Goal: Task Accomplishment & Management: Manage account settings

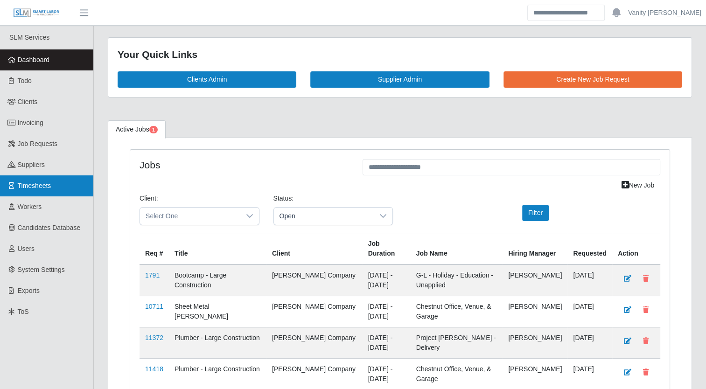
click at [32, 188] on span "Timesheets" at bounding box center [35, 185] width 34 height 7
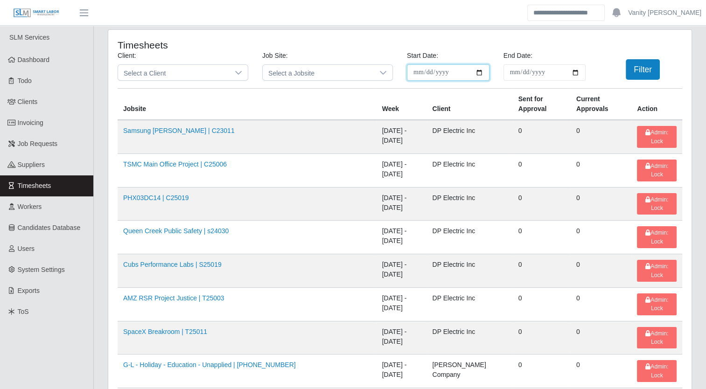
click at [483, 72] on input "**********" at bounding box center [448, 72] width 83 height 16
click at [478, 70] on input "**********" at bounding box center [448, 72] width 83 height 16
type input "**********"
click at [570, 74] on input "End Date:" at bounding box center [544, 72] width 83 height 16
click at [577, 72] on input "End Date:" at bounding box center [544, 72] width 83 height 16
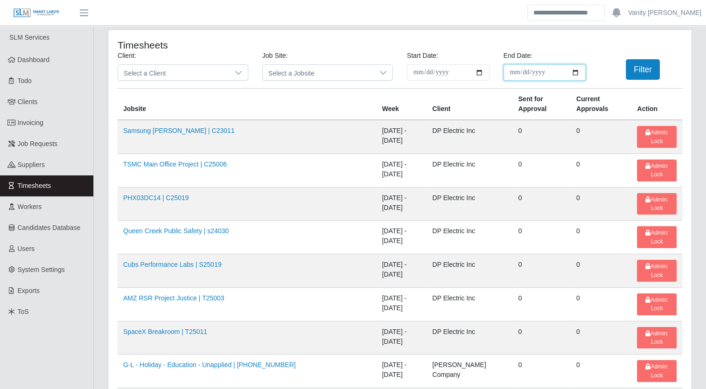
type input "**********"
click at [641, 71] on button "Filter" at bounding box center [643, 69] width 34 height 21
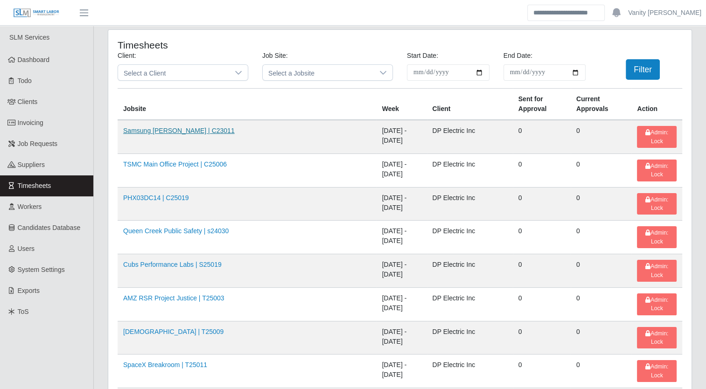
click at [157, 127] on link "Samsung Taylor | C23011" at bounding box center [178, 130] width 111 height 7
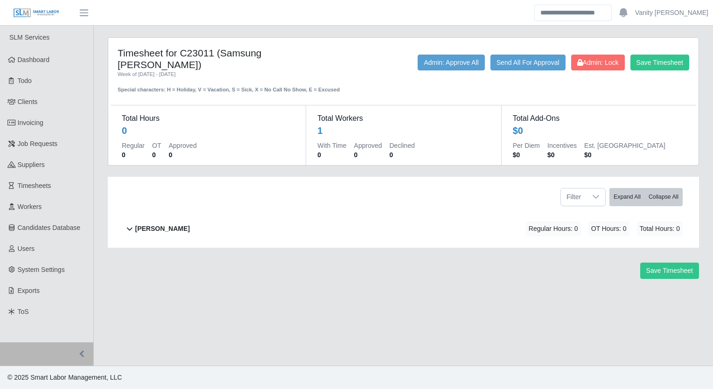
click at [154, 210] on div "Jose Rodriguez Regular Hours: 0 OT Hours: 0 Total Hours: 0" at bounding box center [408, 229] width 547 height 38
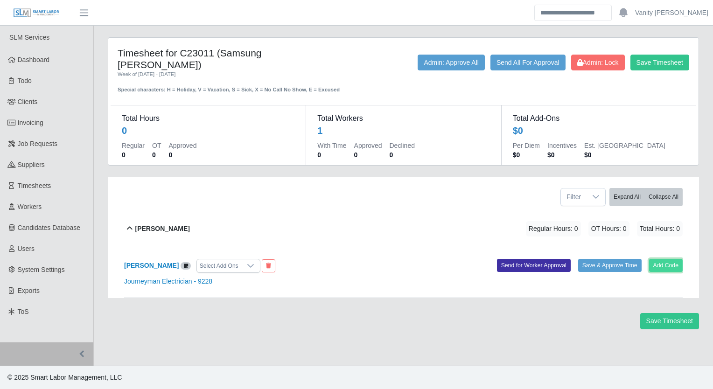
click at [672, 259] on button "Add Code" at bounding box center [666, 265] width 34 height 13
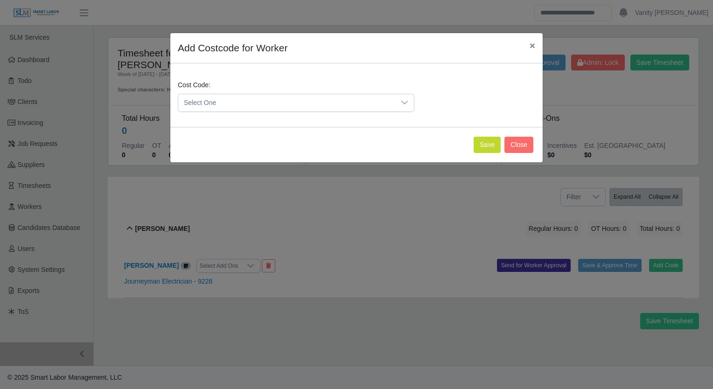
click at [345, 104] on span "Select One" at bounding box center [286, 102] width 217 height 17
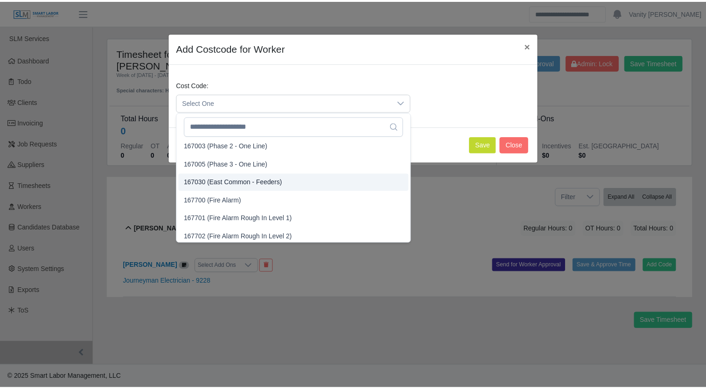
scroll to position [1586, 0]
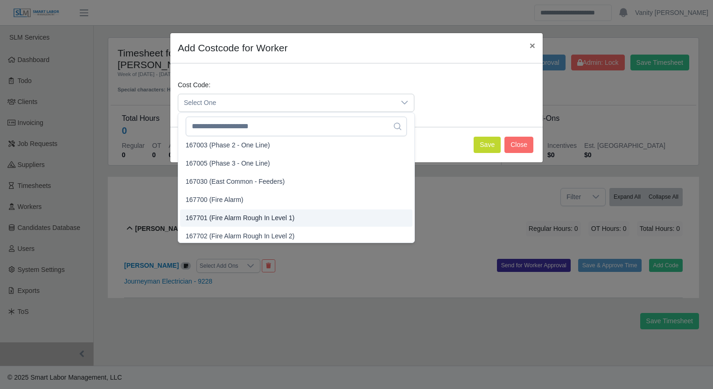
click at [244, 217] on span "167701 (Fire Alarm Rough In Level 1)" at bounding box center [240, 218] width 109 height 10
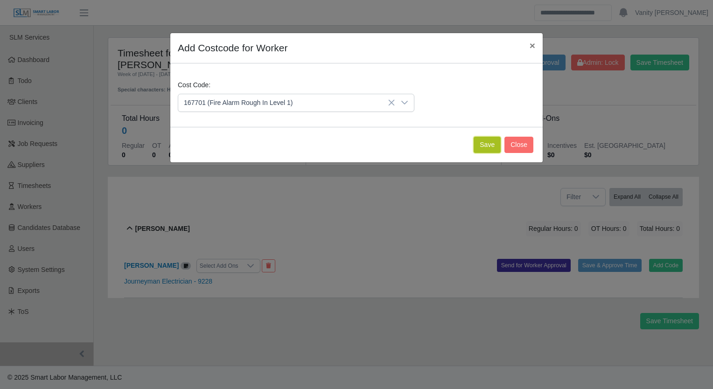
click at [485, 141] on button "Save" at bounding box center [486, 145] width 27 height 16
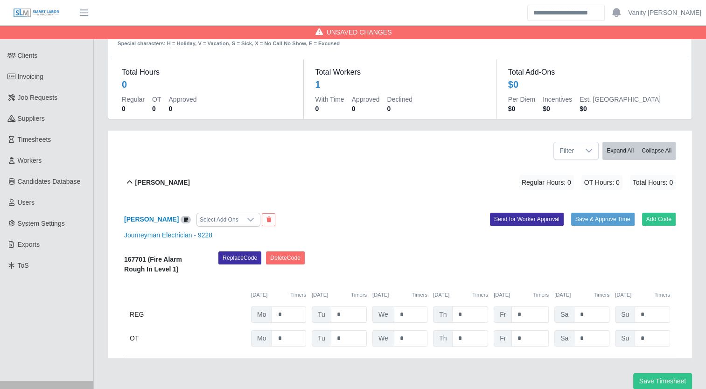
scroll to position [47, 0]
click at [275, 306] on input "*" at bounding box center [288, 314] width 35 height 16
click at [299, 306] on input "***" at bounding box center [288, 314] width 35 height 16
type input "**"
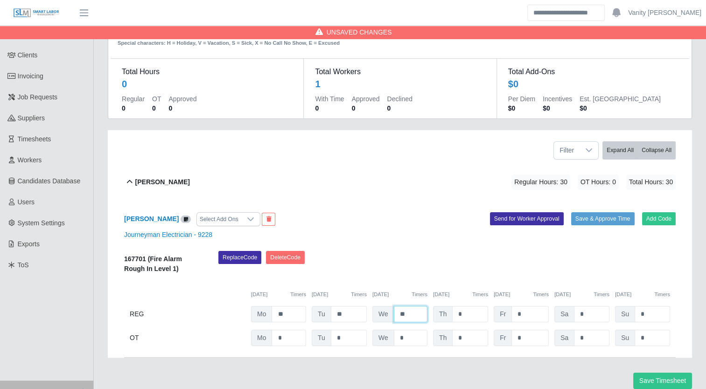
type input "**"
drag, startPoint x: 522, startPoint y: 322, endPoint x: 513, endPoint y: 322, distance: 9.3
click at [513, 330] on input "*" at bounding box center [529, 338] width 37 height 16
type input "*"
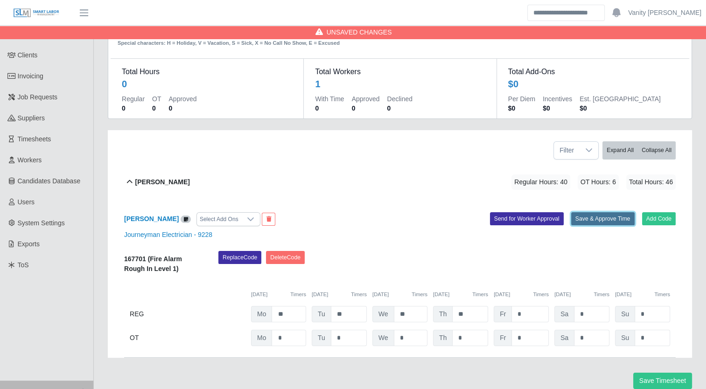
click at [584, 212] on button "Save & Approve Time" at bounding box center [602, 218] width 63 height 13
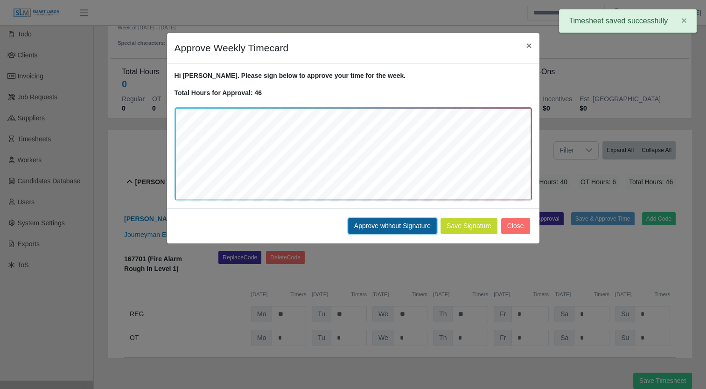
click at [395, 224] on button "Approve without Signature" at bounding box center [392, 226] width 89 height 16
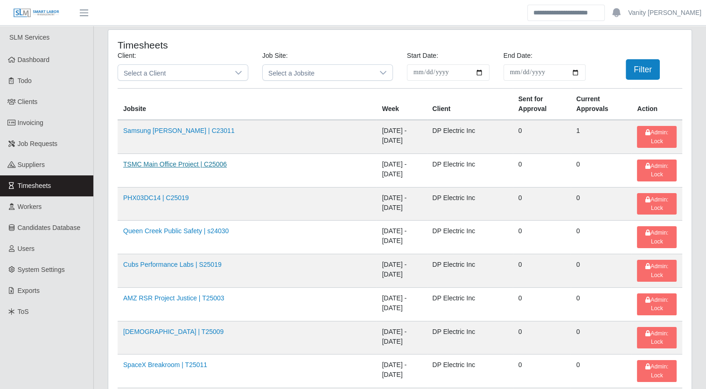
click at [169, 160] on link "TSMC Main Office Project | C25006" at bounding box center [175, 163] width 104 height 7
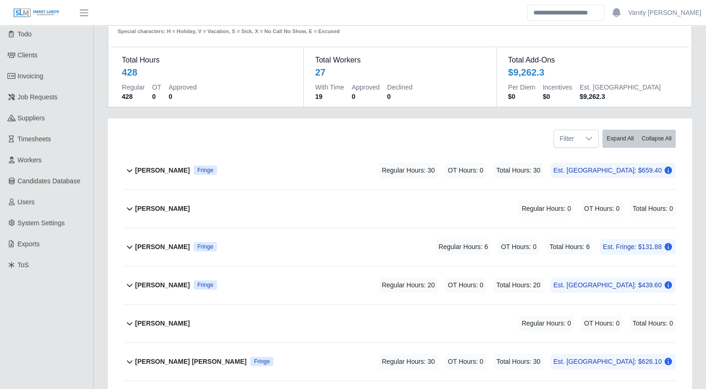
scroll to position [47, 0]
click at [175, 177] on div "[PERSON_NAME] Fringe" at bounding box center [176, 170] width 82 height 15
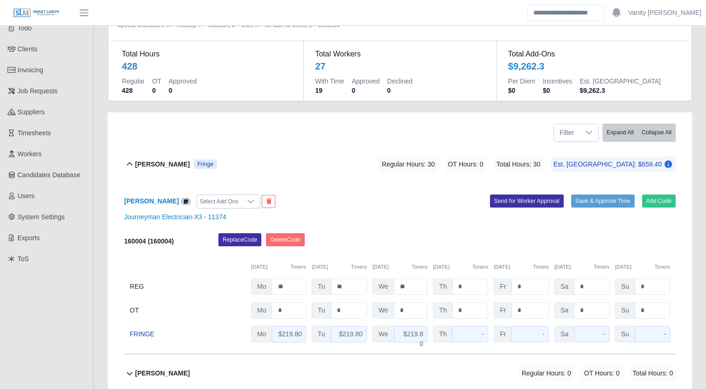
scroll to position [93, 0]
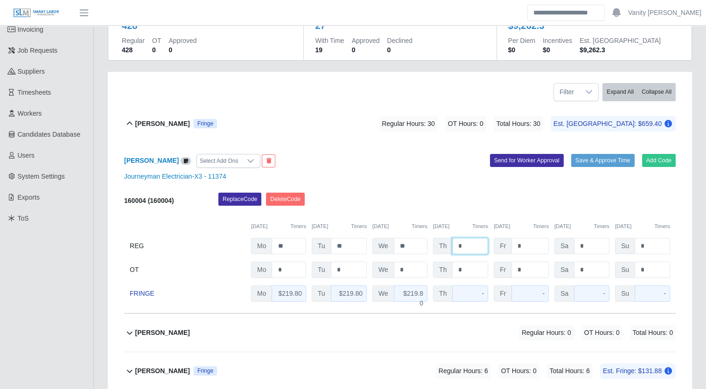
click at [457, 245] on input "*" at bounding box center [470, 246] width 36 height 16
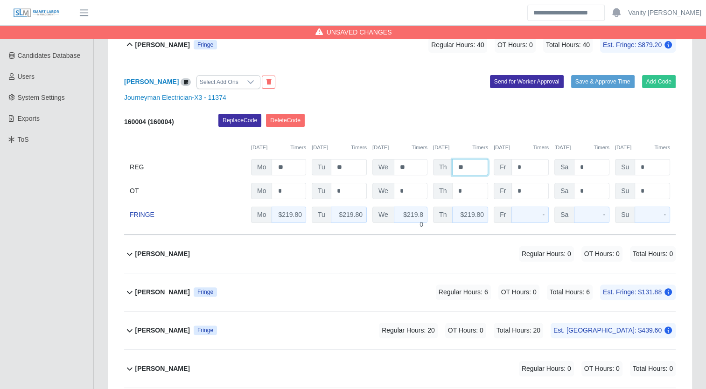
scroll to position [187, 0]
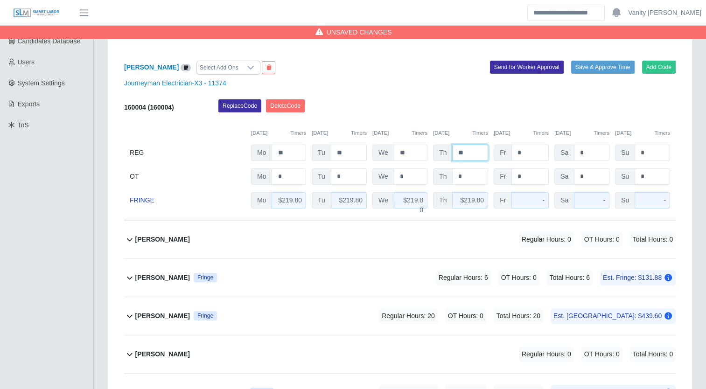
type input "**"
click at [166, 281] on b "Anthony Hayes" at bounding box center [162, 278] width 55 height 10
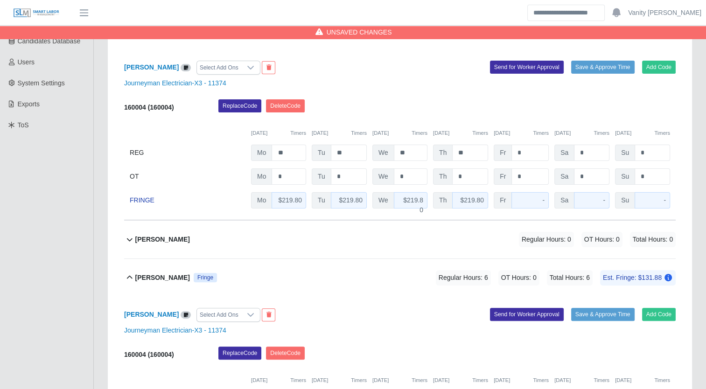
click at [157, 271] on div "Anthony Hayes Fringe" at bounding box center [176, 277] width 82 height 15
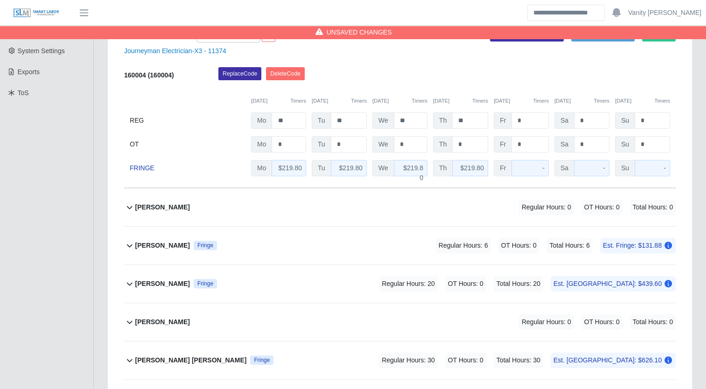
scroll to position [233, 0]
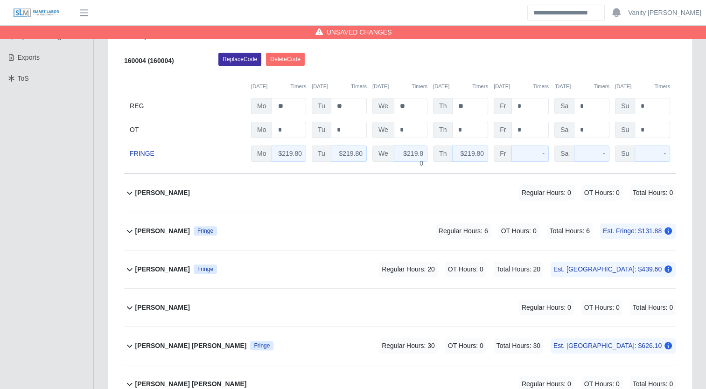
click at [176, 265] on b "Assenet Vasquez" at bounding box center [162, 269] width 55 height 10
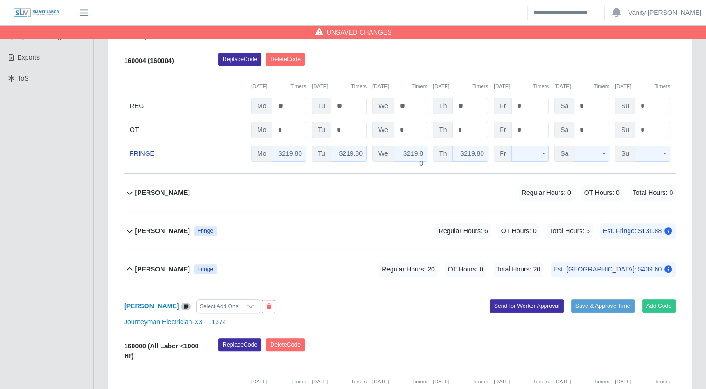
click at [154, 271] on b "Assenet Vasquez" at bounding box center [162, 269] width 55 height 10
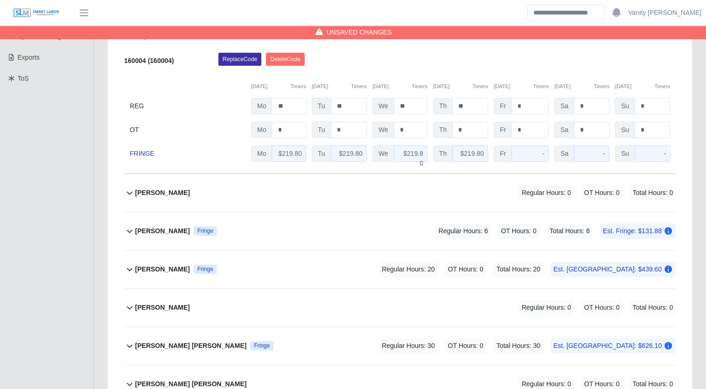
click at [149, 344] on b "Brandon Lagos Henao" at bounding box center [190, 346] width 111 height 10
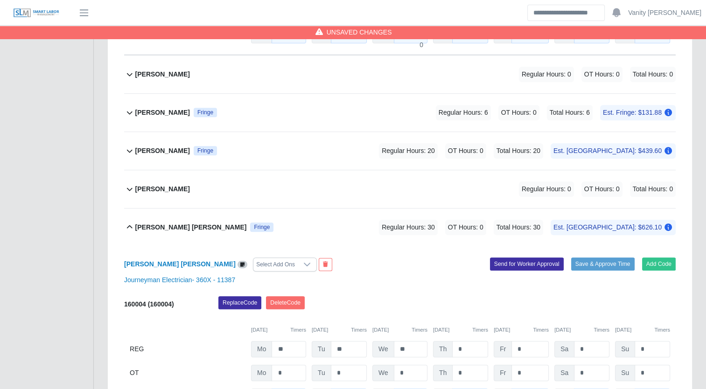
scroll to position [420, 0]
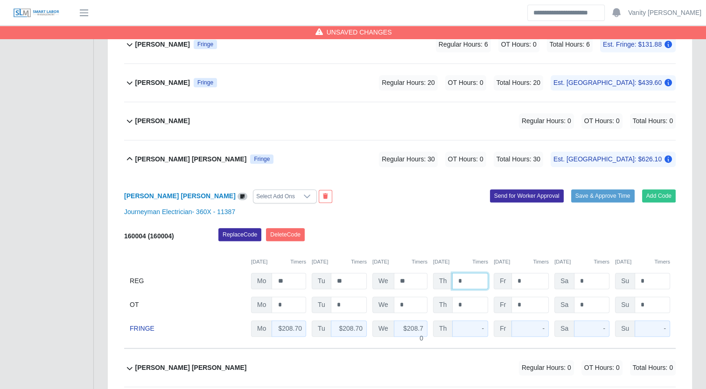
click at [456, 281] on input "*" at bounding box center [470, 281] width 36 height 16
type input "**"
click at [152, 155] on b "Brandon Lagos Henao" at bounding box center [190, 159] width 111 height 10
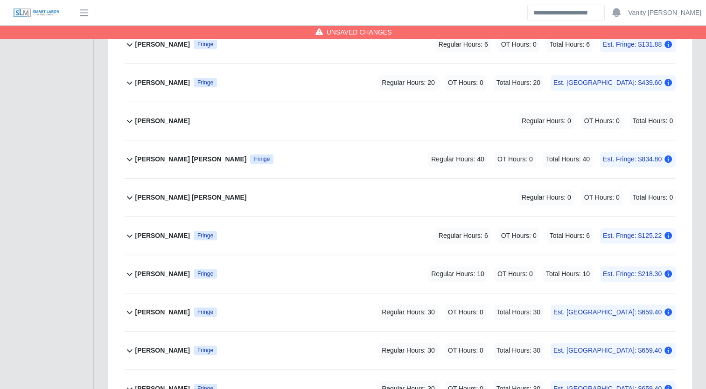
click at [157, 234] on b "Daniel Benitez" at bounding box center [162, 236] width 55 height 10
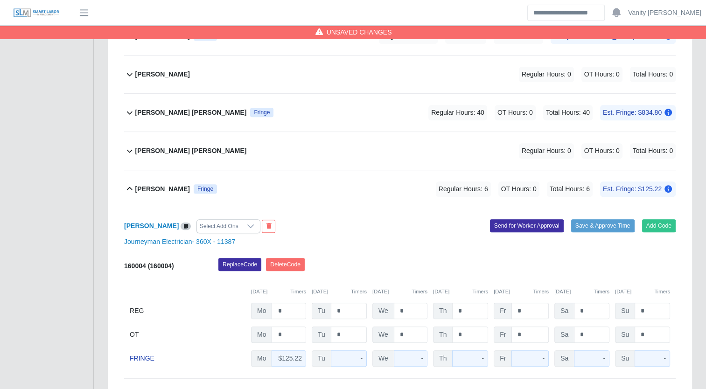
scroll to position [513, 0]
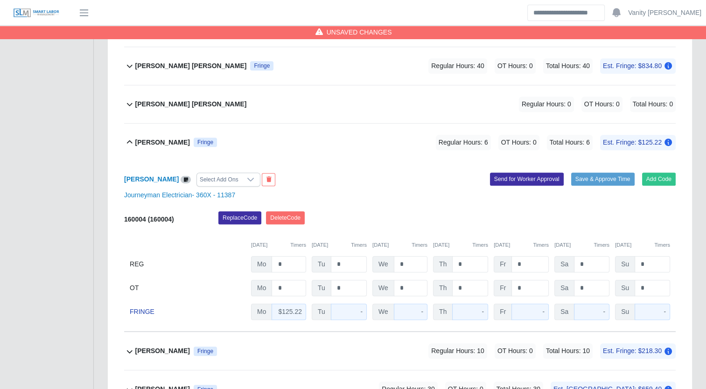
click at [147, 145] on b "Daniel Benitez" at bounding box center [162, 143] width 55 height 10
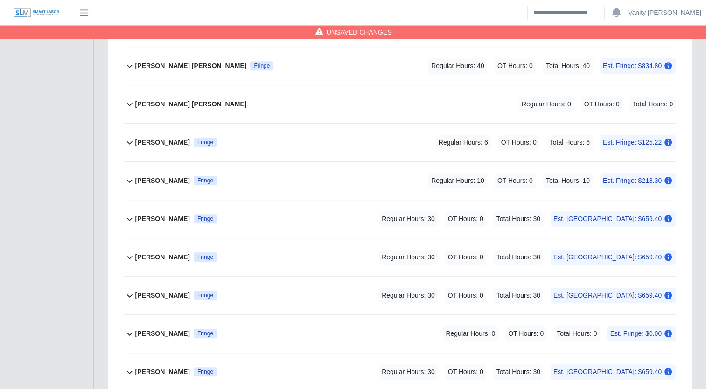
click at [153, 176] on b "Francisco Montes" at bounding box center [162, 181] width 55 height 10
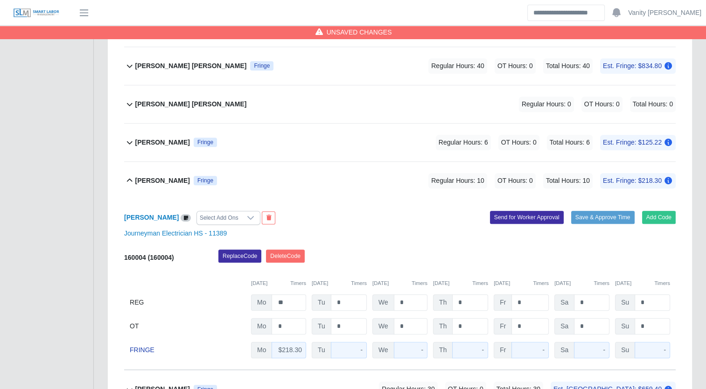
click at [151, 178] on b "Francisco Montes" at bounding box center [162, 181] width 55 height 10
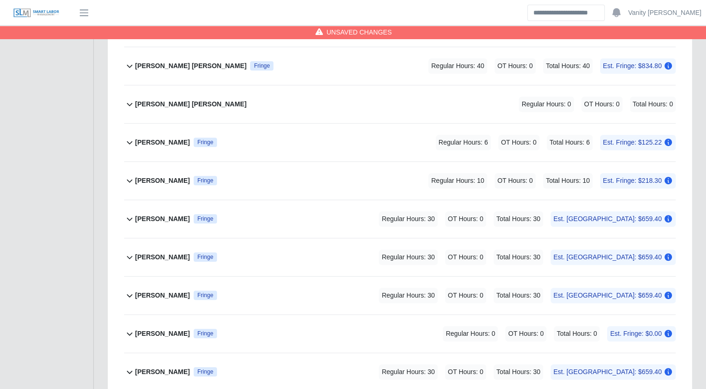
click at [164, 218] on b "Hector Medina" at bounding box center [162, 219] width 55 height 10
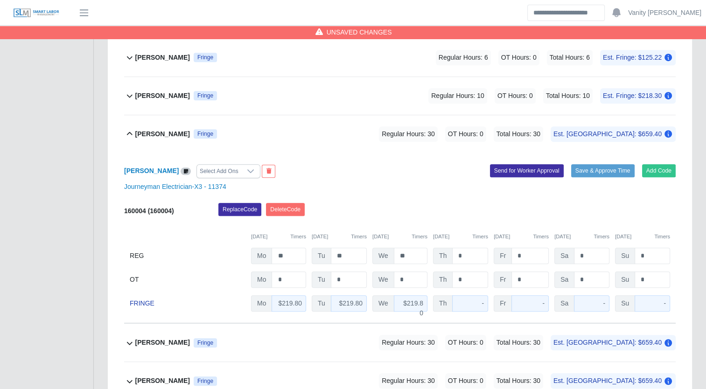
scroll to position [606, 0]
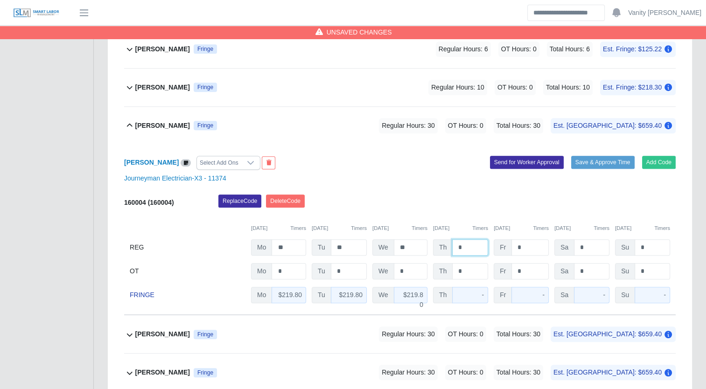
click at [457, 250] on input "*" at bounding box center [470, 247] width 36 height 16
type input "**"
click at [147, 127] on b "Hector Medina" at bounding box center [162, 126] width 55 height 10
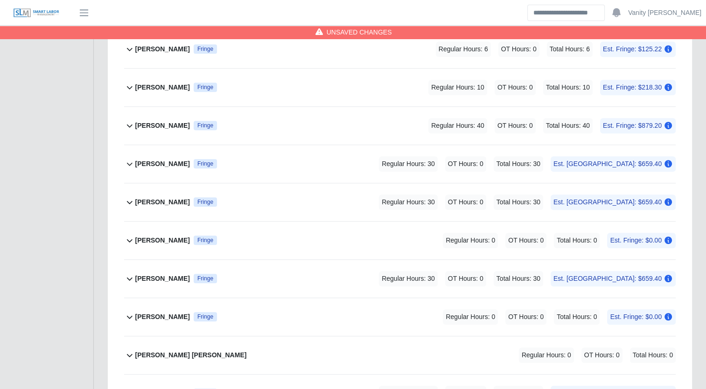
click at [146, 160] on b "Jacob Teeple" at bounding box center [162, 164] width 55 height 10
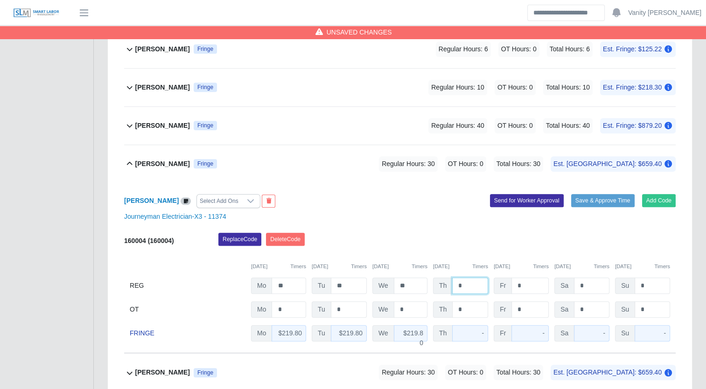
click at [454, 282] on input "*" at bounding box center [470, 286] width 36 height 16
type input "**"
click at [161, 163] on b "Jacob Teeple" at bounding box center [162, 164] width 55 height 10
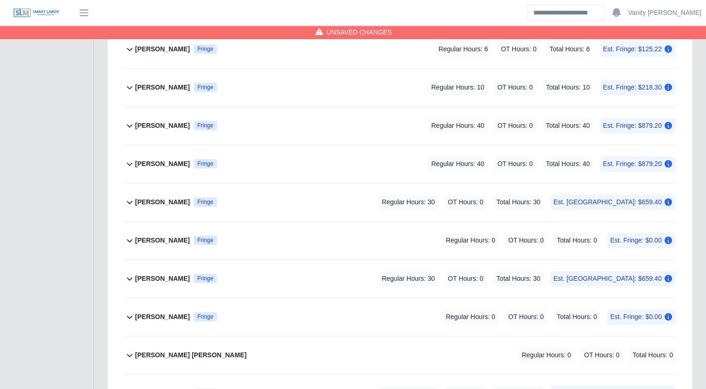
click at [144, 202] on b "James Bobadilla" at bounding box center [162, 202] width 55 height 10
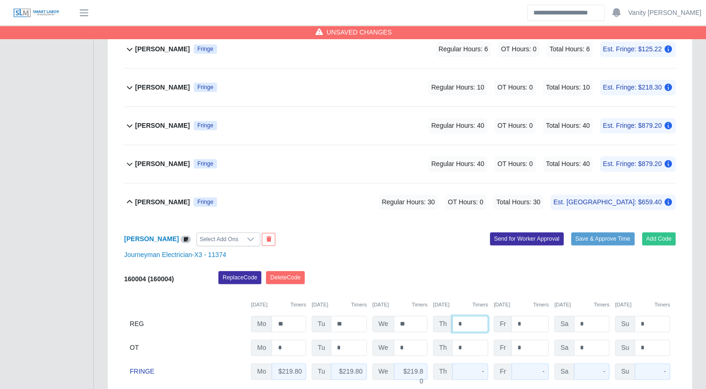
click at [455, 321] on input "*" at bounding box center [470, 324] width 36 height 16
type input "**"
click at [154, 199] on b "James Bobadilla" at bounding box center [162, 202] width 55 height 10
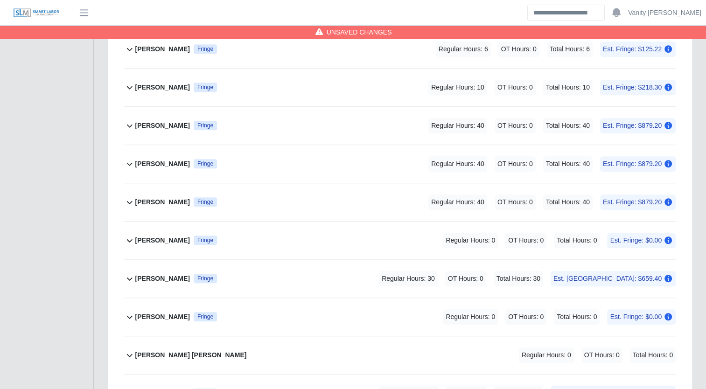
click at [153, 278] on b "Jemal Hagos" at bounding box center [162, 279] width 55 height 10
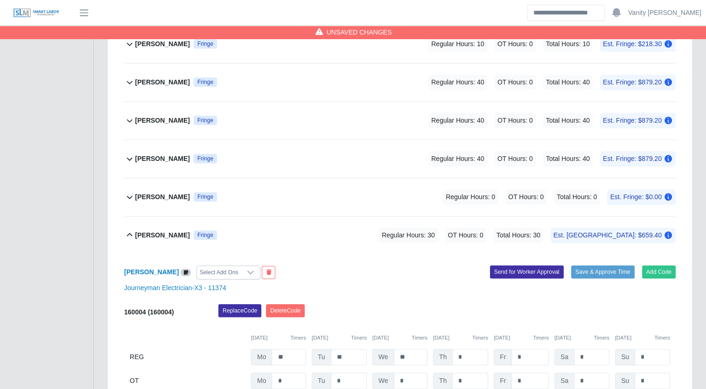
scroll to position [746, 0]
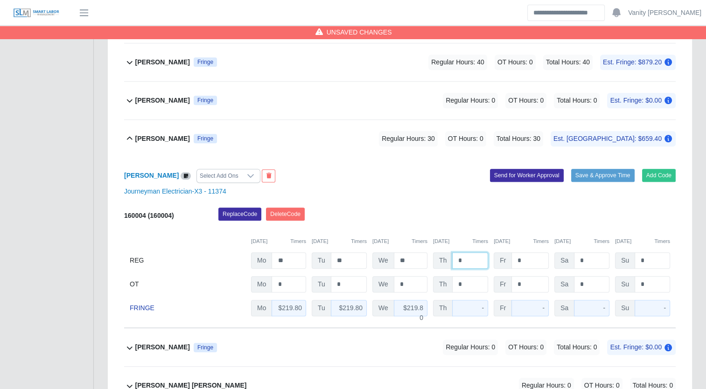
click at [453, 259] on input "*" at bounding box center [470, 260] width 36 height 16
type input "**"
click at [151, 138] on b "Jemal Hagos" at bounding box center [162, 139] width 55 height 10
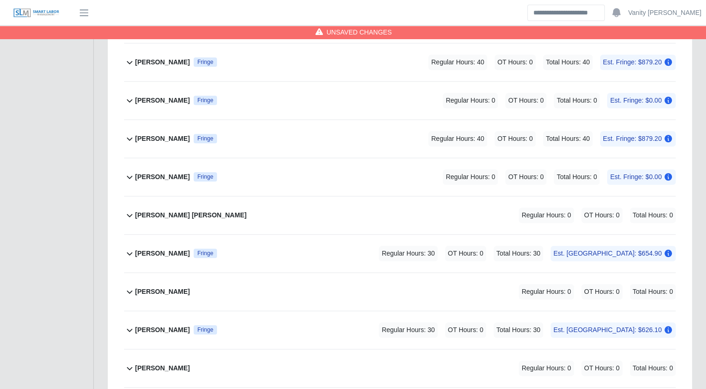
click at [146, 175] on b "Jesus Vasquez" at bounding box center [162, 177] width 55 height 10
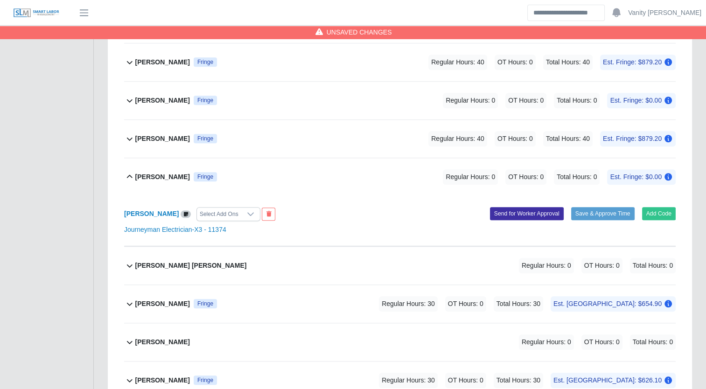
click at [136, 178] on b "Jesus Vasquez" at bounding box center [162, 177] width 55 height 10
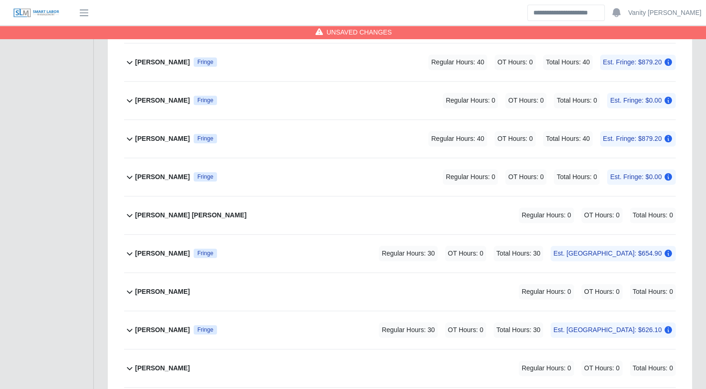
click at [140, 251] on b "Jose Montalvo" at bounding box center [162, 254] width 55 height 10
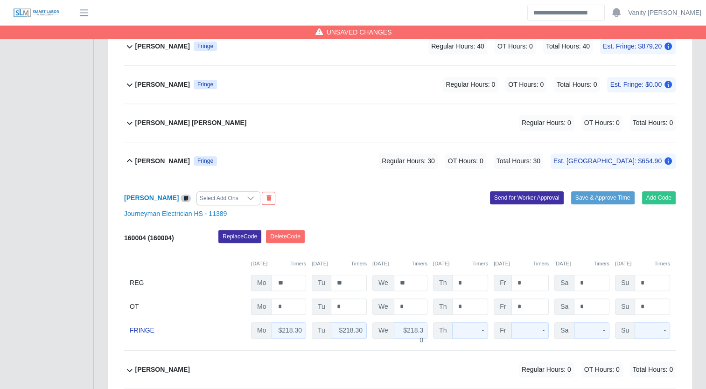
scroll to position [886, 0]
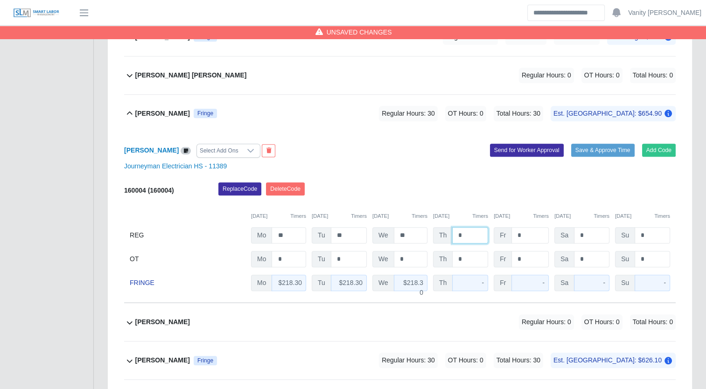
click at [455, 230] on input "*" at bounding box center [470, 235] width 36 height 16
type input "**"
click at [163, 114] on b "Jose Montalvo" at bounding box center [162, 114] width 55 height 10
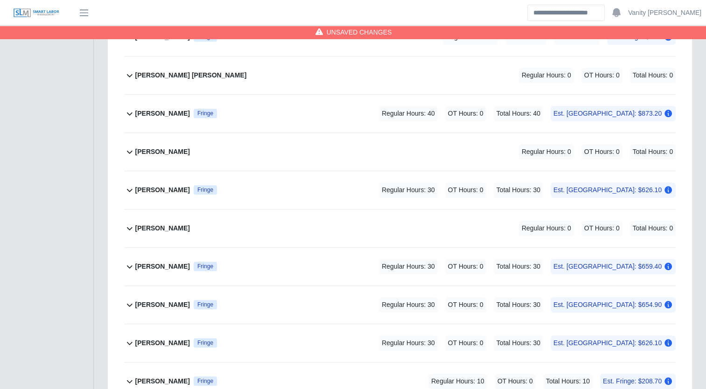
click at [161, 188] on b "Juan Morones Pulido" at bounding box center [162, 190] width 55 height 10
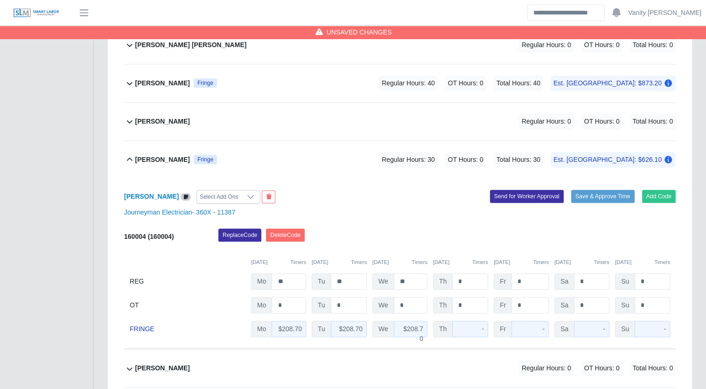
scroll to position [980, 0]
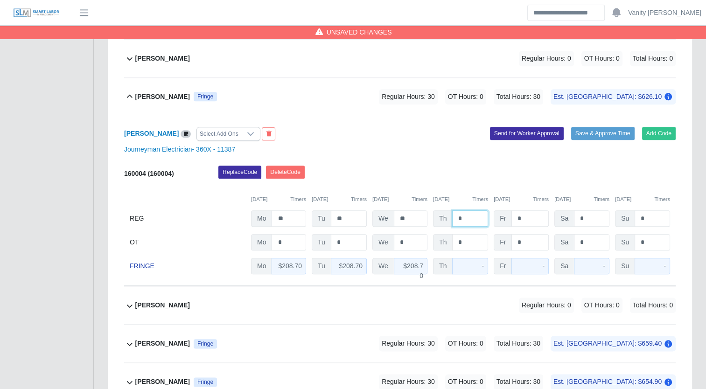
click at [453, 217] on input "*" at bounding box center [470, 218] width 36 height 16
type input "**"
click at [146, 96] on b "Juan Morones Pulido" at bounding box center [162, 97] width 55 height 10
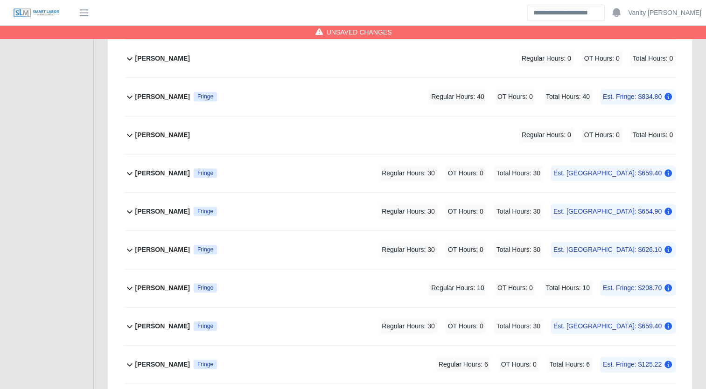
click at [162, 172] on b "Leonte Urdaneta" at bounding box center [162, 173] width 55 height 10
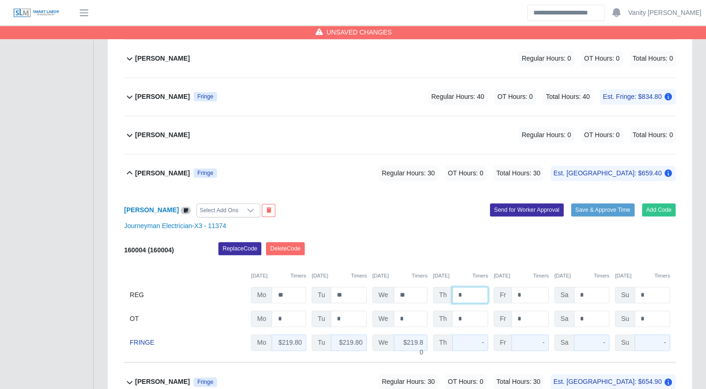
click at [452, 293] on input "*" at bounding box center [470, 295] width 36 height 16
type input "**"
click at [163, 169] on b "Leonte Urdaneta" at bounding box center [162, 173] width 55 height 10
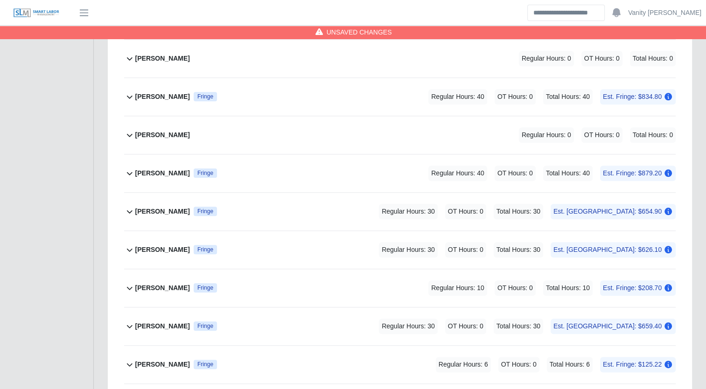
click at [157, 207] on b "Lisbeysi Santos" at bounding box center [162, 212] width 55 height 10
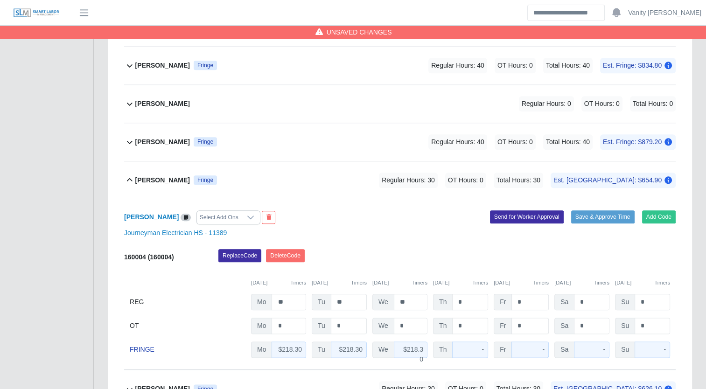
scroll to position [1026, 0]
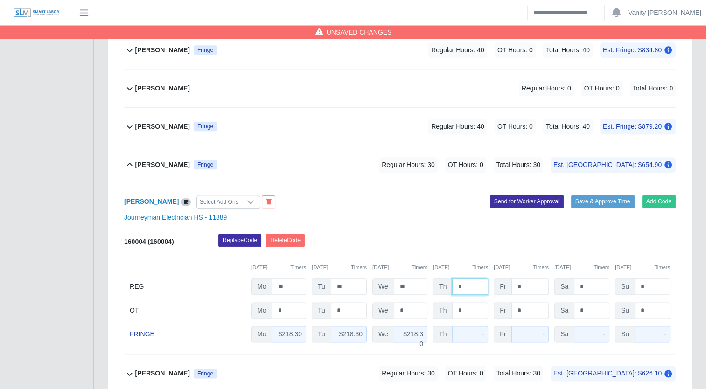
click at [457, 288] on input "*" at bounding box center [470, 286] width 36 height 16
type input "**"
click at [148, 167] on div "Lisbeysi Santos Fringe" at bounding box center [176, 164] width 82 height 15
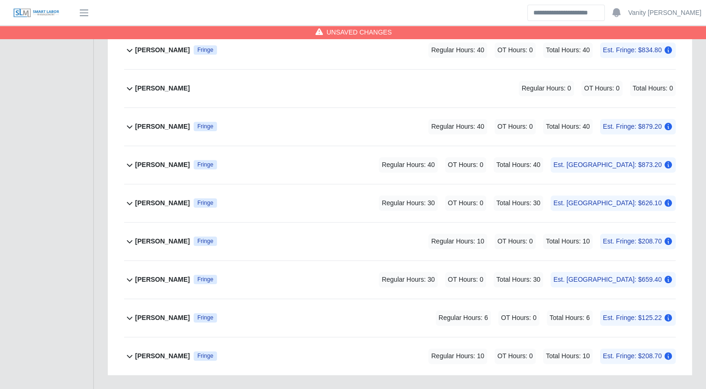
click at [150, 198] on b "Mauricio Velazquez Chavez" at bounding box center [162, 203] width 55 height 10
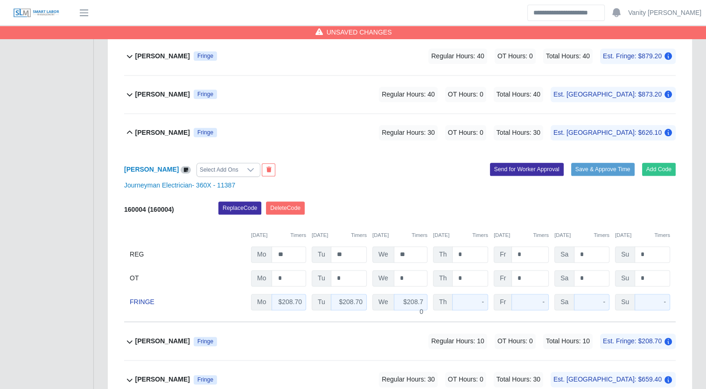
scroll to position [1119, 0]
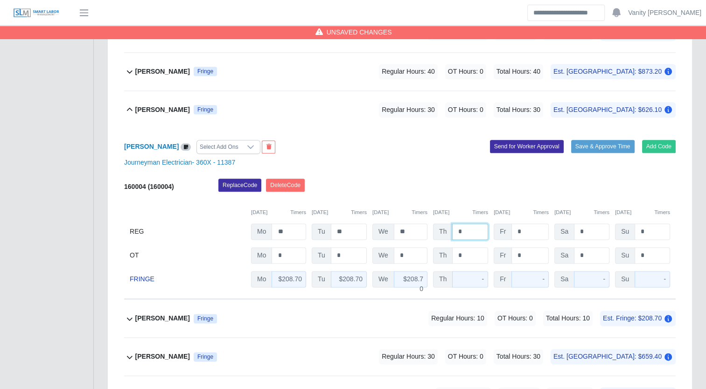
click at [452, 231] on input "*" at bounding box center [470, 231] width 36 height 16
type input "**"
click at [171, 108] on b "Mauricio Velazquez Chavez" at bounding box center [162, 110] width 55 height 10
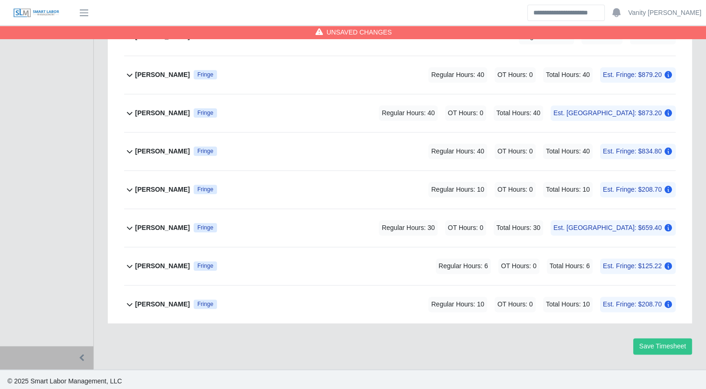
click at [169, 188] on b "Miguel Alfonso Figueredo" at bounding box center [162, 190] width 55 height 10
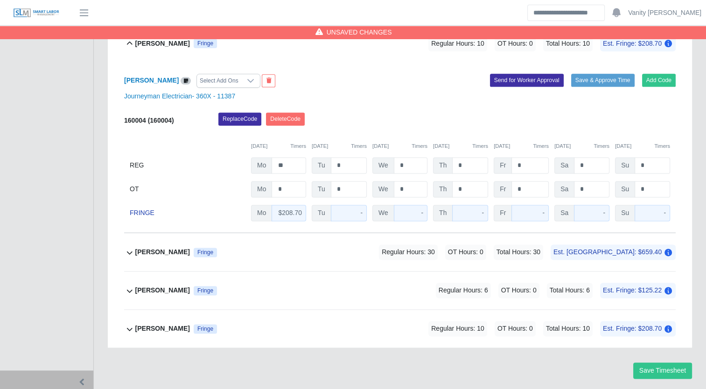
scroll to position [1202, 0]
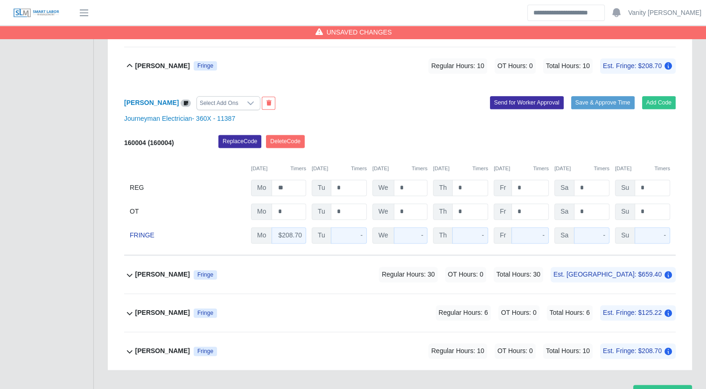
click at [156, 61] on b "Miguel Alfonso Figueredo" at bounding box center [162, 66] width 55 height 10
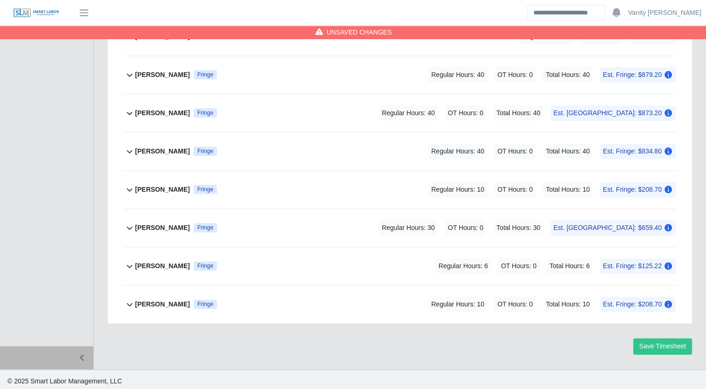
click at [151, 227] on b "Neal Miller" at bounding box center [162, 228] width 55 height 10
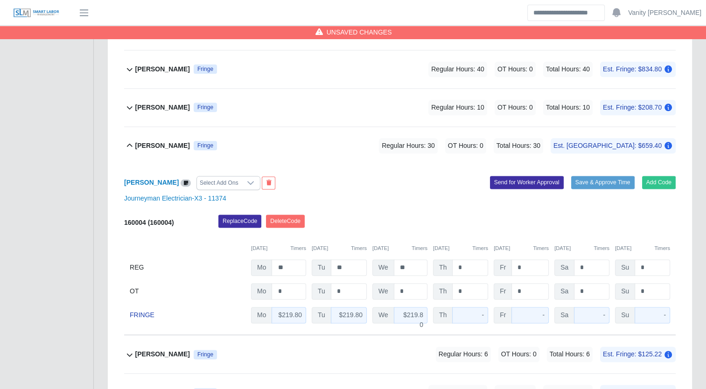
scroll to position [1155, 0]
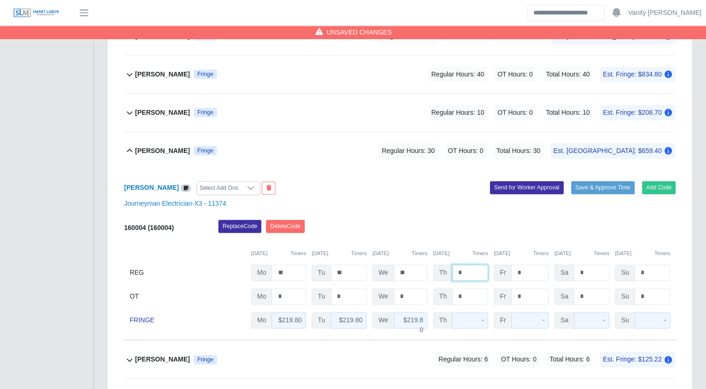
click at [456, 272] on input "*" at bounding box center [470, 272] width 36 height 16
type input "**"
click at [150, 146] on b "Neal Miller" at bounding box center [162, 151] width 55 height 10
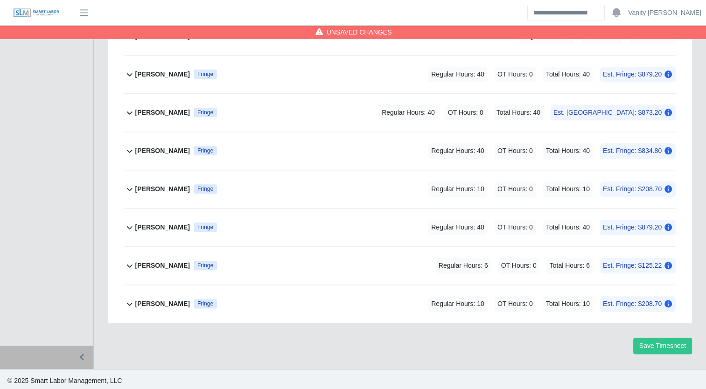
scroll to position [1078, 0]
click at [154, 263] on b "Noe Flores Ulloa" at bounding box center [162, 266] width 55 height 10
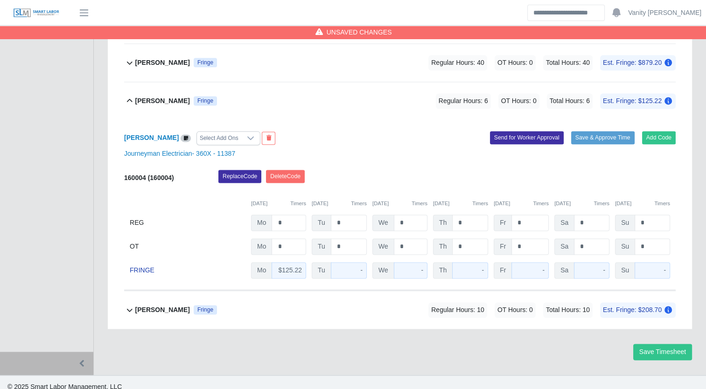
scroll to position [1248, 0]
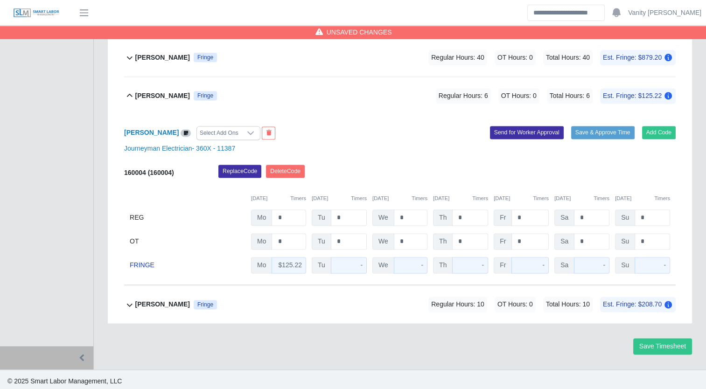
click at [147, 91] on b "Noe Flores Ulloa" at bounding box center [162, 96] width 55 height 10
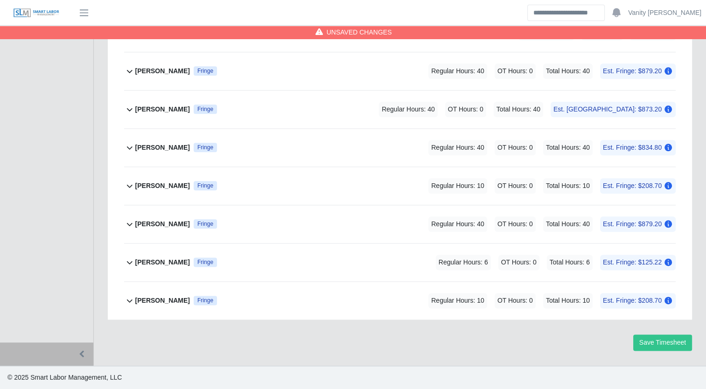
scroll to position [1078, 0]
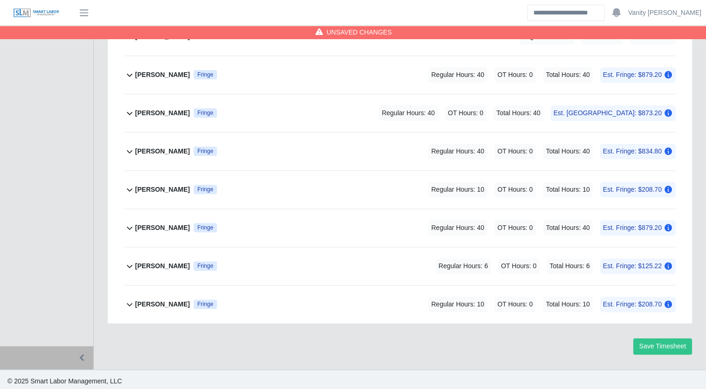
click at [152, 302] on b "Todd Logan" at bounding box center [162, 304] width 55 height 10
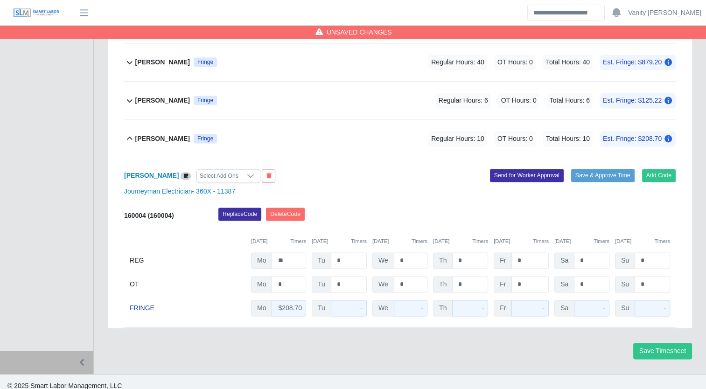
scroll to position [1248, 0]
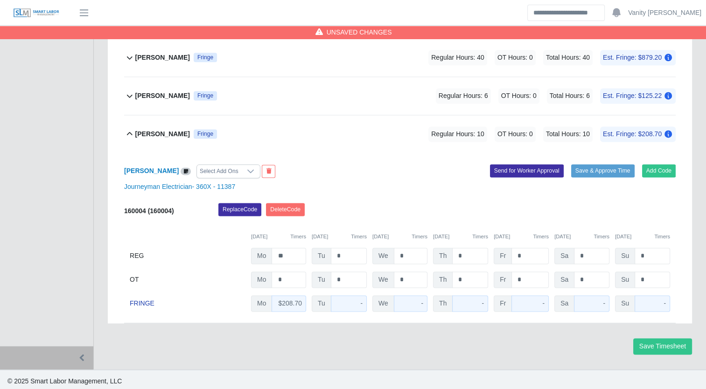
click at [142, 129] on b "Todd Logan" at bounding box center [162, 134] width 55 height 10
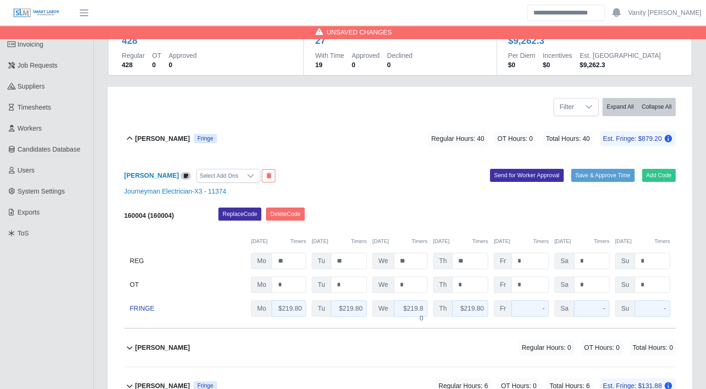
scroll to position [93, 0]
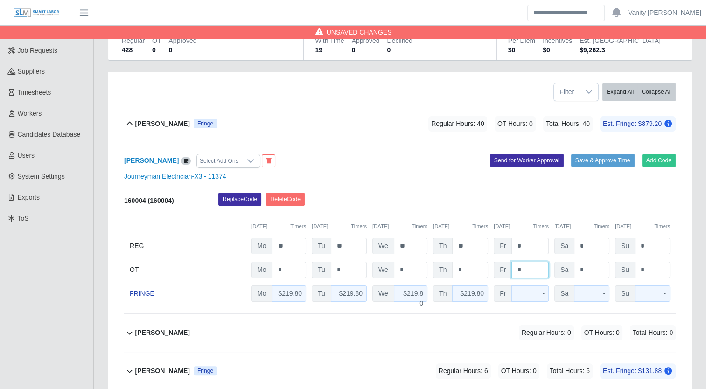
click at [512, 269] on input "*" at bounding box center [529, 270] width 37 height 16
type input "**"
click at [142, 128] on b "Adrian Gomez" at bounding box center [162, 124] width 55 height 10
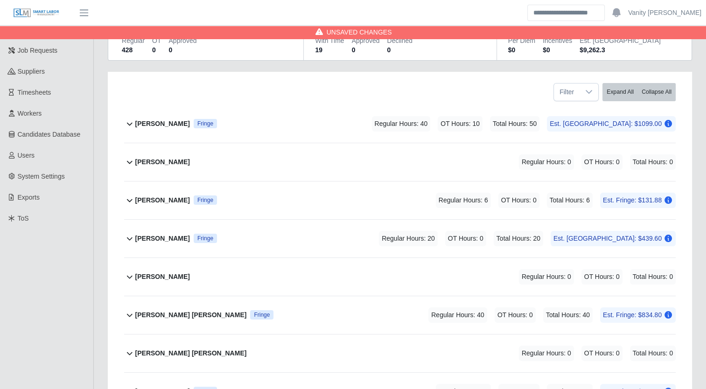
click at [147, 239] on b "Assenet Vasquez" at bounding box center [162, 239] width 55 height 10
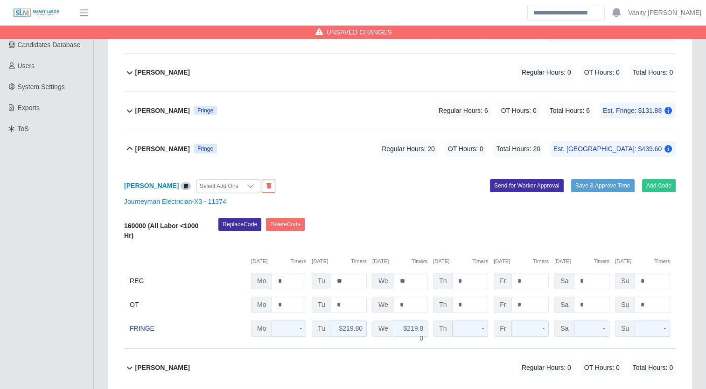
scroll to position [187, 0]
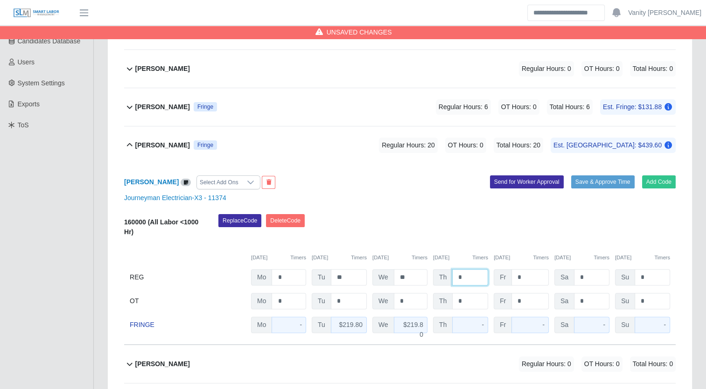
click at [454, 275] on input "*" at bounding box center [470, 277] width 36 height 16
type input "**"
click at [144, 145] on b "Assenet Vasquez" at bounding box center [162, 145] width 55 height 10
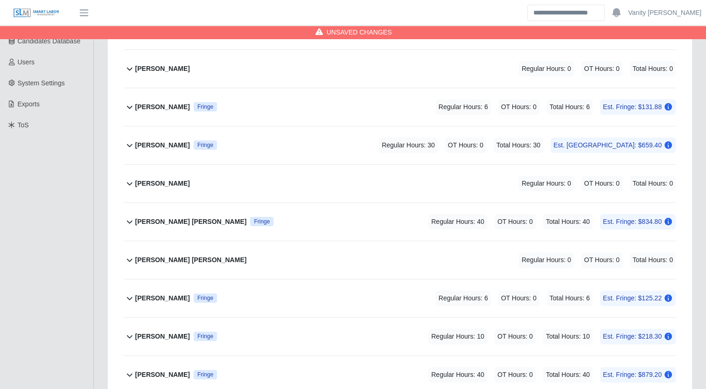
click at [158, 225] on b "Brandon Lagos Henao" at bounding box center [190, 222] width 111 height 10
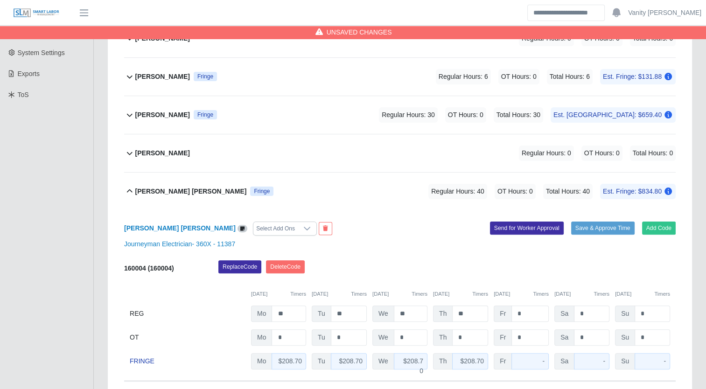
scroll to position [233, 0]
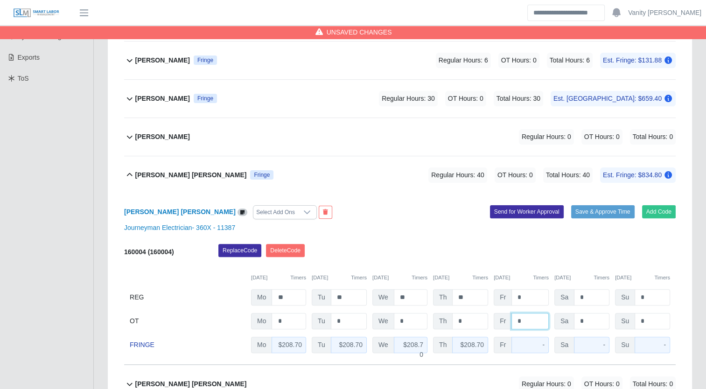
click at [518, 320] on input "*" at bounding box center [529, 321] width 37 height 16
type input "**"
click at [169, 176] on b "Brandon Lagos Henao" at bounding box center [190, 175] width 111 height 10
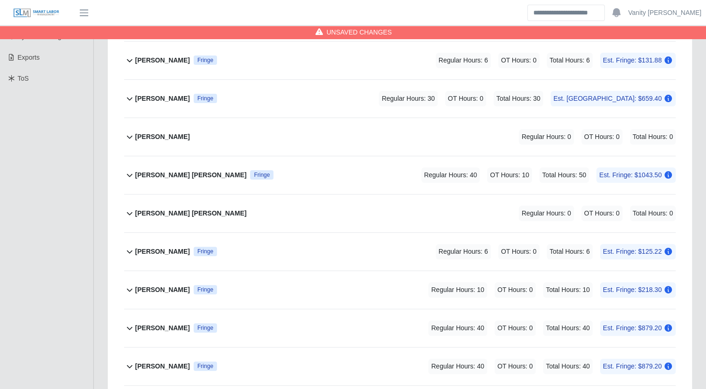
click at [146, 331] on b "Hector Medina" at bounding box center [162, 328] width 55 height 10
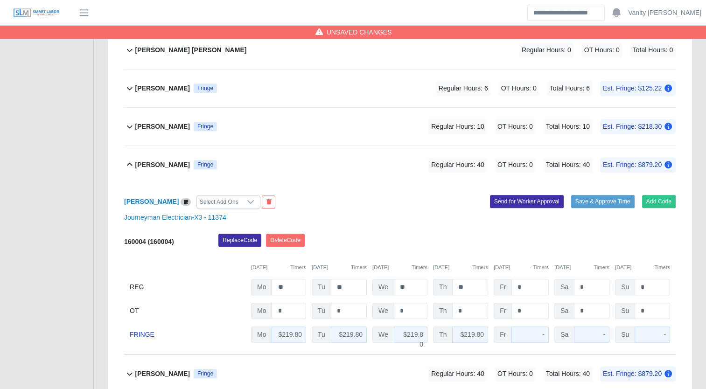
scroll to position [420, 0]
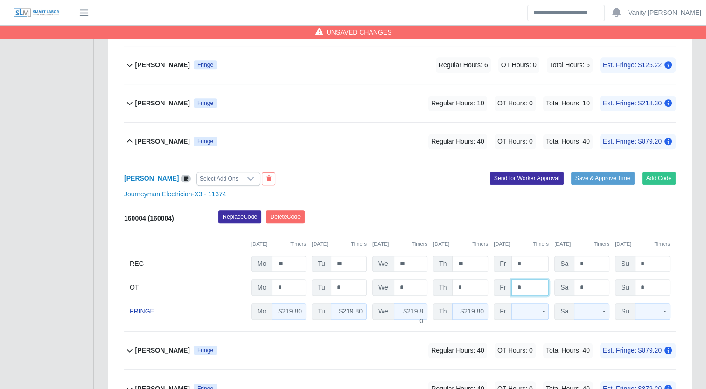
click at [514, 287] on input "*" at bounding box center [529, 287] width 37 height 16
type input "**"
click at [153, 143] on b "Hector Medina" at bounding box center [162, 142] width 55 height 10
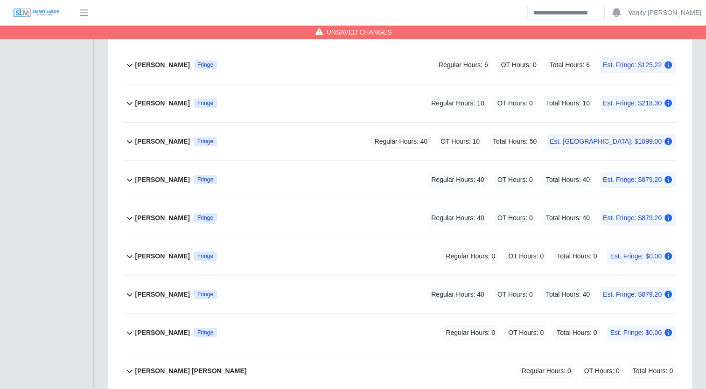
click at [153, 182] on b "Jacob Teeple" at bounding box center [162, 180] width 55 height 10
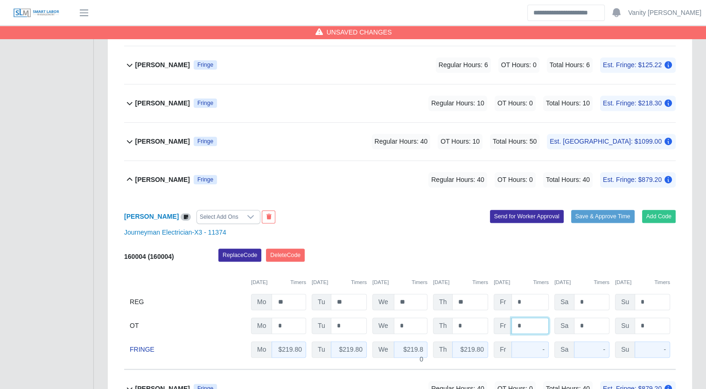
click at [514, 324] on input "*" at bounding box center [529, 326] width 37 height 16
type input "**"
click at [138, 178] on b "Jacob Teeple" at bounding box center [162, 180] width 55 height 10
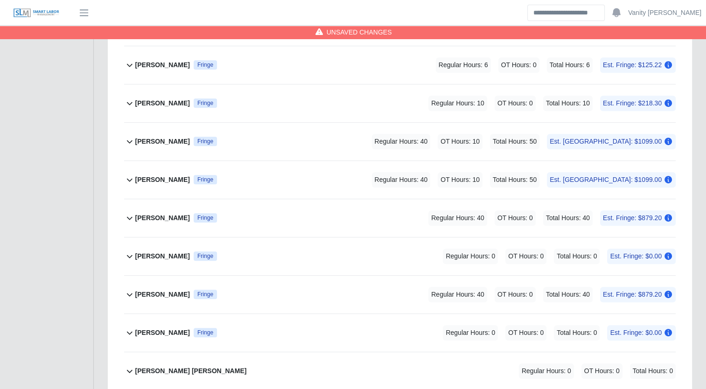
click at [147, 218] on b "James Bobadilla" at bounding box center [162, 218] width 55 height 10
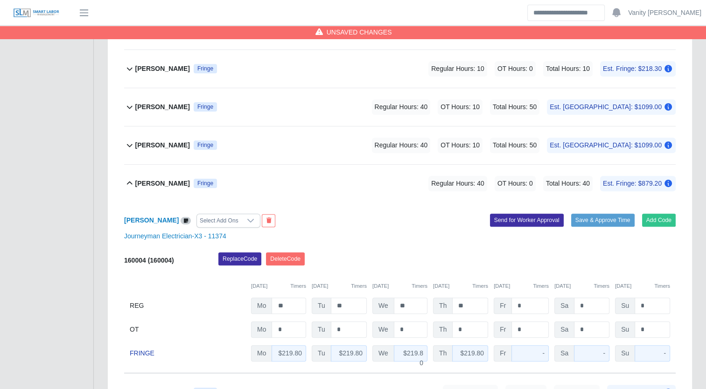
scroll to position [513, 0]
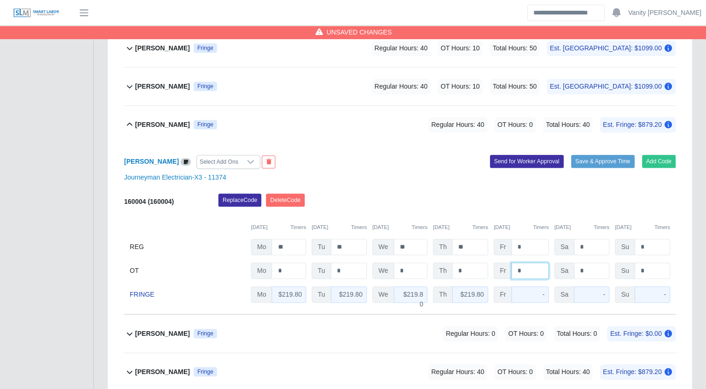
click at [513, 271] on input "*" at bounding box center [529, 271] width 37 height 16
type input "**"
click at [153, 121] on b "James Bobadilla" at bounding box center [162, 125] width 55 height 10
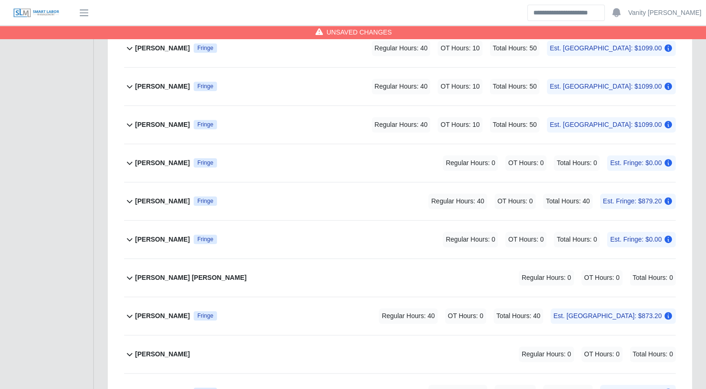
click at [151, 199] on b "Jemal Hagos" at bounding box center [162, 201] width 55 height 10
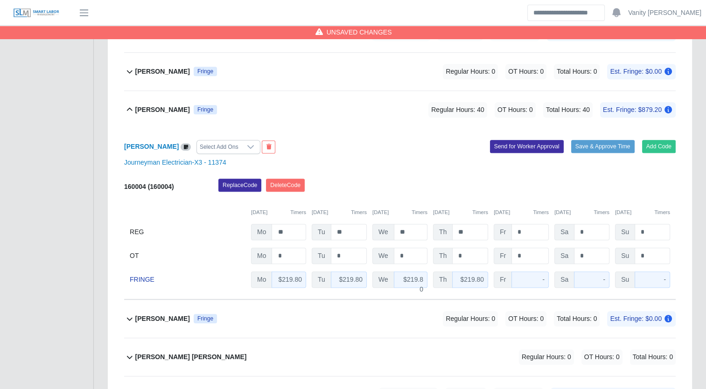
scroll to position [606, 0]
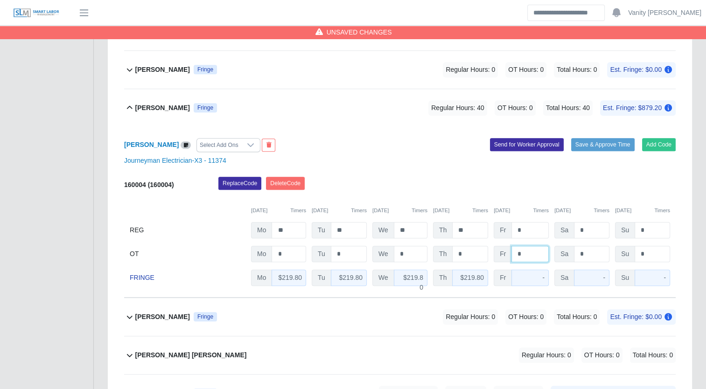
click at [514, 254] on input "*" at bounding box center [529, 254] width 37 height 16
type input "**"
click at [141, 106] on b "Jemal Hagos" at bounding box center [162, 108] width 55 height 10
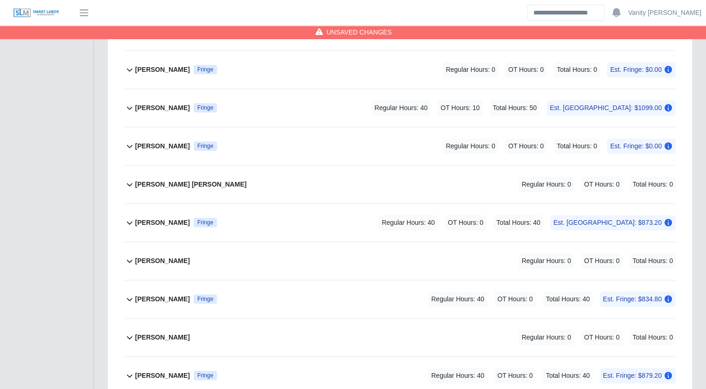
click at [157, 148] on b "Jesus Vasquez" at bounding box center [162, 146] width 55 height 10
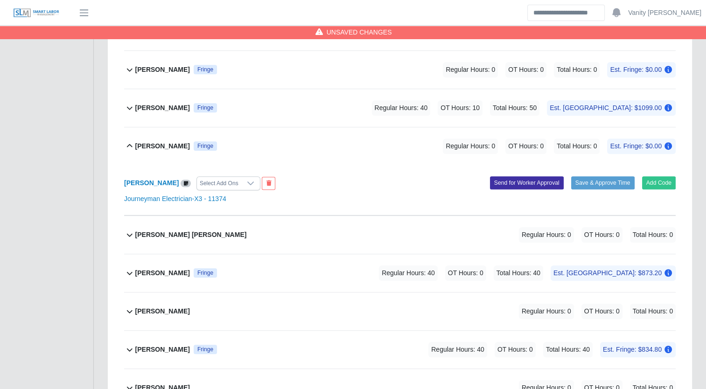
click at [156, 148] on b "Jesus Vasquez" at bounding box center [162, 146] width 55 height 10
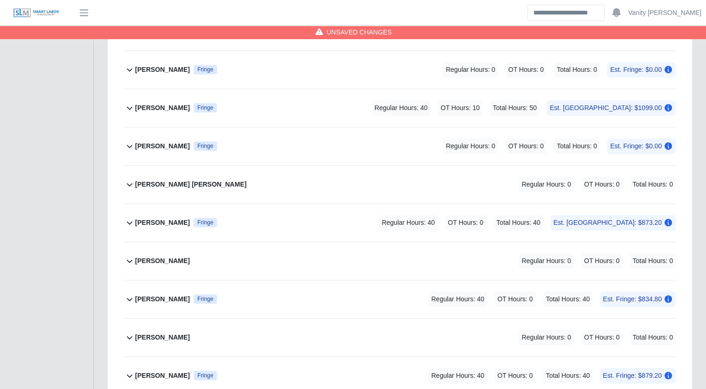
click at [157, 219] on b "Jose Montalvo" at bounding box center [162, 223] width 55 height 10
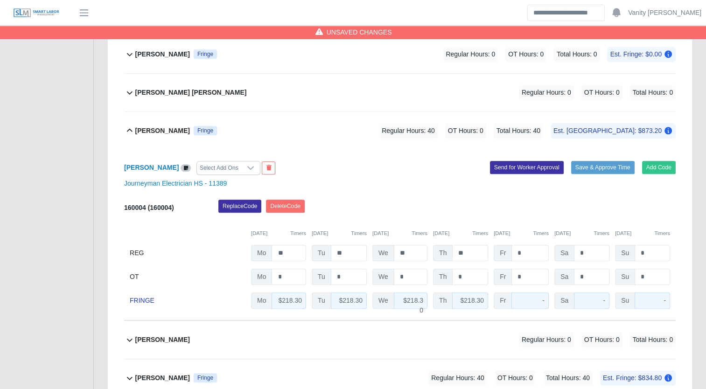
scroll to position [700, 0]
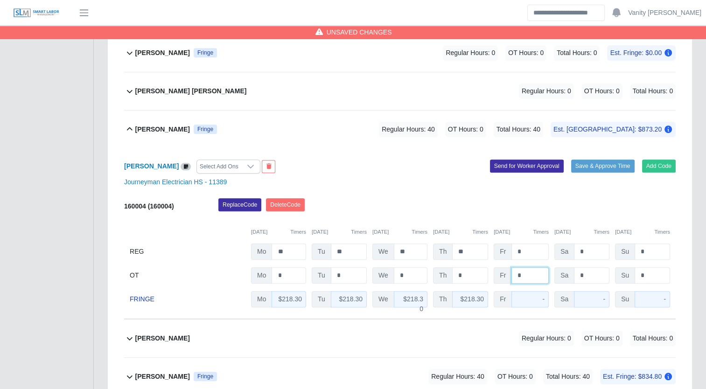
click at [514, 275] on input "*" at bounding box center [529, 275] width 37 height 16
type input "**"
click at [148, 126] on b "Jose Montalvo" at bounding box center [162, 130] width 55 height 10
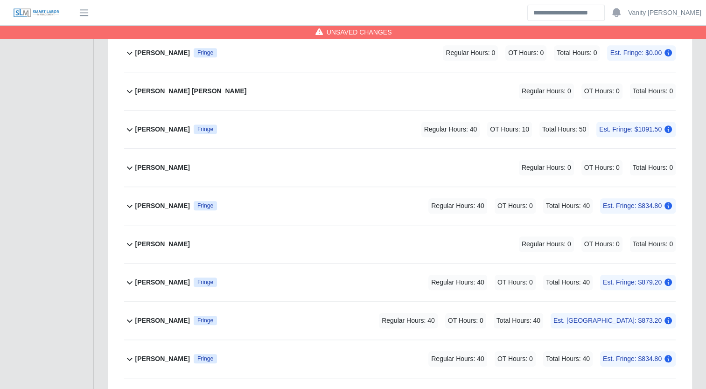
click at [148, 206] on b "Juan Morones Pulido" at bounding box center [162, 206] width 55 height 10
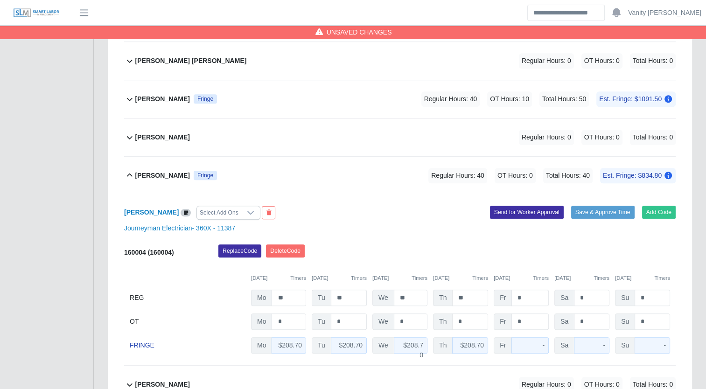
scroll to position [746, 0]
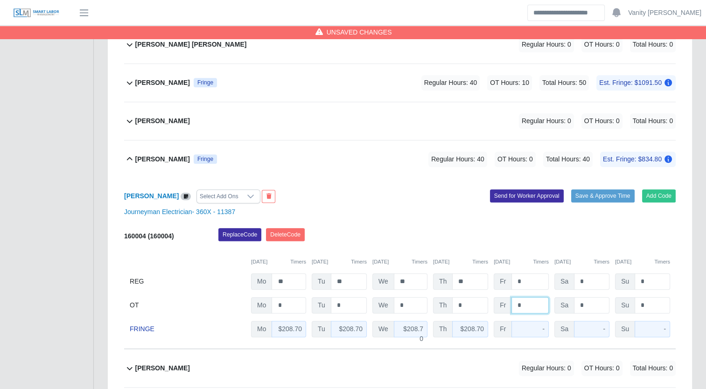
click at [511, 306] on input "*" at bounding box center [529, 305] width 37 height 16
type input "**"
click at [171, 160] on b "Juan Morones Pulido" at bounding box center [162, 159] width 55 height 10
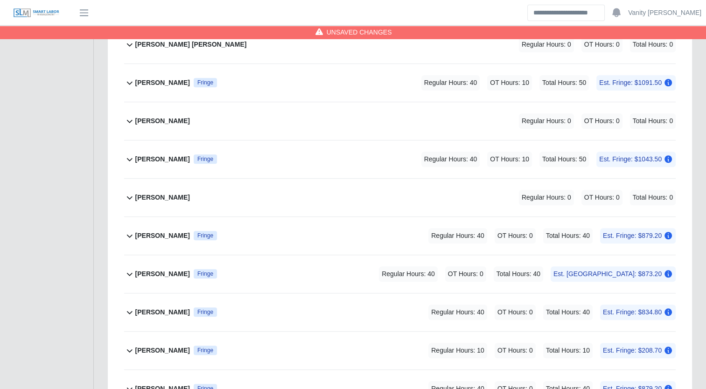
click at [153, 232] on b "Leonte Urdaneta" at bounding box center [162, 236] width 55 height 10
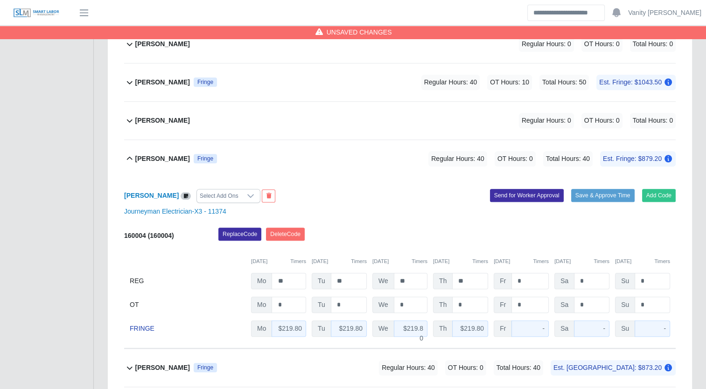
scroll to position [840, 0]
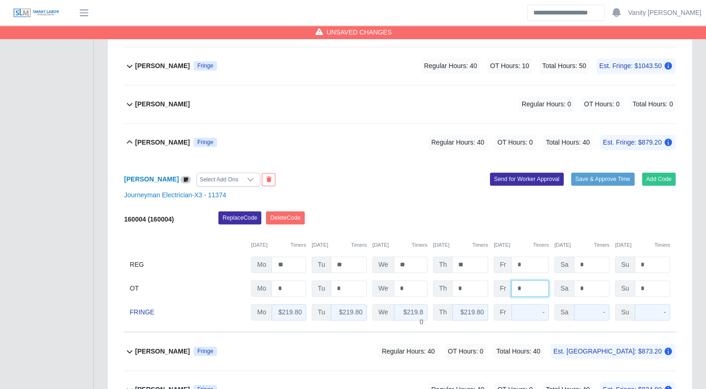
click at [515, 283] on input "*" at bounding box center [529, 288] width 37 height 16
type input "**"
click at [161, 138] on b "Leonte Urdaneta" at bounding box center [162, 143] width 55 height 10
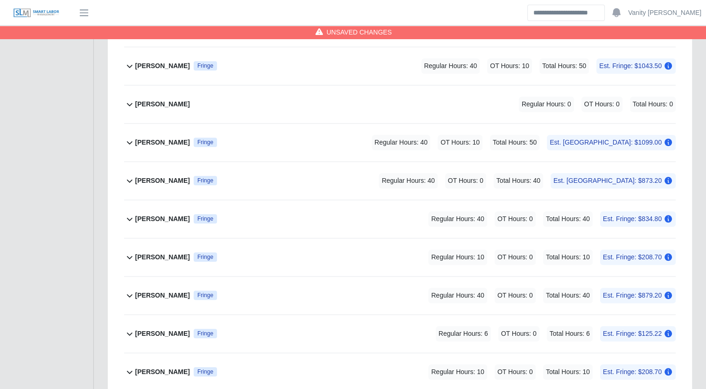
click at [147, 180] on b "Lisbeysi Santos" at bounding box center [162, 181] width 55 height 10
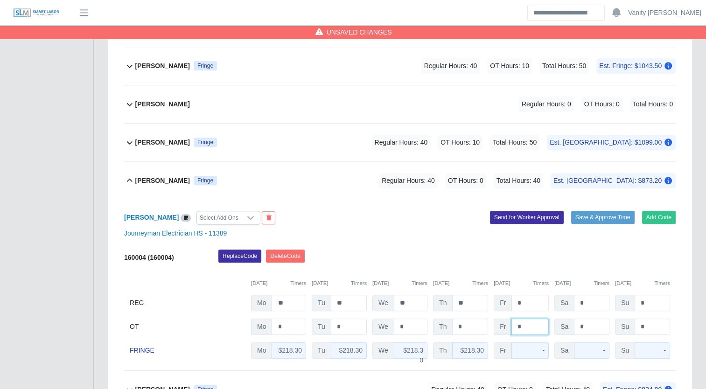
click at [514, 324] on input "*" at bounding box center [529, 327] width 37 height 16
type input "**"
click at [157, 178] on b "Lisbeysi Santos" at bounding box center [162, 181] width 55 height 10
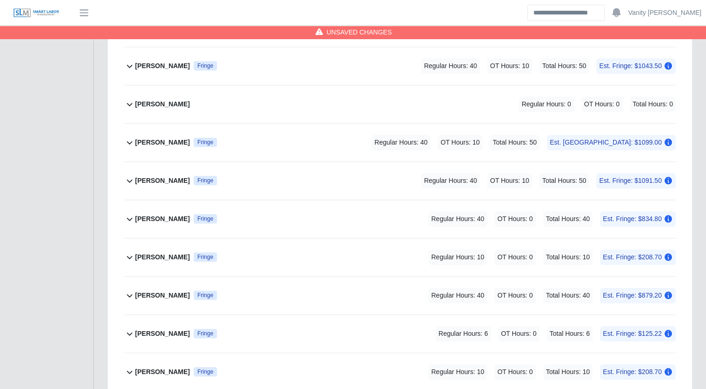
click at [171, 216] on b "Mauricio Velazquez Chavez" at bounding box center [162, 219] width 55 height 10
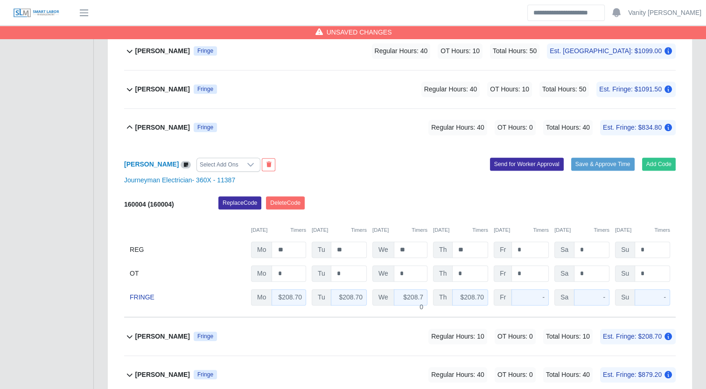
scroll to position [933, 0]
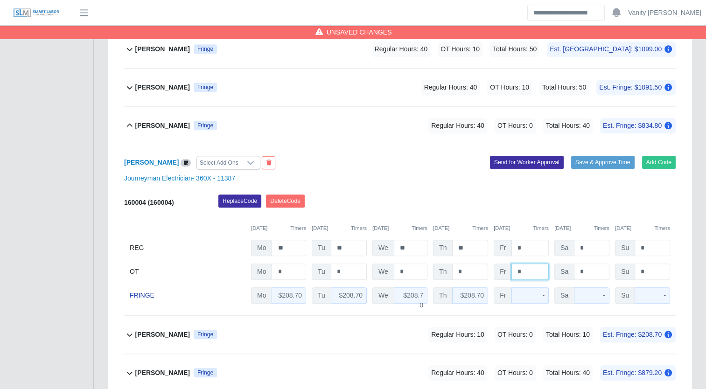
click at [516, 268] on input "*" at bounding box center [529, 272] width 37 height 16
type input "**"
click at [172, 129] on div "Mauricio Velazquez Chavez Fringe" at bounding box center [176, 125] width 82 height 15
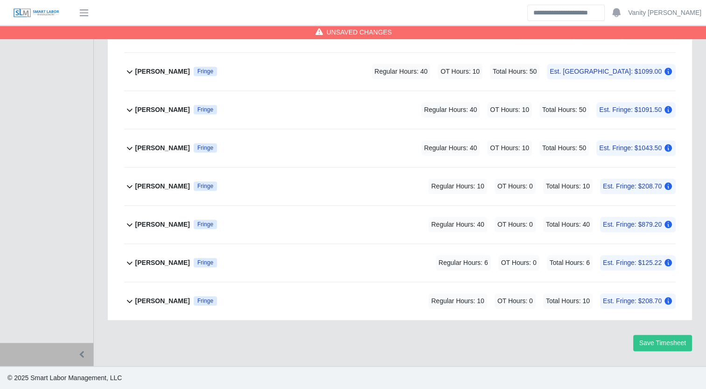
scroll to position [907, 0]
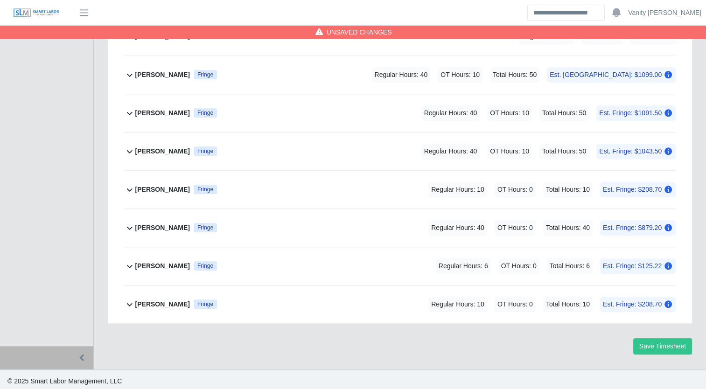
click at [167, 189] on b "Miguel Alfonso Figueredo" at bounding box center [162, 190] width 55 height 10
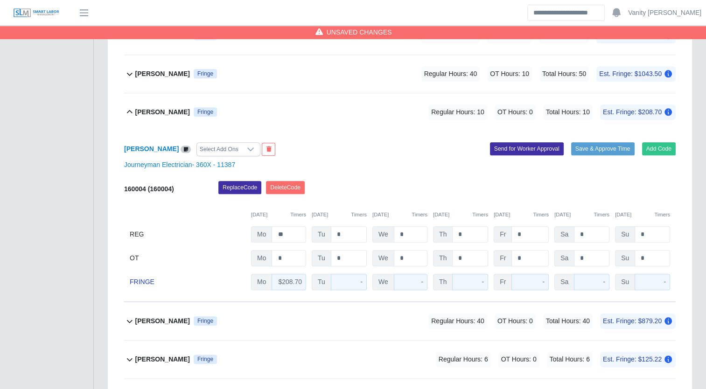
click at [163, 104] on div "Miguel Alfonso Figueredo Fringe" at bounding box center [176, 111] width 82 height 15
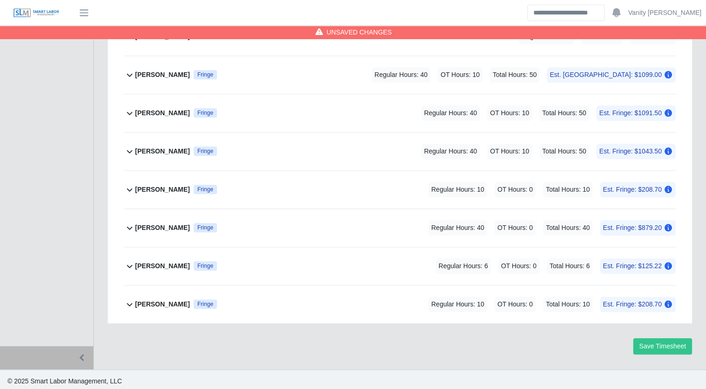
click at [147, 223] on b "Neal Miller" at bounding box center [162, 228] width 55 height 10
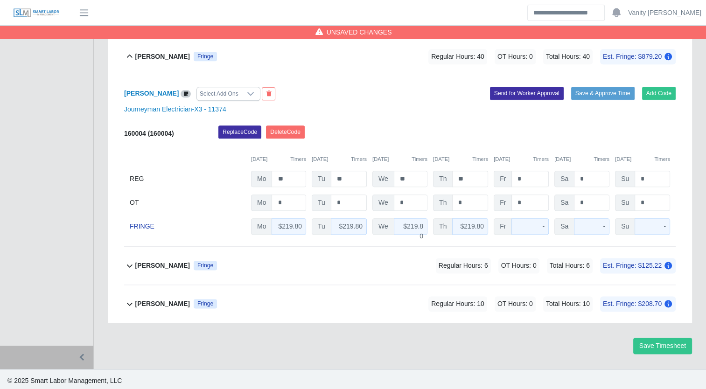
scroll to position [1078, 0]
click at [515, 200] on input "*" at bounding box center [529, 203] width 37 height 16
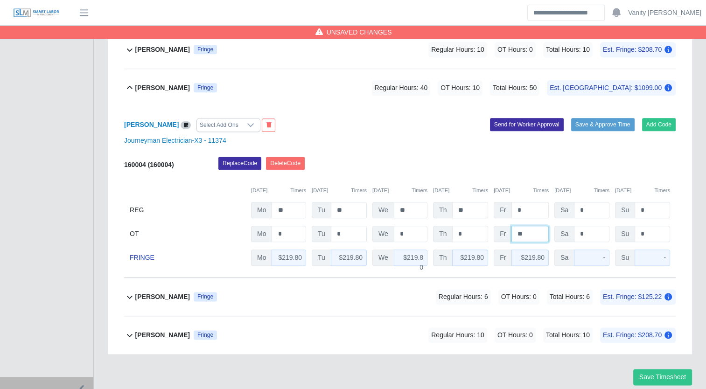
scroll to position [1031, 0]
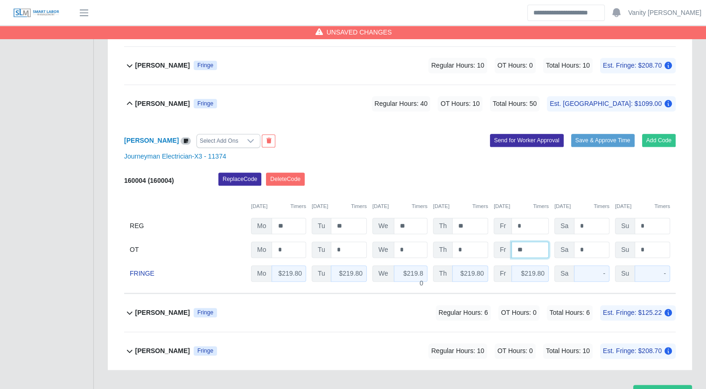
type input "**"
click at [131, 103] on icon at bounding box center [129, 103] width 11 height 11
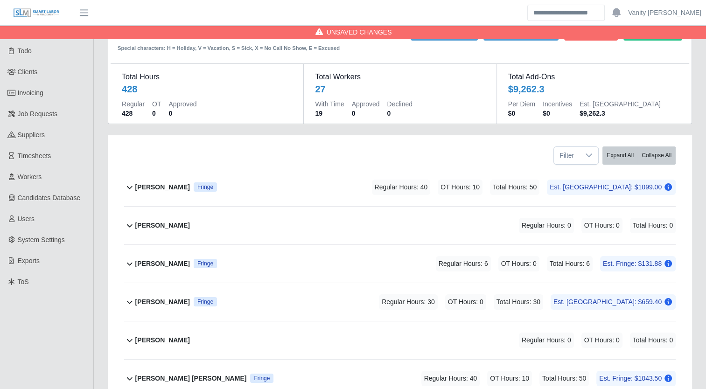
scroll to position [47, 0]
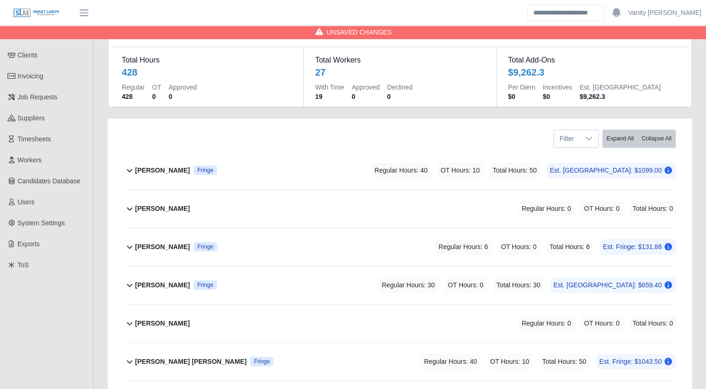
click at [139, 167] on b "Adrian Gomez" at bounding box center [162, 171] width 55 height 10
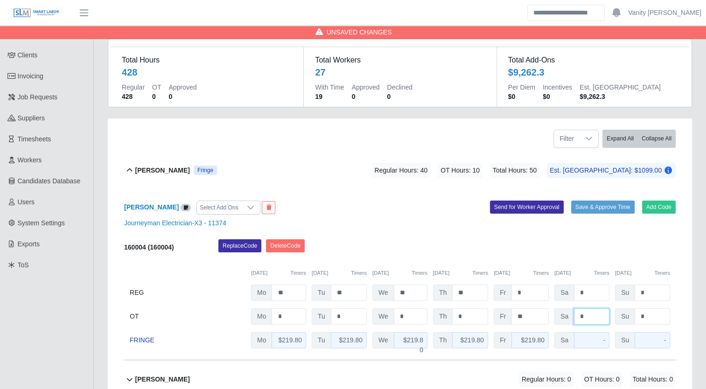
click at [577, 316] on input "*" at bounding box center [591, 316] width 35 height 16
type input "**"
click at [154, 171] on b "Adrian Gomez" at bounding box center [162, 171] width 55 height 10
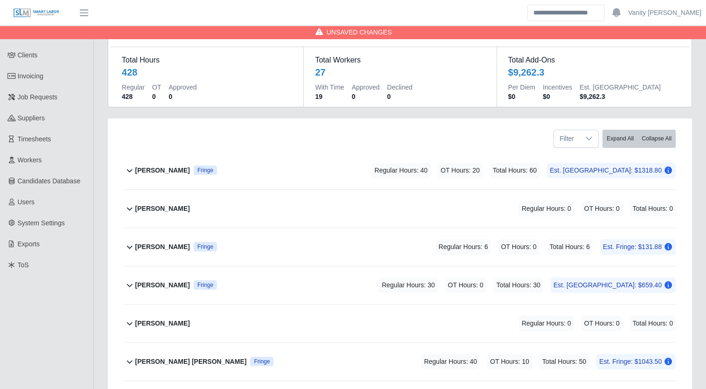
click at [151, 285] on b "Assenet Vasquez" at bounding box center [162, 285] width 55 height 10
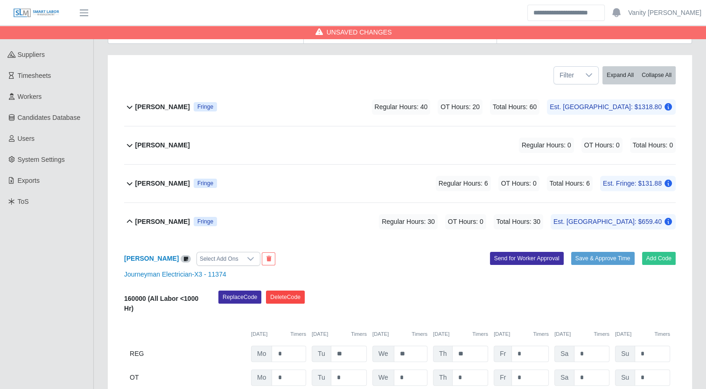
scroll to position [140, 0]
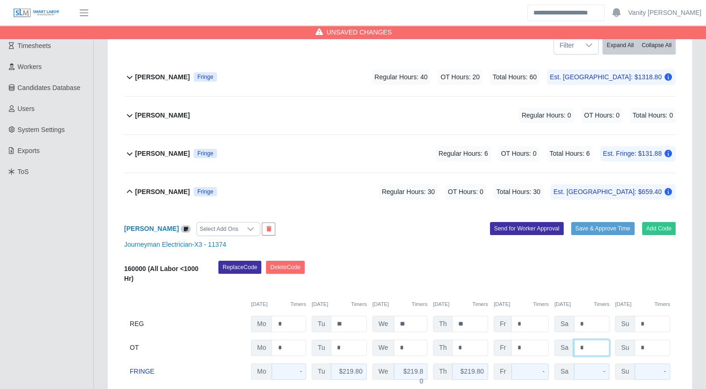
click at [575, 350] on input "*" at bounding box center [591, 348] width 35 height 16
type input "*"
click at [577, 322] on input "*" at bounding box center [591, 324] width 35 height 16
type input "**"
click at [181, 197] on div "Assenet Vasquez Fringe" at bounding box center [176, 191] width 82 height 15
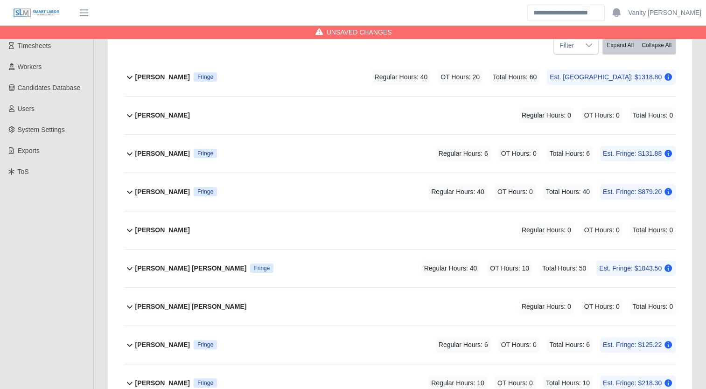
click at [161, 268] on b "Brandon Lagos Henao" at bounding box center [190, 269] width 111 height 10
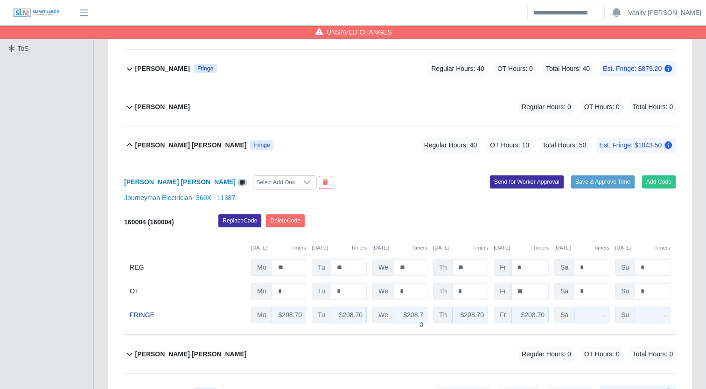
scroll to position [280, 0]
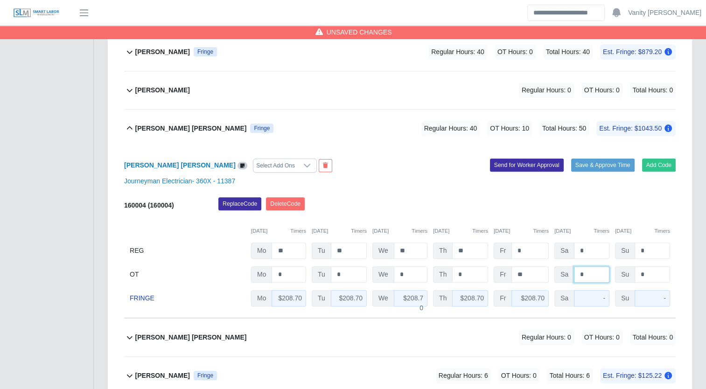
click at [577, 275] on input "*" at bounding box center [591, 274] width 35 height 16
type input "**"
click at [130, 128] on icon at bounding box center [129, 128] width 11 height 11
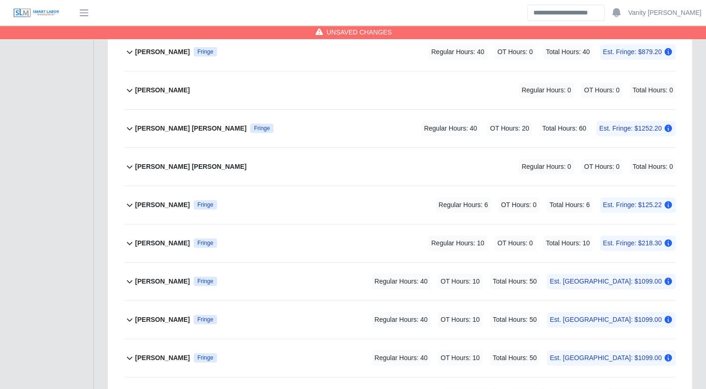
click at [142, 281] on b "Hector Medina" at bounding box center [162, 282] width 55 height 10
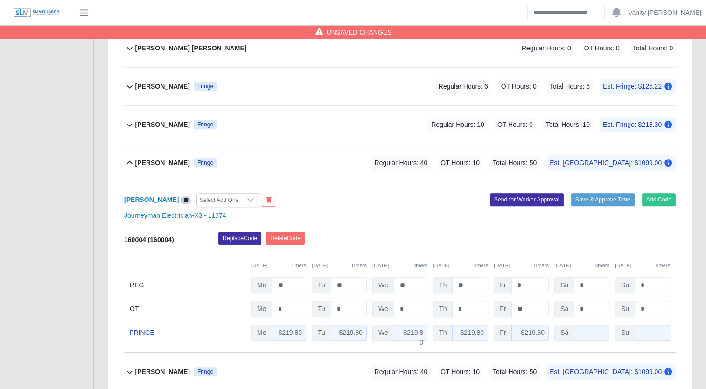
scroll to position [420, 0]
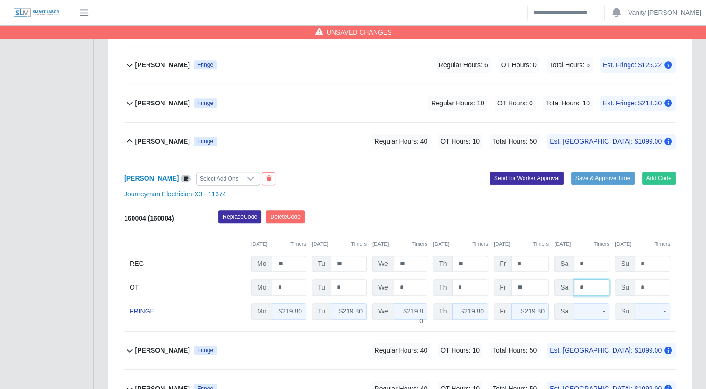
click at [575, 285] on input "*" at bounding box center [591, 287] width 35 height 16
type input "**"
click at [163, 137] on b "Hector Medina" at bounding box center [162, 142] width 55 height 10
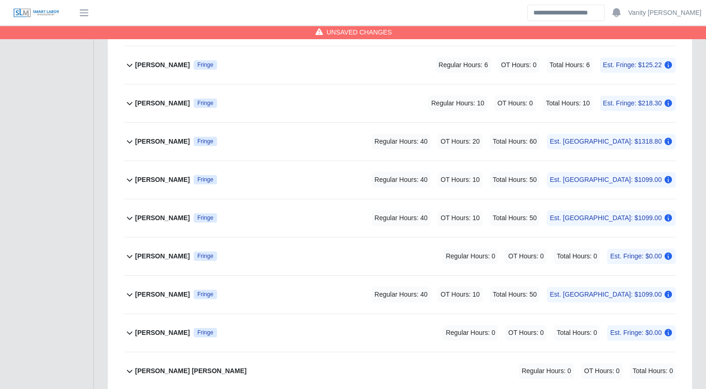
click at [144, 178] on b "Jacob Teeple" at bounding box center [162, 180] width 55 height 10
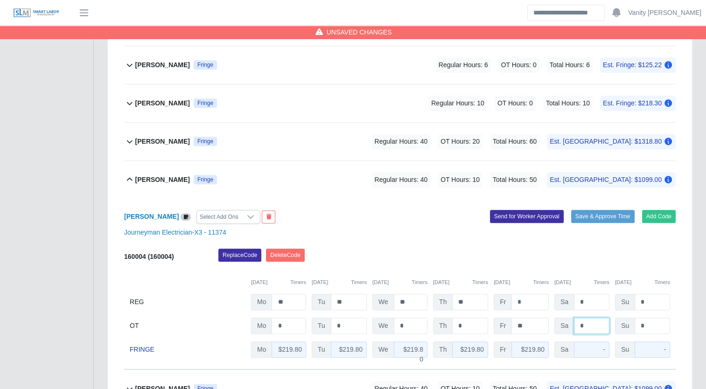
click at [578, 324] on input "*" at bounding box center [591, 326] width 35 height 16
type input "**"
click at [153, 178] on b "Jacob Teeple" at bounding box center [162, 180] width 55 height 10
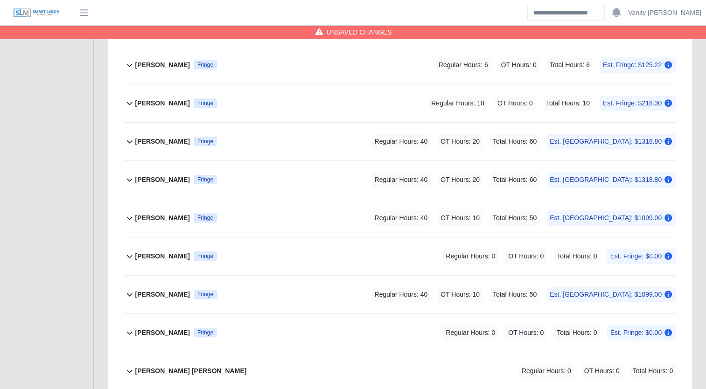
click at [144, 217] on b "James Bobadilla" at bounding box center [162, 218] width 55 height 10
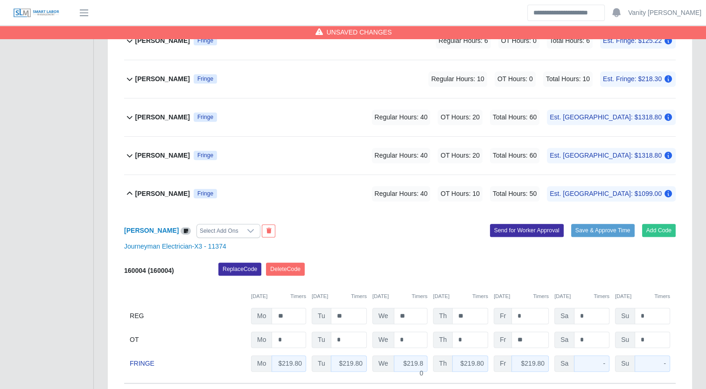
scroll to position [466, 0]
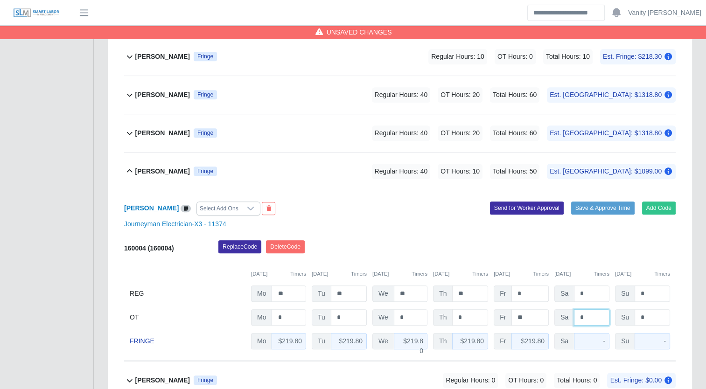
click at [574, 316] on input "*" at bounding box center [591, 317] width 35 height 16
type input "**"
click at [148, 167] on b "James Bobadilla" at bounding box center [162, 172] width 55 height 10
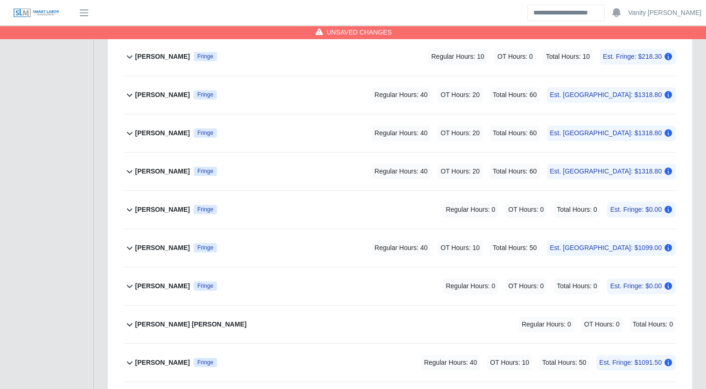
click at [157, 243] on b "Jemal Hagos" at bounding box center [162, 248] width 55 height 10
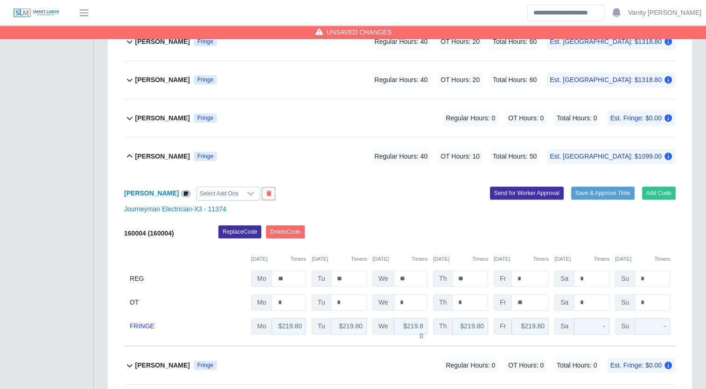
scroll to position [560, 0]
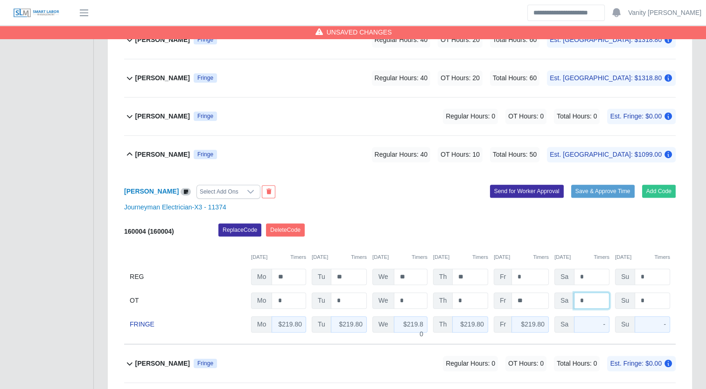
click at [575, 298] on input "*" at bounding box center [591, 300] width 35 height 16
type input "**"
click at [153, 154] on b "Jemal Hagos" at bounding box center [162, 155] width 55 height 10
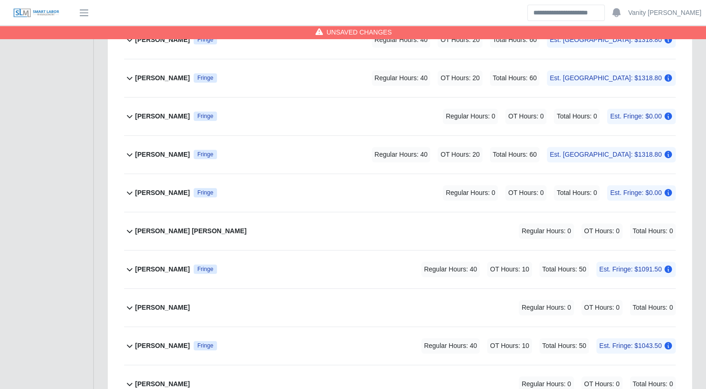
click at [153, 268] on b "Jose Montalvo" at bounding box center [162, 269] width 55 height 10
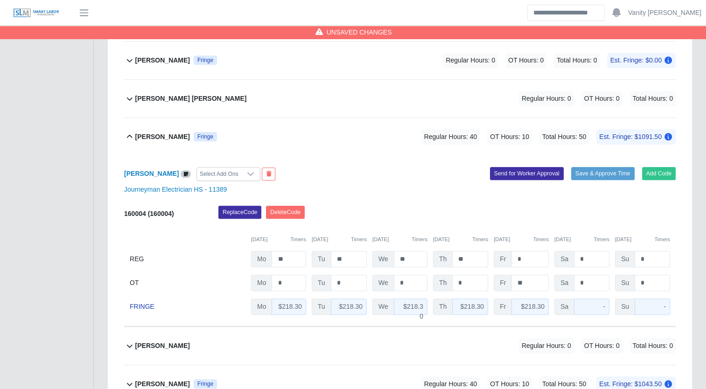
scroll to position [700, 0]
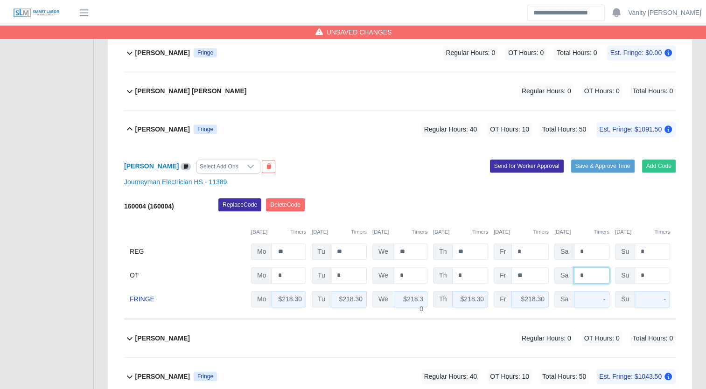
click at [574, 273] on input "*" at bounding box center [591, 275] width 35 height 16
type input "**"
click at [125, 127] on icon at bounding box center [129, 129] width 11 height 11
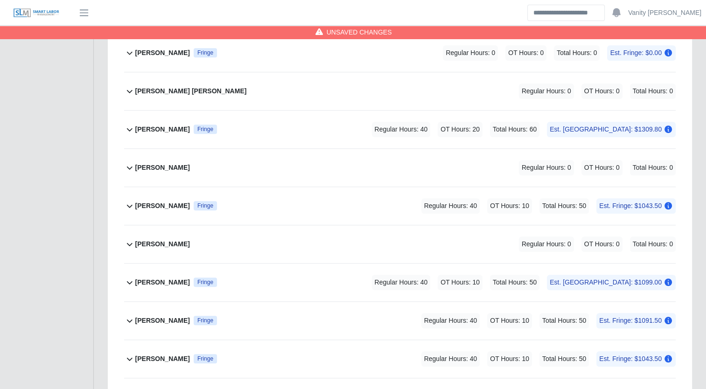
click at [152, 206] on b "Juan Morones Pulido" at bounding box center [162, 206] width 55 height 10
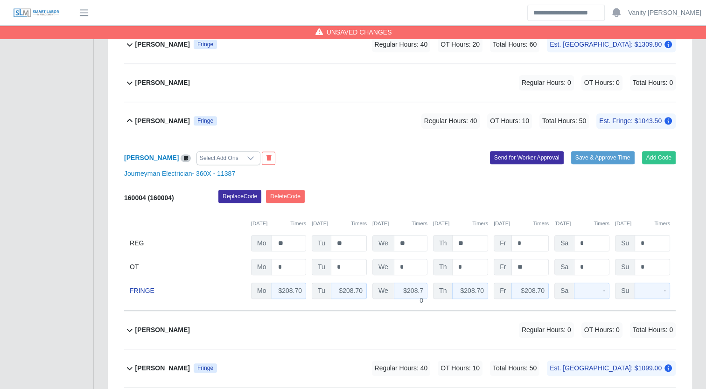
scroll to position [793, 0]
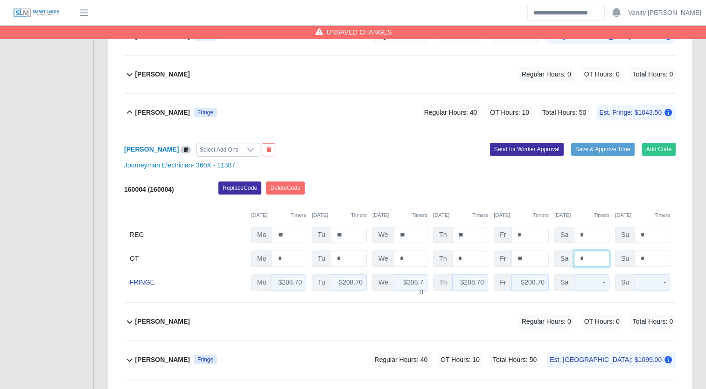
click at [577, 257] on input "*" at bounding box center [591, 258] width 35 height 16
type input "**"
click at [165, 113] on b "Juan Morones Pulido" at bounding box center [162, 113] width 55 height 10
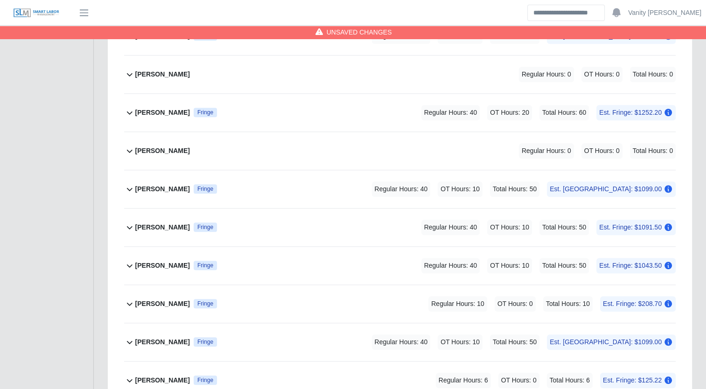
click at [162, 184] on b "Leonte Urdaneta" at bounding box center [162, 189] width 55 height 10
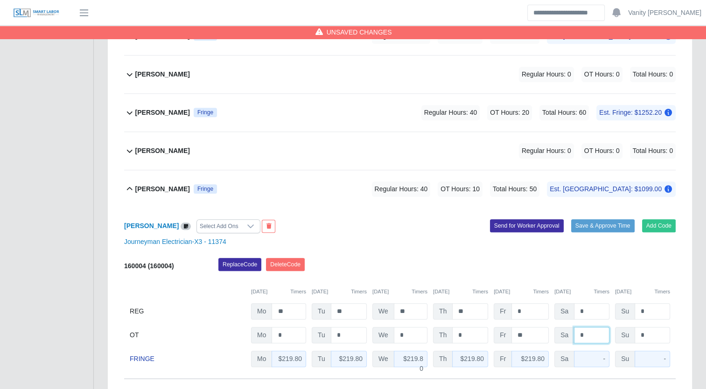
click at [576, 333] on input "*" at bounding box center [591, 335] width 35 height 16
type input "**"
click at [160, 187] on b "Leonte Urdaneta" at bounding box center [162, 189] width 55 height 10
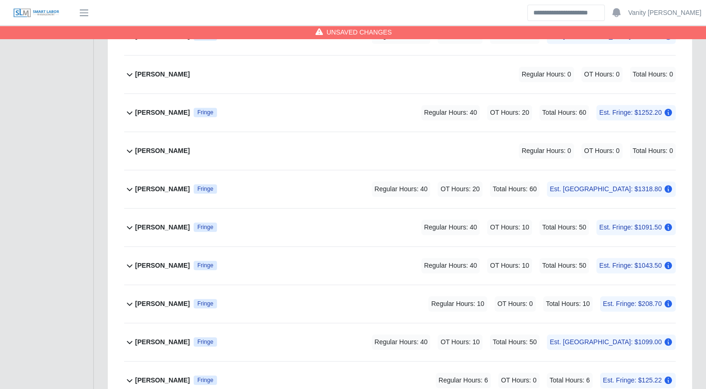
click at [152, 227] on b "Lisbeysi Santos" at bounding box center [162, 227] width 55 height 10
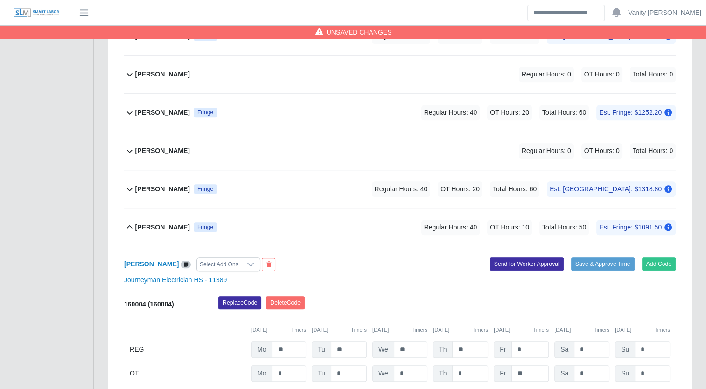
scroll to position [840, 0]
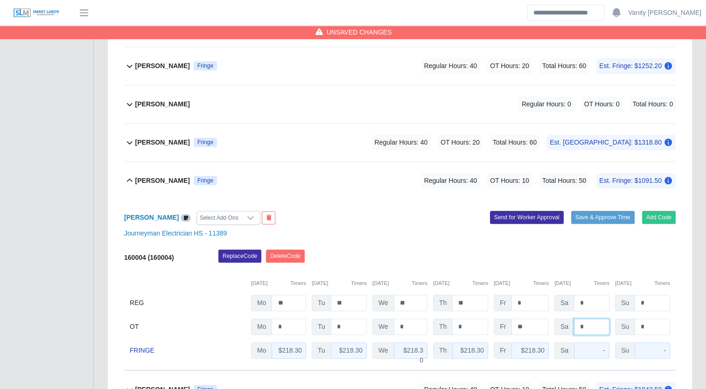
click at [577, 324] on input "*" at bounding box center [591, 327] width 35 height 16
type input "**"
click at [146, 177] on b "Lisbeysi Santos" at bounding box center [162, 181] width 55 height 10
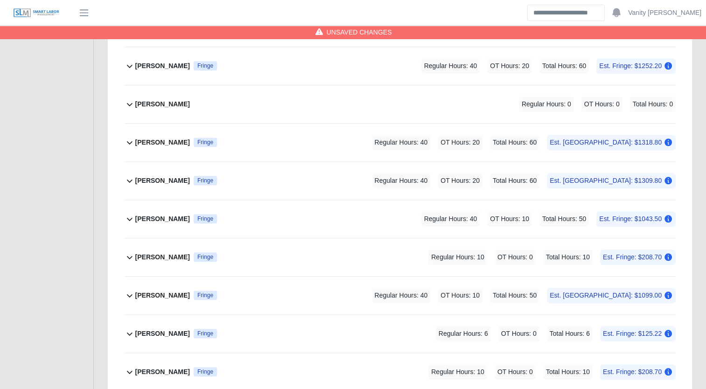
click at [144, 216] on b "Mauricio Velazquez Chavez" at bounding box center [162, 219] width 55 height 10
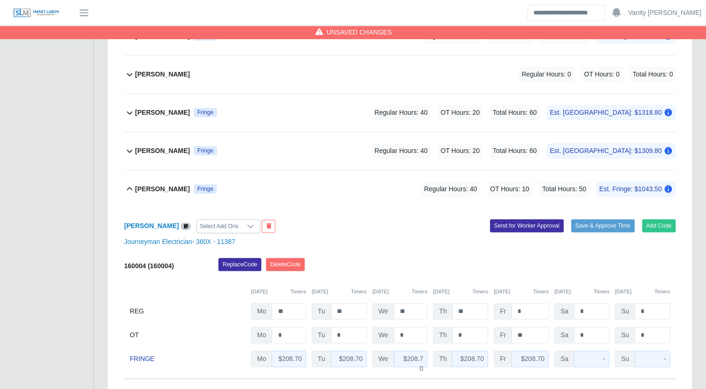
scroll to position [886, 0]
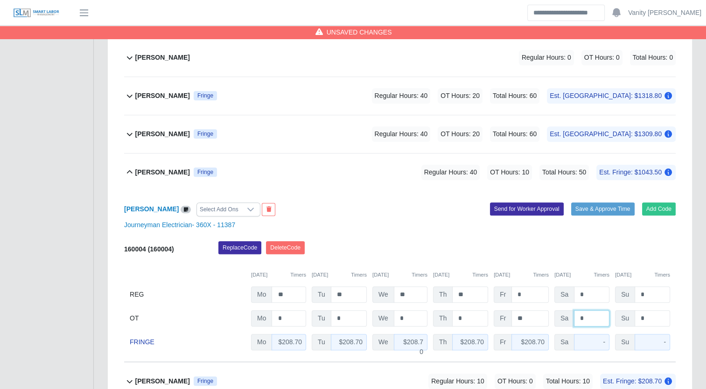
click at [577, 316] on input "*" at bounding box center [591, 318] width 35 height 16
type input "**"
click at [188, 172] on b "Mauricio Velazquez Chavez" at bounding box center [162, 172] width 55 height 10
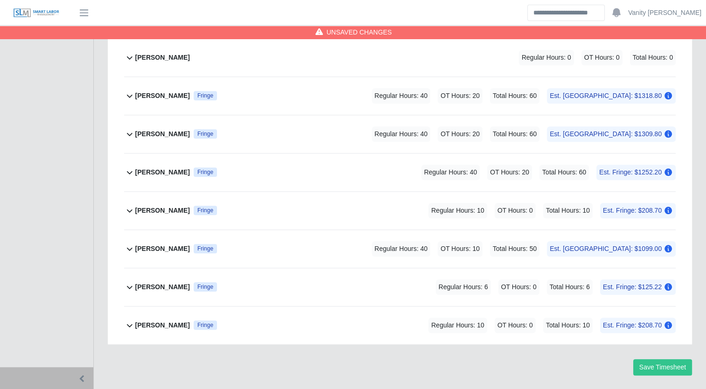
click at [179, 206] on b "Miguel Alfonso Figueredo" at bounding box center [162, 211] width 55 height 10
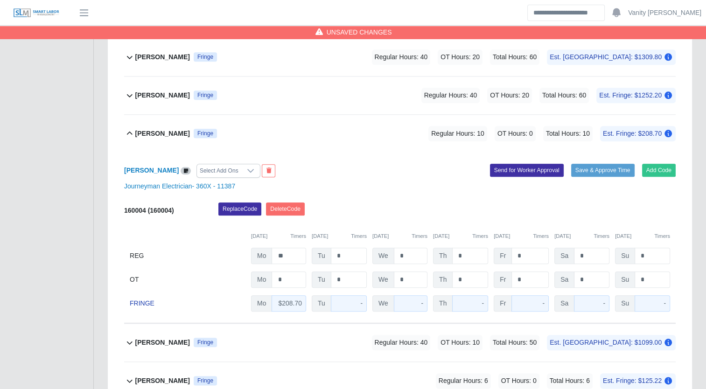
click at [175, 129] on b "Miguel Alfonso Figueredo" at bounding box center [162, 134] width 55 height 10
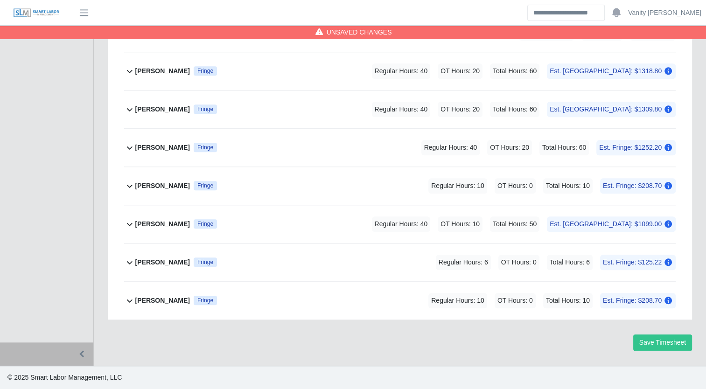
scroll to position [907, 0]
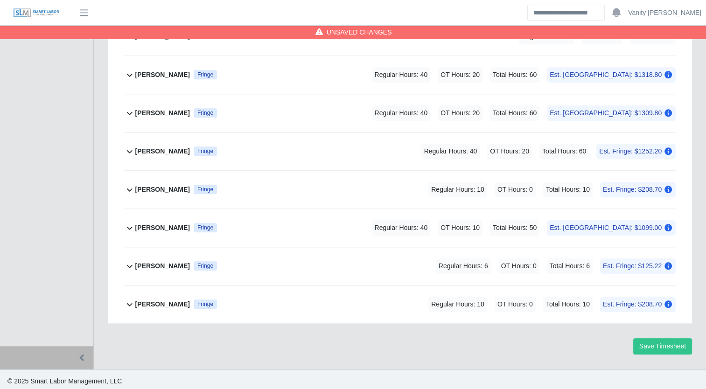
click at [156, 224] on b "Neal Miller" at bounding box center [162, 228] width 55 height 10
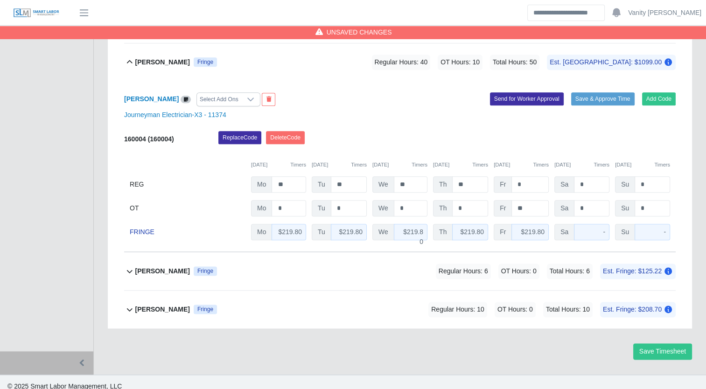
scroll to position [1078, 0]
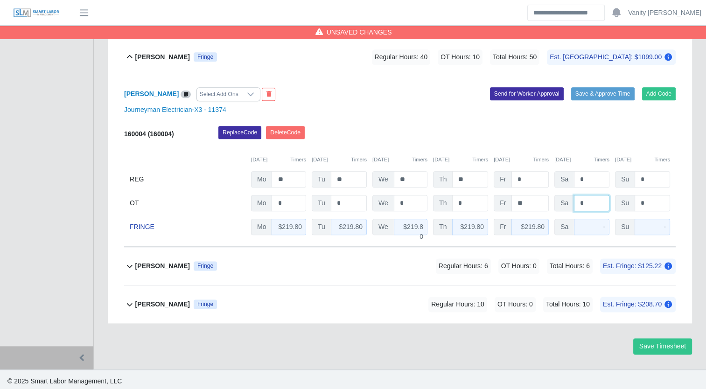
click at [577, 200] on input "*" at bounding box center [591, 203] width 35 height 16
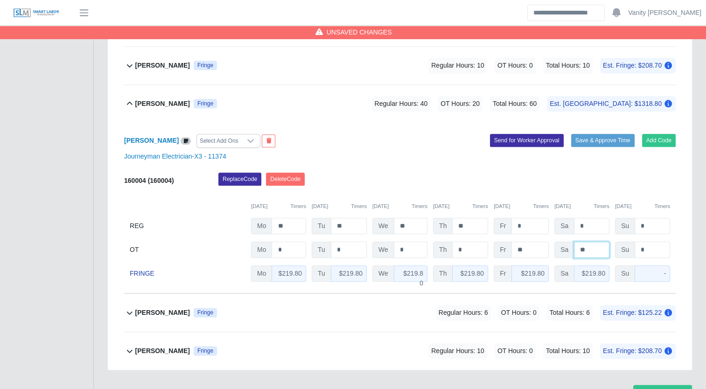
type input "**"
click at [151, 102] on b "Neal Miller" at bounding box center [162, 104] width 55 height 10
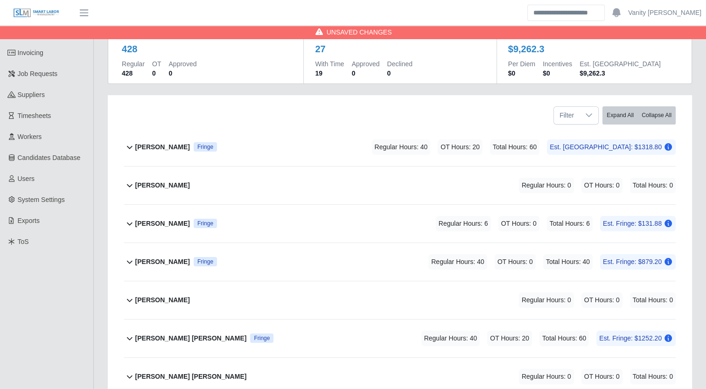
scroll to position [0, 0]
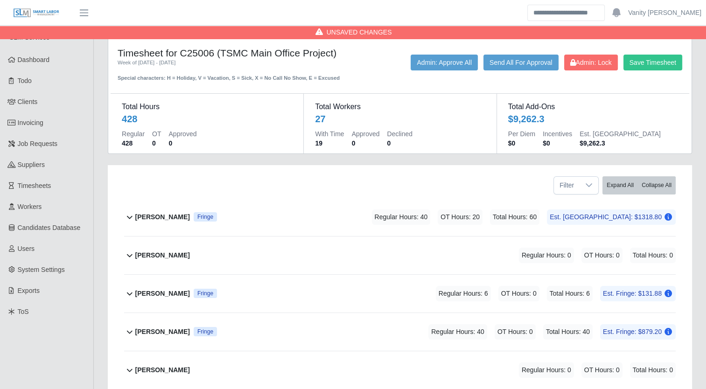
click at [150, 217] on b "Adrian Gomez" at bounding box center [162, 217] width 55 height 10
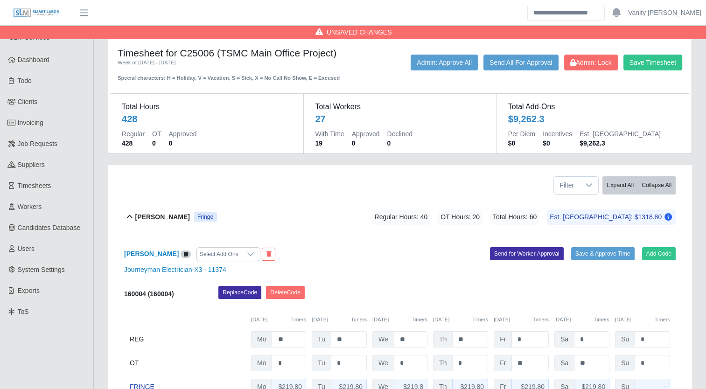
click at [150, 217] on b "Adrian Gomez" at bounding box center [162, 217] width 55 height 10
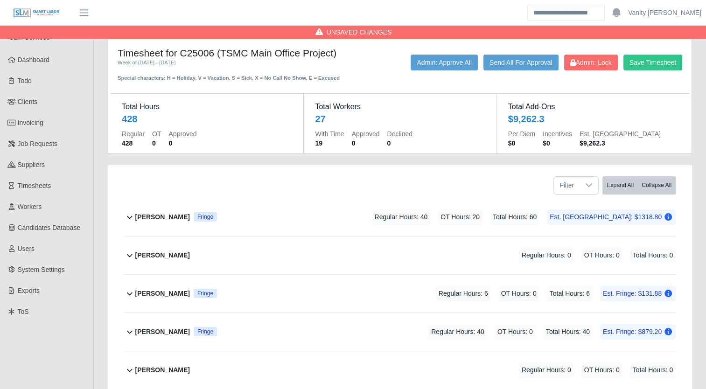
click at [153, 215] on b "Adrian Gomez" at bounding box center [162, 217] width 55 height 10
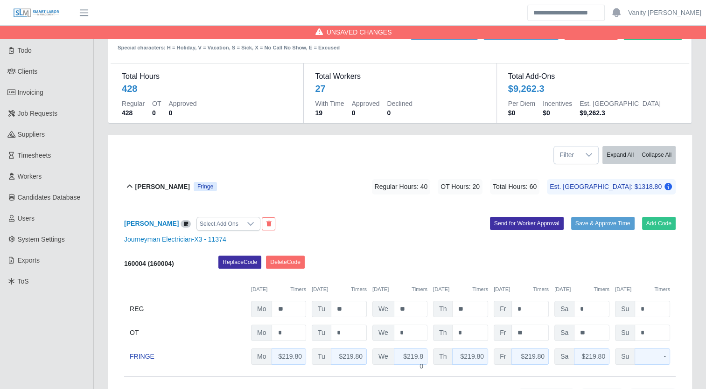
scroll to position [47, 0]
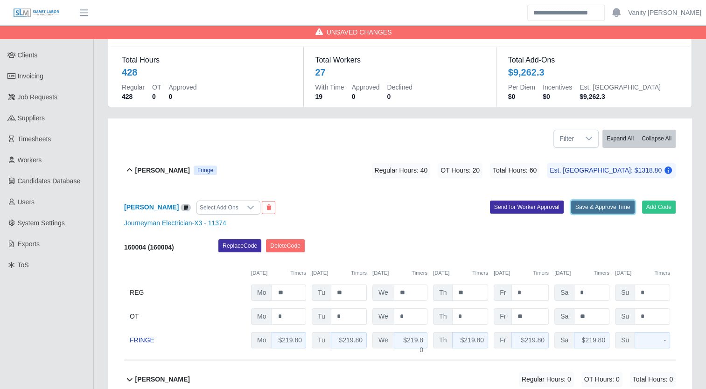
click at [591, 205] on button "Save & Approve Time" at bounding box center [602, 207] width 63 height 13
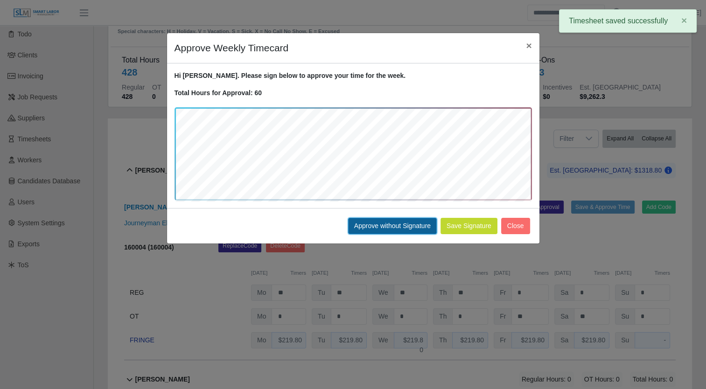
click at [391, 224] on button "Approve without Signature" at bounding box center [392, 226] width 89 height 16
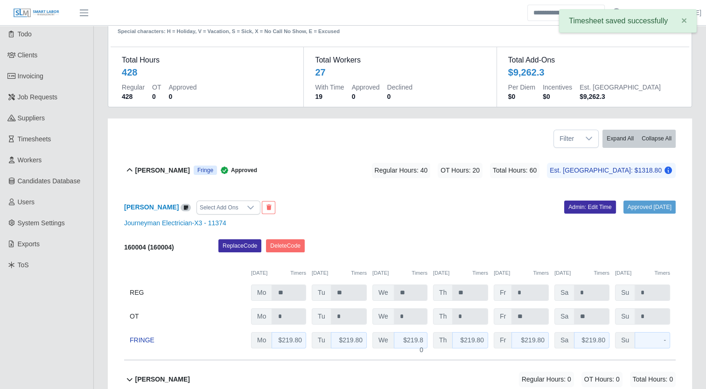
click at [140, 176] on div "Adrian Gomez Fringe Approved" at bounding box center [196, 170] width 122 height 15
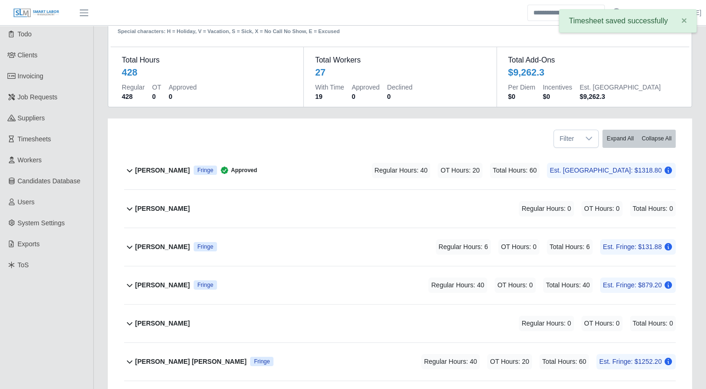
click at [146, 247] on b "Anthony Hayes" at bounding box center [162, 247] width 55 height 10
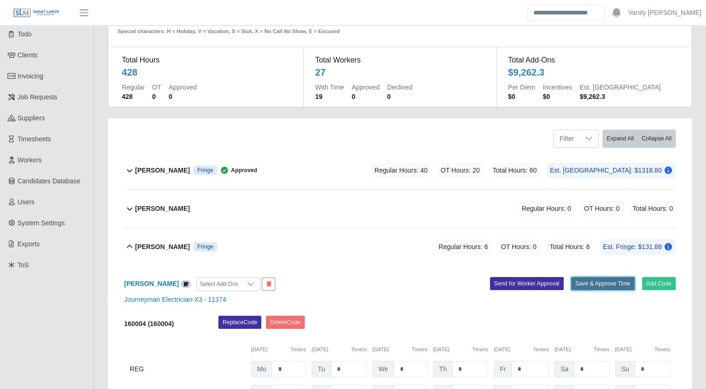
click at [615, 281] on button "Save & Approve Time" at bounding box center [602, 283] width 63 height 13
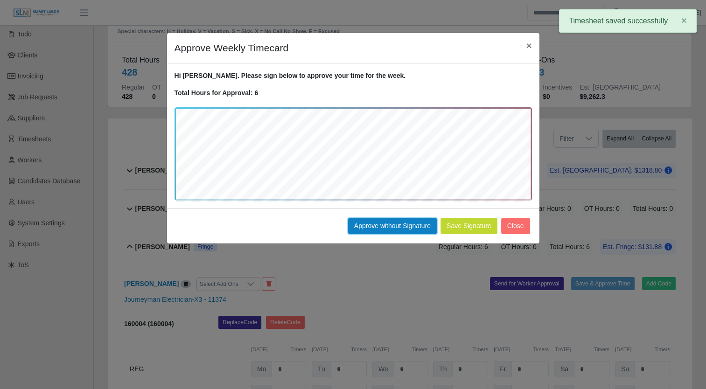
drag, startPoint x: 375, startPoint y: 225, endPoint x: 356, endPoint y: 220, distance: 20.1
click at [375, 225] on button "Approve without Signature" at bounding box center [392, 226] width 89 height 16
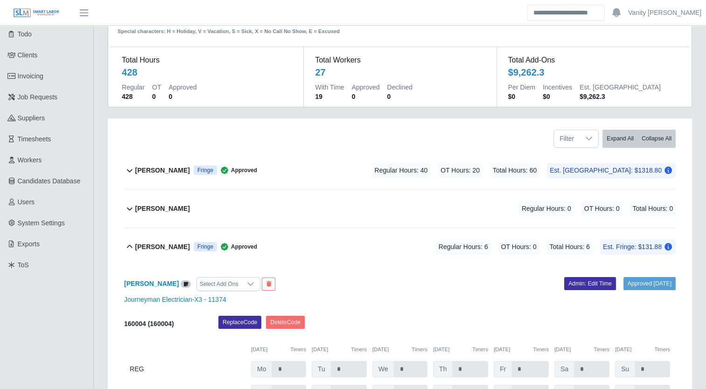
click at [137, 247] on b "Anthony Hayes" at bounding box center [162, 247] width 55 height 10
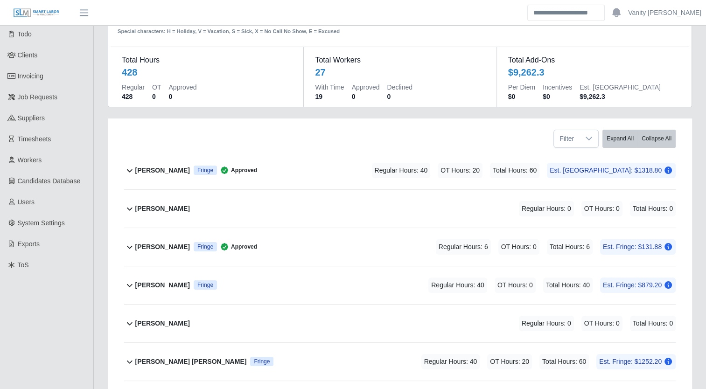
click at [137, 247] on b "Anthony Hayes" at bounding box center [162, 247] width 55 height 10
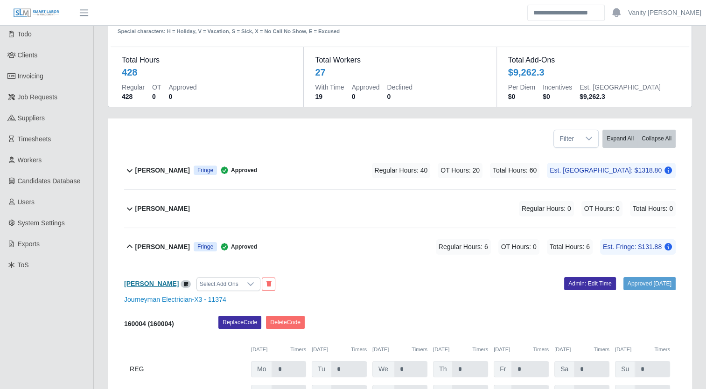
click at [149, 280] on b "Anthony Hayes" at bounding box center [151, 283] width 55 height 7
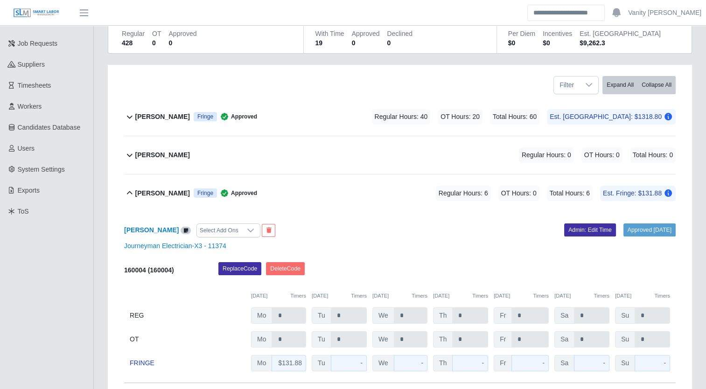
scroll to position [140, 0]
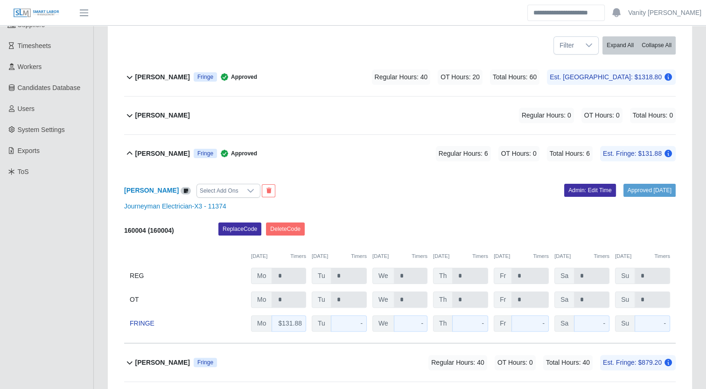
click at [154, 152] on b "Anthony Hayes" at bounding box center [162, 154] width 55 height 10
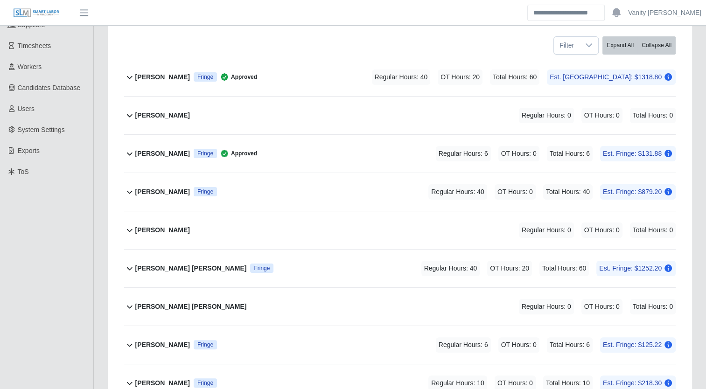
click at [158, 193] on b "Assenet Vasquez" at bounding box center [162, 192] width 55 height 10
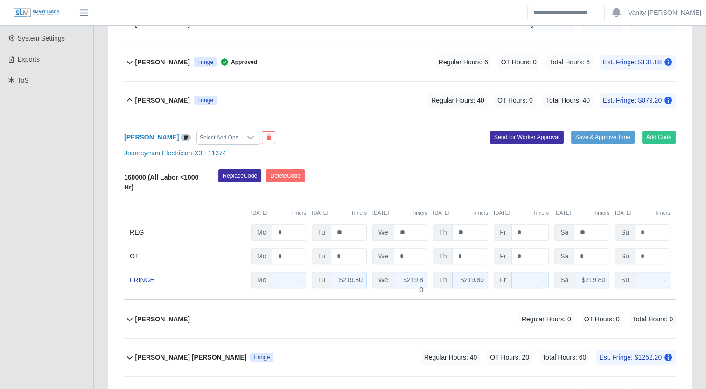
scroll to position [233, 0]
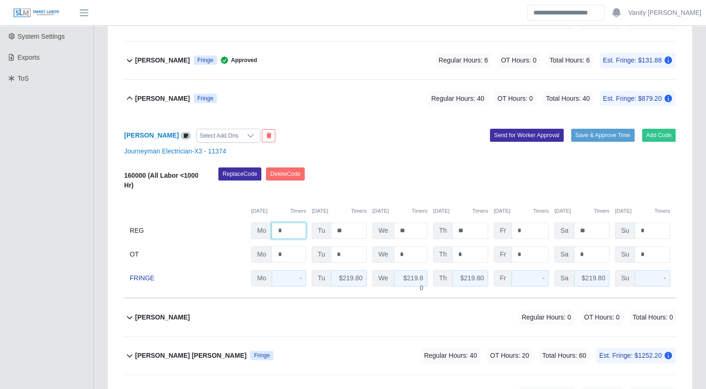
click at [276, 228] on input "*" at bounding box center [288, 230] width 35 height 16
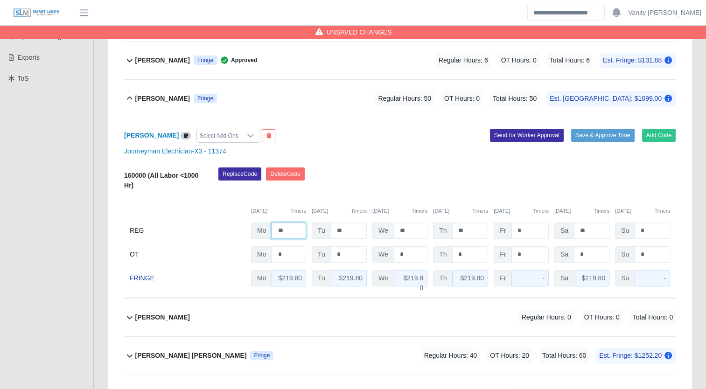
type input "**"
drag, startPoint x: 585, startPoint y: 229, endPoint x: 571, endPoint y: 229, distance: 14.5
click at [571, 229] on div "Sa **" at bounding box center [581, 230] width 55 height 16
type input "*"
click at [577, 253] on input "*" at bounding box center [591, 254] width 35 height 16
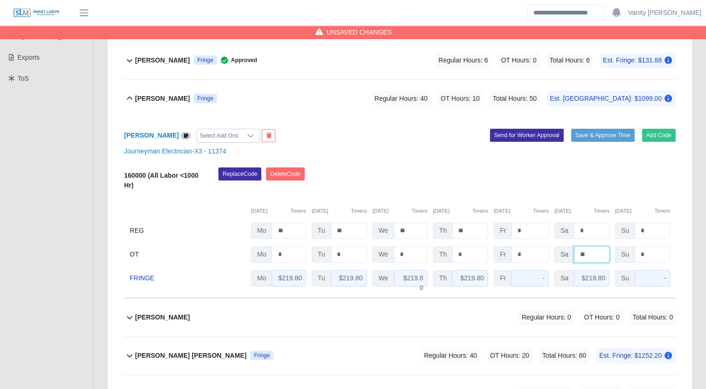
type input "**"
drag, startPoint x: 481, startPoint y: 230, endPoint x: 457, endPoint y: 230, distance: 24.3
click at [457, 230] on input "**" at bounding box center [470, 230] width 36 height 16
type input "*"
click at [530, 227] on input "*" at bounding box center [529, 230] width 37 height 16
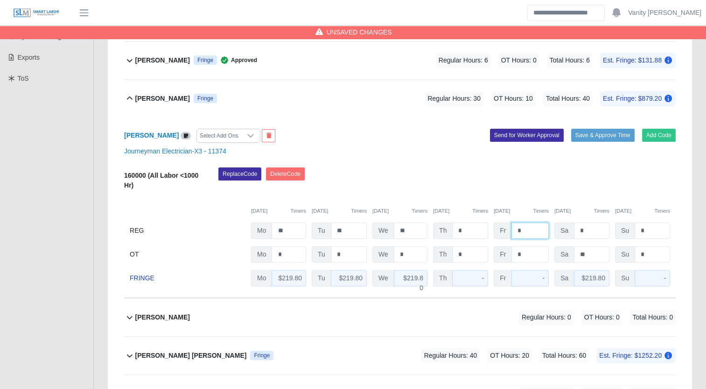
click at [514, 229] on input "*" at bounding box center [529, 230] width 37 height 16
type input "**"
drag, startPoint x: 603, startPoint y: 133, endPoint x: 484, endPoint y: 137, distance: 118.5
click at [603, 133] on button "Save & Approve Time" at bounding box center [602, 135] width 63 height 13
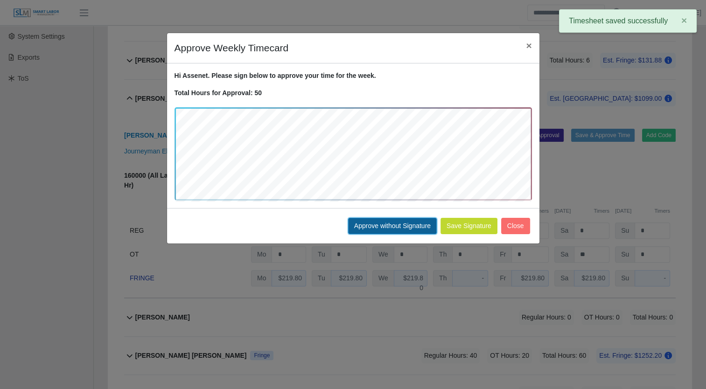
click at [376, 227] on button "Approve without Signature" at bounding box center [392, 226] width 89 height 16
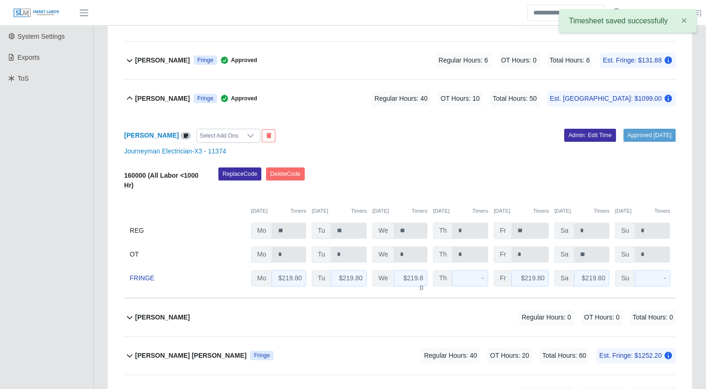
click at [139, 98] on b "Assenet Vasquez" at bounding box center [162, 99] width 55 height 10
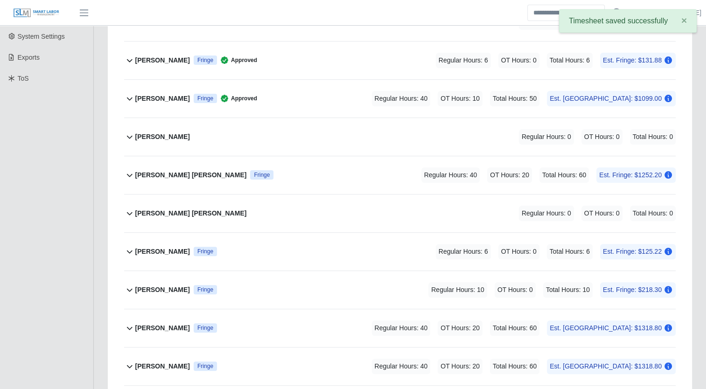
click at [141, 174] on b "Brandon Lagos Henao" at bounding box center [190, 175] width 111 height 10
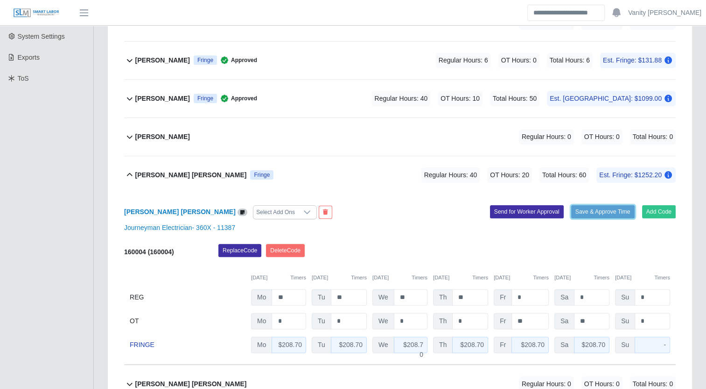
drag, startPoint x: 609, startPoint y: 212, endPoint x: 272, endPoint y: 194, distance: 337.3
click at [609, 212] on button "Save & Approve Time" at bounding box center [602, 211] width 63 height 13
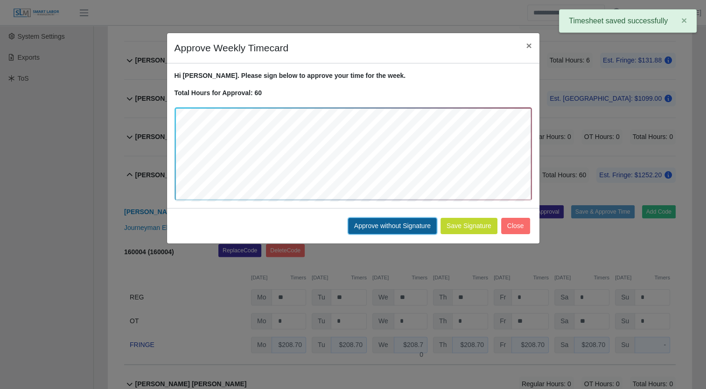
click at [389, 224] on button "Approve without Signature" at bounding box center [392, 226] width 89 height 16
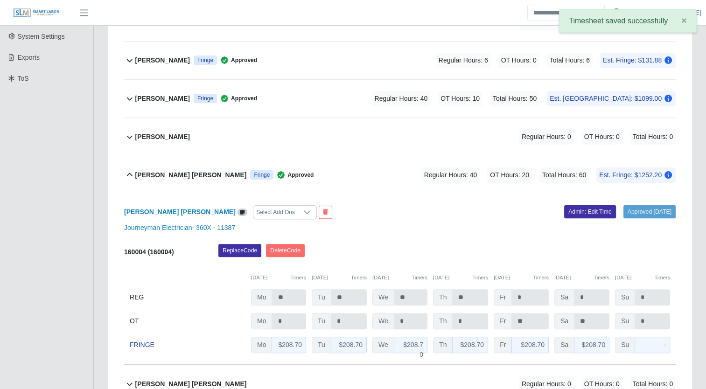
click at [145, 174] on b "Brandon Lagos Henao" at bounding box center [190, 175] width 111 height 10
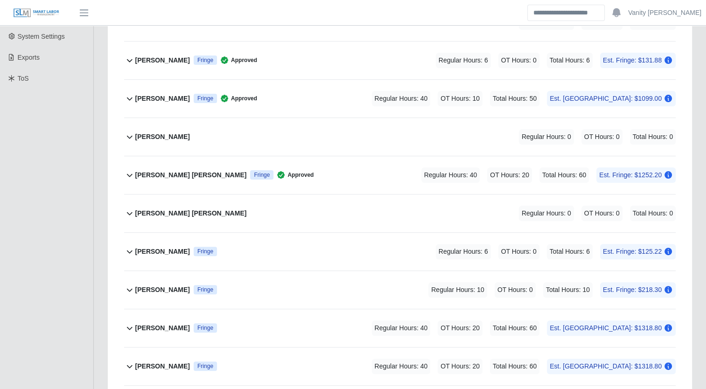
click at [153, 250] on b "Daniel Benitez" at bounding box center [162, 252] width 55 height 10
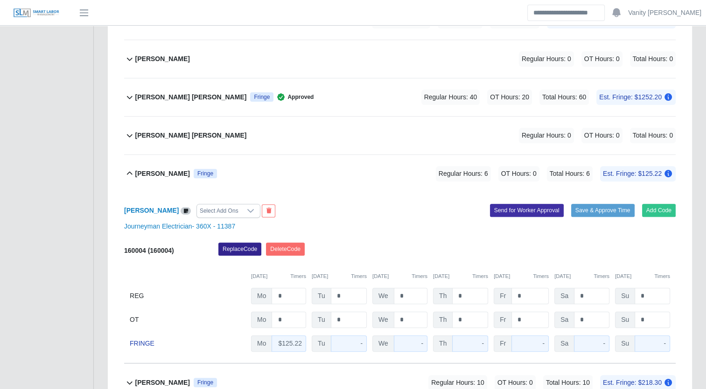
scroll to position [327, 0]
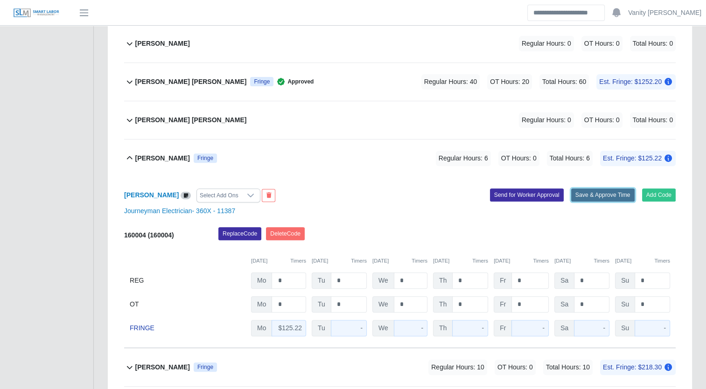
click at [580, 195] on button "Save & Approve Time" at bounding box center [602, 194] width 63 height 13
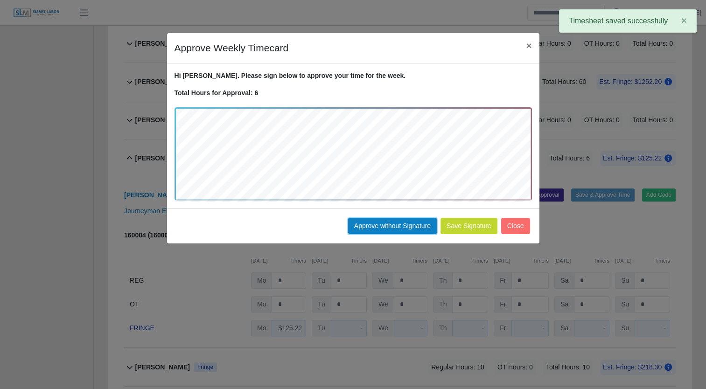
click at [374, 229] on button "Approve without Signature" at bounding box center [392, 226] width 89 height 16
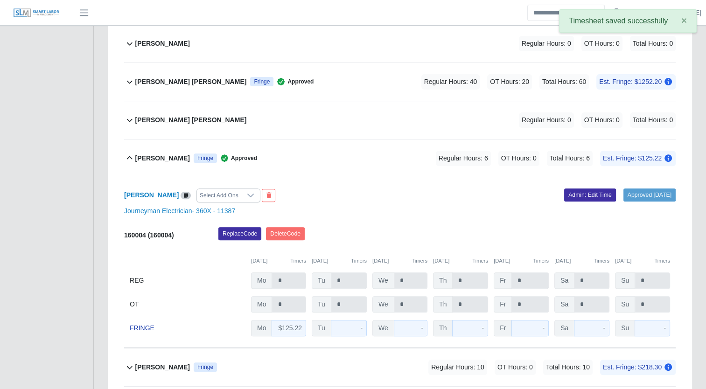
click at [149, 159] on b "Daniel Benitez" at bounding box center [162, 158] width 55 height 10
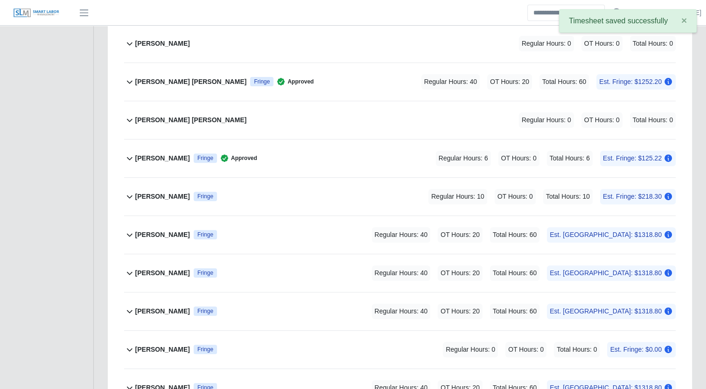
click at [150, 193] on b "Francisco Montes" at bounding box center [162, 197] width 55 height 10
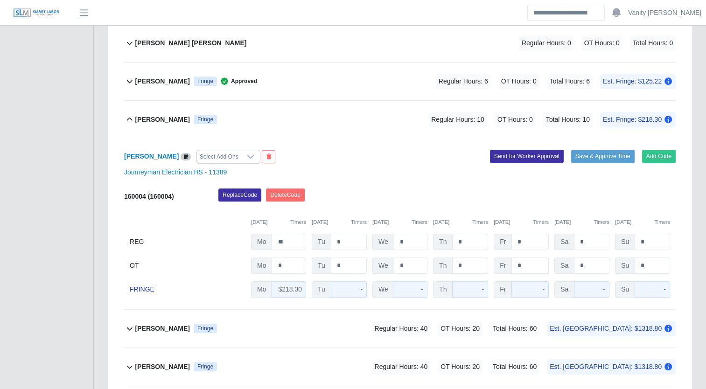
scroll to position [420, 0]
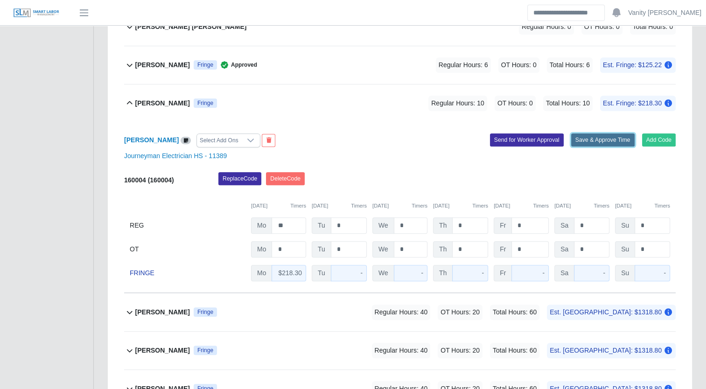
click at [585, 137] on button "Save & Approve Time" at bounding box center [602, 139] width 63 height 13
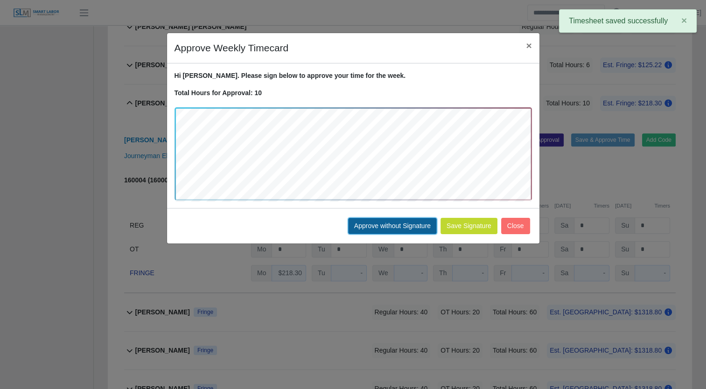
click at [396, 220] on button "Approve without Signature" at bounding box center [392, 226] width 89 height 16
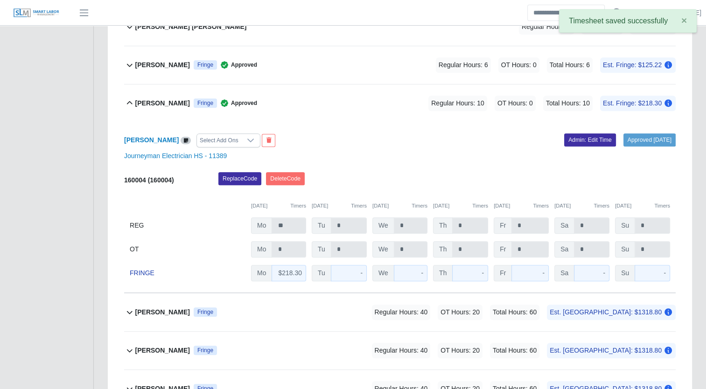
click at [153, 102] on b "Francisco Montes" at bounding box center [162, 103] width 55 height 10
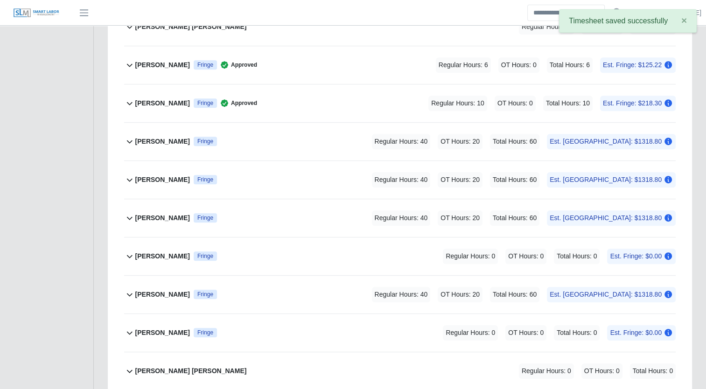
click at [150, 142] on b "Hector Medina" at bounding box center [162, 142] width 55 height 10
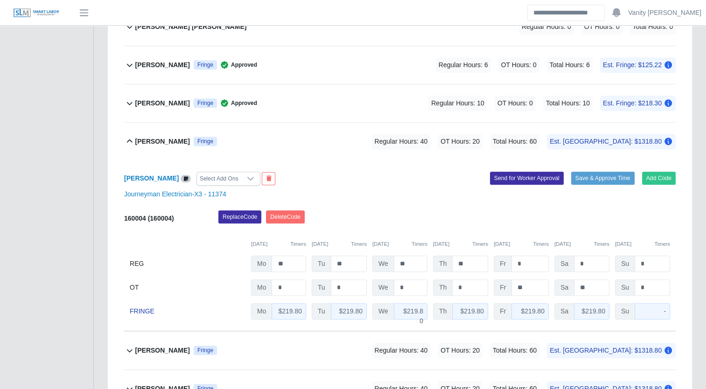
scroll to position [466, 0]
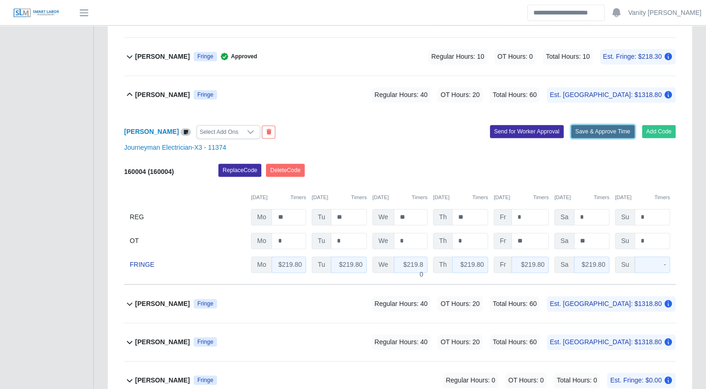
click at [590, 130] on button "Save & Approve Time" at bounding box center [602, 131] width 63 height 13
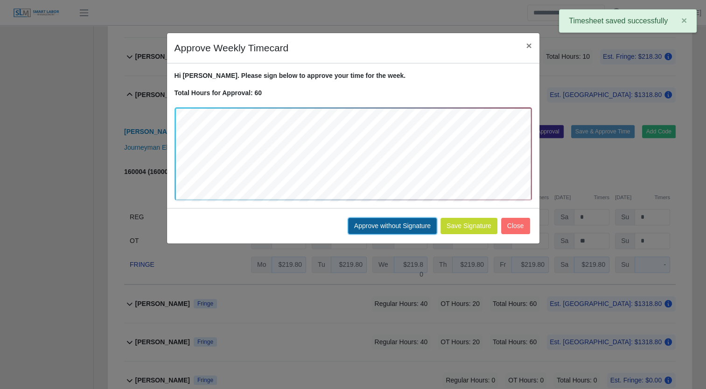
click at [377, 226] on button "Approve without Signature" at bounding box center [392, 226] width 89 height 16
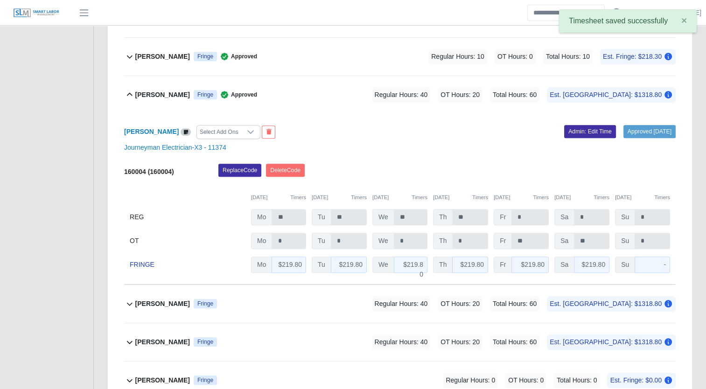
click at [144, 90] on b "Hector Medina" at bounding box center [162, 95] width 55 height 10
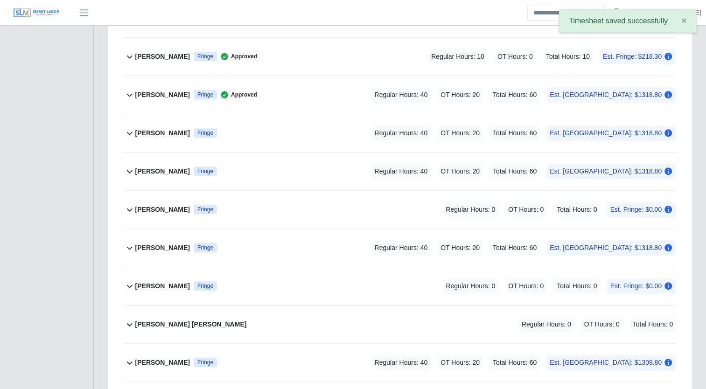
click at [146, 128] on b "Jacob Teeple" at bounding box center [162, 133] width 55 height 10
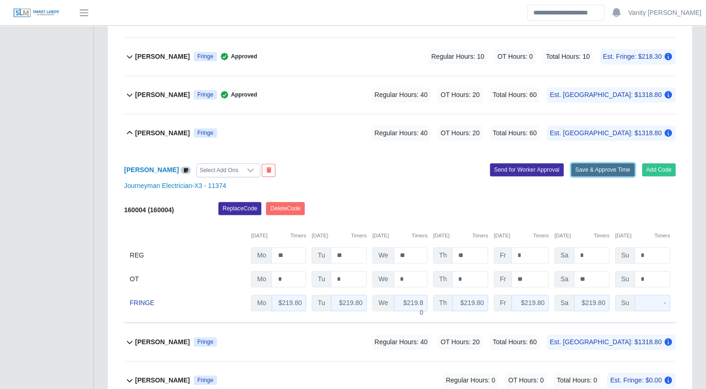
click at [582, 164] on button "Save & Approve Time" at bounding box center [602, 169] width 63 height 13
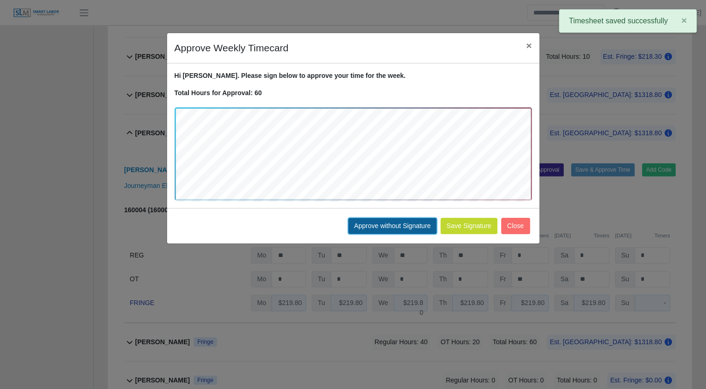
click at [395, 221] on button "Approve without Signature" at bounding box center [392, 226] width 89 height 16
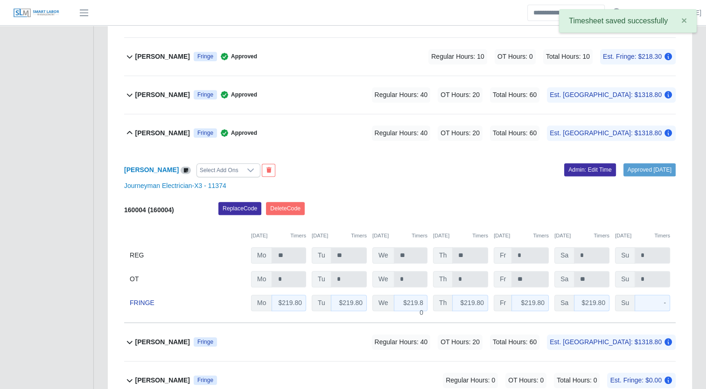
click at [146, 128] on b "Jacob Teeple" at bounding box center [162, 133] width 55 height 10
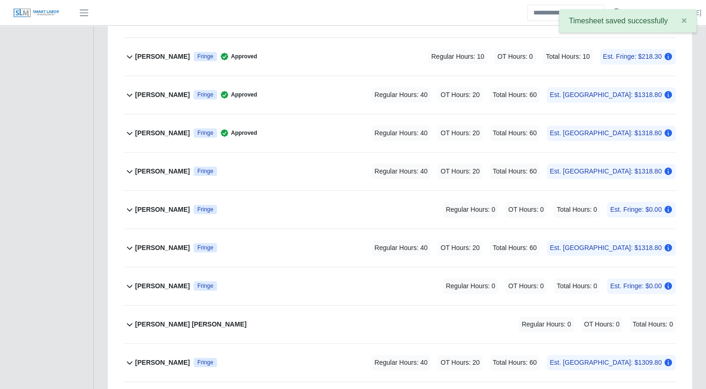
click at [151, 170] on b "James Bobadilla" at bounding box center [162, 172] width 55 height 10
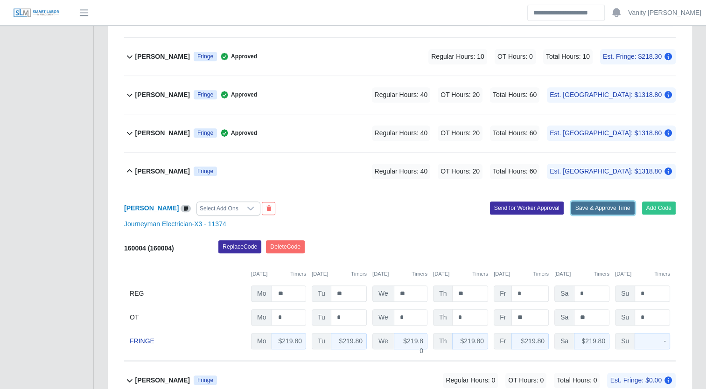
click at [601, 206] on button "Save & Approve Time" at bounding box center [602, 208] width 63 height 13
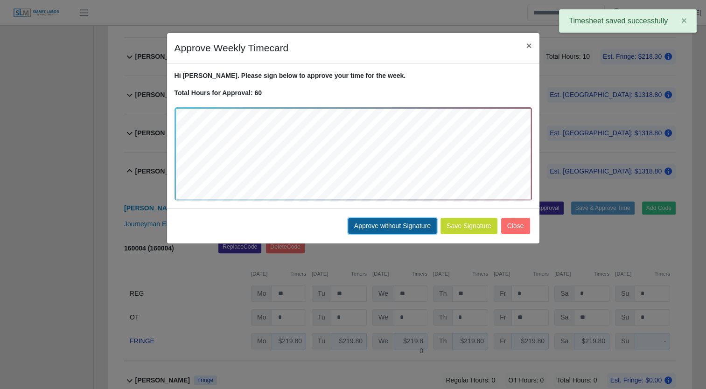
click at [376, 227] on button "Approve without Signature" at bounding box center [392, 226] width 89 height 16
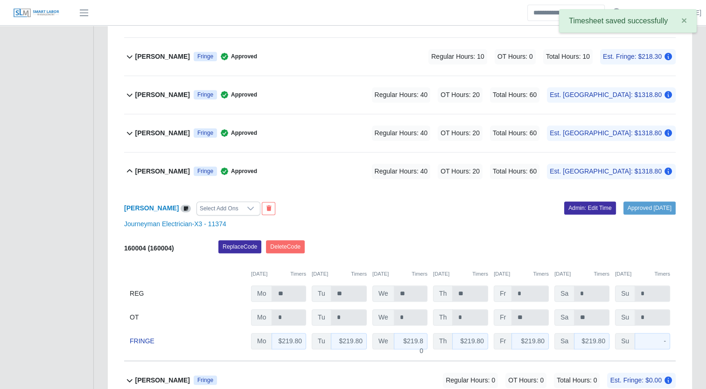
click at [149, 169] on b "James Bobadilla" at bounding box center [162, 172] width 55 height 10
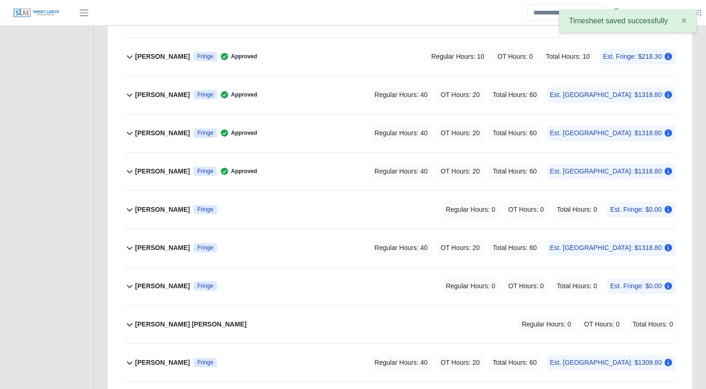
click at [148, 248] on b "Jemal Hagos" at bounding box center [162, 248] width 55 height 10
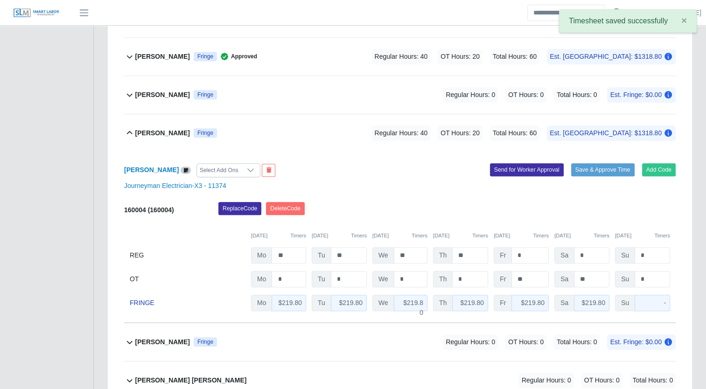
scroll to position [606, 0]
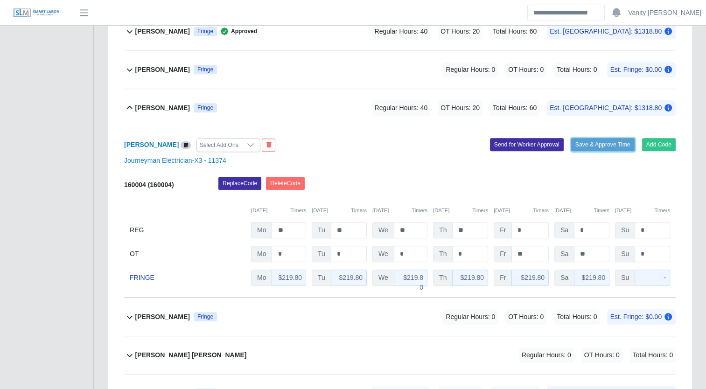
drag, startPoint x: 608, startPoint y: 142, endPoint x: 427, endPoint y: 123, distance: 182.4
click at [608, 142] on button "Save & Approve Time" at bounding box center [602, 144] width 63 height 13
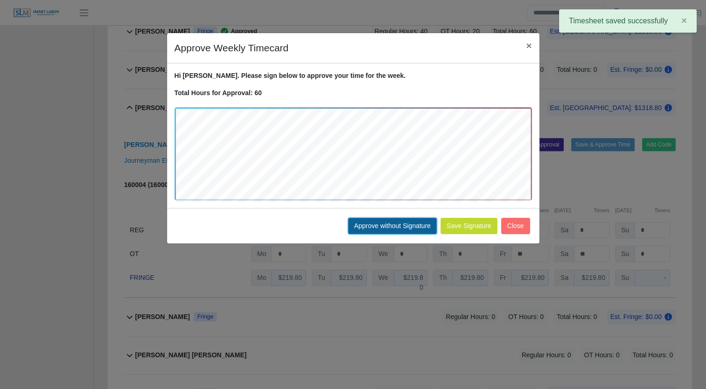
click at [405, 228] on button "Approve without Signature" at bounding box center [392, 226] width 89 height 16
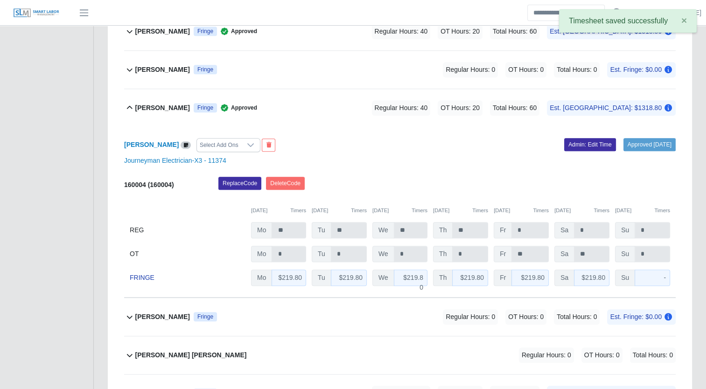
click at [151, 104] on b "Jemal Hagos" at bounding box center [162, 108] width 55 height 10
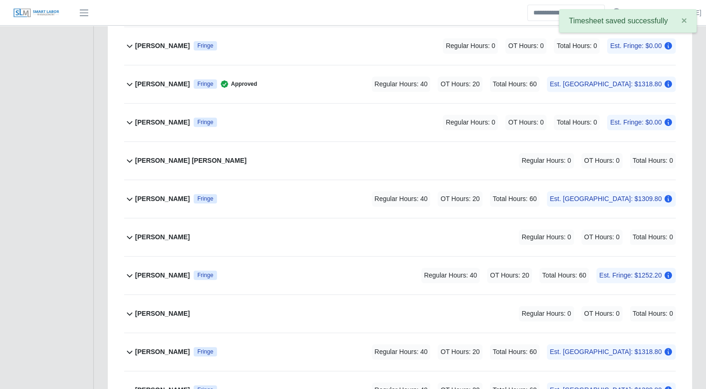
scroll to position [653, 0]
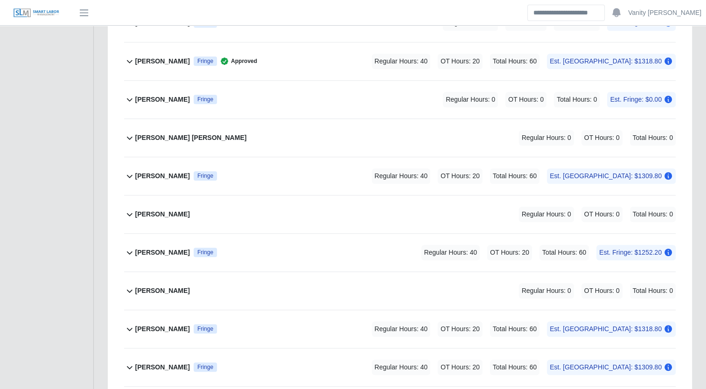
click at [160, 174] on b "Jose Montalvo" at bounding box center [162, 176] width 55 height 10
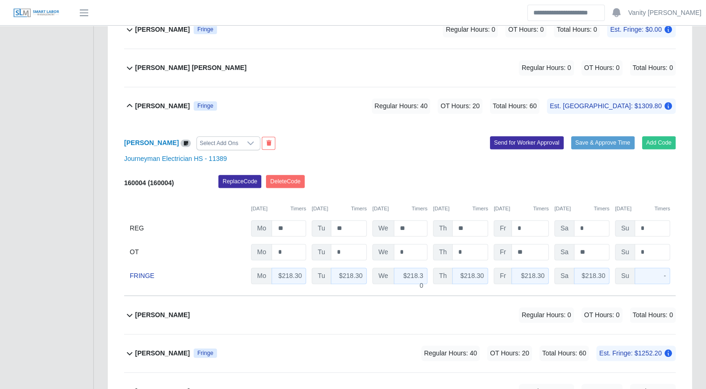
scroll to position [746, 0]
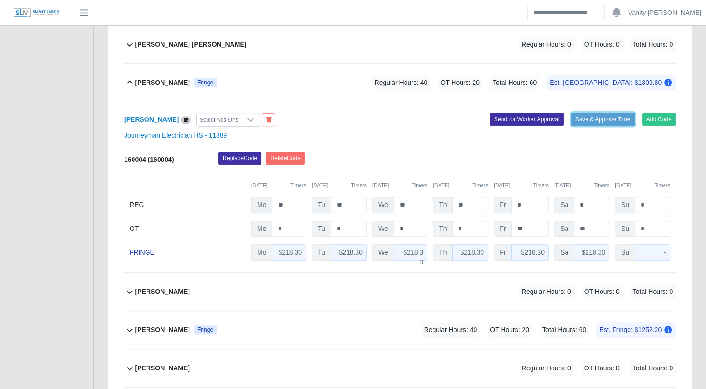
drag, startPoint x: 612, startPoint y: 118, endPoint x: 582, endPoint y: 118, distance: 30.8
click at [612, 118] on button "Save & Approve Time" at bounding box center [602, 119] width 63 height 13
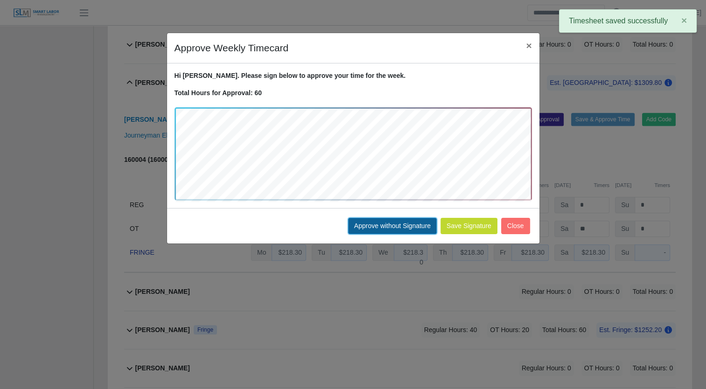
click at [379, 231] on button "Approve without Signature" at bounding box center [392, 226] width 89 height 16
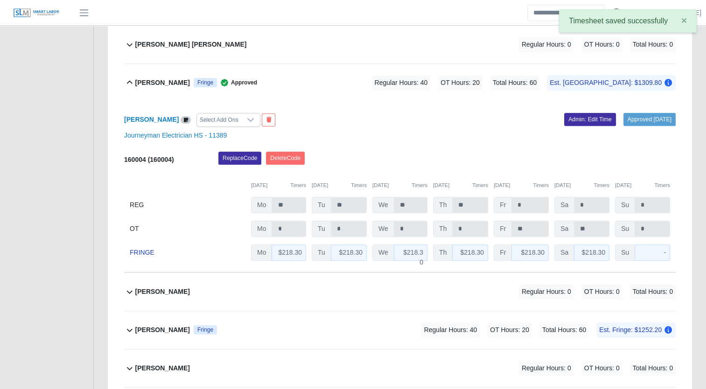
click at [153, 82] on b "Jose Montalvo" at bounding box center [162, 83] width 55 height 10
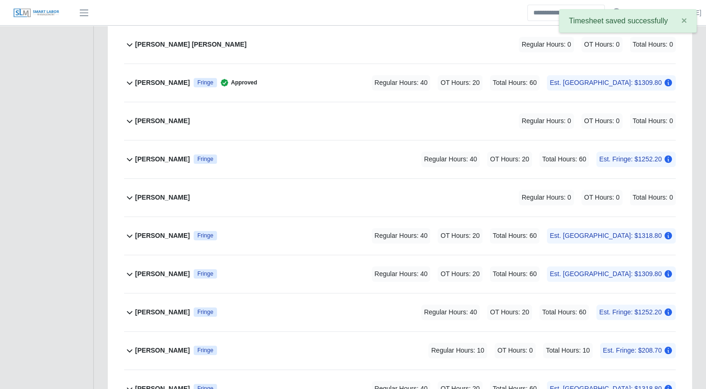
click at [153, 155] on b "Juan Morones Pulido" at bounding box center [162, 159] width 55 height 10
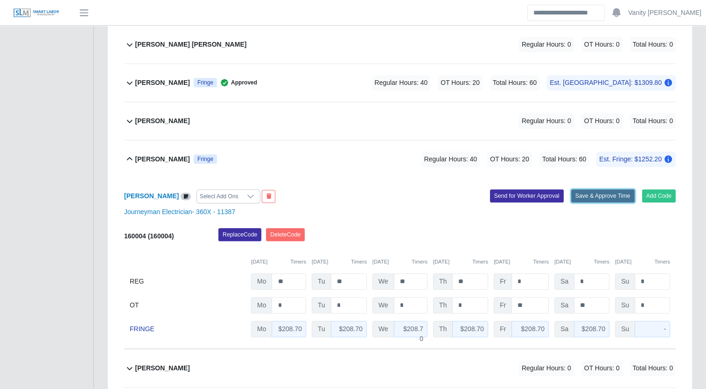
click at [609, 194] on button "Save & Approve Time" at bounding box center [602, 195] width 63 height 13
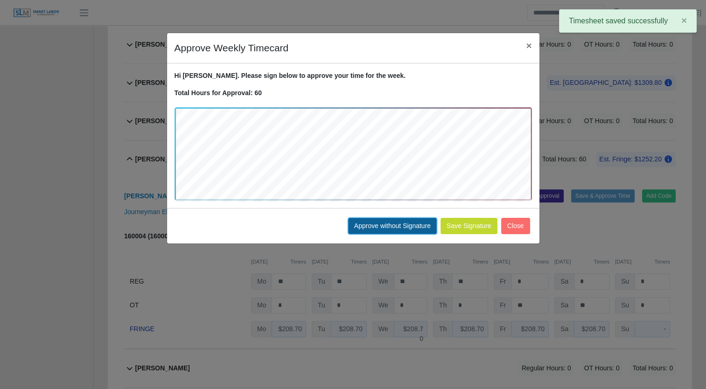
click at [383, 223] on button "Approve without Signature" at bounding box center [392, 226] width 89 height 16
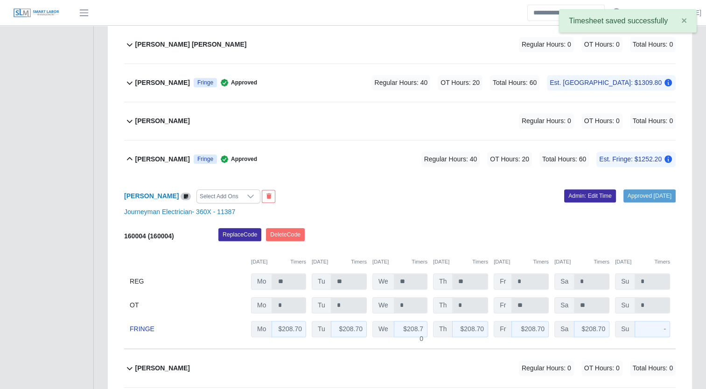
click at [168, 156] on b "Juan Morones Pulido" at bounding box center [162, 159] width 55 height 10
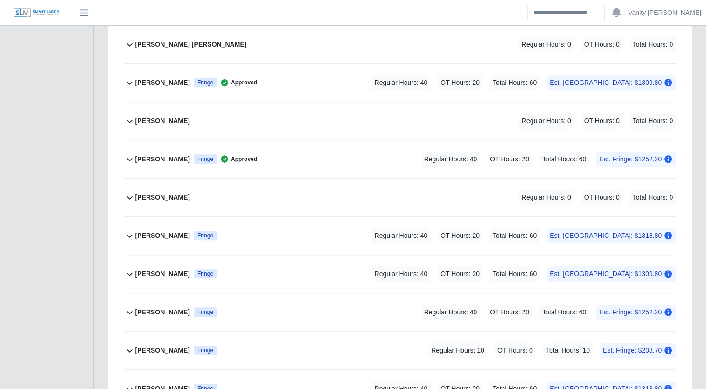
click at [165, 234] on b "Leonte Urdaneta" at bounding box center [162, 236] width 55 height 10
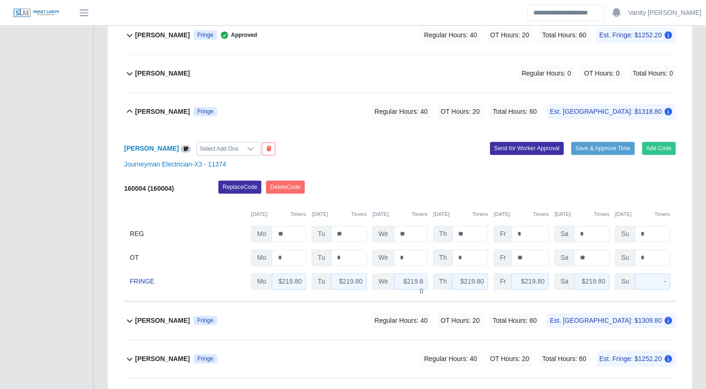
scroll to position [886, 0]
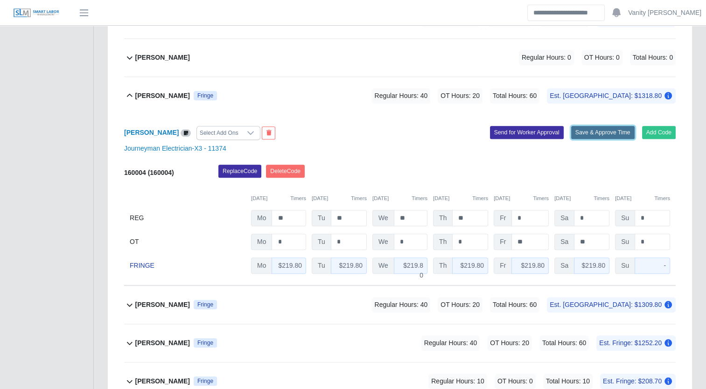
click at [596, 130] on button "Save & Approve Time" at bounding box center [602, 132] width 63 height 13
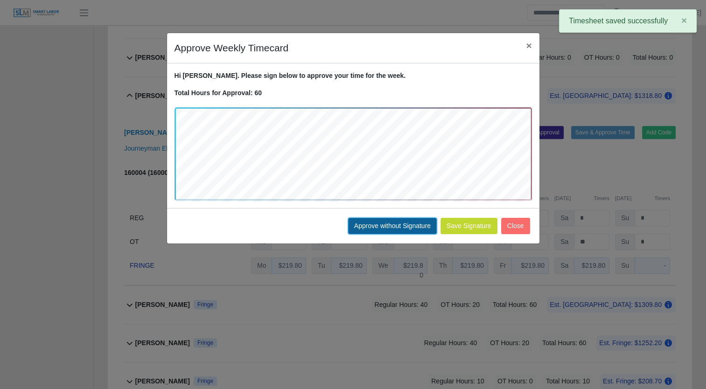
click at [374, 225] on button "Approve without Signature" at bounding box center [392, 226] width 89 height 16
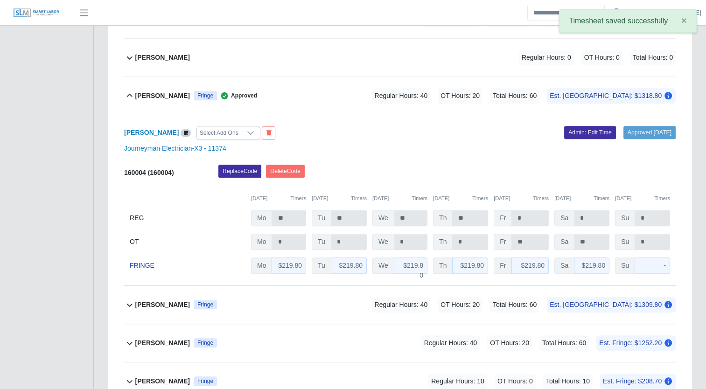
click at [160, 93] on b "Leonte Urdaneta" at bounding box center [162, 96] width 55 height 10
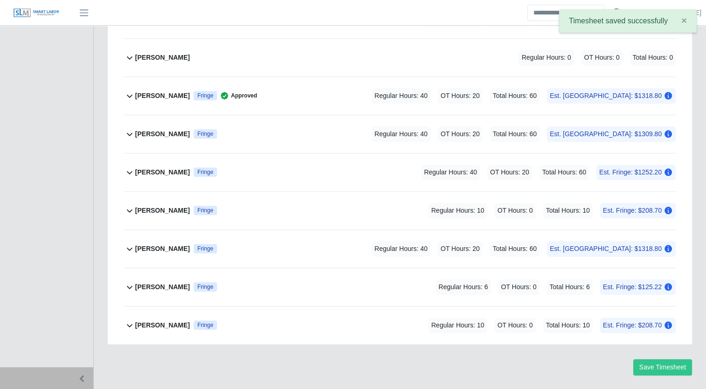
click at [152, 136] on b "Lisbeysi Santos" at bounding box center [162, 134] width 55 height 10
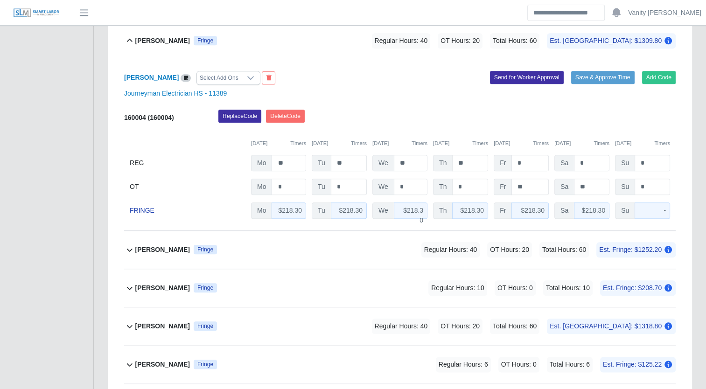
scroll to position [963, 0]
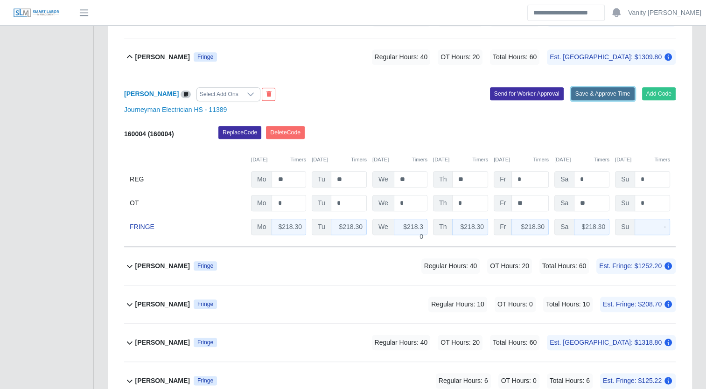
click at [603, 91] on button "Save & Approve Time" at bounding box center [602, 93] width 63 height 13
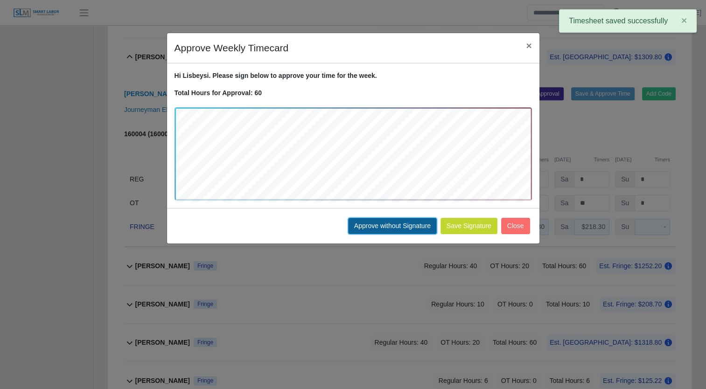
click at [362, 224] on button "Approve without Signature" at bounding box center [392, 226] width 89 height 16
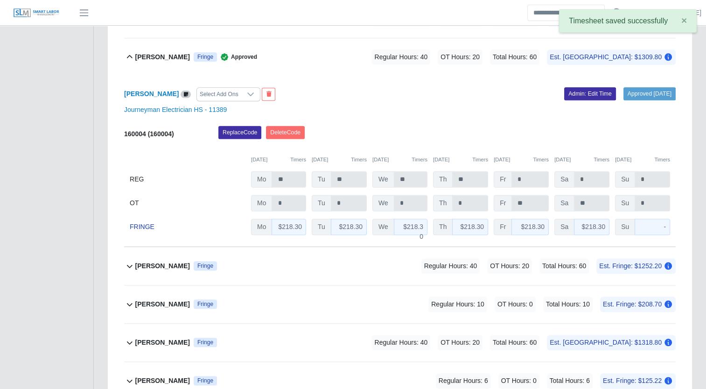
click at [141, 55] on b "Lisbeysi Santos" at bounding box center [162, 57] width 55 height 10
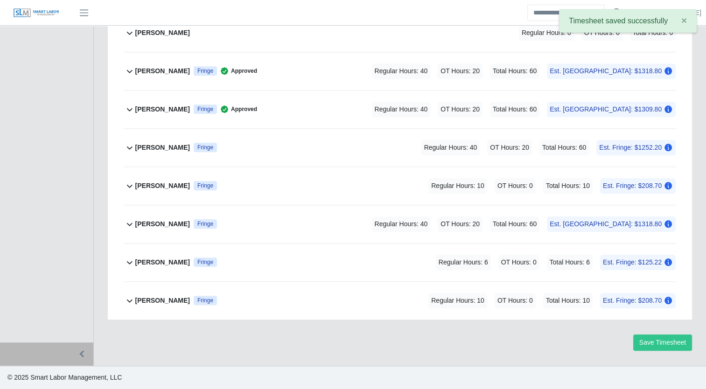
scroll to position [907, 0]
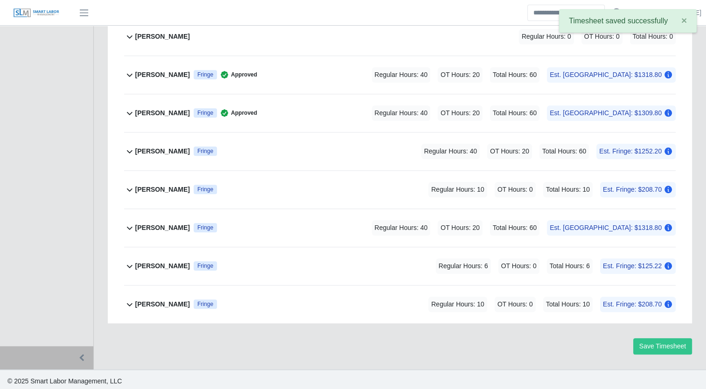
click at [162, 150] on b "Mauricio Velazquez Chavez" at bounding box center [162, 151] width 55 height 10
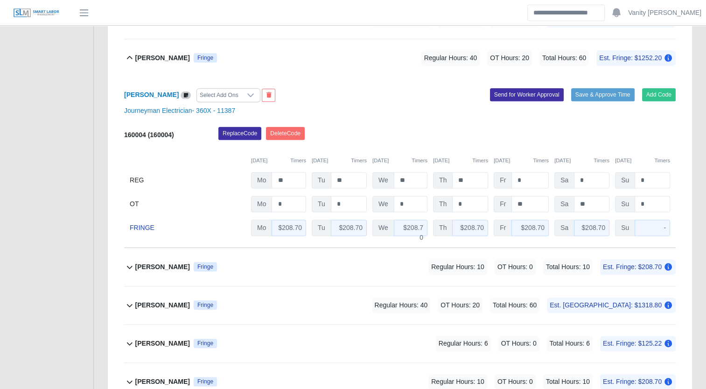
scroll to position [985, 0]
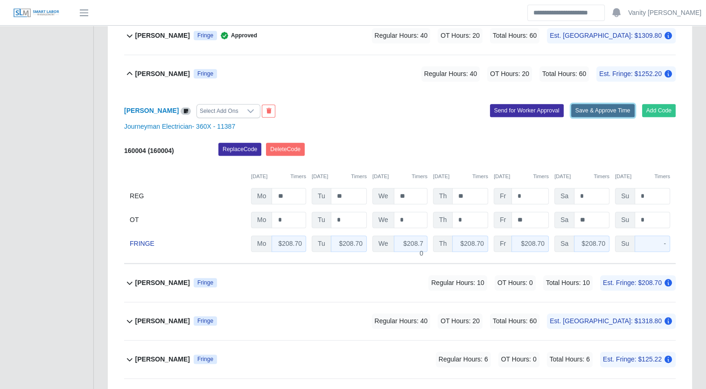
click at [606, 106] on button "Save & Approve Time" at bounding box center [602, 110] width 63 height 13
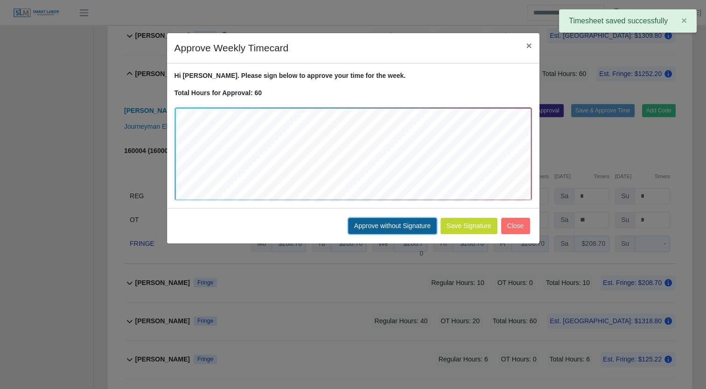
click at [375, 232] on button "Approve without Signature" at bounding box center [392, 226] width 89 height 16
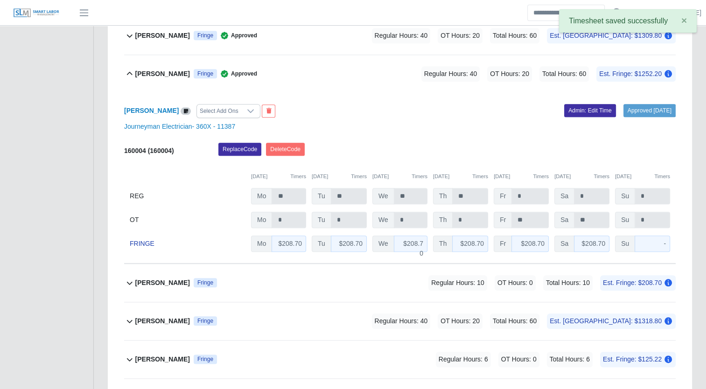
click at [150, 69] on b "Mauricio Velazquez Chavez" at bounding box center [162, 74] width 55 height 10
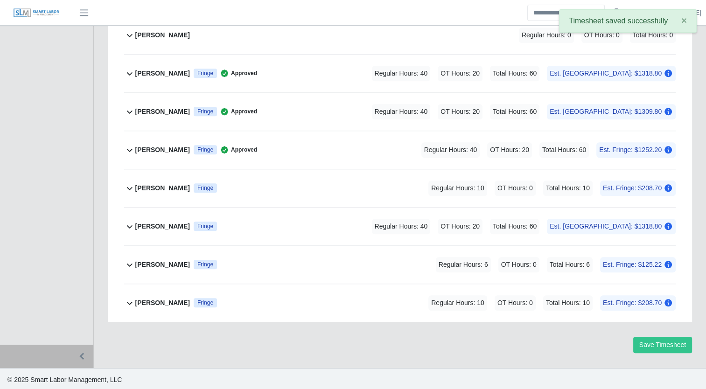
scroll to position [907, 0]
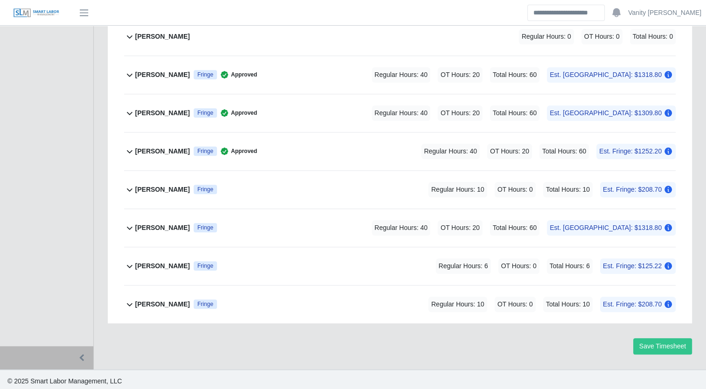
click at [168, 176] on div "Miguel Alfonso Figueredo Fringe Regular Hours: 10 OT Hours: 0 Total Hours: 10 E…" at bounding box center [405, 190] width 540 height 38
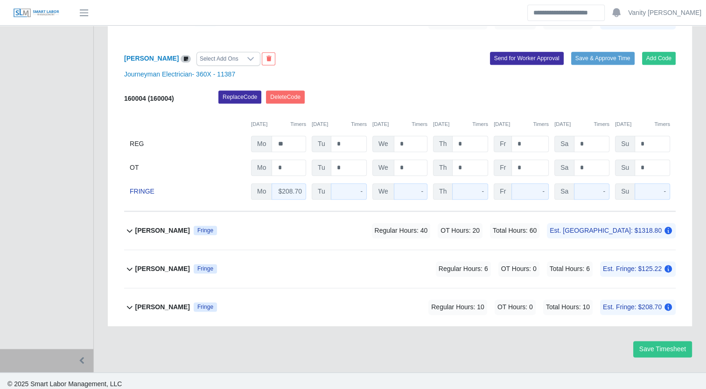
scroll to position [1078, 0]
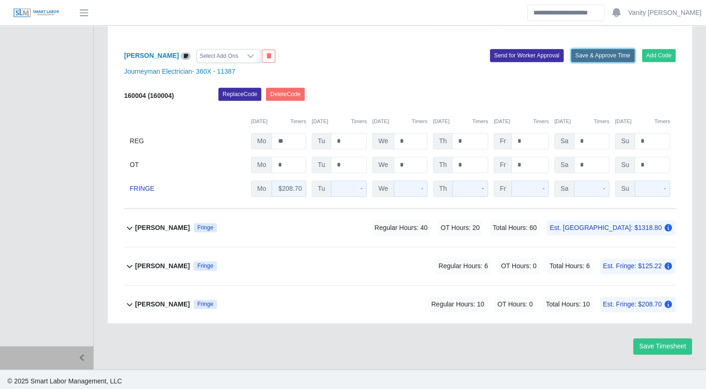
click at [588, 56] on button "Save & Approve Time" at bounding box center [602, 55] width 63 height 13
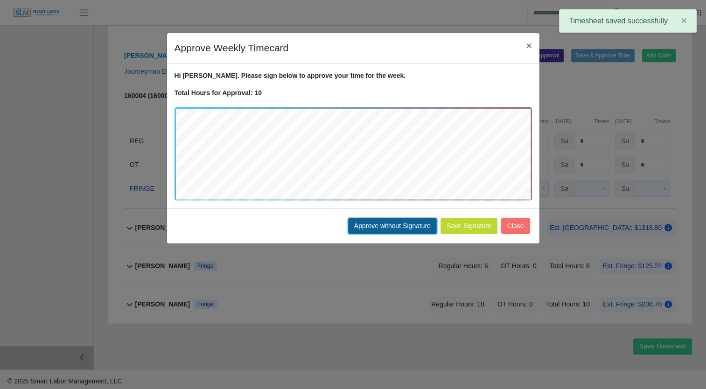
click at [379, 228] on button "Approve without Signature" at bounding box center [392, 226] width 89 height 16
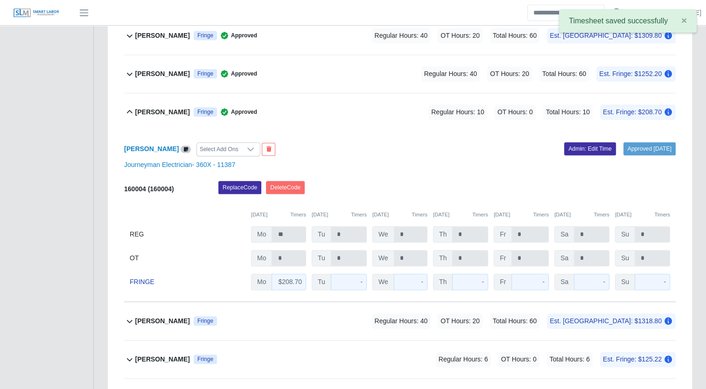
click at [177, 107] on b "Miguel Alfonso Figueredo" at bounding box center [162, 112] width 55 height 10
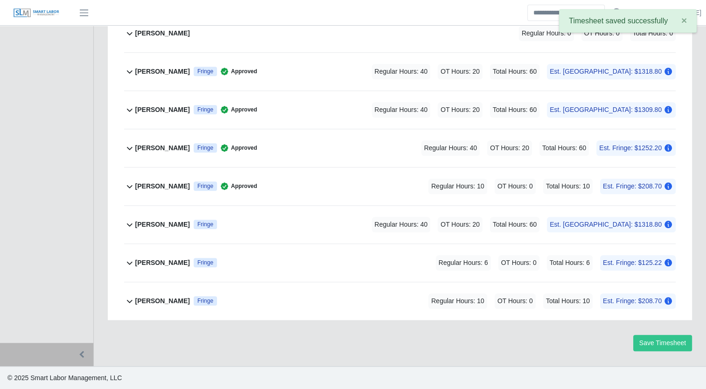
scroll to position [907, 0]
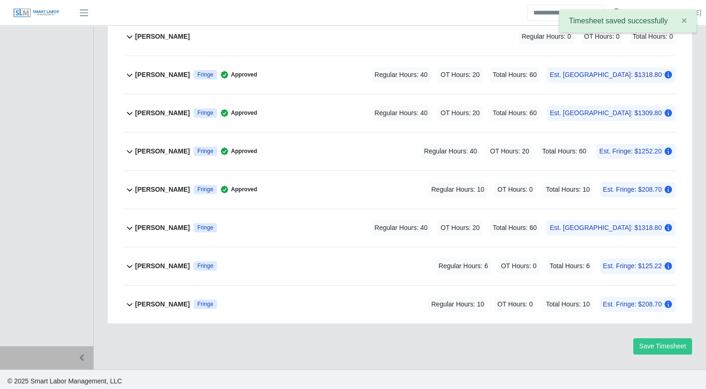
click at [149, 223] on b "Neal Miller" at bounding box center [162, 228] width 55 height 10
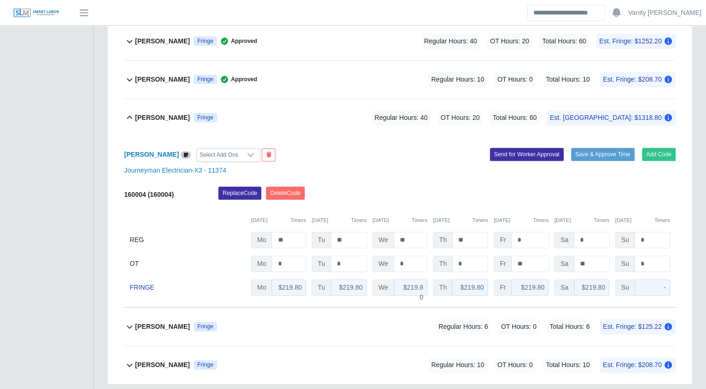
scroll to position [1031, 0]
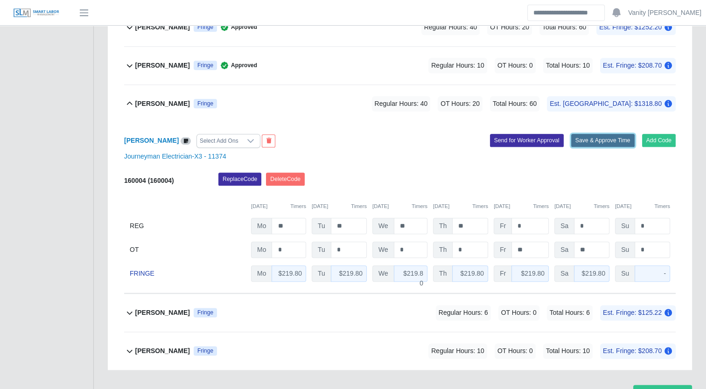
click at [588, 137] on button "Save & Approve Time" at bounding box center [602, 140] width 63 height 13
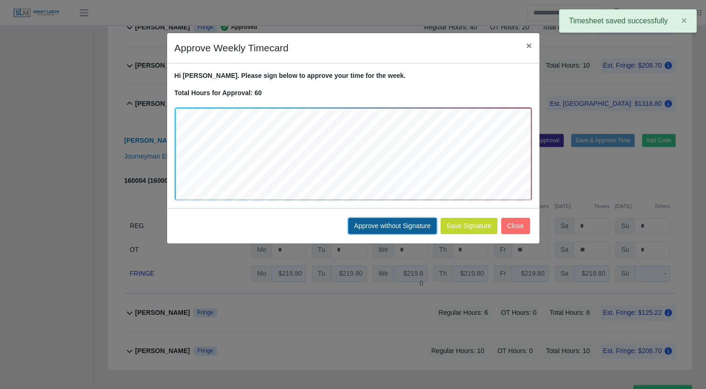
click at [371, 225] on button "Approve without Signature" at bounding box center [392, 226] width 89 height 16
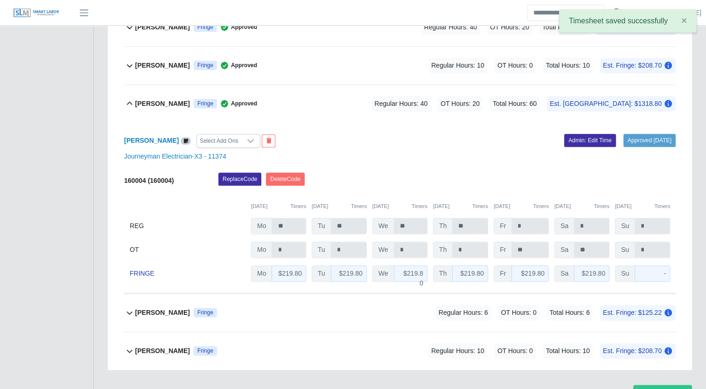
click at [144, 99] on b "Neal Miller" at bounding box center [162, 104] width 55 height 10
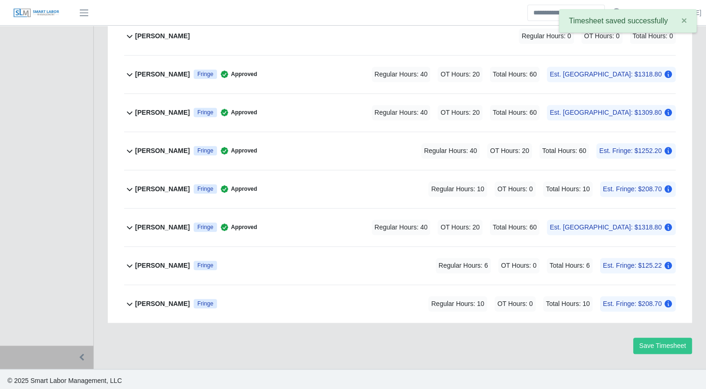
scroll to position [907, 0]
click at [149, 265] on b "Noe Flores Ulloa" at bounding box center [162, 266] width 55 height 10
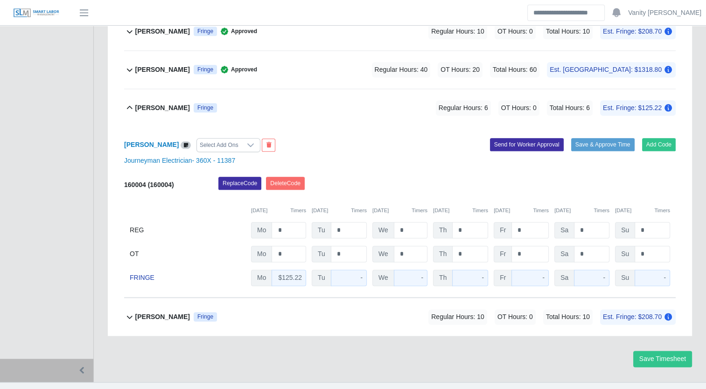
scroll to position [1078, 0]
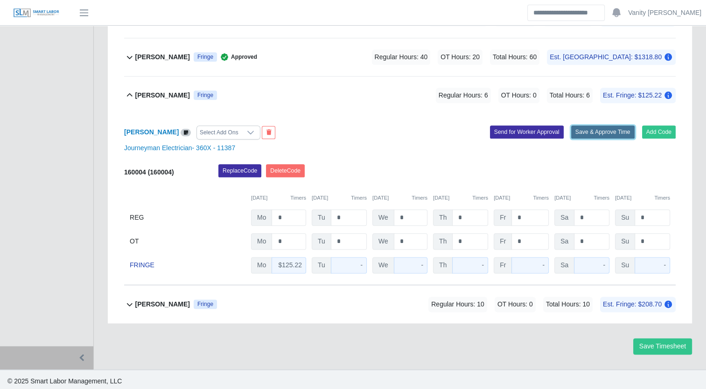
click at [600, 128] on button "Save & Approve Time" at bounding box center [602, 131] width 63 height 13
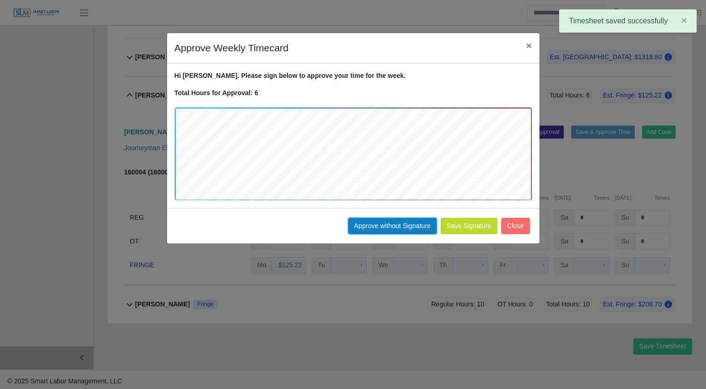
click at [358, 230] on button "Approve without Signature" at bounding box center [392, 226] width 89 height 16
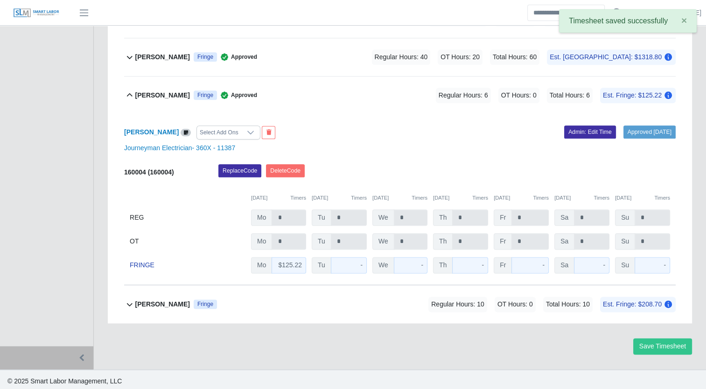
click at [170, 92] on b "Noe Flores Ulloa" at bounding box center [162, 95] width 55 height 10
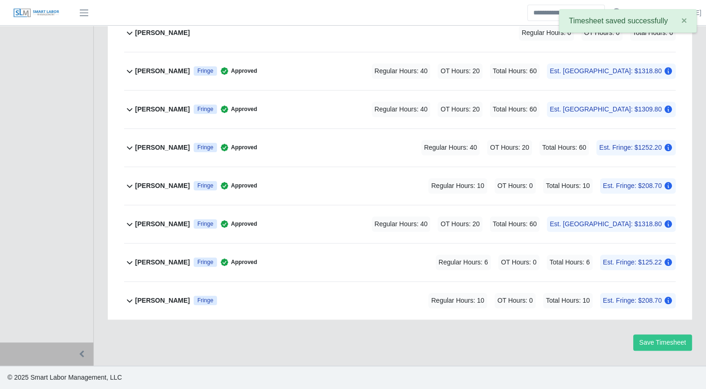
scroll to position [907, 0]
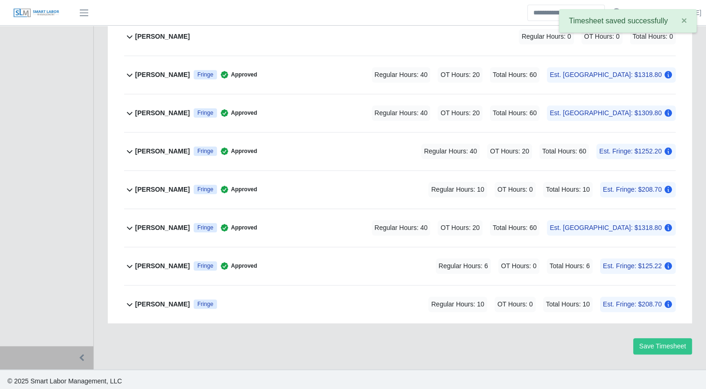
click at [154, 305] on b "Todd Logan" at bounding box center [162, 304] width 55 height 10
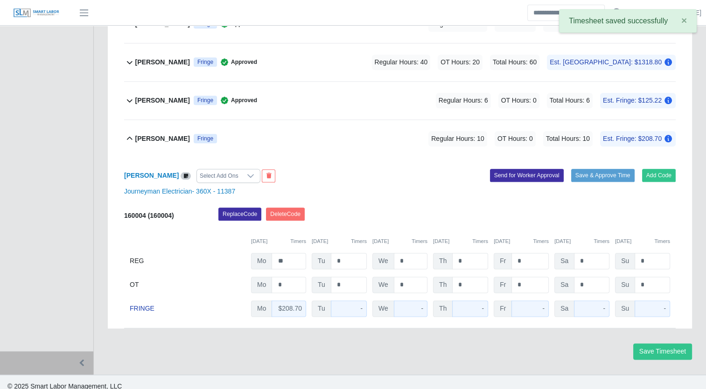
scroll to position [1078, 0]
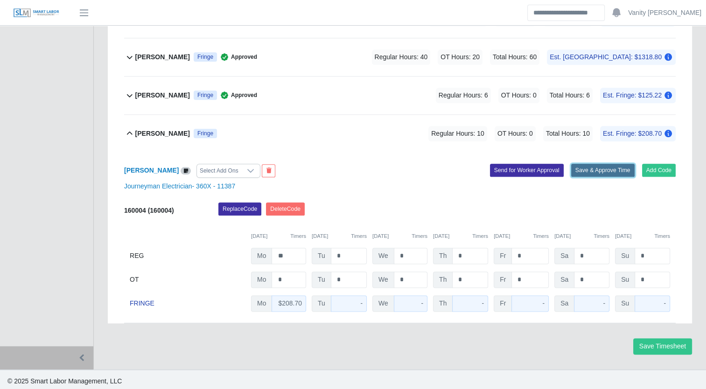
click at [587, 168] on button "Save & Approve Time" at bounding box center [602, 170] width 63 height 13
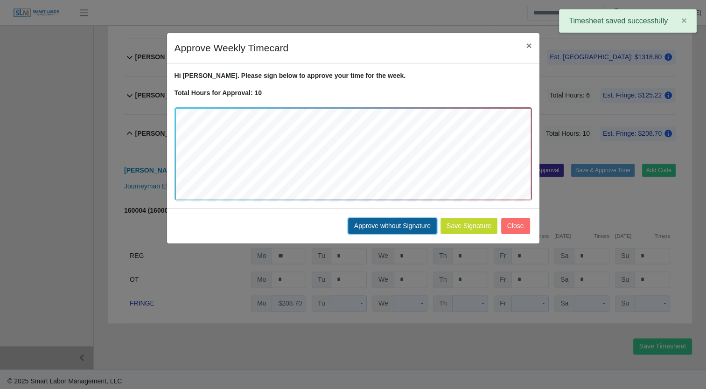
click at [396, 225] on button "Approve without Signature" at bounding box center [392, 226] width 89 height 16
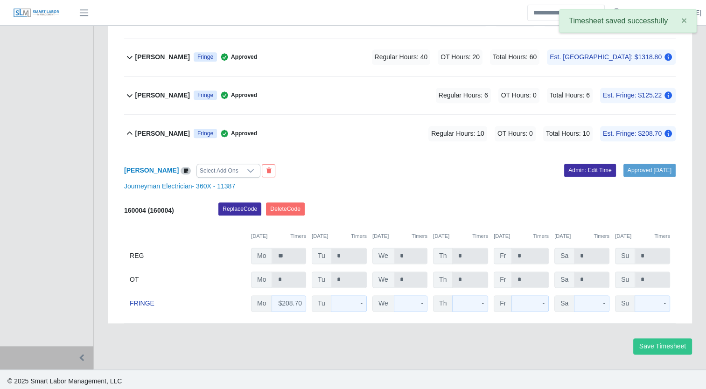
click at [132, 128] on icon at bounding box center [129, 133] width 11 height 11
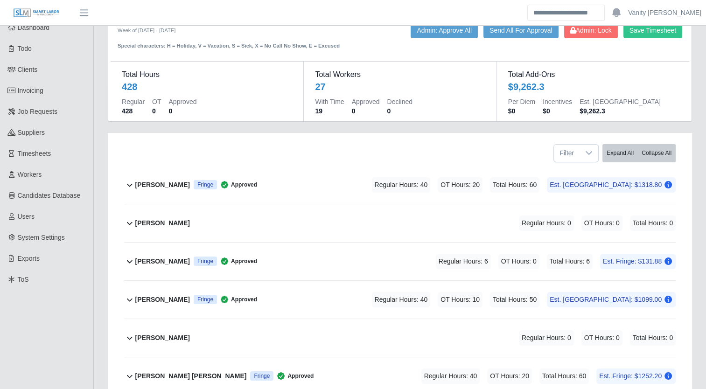
scroll to position [0, 0]
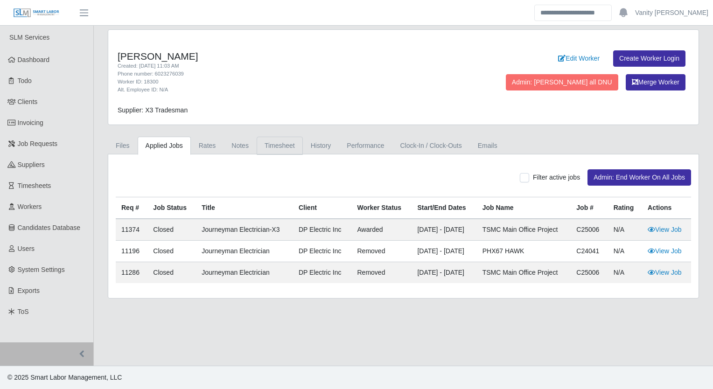
click at [268, 149] on link "Timesheet" at bounding box center [280, 146] width 46 height 18
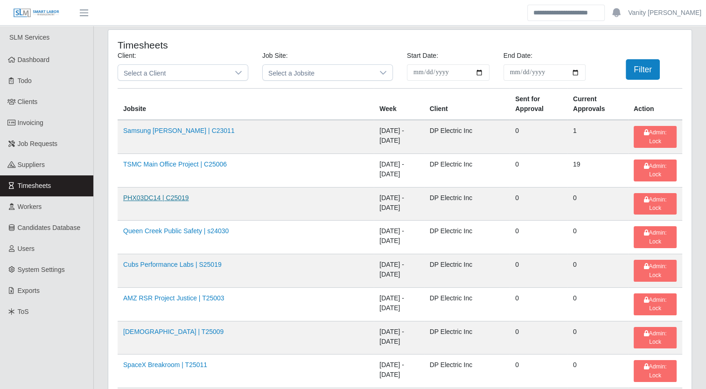
click at [146, 194] on link "PHX03DC14 | C25019" at bounding box center [156, 197] width 66 height 7
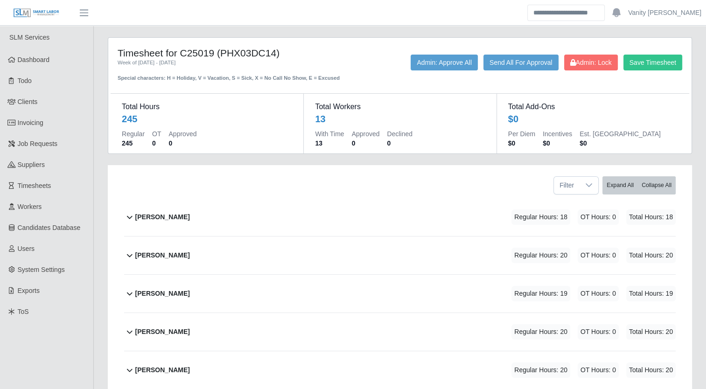
click at [160, 217] on b "[PERSON_NAME]" at bounding box center [162, 217] width 55 height 10
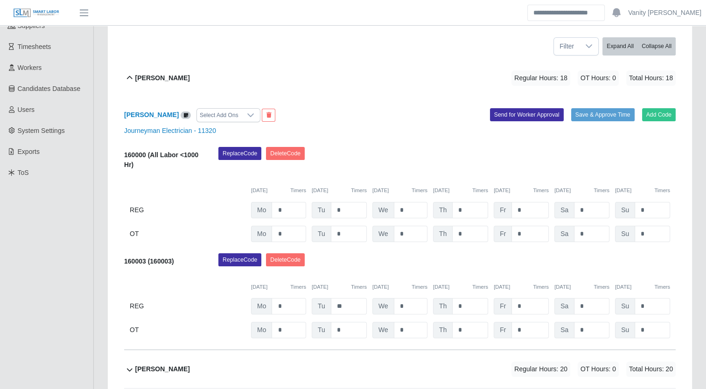
scroll to position [140, 0]
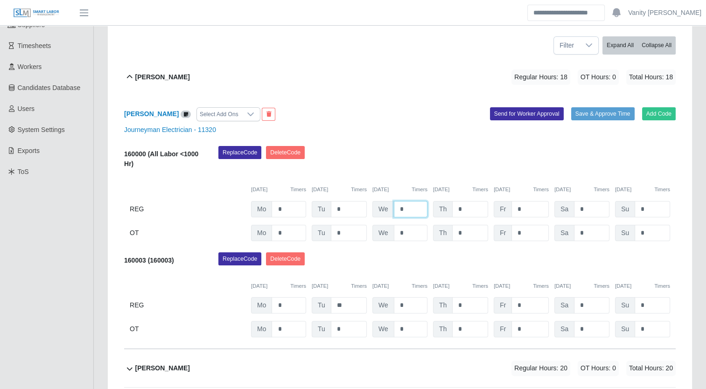
click at [398, 209] on input "*" at bounding box center [411, 209] width 34 height 16
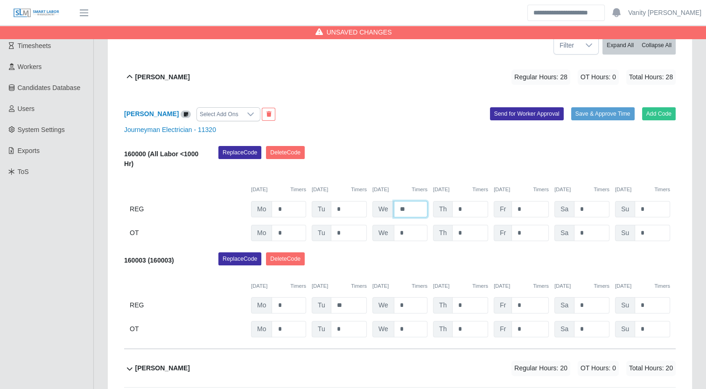
type input "**"
click at [154, 73] on b "Alejandro Sanchez" at bounding box center [162, 77] width 55 height 10
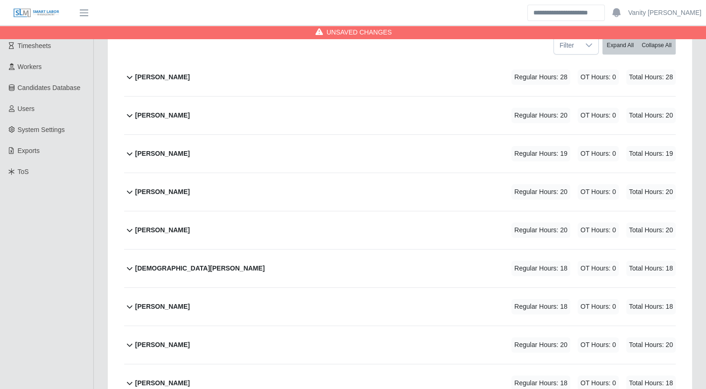
click at [142, 114] on b "Carlos Rios" at bounding box center [162, 116] width 55 height 10
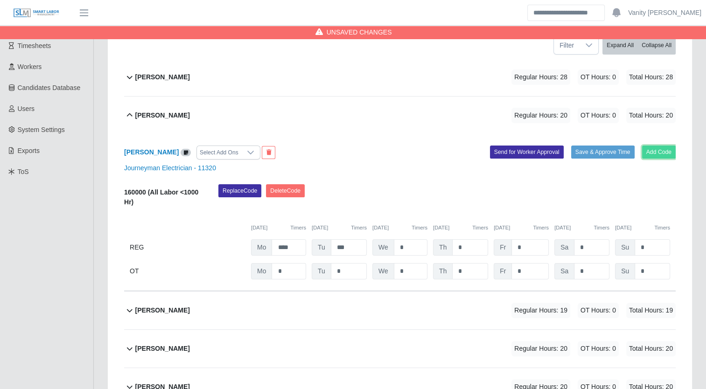
click at [651, 154] on button "Add Code" at bounding box center [659, 152] width 34 height 13
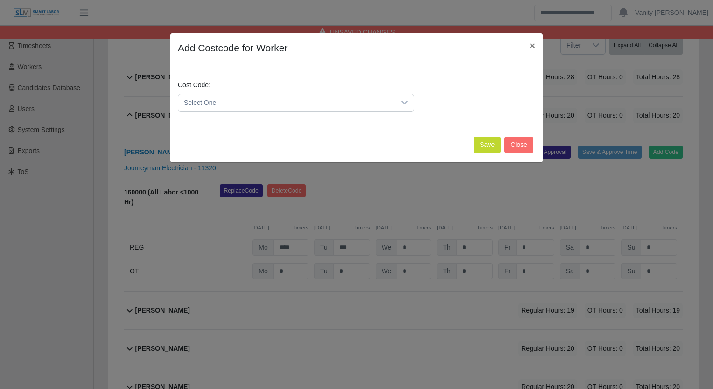
click at [239, 107] on span "Select One" at bounding box center [286, 102] width 217 height 17
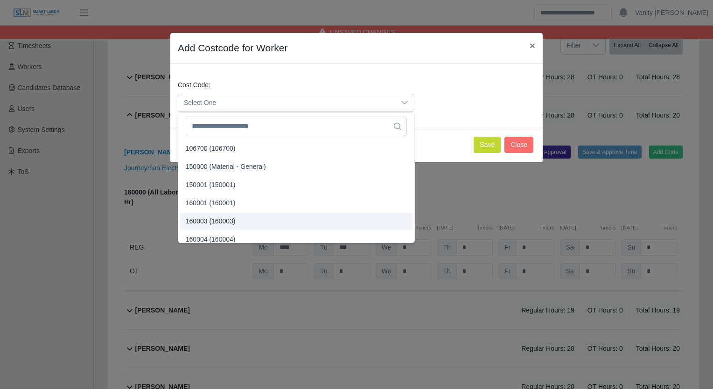
click at [207, 221] on span "160003 (160003)" at bounding box center [211, 221] width 50 height 10
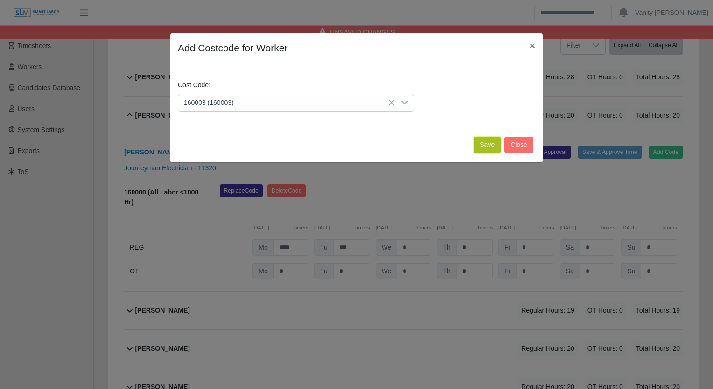
click at [486, 147] on button "Save" at bounding box center [486, 145] width 27 height 16
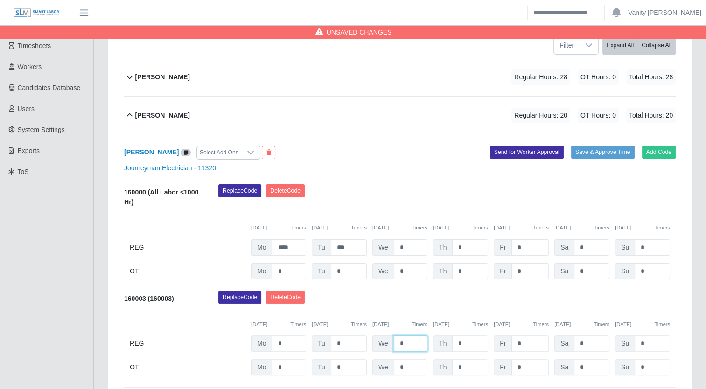
drag, startPoint x: 404, startPoint y: 342, endPoint x: 382, endPoint y: 338, distance: 22.0
click at [379, 338] on div "We *" at bounding box center [399, 343] width 55 height 16
type input "***"
click at [158, 116] on b "Carlos Rios" at bounding box center [162, 116] width 55 height 10
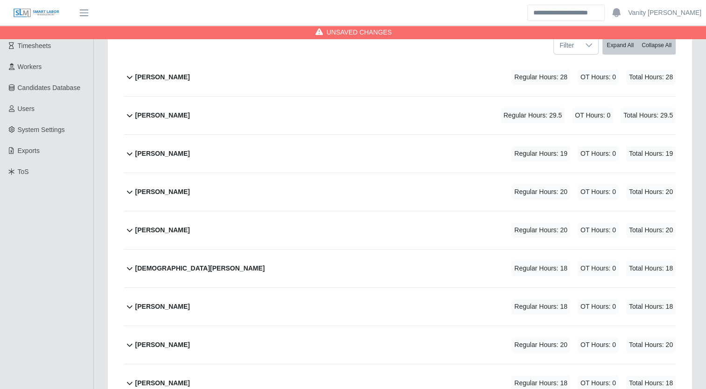
click at [144, 155] on b "Edgar Palafox" at bounding box center [162, 154] width 55 height 10
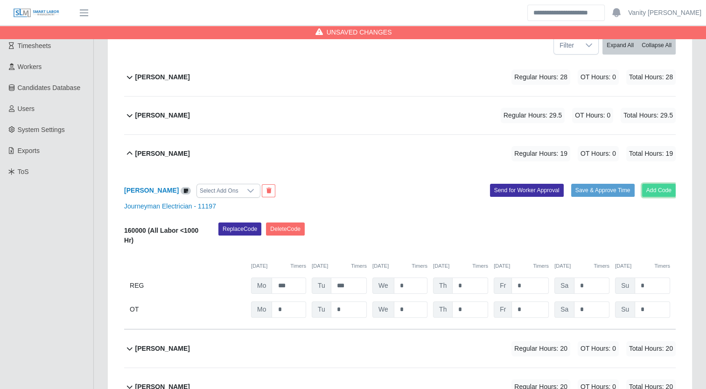
click at [659, 189] on button "Add Code" at bounding box center [659, 190] width 34 height 13
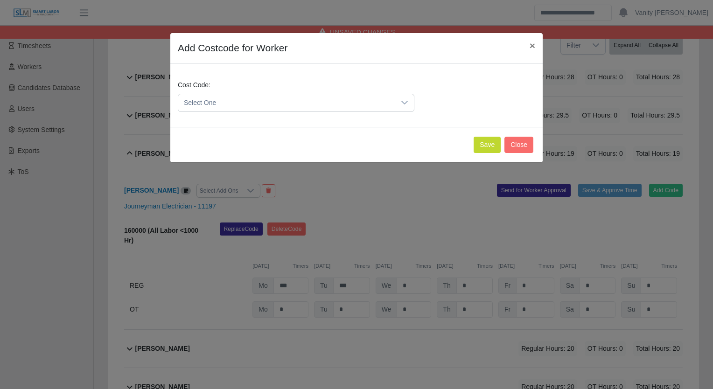
click at [278, 105] on span "Select One" at bounding box center [286, 102] width 217 height 17
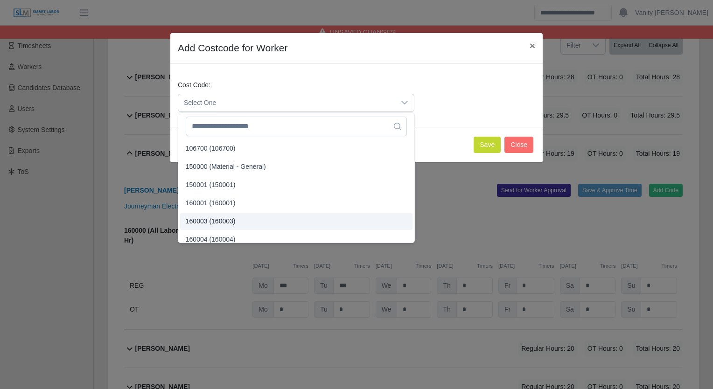
click at [214, 220] on span "160003 (160003)" at bounding box center [211, 221] width 50 height 10
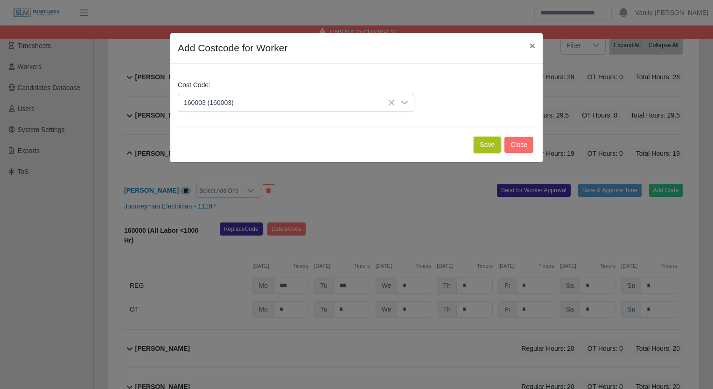
click at [485, 148] on button "Save" at bounding box center [486, 145] width 27 height 16
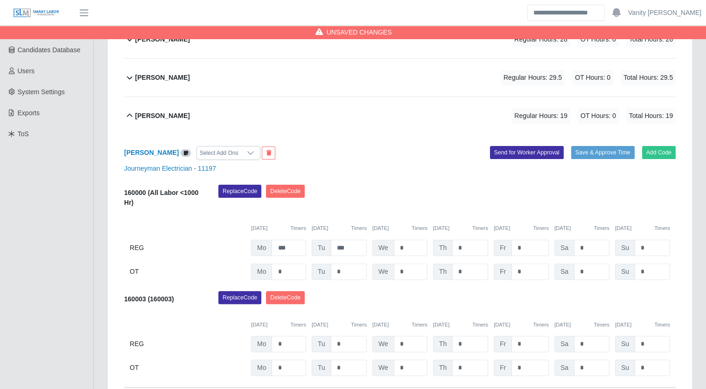
scroll to position [233, 0]
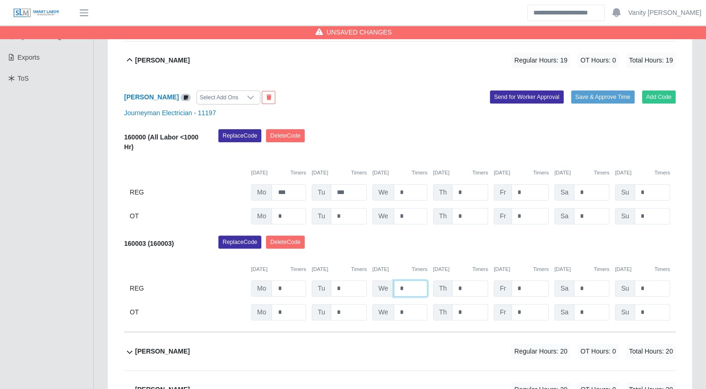
click at [401, 287] on input "*" at bounding box center [411, 288] width 34 height 16
drag, startPoint x: 404, startPoint y: 288, endPoint x: 393, endPoint y: 289, distance: 11.2
click at [394, 289] on input "*" at bounding box center [411, 288] width 34 height 16
type input "***"
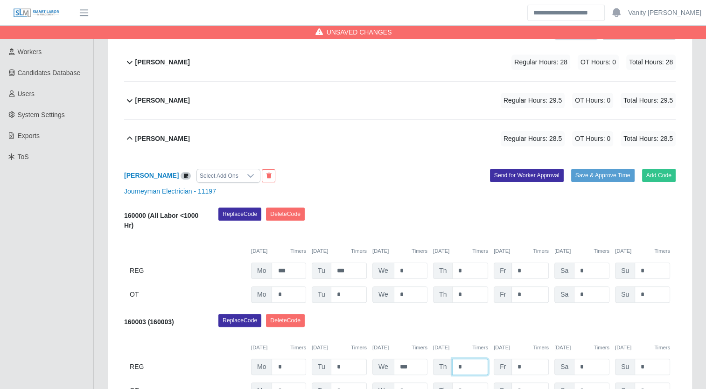
scroll to position [140, 0]
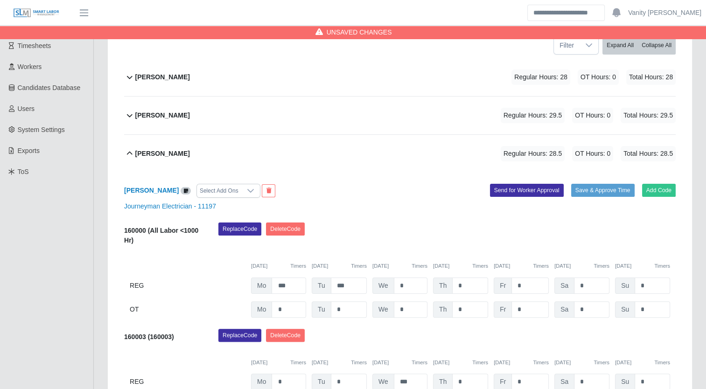
click at [152, 151] on b "Edgar Palafox" at bounding box center [162, 154] width 55 height 10
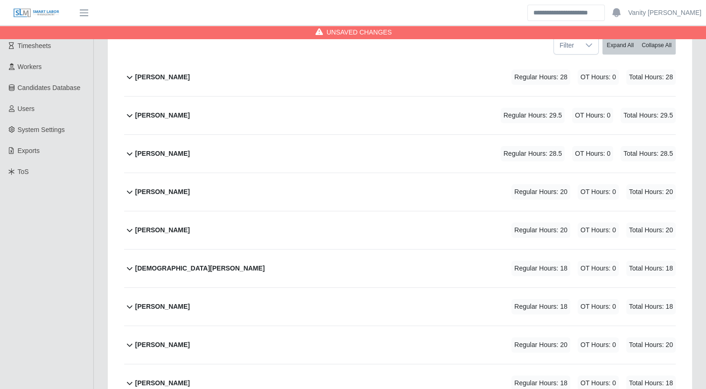
click at [146, 187] on b "Fabian Gaxiola Valdez" at bounding box center [162, 192] width 55 height 10
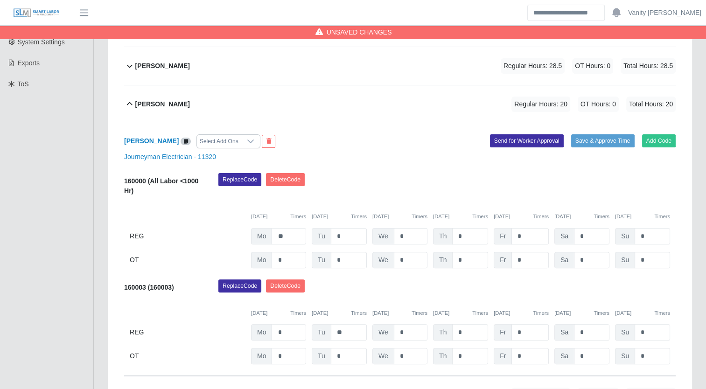
scroll to position [233, 0]
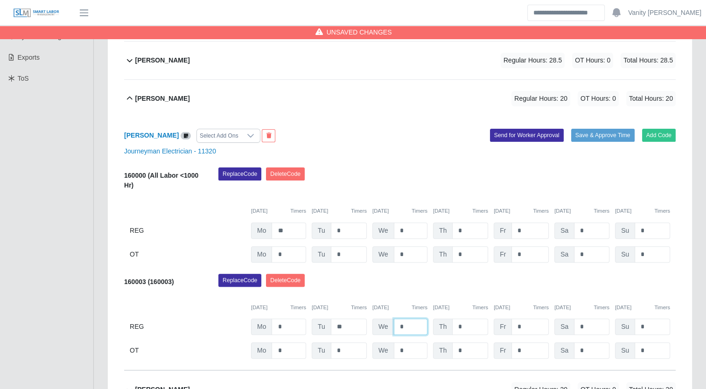
click at [398, 331] on input "*" at bounding box center [411, 327] width 34 height 16
type input "**"
click at [175, 97] on b "Fabian Gaxiola Valdez" at bounding box center [162, 99] width 55 height 10
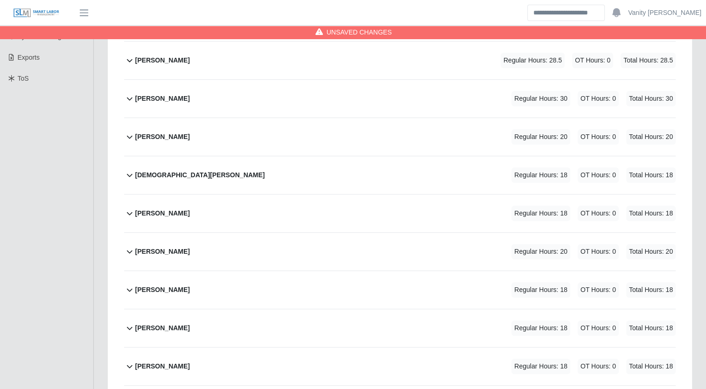
click at [153, 136] on b "Jesus Lopez Osuna" at bounding box center [162, 137] width 55 height 10
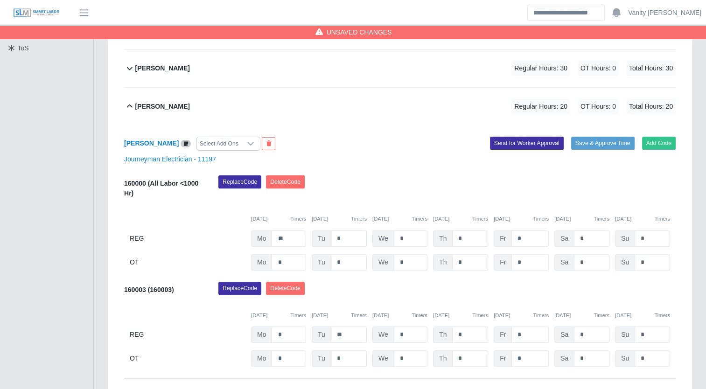
scroll to position [280, 0]
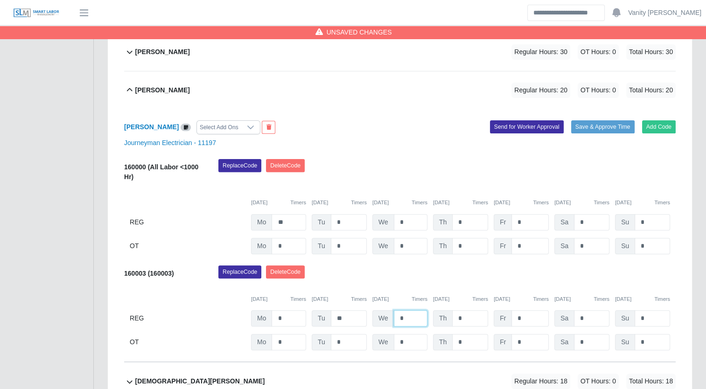
click at [397, 316] on input "*" at bounding box center [411, 318] width 34 height 16
type input "**"
click at [166, 85] on b "Jesus Lopez Osuna" at bounding box center [162, 90] width 55 height 10
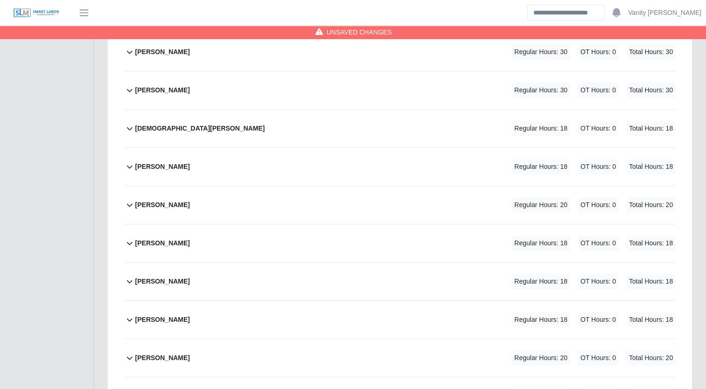
click at [158, 125] on b "Jesus Valdez" at bounding box center [200, 129] width 130 height 10
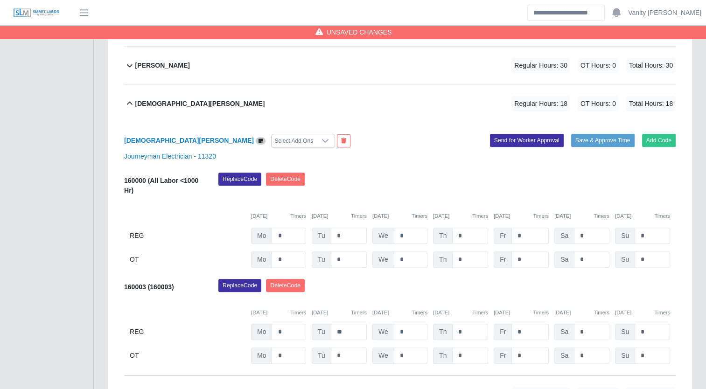
scroll to position [327, 0]
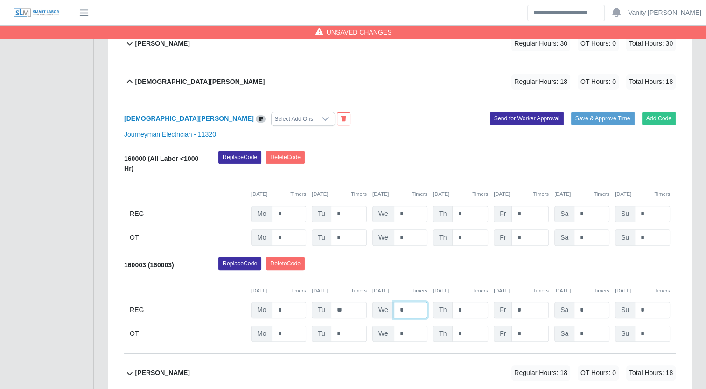
click at [394, 308] on input "*" at bounding box center [411, 310] width 34 height 16
type input "**"
click at [138, 80] on b "Jesus Valdez" at bounding box center [200, 82] width 130 height 10
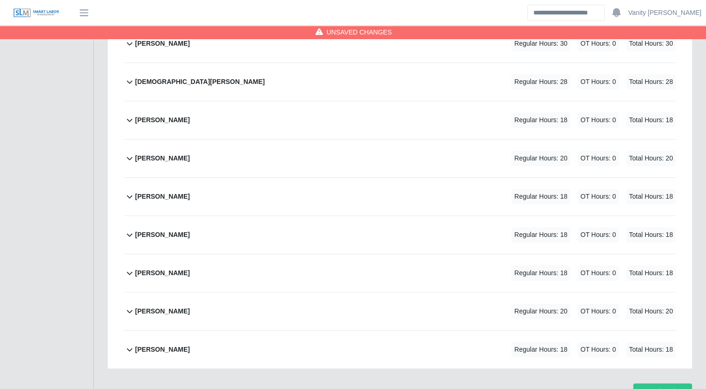
click at [135, 120] on b "Jesus Barragan" at bounding box center [162, 120] width 55 height 10
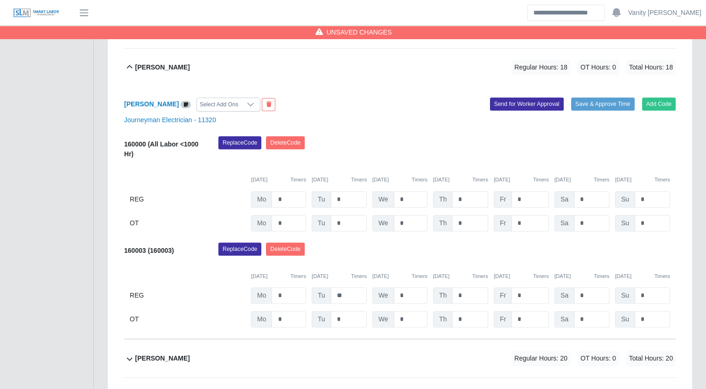
scroll to position [420, 0]
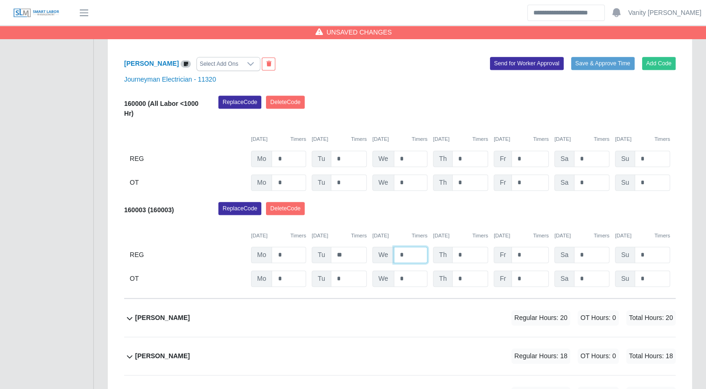
click at [396, 254] on input "*" at bounding box center [411, 255] width 34 height 16
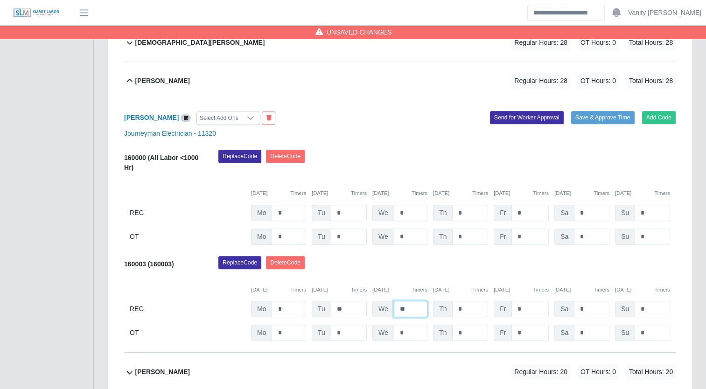
scroll to position [327, 0]
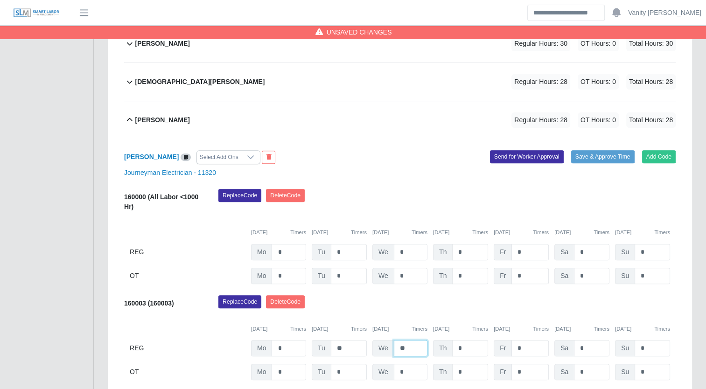
type input "**"
click at [153, 122] on b "Jesus Barragan" at bounding box center [162, 120] width 55 height 10
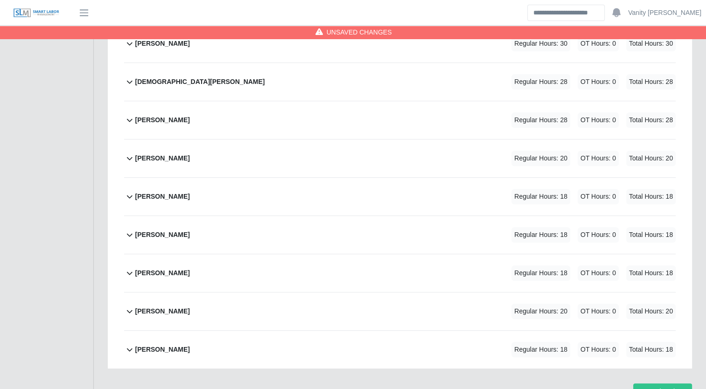
click at [140, 158] on b "Jose Rendon Macias" at bounding box center [162, 158] width 55 height 10
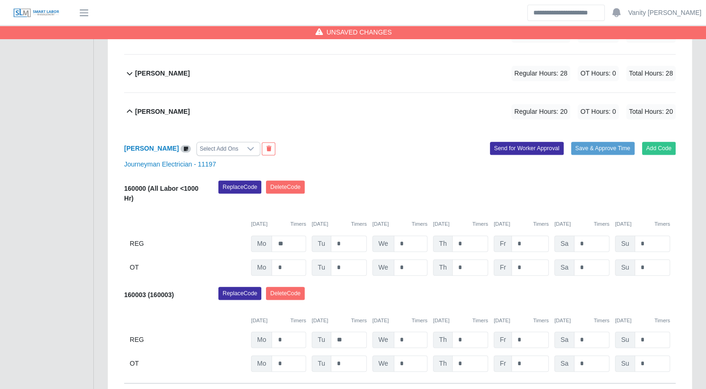
scroll to position [420, 0]
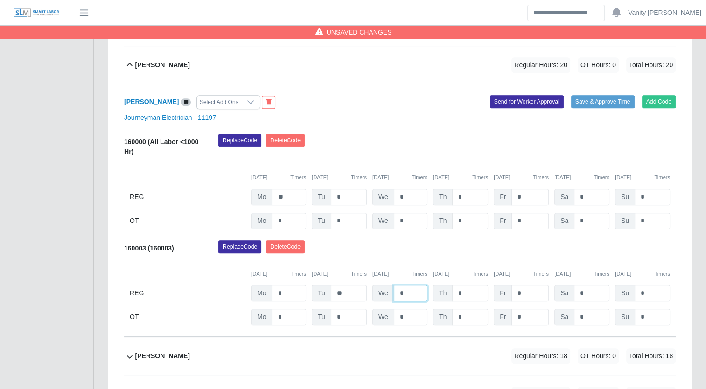
click at [397, 288] on input "*" at bounding box center [411, 293] width 34 height 16
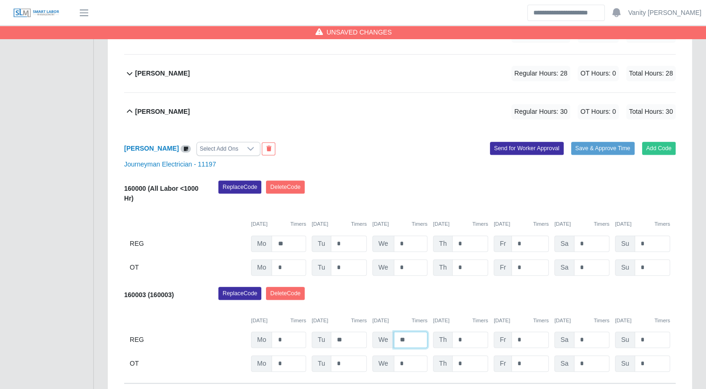
type input "**"
click at [168, 112] on b "Jose Rendon Macias" at bounding box center [162, 112] width 55 height 10
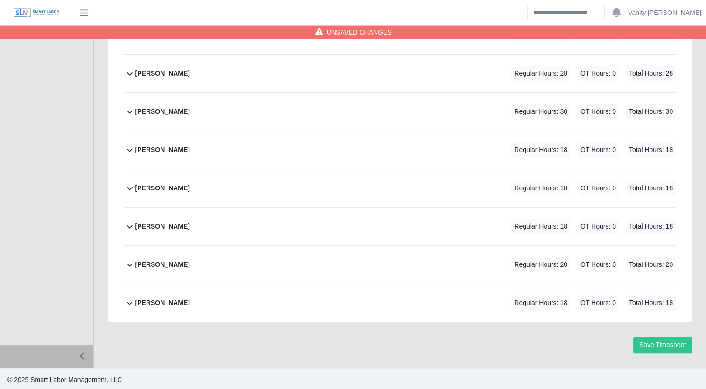
click at [152, 148] on b "Jose Carillo" at bounding box center [162, 150] width 55 height 10
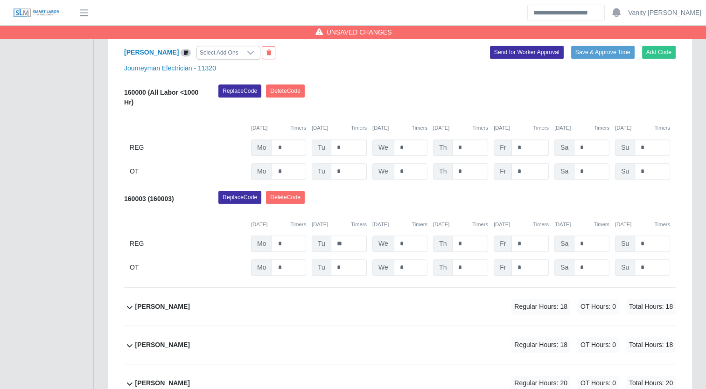
scroll to position [486, 0]
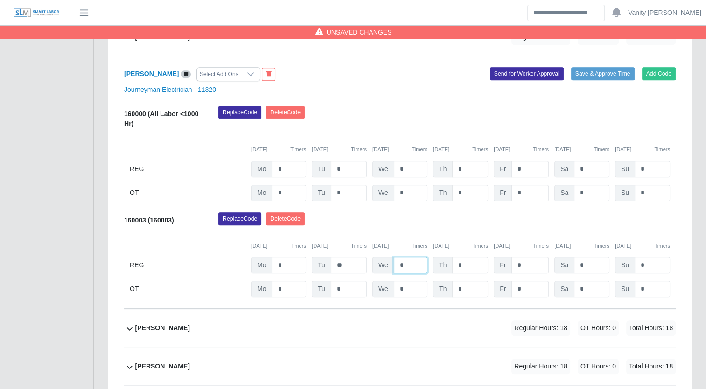
click at [396, 264] on input "*" at bounding box center [411, 265] width 34 height 16
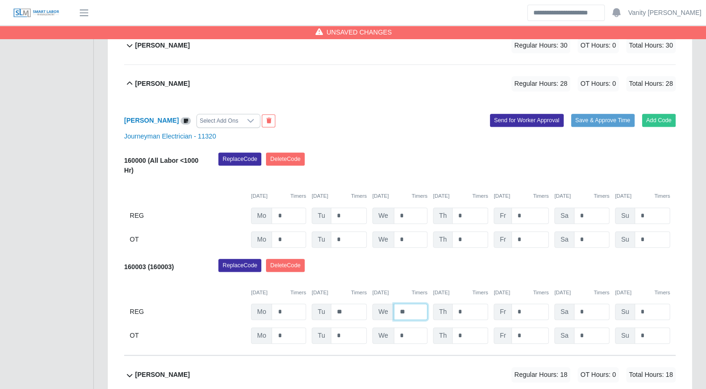
type input "**"
click at [147, 89] on div "Jose Carillo" at bounding box center [162, 83] width 55 height 15
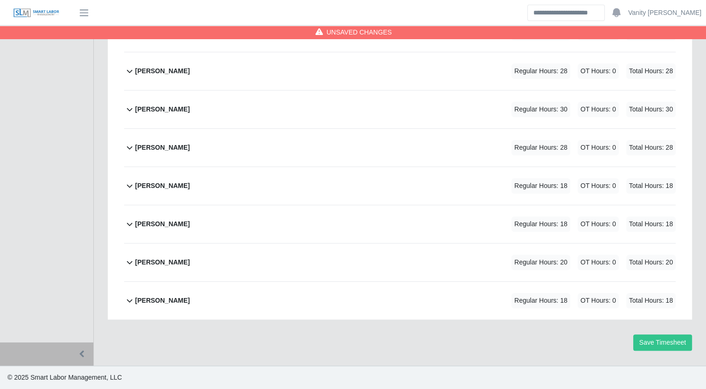
scroll to position [373, 0]
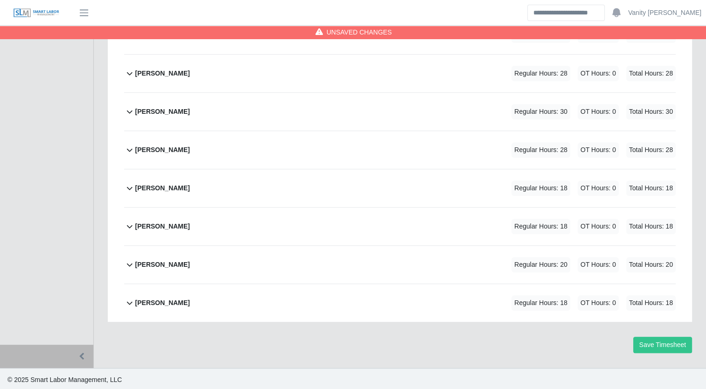
click at [140, 186] on b "Juan Espinoza" at bounding box center [162, 188] width 55 height 10
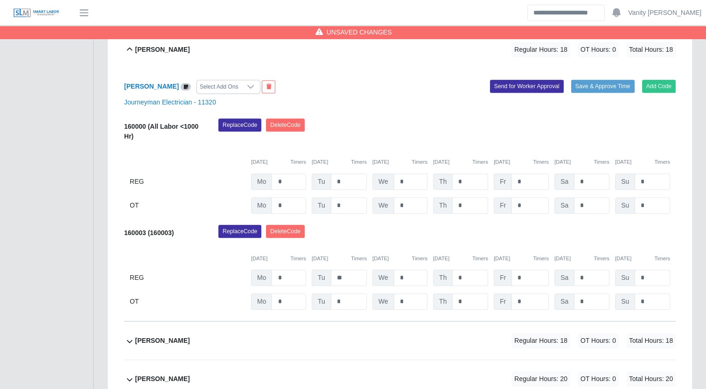
scroll to position [487, 0]
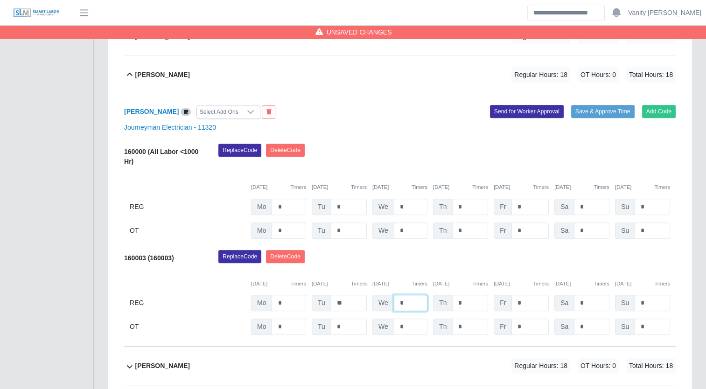
click at [394, 304] on input "*" at bounding box center [411, 303] width 34 height 16
type input "**"
click at [142, 78] on b "Juan Espinoza" at bounding box center [162, 75] width 55 height 10
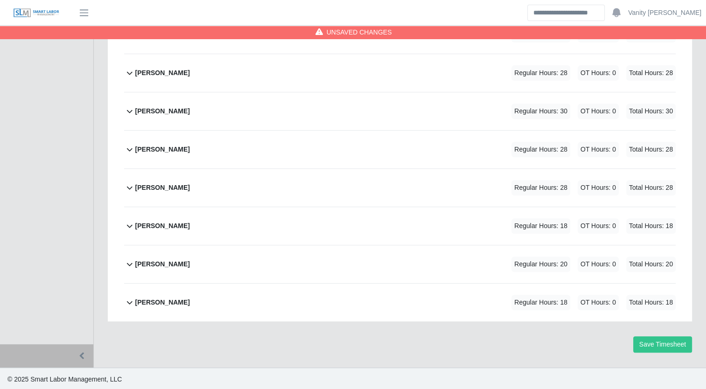
scroll to position [373, 0]
click at [143, 225] on b "Martin Diaz" at bounding box center [162, 227] width 55 height 10
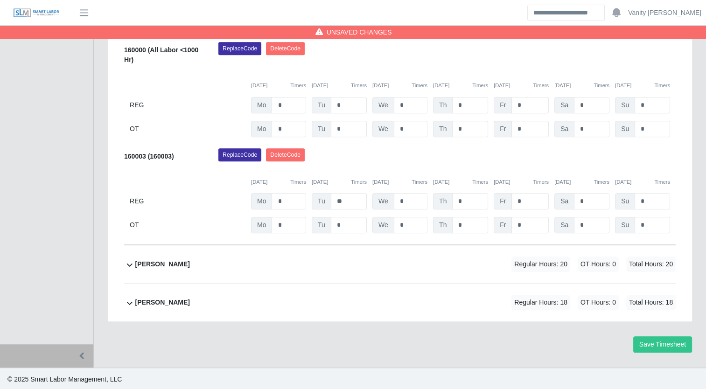
scroll to position [580, 0]
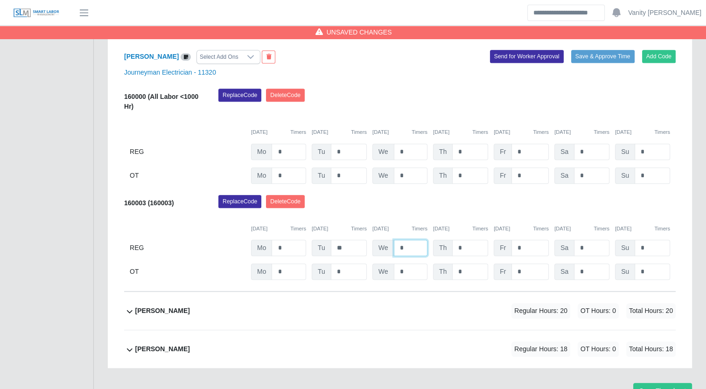
click at [395, 249] on input "*" at bounding box center [411, 248] width 34 height 16
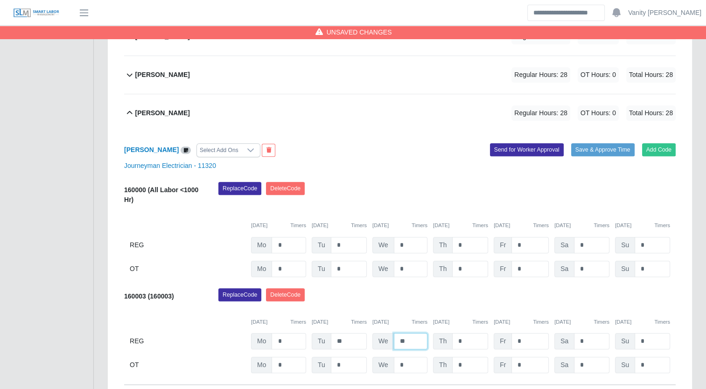
type input "**"
click at [159, 115] on b "Martin Diaz" at bounding box center [162, 113] width 55 height 10
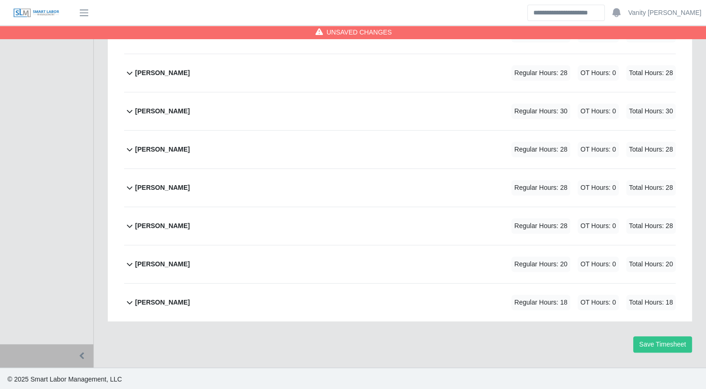
scroll to position [373, 0]
click at [160, 262] on b "Richard Rich" at bounding box center [162, 265] width 55 height 10
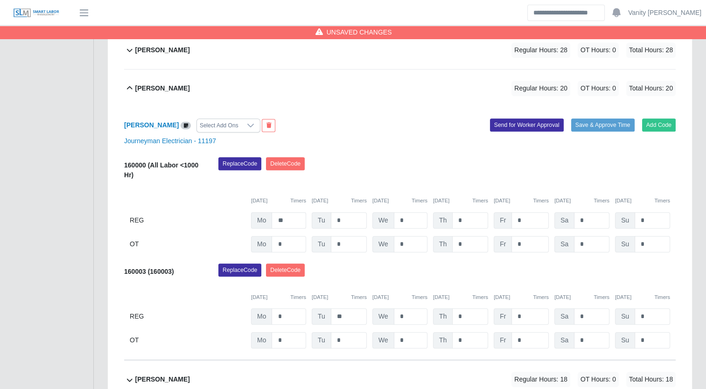
scroll to position [533, 0]
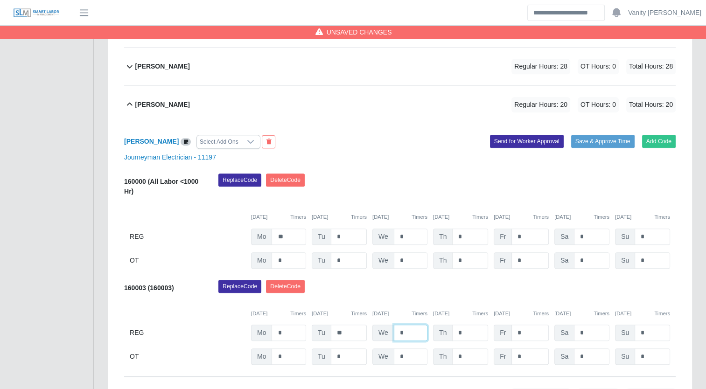
click at [397, 333] on input "*" at bounding box center [411, 333] width 34 height 16
type input "**"
click at [167, 101] on b "Richard Rich" at bounding box center [162, 105] width 55 height 10
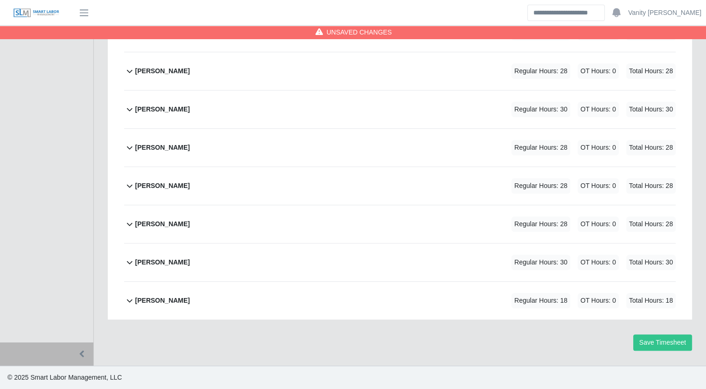
scroll to position [373, 0]
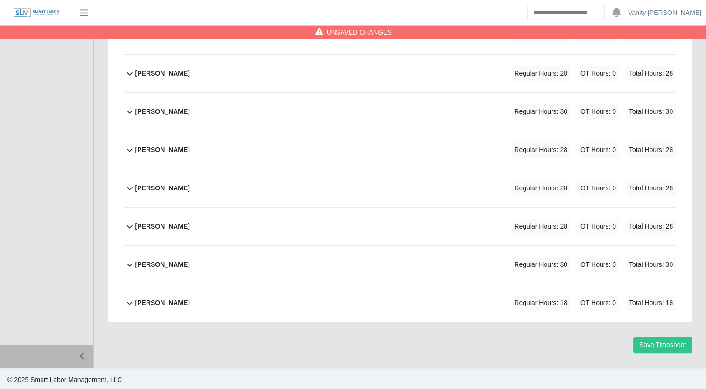
click at [158, 306] on div "Samuel Perea" at bounding box center [162, 302] width 55 height 15
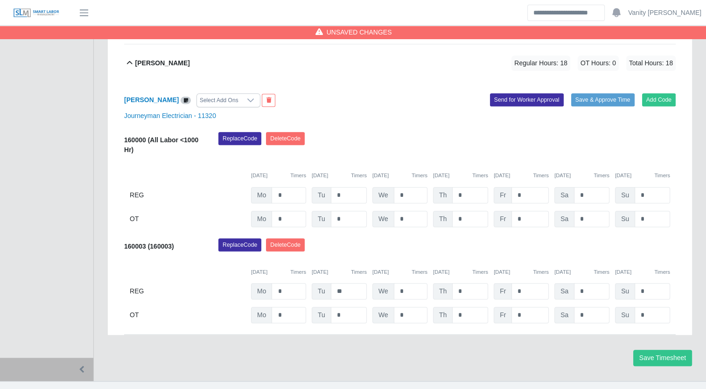
scroll to position [626, 0]
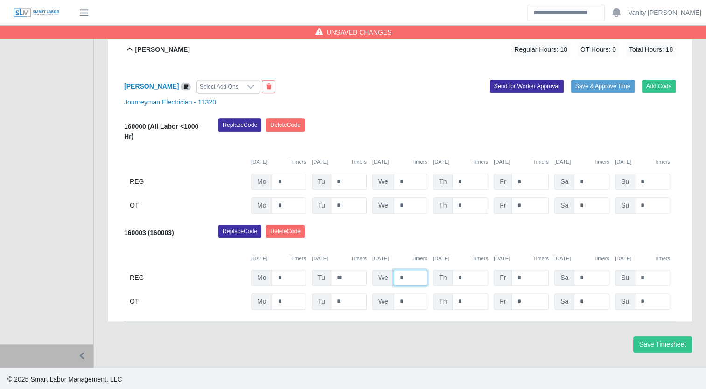
click at [396, 271] on input "*" at bounding box center [411, 278] width 34 height 16
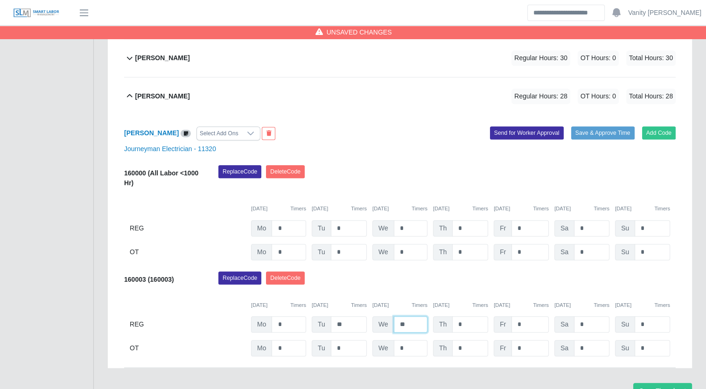
type input "**"
click at [138, 89] on div "Samuel Perea" at bounding box center [162, 96] width 55 height 15
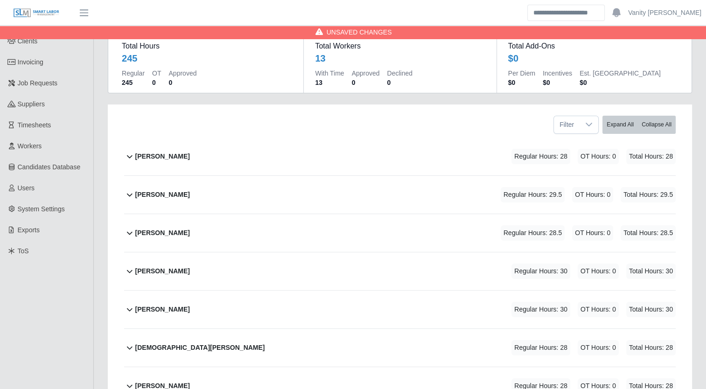
scroll to position [47, 0]
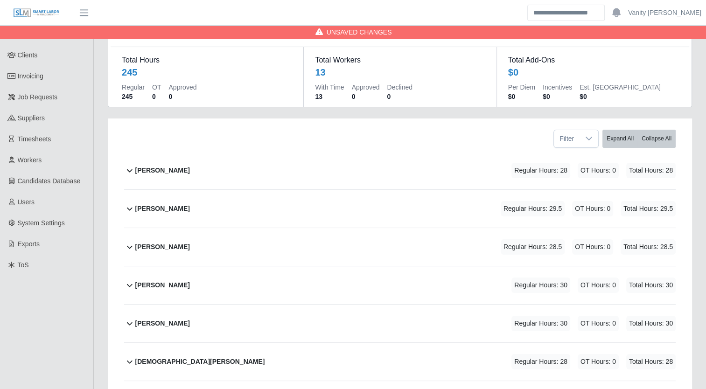
click at [145, 166] on b "Alejandro Sanchez" at bounding box center [162, 171] width 55 height 10
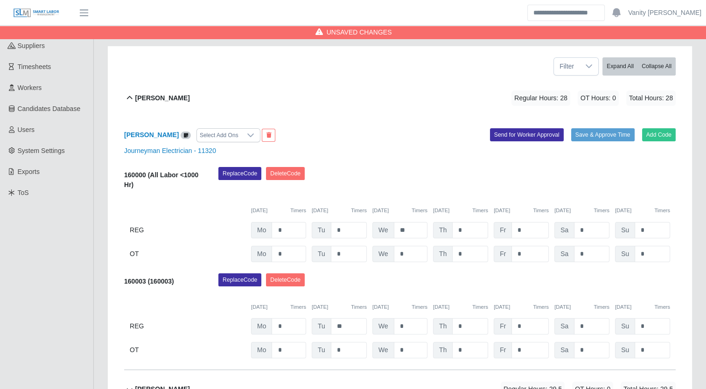
scroll to position [140, 0]
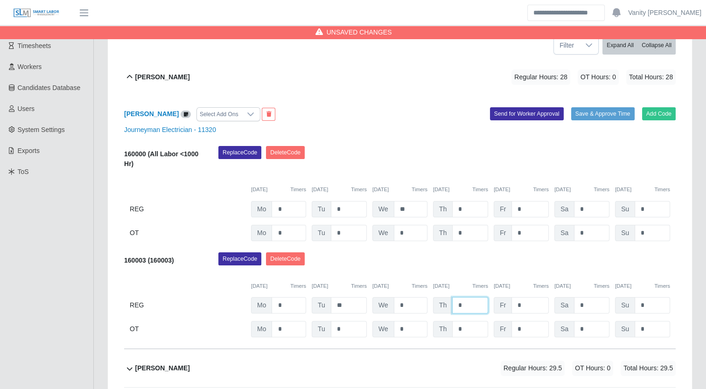
click at [453, 302] on input "*" at bounding box center [470, 305] width 36 height 16
type input "**"
click at [160, 77] on b "Alejandro Sanchez" at bounding box center [162, 77] width 55 height 10
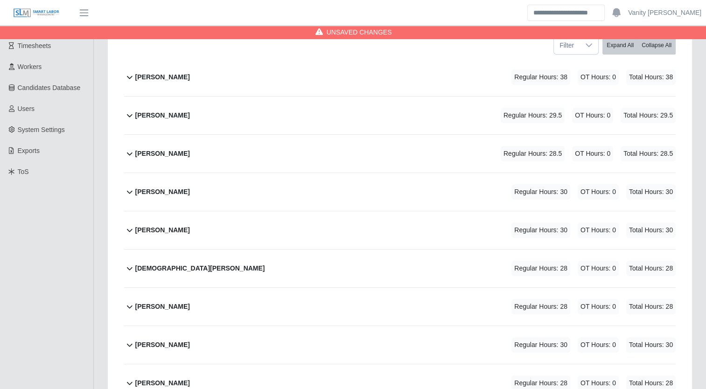
click at [161, 115] on b "Carlos Rios" at bounding box center [162, 116] width 55 height 10
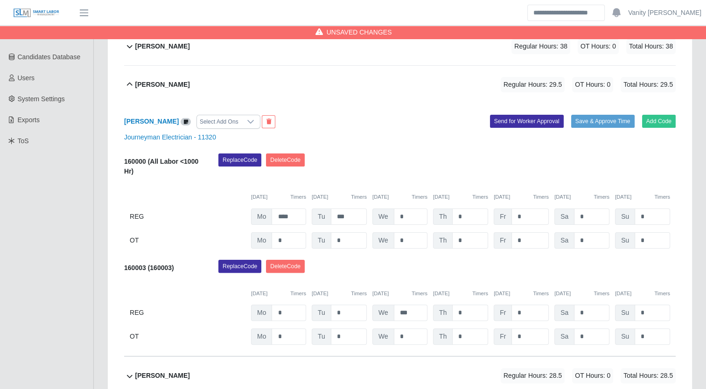
scroll to position [187, 0]
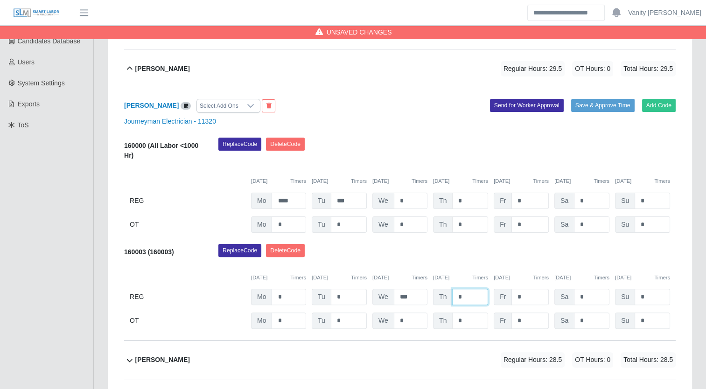
drag, startPoint x: 472, startPoint y: 298, endPoint x: 435, endPoint y: 300, distance: 36.9
click at [435, 300] on div "Th *" at bounding box center [460, 297] width 55 height 16
type input "***"
click at [139, 68] on b "Carlos Rios" at bounding box center [162, 69] width 55 height 10
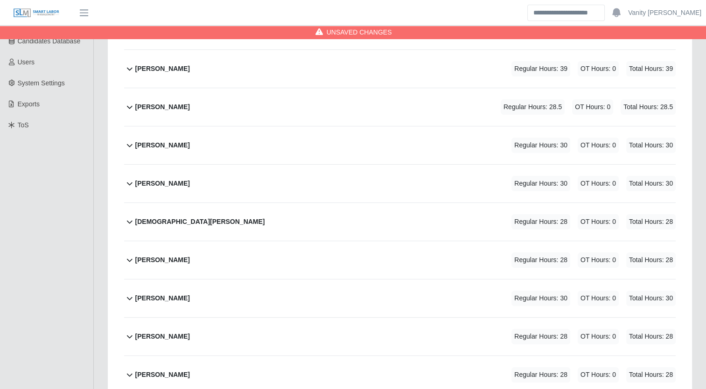
click at [143, 103] on b "Edgar Palafox" at bounding box center [162, 107] width 55 height 10
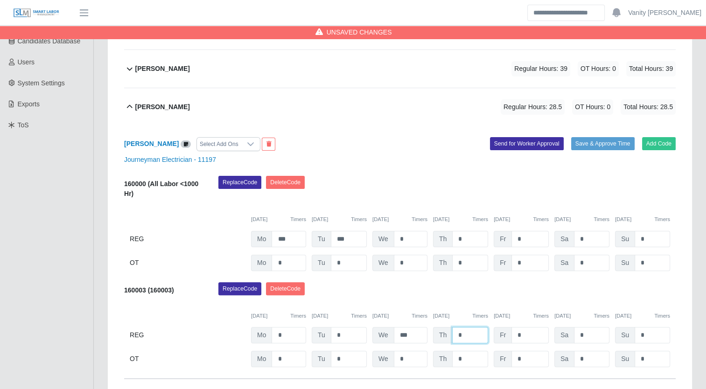
drag, startPoint x: 465, startPoint y: 336, endPoint x: 456, endPoint y: 332, distance: 9.8
click at [456, 332] on input "*" at bounding box center [470, 335] width 36 height 16
type input "***"
click at [153, 107] on b "Edgar Palafox" at bounding box center [162, 107] width 55 height 10
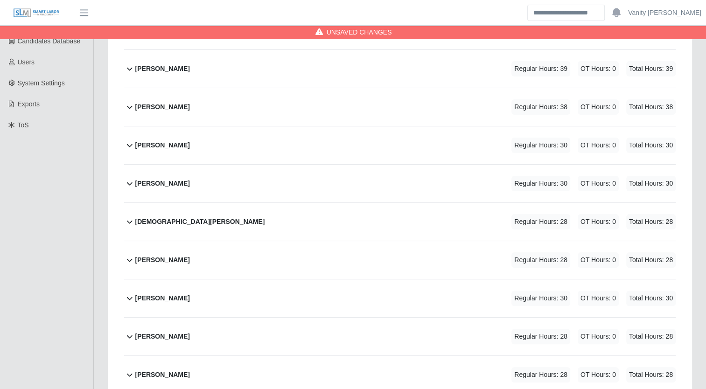
click at [151, 145] on b "Fabian Gaxiola Valdez" at bounding box center [162, 145] width 55 height 10
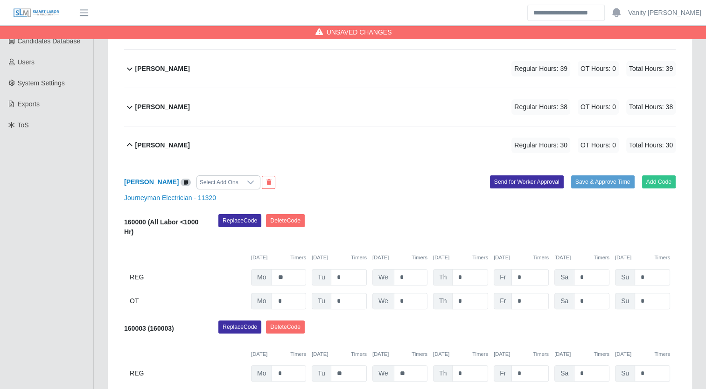
scroll to position [233, 0]
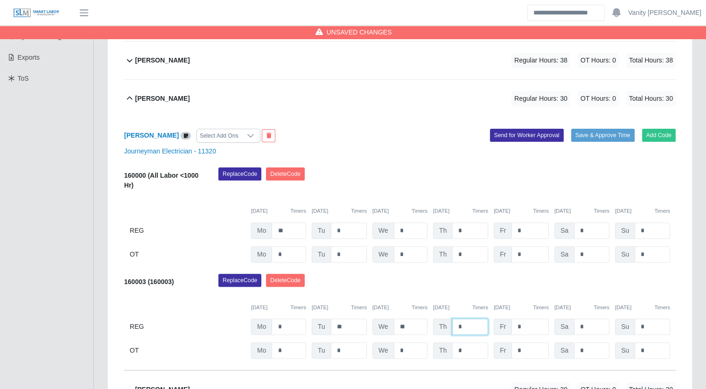
click at [454, 327] on input "*" at bounding box center [470, 327] width 36 height 16
type input "**"
click at [159, 98] on b "Fabian Gaxiola Valdez" at bounding box center [162, 99] width 55 height 10
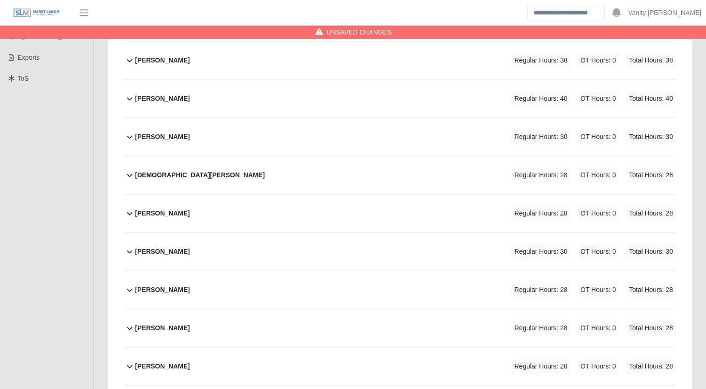
click at [152, 63] on b "Edgar Palafox" at bounding box center [162, 61] width 55 height 10
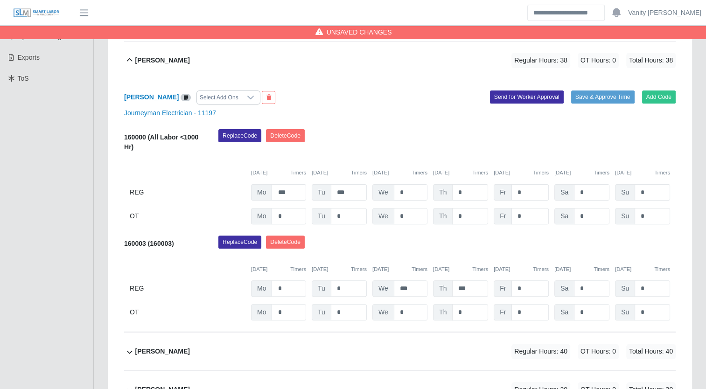
click at [128, 56] on icon at bounding box center [129, 60] width 11 height 11
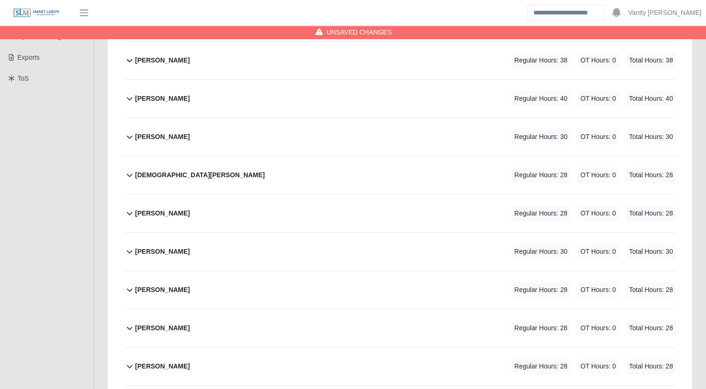
click at [155, 135] on b "Jesus Lopez Osuna" at bounding box center [162, 137] width 55 height 10
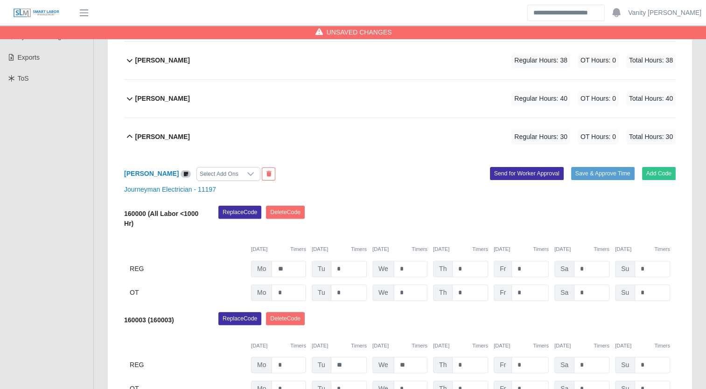
scroll to position [280, 0]
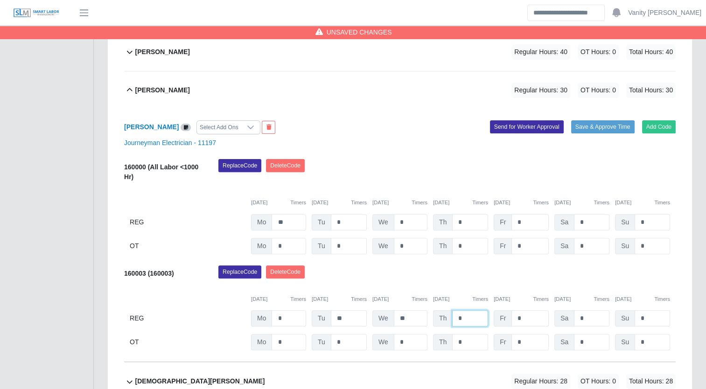
click at [456, 318] on input "*" at bounding box center [470, 318] width 36 height 16
type input "**"
click at [192, 104] on div "Jesus Lopez Osuna Regular Hours: 40 OT Hours: 0 Total Hours: 40" at bounding box center [405, 90] width 540 height 38
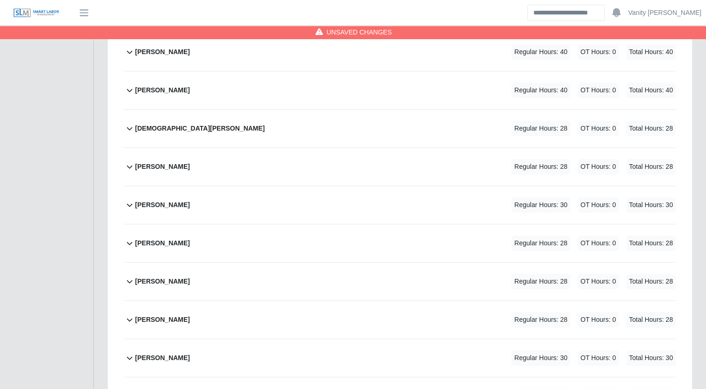
click at [150, 130] on b "Jesus Valdez" at bounding box center [200, 129] width 130 height 10
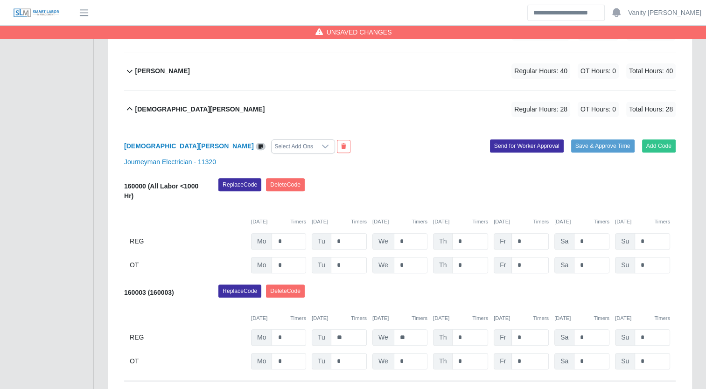
scroll to position [327, 0]
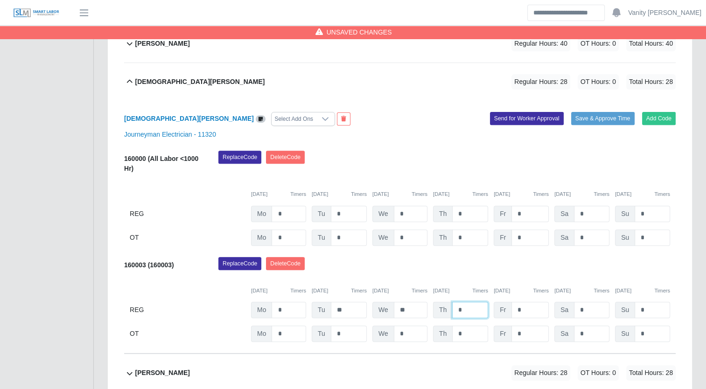
click at [454, 307] on input "*" at bounding box center [470, 310] width 36 height 16
type input "**"
click at [166, 78] on b "Jesus Valdez" at bounding box center [200, 82] width 130 height 10
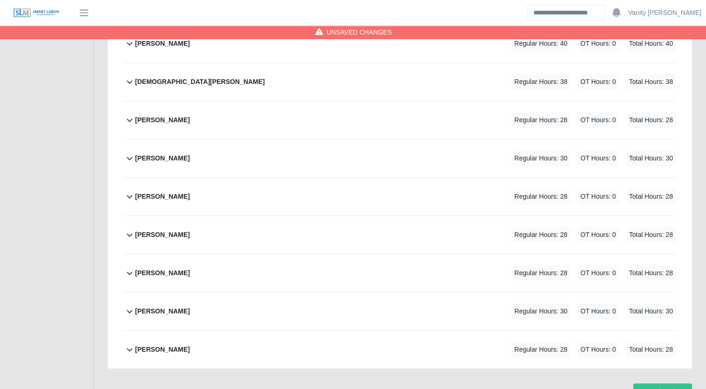
click at [162, 119] on b "Jesus Barragan" at bounding box center [162, 120] width 55 height 10
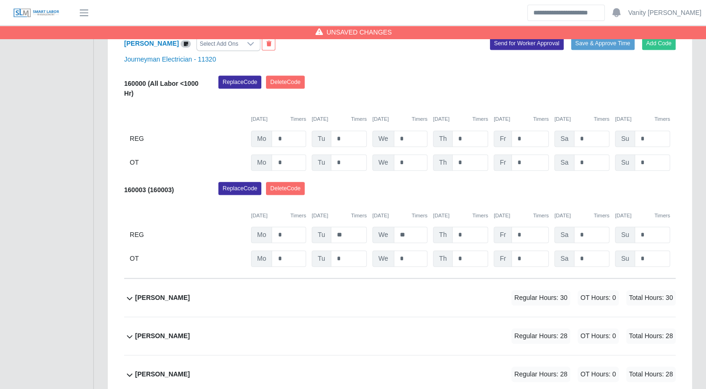
scroll to position [393, 0]
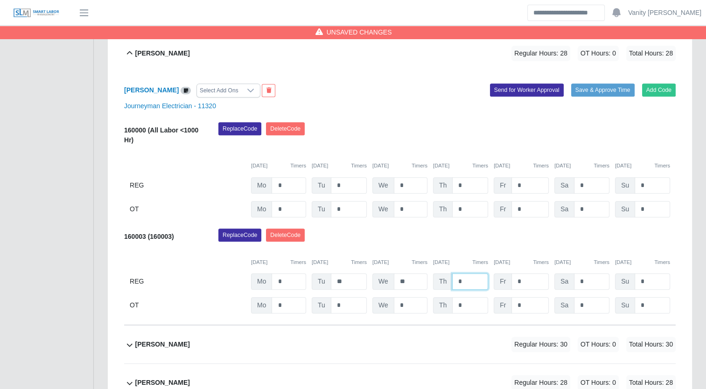
click at [455, 283] on input "*" at bounding box center [470, 281] width 36 height 16
type input "**"
click at [151, 52] on b "Jesus Barragan" at bounding box center [162, 54] width 55 height 10
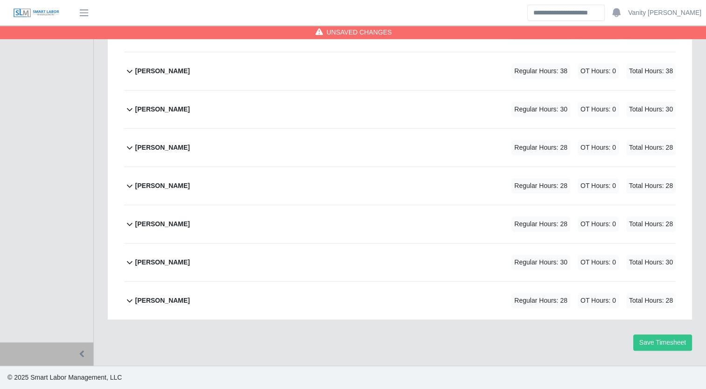
scroll to position [373, 0]
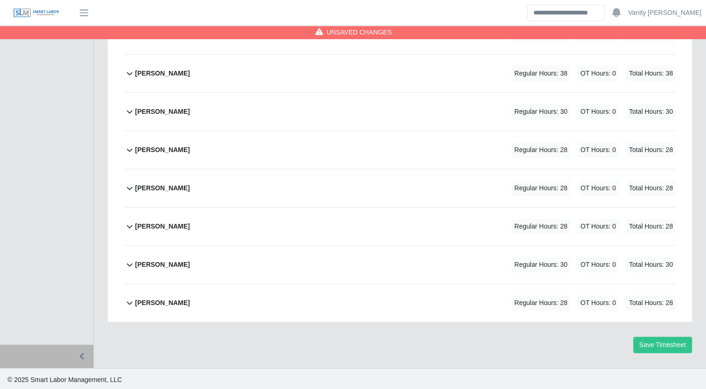
click at [151, 108] on b "Jose Rendon Macias" at bounding box center [162, 112] width 55 height 10
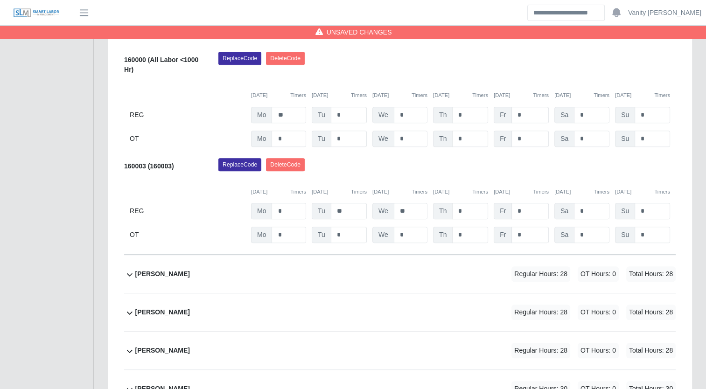
scroll to position [487, 0]
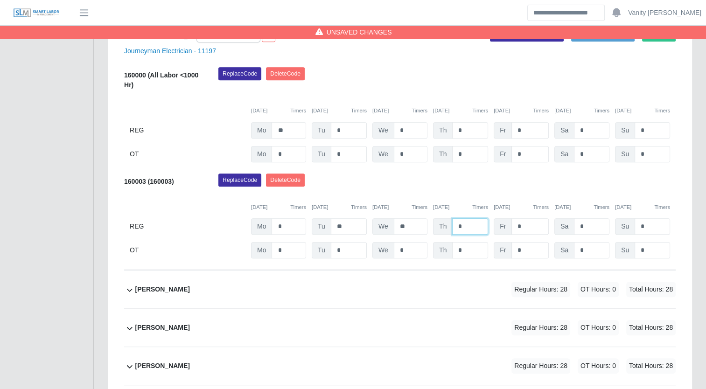
click at [455, 225] on input "*" at bounding box center [470, 226] width 36 height 16
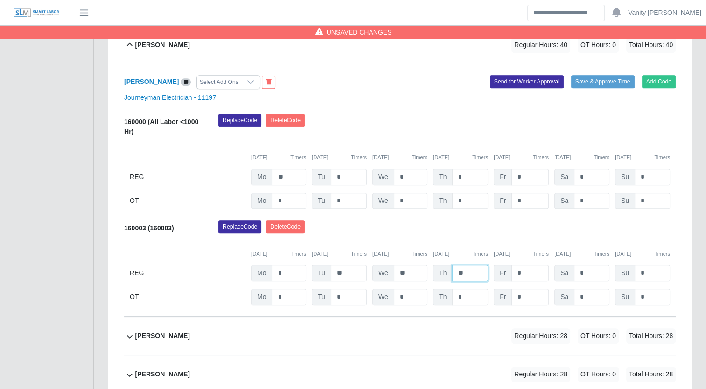
scroll to position [393, 0]
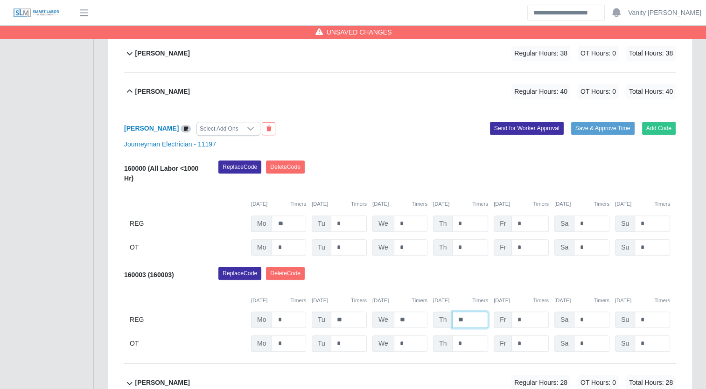
type input "**"
click at [180, 87] on b "Jose Rendon Macias" at bounding box center [162, 92] width 55 height 10
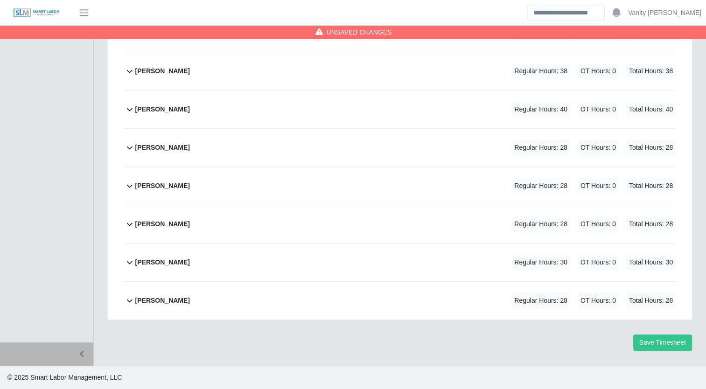
scroll to position [373, 0]
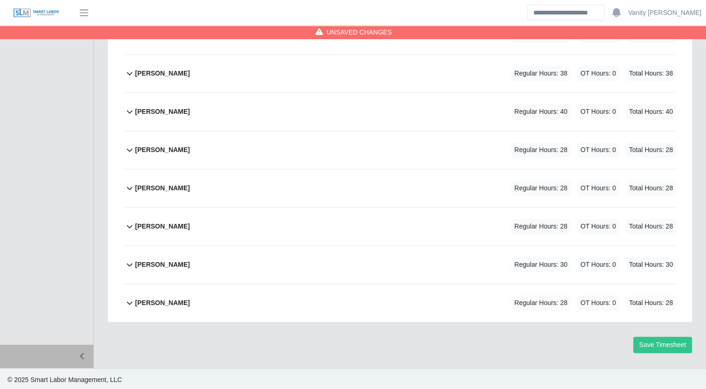
click at [149, 148] on b "Jose Carillo" at bounding box center [162, 150] width 55 height 10
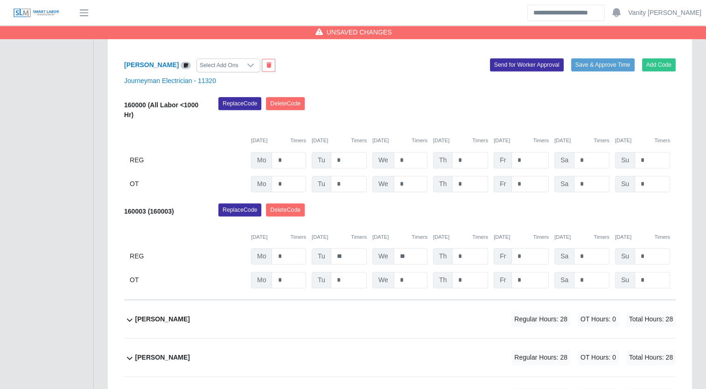
scroll to position [487, 0]
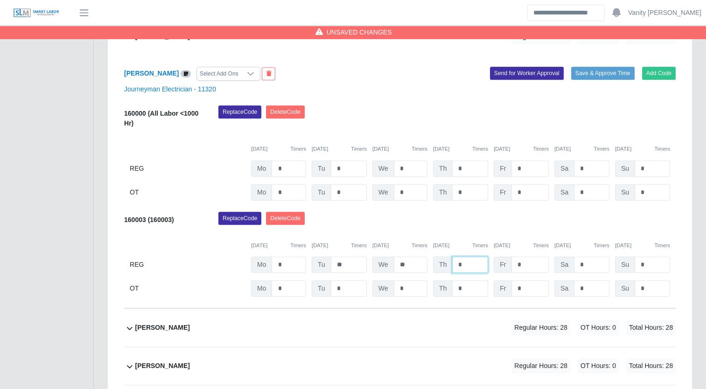
click at [456, 260] on input "*" at bounding box center [470, 265] width 36 height 16
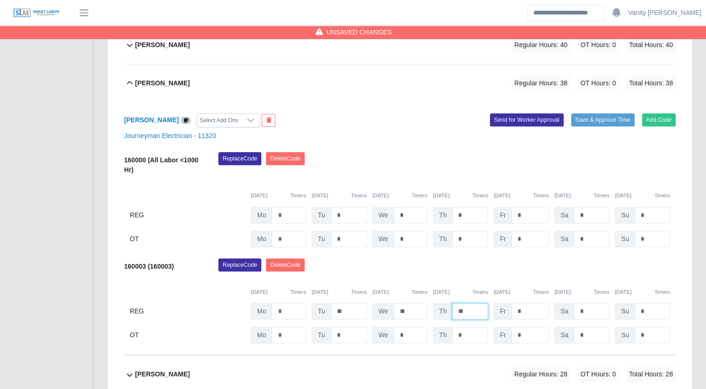
type input "**"
click at [151, 83] on b "Jose Carillo" at bounding box center [162, 83] width 55 height 10
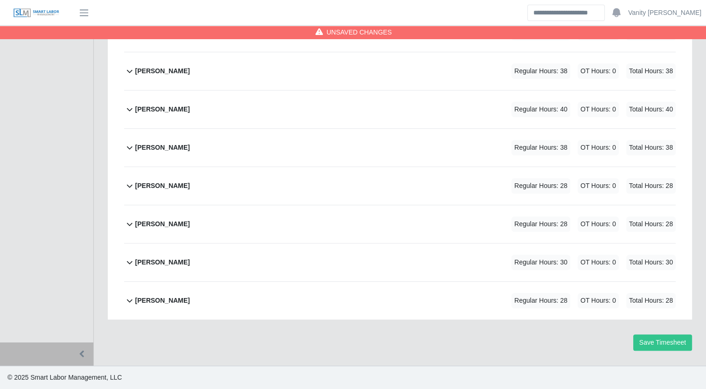
scroll to position [373, 0]
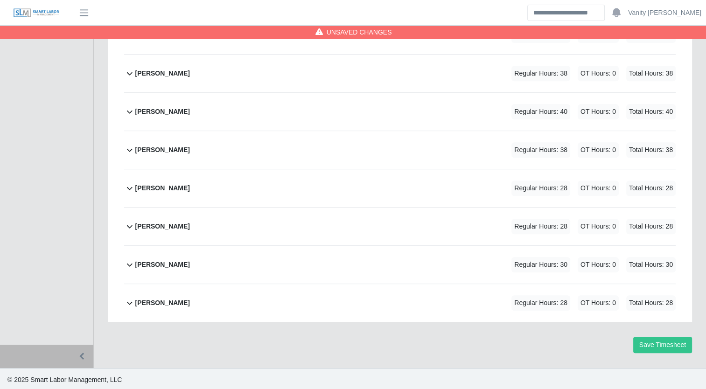
click at [160, 187] on b "Juan Espinoza" at bounding box center [162, 188] width 55 height 10
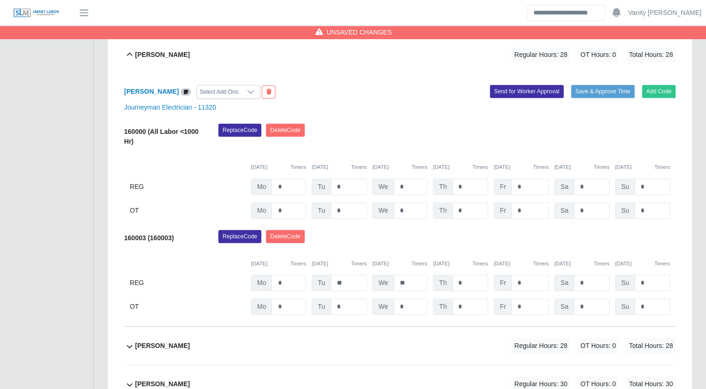
scroll to position [487, 0]
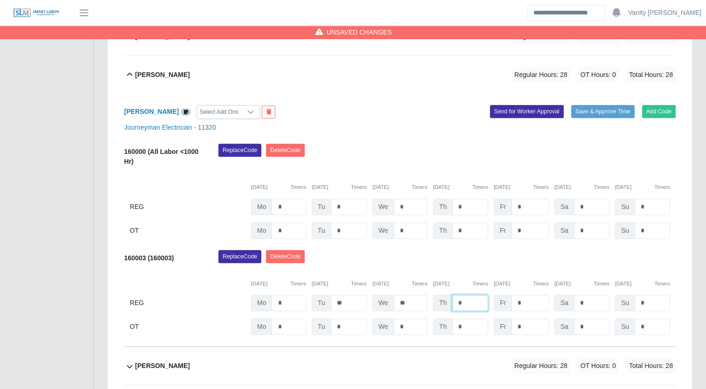
click at [456, 302] on input "*" at bounding box center [470, 303] width 36 height 16
type input "**"
click at [155, 75] on b "Juan Espinoza" at bounding box center [162, 75] width 55 height 10
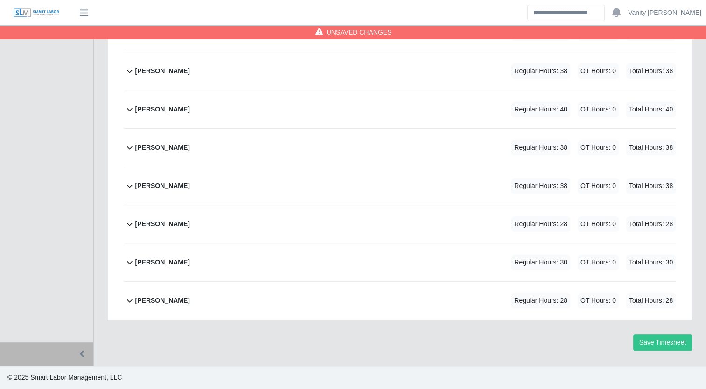
scroll to position [373, 0]
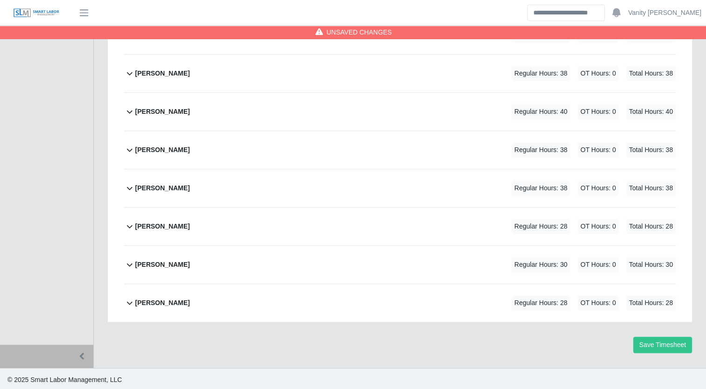
click at [155, 223] on b "Martin Diaz" at bounding box center [162, 227] width 55 height 10
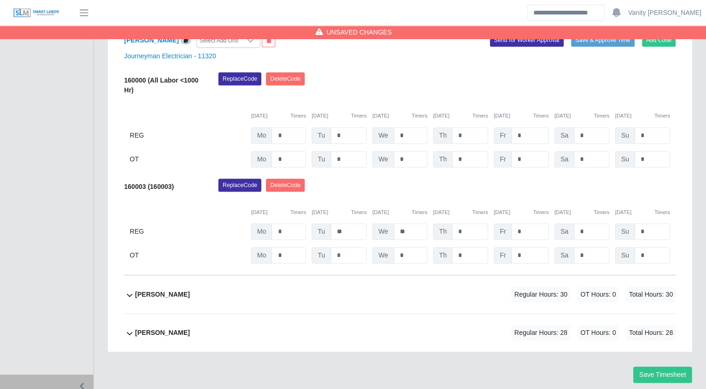
scroll to position [580, 0]
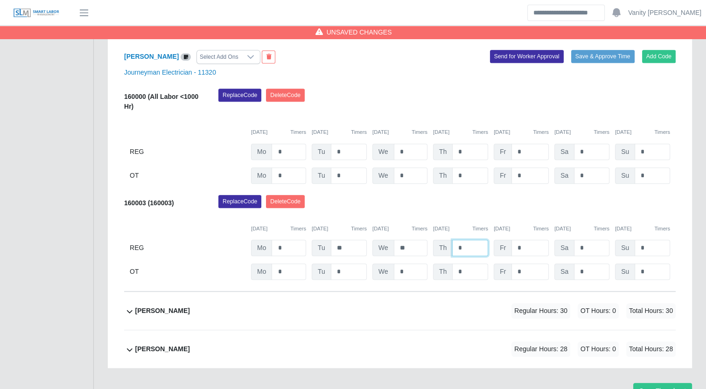
click at [455, 244] on input "*" at bounding box center [470, 248] width 36 height 16
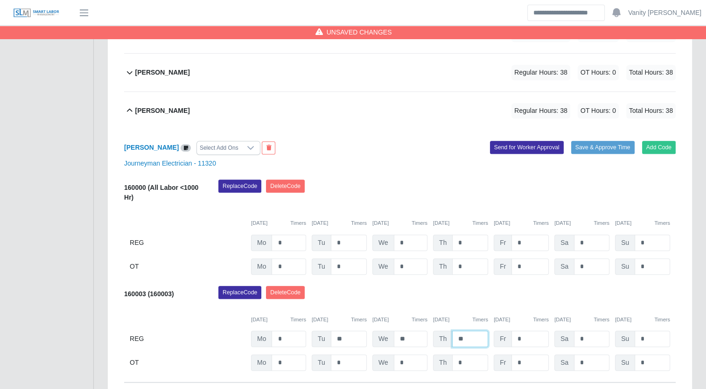
scroll to position [487, 0]
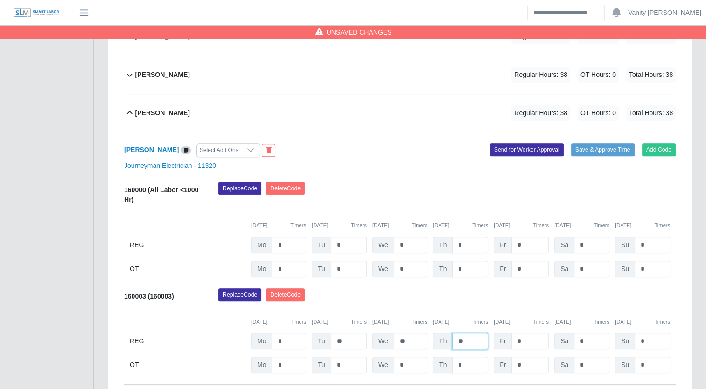
type input "**"
click at [151, 112] on b "Martin Diaz" at bounding box center [162, 113] width 55 height 10
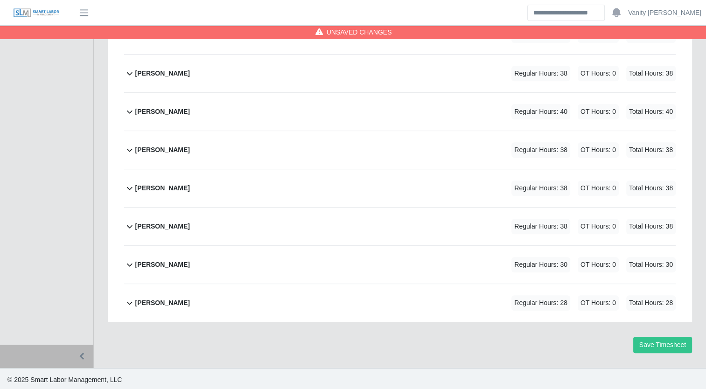
click at [154, 264] on b "Richard Rich" at bounding box center [162, 265] width 55 height 10
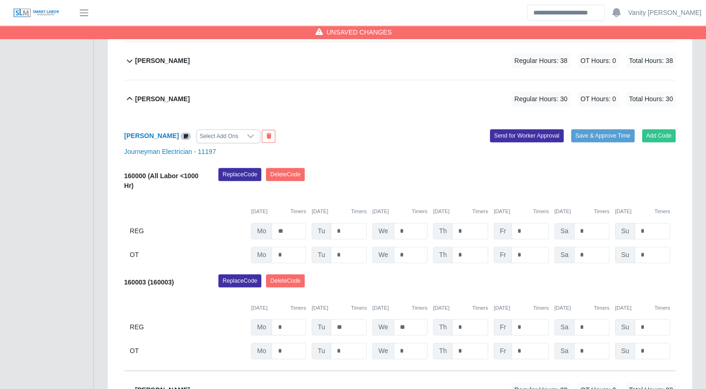
scroll to position [533, 0]
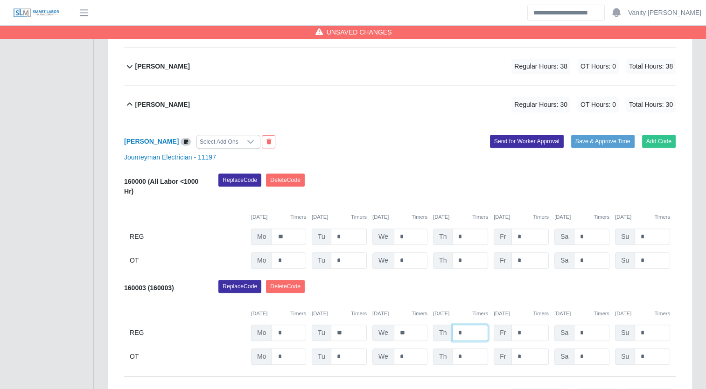
click at [457, 333] on input "*" at bounding box center [470, 333] width 36 height 16
type input "**"
click at [145, 102] on b "Richard Rich" at bounding box center [162, 105] width 55 height 10
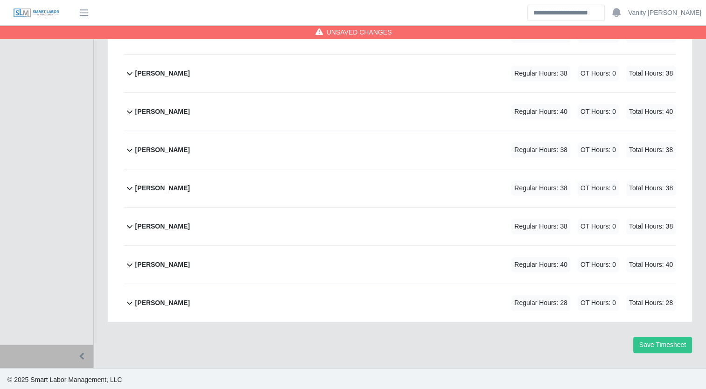
click at [153, 295] on div "Samuel Perea" at bounding box center [162, 302] width 55 height 15
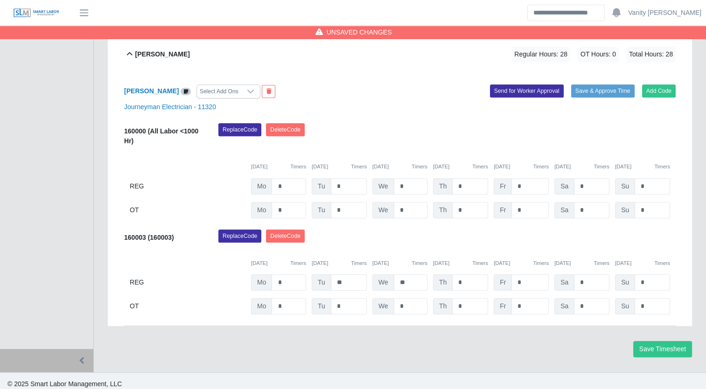
scroll to position [626, 0]
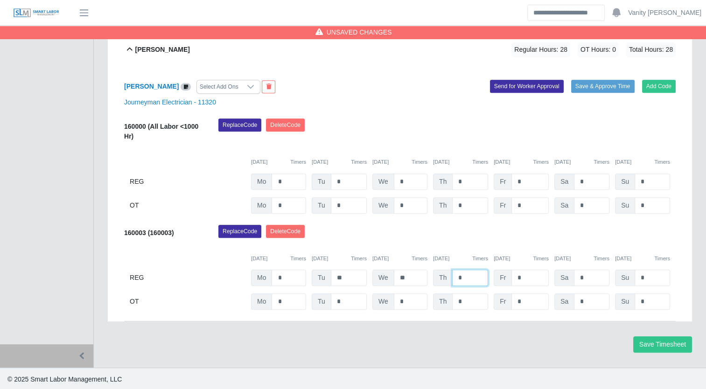
click at [457, 278] on input "*" at bounding box center [470, 278] width 36 height 16
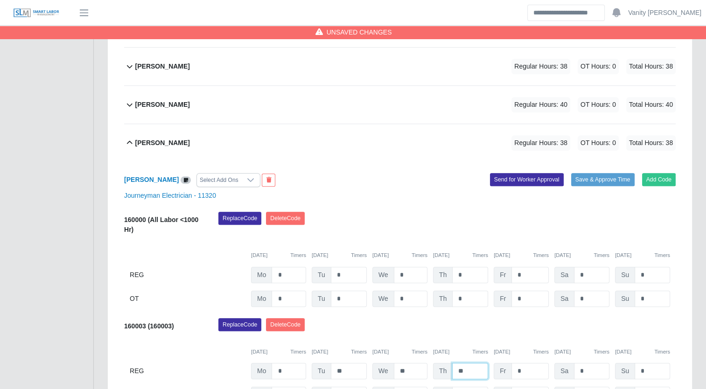
type input "**"
click at [133, 137] on icon at bounding box center [129, 142] width 11 height 11
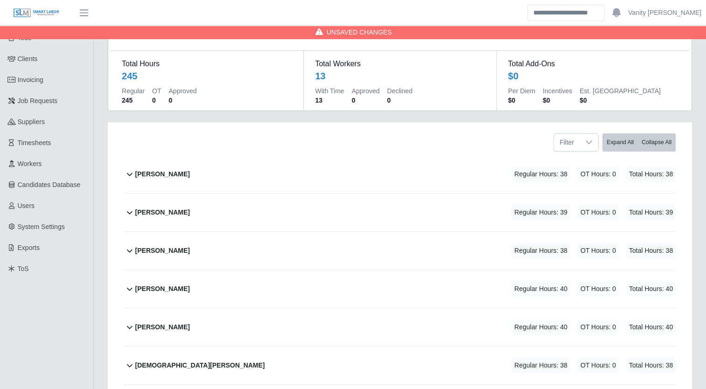
scroll to position [0, 0]
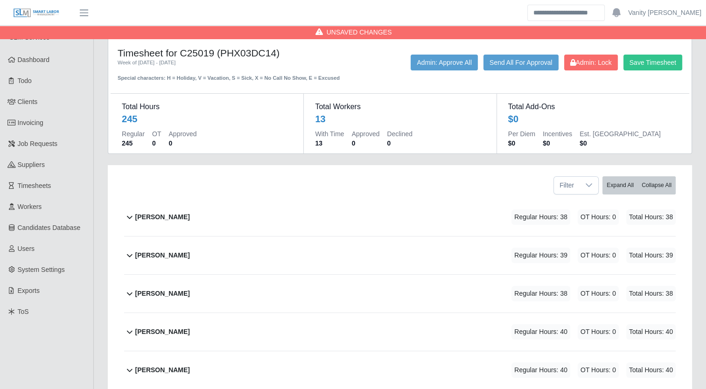
click at [143, 216] on b "Alejandro Sanchez" at bounding box center [162, 217] width 55 height 10
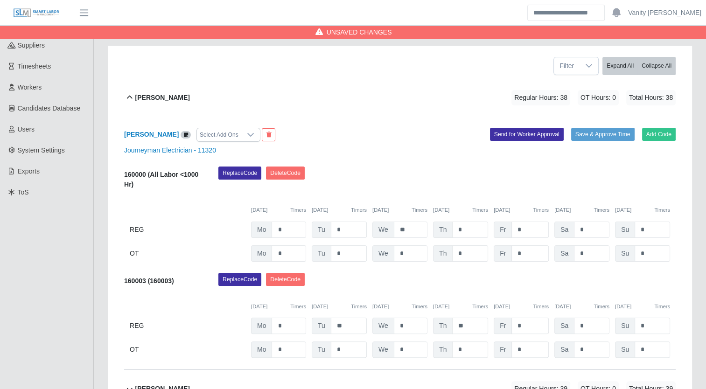
scroll to position [140, 0]
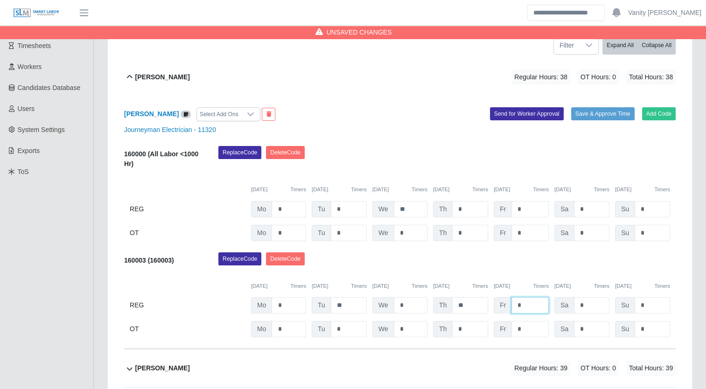
drag, startPoint x: 531, startPoint y: 303, endPoint x: 511, endPoint y: 303, distance: 20.5
click at [511, 303] on input "*" at bounding box center [529, 305] width 37 height 16
type input "*"
click at [515, 327] on input "*" at bounding box center [529, 329] width 37 height 16
drag, startPoint x: 521, startPoint y: 327, endPoint x: 488, endPoint y: 326, distance: 33.2
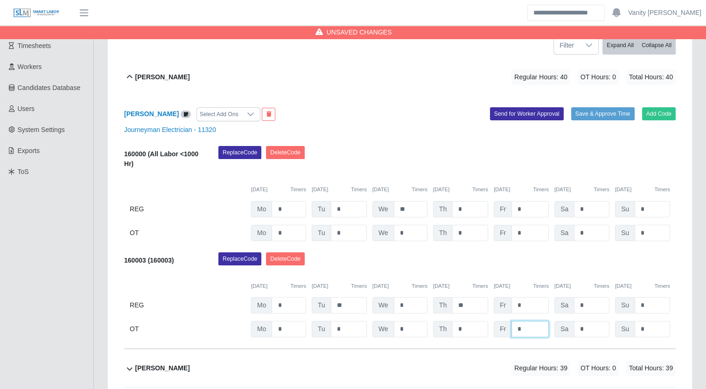
click at [488, 326] on div "OT Mo * Tu * We * Th * Fr * Sa * Su *" at bounding box center [399, 329] width 551 height 16
type input "*"
click at [164, 72] on b "Alejandro Sanchez" at bounding box center [162, 77] width 55 height 10
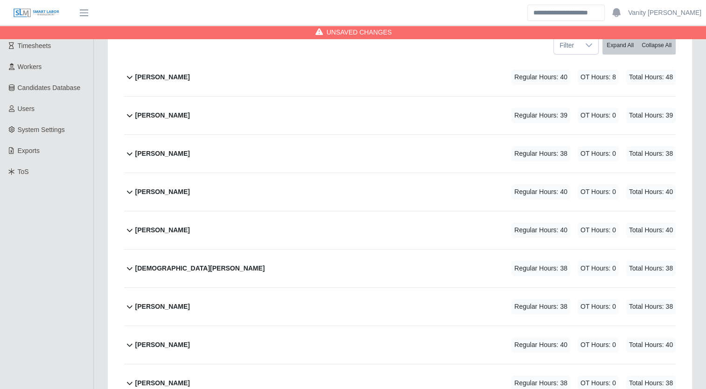
click at [151, 113] on b "Carlos Rios" at bounding box center [162, 116] width 55 height 10
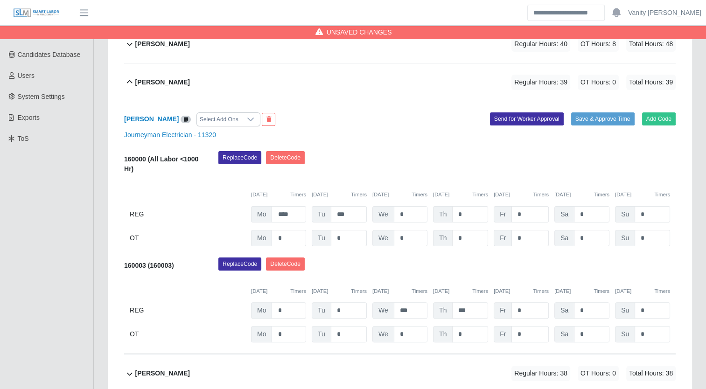
scroll to position [187, 0]
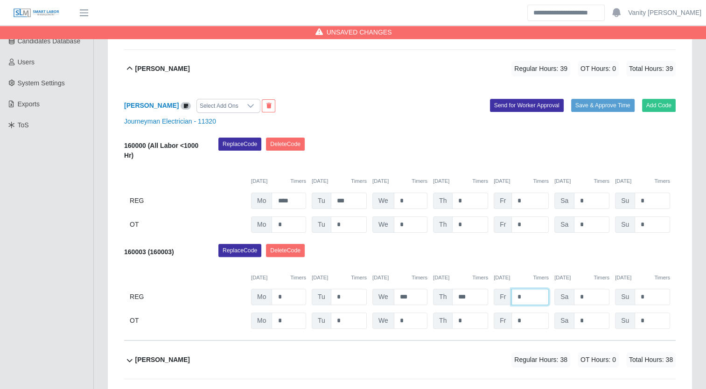
drag, startPoint x: 530, startPoint y: 296, endPoint x: 507, endPoint y: 294, distance: 23.4
click at [507, 294] on div "Fr *" at bounding box center [521, 297] width 55 height 16
type input "*"
drag, startPoint x: 528, startPoint y: 320, endPoint x: 501, endPoint y: 317, distance: 27.2
click at [501, 317] on div "Fr *" at bounding box center [521, 321] width 55 height 16
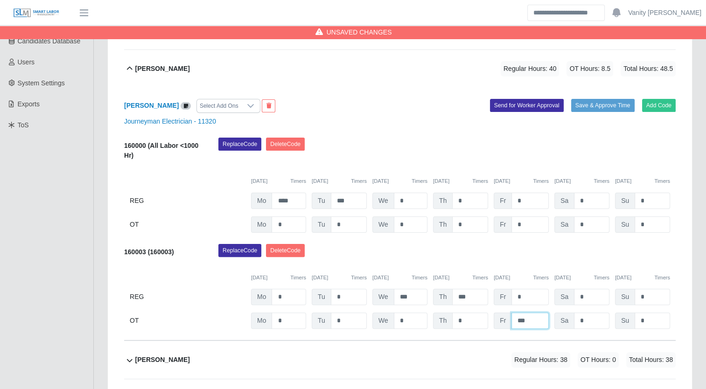
type input "***"
click at [162, 73] on div "Carlos Rios" at bounding box center [162, 68] width 55 height 15
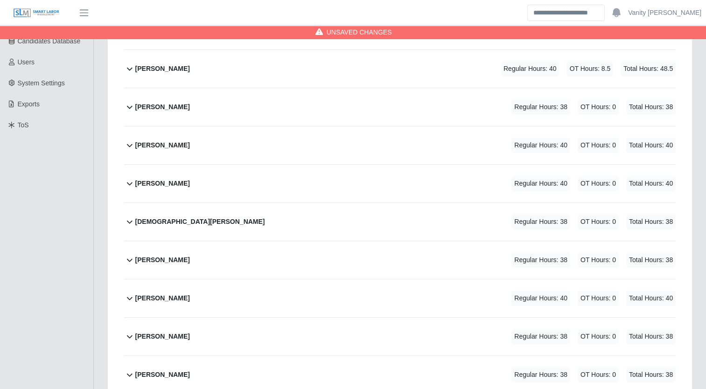
click at [160, 104] on b "Edgar Palafox" at bounding box center [162, 107] width 55 height 10
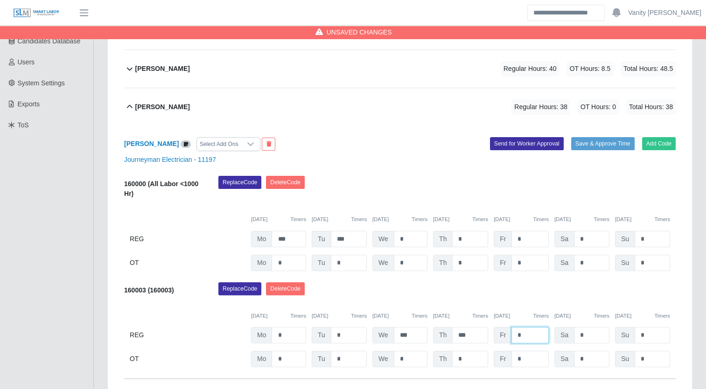
drag, startPoint x: 521, startPoint y: 335, endPoint x: 504, endPoint y: 336, distance: 17.3
click at [504, 336] on div "Fr *" at bounding box center [521, 335] width 55 height 16
type input "*"
click at [525, 354] on input "*" at bounding box center [529, 359] width 37 height 16
type input "***"
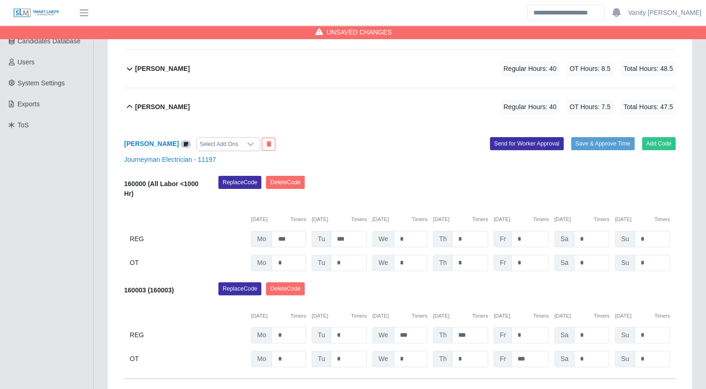
click at [157, 109] on b "Edgar Palafox" at bounding box center [162, 107] width 55 height 10
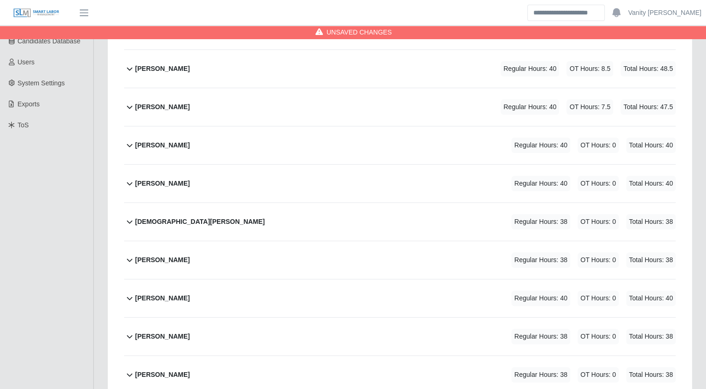
click at [159, 142] on b "Fabian Gaxiola Valdez" at bounding box center [162, 145] width 55 height 10
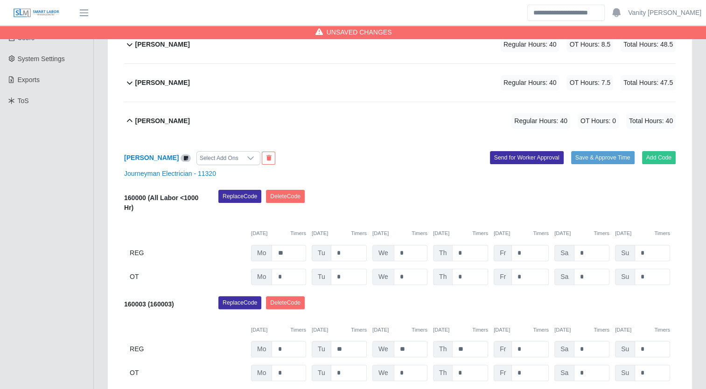
scroll to position [233, 0]
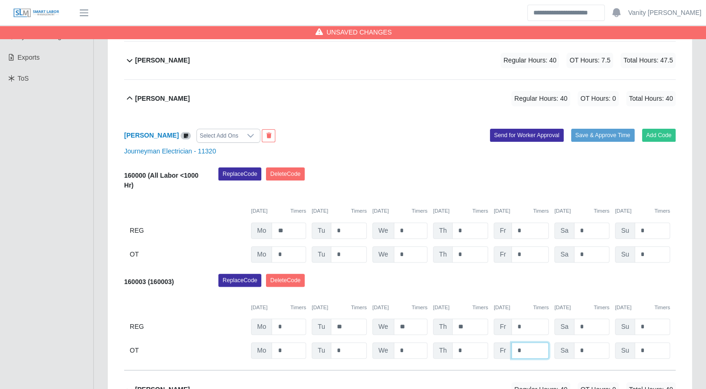
click at [517, 352] on input "*" at bounding box center [529, 350] width 37 height 16
type input "**"
click at [185, 94] on b "Fabian Gaxiola Valdez" at bounding box center [162, 99] width 55 height 10
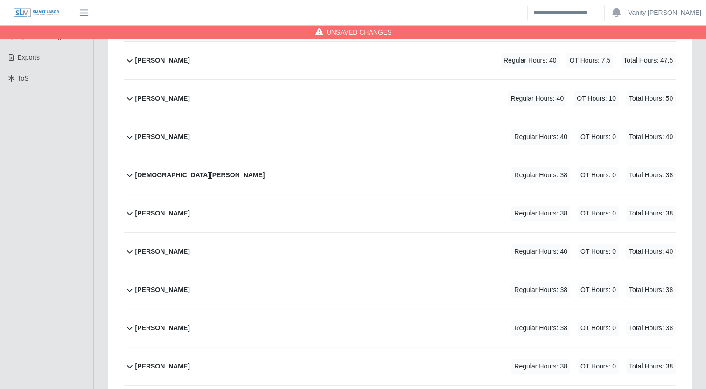
click at [167, 134] on b "Jesus Lopez Osuna" at bounding box center [162, 137] width 55 height 10
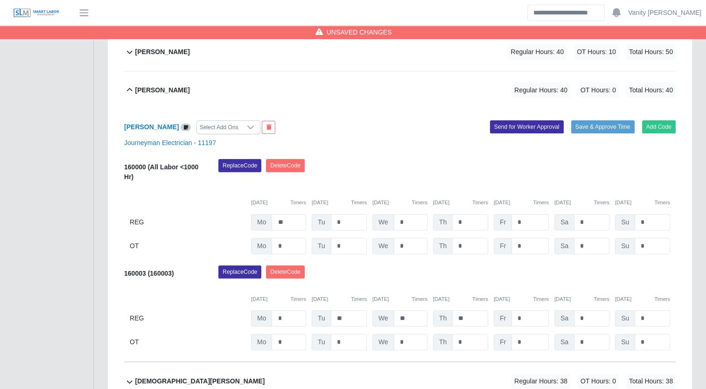
scroll to position [280, 0]
click at [513, 341] on input "*" at bounding box center [529, 342] width 37 height 16
type input "**"
click at [171, 85] on b "Jesus Lopez Osuna" at bounding box center [162, 90] width 55 height 10
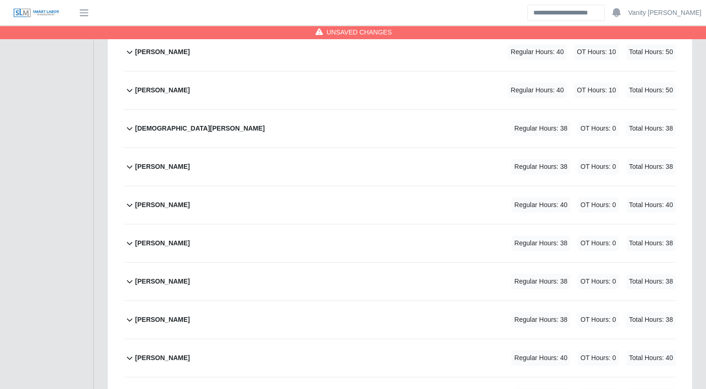
click at [159, 126] on b "Jesus Valdez" at bounding box center [200, 129] width 130 height 10
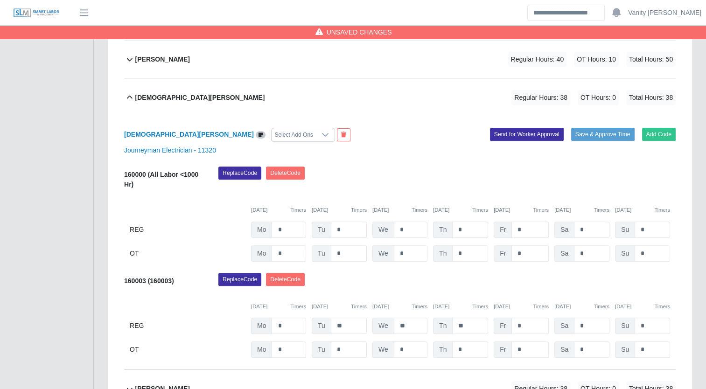
scroll to position [327, 0]
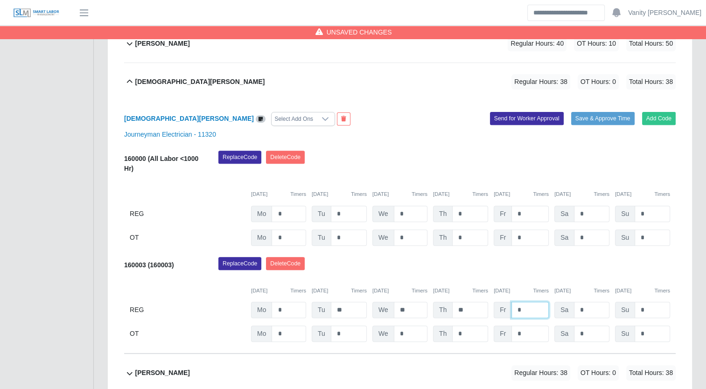
drag, startPoint x: 518, startPoint y: 307, endPoint x: 509, endPoint y: 309, distance: 9.0
click at [509, 309] on div "Fr *" at bounding box center [521, 310] width 55 height 16
type input "*"
drag, startPoint x: 525, startPoint y: 327, endPoint x: 486, endPoint y: 331, distance: 39.8
click at [483, 331] on div "OT Mo * Tu * We * Th * Fr * Sa * Su *" at bounding box center [399, 334] width 551 height 16
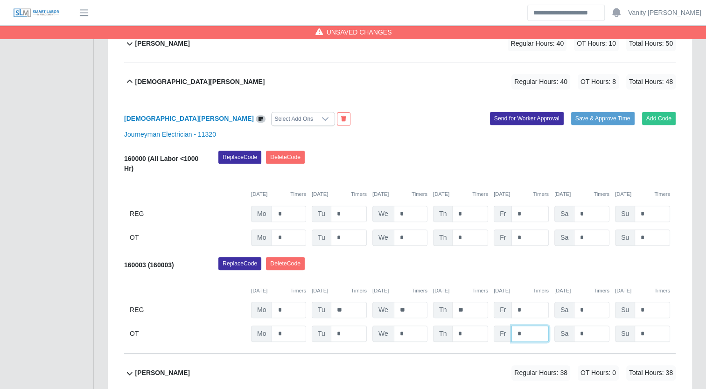
type input "*"
click at [156, 79] on b "Jesus Valdez" at bounding box center [200, 82] width 130 height 10
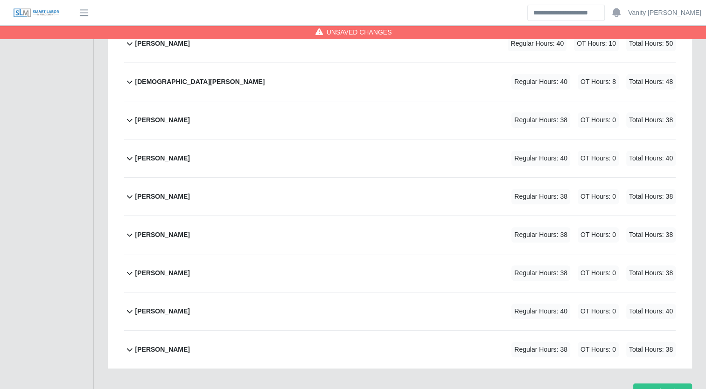
click at [158, 112] on div "Jesus Barragan" at bounding box center [162, 119] width 55 height 15
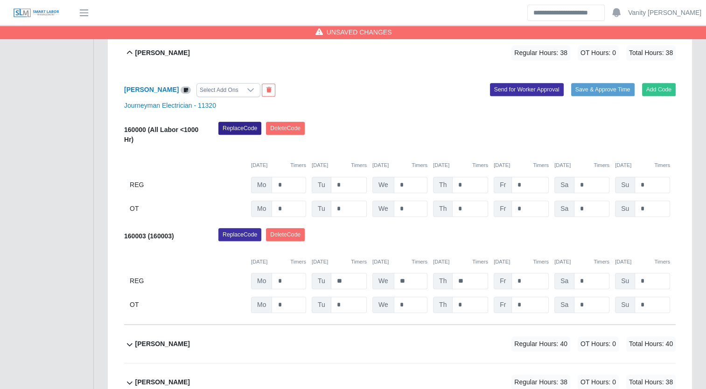
scroll to position [393, 0]
drag, startPoint x: 522, startPoint y: 281, endPoint x: 512, endPoint y: 282, distance: 10.8
click at [512, 282] on input "*" at bounding box center [529, 281] width 37 height 16
type input "*"
drag, startPoint x: 526, startPoint y: 307, endPoint x: 506, endPoint y: 305, distance: 20.3
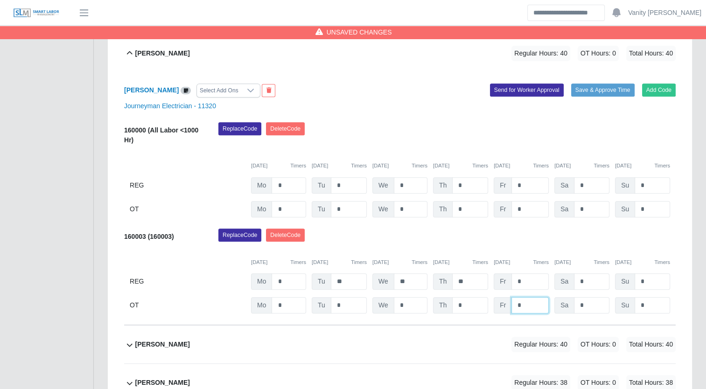
click at [506, 305] on div "Fr *" at bounding box center [521, 305] width 55 height 16
type input "*"
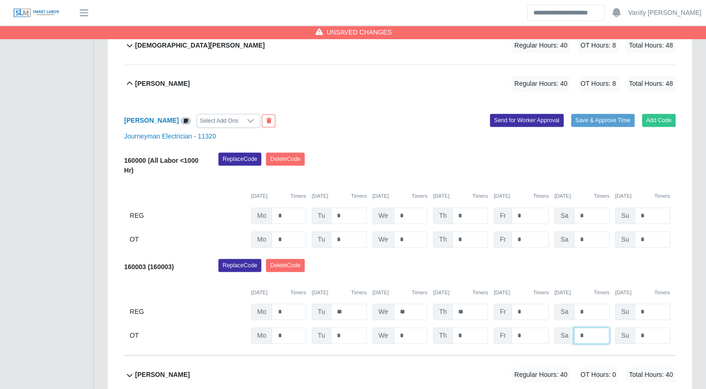
scroll to position [347, 0]
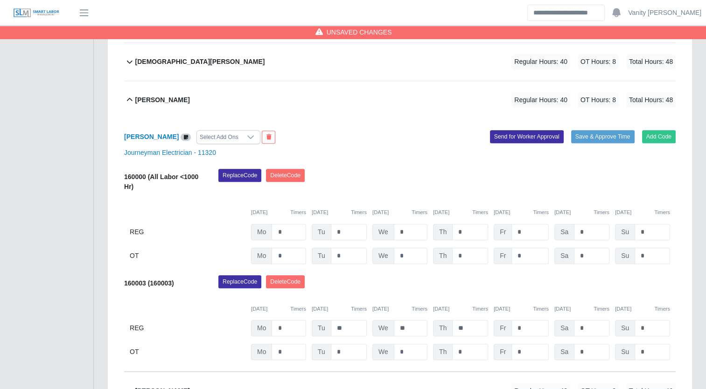
click at [168, 100] on b "Jesus Barragan" at bounding box center [162, 100] width 55 height 10
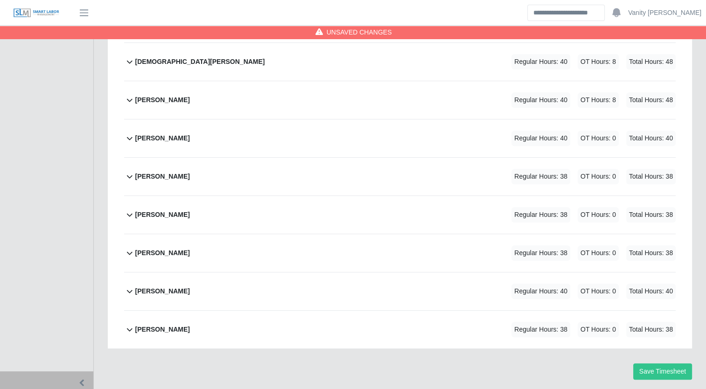
click at [161, 135] on b "Jose Rendon Macias" at bounding box center [162, 138] width 55 height 10
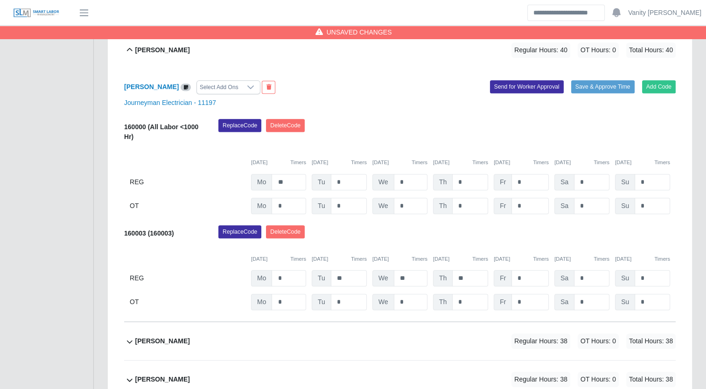
scroll to position [413, 0]
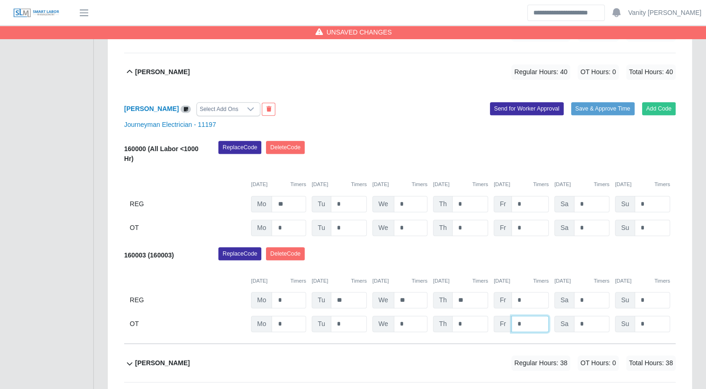
click at [512, 326] on input "*" at bounding box center [529, 324] width 37 height 16
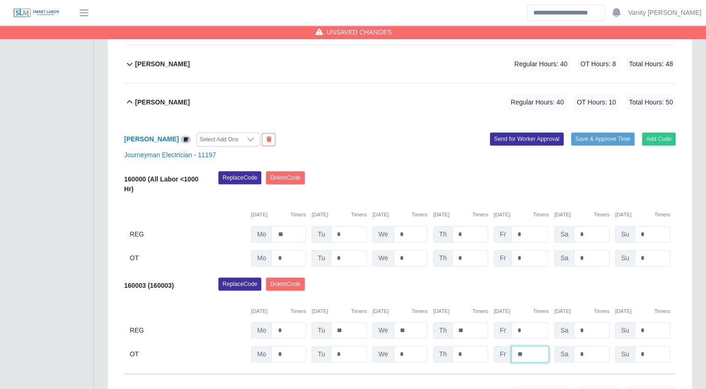
scroll to position [366, 0]
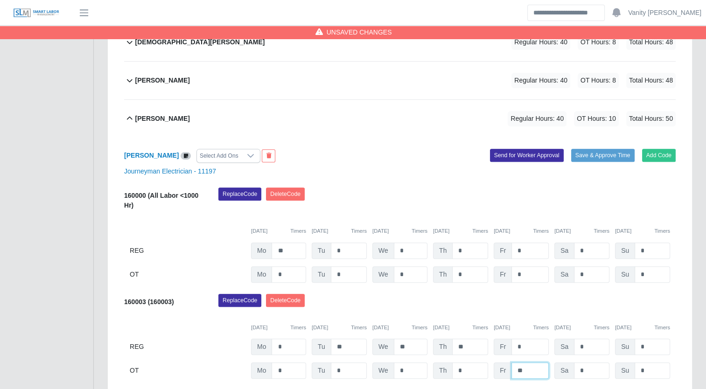
type input "**"
click at [151, 115] on b "Jose Rendon Macias" at bounding box center [162, 119] width 55 height 10
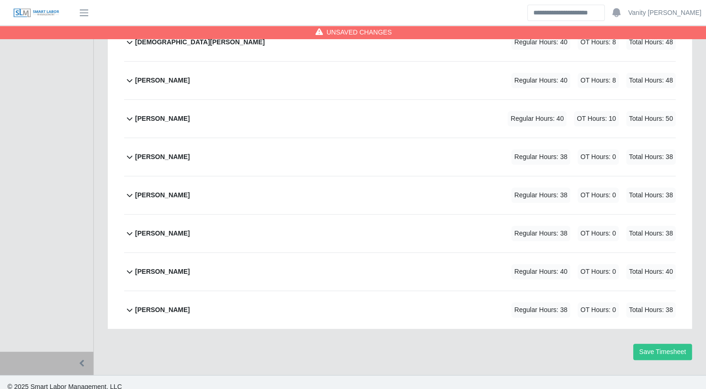
click at [153, 156] on b "Jose Carillo" at bounding box center [162, 157] width 55 height 10
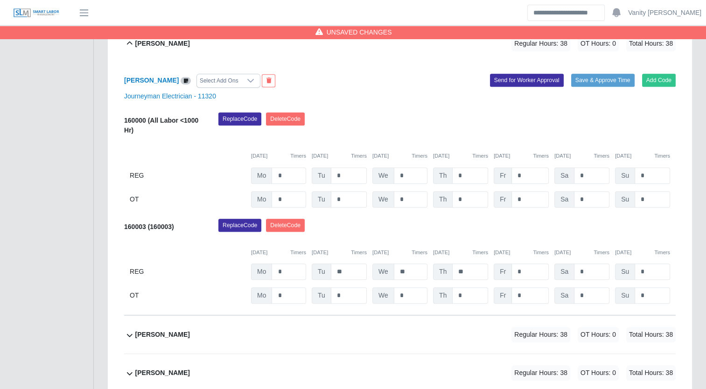
scroll to position [433, 0]
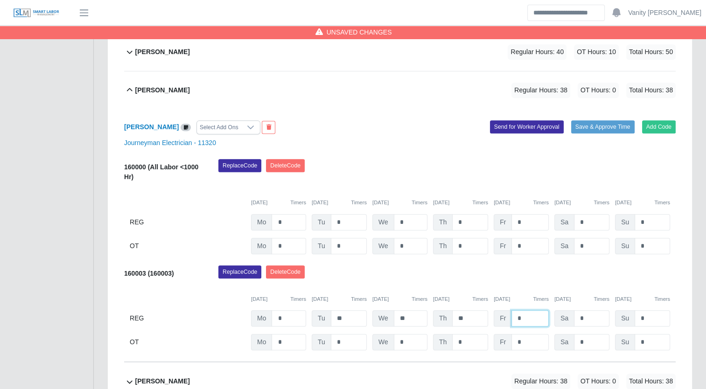
drag, startPoint x: 522, startPoint y: 316, endPoint x: 499, endPoint y: 316, distance: 23.8
click at [499, 316] on div "Fr *" at bounding box center [521, 318] width 55 height 16
type input "*"
drag, startPoint x: 520, startPoint y: 346, endPoint x: 501, endPoint y: 342, distance: 19.0
click at [501, 342] on div "Fr *" at bounding box center [521, 342] width 55 height 16
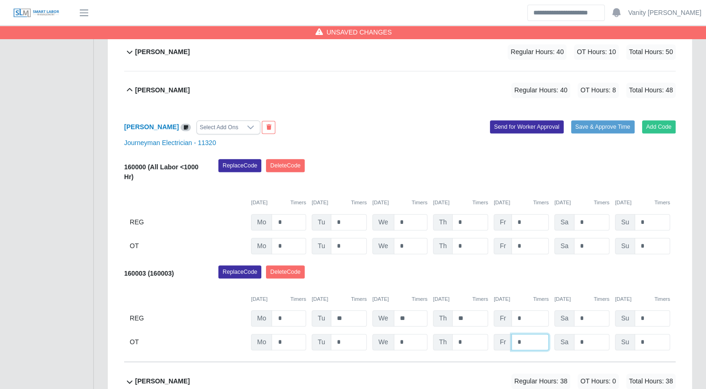
type input "*"
click at [160, 90] on b "Jose Carillo" at bounding box center [162, 90] width 55 height 10
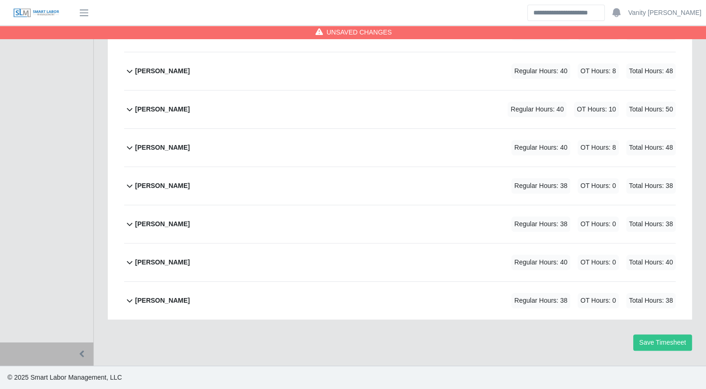
scroll to position [373, 0]
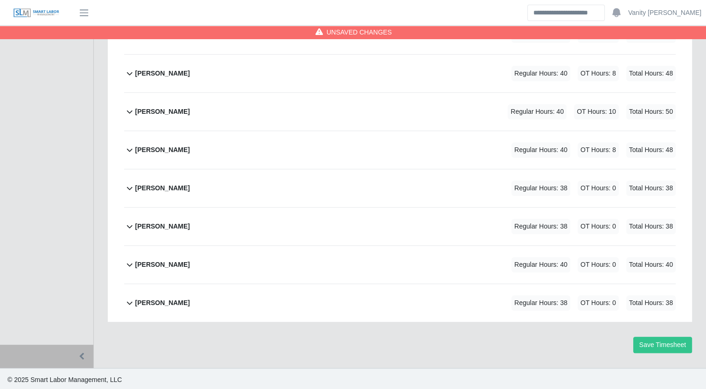
click at [159, 188] on b "Juan Espinoza" at bounding box center [162, 188] width 55 height 10
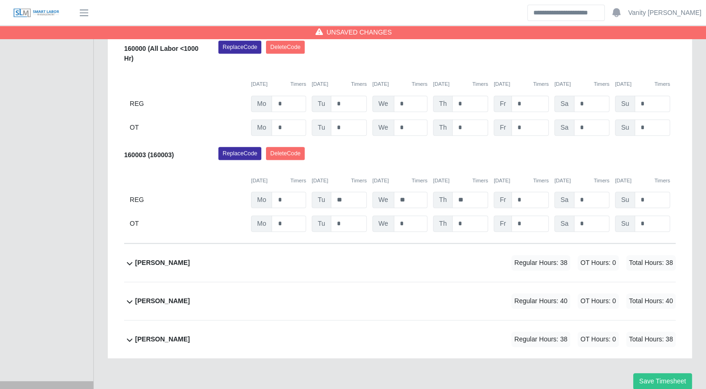
scroll to position [487, 0]
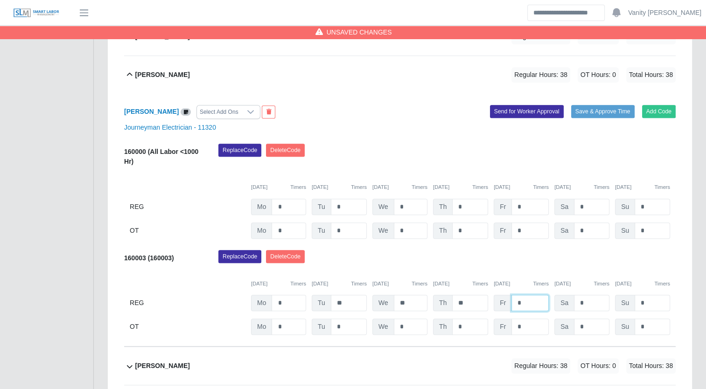
drag, startPoint x: 522, startPoint y: 298, endPoint x: 513, endPoint y: 297, distance: 8.9
click at [513, 297] on input "*" at bounding box center [529, 303] width 37 height 16
type input "*"
drag, startPoint x: 528, startPoint y: 327, endPoint x: 502, endPoint y: 323, distance: 26.0
click at [498, 322] on div "Fr *" at bounding box center [521, 327] width 55 height 16
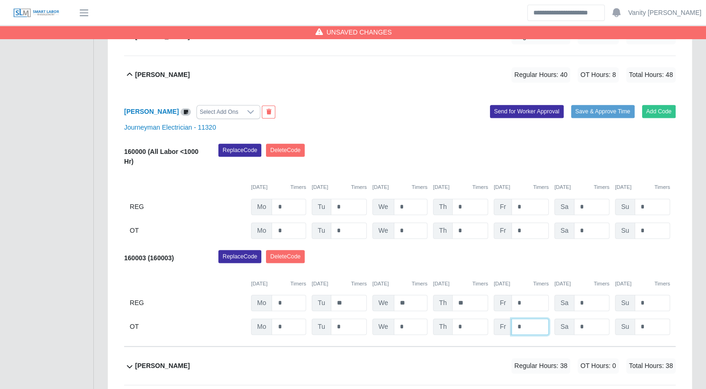
type input "*"
click at [148, 67] on div "Juan Espinoza" at bounding box center [162, 74] width 55 height 15
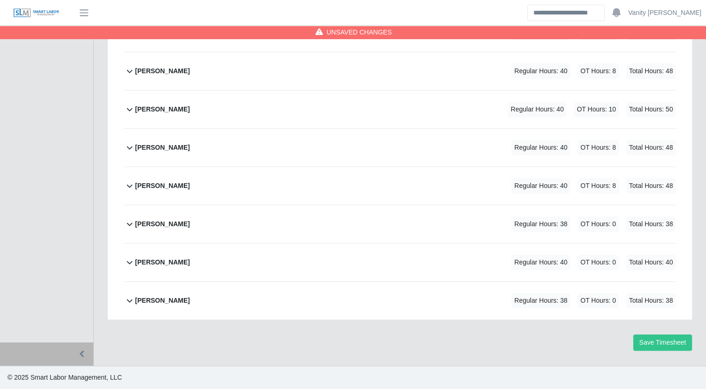
scroll to position [373, 0]
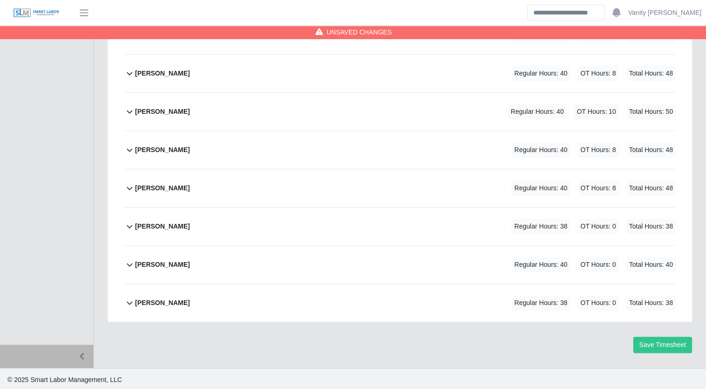
click at [159, 224] on b "Martin Diaz" at bounding box center [162, 227] width 55 height 10
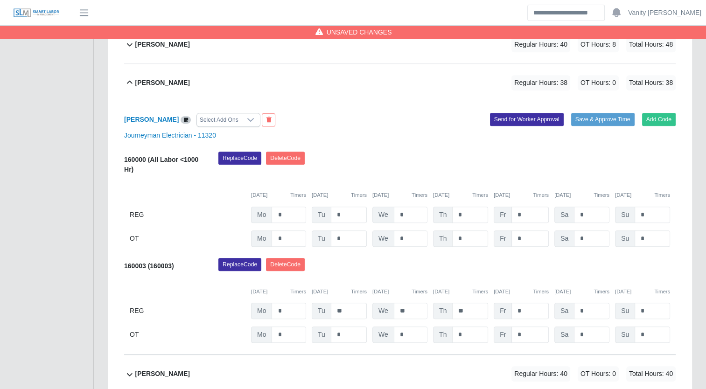
scroll to position [533, 0]
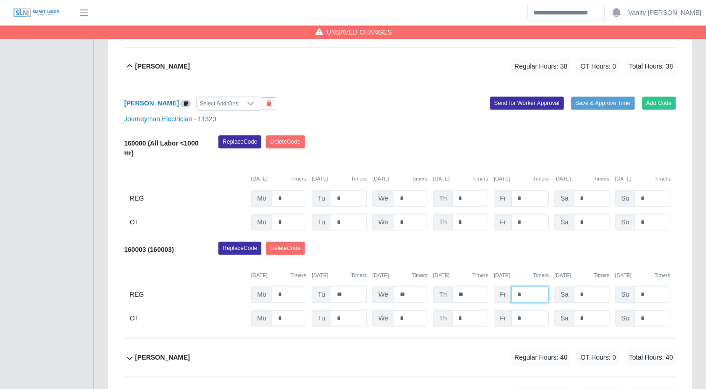
drag, startPoint x: 528, startPoint y: 292, endPoint x: 509, endPoint y: 292, distance: 18.7
click at [511, 290] on input "*" at bounding box center [529, 294] width 37 height 16
type input "*"
drag, startPoint x: 522, startPoint y: 312, endPoint x: 494, endPoint y: 311, distance: 28.0
click at [494, 311] on div "Fr *" at bounding box center [521, 318] width 55 height 16
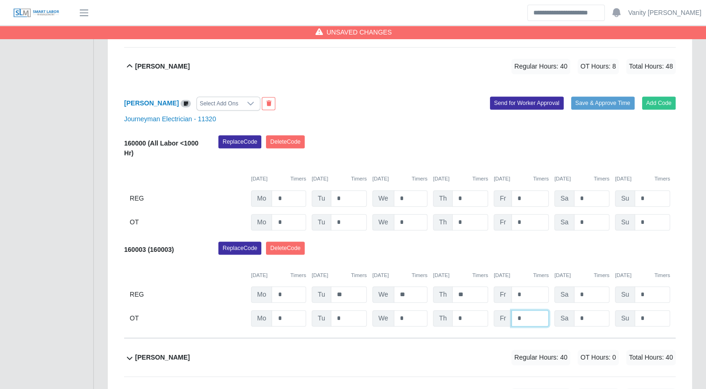
type input "*"
click at [156, 66] on b "Martin Diaz" at bounding box center [162, 67] width 55 height 10
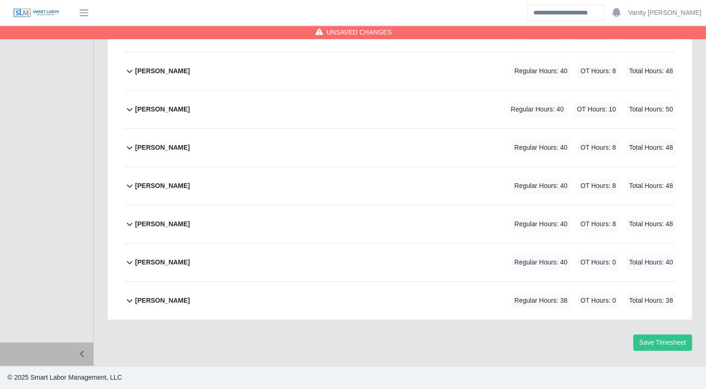
scroll to position [373, 0]
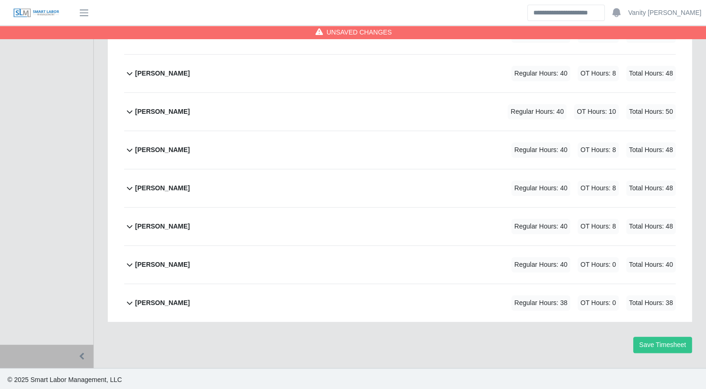
click at [155, 264] on b "Richard Rich" at bounding box center [162, 265] width 55 height 10
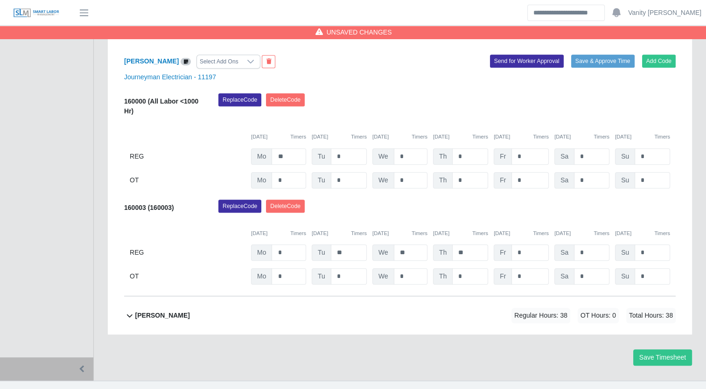
scroll to position [626, 0]
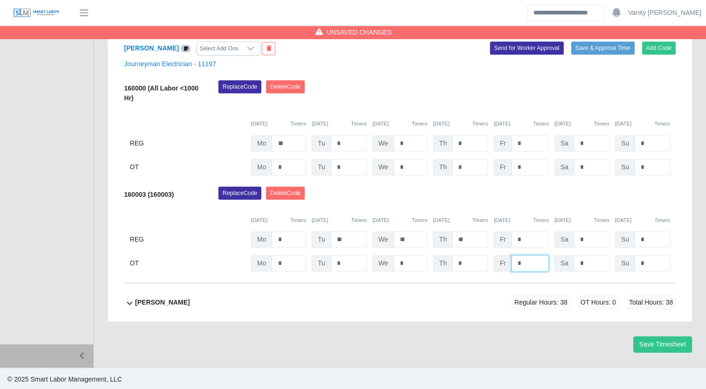
click at [516, 262] on input "*" at bounding box center [529, 263] width 37 height 16
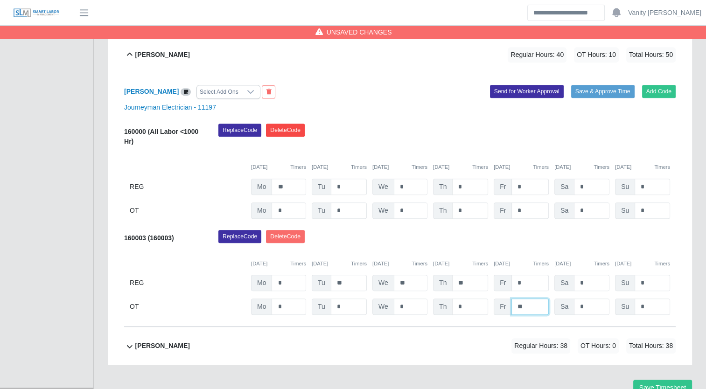
scroll to position [533, 0]
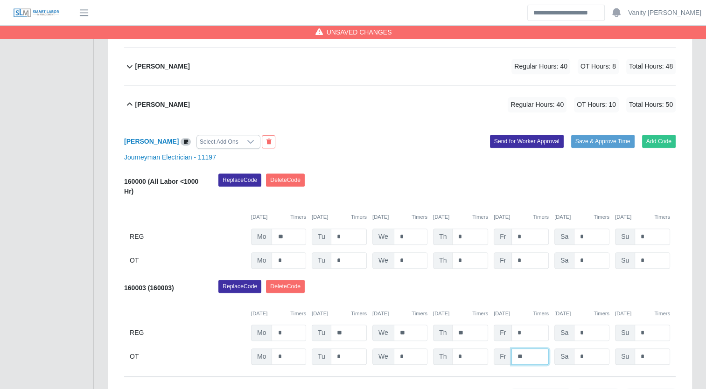
type input "**"
click at [149, 100] on b "Richard Rich" at bounding box center [162, 105] width 55 height 10
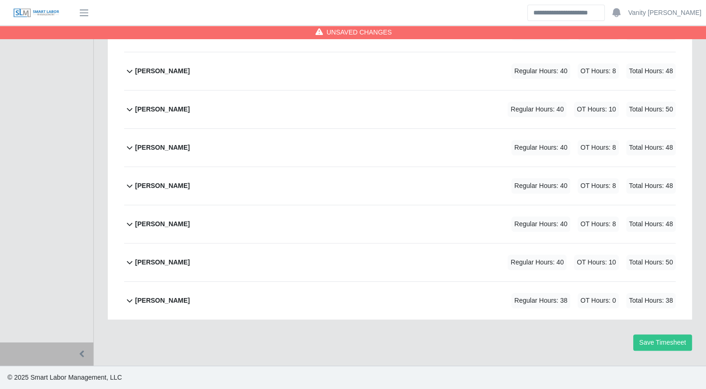
scroll to position [373, 0]
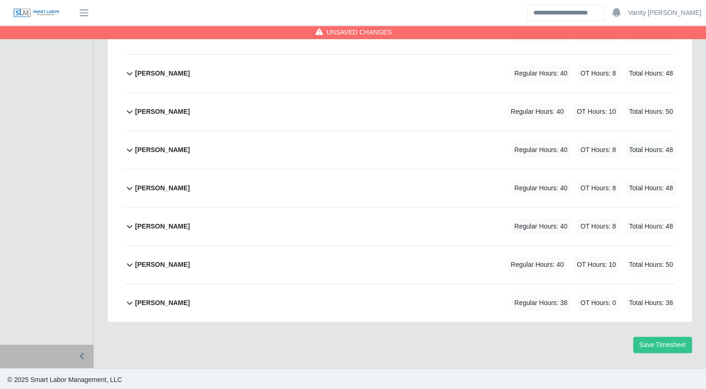
click at [156, 303] on b "Samuel Perea" at bounding box center [162, 303] width 55 height 10
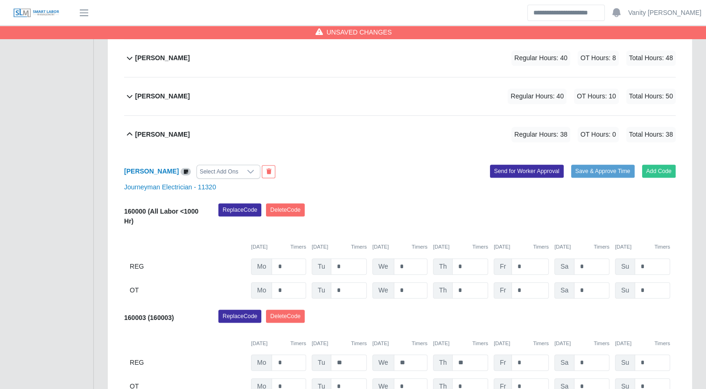
scroll to position [626, 0]
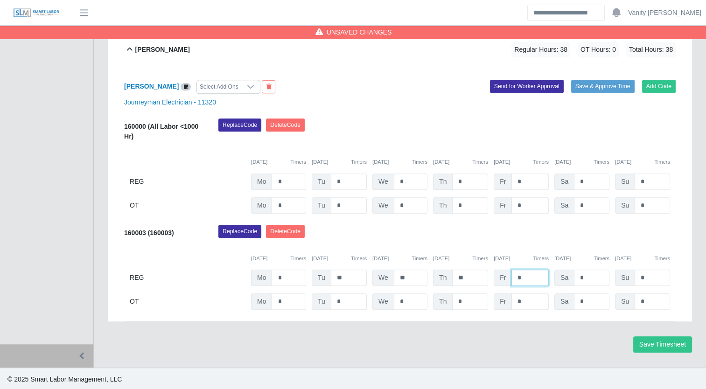
drag, startPoint x: 529, startPoint y: 277, endPoint x: 503, endPoint y: 274, distance: 26.3
click at [503, 274] on div "Fr *" at bounding box center [521, 278] width 55 height 16
type input "*"
drag, startPoint x: 525, startPoint y: 302, endPoint x: 497, endPoint y: 299, distance: 28.1
click at [497, 299] on div "Fr *" at bounding box center [521, 301] width 55 height 16
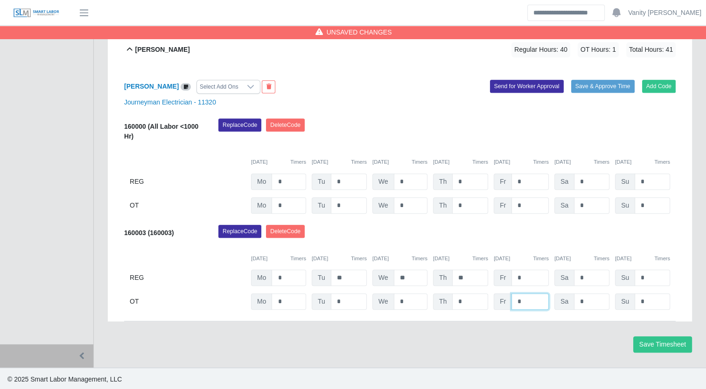
type input "*"
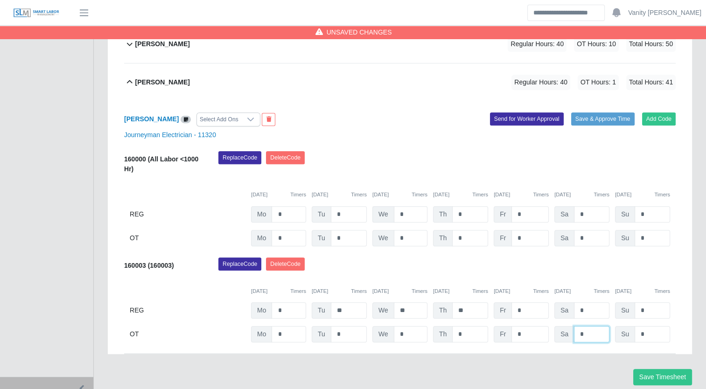
scroll to position [580, 0]
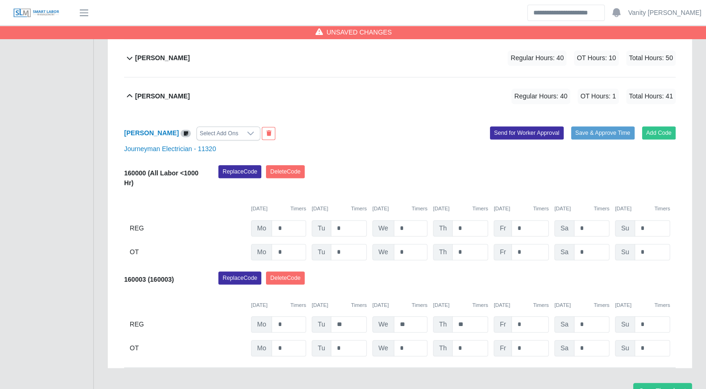
click at [154, 97] on b "Samuel Perea" at bounding box center [162, 96] width 55 height 10
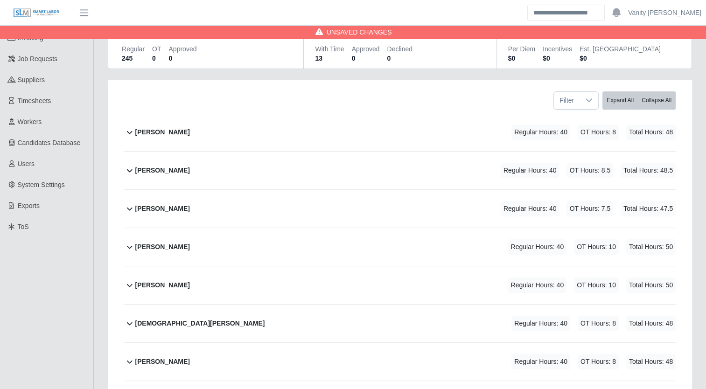
scroll to position [47, 0]
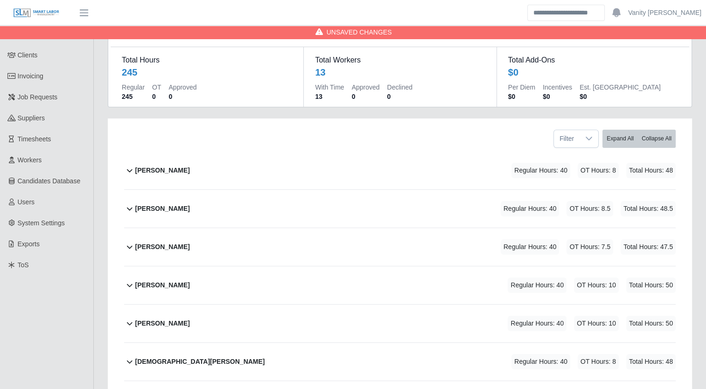
click at [154, 166] on b "Alejandro Sanchez" at bounding box center [162, 171] width 55 height 10
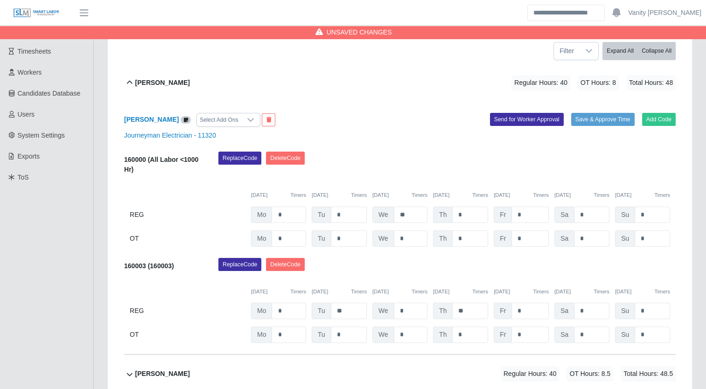
scroll to position [140, 0]
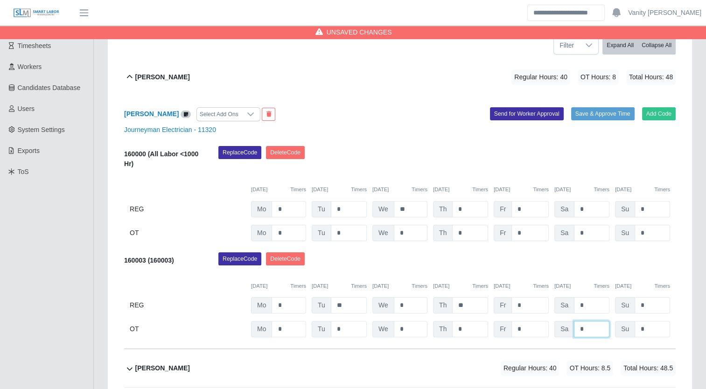
click at [574, 330] on input "*" at bounding box center [591, 329] width 35 height 16
type input "**"
click at [181, 79] on b "Alejandro Sanchez" at bounding box center [162, 77] width 55 height 10
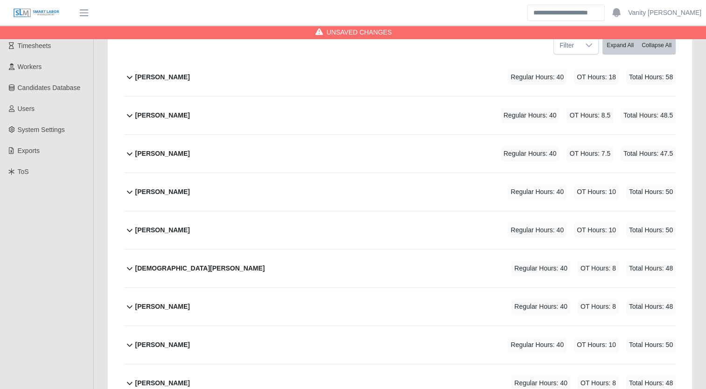
click at [160, 114] on b "Carlos Rios" at bounding box center [162, 116] width 55 height 10
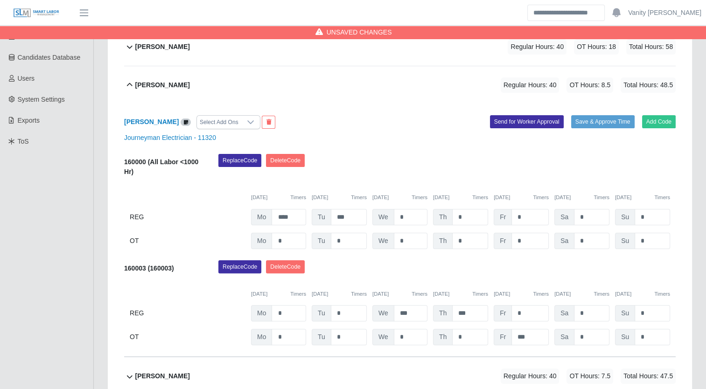
scroll to position [187, 0]
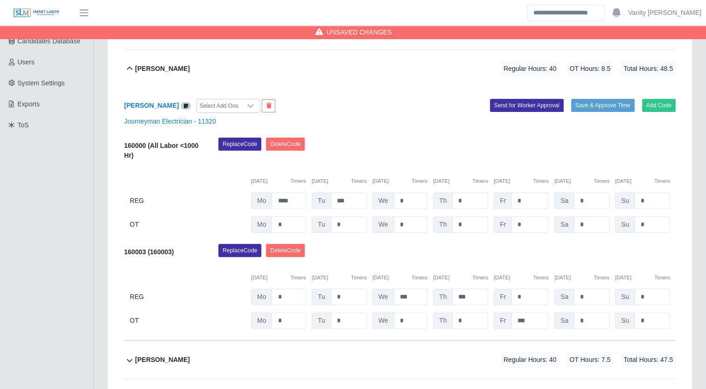
click at [144, 70] on b "Carlos Rios" at bounding box center [162, 69] width 55 height 10
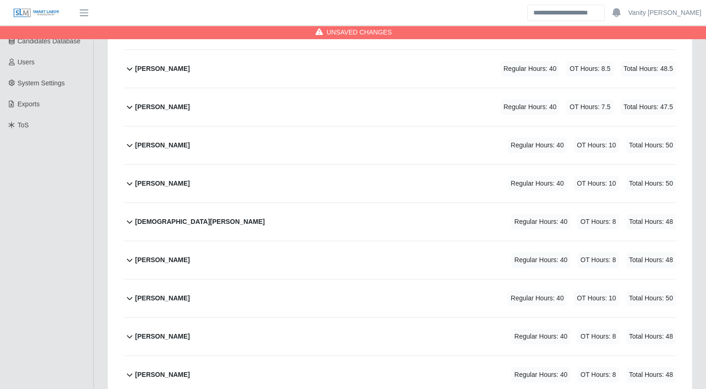
click at [146, 109] on b "Edgar Palafox" at bounding box center [162, 107] width 55 height 10
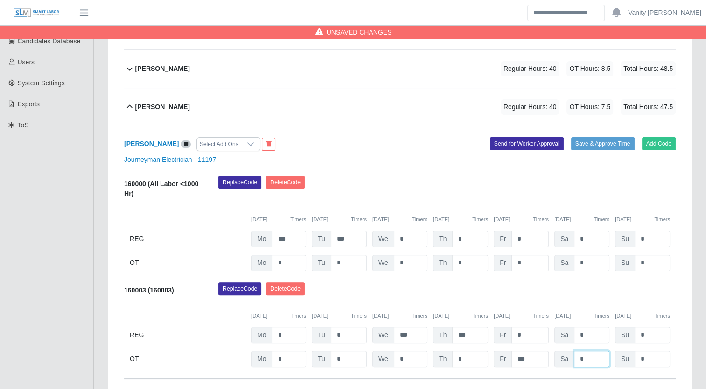
drag, startPoint x: 587, startPoint y: 359, endPoint x: 573, endPoint y: 355, distance: 15.2
click at [574, 355] on input "*" at bounding box center [591, 359] width 35 height 16
type input "*"
click at [132, 105] on icon at bounding box center [129, 106] width 11 height 11
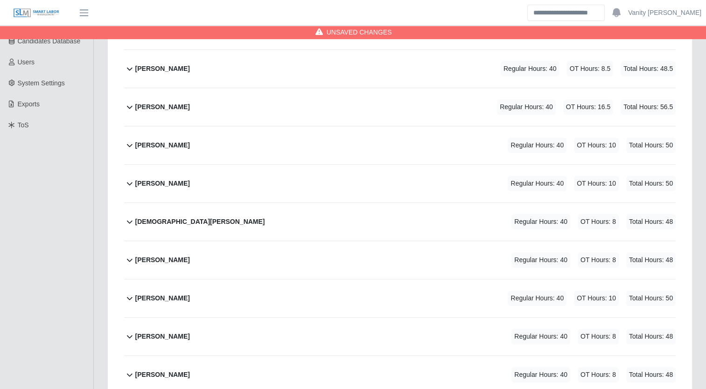
click at [155, 144] on b "Fabian Gaxiola Valdez" at bounding box center [162, 145] width 55 height 10
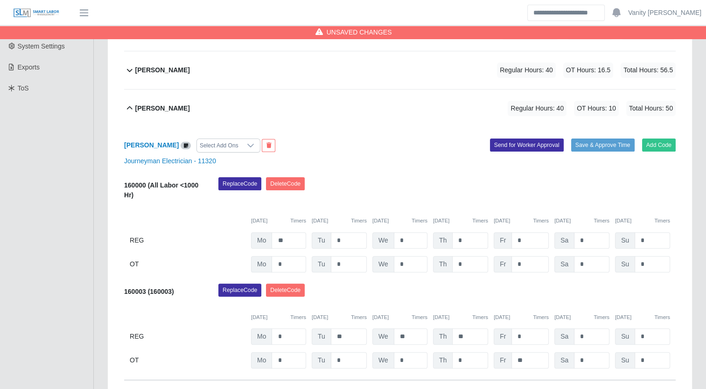
scroll to position [233, 0]
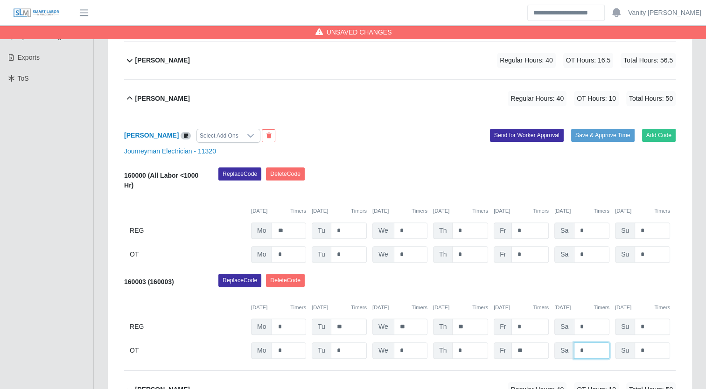
click at [577, 350] on input "*" at bounding box center [591, 350] width 35 height 16
type input "**"
click at [179, 105] on div "Fabian Gaxiola Valdez Regular Hours: 40 OT Hours: 20 Total Hours: 60" at bounding box center [405, 99] width 540 height 38
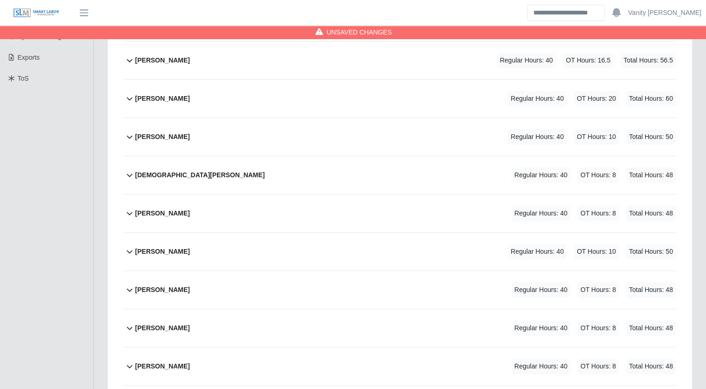
click at [161, 136] on b "Jesus Lopez Osuna" at bounding box center [162, 137] width 55 height 10
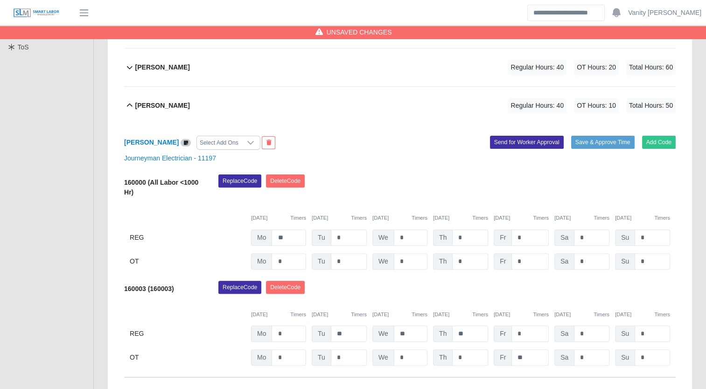
scroll to position [280, 0]
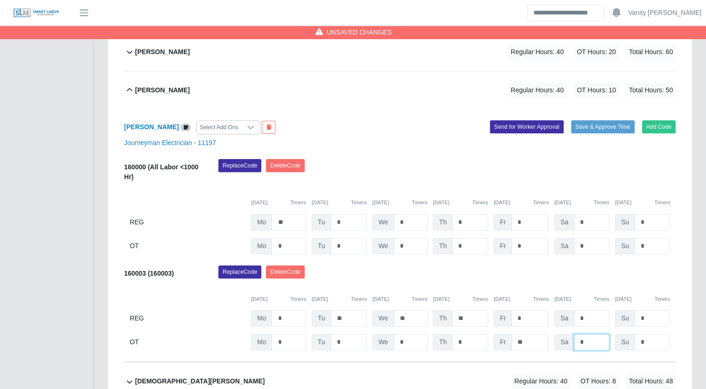
click at [574, 339] on input "*" at bounding box center [591, 342] width 35 height 16
type input "**"
click at [164, 91] on b "Jesus Lopez Osuna" at bounding box center [162, 90] width 55 height 10
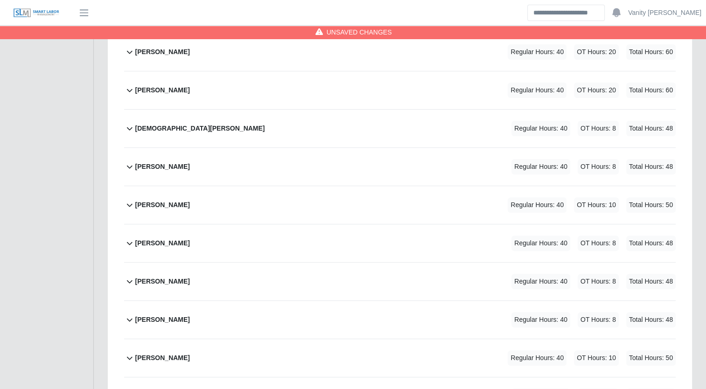
click at [146, 127] on b "Jesus Valdez" at bounding box center [200, 129] width 130 height 10
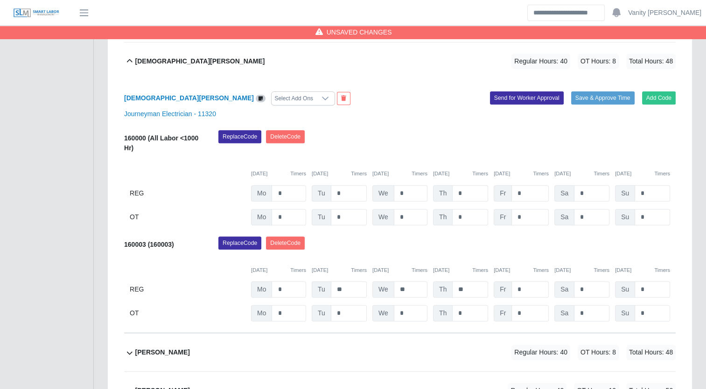
scroll to position [327, 0]
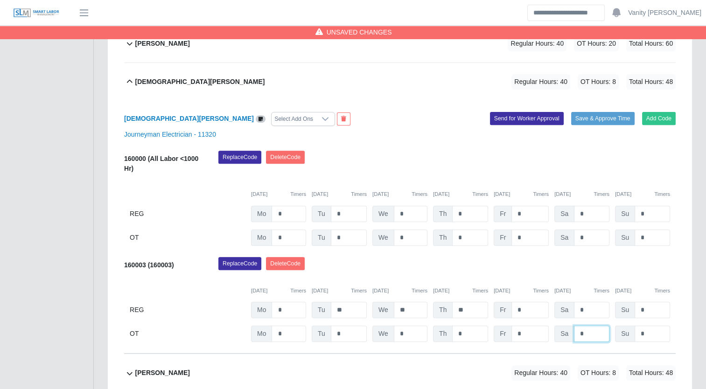
click at [576, 333] on input "*" at bounding box center [591, 334] width 35 height 16
type input "**"
click at [165, 82] on b "Jesus Valdez" at bounding box center [200, 82] width 130 height 10
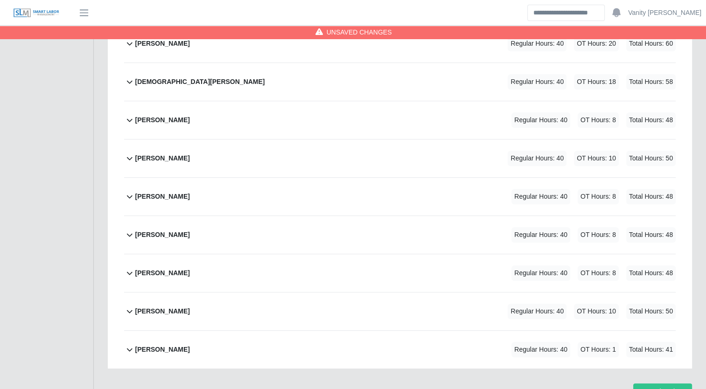
click at [149, 115] on b "Jesus Barragan" at bounding box center [162, 120] width 55 height 10
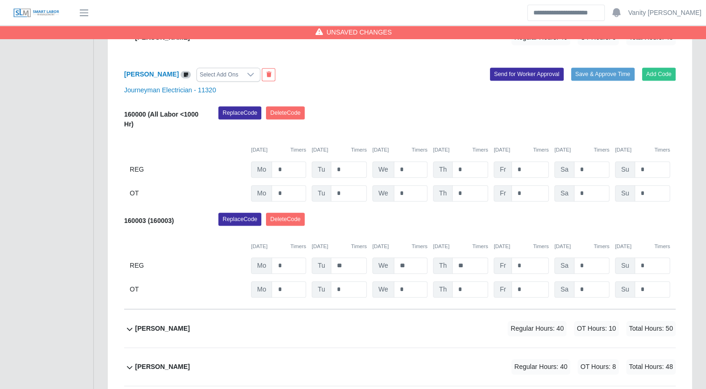
scroll to position [393, 0]
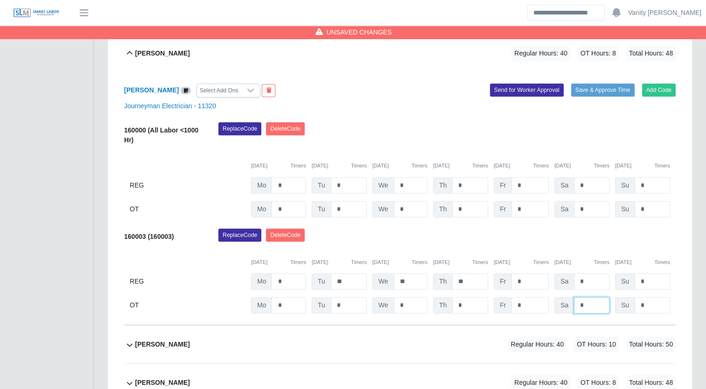
click at [577, 301] on input "*" at bounding box center [591, 305] width 35 height 16
type input "**"
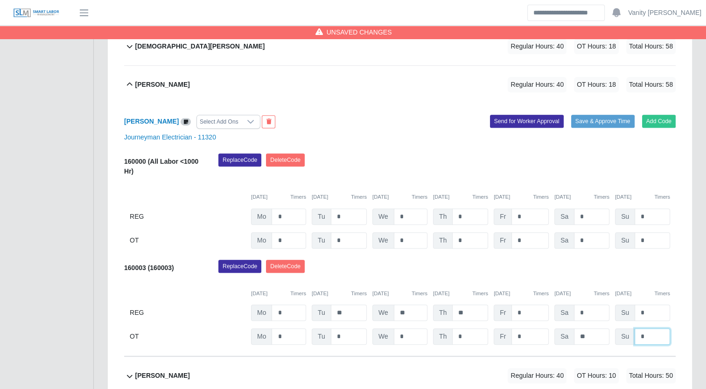
scroll to position [347, 0]
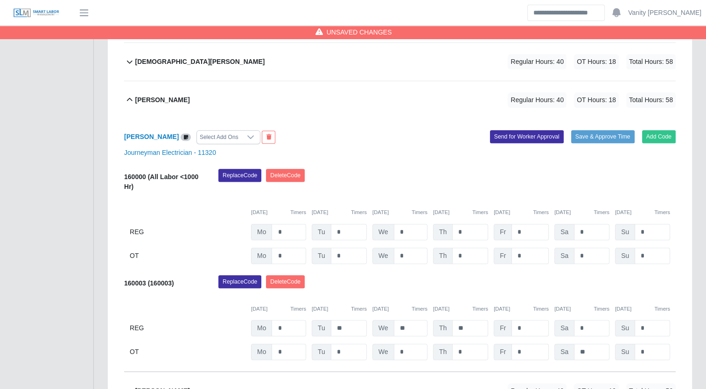
click at [157, 97] on b "Jesus Barragan" at bounding box center [162, 100] width 55 height 10
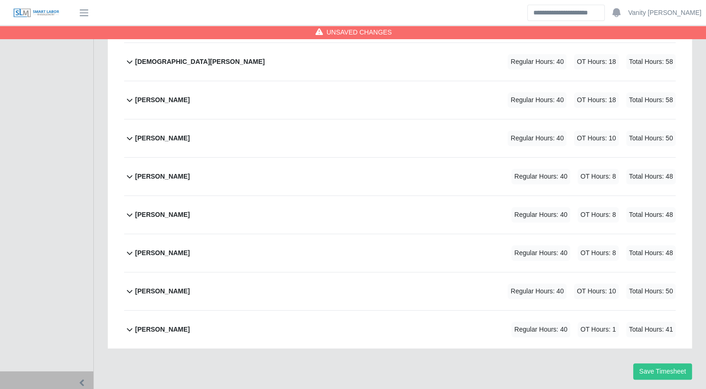
click at [159, 133] on b "Jose Rendon Macias" at bounding box center [162, 138] width 55 height 10
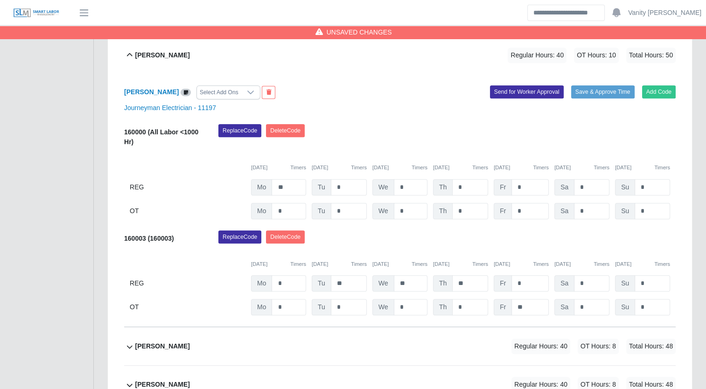
scroll to position [413, 0]
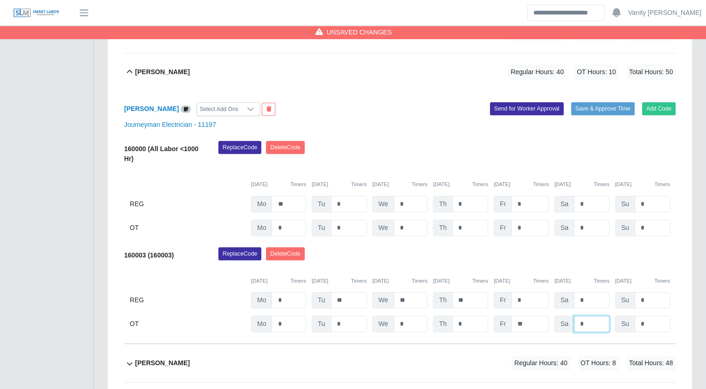
click at [575, 325] on input "*" at bounding box center [591, 324] width 35 height 16
type input "**"
click at [174, 72] on b "Jose Rendon Macias" at bounding box center [162, 72] width 55 height 10
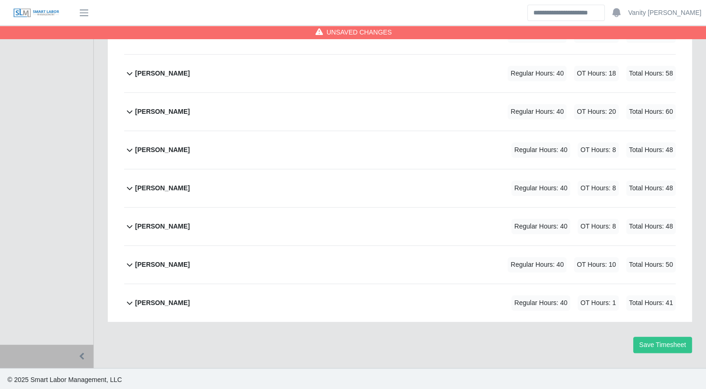
click at [145, 152] on b "Jose Carillo" at bounding box center [162, 150] width 55 height 10
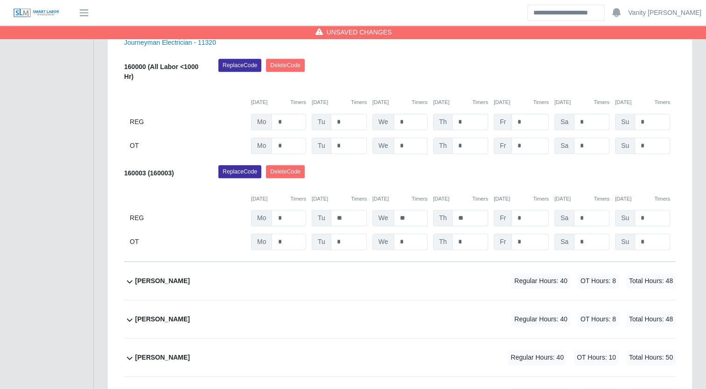
scroll to position [487, 0]
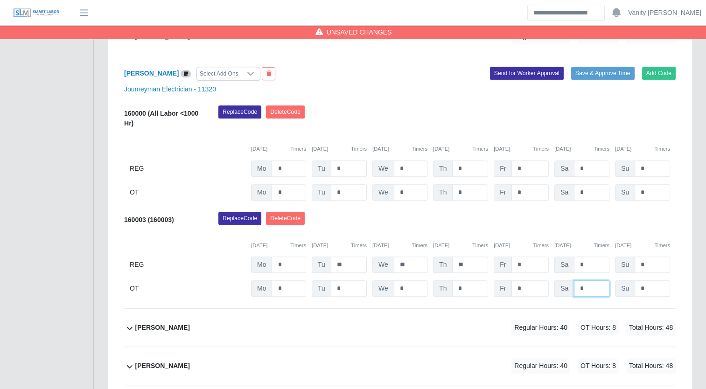
click at [578, 288] on input "*" at bounding box center [591, 288] width 35 height 16
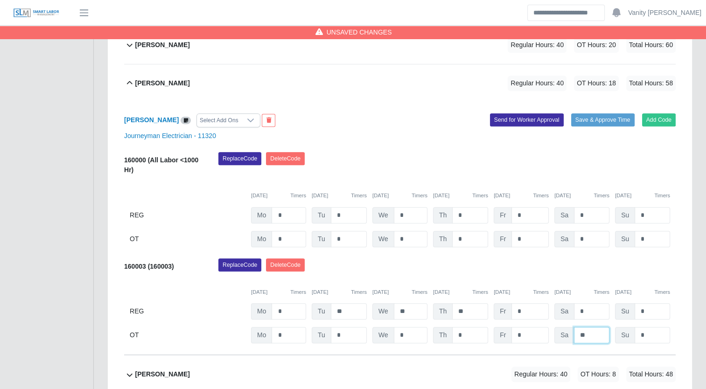
type input "**"
click at [157, 80] on b "Jose Carillo" at bounding box center [162, 83] width 55 height 10
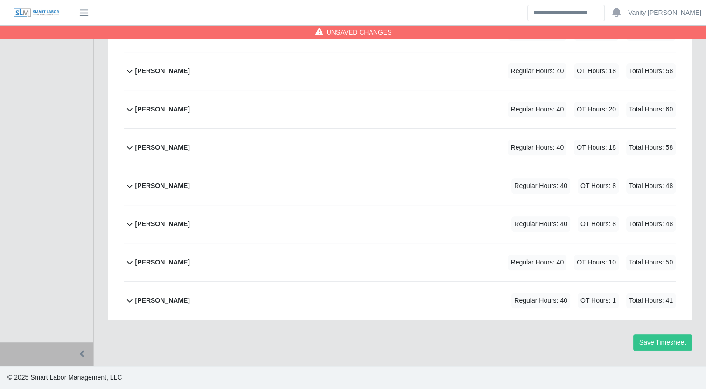
scroll to position [373, 0]
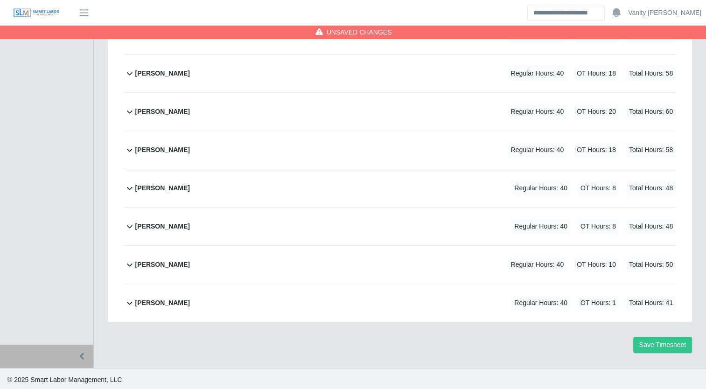
click at [161, 186] on b "Juan Espinoza" at bounding box center [162, 188] width 55 height 10
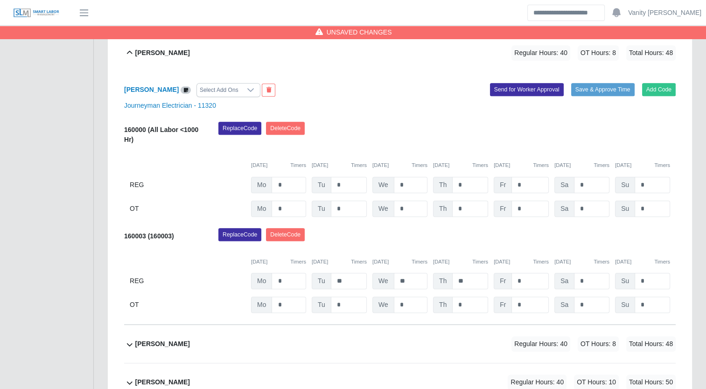
scroll to position [487, 0]
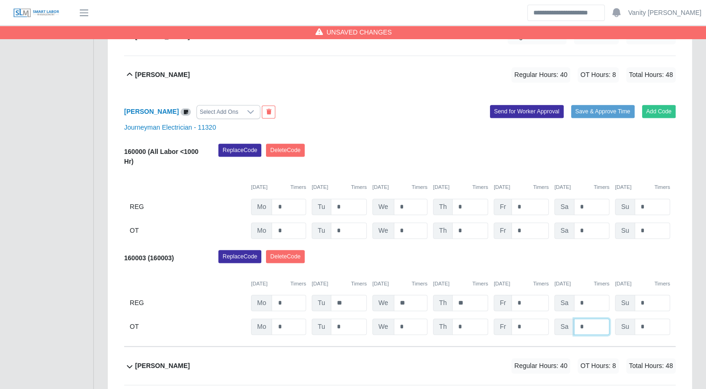
click at [579, 327] on input "*" at bounding box center [591, 327] width 35 height 16
type input "**"
click at [136, 67] on div "Juan Espinoza" at bounding box center [162, 74] width 55 height 15
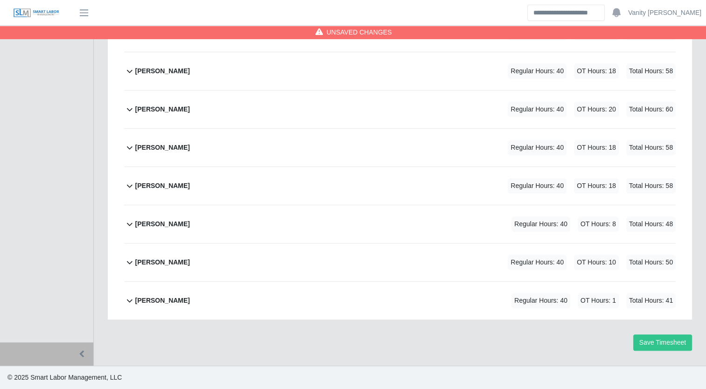
scroll to position [373, 0]
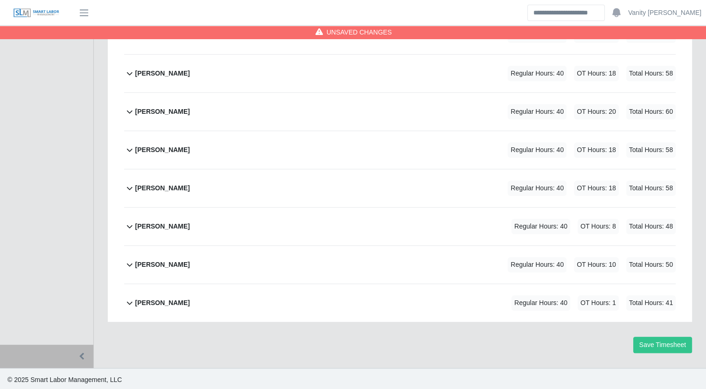
click at [162, 222] on b "Martin Diaz" at bounding box center [162, 227] width 55 height 10
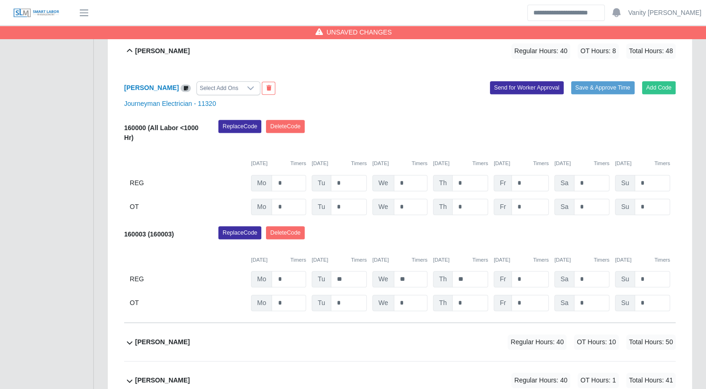
scroll to position [533, 0]
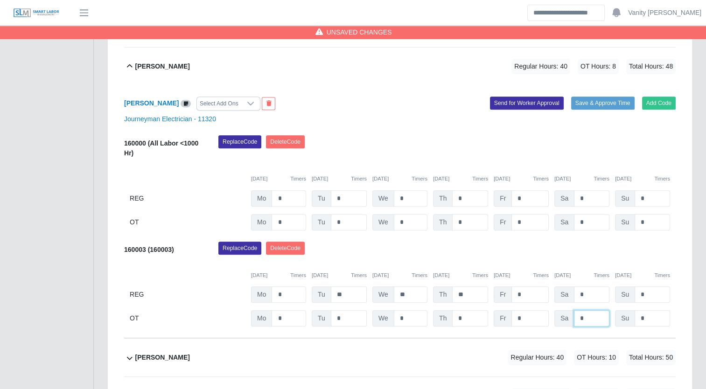
click at [575, 317] on input "*" at bounding box center [591, 318] width 35 height 16
type input "**"
click at [146, 67] on b "Martin Diaz" at bounding box center [162, 67] width 55 height 10
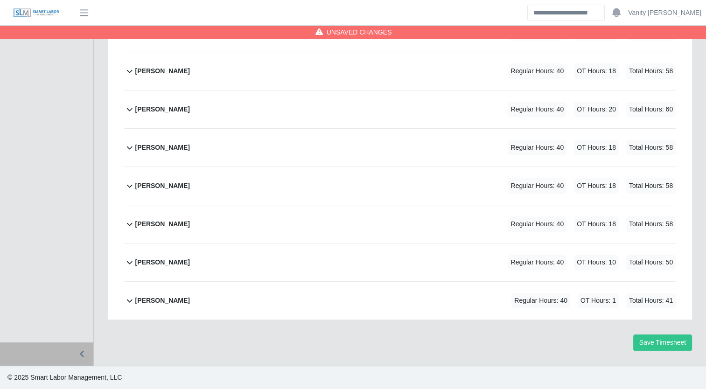
scroll to position [373, 0]
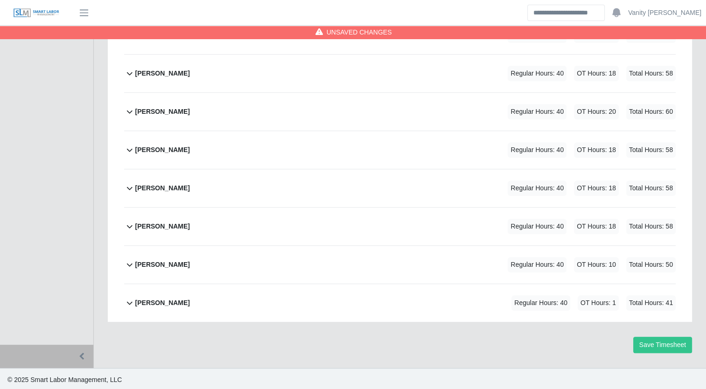
click at [138, 266] on b "Richard Rich" at bounding box center [162, 265] width 55 height 10
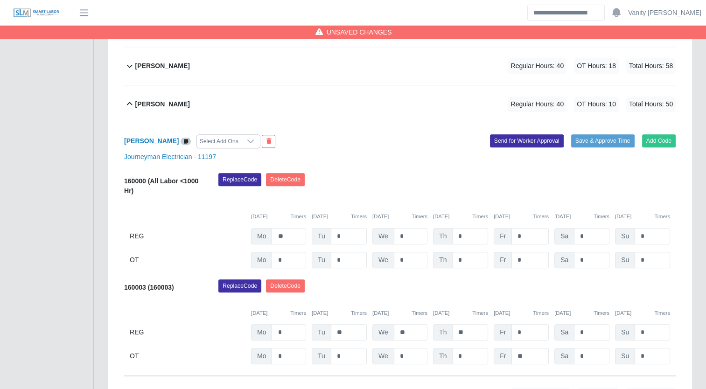
scroll to position [533, 0]
click at [578, 355] on input "*" at bounding box center [591, 356] width 35 height 16
type input "**"
click at [142, 103] on b "Richard Rich" at bounding box center [162, 105] width 55 height 10
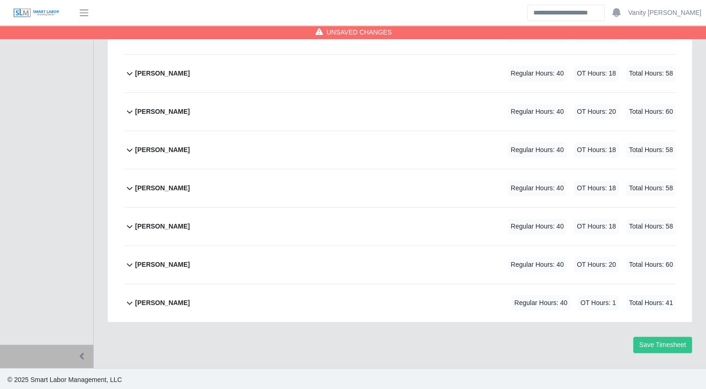
click at [150, 295] on div "Samuel Perea" at bounding box center [162, 302] width 55 height 15
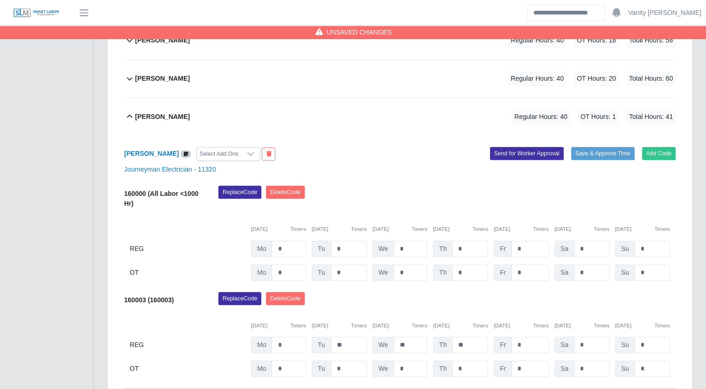
scroll to position [626, 0]
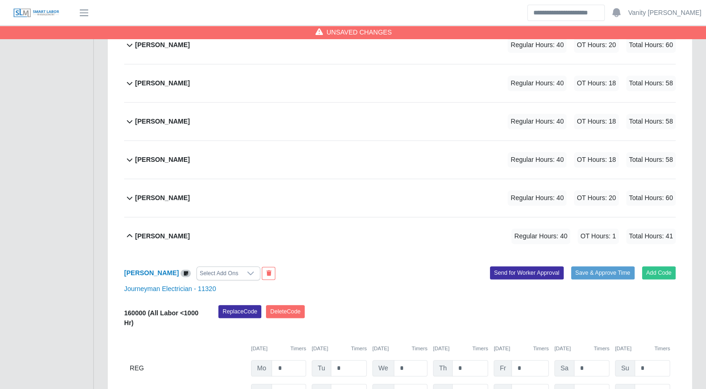
click at [150, 232] on b "Samuel Perea" at bounding box center [162, 236] width 55 height 10
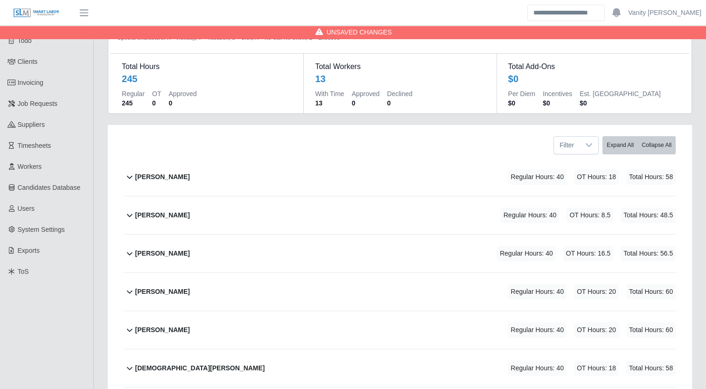
scroll to position [0, 0]
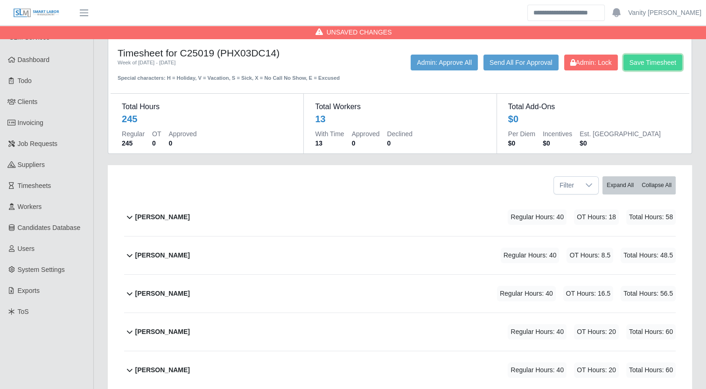
click at [653, 66] on button "Save Timesheet" at bounding box center [652, 63] width 59 height 16
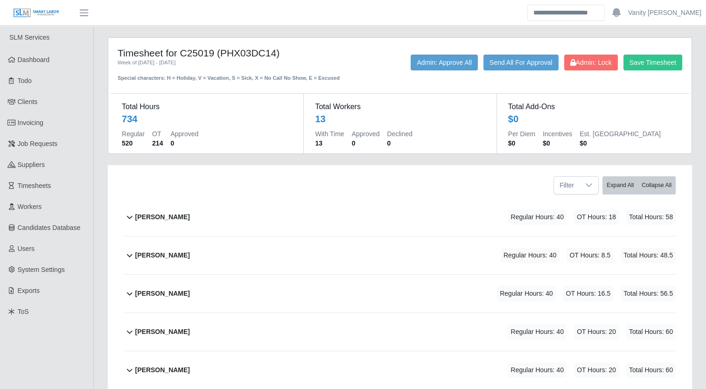
click at [160, 217] on b "[PERSON_NAME]" at bounding box center [162, 217] width 55 height 10
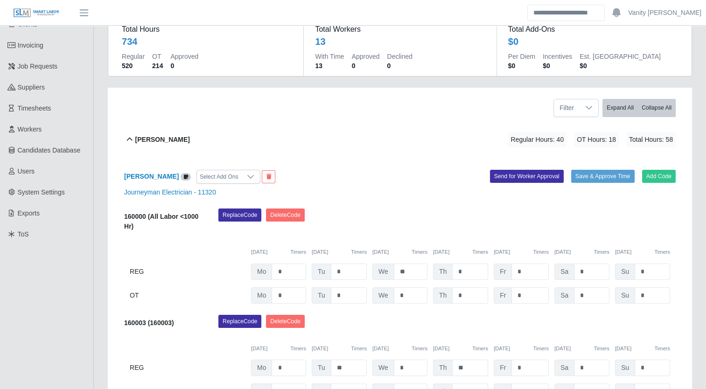
scroll to position [93, 0]
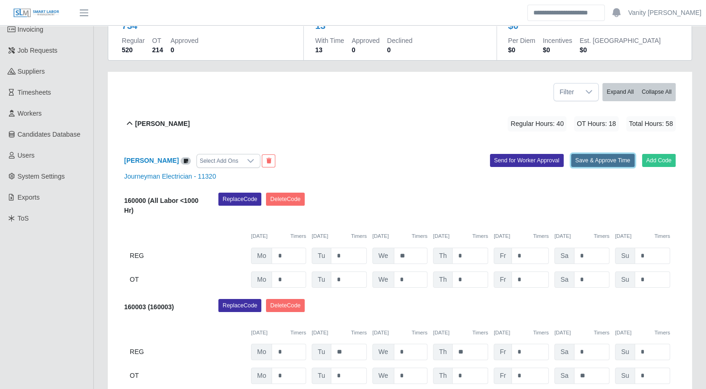
click at [603, 158] on button "Save & Approve Time" at bounding box center [602, 160] width 63 height 13
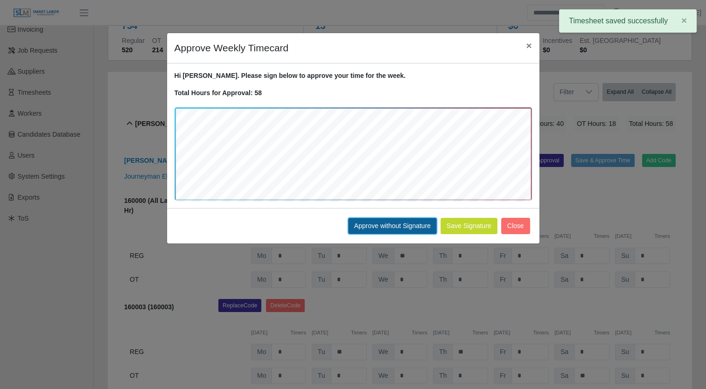
click at [370, 226] on button "Approve without Signature" at bounding box center [392, 226] width 89 height 16
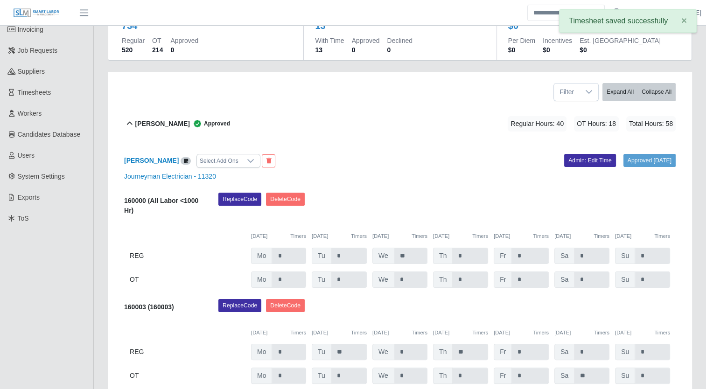
click at [147, 121] on b "Alejandro Sanchez" at bounding box center [162, 124] width 55 height 10
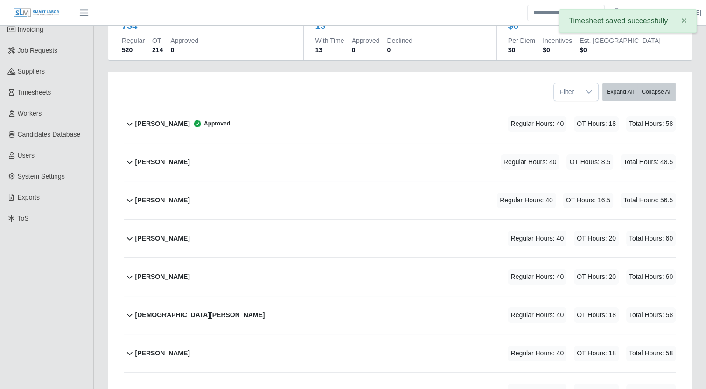
click at [151, 162] on b "Carlos Rios" at bounding box center [162, 162] width 55 height 10
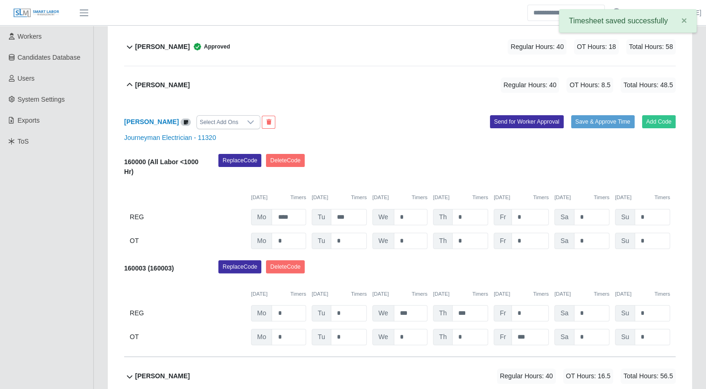
scroll to position [187, 0]
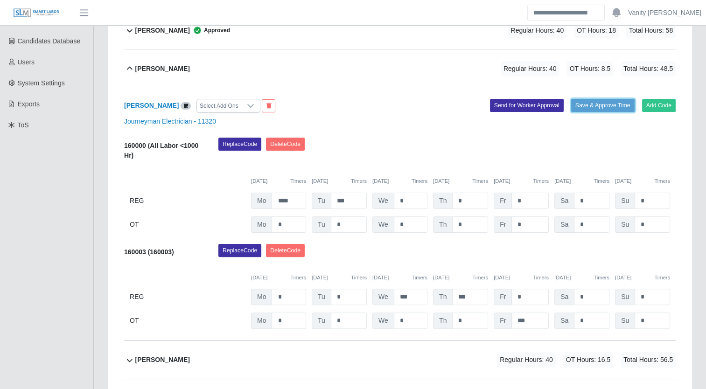
drag, startPoint x: 603, startPoint y: 102, endPoint x: 424, endPoint y: 192, distance: 199.6
click at [603, 102] on button "Save & Approve Time" at bounding box center [602, 105] width 63 height 13
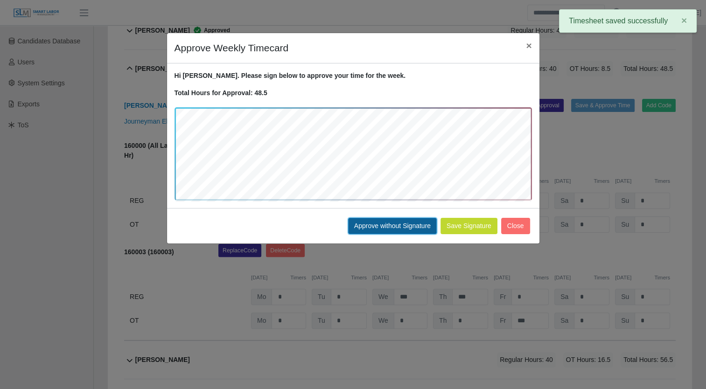
click at [397, 230] on button "Approve without Signature" at bounding box center [392, 226] width 89 height 16
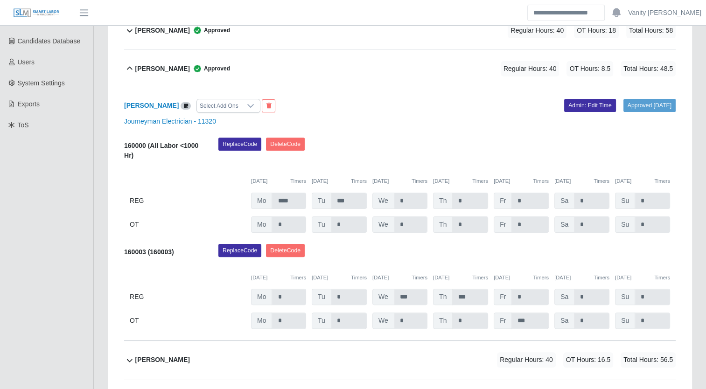
click at [147, 69] on b "Carlos Rios" at bounding box center [162, 69] width 55 height 10
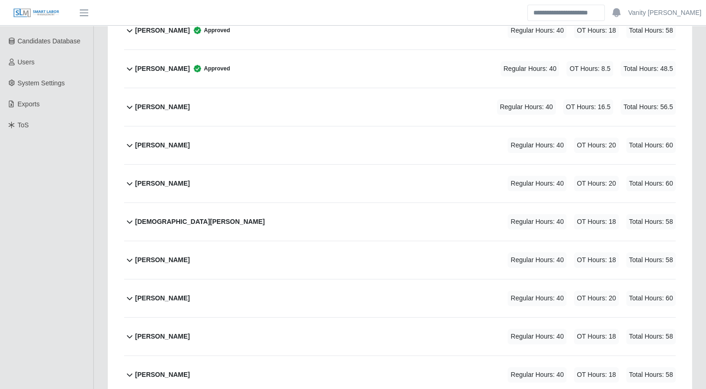
click at [153, 105] on b "Edgar Palafox" at bounding box center [162, 107] width 55 height 10
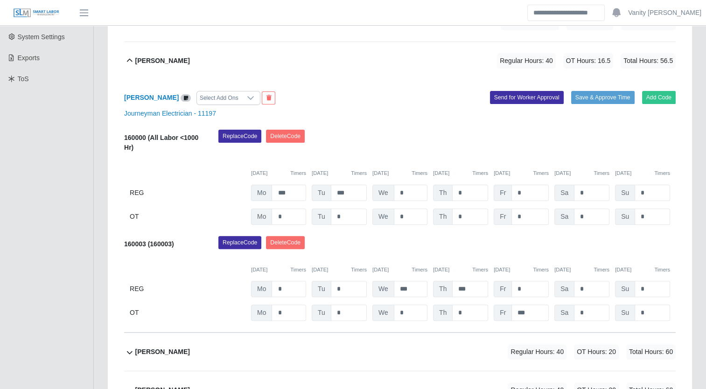
scroll to position [233, 0]
drag, startPoint x: 591, startPoint y: 309, endPoint x: 568, endPoint y: 305, distance: 23.7
click at [568, 305] on div "Sa *" at bounding box center [581, 312] width 55 height 16
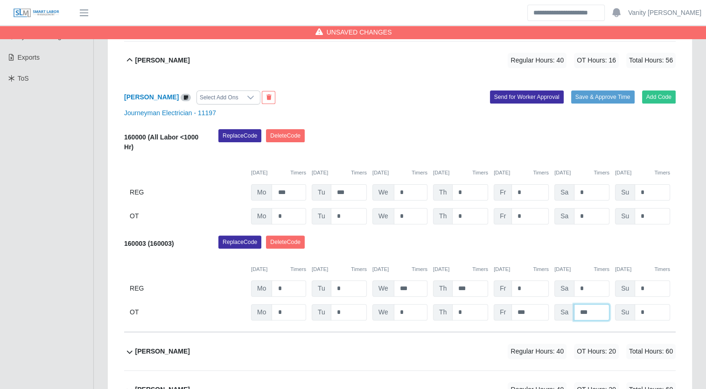
type input "***"
click at [600, 90] on button "Save & Approve Time" at bounding box center [602, 96] width 63 height 13
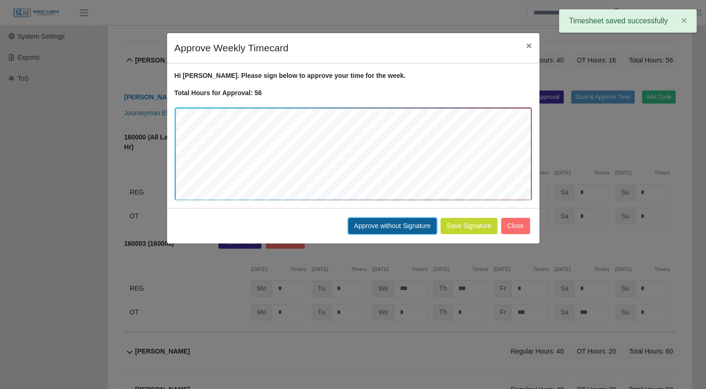
click at [372, 230] on button "Approve without Signature" at bounding box center [392, 226] width 89 height 16
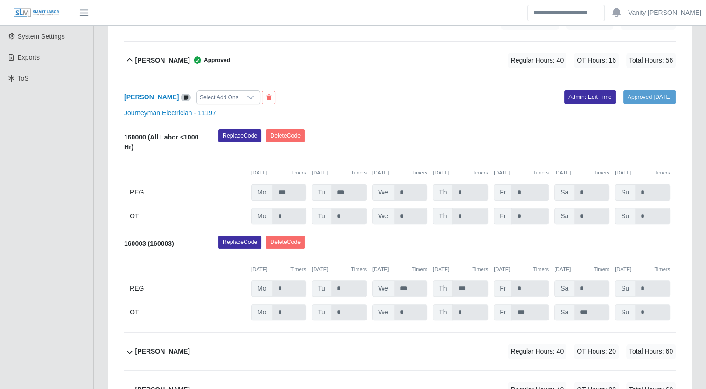
click at [162, 59] on b "Edgar Palafox" at bounding box center [162, 61] width 55 height 10
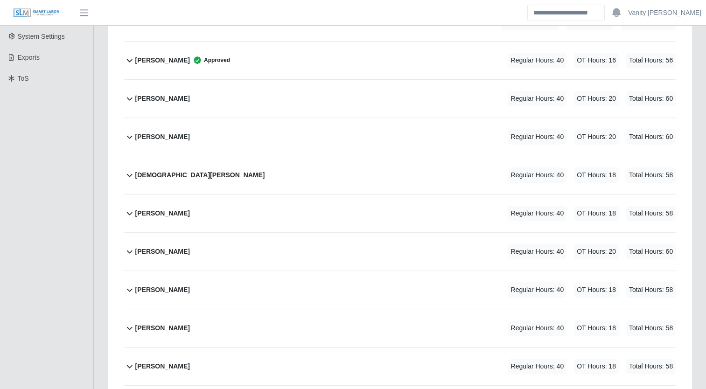
click at [143, 100] on b "Fabian Gaxiola Valdez" at bounding box center [162, 99] width 55 height 10
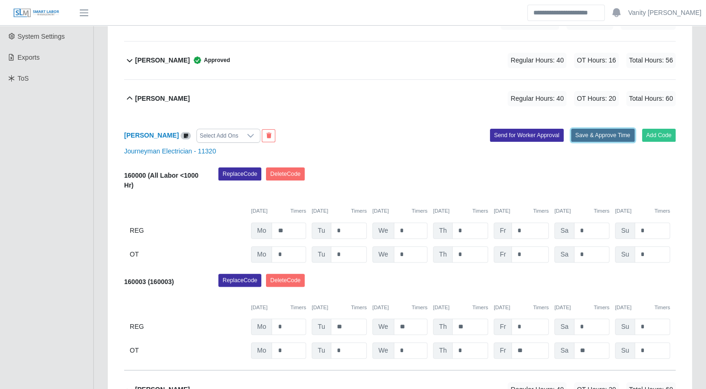
click at [606, 133] on button "Save & Approve Time" at bounding box center [602, 135] width 63 height 13
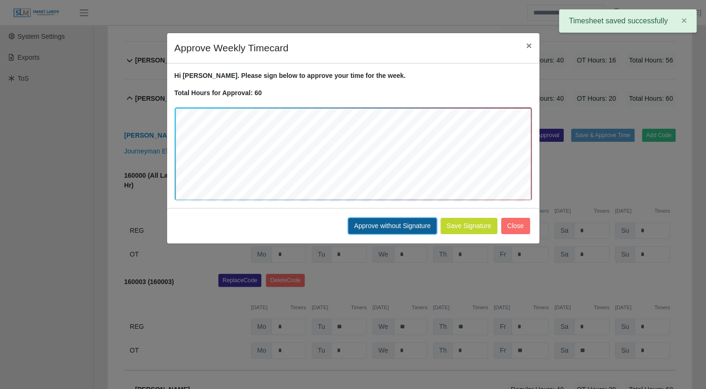
click at [396, 224] on button "Approve without Signature" at bounding box center [392, 226] width 89 height 16
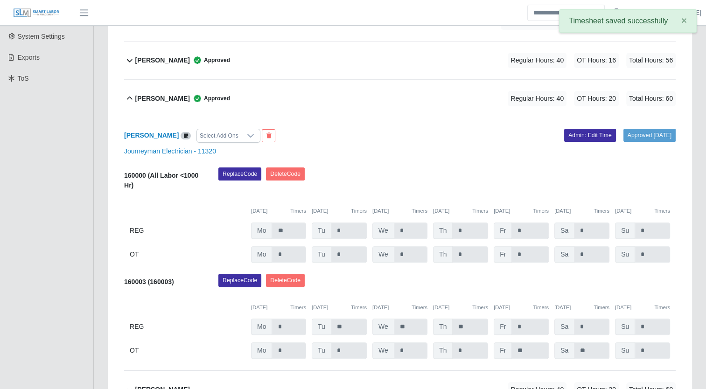
click at [158, 97] on b "Fabian Gaxiola Valdez" at bounding box center [162, 99] width 55 height 10
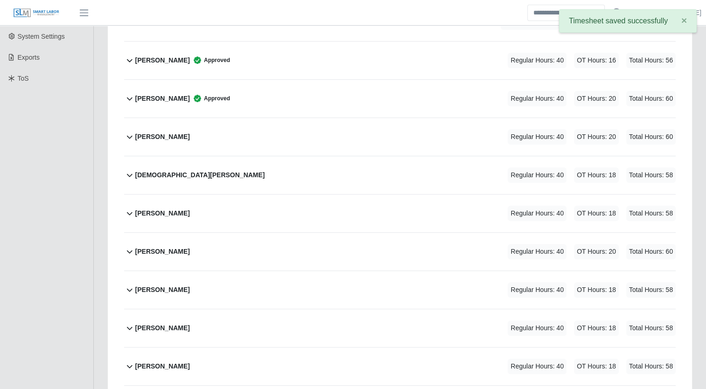
click at [146, 135] on b "Jesus Lopez Osuna" at bounding box center [162, 137] width 55 height 10
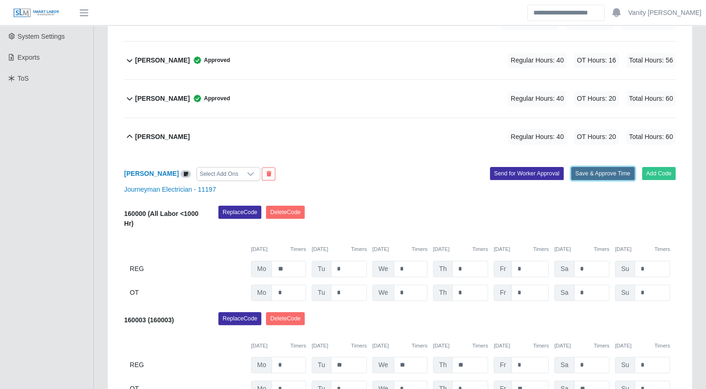
click at [612, 174] on button "Save & Approve Time" at bounding box center [602, 173] width 63 height 13
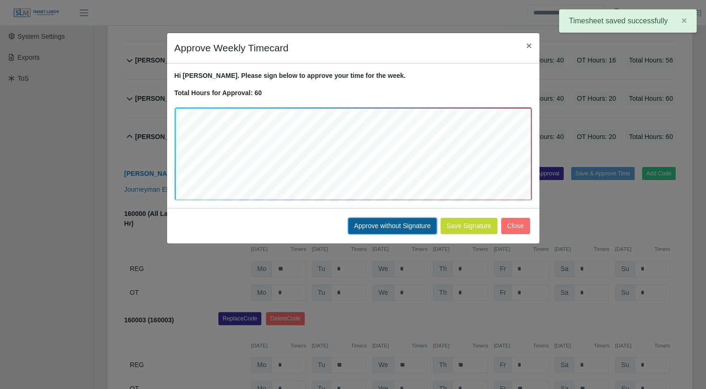
click at [398, 229] on button "Approve without Signature" at bounding box center [392, 226] width 89 height 16
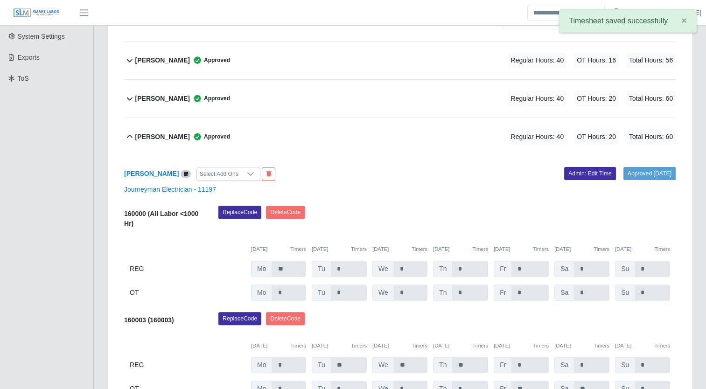
click at [161, 133] on b "Jesus Lopez Osuna" at bounding box center [162, 137] width 55 height 10
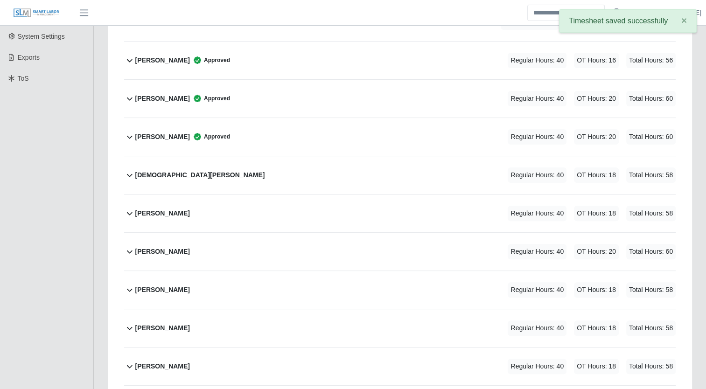
click at [155, 175] on b "Jesus Valdez" at bounding box center [200, 175] width 130 height 10
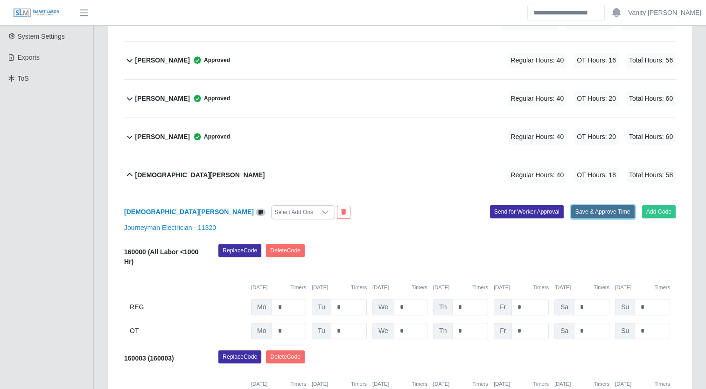
click at [606, 210] on button "Save & Approve Time" at bounding box center [602, 211] width 63 height 13
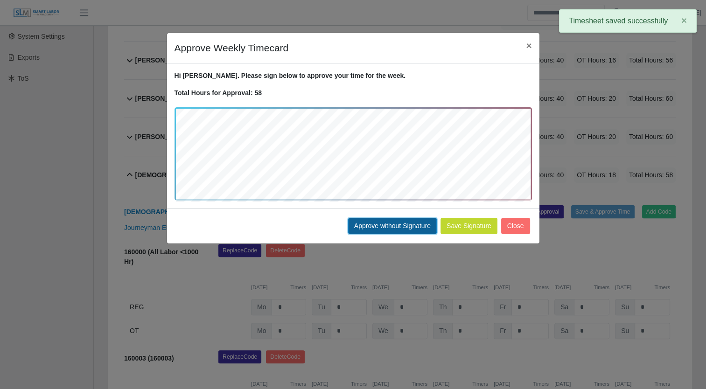
click at [383, 222] on button "Approve without Signature" at bounding box center [392, 226] width 89 height 16
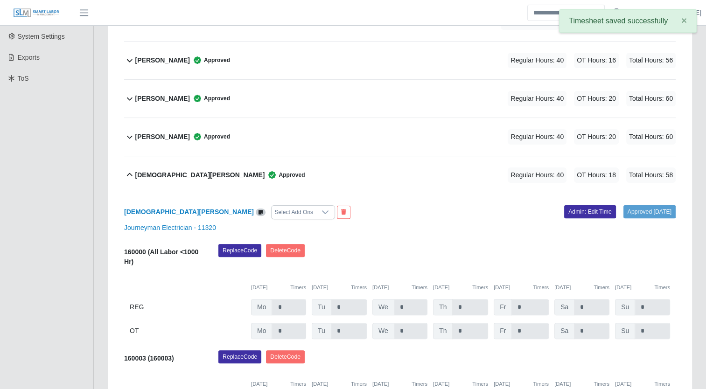
click at [146, 173] on b "Jesus Valdez" at bounding box center [200, 175] width 130 height 10
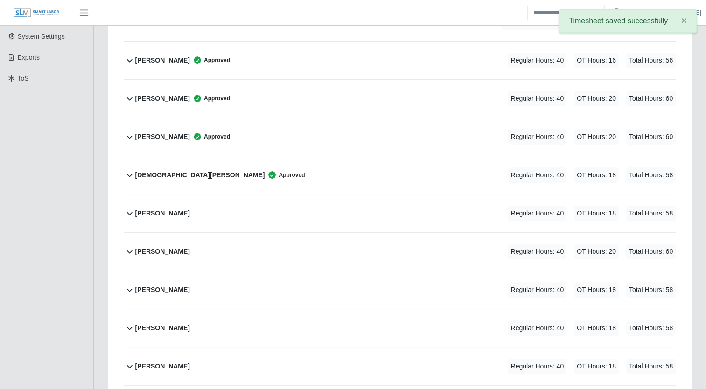
click at [159, 217] on div "Jesus Barragan" at bounding box center [162, 213] width 55 height 15
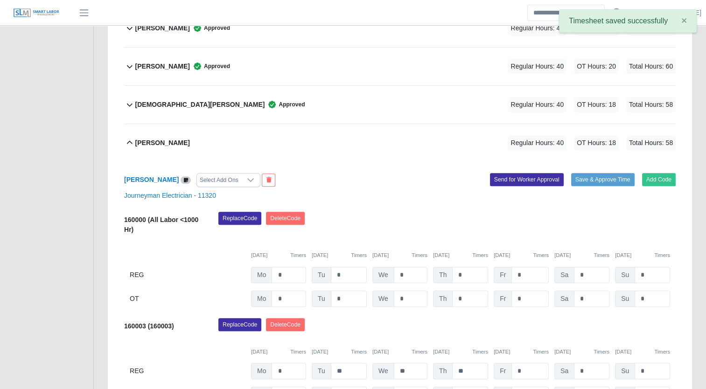
scroll to position [327, 0]
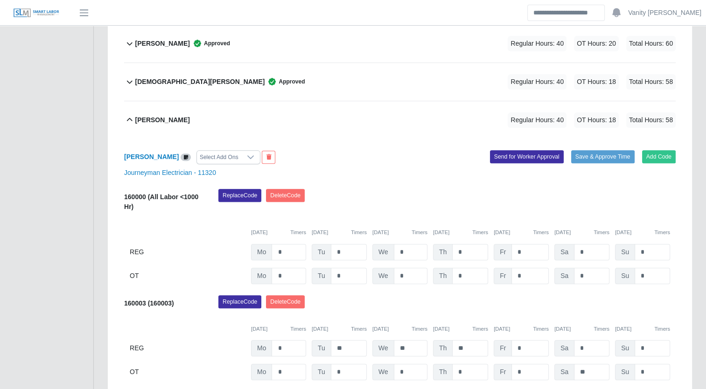
click at [601, 148] on div "Jesus Barragan Select Add Ons Add Code Save & Approve Time Send for Worker Appr…" at bounding box center [399, 265] width 551 height 253
click at [605, 157] on button "Save & Approve Time" at bounding box center [602, 156] width 63 height 13
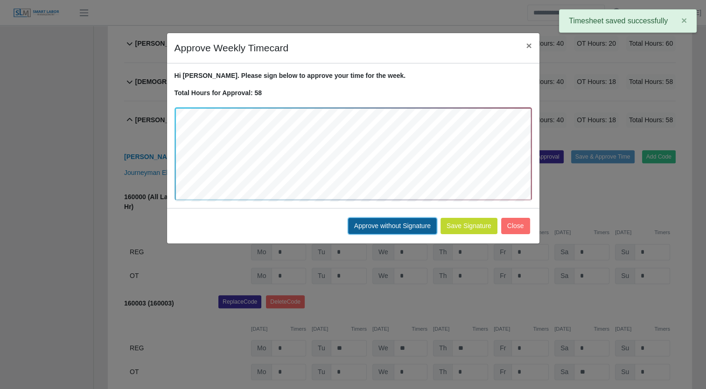
click at [398, 225] on button "Approve without Signature" at bounding box center [392, 226] width 89 height 16
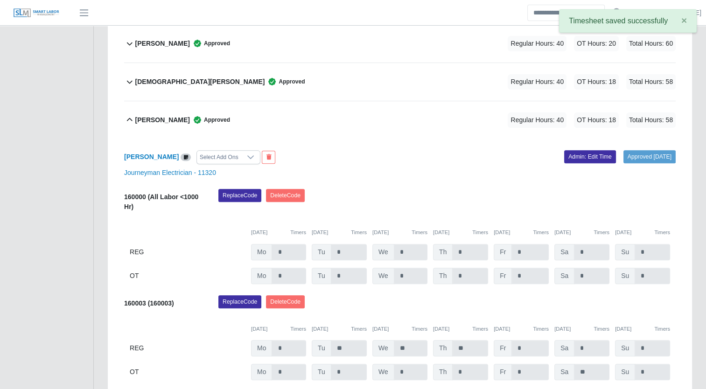
click at [150, 121] on b "Jesus Barragan" at bounding box center [162, 120] width 55 height 10
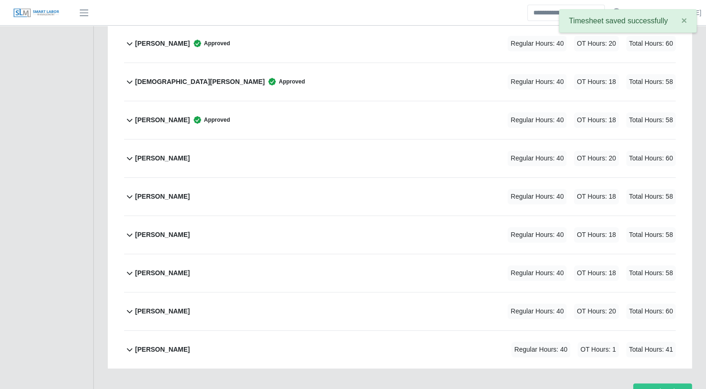
click at [157, 154] on b "Jose Rendon Macias" at bounding box center [162, 158] width 55 height 10
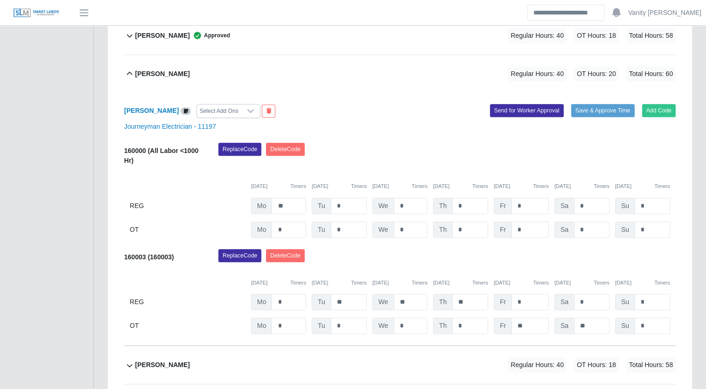
scroll to position [420, 0]
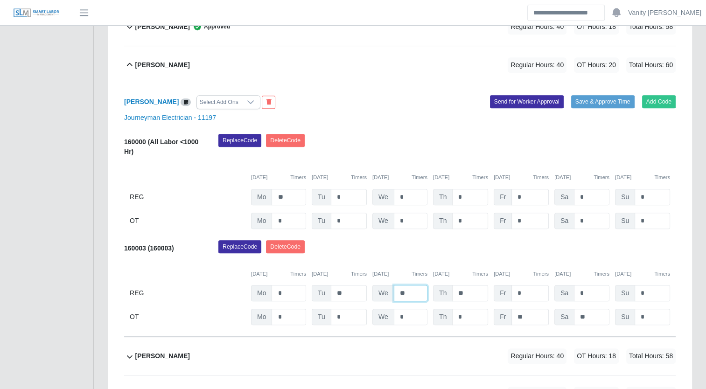
click at [404, 290] on input "**" at bounding box center [411, 293] width 34 height 16
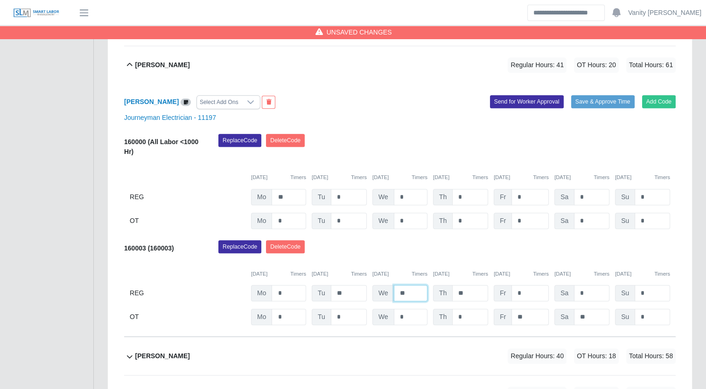
type input "**"
click at [528, 320] on input "**" at bounding box center [529, 317] width 37 height 16
drag, startPoint x: 528, startPoint y: 293, endPoint x: 505, endPoint y: 291, distance: 23.0
click at [505, 291] on div "Fr *" at bounding box center [521, 293] width 55 height 16
click at [475, 290] on input "**" at bounding box center [470, 293] width 36 height 16
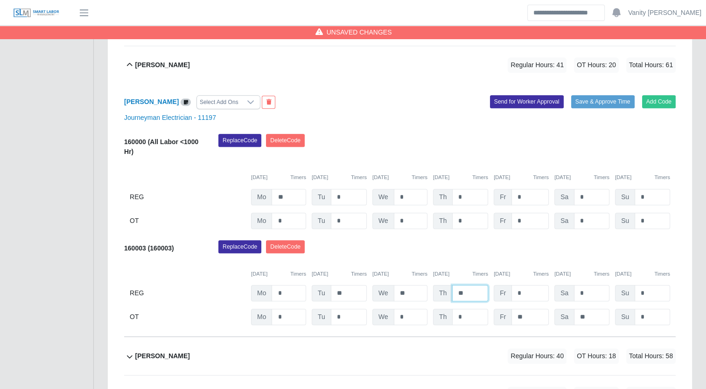
drag, startPoint x: 475, startPoint y: 290, endPoint x: 445, endPoint y: 293, distance: 30.0
click at [445, 292] on div "Th **" at bounding box center [460, 293] width 55 height 16
type input "*"
drag, startPoint x: 469, startPoint y: 314, endPoint x: 456, endPoint y: 314, distance: 12.6
click at [456, 314] on input "*" at bounding box center [470, 317] width 36 height 16
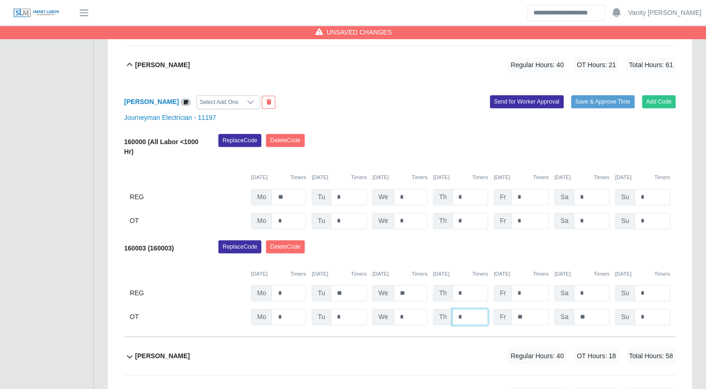
type input "*"
click at [606, 98] on button "Save & Approve Time" at bounding box center [602, 101] width 63 height 13
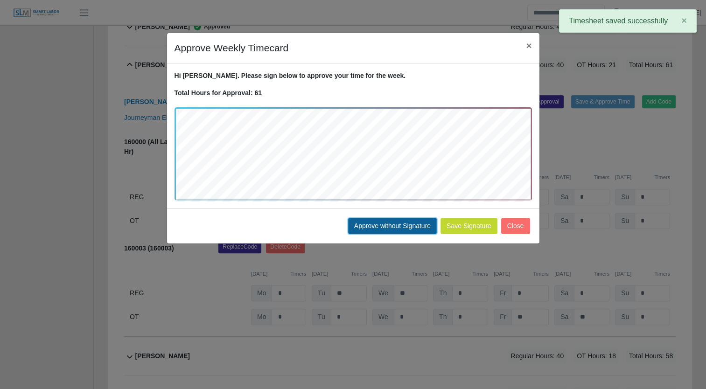
click at [392, 227] on button "Approve without Signature" at bounding box center [392, 226] width 89 height 16
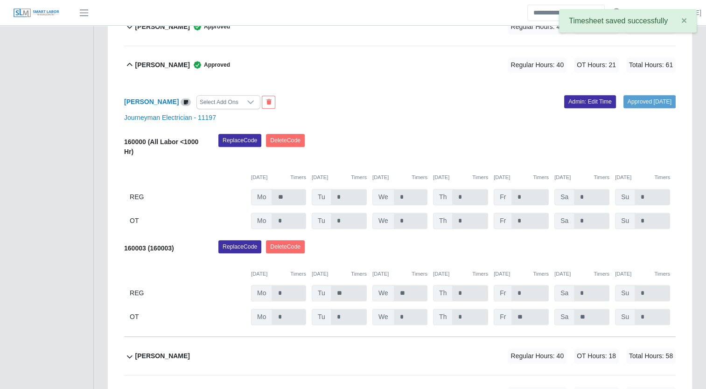
click at [149, 63] on b "Jose Rendon Macias" at bounding box center [162, 65] width 55 height 10
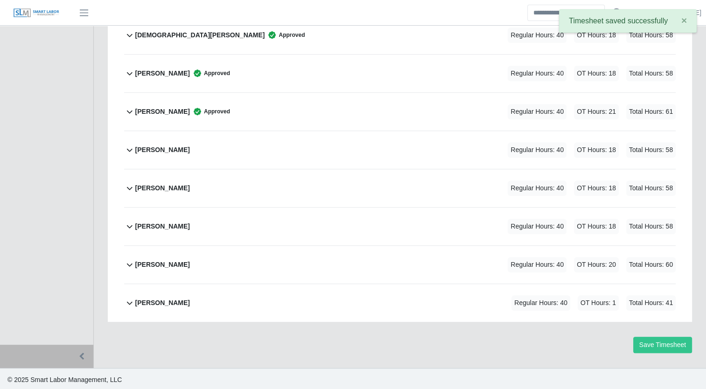
click at [143, 150] on b "Jose Carillo" at bounding box center [162, 150] width 55 height 10
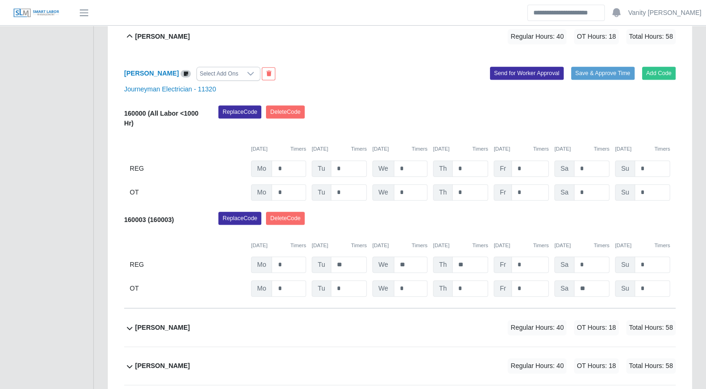
scroll to position [440, 0]
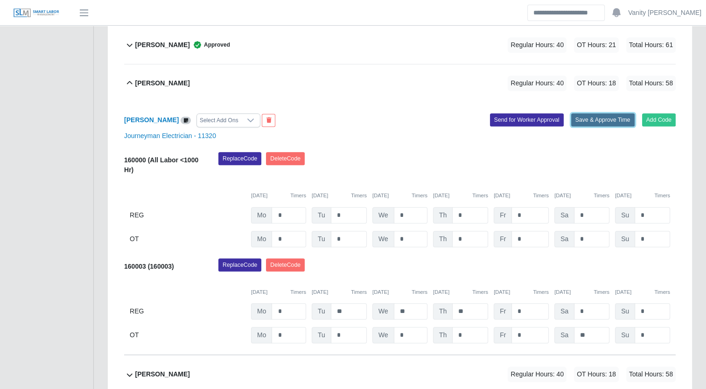
click at [612, 117] on button "Save & Approve Time" at bounding box center [602, 119] width 63 height 13
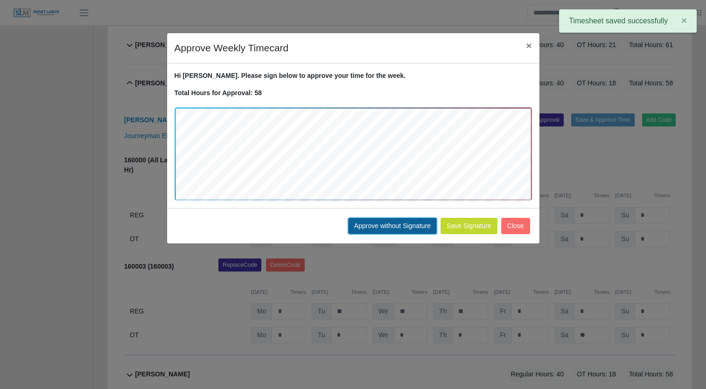
click at [386, 221] on button "Approve without Signature" at bounding box center [392, 226] width 89 height 16
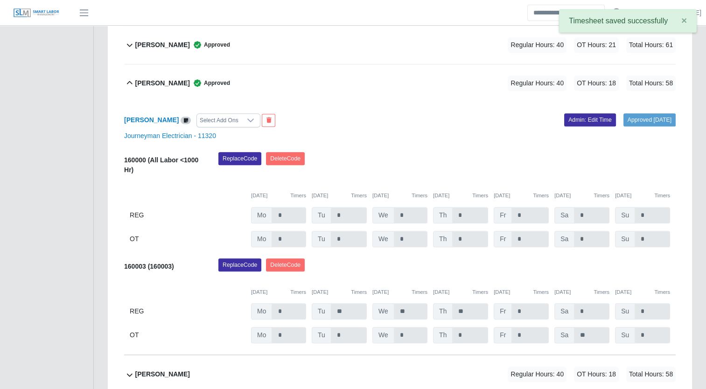
click at [148, 84] on b "Jose Carillo" at bounding box center [162, 83] width 55 height 10
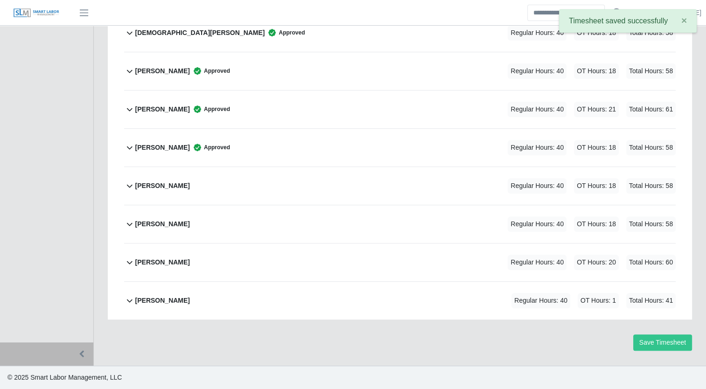
scroll to position [373, 0]
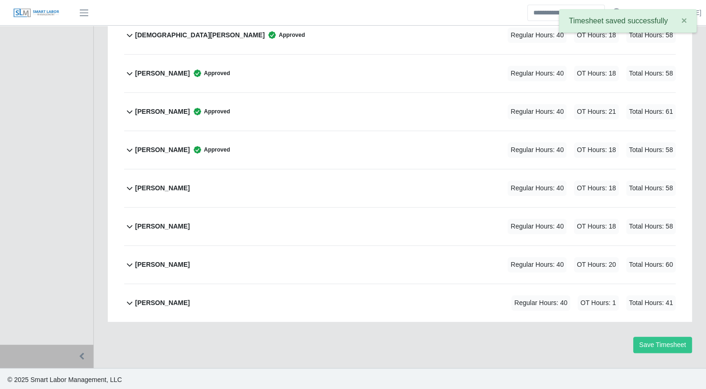
click at [149, 186] on b "Juan Espinoza" at bounding box center [162, 188] width 55 height 10
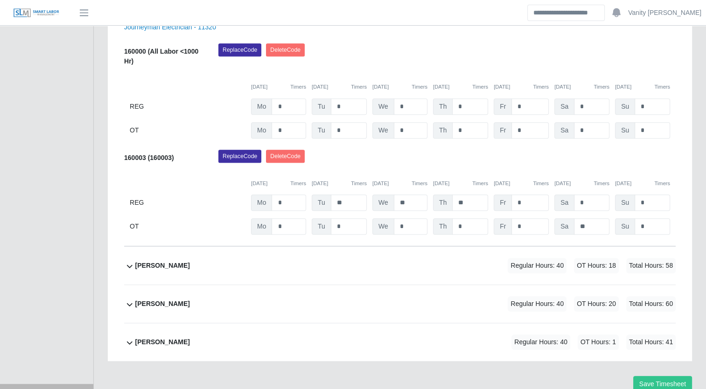
scroll to position [487, 0]
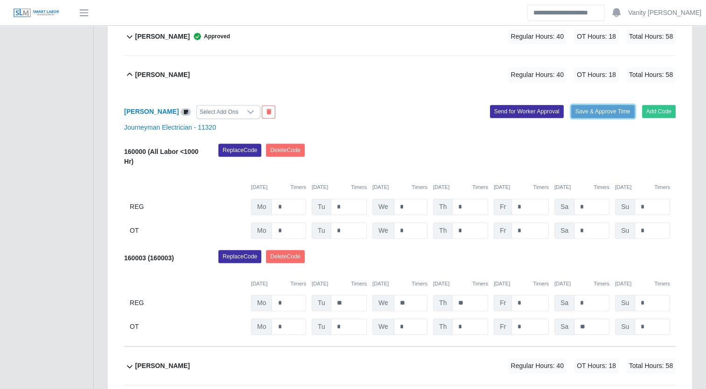
drag, startPoint x: 607, startPoint y: 105, endPoint x: 474, endPoint y: 145, distance: 139.2
click at [607, 105] on button "Save & Approve Time" at bounding box center [602, 111] width 63 height 13
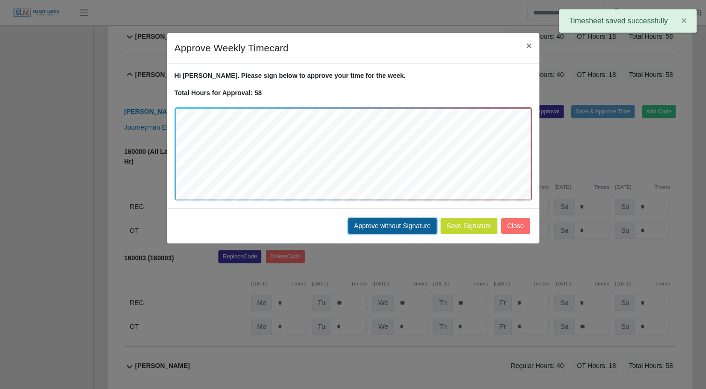
click at [382, 220] on button "Approve without Signature" at bounding box center [392, 226] width 89 height 16
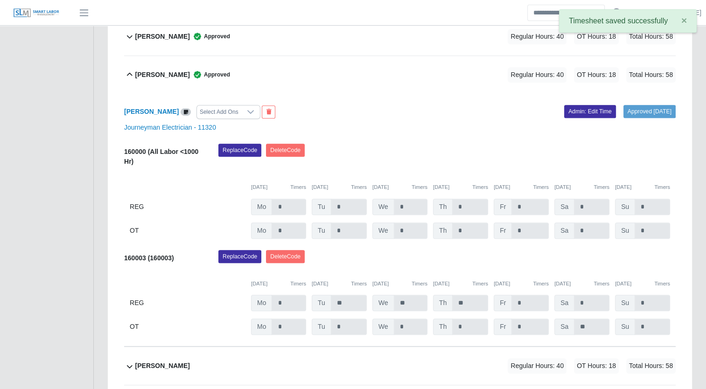
click at [150, 79] on div "Juan Espinoza Approved" at bounding box center [182, 74] width 95 height 15
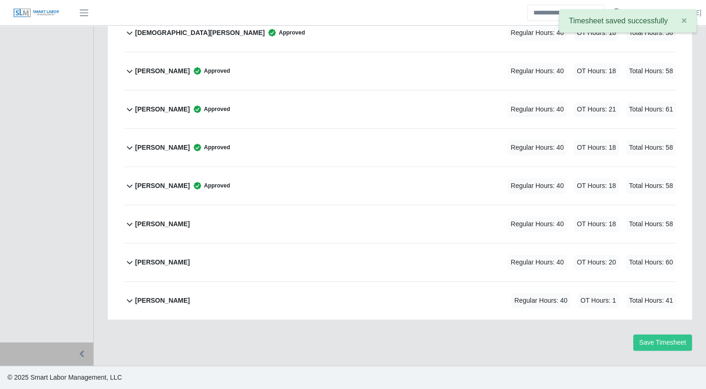
scroll to position [373, 0]
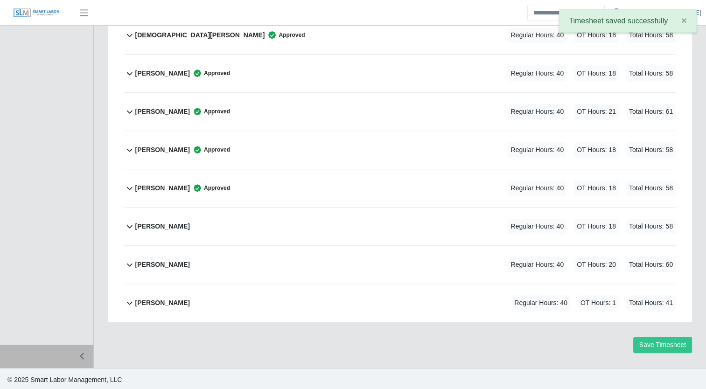
click at [147, 222] on b "Martin Diaz" at bounding box center [162, 227] width 55 height 10
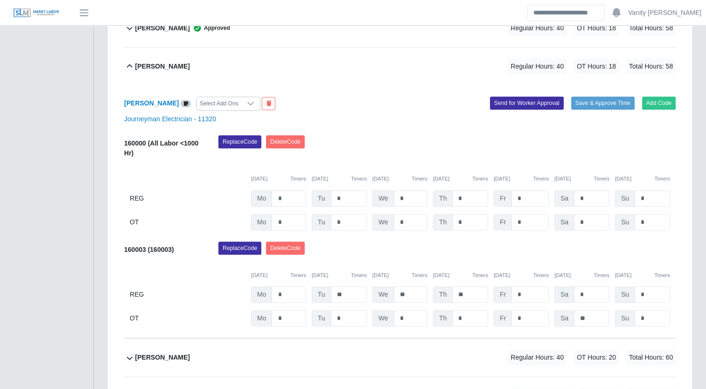
scroll to position [487, 0]
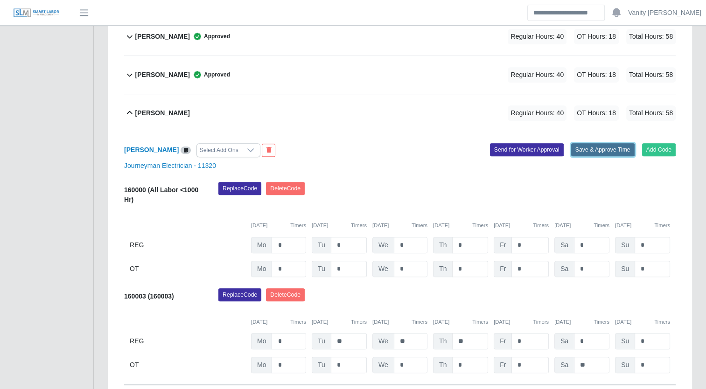
click at [607, 146] on button "Save & Approve Time" at bounding box center [602, 149] width 63 height 13
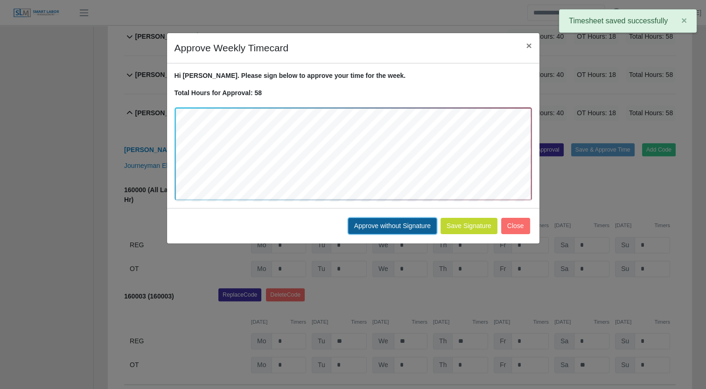
click at [398, 219] on button "Approve without Signature" at bounding box center [392, 226] width 89 height 16
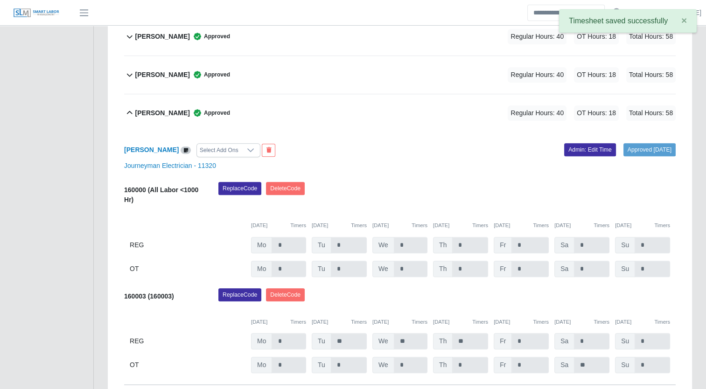
click at [143, 112] on b "Martin Diaz" at bounding box center [162, 113] width 55 height 10
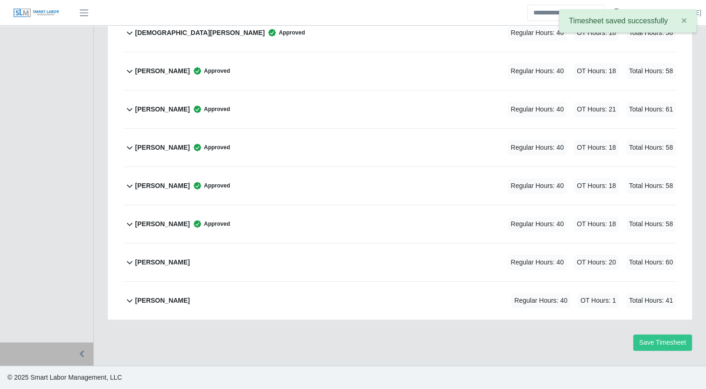
scroll to position [373, 0]
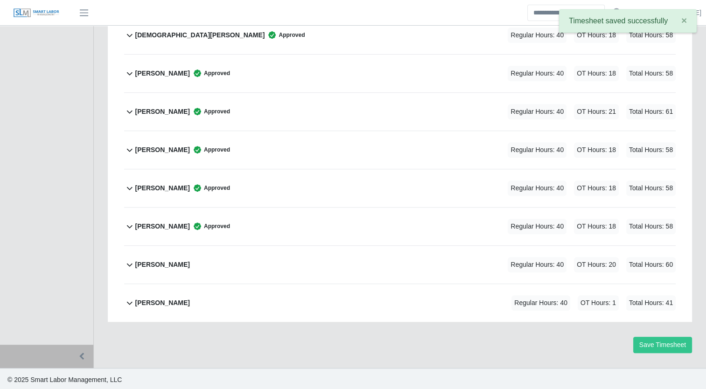
click at [147, 261] on b "Richard Rich" at bounding box center [162, 265] width 55 height 10
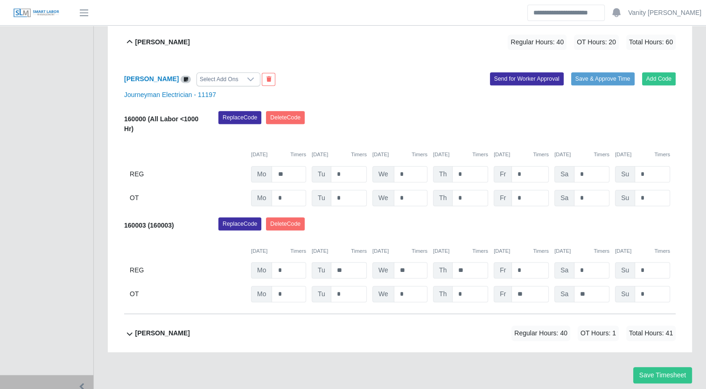
scroll to position [580, 0]
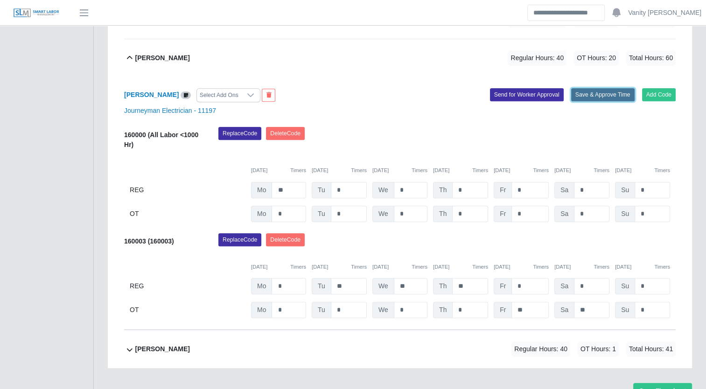
click at [598, 92] on button "Save & Approve Time" at bounding box center [602, 94] width 63 height 13
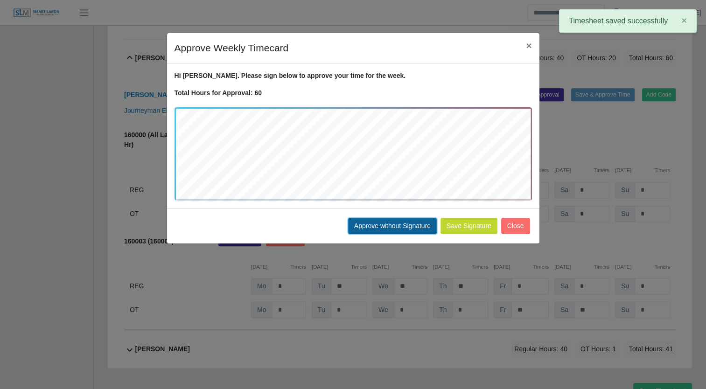
click at [369, 232] on button "Approve without Signature" at bounding box center [392, 226] width 89 height 16
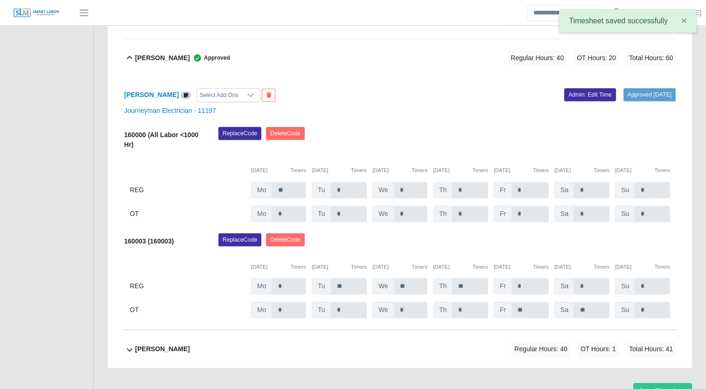
click at [143, 56] on b "Richard Rich" at bounding box center [162, 58] width 55 height 10
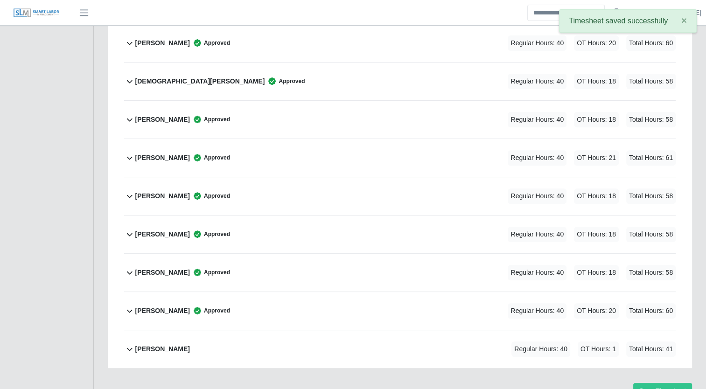
scroll to position [327, 0]
click at [166, 348] on b "Samuel Perea" at bounding box center [162, 350] width 55 height 10
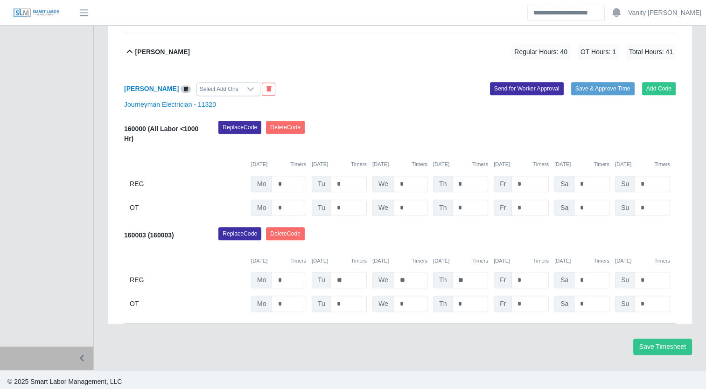
scroll to position [626, 0]
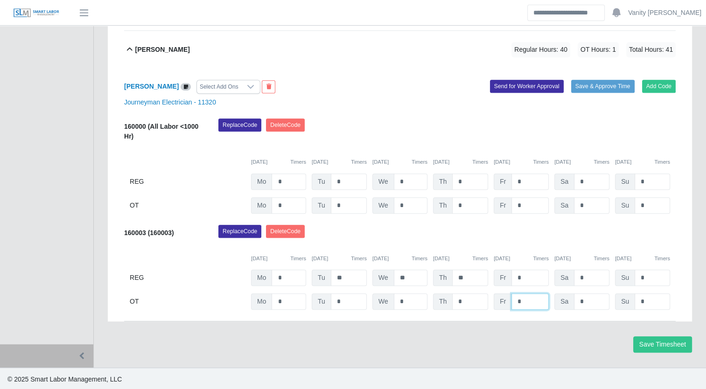
drag, startPoint x: 523, startPoint y: 296, endPoint x: 514, endPoint y: 296, distance: 8.4
click at [514, 296] on input "*" at bounding box center [529, 301] width 37 height 16
click at [523, 300] on input "*" at bounding box center [529, 301] width 37 height 16
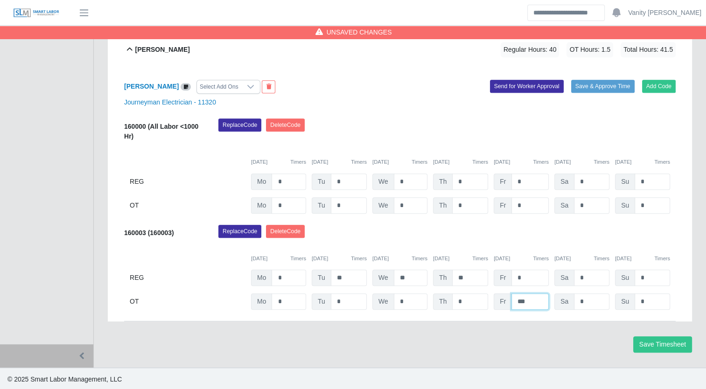
type input "***"
click at [611, 83] on button "Save & Approve Time" at bounding box center [602, 86] width 63 height 13
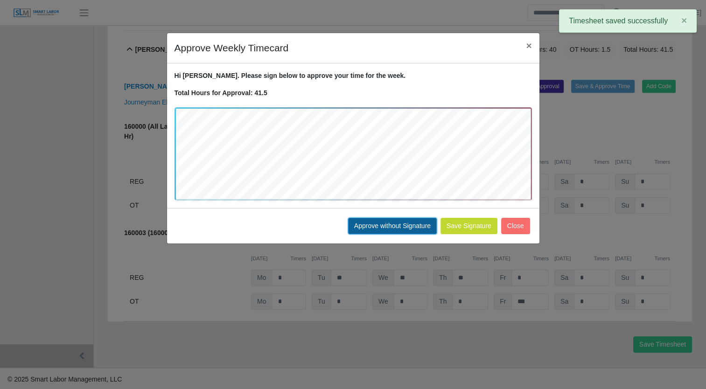
click at [392, 229] on button "Approve without Signature" at bounding box center [392, 226] width 89 height 16
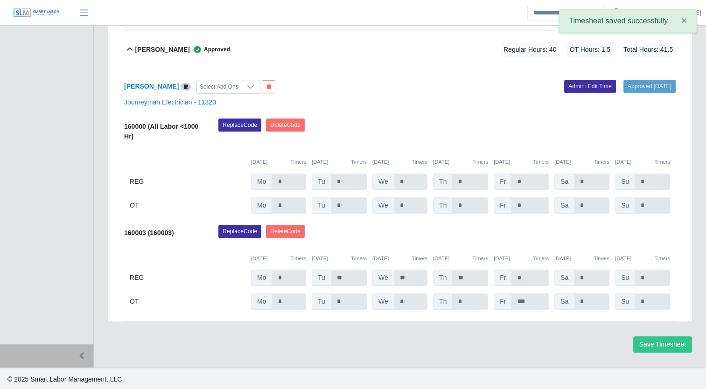
click at [154, 49] on b "Samuel Perea" at bounding box center [162, 50] width 55 height 10
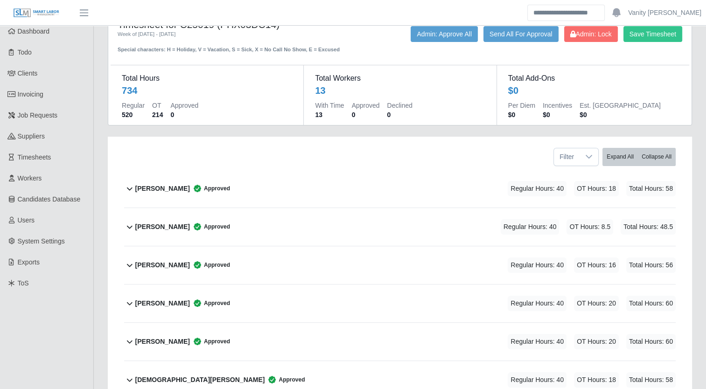
scroll to position [0, 0]
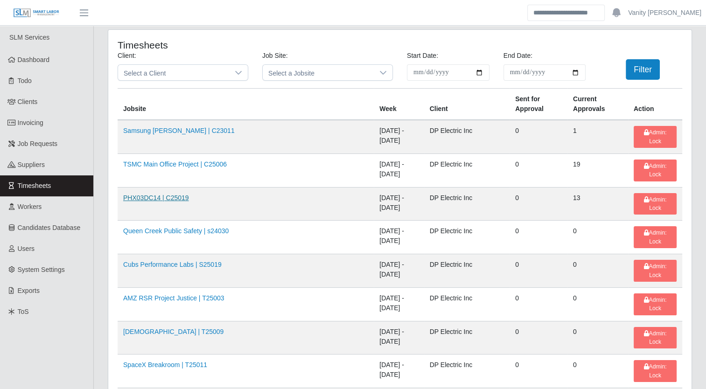
click at [168, 194] on link "PHX03DC14 | C25019" at bounding box center [156, 197] width 66 height 7
click at [149, 227] on link "Queen Creek Public Safety | s24030" at bounding box center [175, 230] width 105 height 7
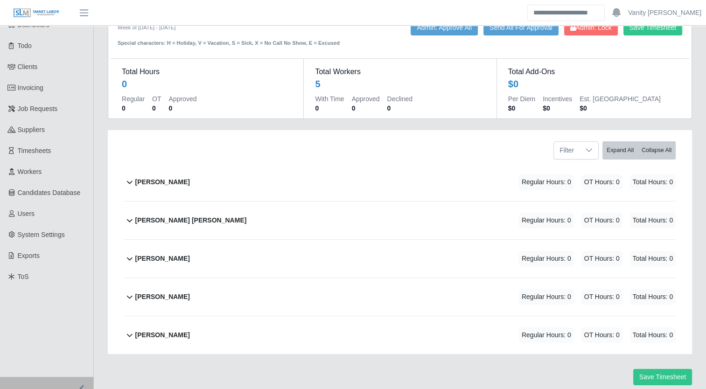
scroll to position [21, 0]
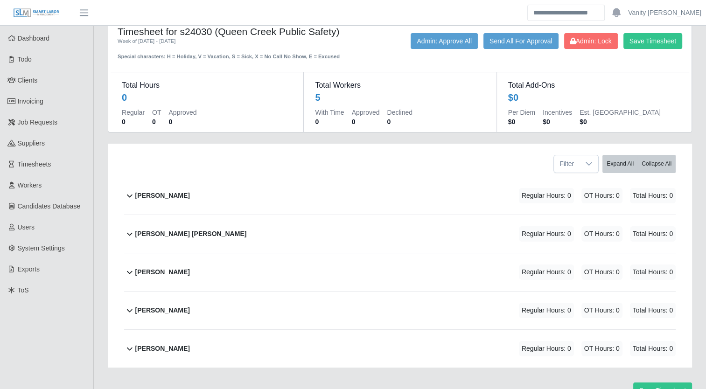
click at [155, 312] on b "[PERSON_NAME]" at bounding box center [162, 311] width 55 height 10
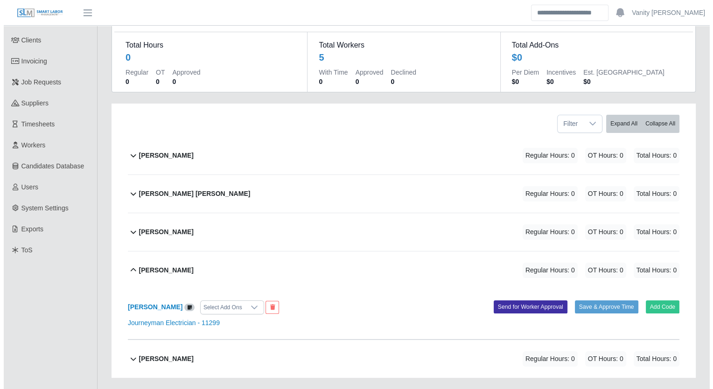
scroll to position [72, 0]
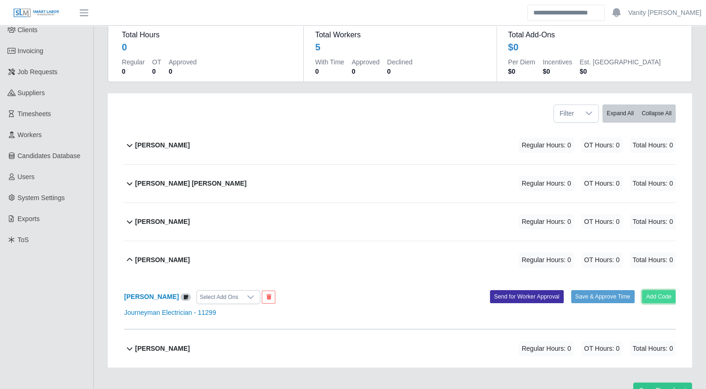
click at [653, 296] on button "Add Code" at bounding box center [659, 296] width 34 height 13
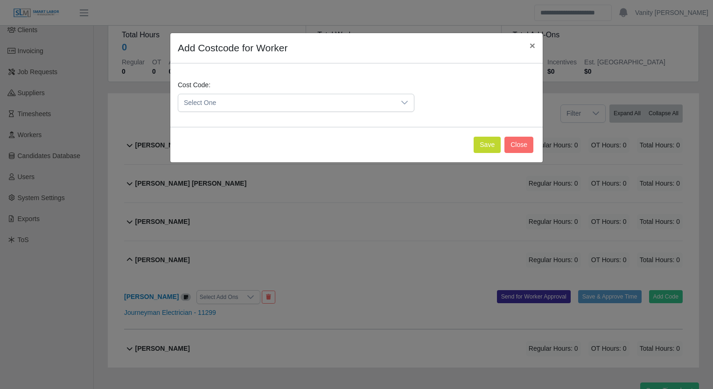
click at [278, 104] on span "Select One" at bounding box center [286, 102] width 217 height 17
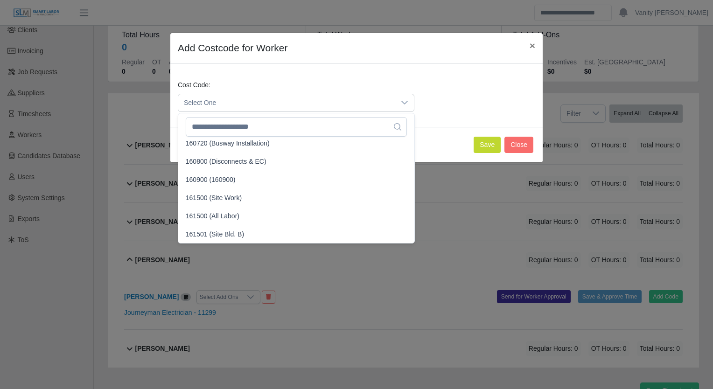
scroll to position [700, 0]
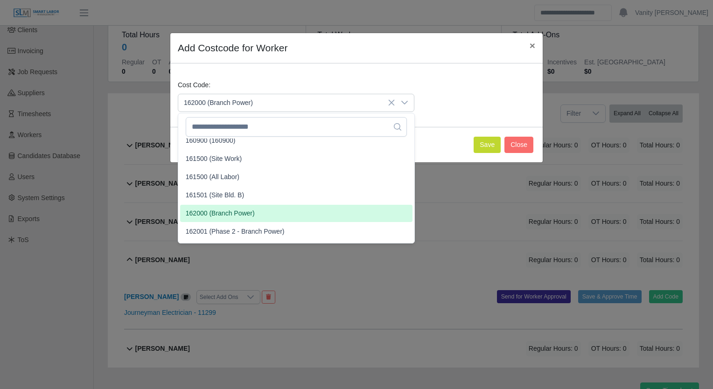
click at [212, 213] on span "162000 (Branch Power)" at bounding box center [220, 214] width 69 height 10
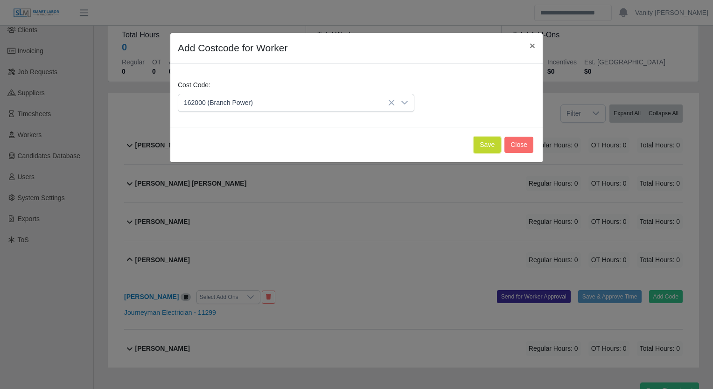
drag, startPoint x: 476, startPoint y: 140, endPoint x: 481, endPoint y: 144, distance: 6.3
click at [477, 141] on button "Save" at bounding box center [486, 145] width 27 height 16
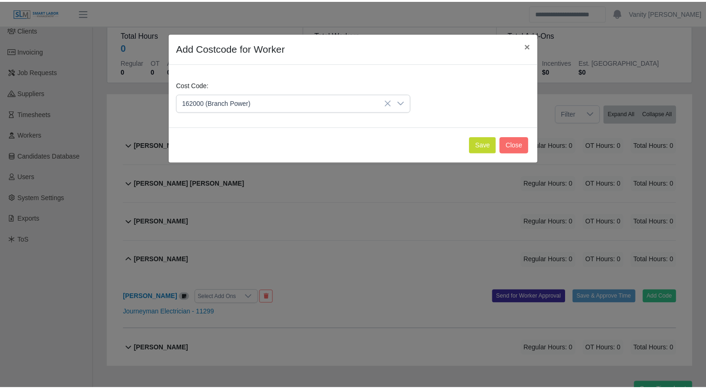
scroll to position [168, 0]
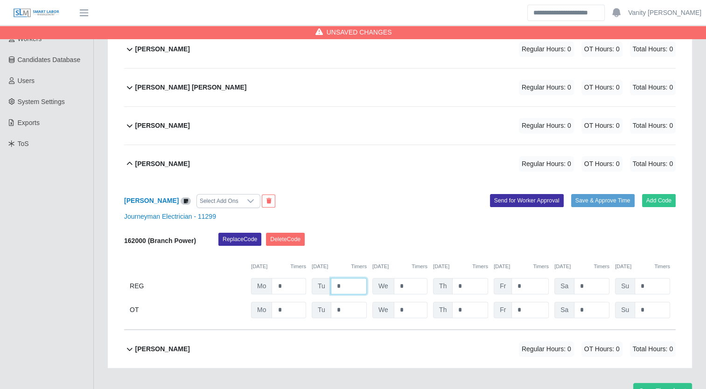
drag, startPoint x: 356, startPoint y: 285, endPoint x: 302, endPoint y: 289, distance: 54.3
click at [302, 289] on div "REG Mo * Tu * We * Th * Fr * Sa * Su *" at bounding box center [399, 286] width 551 height 16
type input "***"
drag, startPoint x: 408, startPoint y: 288, endPoint x: 391, endPoint y: 289, distance: 16.8
click at [391, 289] on div "We *" at bounding box center [399, 286] width 55 height 16
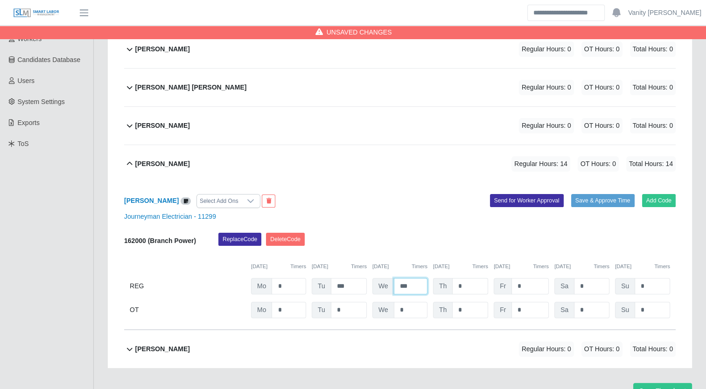
type input "***"
drag, startPoint x: 468, startPoint y: 287, endPoint x: 446, endPoint y: 285, distance: 22.0
click at [446, 285] on div "Th *" at bounding box center [460, 286] width 55 height 16
type input "*"
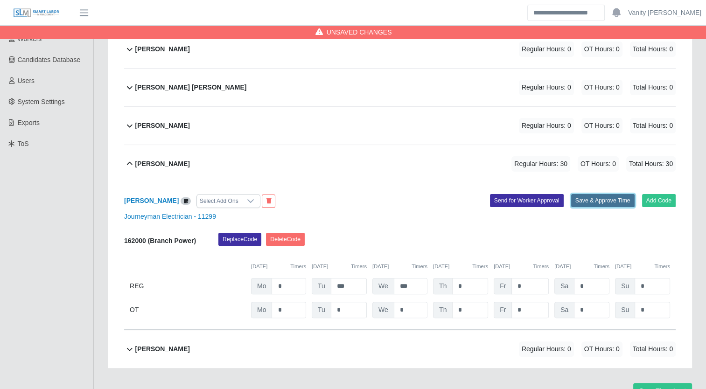
click at [609, 202] on button "Save & Approve Time" at bounding box center [602, 200] width 63 height 13
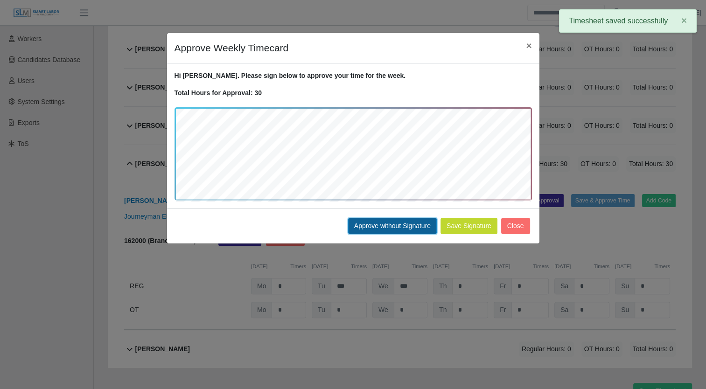
click at [405, 227] on button "Approve without Signature" at bounding box center [392, 226] width 89 height 16
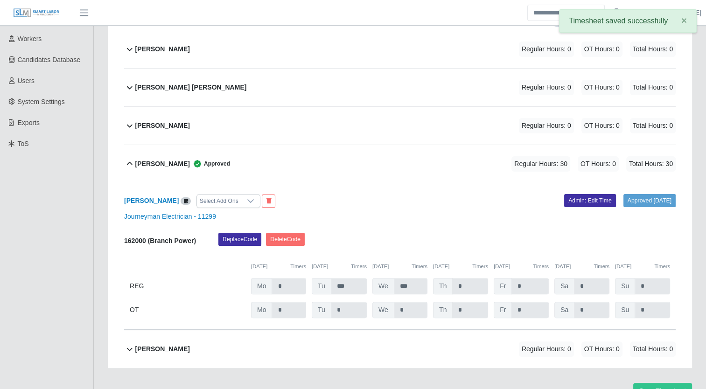
click at [142, 163] on b "[PERSON_NAME]" at bounding box center [162, 164] width 55 height 10
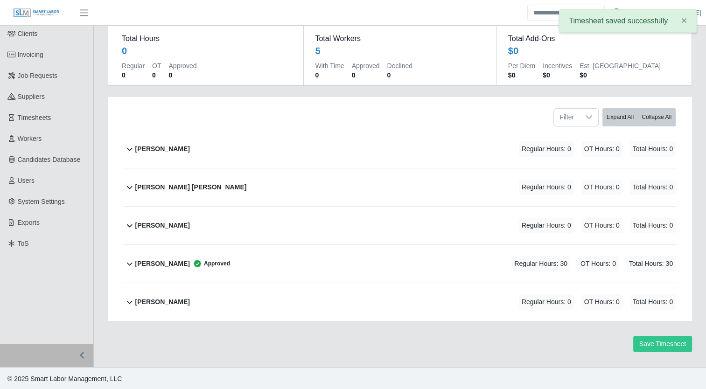
click at [154, 148] on b "[PERSON_NAME]" at bounding box center [162, 149] width 55 height 10
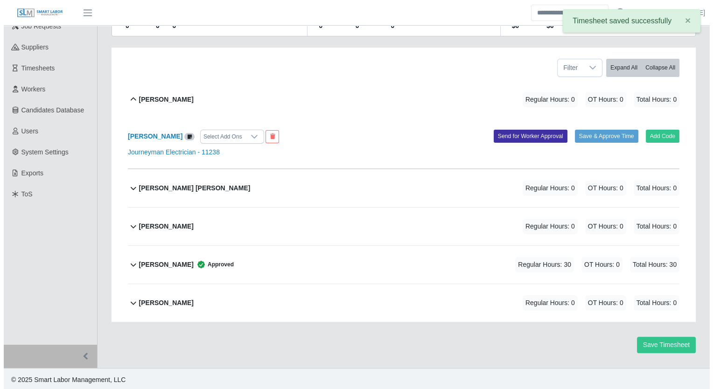
scroll to position [118, 0]
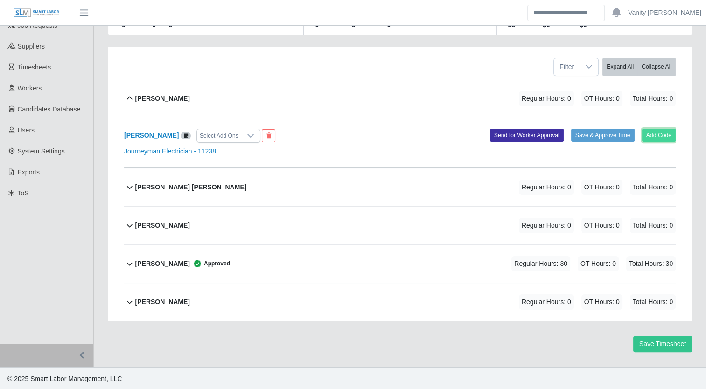
click at [657, 130] on button "Add Code" at bounding box center [659, 135] width 34 height 13
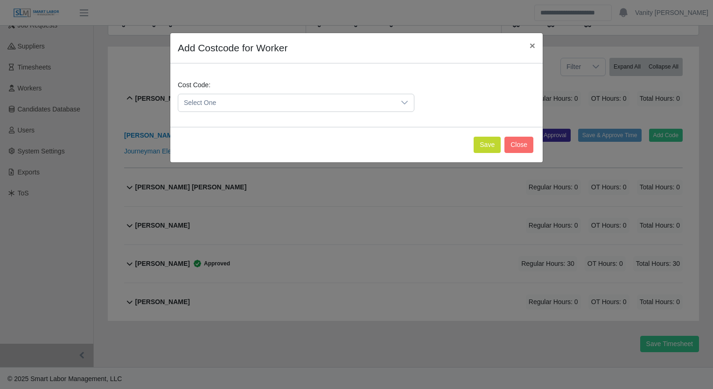
click at [311, 109] on span "Select One" at bounding box center [286, 102] width 217 height 17
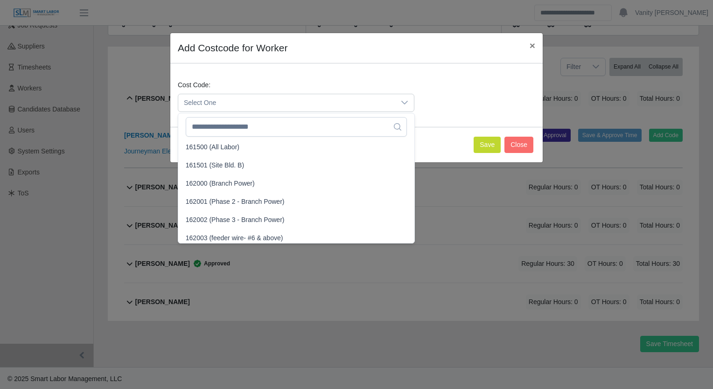
scroll to position [746, 0]
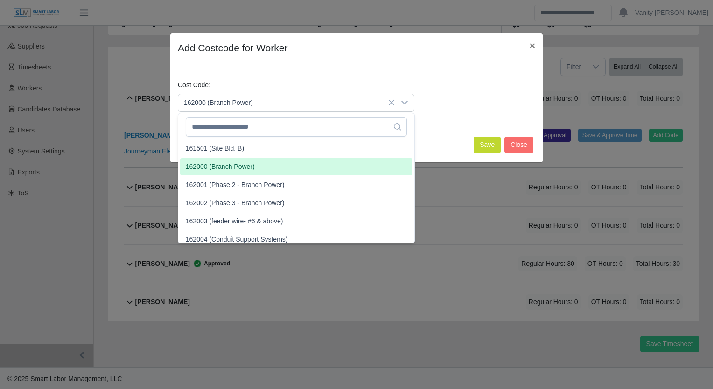
click at [228, 167] on span "162000 (Branch Power)" at bounding box center [220, 167] width 69 height 10
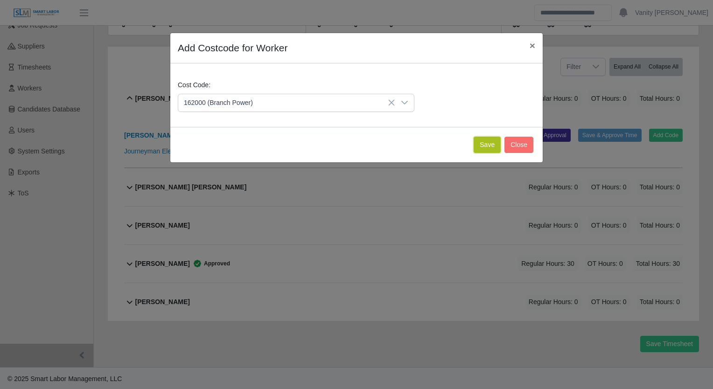
click at [485, 152] on button "Save" at bounding box center [486, 145] width 27 height 16
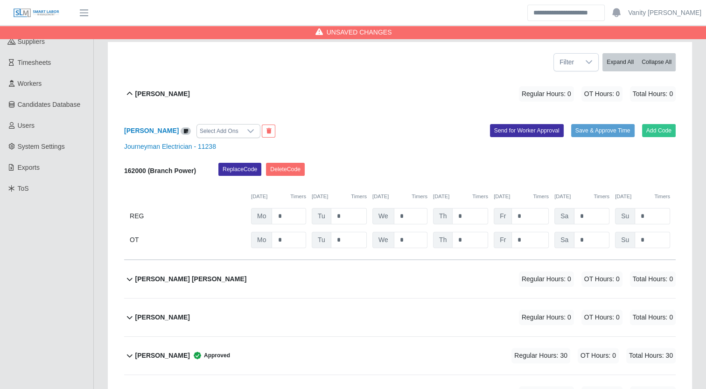
scroll to position [121, 0]
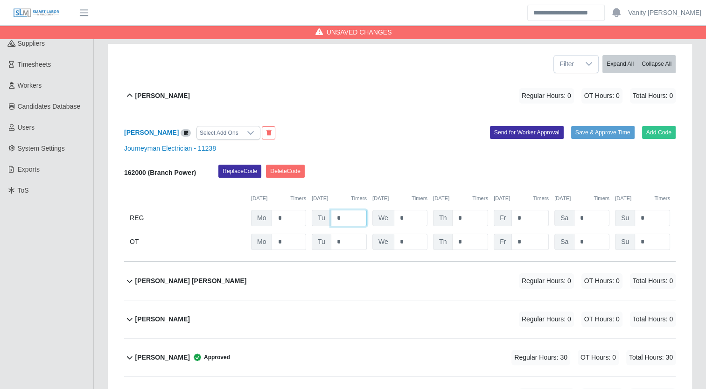
click at [324, 213] on div "Tu *" at bounding box center [339, 218] width 55 height 16
type input "*"
drag, startPoint x: 411, startPoint y: 212, endPoint x: 394, endPoint y: 212, distance: 17.7
click at [394, 212] on input "*" at bounding box center [411, 218] width 34 height 16
type input "*"
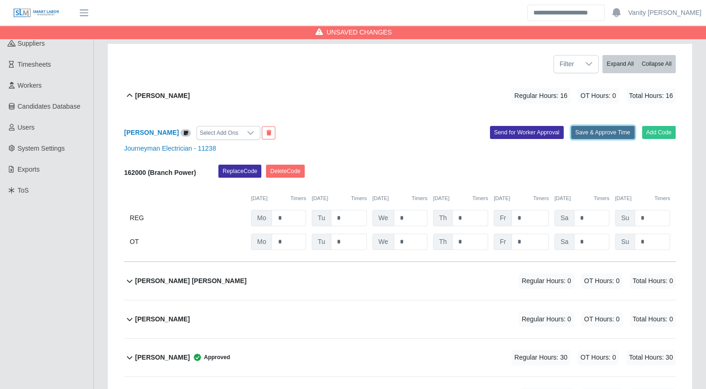
click at [616, 132] on button "Save & Approve Time" at bounding box center [602, 132] width 63 height 13
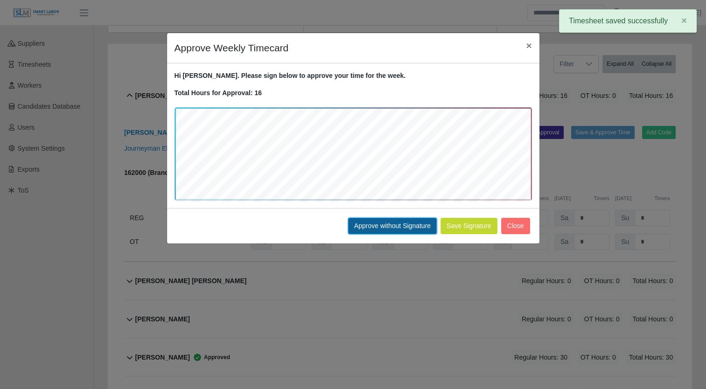
click at [392, 229] on button "Approve without Signature" at bounding box center [392, 226] width 89 height 16
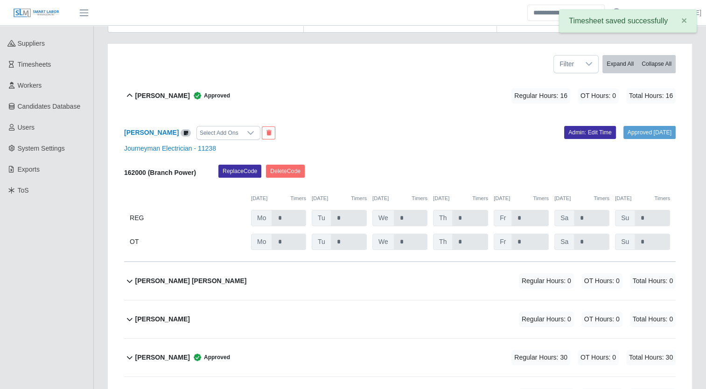
click at [153, 96] on b "[PERSON_NAME]" at bounding box center [162, 96] width 55 height 10
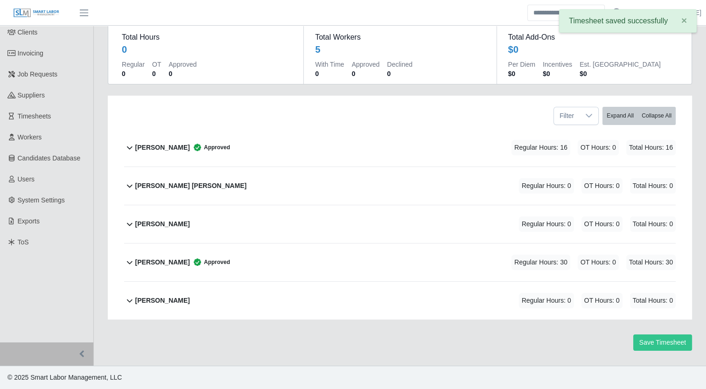
scroll to position [68, 0]
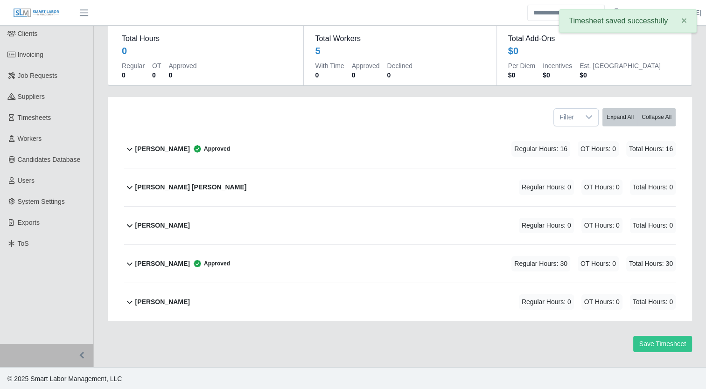
click at [147, 189] on b "[PERSON_NAME] [PERSON_NAME]" at bounding box center [190, 187] width 111 height 10
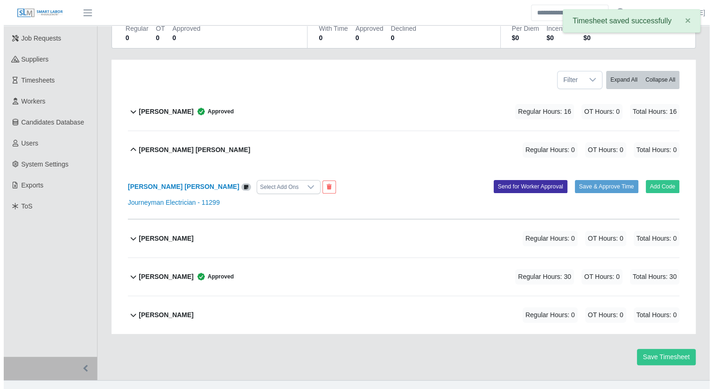
scroll to position [118, 0]
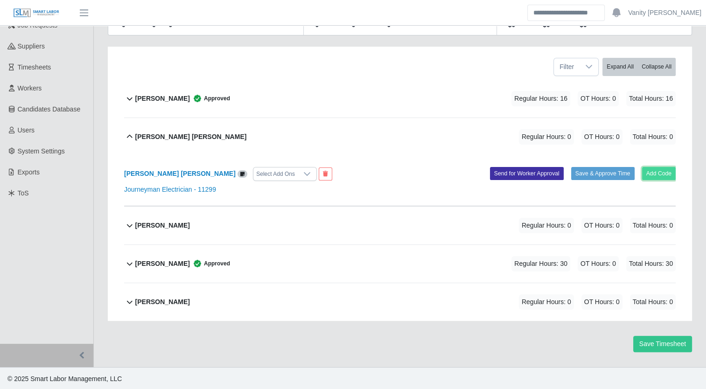
click at [651, 175] on button "Add Code" at bounding box center [659, 173] width 34 height 13
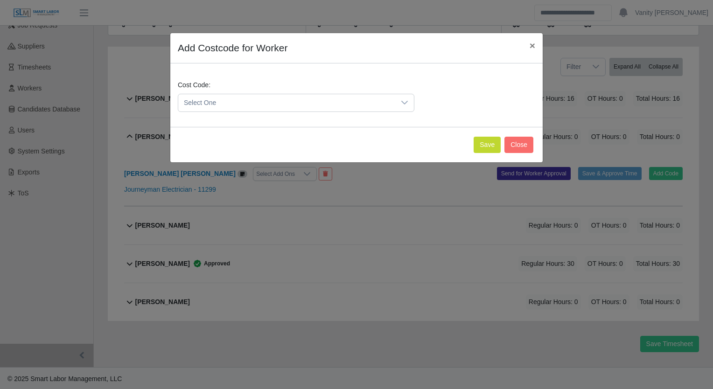
click at [252, 98] on span "Select One" at bounding box center [286, 102] width 217 height 17
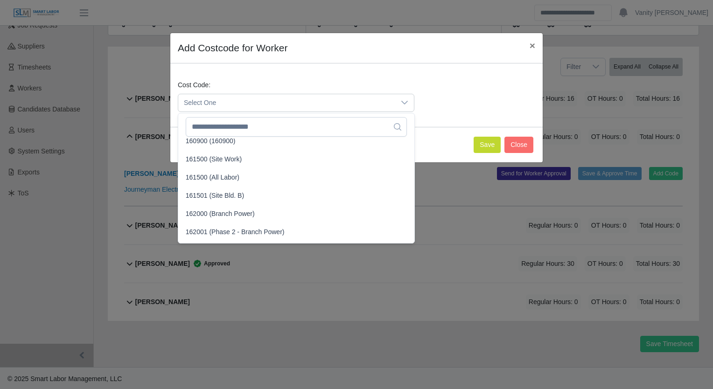
scroll to position [700, 0]
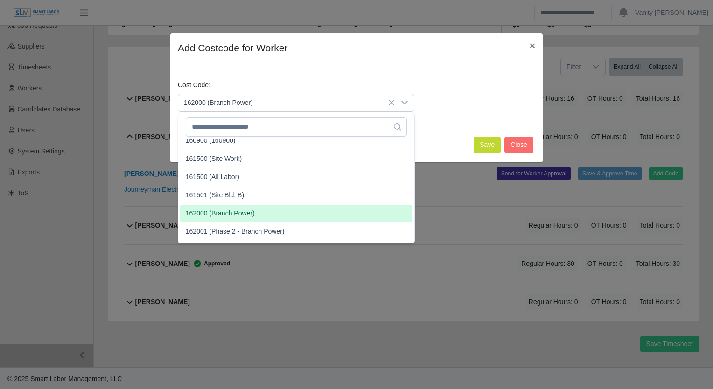
click at [224, 210] on span "162000 (Branch Power)" at bounding box center [220, 214] width 69 height 10
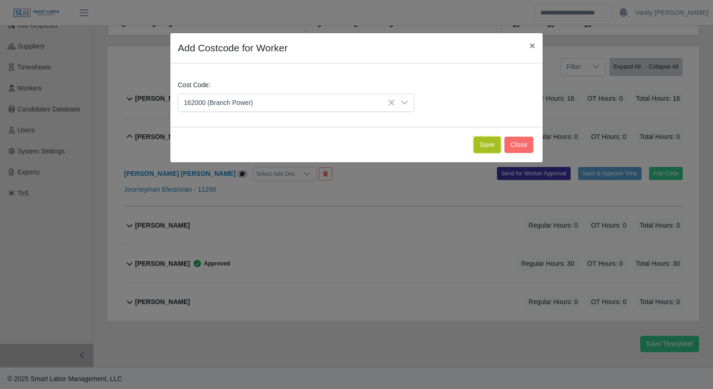
click at [482, 143] on button "Save" at bounding box center [486, 145] width 27 height 16
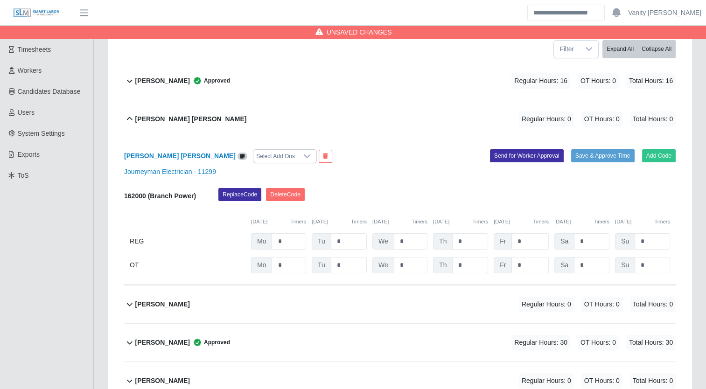
scroll to position [121, 0]
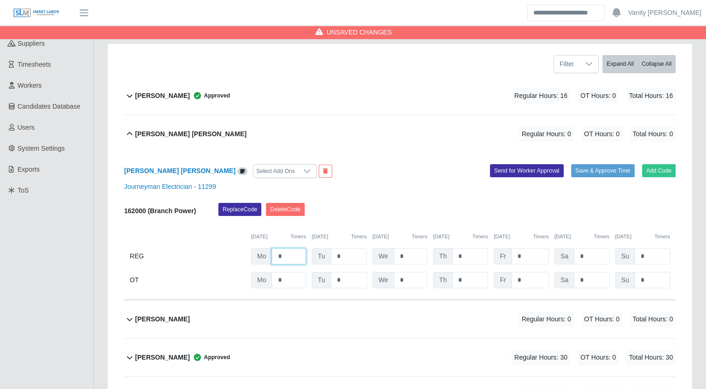
click at [275, 250] on input "*" at bounding box center [288, 256] width 35 height 16
type input "*"
drag, startPoint x: 345, startPoint y: 256, endPoint x: 335, endPoint y: 253, distance: 10.3
click at [335, 253] on input "*" at bounding box center [349, 256] width 36 height 16
type input "*"
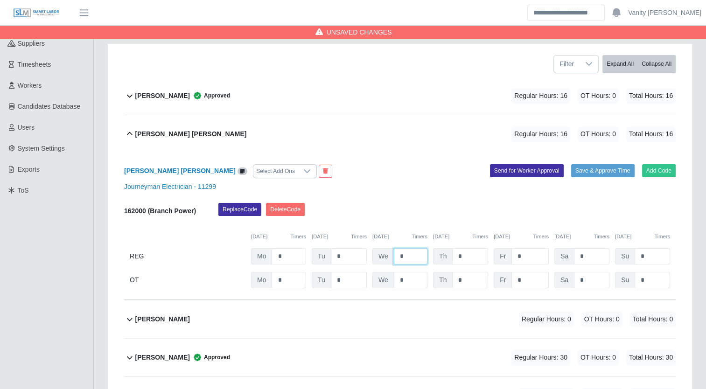
drag, startPoint x: 406, startPoint y: 255, endPoint x: 396, endPoint y: 255, distance: 10.3
click at [396, 255] on input "*" at bounding box center [411, 256] width 34 height 16
type input "*"
click at [468, 254] on input "*" at bounding box center [470, 256] width 36 height 16
drag, startPoint x: 467, startPoint y: 254, endPoint x: 441, endPoint y: 253, distance: 26.2
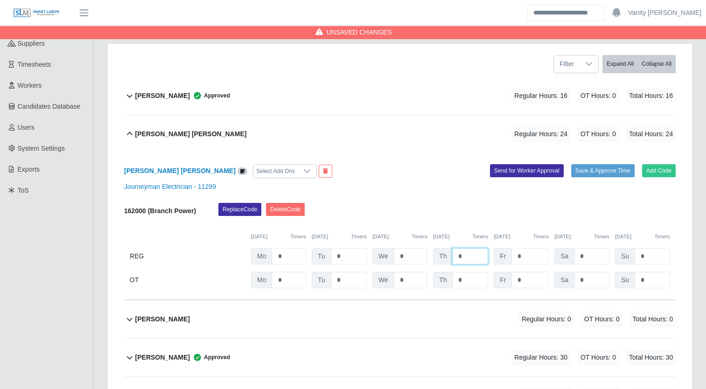
click at [442, 253] on div "Th *" at bounding box center [460, 256] width 55 height 16
type input "*"
click at [598, 176] on button "Save & Approve Time" at bounding box center [602, 170] width 63 height 13
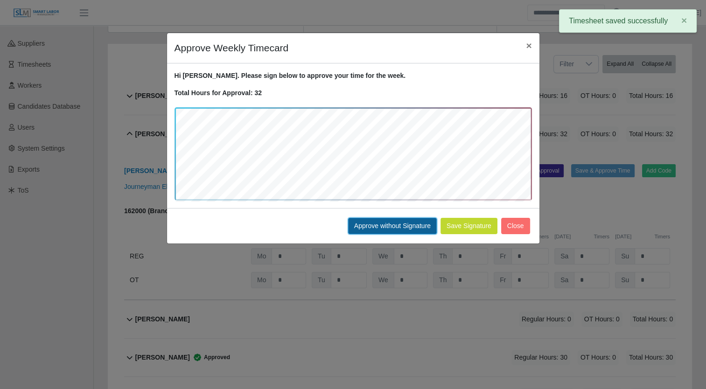
click at [376, 223] on button "Approve without Signature" at bounding box center [392, 226] width 89 height 16
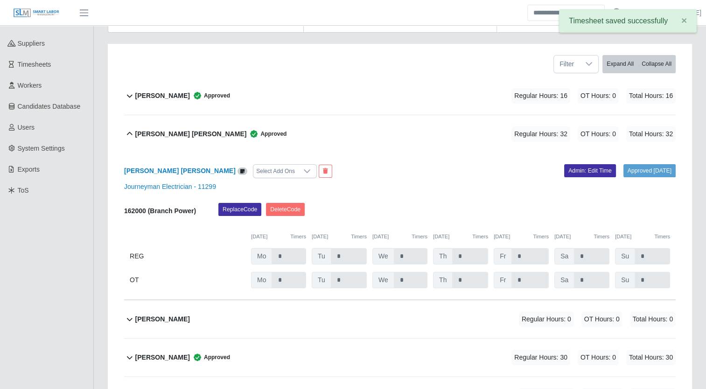
click at [142, 133] on b "[PERSON_NAME] [PERSON_NAME]" at bounding box center [190, 134] width 111 height 10
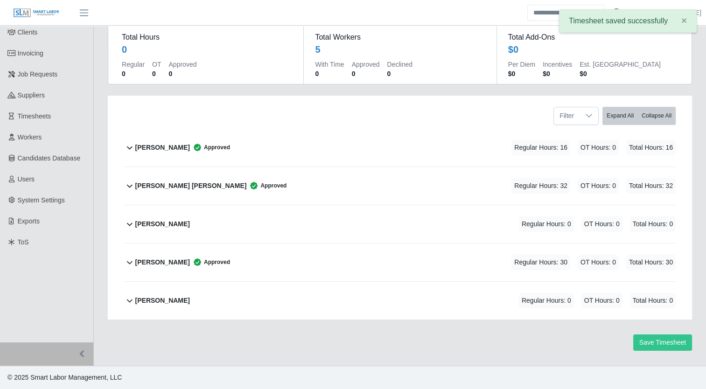
scroll to position [68, 0]
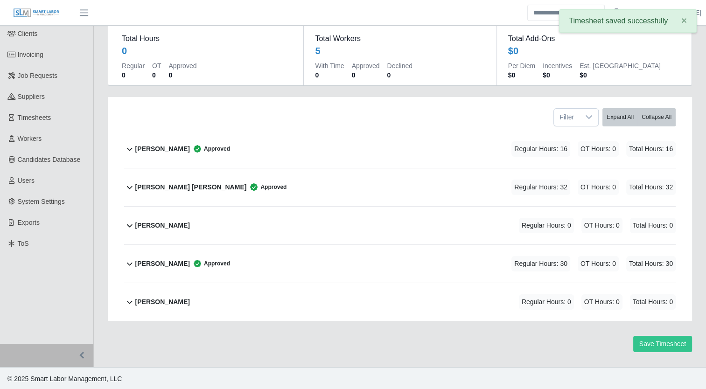
click at [151, 222] on b "[PERSON_NAME]" at bounding box center [162, 226] width 55 height 10
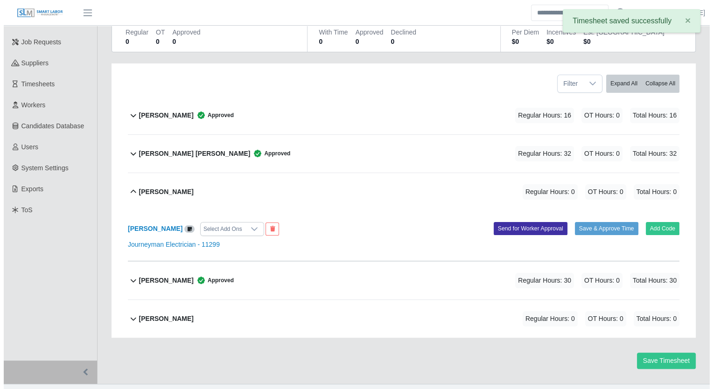
scroll to position [118, 0]
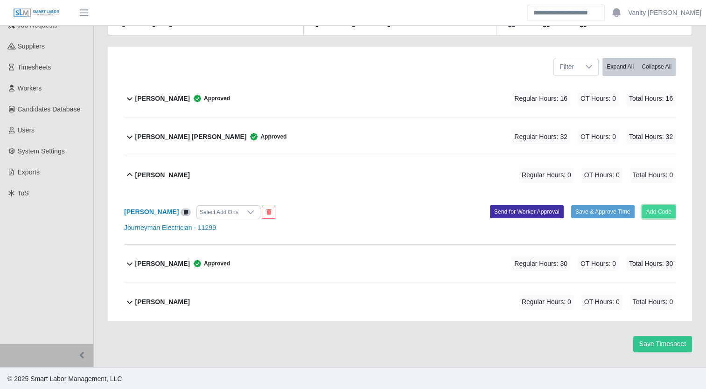
click at [653, 212] on button "Add Code" at bounding box center [659, 211] width 34 height 13
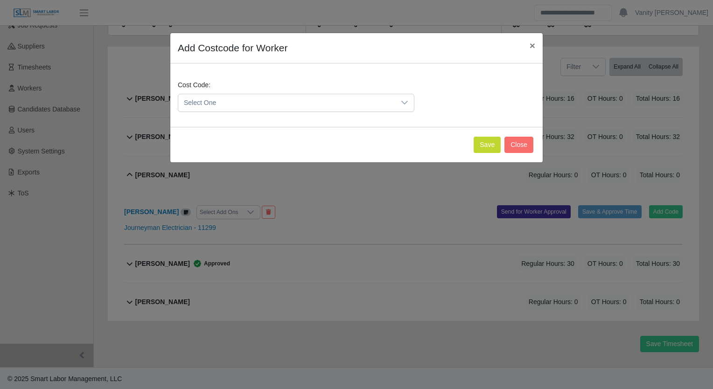
click at [233, 103] on span "Select One" at bounding box center [286, 102] width 217 height 17
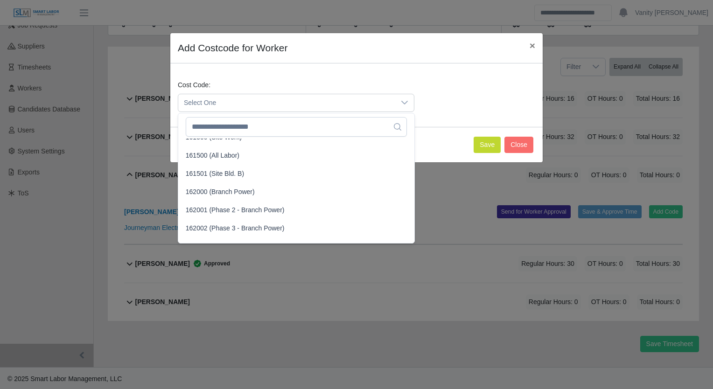
scroll to position [746, 0]
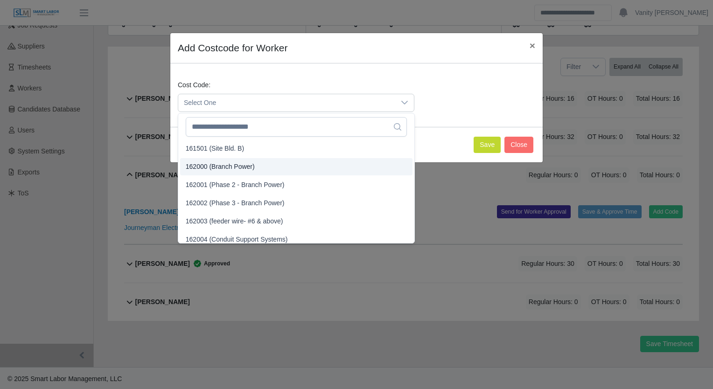
click at [220, 172] on li "162000 (Branch Power)" at bounding box center [296, 166] width 232 height 17
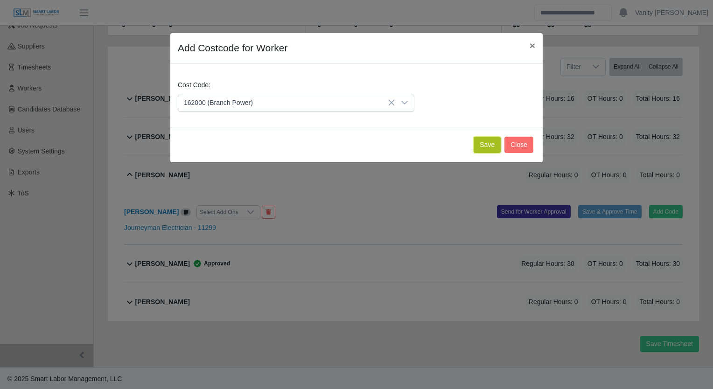
click at [492, 148] on button "Save" at bounding box center [486, 145] width 27 height 16
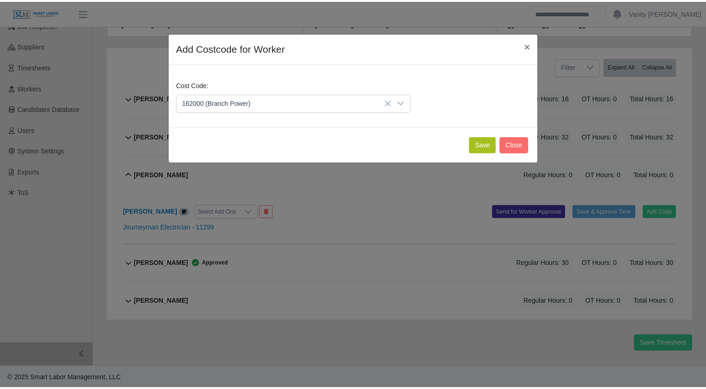
scroll to position [215, 0]
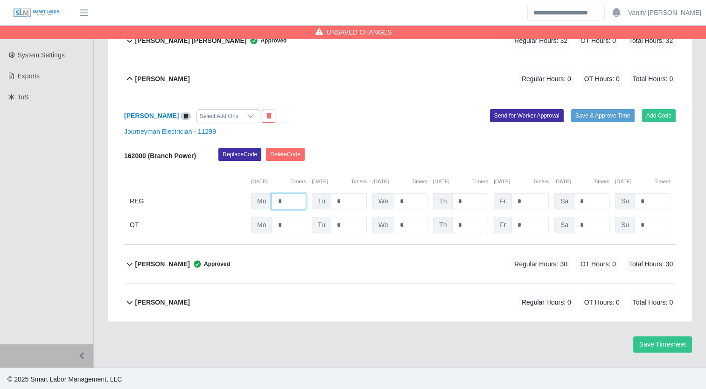
drag, startPoint x: 286, startPoint y: 202, endPoint x: 263, endPoint y: 200, distance: 23.4
click at [263, 200] on div "Mo *" at bounding box center [278, 201] width 55 height 16
type input "*"
drag, startPoint x: 346, startPoint y: 199, endPoint x: 321, endPoint y: 199, distance: 24.7
click at [321, 199] on div "Tu *" at bounding box center [339, 201] width 55 height 16
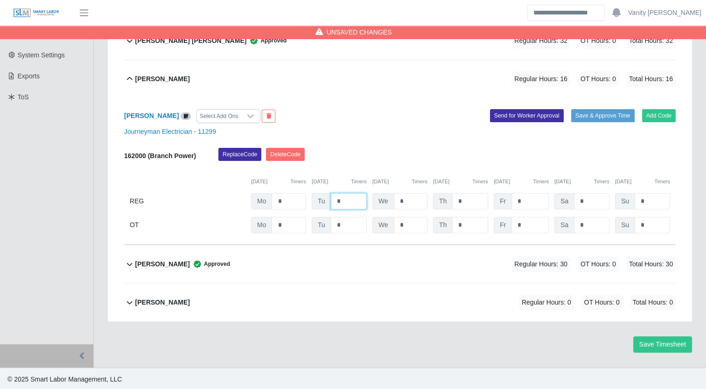
type input "*"
drag, startPoint x: 414, startPoint y: 201, endPoint x: 374, endPoint y: 202, distance: 40.1
click at [375, 202] on div "We *" at bounding box center [399, 201] width 55 height 16
type input "*"
drag, startPoint x: 467, startPoint y: 202, endPoint x: 448, endPoint y: 198, distance: 19.4
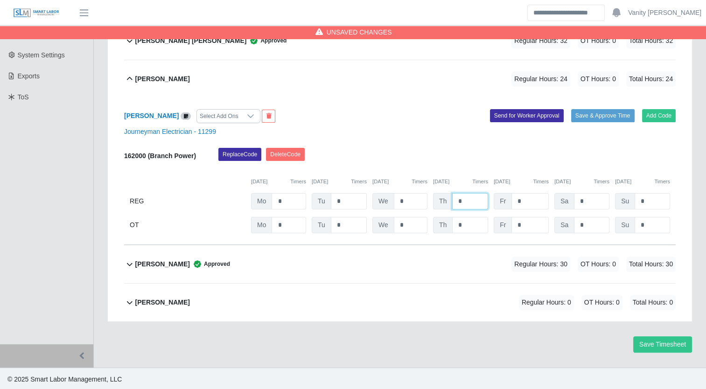
click at [448, 198] on div "Th *" at bounding box center [460, 201] width 55 height 16
type input "*"
drag, startPoint x: 527, startPoint y: 202, endPoint x: 498, endPoint y: 194, distance: 30.0
click at [498, 194] on div "Fr *" at bounding box center [521, 201] width 55 height 16
type input "*"
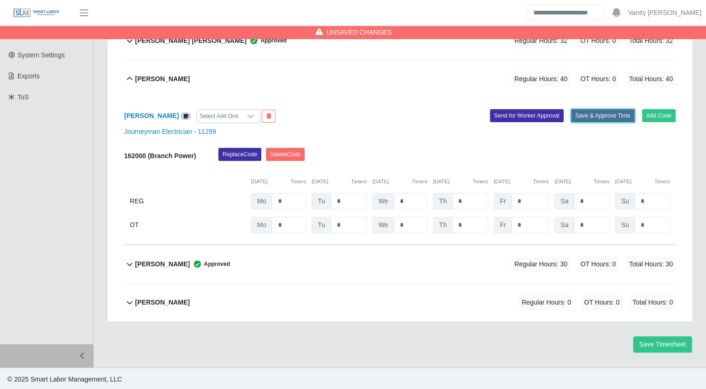
click at [612, 112] on button "Save & Approve Time" at bounding box center [602, 115] width 63 height 13
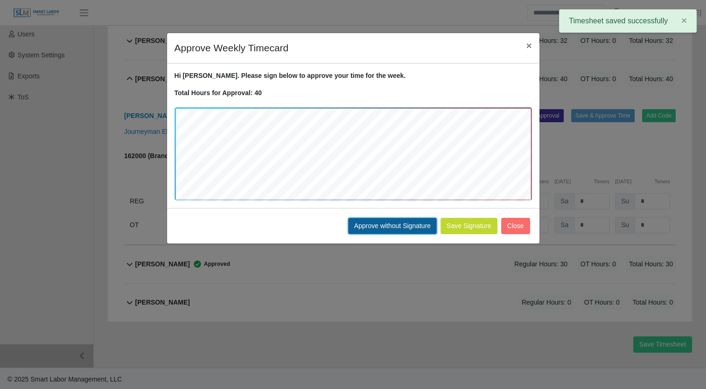
click at [407, 225] on button "Approve without Signature" at bounding box center [392, 226] width 89 height 16
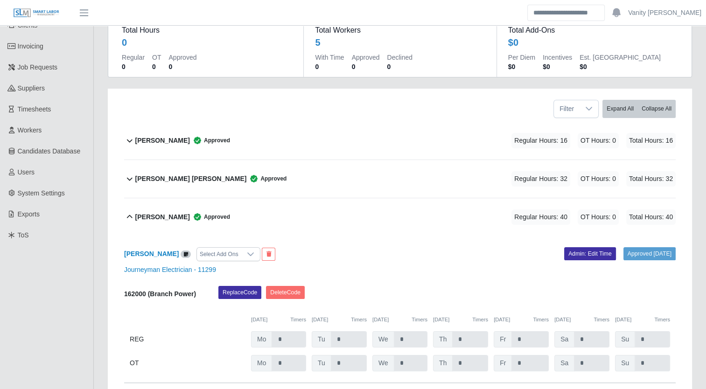
scroll to position [0, 0]
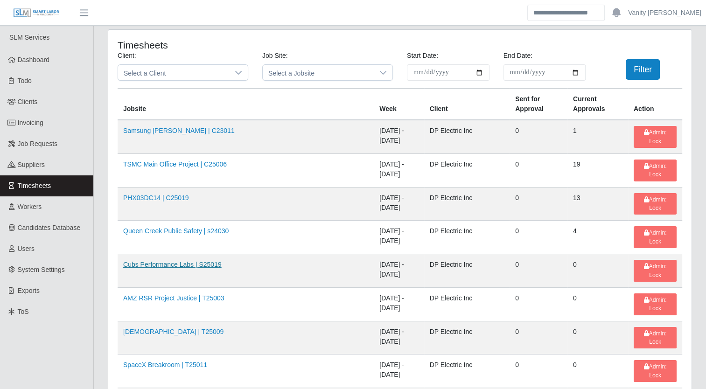
click at [171, 261] on link "Cubs Performance Labs | S25019" at bounding box center [172, 264] width 98 height 7
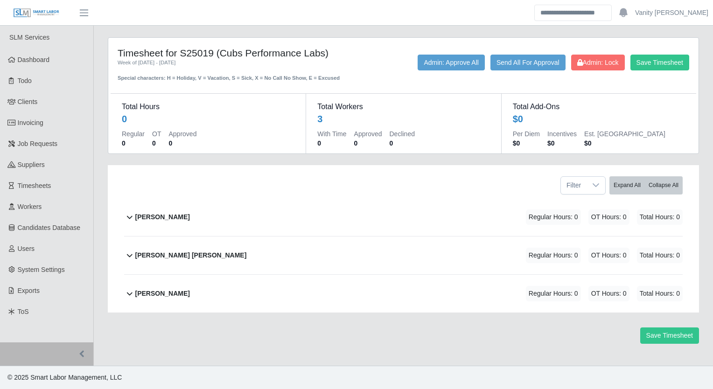
click at [146, 218] on b "[PERSON_NAME]" at bounding box center [162, 217] width 55 height 10
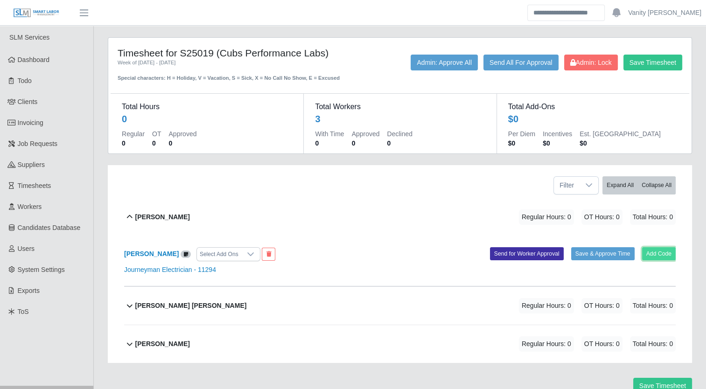
click at [668, 251] on button "Add Code" at bounding box center [659, 253] width 34 height 13
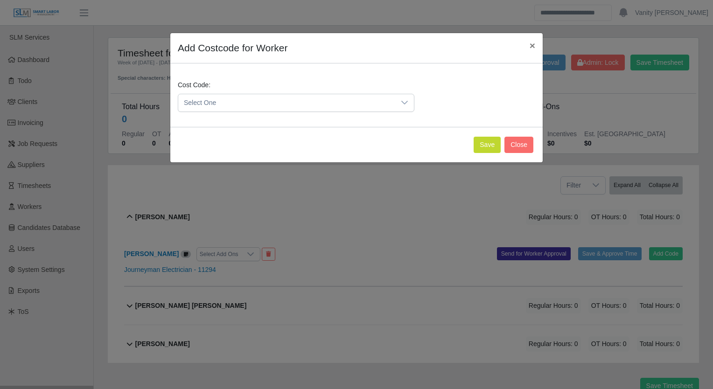
click at [211, 107] on span "Select One" at bounding box center [286, 102] width 217 height 17
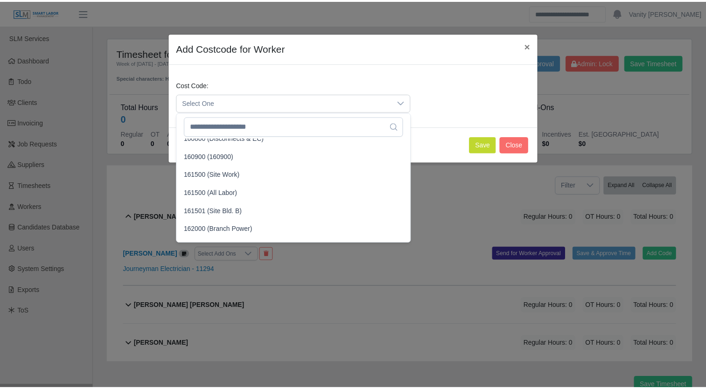
scroll to position [700, 0]
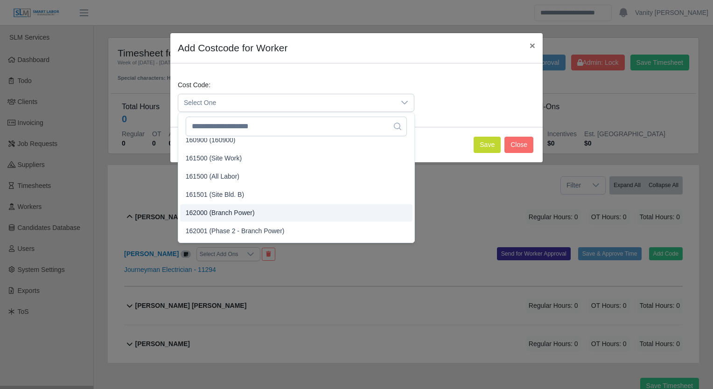
click at [217, 214] on span "162000 (Branch Power)" at bounding box center [220, 213] width 69 height 10
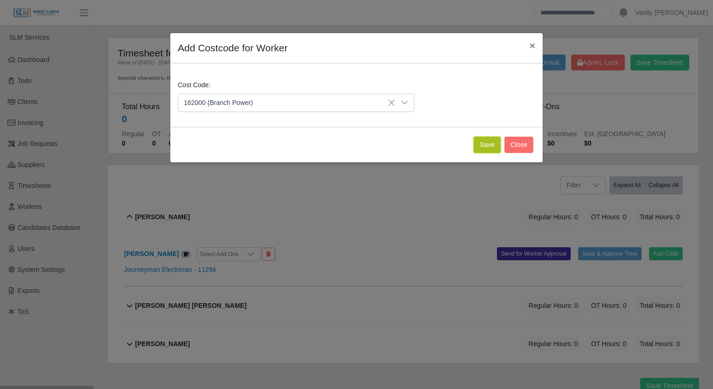
click at [493, 143] on button "Save" at bounding box center [486, 145] width 27 height 16
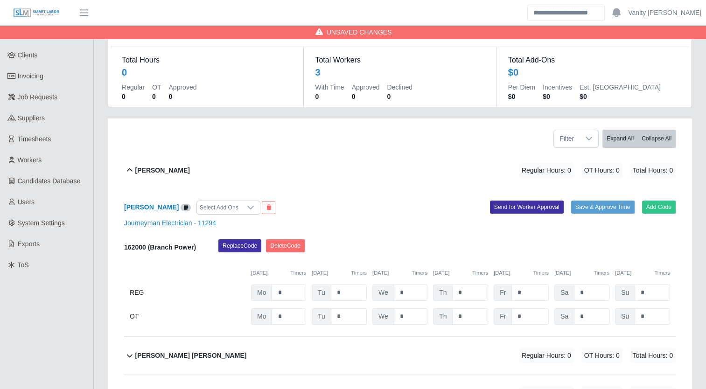
scroll to position [93, 0]
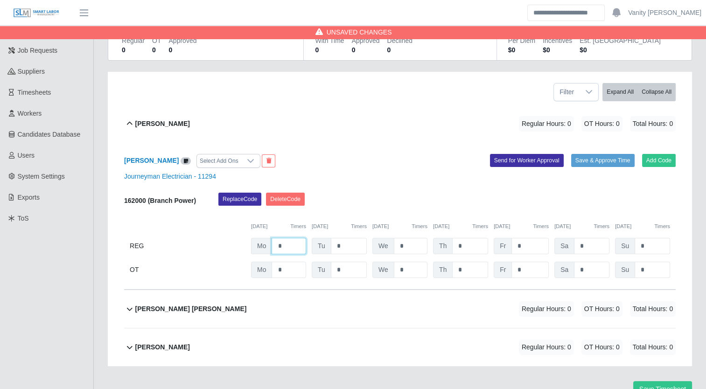
drag, startPoint x: 291, startPoint y: 244, endPoint x: 259, endPoint y: 245, distance: 31.7
click at [259, 245] on div "Mo *" at bounding box center [278, 246] width 55 height 16
type input "*"
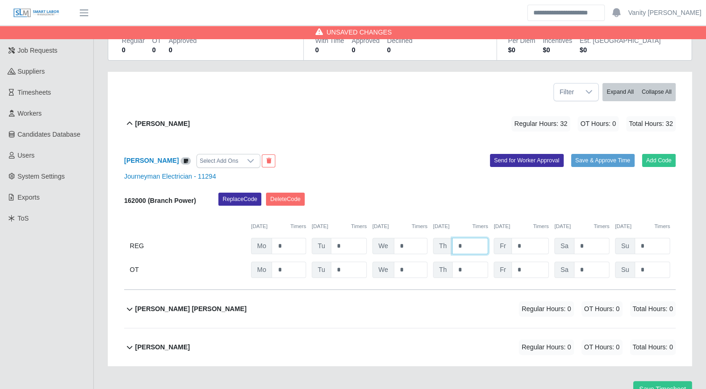
type input "*"
click at [610, 158] on button "Save & Approve Time" at bounding box center [602, 160] width 63 height 13
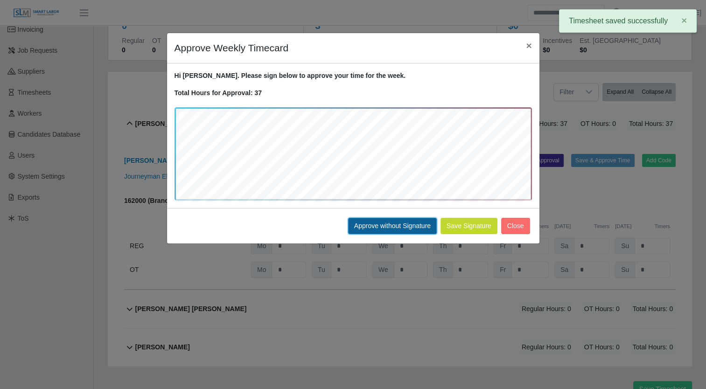
click at [379, 230] on button "Approve without Signature" at bounding box center [392, 226] width 89 height 16
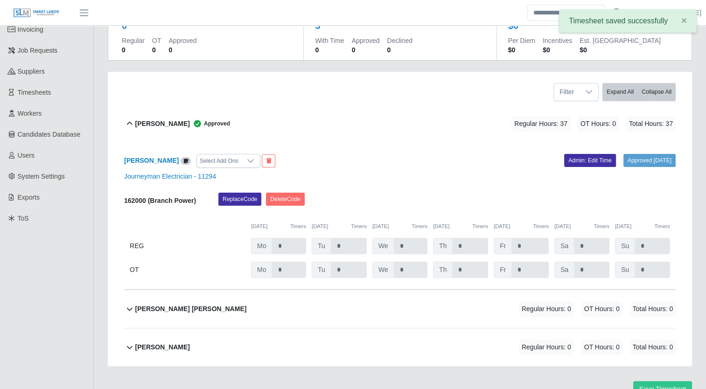
click at [140, 121] on b "[PERSON_NAME]" at bounding box center [162, 124] width 55 height 10
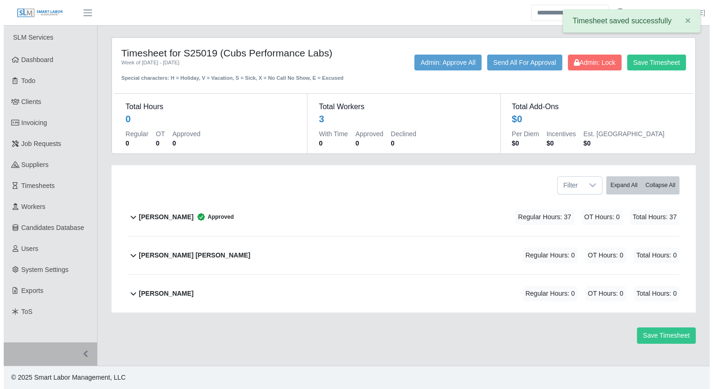
scroll to position [0, 0]
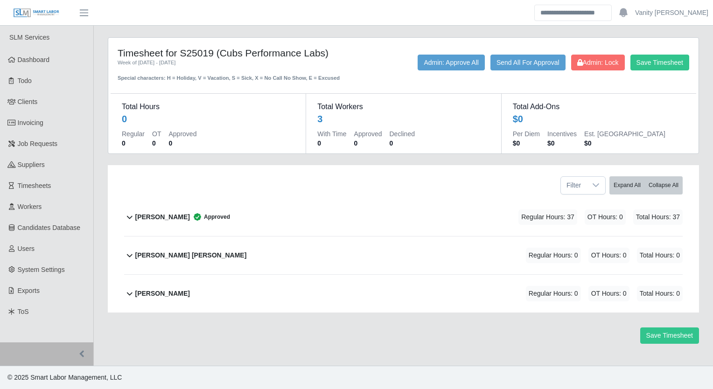
click at [150, 258] on b "[PERSON_NAME] [PERSON_NAME]" at bounding box center [190, 255] width 111 height 10
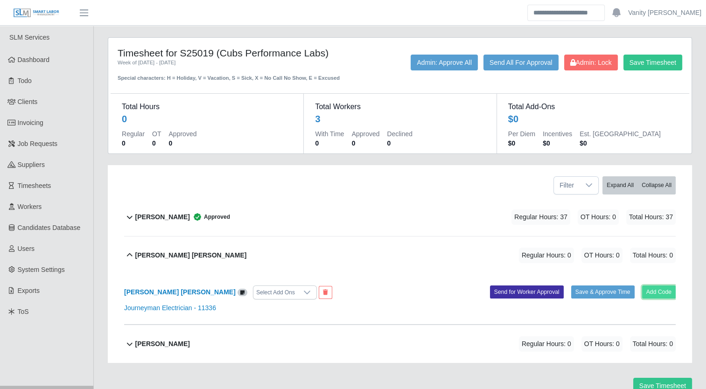
click at [654, 289] on button "Add Code" at bounding box center [659, 291] width 34 height 13
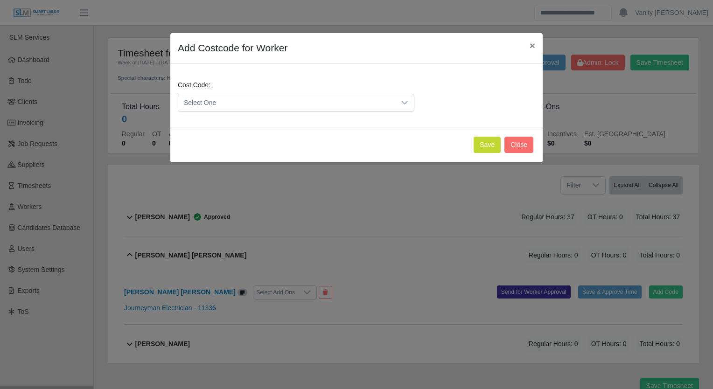
click at [273, 110] on span "Select One" at bounding box center [286, 102] width 217 height 17
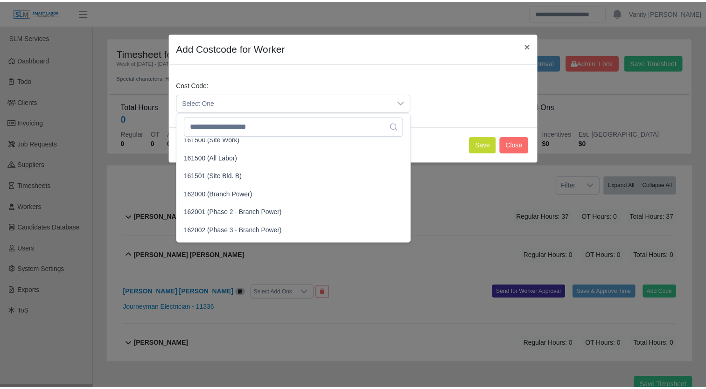
scroll to position [700, 0]
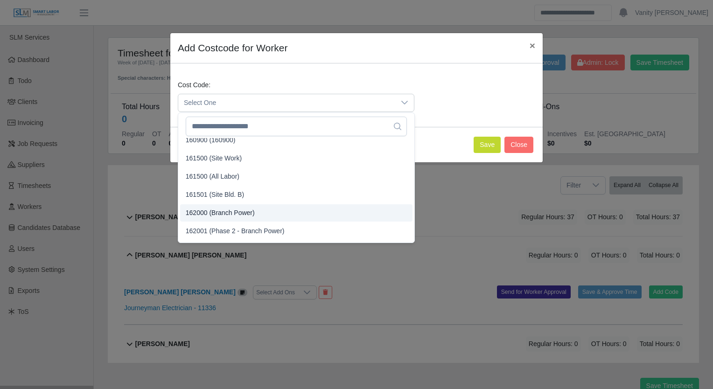
click at [222, 209] on span "162000 (Branch Power)" at bounding box center [220, 213] width 69 height 10
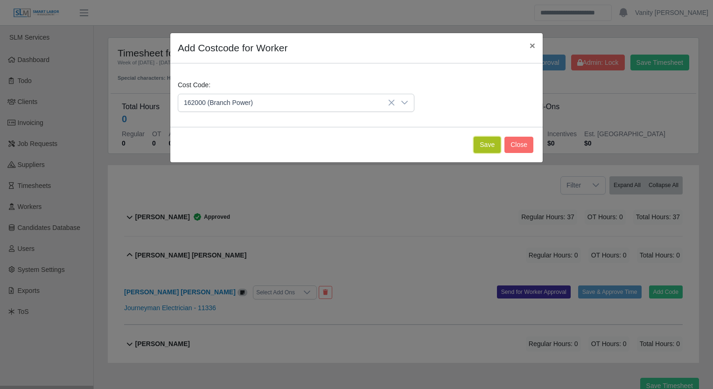
click at [484, 145] on button "Save" at bounding box center [486, 145] width 27 height 16
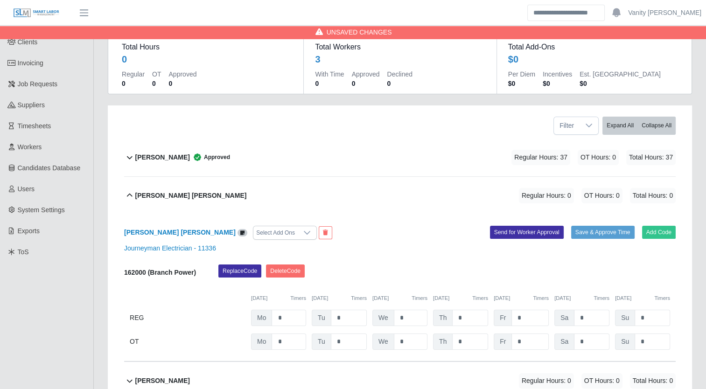
scroll to position [93, 0]
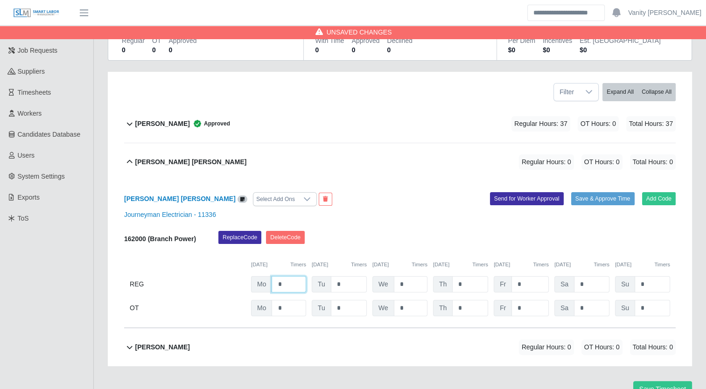
drag, startPoint x: 288, startPoint y: 288, endPoint x: 262, endPoint y: 285, distance: 26.3
click at [262, 285] on div "Mo *" at bounding box center [278, 284] width 55 height 16
type input "*"
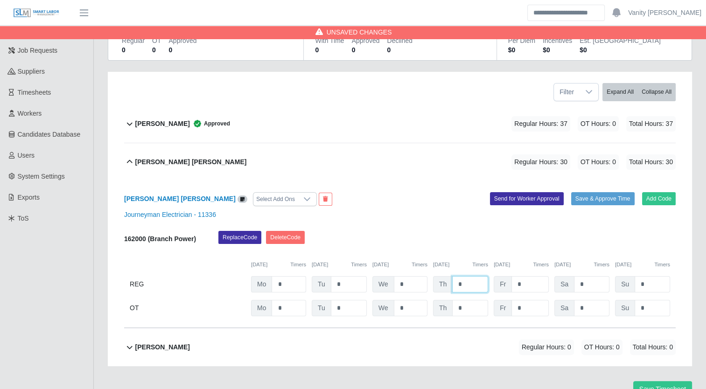
type input "*"
click at [588, 204] on div "Add Code Save & Approve Time Send for Worker Approval" at bounding box center [541, 199] width 283 height 14
click at [588, 197] on button "Save & Approve Time" at bounding box center [602, 198] width 63 height 13
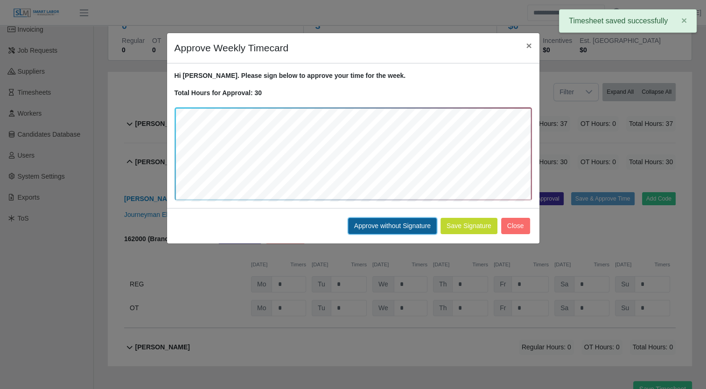
click at [407, 228] on button "Approve without Signature" at bounding box center [392, 226] width 89 height 16
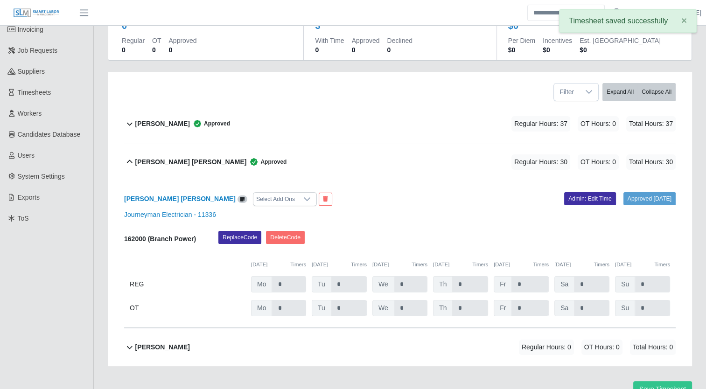
click at [162, 159] on b "[PERSON_NAME] [PERSON_NAME]" at bounding box center [190, 162] width 111 height 10
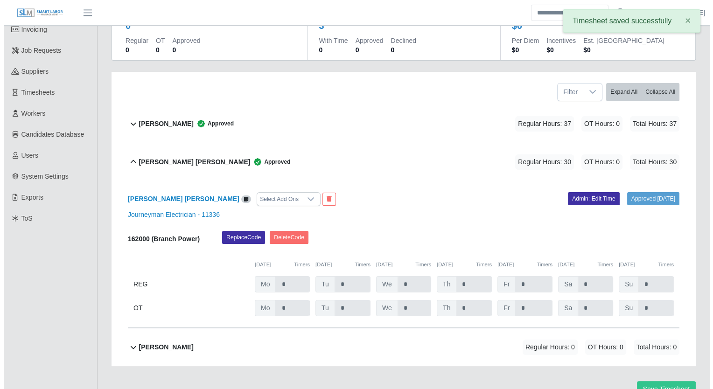
scroll to position [0, 0]
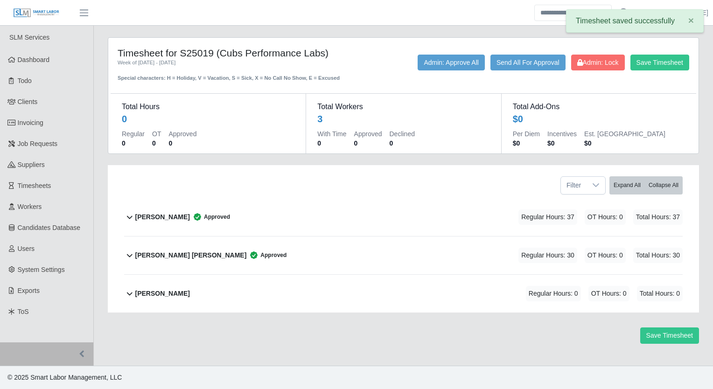
click at [174, 296] on b "[PERSON_NAME]" at bounding box center [162, 294] width 55 height 10
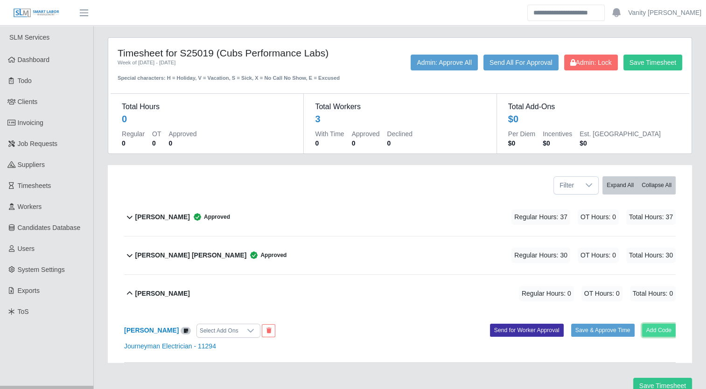
click at [663, 332] on button "Add Code" at bounding box center [659, 330] width 34 height 13
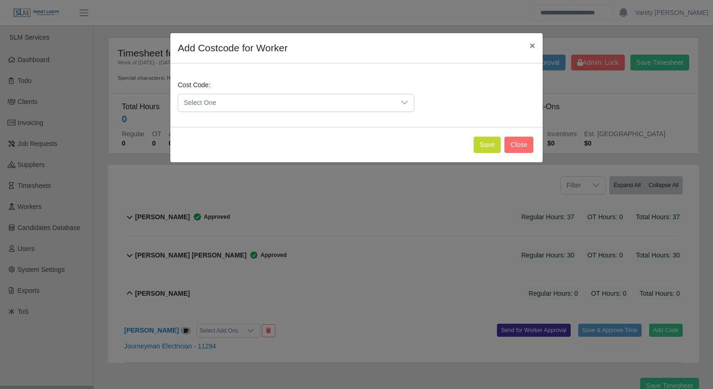
click at [340, 104] on span "Select One" at bounding box center [286, 102] width 217 height 17
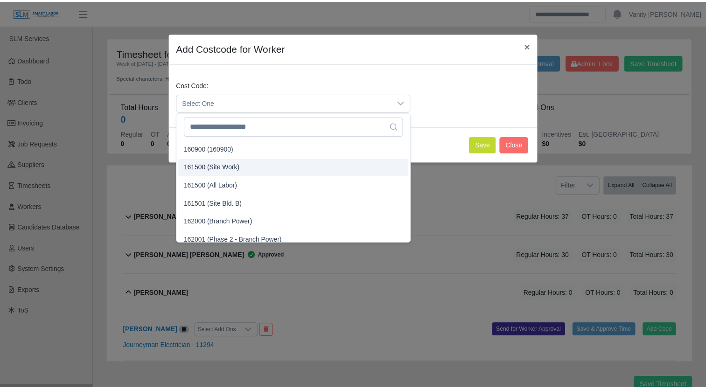
scroll to position [700, 0]
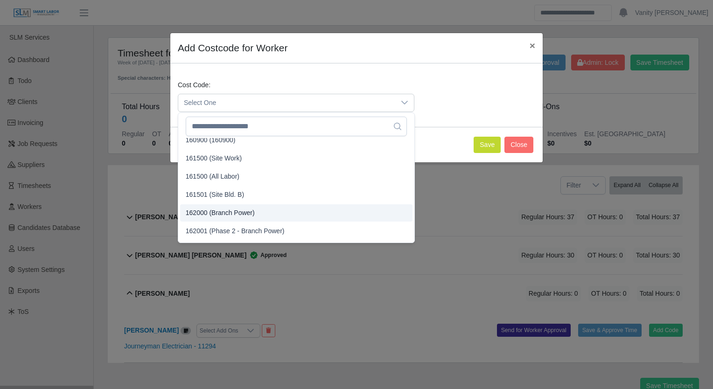
click at [227, 212] on span "162000 (Branch Power)" at bounding box center [220, 213] width 69 height 10
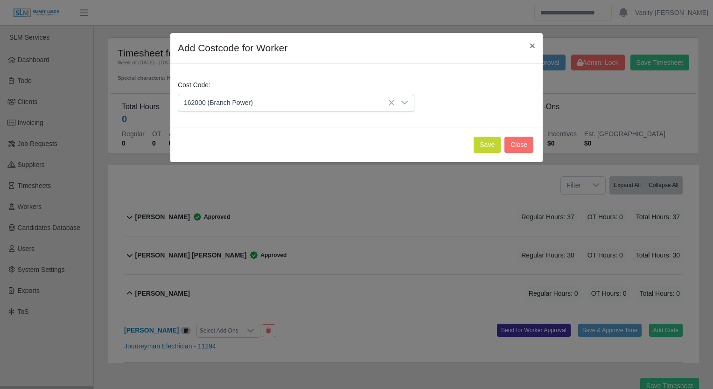
click at [474, 146] on div "Save Close" at bounding box center [356, 144] width 372 height 35
click at [483, 147] on button "Save" at bounding box center [486, 145] width 27 height 16
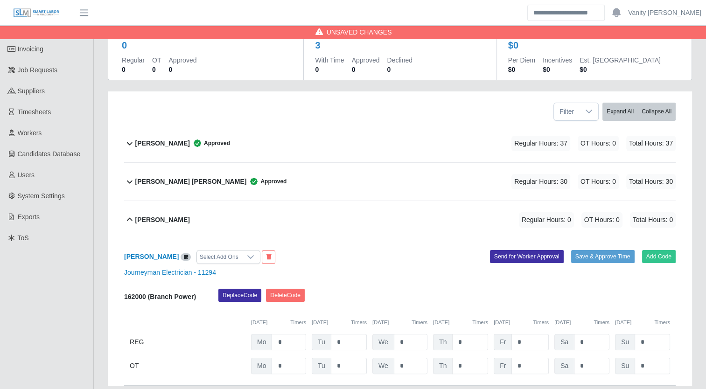
scroll to position [139, 0]
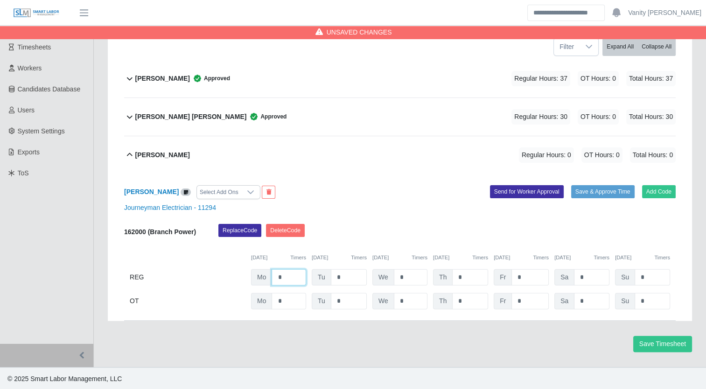
drag, startPoint x: 287, startPoint y: 279, endPoint x: 280, endPoint y: 279, distance: 7.5
click at [280, 279] on input "*" at bounding box center [288, 277] width 35 height 16
type input "*"
type input "**"
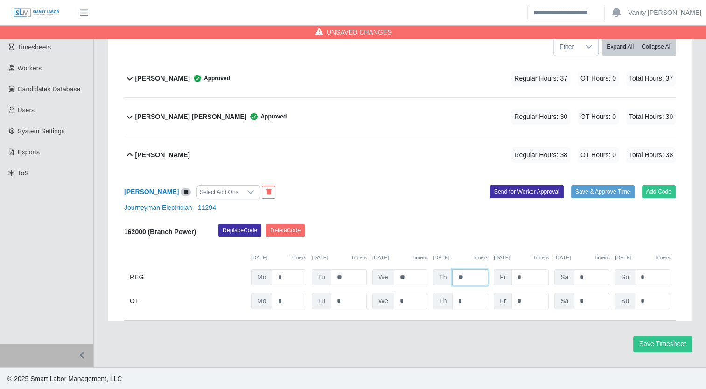
type input "**"
type input "*"
drag, startPoint x: 532, startPoint y: 303, endPoint x: 490, endPoint y: 309, distance: 41.9
click at [490, 309] on div "Stavonne Sanders Select Add Ons Add Code Save & Approve Time Send for Worker Ap…" at bounding box center [399, 247] width 551 height 147
type input "*"
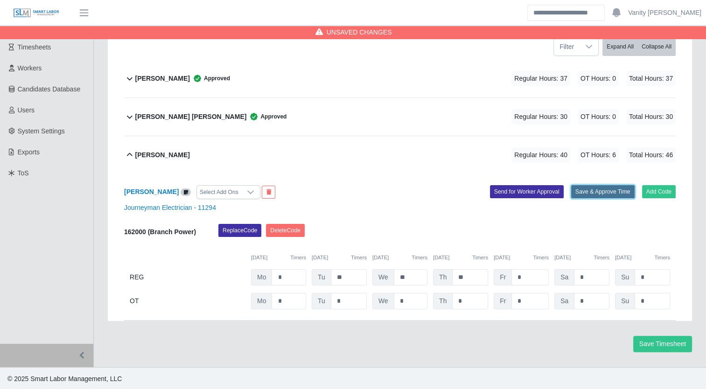
click at [593, 188] on button "Save & Approve Time" at bounding box center [602, 191] width 63 height 13
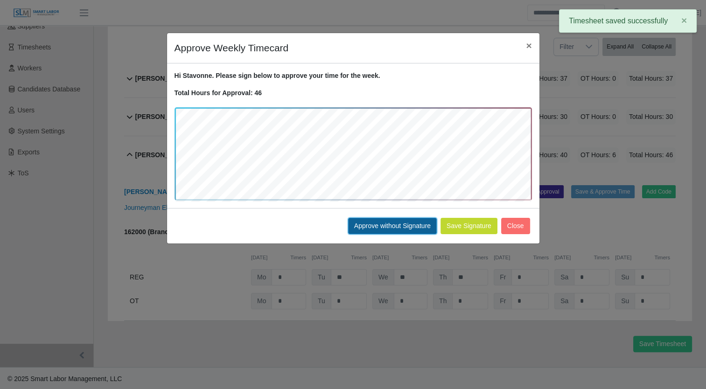
click at [371, 223] on button "Approve without Signature" at bounding box center [392, 226] width 89 height 16
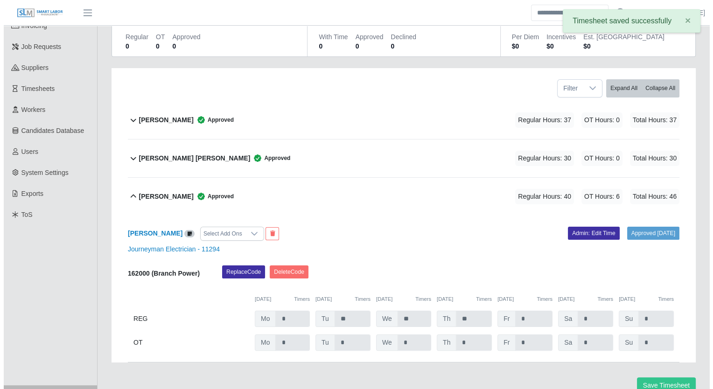
scroll to position [0, 0]
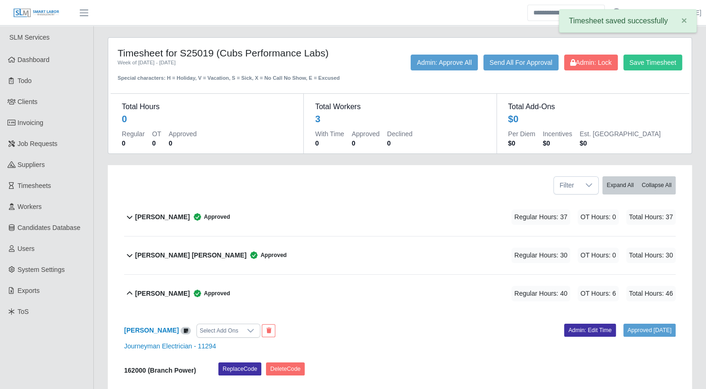
click at [139, 293] on b "Stavonne Sanders" at bounding box center [162, 294] width 55 height 10
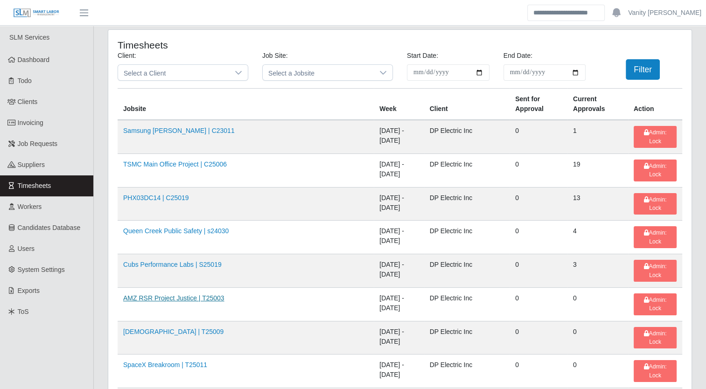
click at [165, 294] on link "AMZ RSR Project Justice | T25003" at bounding box center [173, 297] width 101 height 7
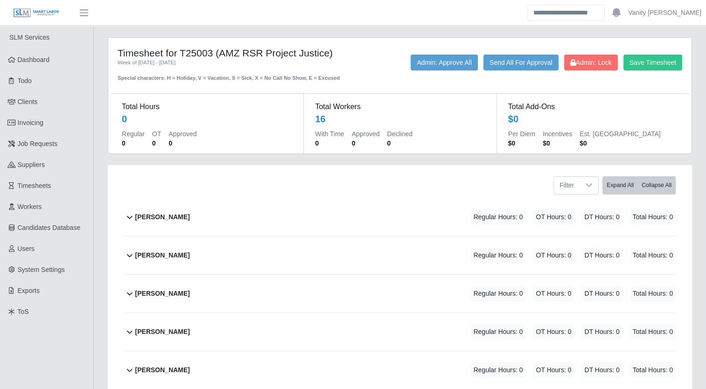
click at [153, 213] on b "[PERSON_NAME]" at bounding box center [162, 217] width 55 height 10
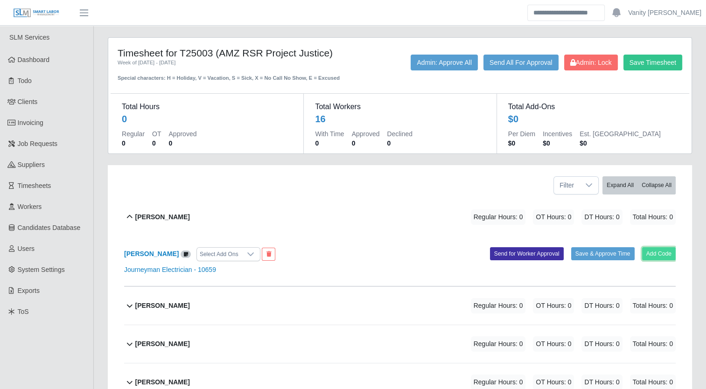
click at [657, 255] on button "Add Code" at bounding box center [659, 253] width 34 height 13
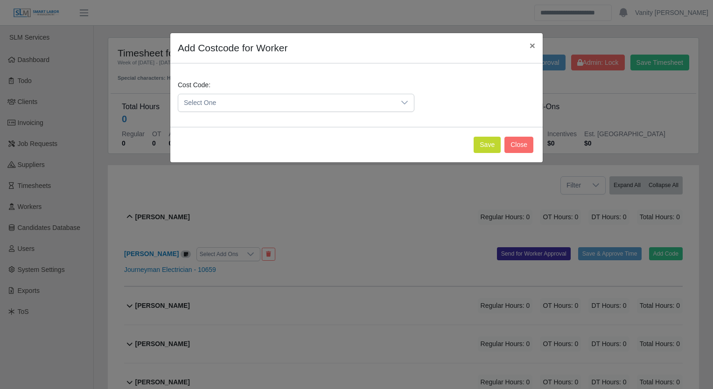
click at [398, 105] on div at bounding box center [404, 102] width 19 height 17
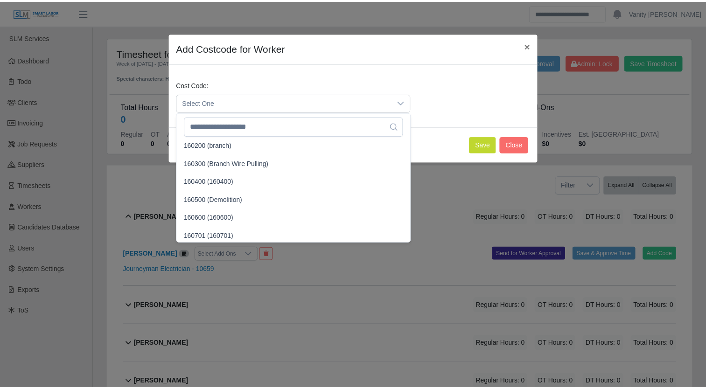
scroll to position [513, 0]
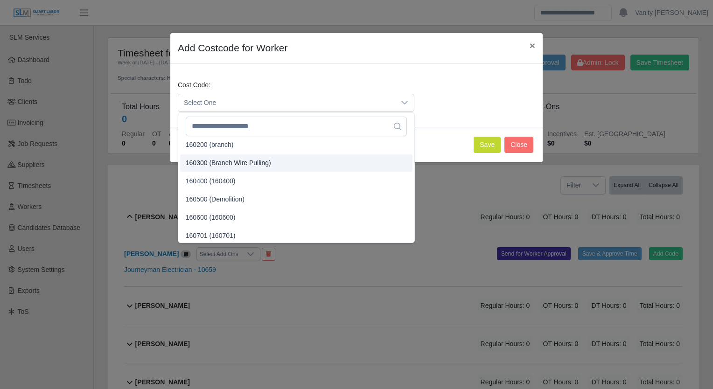
click at [256, 166] on span "160300 (Branch Wire Pulling)" at bounding box center [228, 163] width 85 height 10
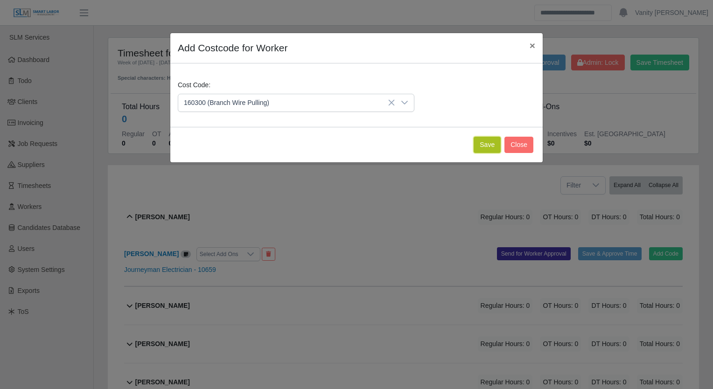
click at [481, 140] on button "Save" at bounding box center [486, 145] width 27 height 16
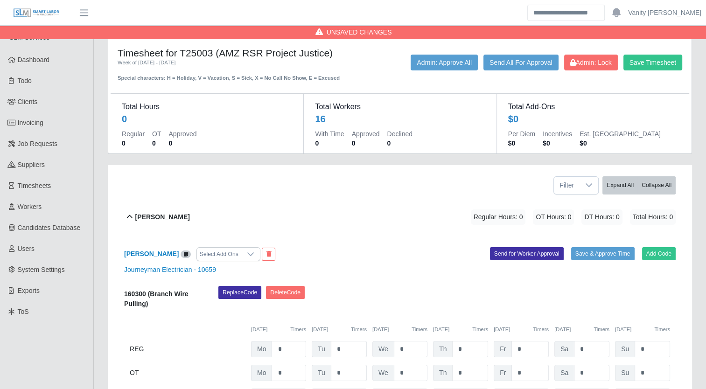
scroll to position [47, 0]
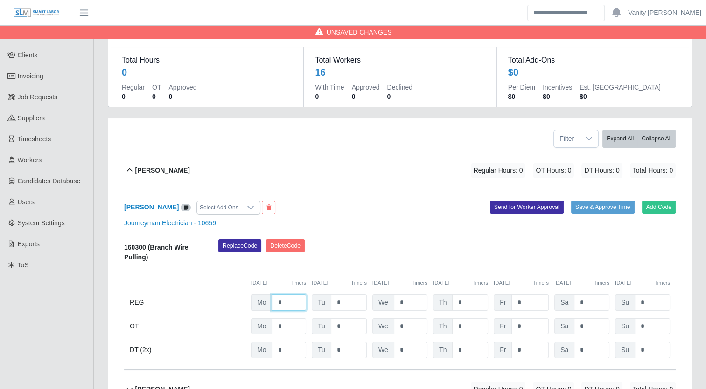
click at [274, 303] on input "*" at bounding box center [288, 302] width 35 height 16
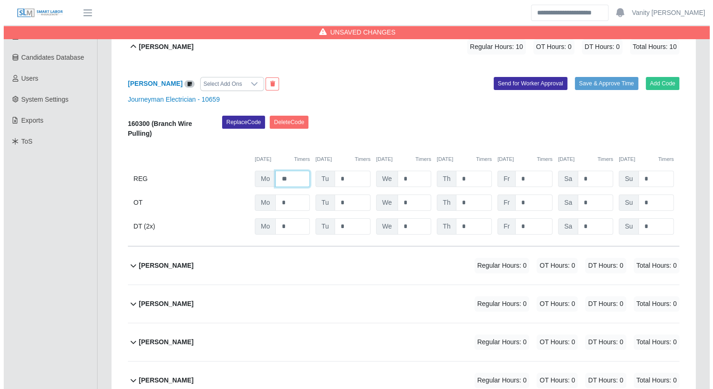
scroll to position [187, 0]
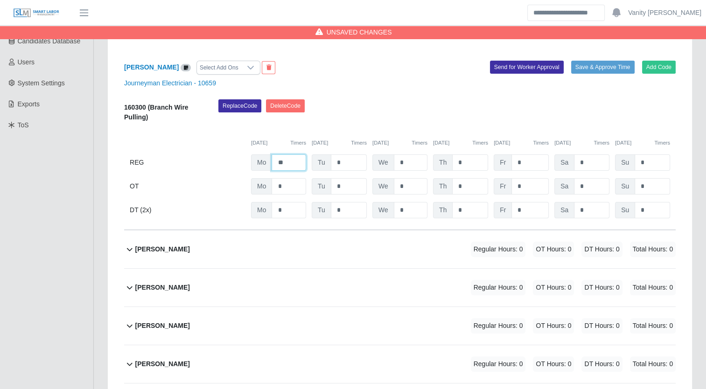
type input "**"
click at [165, 252] on b "[PERSON_NAME]" at bounding box center [162, 249] width 55 height 10
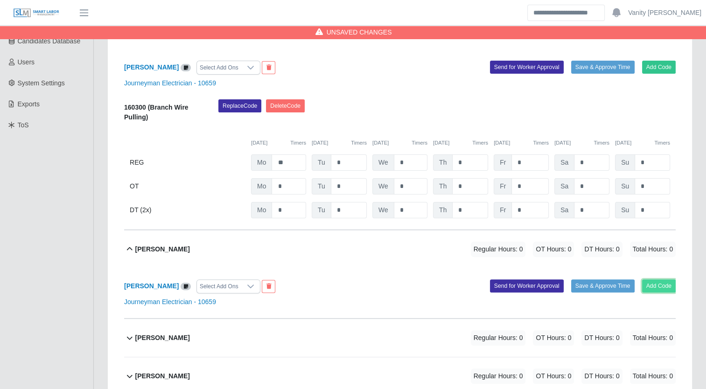
click at [649, 286] on button "Add Code" at bounding box center [659, 285] width 34 height 13
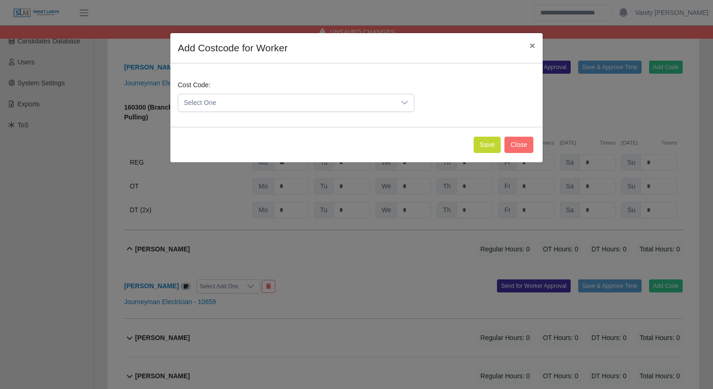
click at [409, 105] on div at bounding box center [404, 102] width 19 height 17
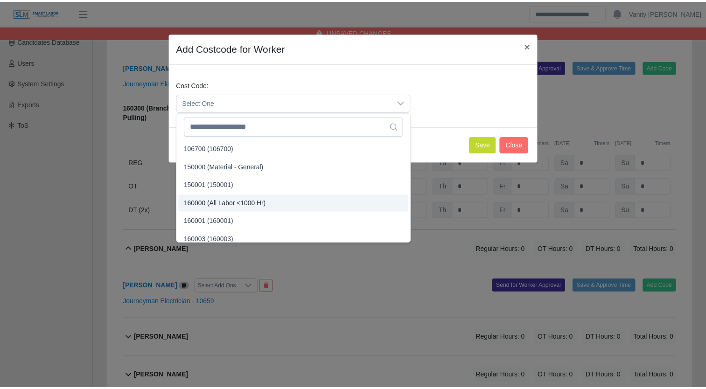
scroll to position [47, 0]
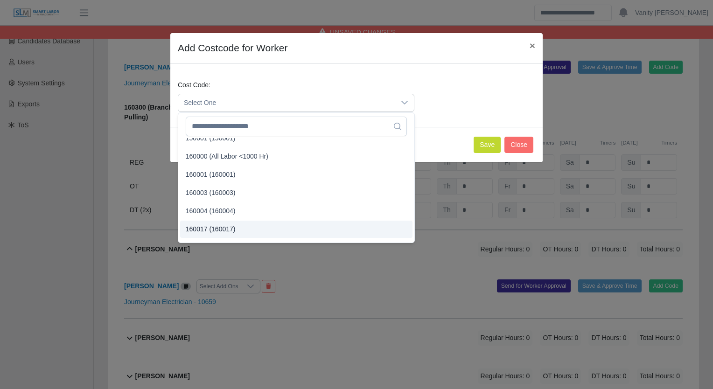
click at [246, 232] on li "160017 (160017)" at bounding box center [296, 229] width 232 height 17
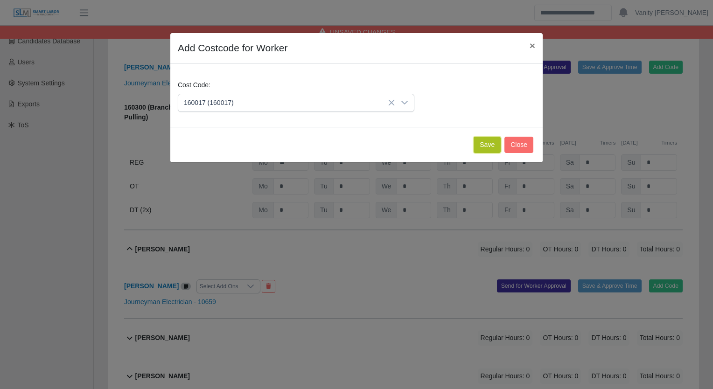
click at [478, 146] on button "Save" at bounding box center [486, 145] width 27 height 16
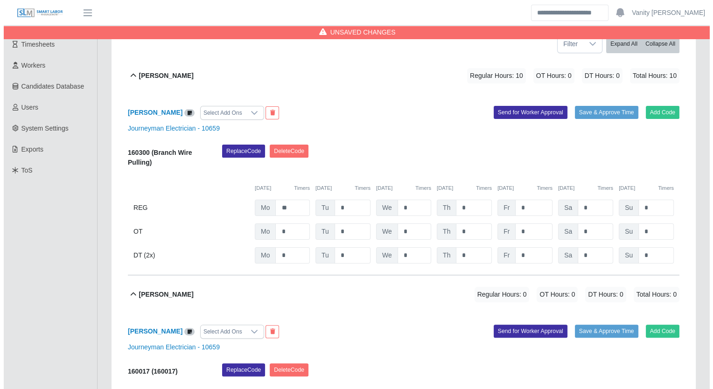
scroll to position [93, 0]
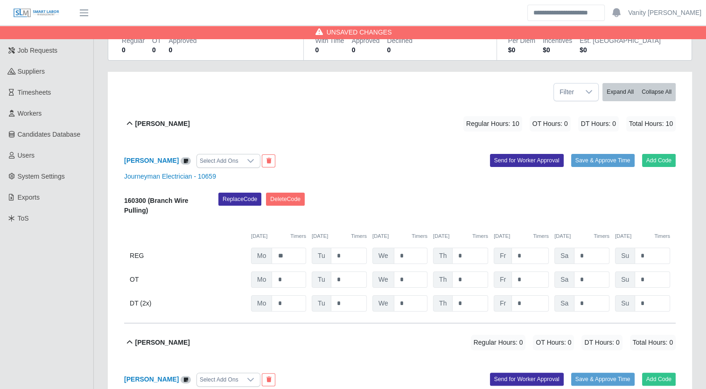
click at [155, 118] on div "[PERSON_NAME]" at bounding box center [162, 123] width 55 height 15
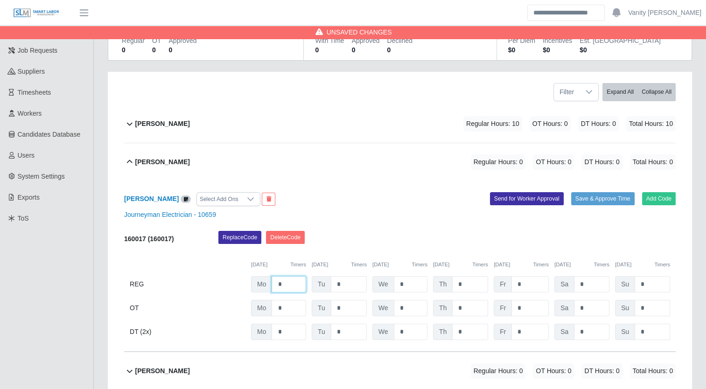
drag, startPoint x: 277, startPoint y: 285, endPoint x: 264, endPoint y: 284, distance: 12.1
click at [264, 284] on div "Mo *" at bounding box center [278, 284] width 55 height 16
type input "***"
click at [147, 157] on b "[PERSON_NAME]" at bounding box center [162, 162] width 55 height 10
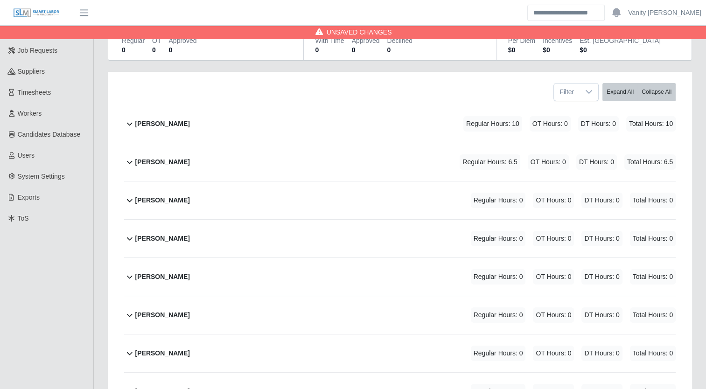
click at [144, 194] on div "[PERSON_NAME]" at bounding box center [162, 200] width 55 height 15
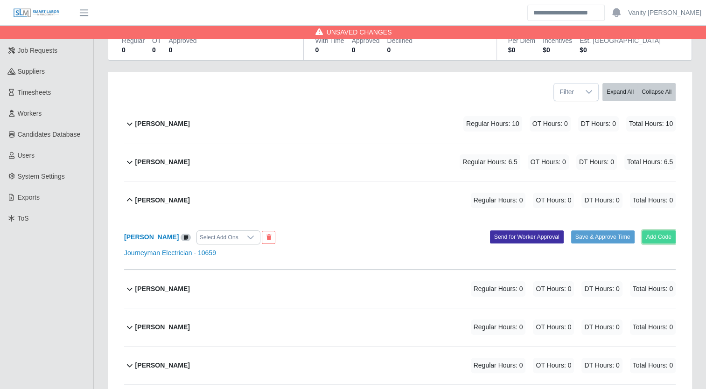
click at [654, 232] on button "Add Code" at bounding box center [659, 236] width 34 height 13
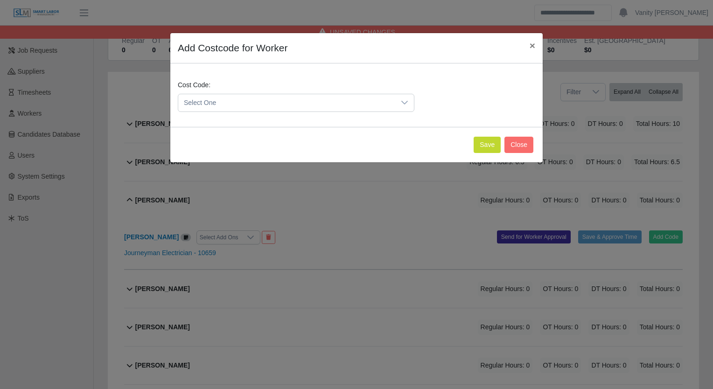
click at [296, 103] on span "Select One" at bounding box center [286, 102] width 217 height 17
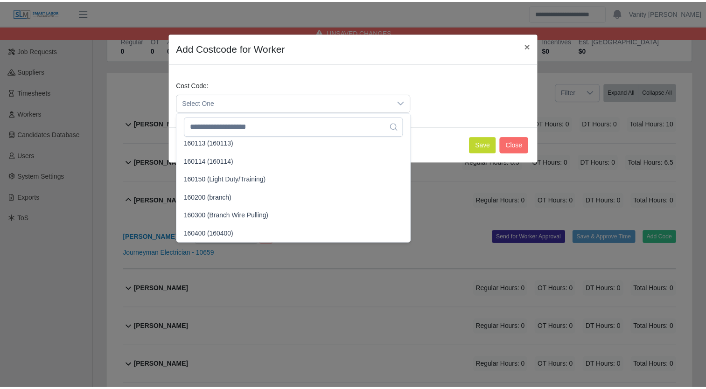
scroll to position [466, 0]
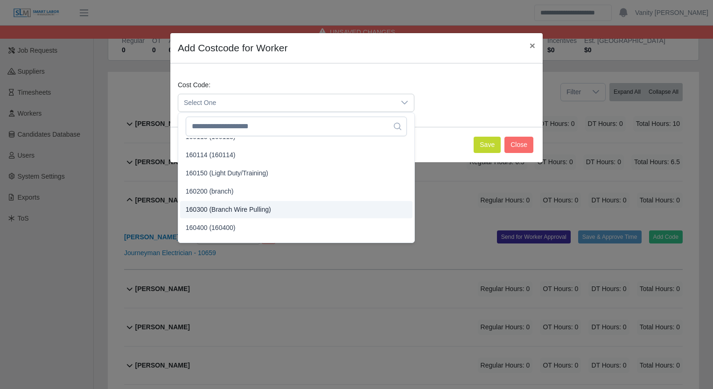
click at [211, 205] on span "160300 (Branch Wire Pulling)" at bounding box center [228, 210] width 85 height 10
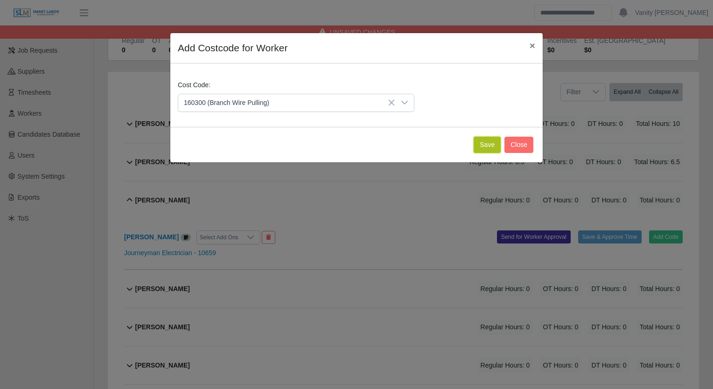
click at [491, 145] on button "Save" at bounding box center [486, 145] width 27 height 16
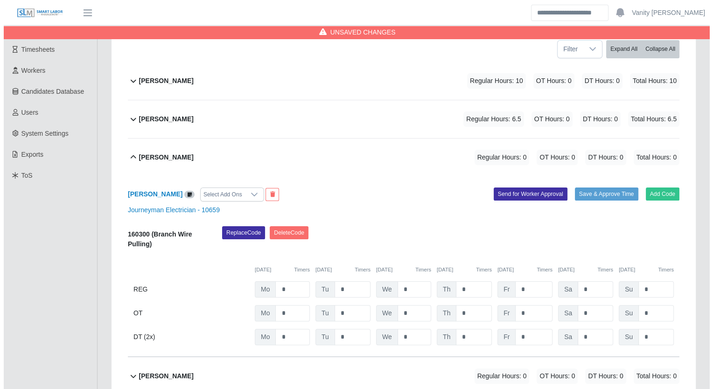
scroll to position [187, 0]
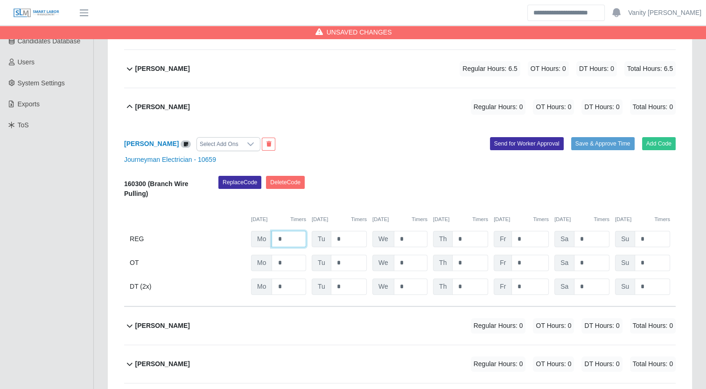
click at [279, 238] on input "*" at bounding box center [288, 239] width 35 height 16
type input "**"
click at [169, 102] on b "[PERSON_NAME]" at bounding box center [162, 107] width 55 height 10
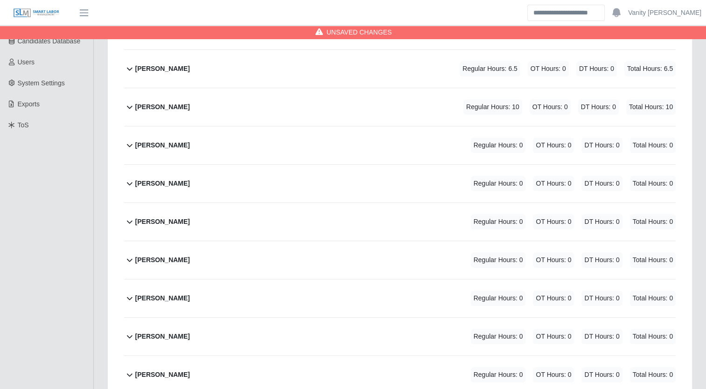
click at [160, 148] on b "[PERSON_NAME]" at bounding box center [162, 145] width 55 height 10
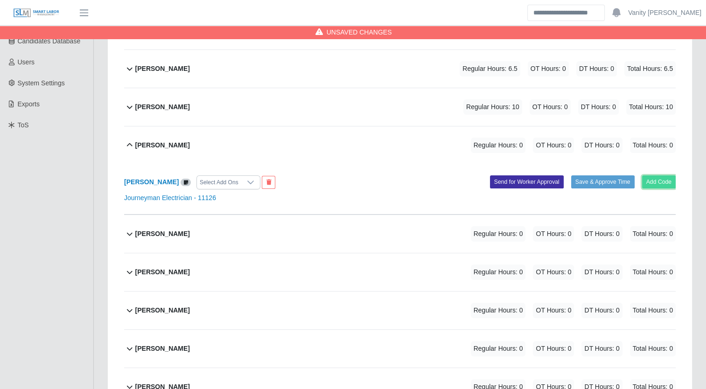
click at [663, 180] on button "Add Code" at bounding box center [659, 181] width 34 height 13
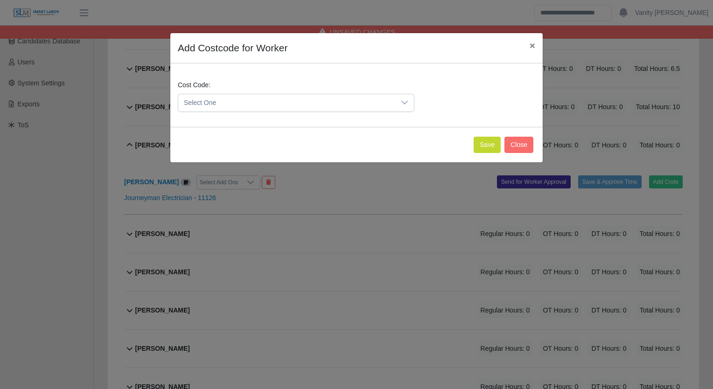
click at [402, 104] on icon at bounding box center [404, 102] width 7 height 7
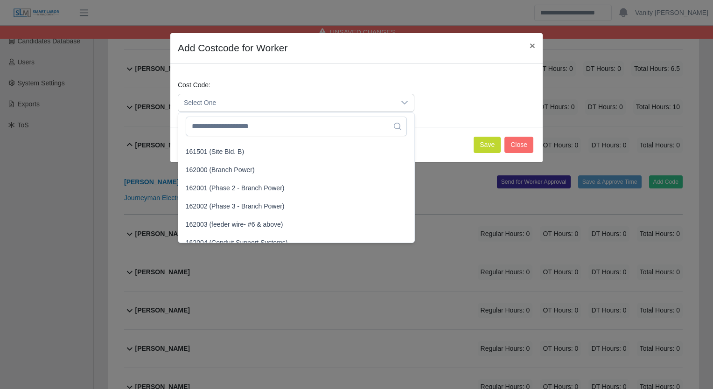
scroll to position [700, 0]
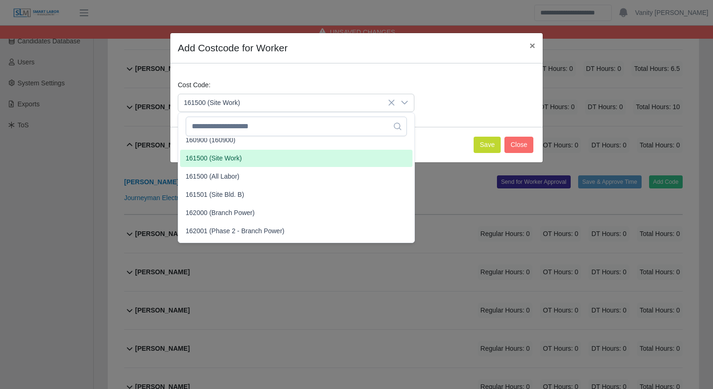
click at [223, 161] on span "161500 (Site Work)" at bounding box center [214, 158] width 56 height 10
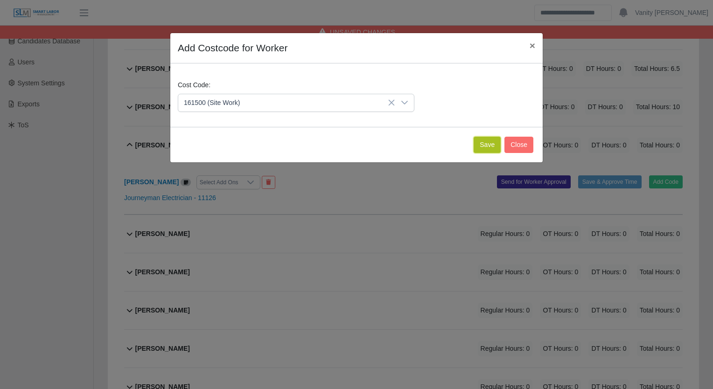
click at [480, 145] on button "Save" at bounding box center [486, 145] width 27 height 16
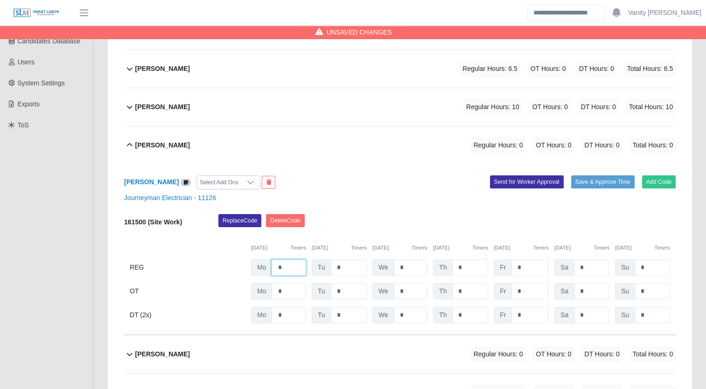
click at [272, 267] on input "*" at bounding box center [288, 267] width 35 height 16
type input "**"
click at [182, 147] on b "[PERSON_NAME]" at bounding box center [162, 145] width 55 height 10
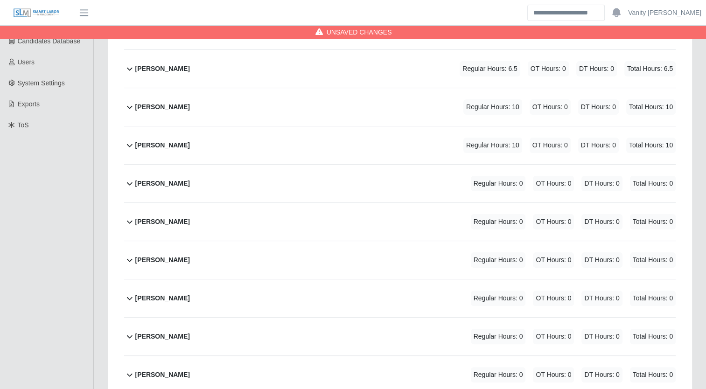
click at [149, 184] on b "[PERSON_NAME]" at bounding box center [162, 184] width 55 height 10
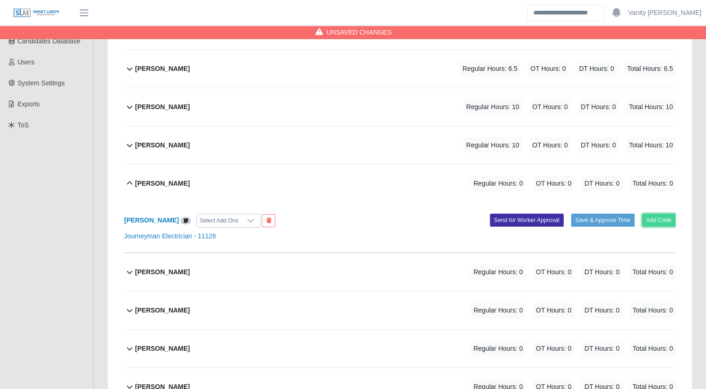
click at [660, 219] on button "Add Code" at bounding box center [659, 220] width 34 height 13
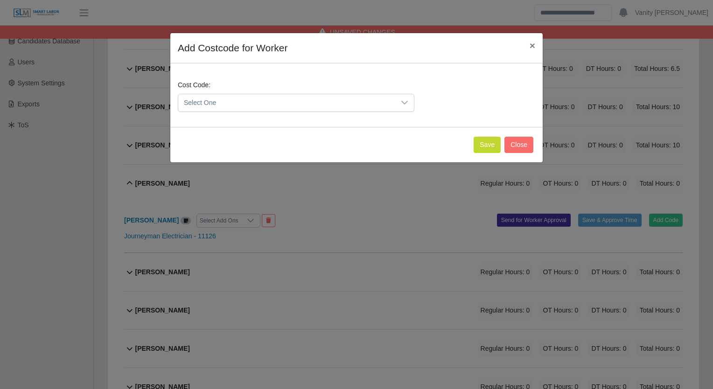
click at [259, 102] on span "Select One" at bounding box center [286, 102] width 217 height 17
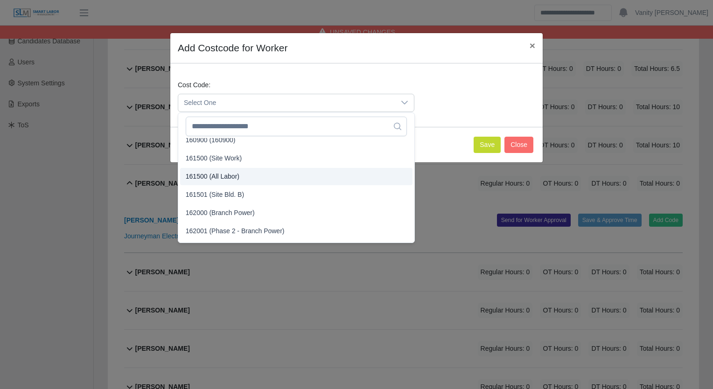
click at [231, 177] on span "161500 (All Labor)" at bounding box center [213, 177] width 54 height 10
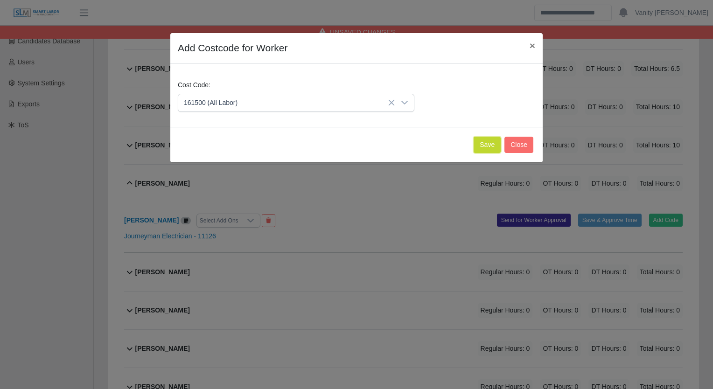
click at [478, 146] on button "Save" at bounding box center [486, 145] width 27 height 16
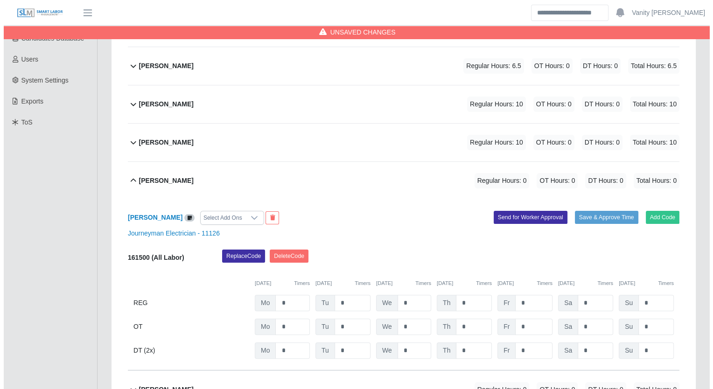
scroll to position [233, 0]
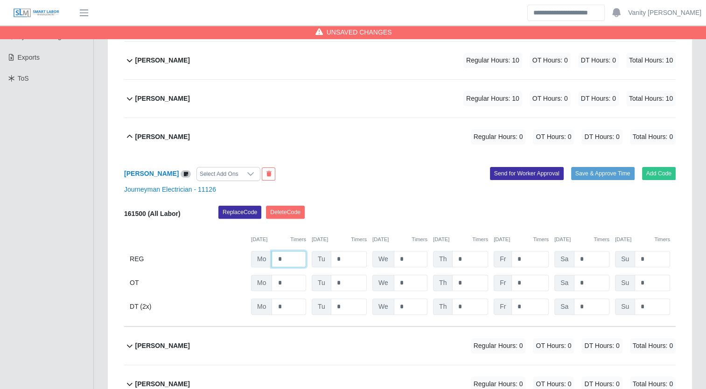
drag, startPoint x: 286, startPoint y: 257, endPoint x: 257, endPoint y: 250, distance: 29.8
click at [257, 251] on div "Mo *" at bounding box center [278, 259] width 55 height 16
type input "**"
click at [158, 130] on div "[PERSON_NAME]" at bounding box center [162, 136] width 55 height 15
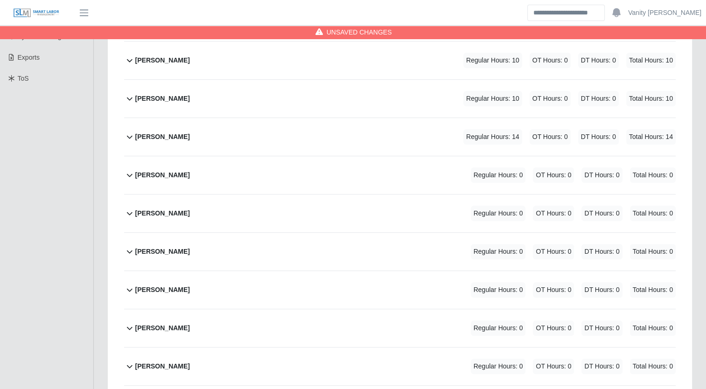
click at [149, 170] on b "[PERSON_NAME]" at bounding box center [162, 175] width 55 height 10
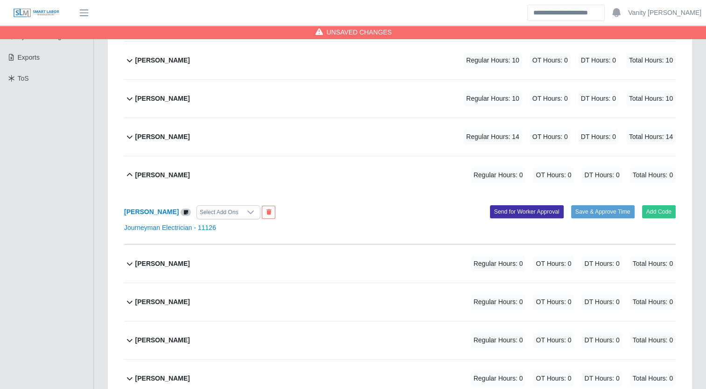
click at [149, 170] on b "[PERSON_NAME]" at bounding box center [162, 175] width 55 height 10
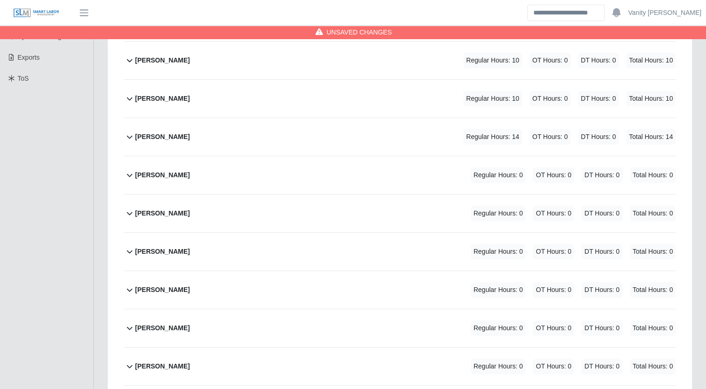
click at [144, 215] on b "[PERSON_NAME]" at bounding box center [162, 214] width 55 height 10
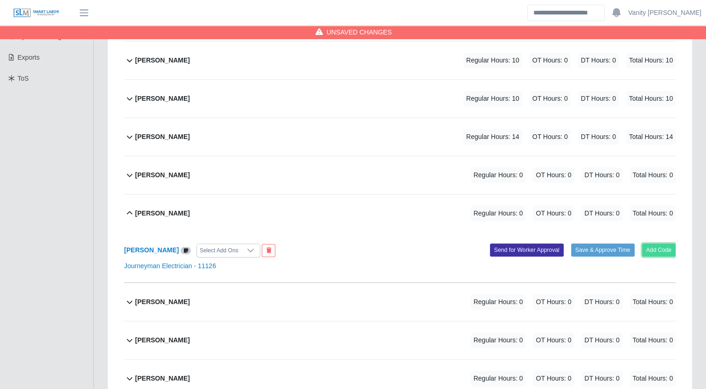
click at [653, 249] on button "Add Code" at bounding box center [659, 249] width 34 height 13
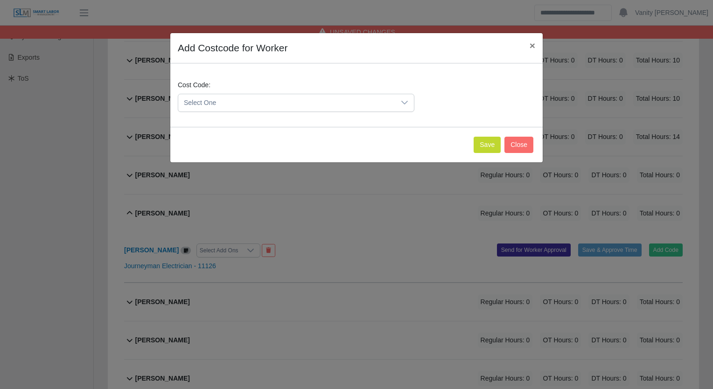
click at [211, 106] on span "Select One" at bounding box center [286, 102] width 217 height 17
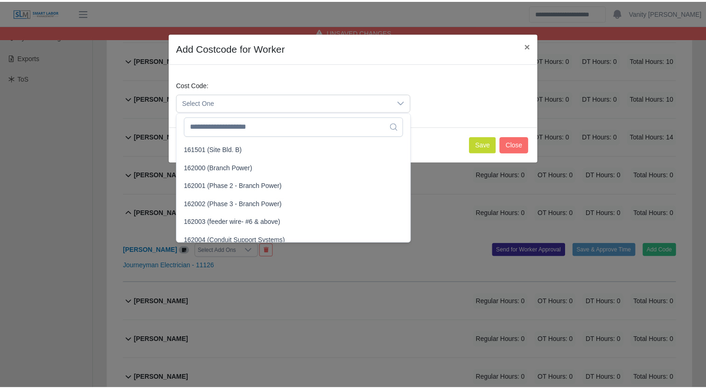
scroll to position [700, 0]
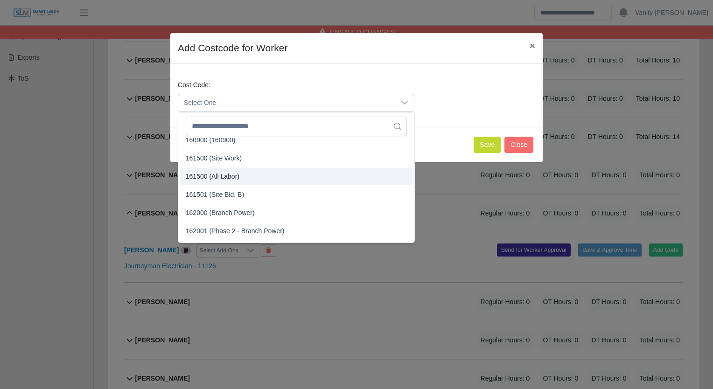
click at [214, 177] on span "161500 (All Labor)" at bounding box center [213, 177] width 54 height 10
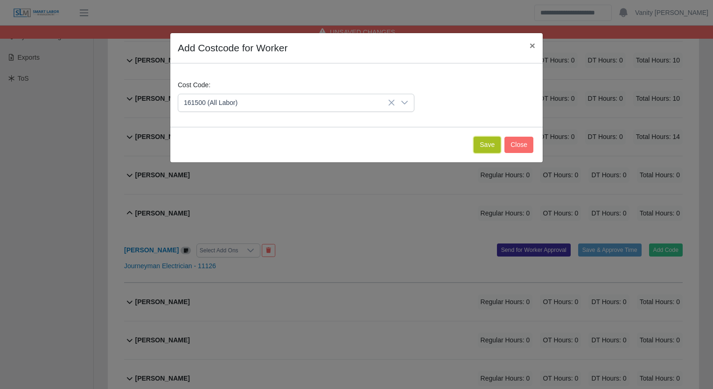
click at [481, 149] on button "Save" at bounding box center [486, 145] width 27 height 16
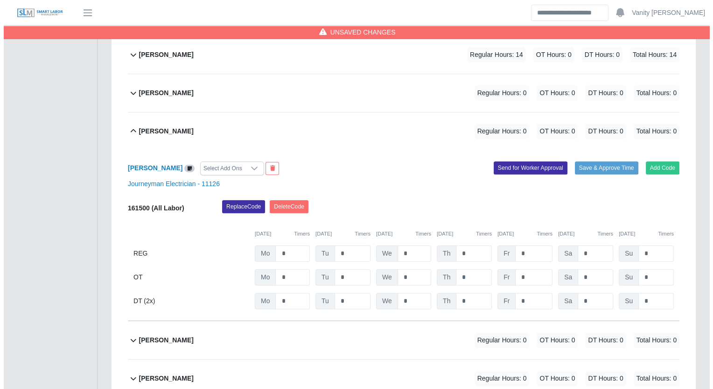
scroll to position [327, 0]
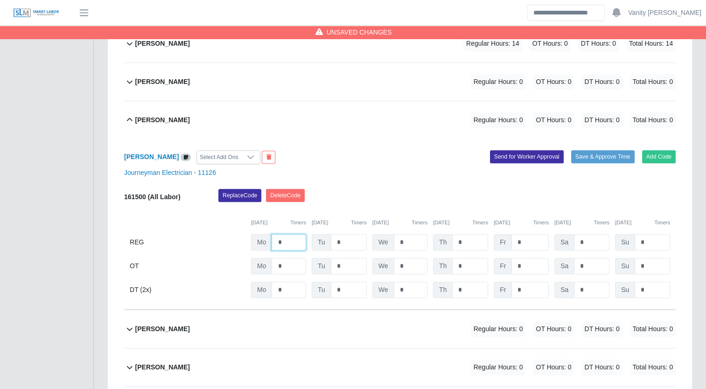
drag, startPoint x: 285, startPoint y: 240, endPoint x: 272, endPoint y: 240, distance: 12.6
click at [272, 240] on input "*" at bounding box center [288, 242] width 35 height 16
type input "**"
click at [158, 113] on div "[PERSON_NAME]" at bounding box center [162, 119] width 55 height 15
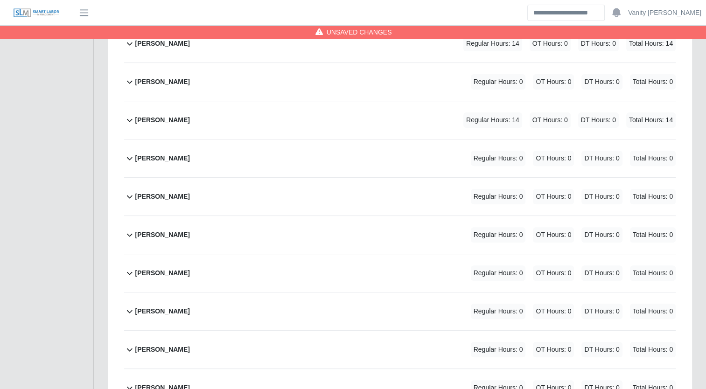
click at [159, 155] on b "[PERSON_NAME]" at bounding box center [162, 158] width 55 height 10
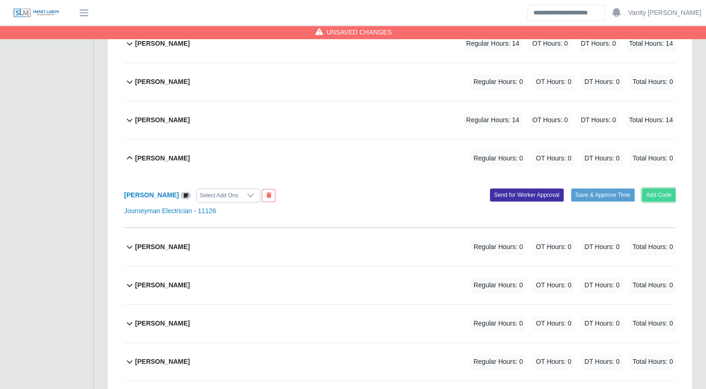
click at [659, 192] on button "Add Code" at bounding box center [659, 194] width 34 height 13
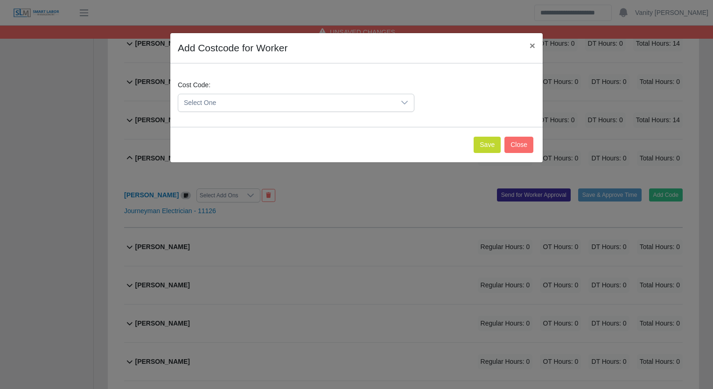
click at [284, 100] on span "Select One" at bounding box center [286, 102] width 217 height 17
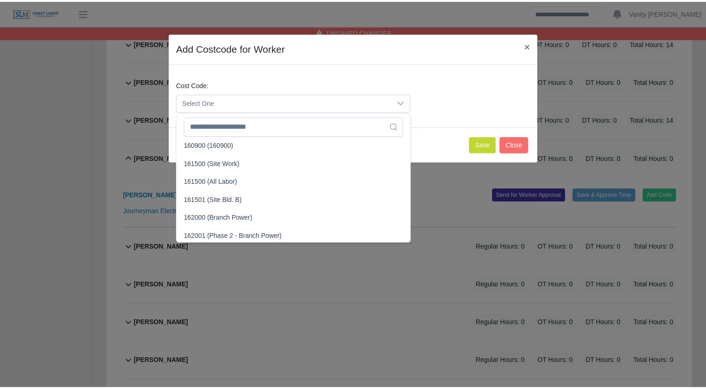
scroll to position [700, 0]
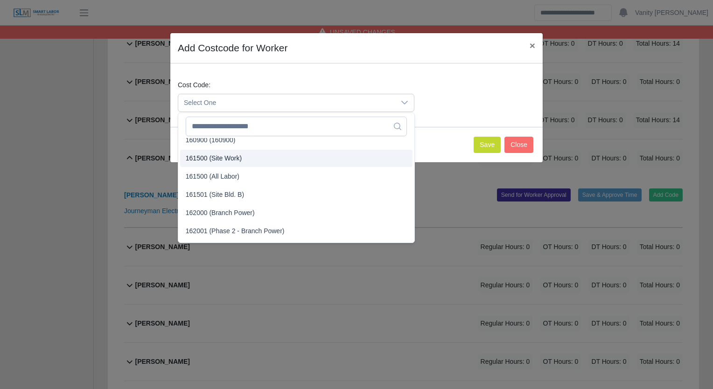
click at [231, 160] on span "161500 (Site Work)" at bounding box center [214, 158] width 56 height 10
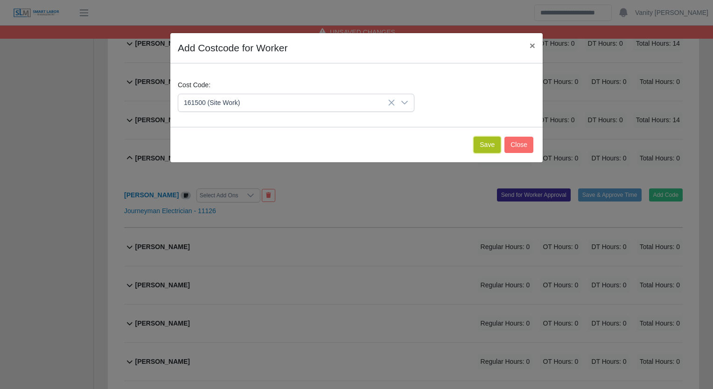
click at [496, 144] on button "Save" at bounding box center [486, 145] width 27 height 16
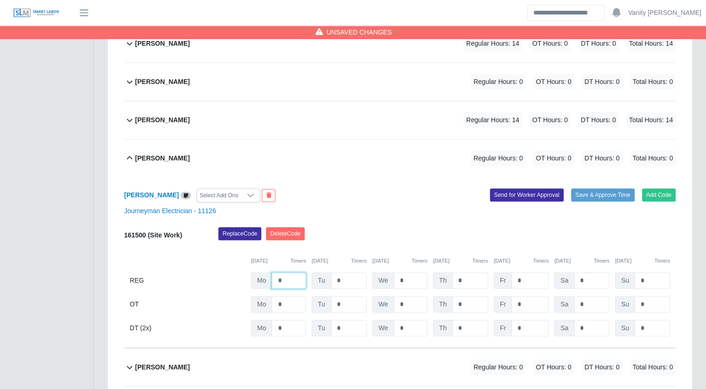
drag, startPoint x: 288, startPoint y: 282, endPoint x: 237, endPoint y: 281, distance: 51.3
click at [237, 281] on div "REG Mo * Tu * We * Th * Fr * Sa * Su *" at bounding box center [399, 280] width 551 height 16
type input "**"
click at [171, 163] on div "[PERSON_NAME]" at bounding box center [162, 158] width 55 height 15
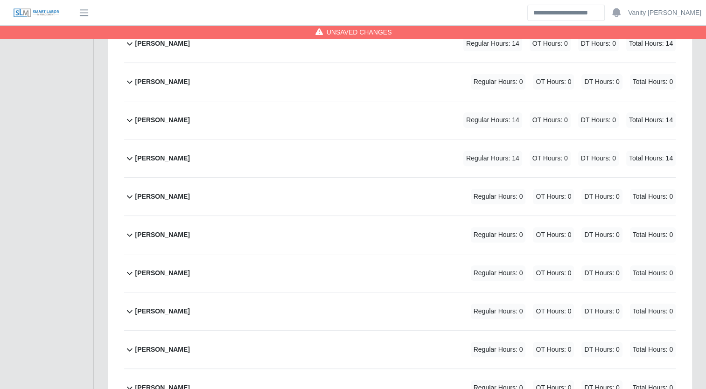
click at [142, 197] on b "[PERSON_NAME]" at bounding box center [162, 197] width 55 height 10
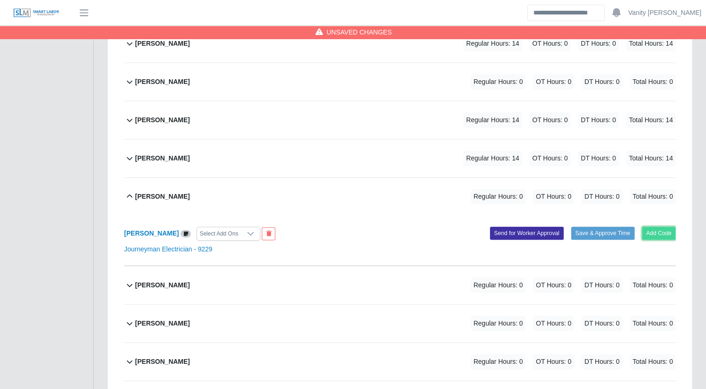
click at [671, 230] on button "Add Code" at bounding box center [659, 233] width 34 height 13
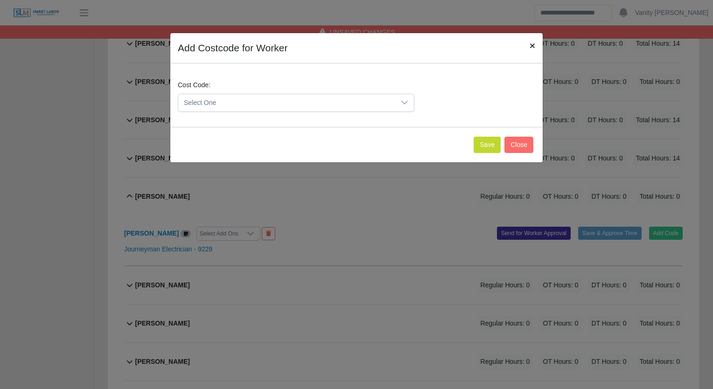
click at [527, 51] on button "×" at bounding box center [532, 45] width 21 height 25
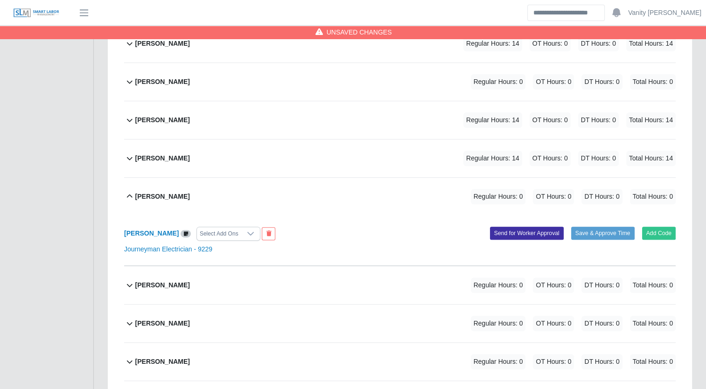
click at [137, 199] on b "[PERSON_NAME]" at bounding box center [162, 197] width 55 height 10
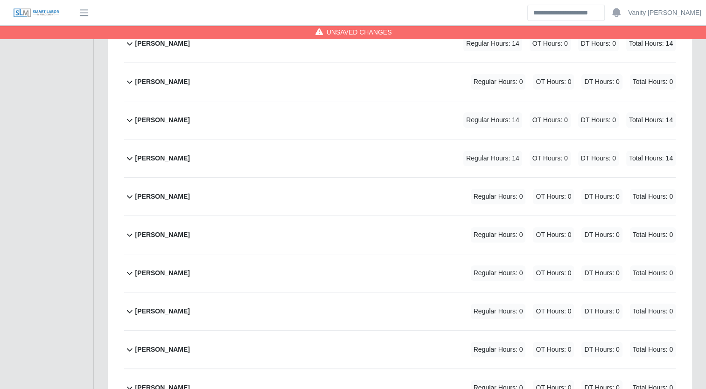
click at [138, 238] on b "[PERSON_NAME]" at bounding box center [162, 235] width 55 height 10
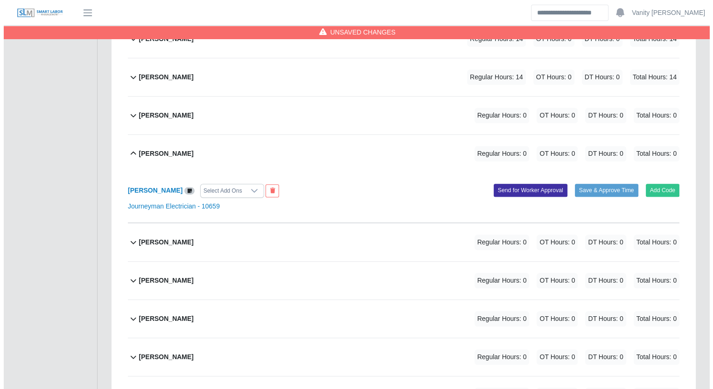
scroll to position [420, 0]
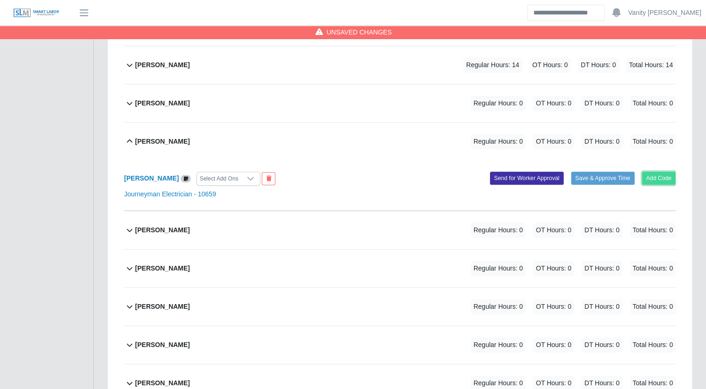
click at [660, 177] on button "Add Code" at bounding box center [659, 178] width 34 height 13
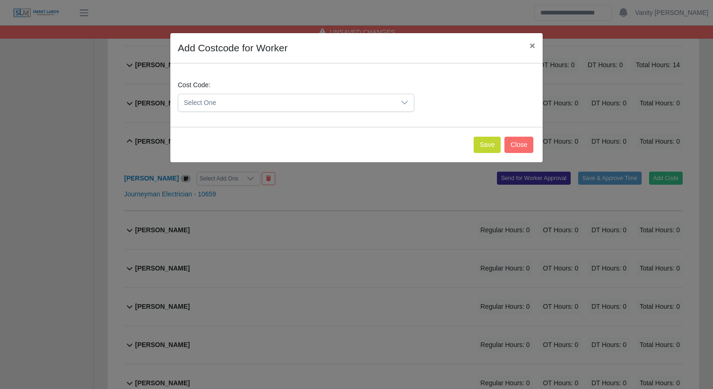
click at [403, 107] on div at bounding box center [404, 102] width 19 height 17
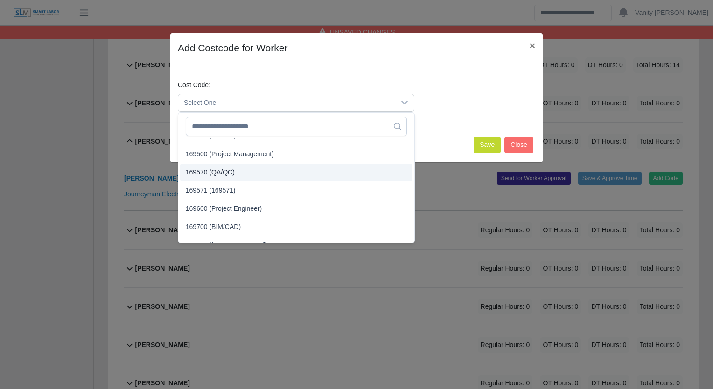
scroll to position [2136, 0]
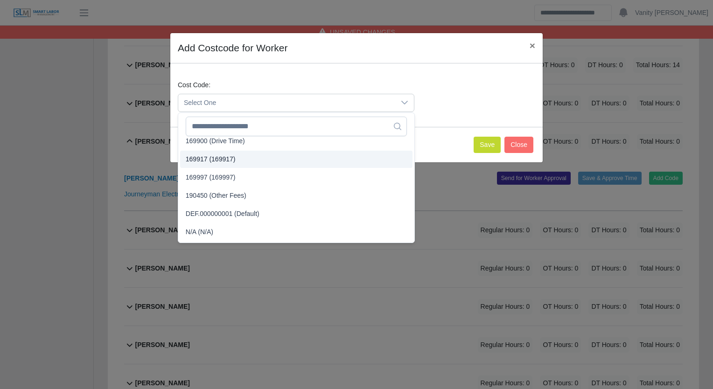
click at [230, 162] on span "169917 (169917)" at bounding box center [211, 159] width 50 height 10
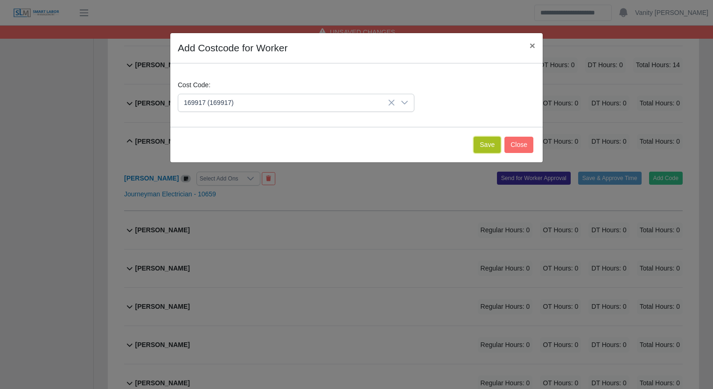
click at [493, 140] on button "Save" at bounding box center [486, 145] width 27 height 16
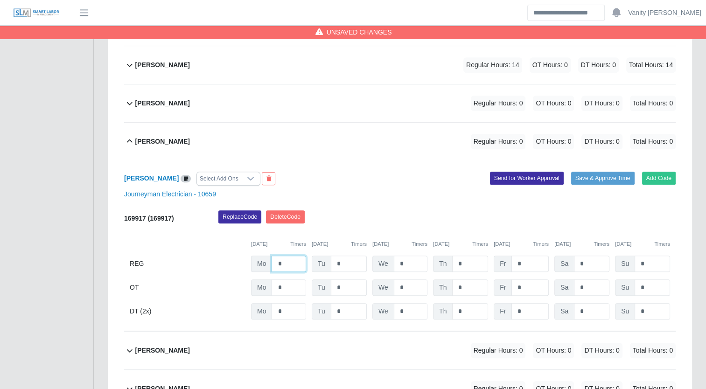
click at [266, 258] on div "Mo *" at bounding box center [278, 264] width 55 height 16
type input "**"
click at [151, 138] on b "[PERSON_NAME]" at bounding box center [162, 142] width 55 height 10
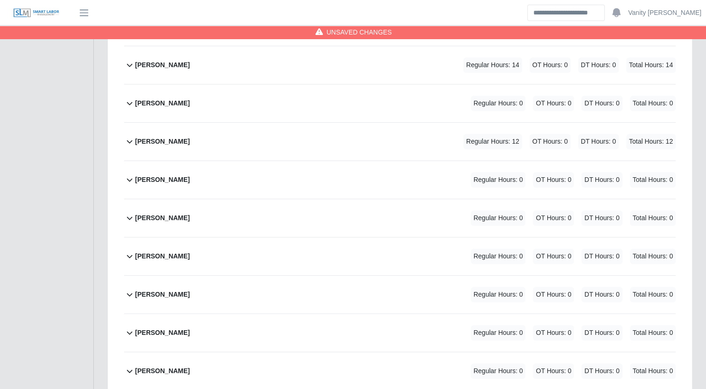
click at [141, 177] on b "[PERSON_NAME]" at bounding box center [162, 180] width 55 height 10
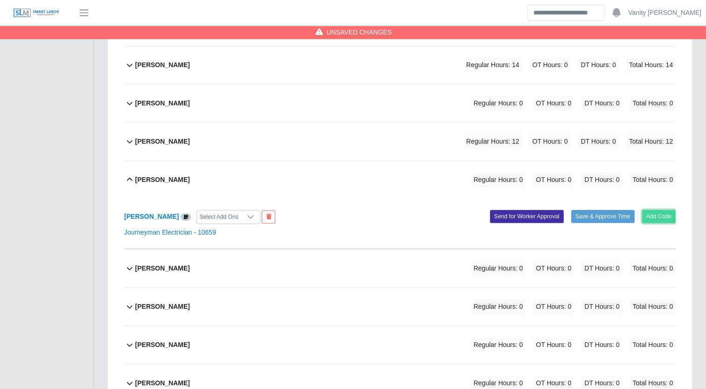
click at [651, 214] on button "Add Code" at bounding box center [659, 216] width 34 height 13
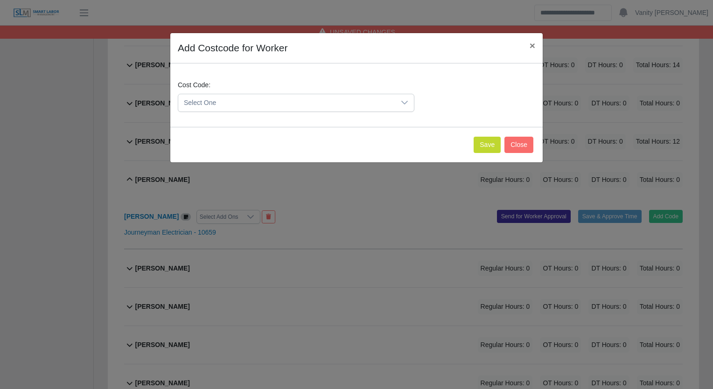
click at [227, 111] on span "Select One" at bounding box center [286, 102] width 217 height 17
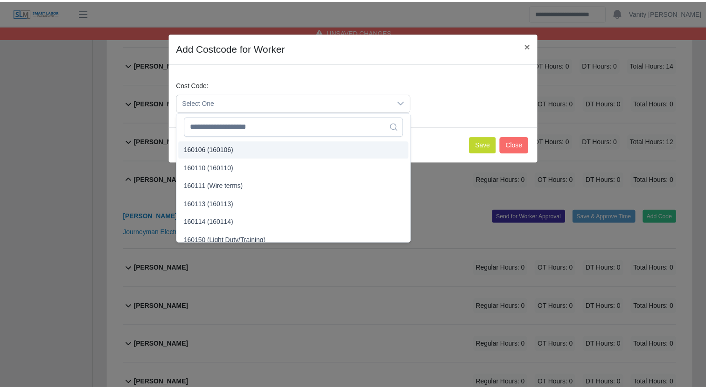
scroll to position [466, 0]
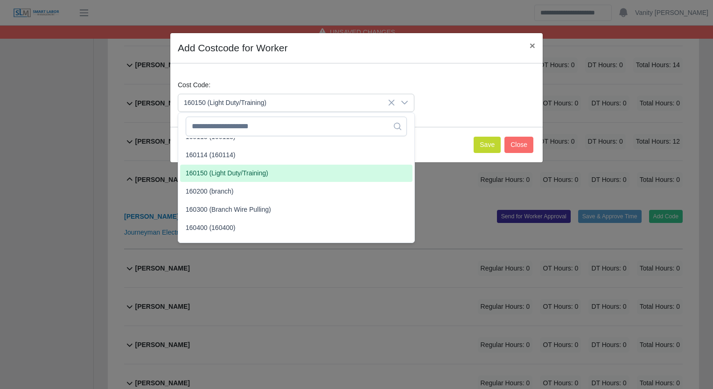
click at [219, 175] on span "160150 (Light Duty/Training)" at bounding box center [227, 173] width 83 height 10
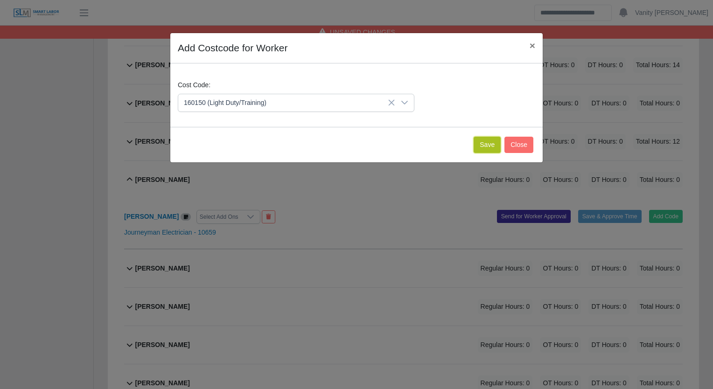
click at [480, 145] on button "Save" at bounding box center [486, 145] width 27 height 16
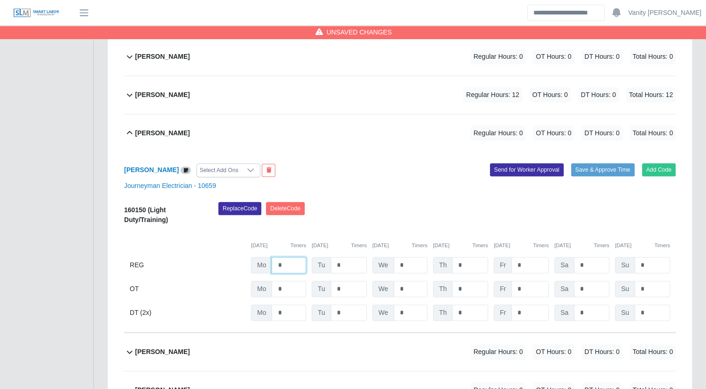
drag, startPoint x: 289, startPoint y: 264, endPoint x: 256, endPoint y: 264, distance: 33.1
click at [257, 264] on div "Mo *" at bounding box center [278, 265] width 55 height 16
type input "**"
click at [149, 132] on b "[PERSON_NAME]" at bounding box center [162, 133] width 55 height 10
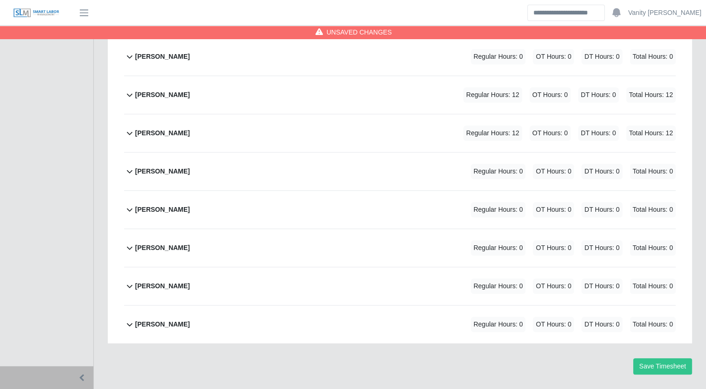
click at [141, 169] on b "[PERSON_NAME]" at bounding box center [162, 172] width 55 height 10
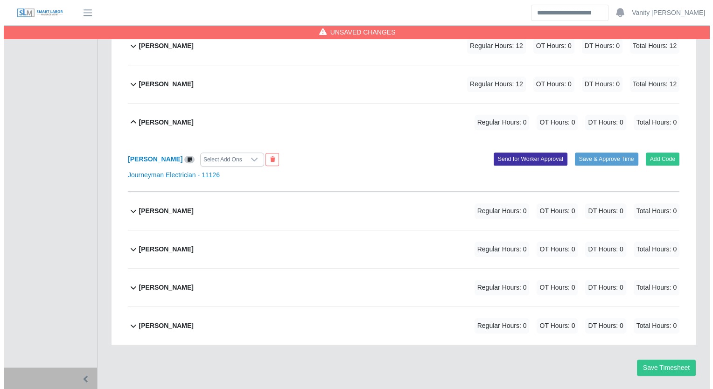
scroll to position [516, 0]
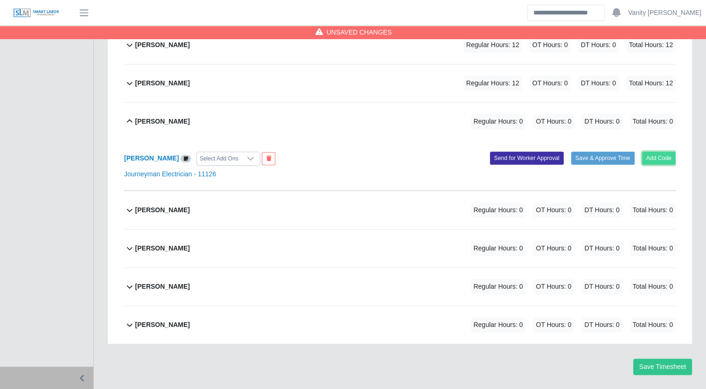
click at [651, 156] on button "Add Code" at bounding box center [659, 158] width 34 height 13
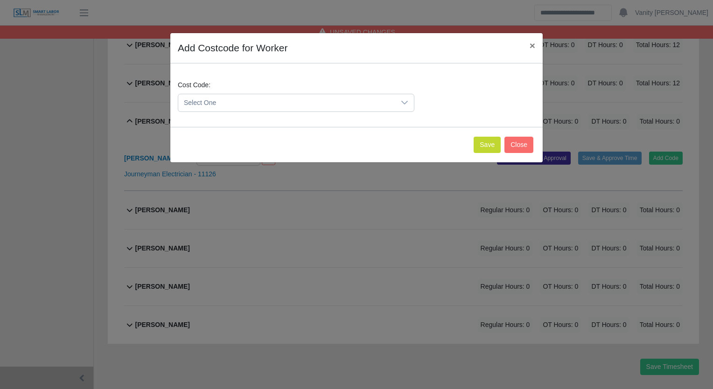
click at [296, 99] on span "Select One" at bounding box center [286, 102] width 217 height 17
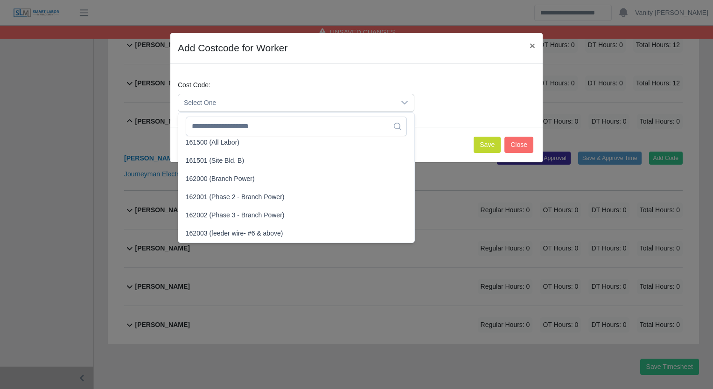
scroll to position [700, 0]
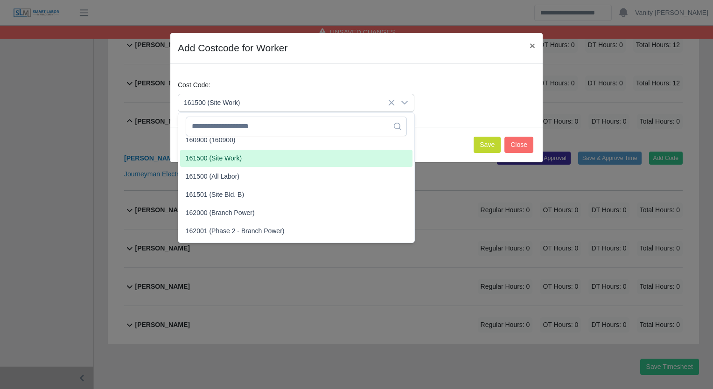
click at [224, 163] on li "161500 (Site Work)" at bounding box center [296, 158] width 232 height 17
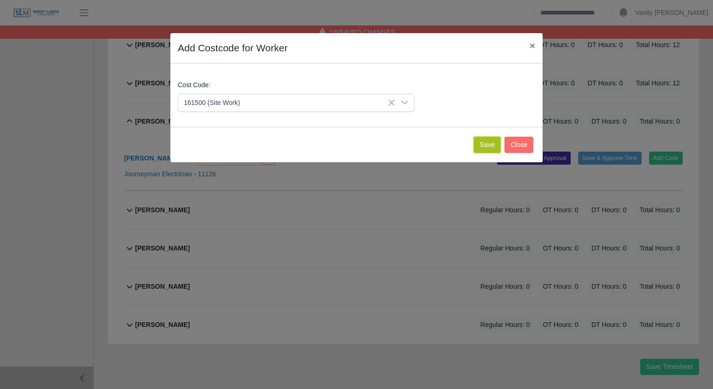
click at [493, 144] on button "Save" at bounding box center [486, 145] width 27 height 16
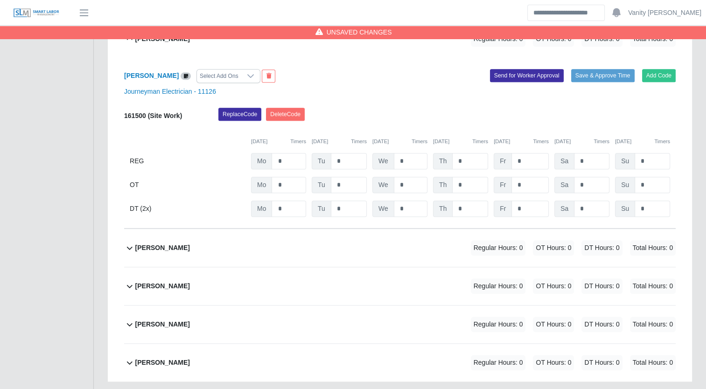
scroll to position [497, 0]
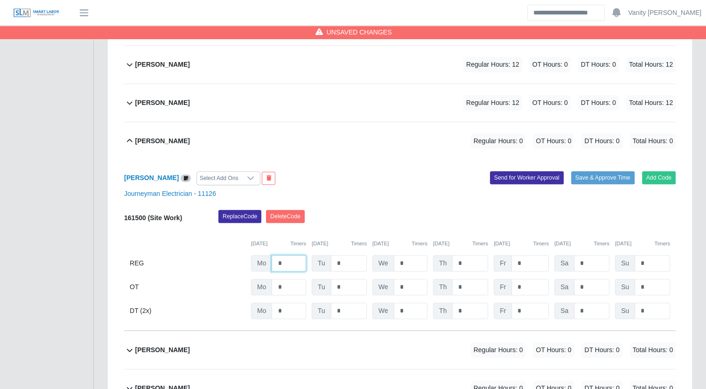
drag, startPoint x: 294, startPoint y: 258, endPoint x: 244, endPoint y: 259, distance: 49.9
click at [244, 259] on div "REG Mo * Tu * We * Th * Fr * Sa * Su *" at bounding box center [399, 263] width 551 height 16
type input "**"
click at [153, 137] on b "[PERSON_NAME]" at bounding box center [162, 141] width 55 height 10
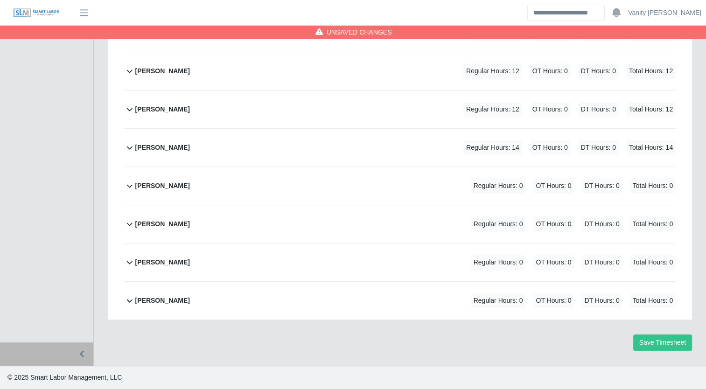
scroll to position [488, 0]
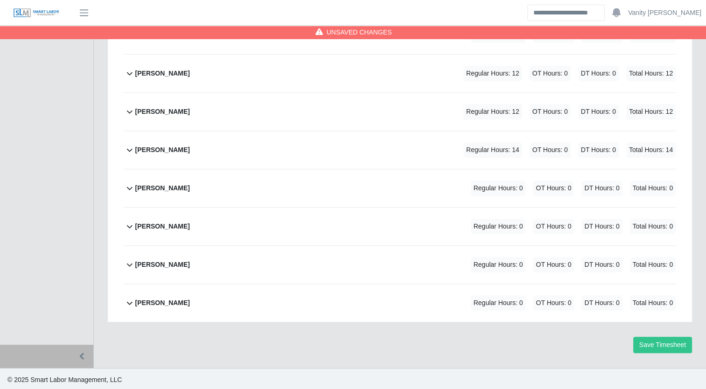
click at [141, 187] on b "[PERSON_NAME]" at bounding box center [162, 188] width 55 height 10
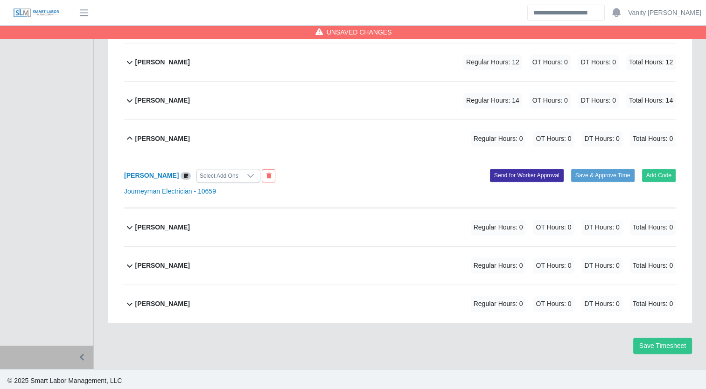
scroll to position [538, 0]
click at [146, 139] on b "[PERSON_NAME]" at bounding box center [162, 138] width 55 height 10
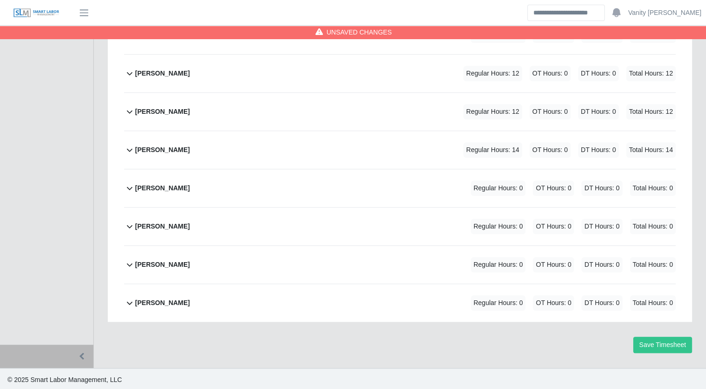
click at [139, 227] on b "[PERSON_NAME]" at bounding box center [162, 227] width 55 height 10
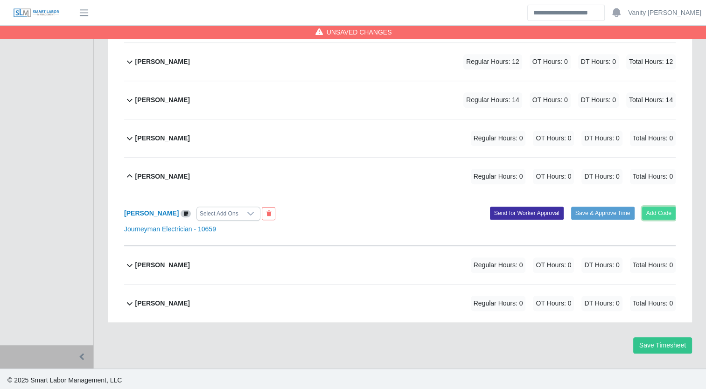
click at [657, 210] on button "Add Code" at bounding box center [659, 213] width 34 height 13
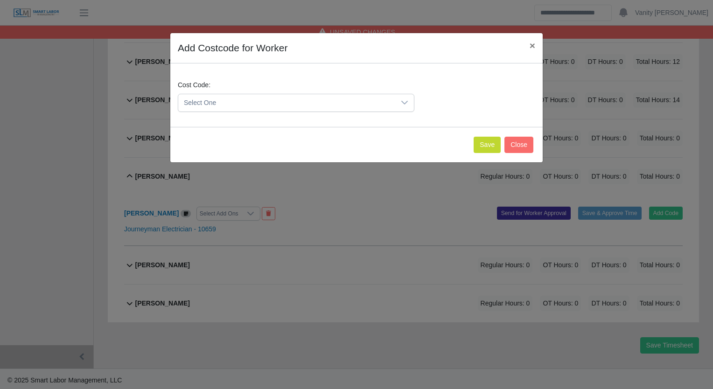
click at [207, 104] on span "Select One" at bounding box center [286, 102] width 217 height 17
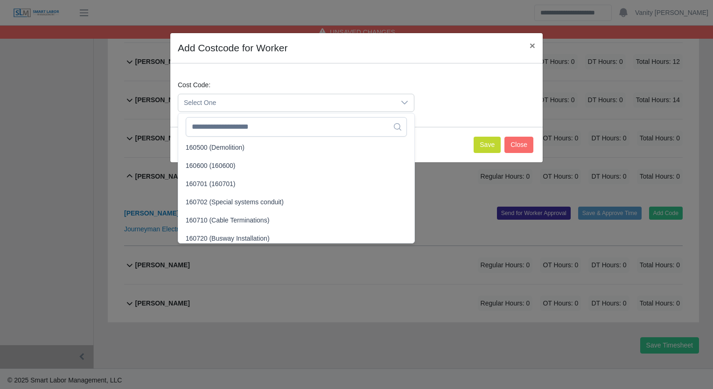
scroll to position [700, 0]
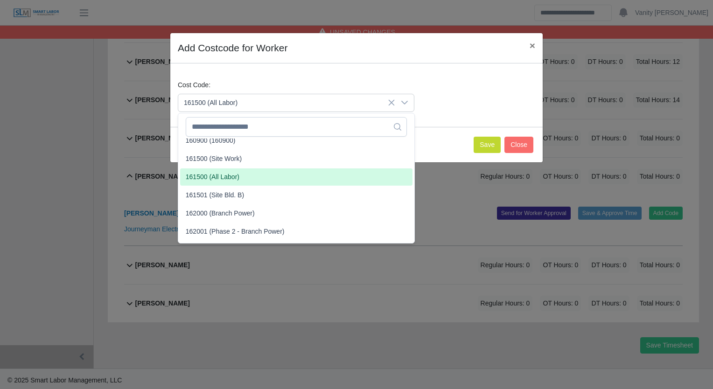
click at [236, 176] on span "161500 (All Labor)" at bounding box center [213, 177] width 54 height 10
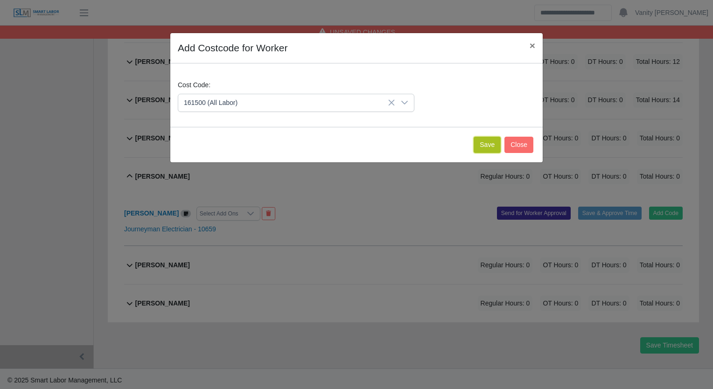
click at [481, 148] on button "Save" at bounding box center [486, 145] width 27 height 16
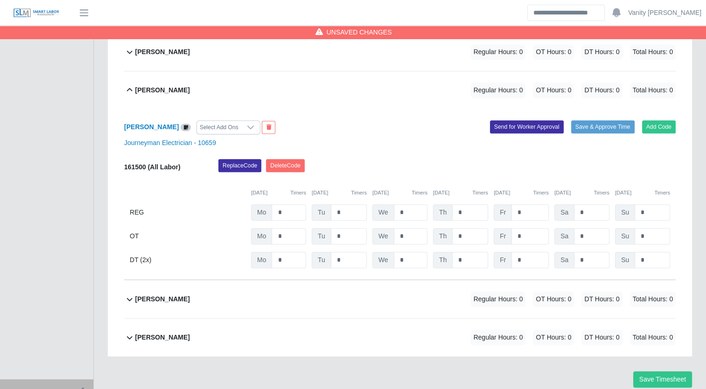
scroll to position [612, 0]
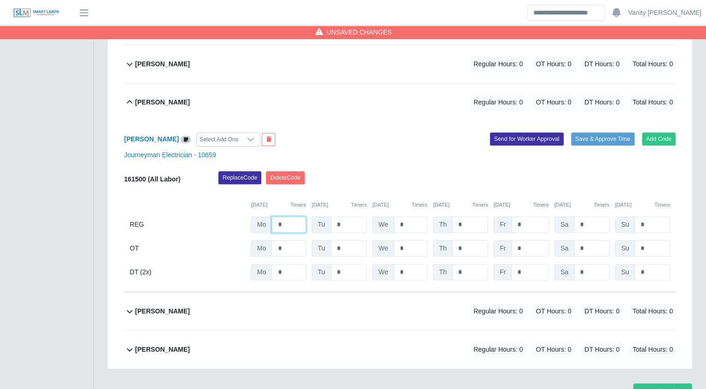
click at [277, 226] on input "*" at bounding box center [288, 224] width 35 height 16
type input "**"
click at [131, 99] on icon at bounding box center [129, 102] width 11 height 11
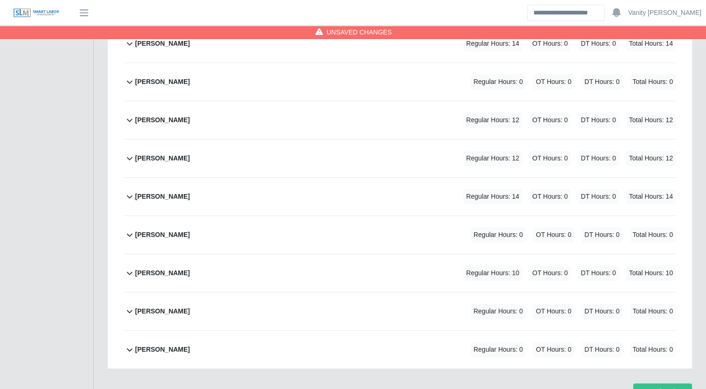
click at [148, 317] on div "Mauricio Moysen Regular Hours: 0 OT Hours: 0 DT Hours: 0 Total Hours: 0" at bounding box center [405, 311] width 540 height 38
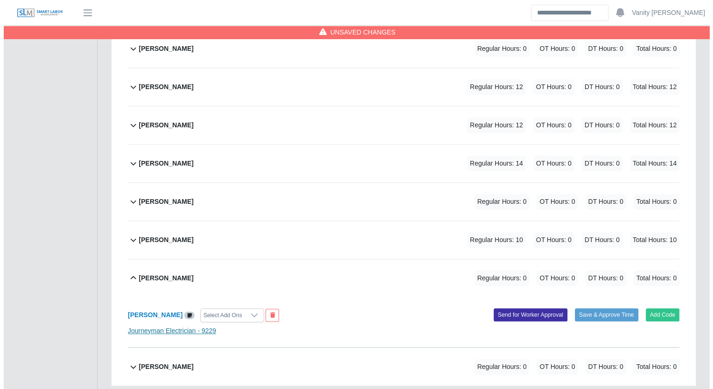
scroll to position [491, 0]
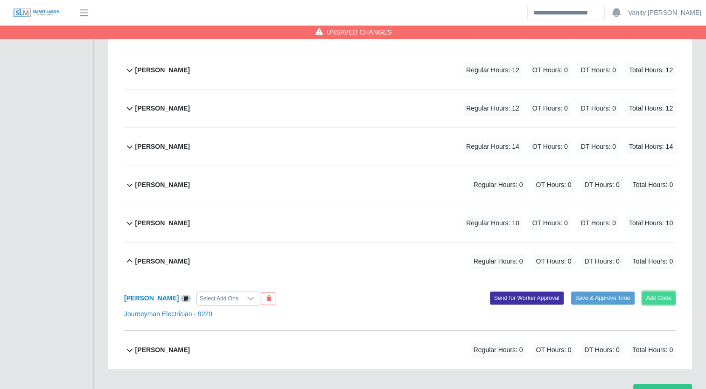
click at [648, 296] on button "Add Code" at bounding box center [659, 298] width 34 height 13
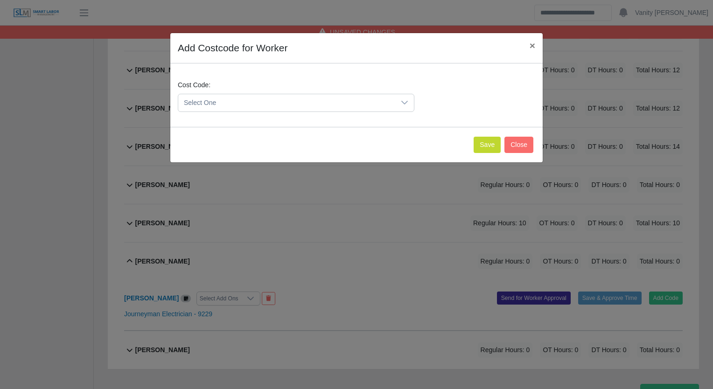
click at [191, 104] on span "Select One" at bounding box center [286, 102] width 217 height 17
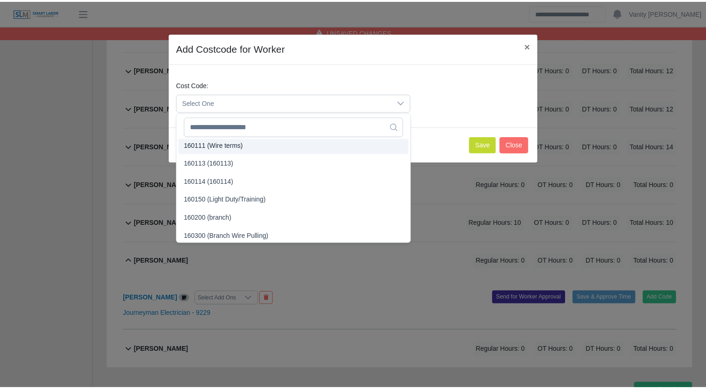
scroll to position [466, 0]
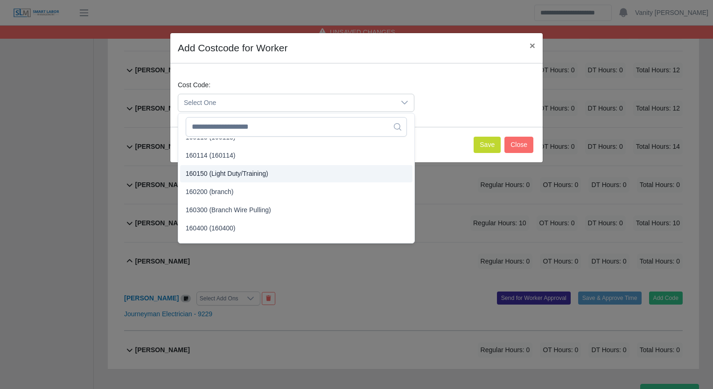
click at [222, 174] on span "160150 (Light Duty/Training)" at bounding box center [227, 174] width 83 height 10
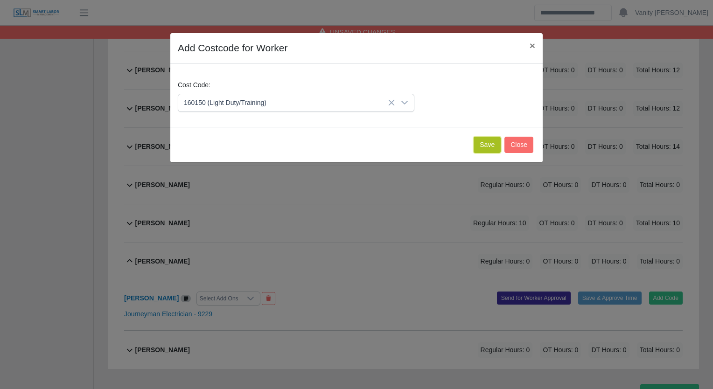
click at [485, 148] on button "Save" at bounding box center [486, 145] width 27 height 16
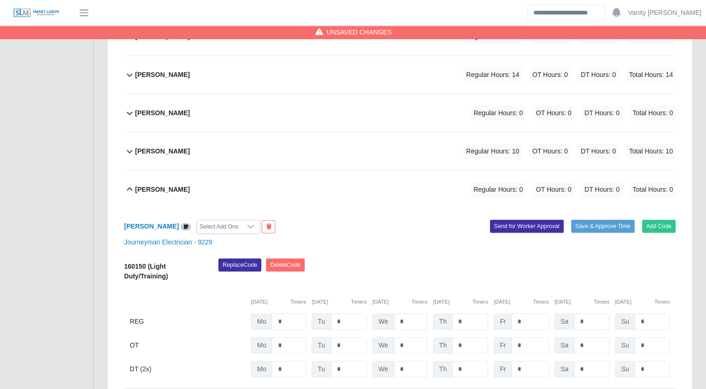
scroll to position [584, 0]
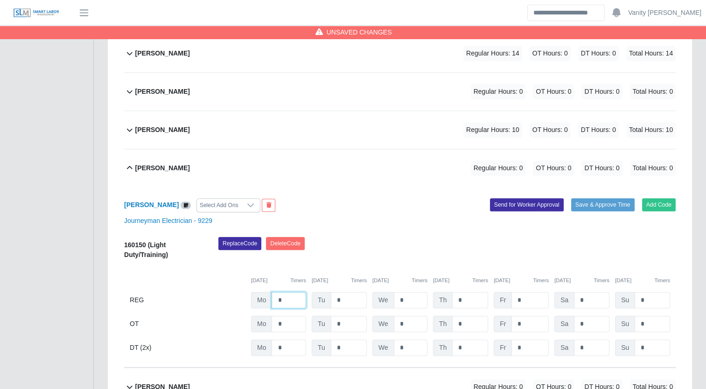
drag, startPoint x: 281, startPoint y: 296, endPoint x: 260, endPoint y: 293, distance: 21.1
click at [260, 293] on div "Mo *" at bounding box center [278, 300] width 55 height 16
type input "**"
click at [150, 173] on div "Mauricio Moysen" at bounding box center [162, 167] width 55 height 15
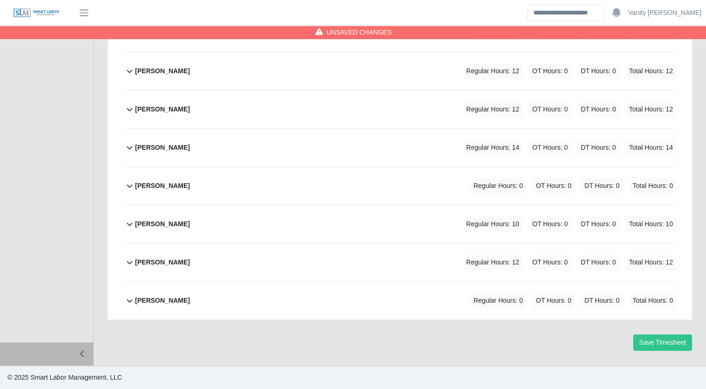
scroll to position [488, 0]
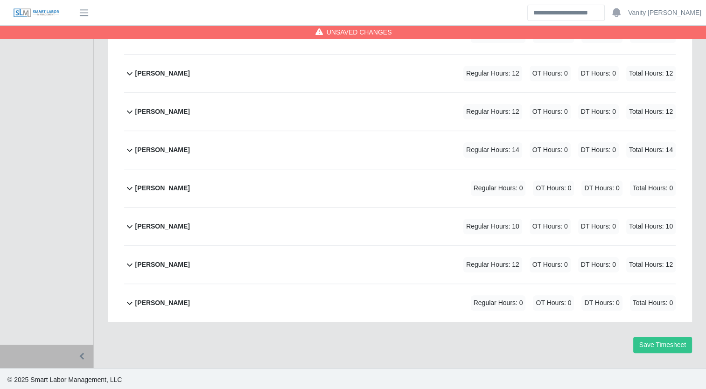
click at [153, 298] on b "Roberto Rincon" at bounding box center [162, 303] width 55 height 10
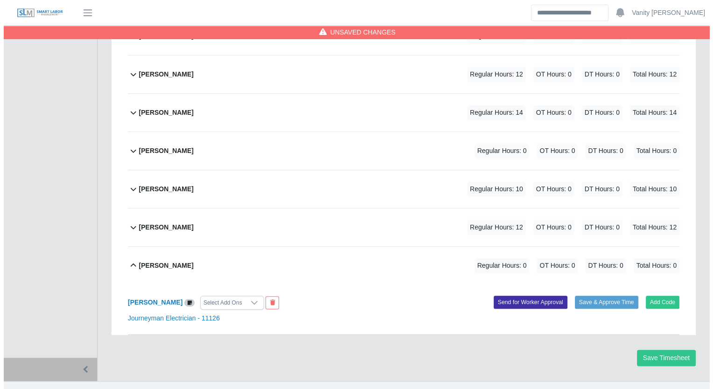
scroll to position [538, 0]
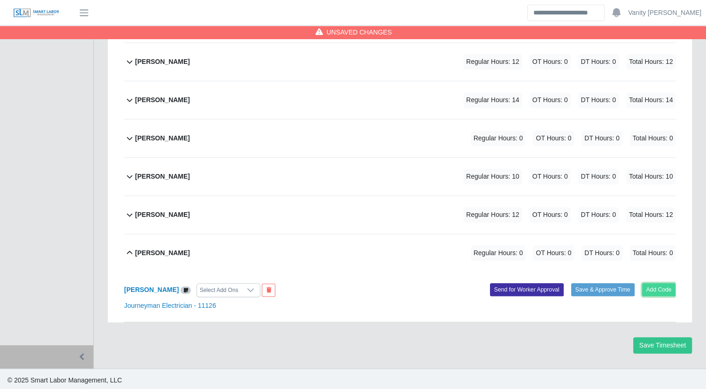
click at [649, 292] on button "Add Code" at bounding box center [659, 289] width 34 height 13
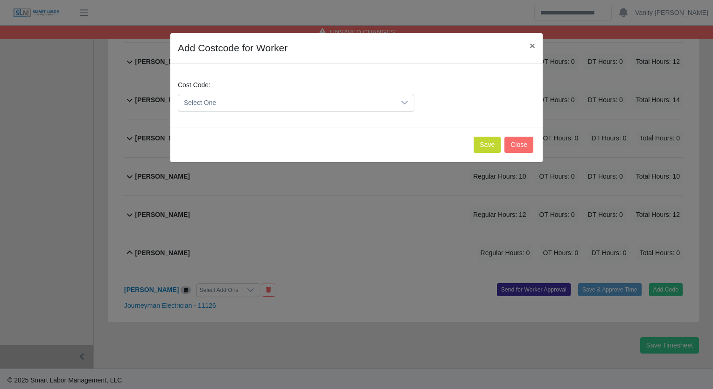
click at [295, 106] on span "Select One" at bounding box center [286, 102] width 217 height 17
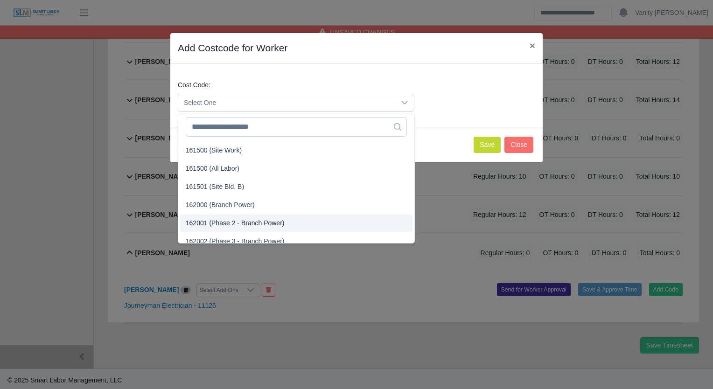
scroll to position [653, 0]
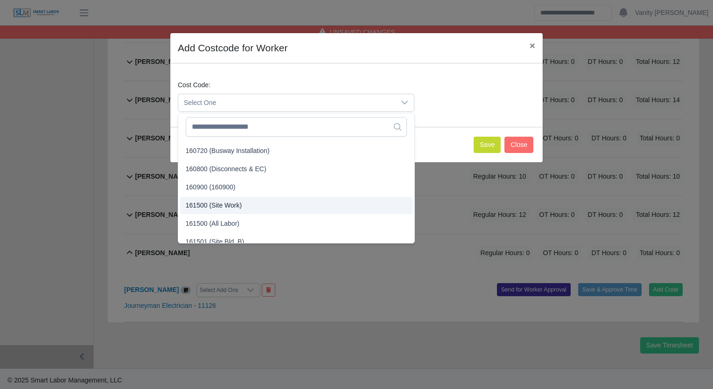
click at [216, 207] on span "161500 (Site Work)" at bounding box center [214, 206] width 56 height 10
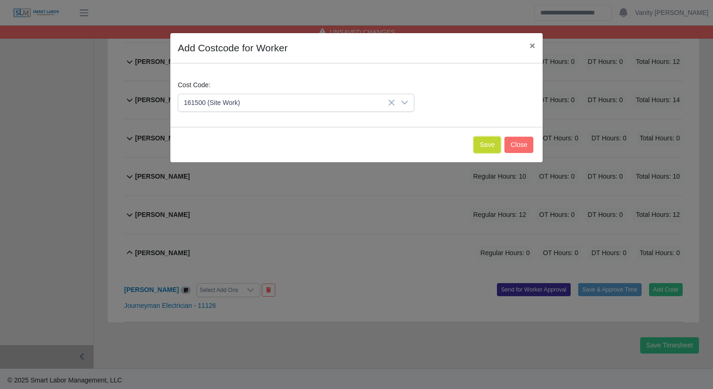
click at [485, 142] on button "Save" at bounding box center [486, 145] width 27 height 16
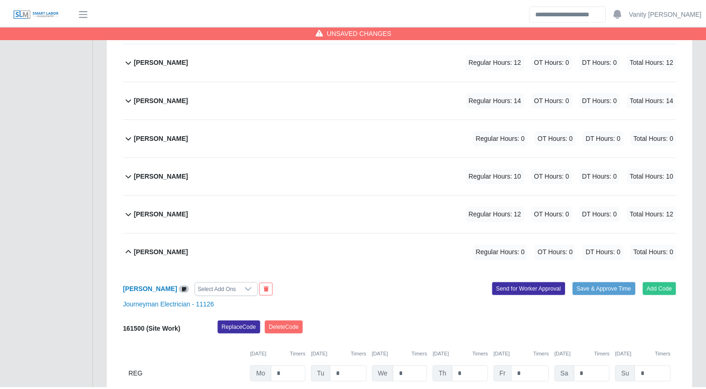
scroll to position [659, 0]
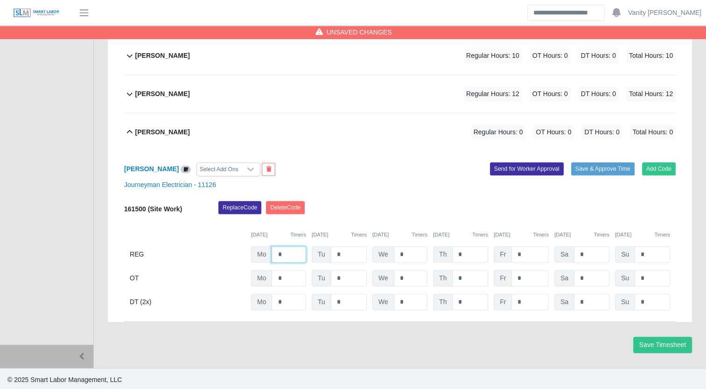
drag, startPoint x: 278, startPoint y: 252, endPoint x: 256, endPoint y: 252, distance: 22.4
click at [256, 252] on div "Mo *" at bounding box center [278, 254] width 55 height 16
type input "**"
click at [151, 137] on div "Roberto Rincon" at bounding box center [162, 132] width 55 height 15
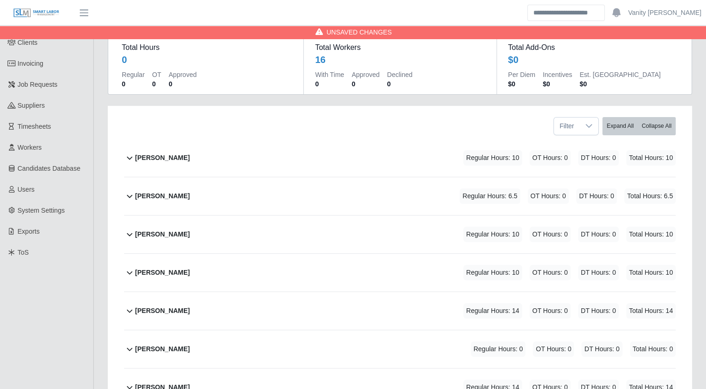
scroll to position [47, 0]
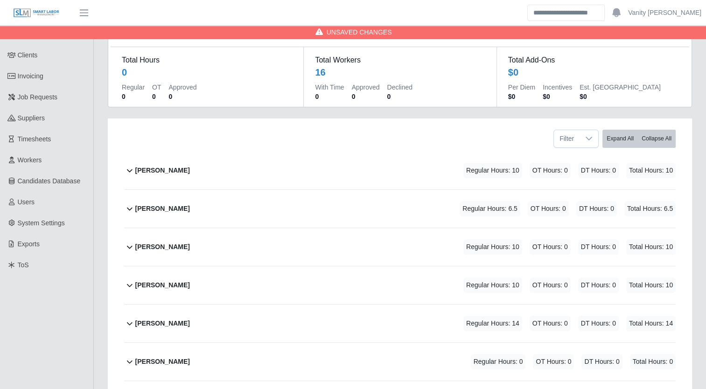
click at [175, 167] on b "Alienis Rodriguez" at bounding box center [162, 171] width 55 height 10
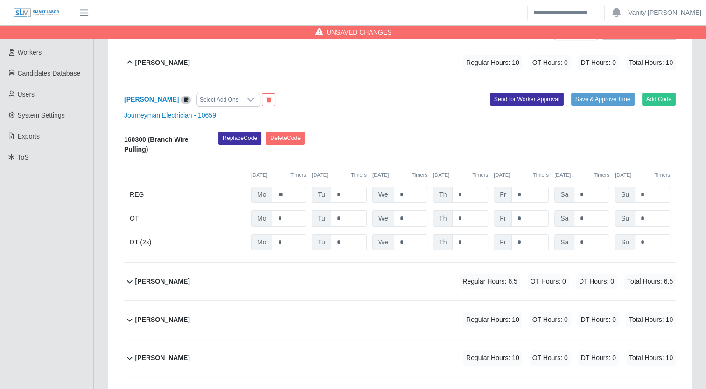
scroll to position [140, 0]
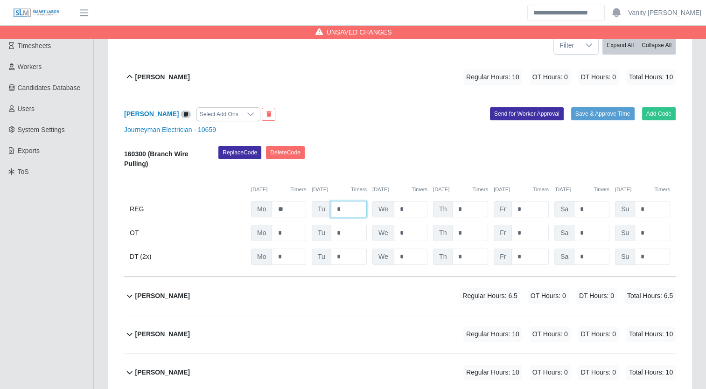
click at [334, 207] on input "*" at bounding box center [349, 209] width 36 height 16
type input "**"
click at [147, 76] on b "Alienis Rodriguez" at bounding box center [162, 77] width 55 height 10
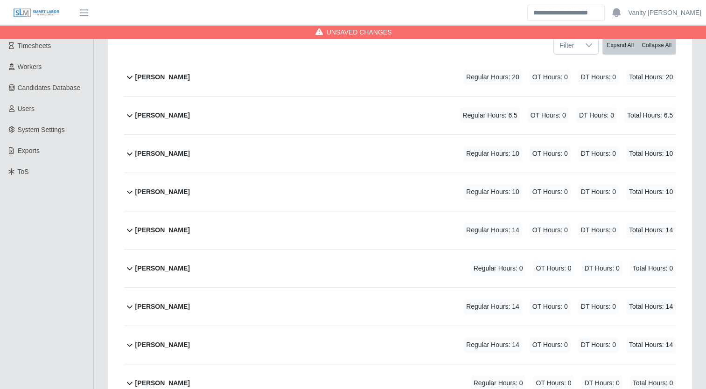
click at [147, 113] on b "Brennen Kelly" at bounding box center [162, 116] width 55 height 10
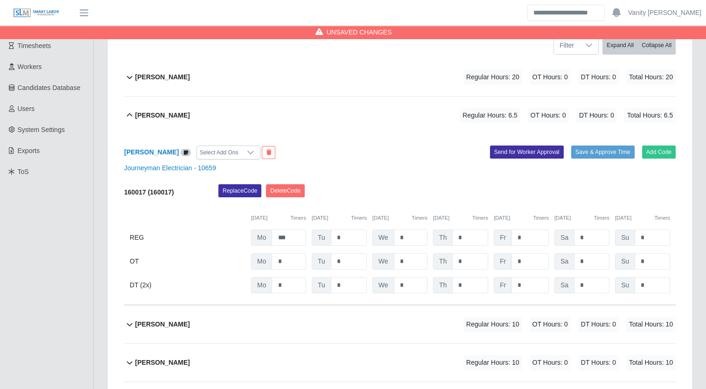
click at [164, 115] on b "Brennen Kelly" at bounding box center [162, 116] width 55 height 10
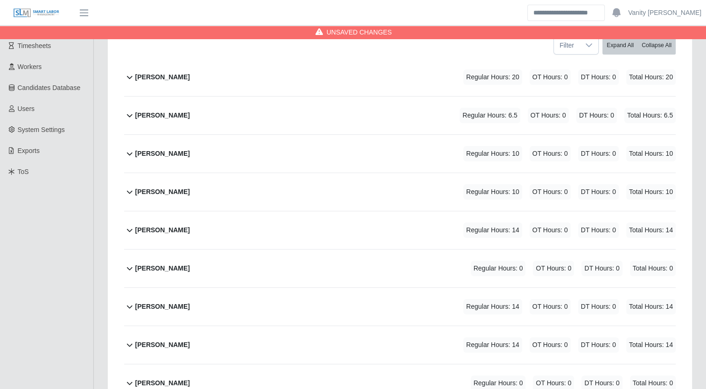
click at [152, 162] on div "Bryce O'neil Regular Hours: 10 OT Hours: 0 DT Hours: 0 Total Hours: 10" at bounding box center [405, 154] width 540 height 38
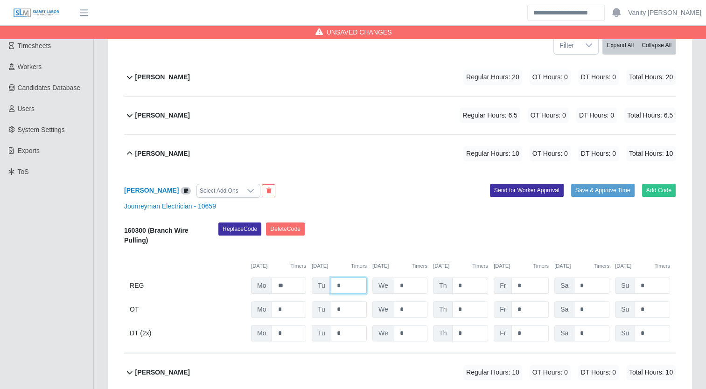
click at [335, 281] on input "*" at bounding box center [349, 286] width 36 height 16
type input "**"
click at [147, 152] on b "Bryce O'neil" at bounding box center [162, 154] width 55 height 10
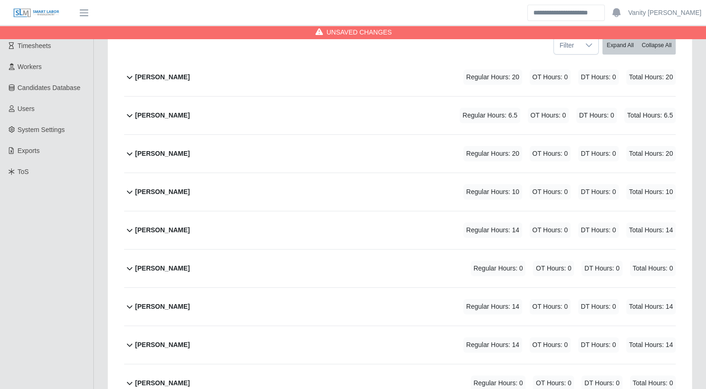
click at [148, 191] on b "Carlos Martinez" at bounding box center [162, 192] width 55 height 10
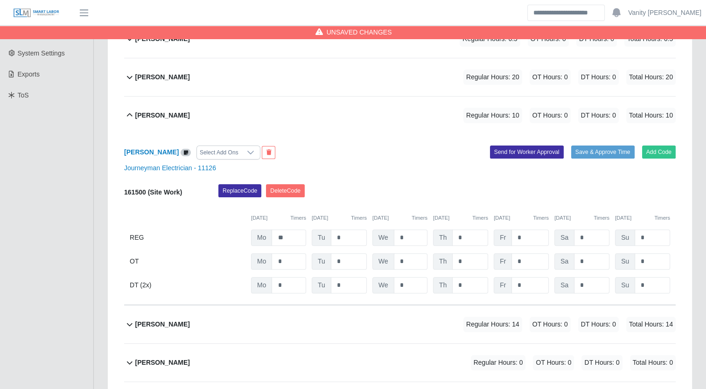
scroll to position [233, 0]
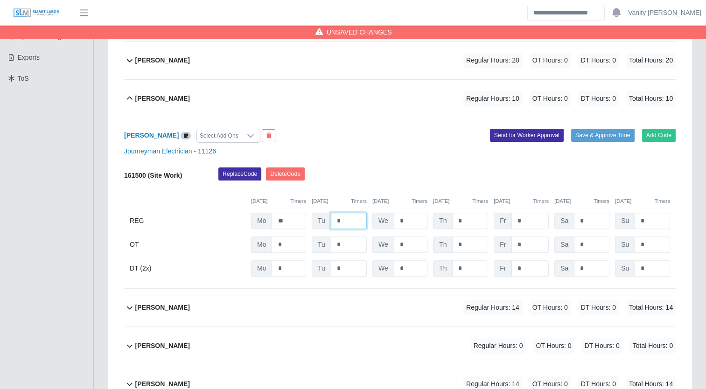
click at [336, 222] on input "*" at bounding box center [349, 221] width 36 height 16
type input "**"
click at [161, 101] on b "Carlos Martinez" at bounding box center [162, 99] width 55 height 10
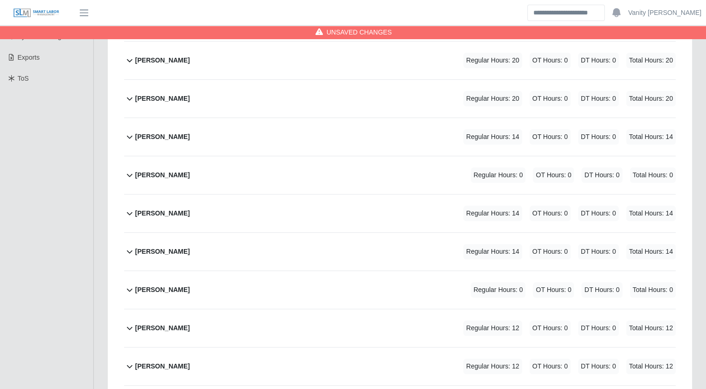
click at [146, 132] on b "Cesar Villa" at bounding box center [162, 137] width 55 height 10
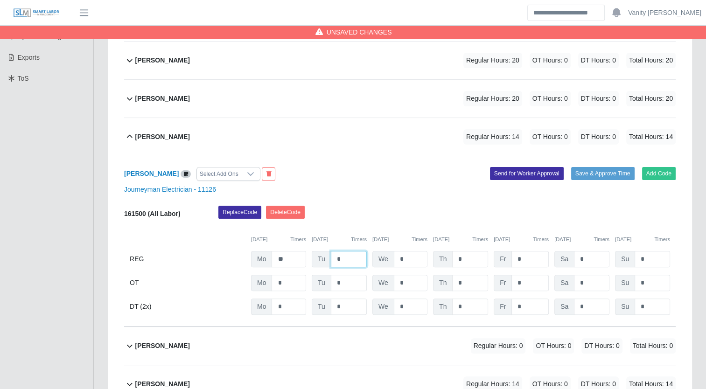
drag, startPoint x: 345, startPoint y: 258, endPoint x: 319, endPoint y: 250, distance: 27.2
click at [319, 251] on div "Tu *" at bounding box center [339, 259] width 55 height 16
type input "**"
click at [162, 135] on b "Cesar Villa" at bounding box center [162, 137] width 55 height 10
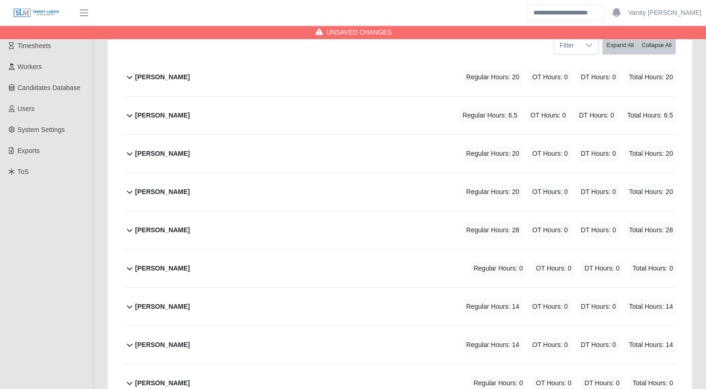
scroll to position [93, 0]
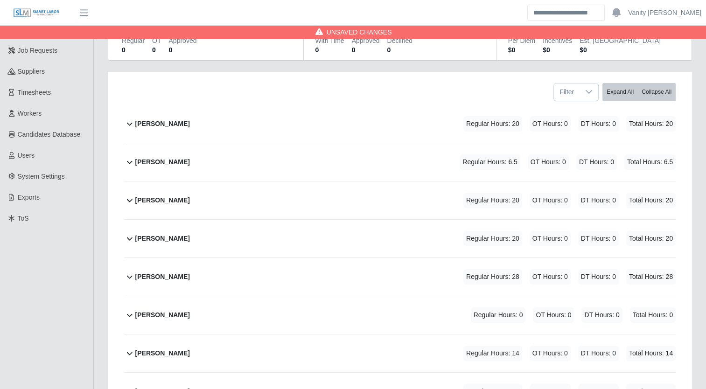
click at [157, 117] on div "Alienis Rodriguez" at bounding box center [162, 123] width 55 height 15
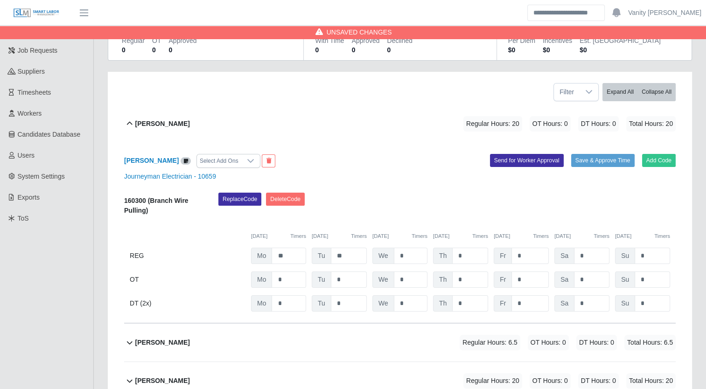
click at [146, 122] on b "Alienis Rodriguez" at bounding box center [162, 124] width 55 height 10
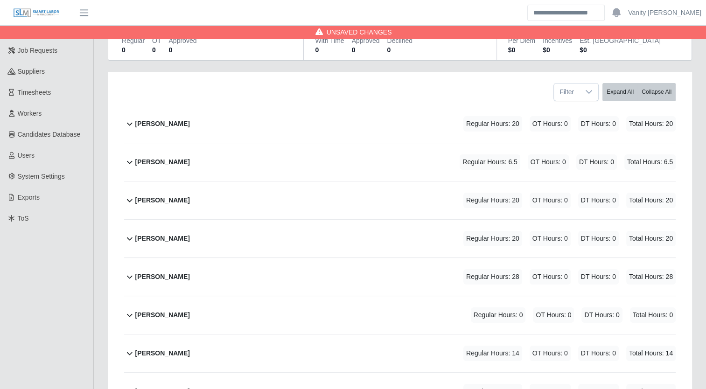
click at [151, 161] on b "Brennen Kelly" at bounding box center [162, 162] width 55 height 10
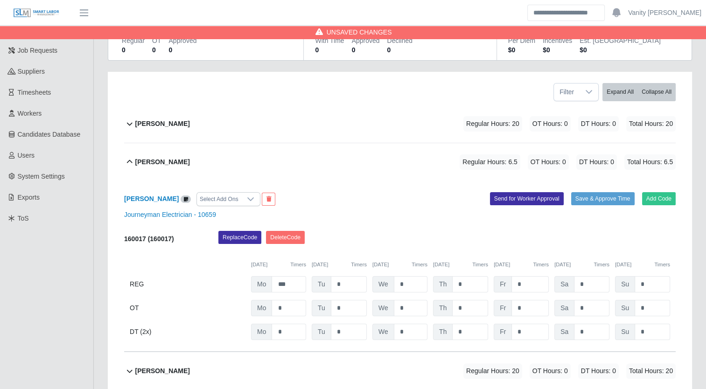
click at [151, 161] on b "Brennen Kelly" at bounding box center [162, 162] width 55 height 10
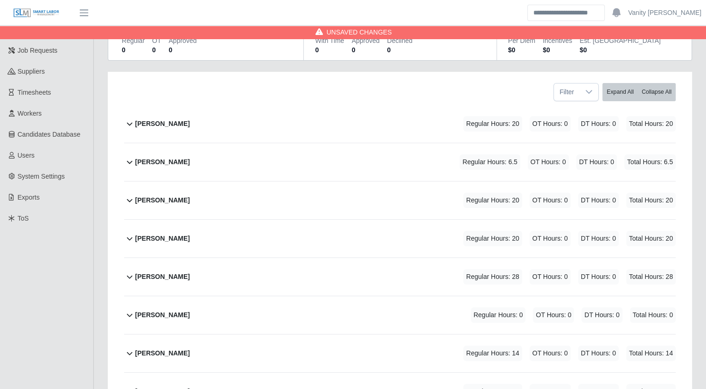
click at [151, 199] on b "Bryce O'neil" at bounding box center [162, 200] width 55 height 10
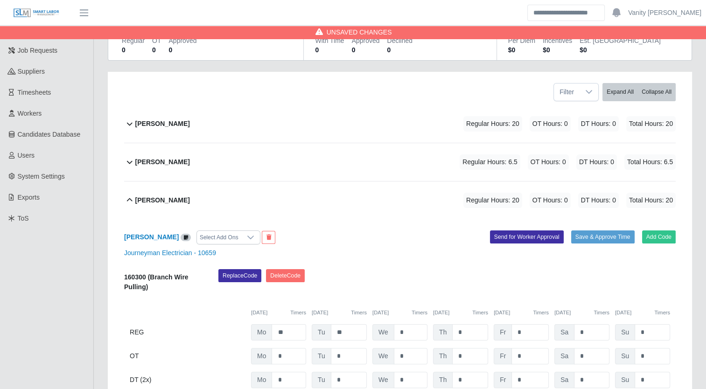
click at [151, 199] on b "Bryce O'neil" at bounding box center [162, 200] width 55 height 10
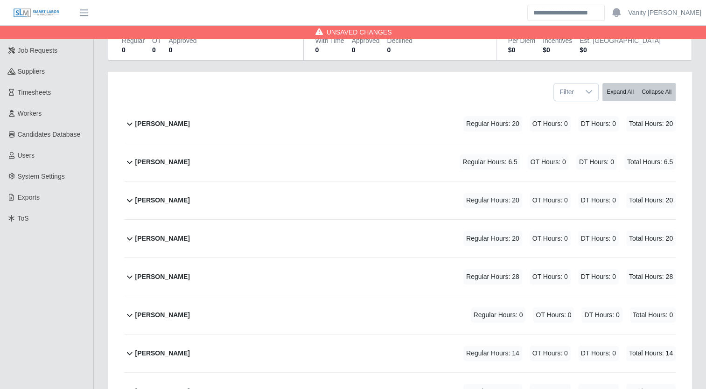
click at [154, 240] on b "Carlos Martinez" at bounding box center [162, 239] width 55 height 10
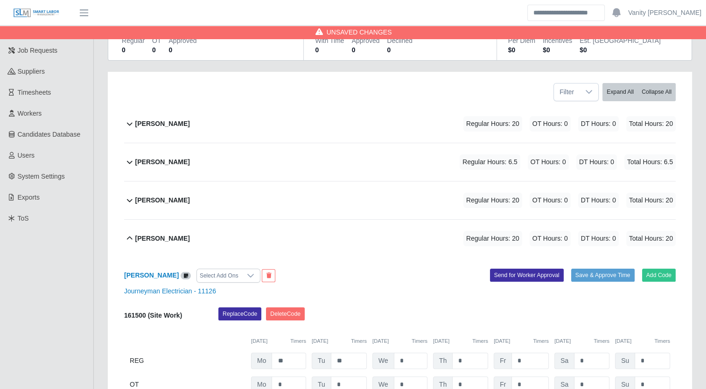
click at [151, 239] on b "Carlos Martinez" at bounding box center [162, 239] width 55 height 10
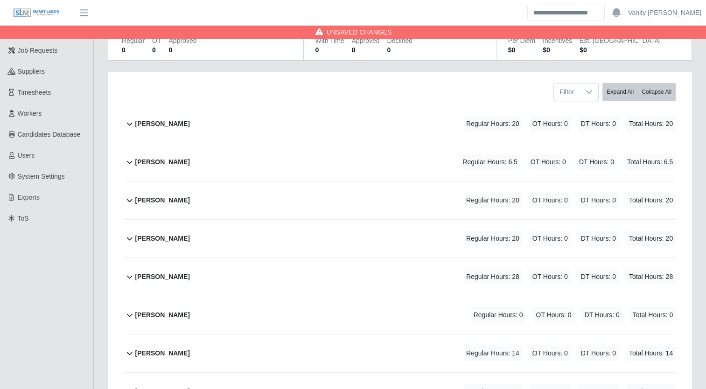
click at [150, 279] on b "Cesar Villa" at bounding box center [162, 277] width 55 height 10
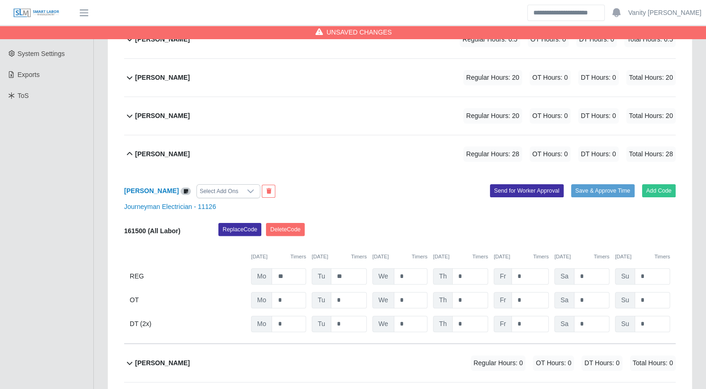
scroll to position [233, 0]
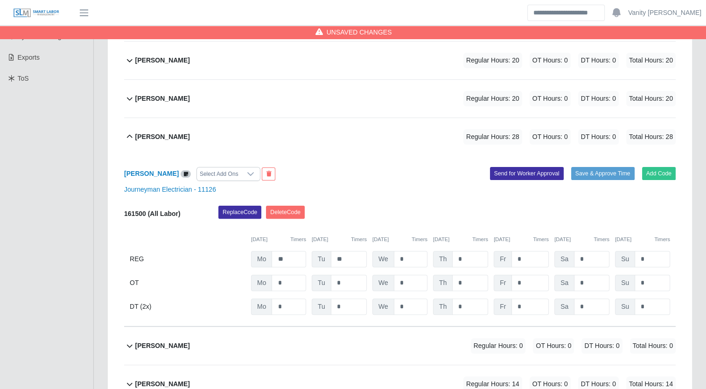
click at [141, 133] on b "Cesar Villa" at bounding box center [162, 137] width 55 height 10
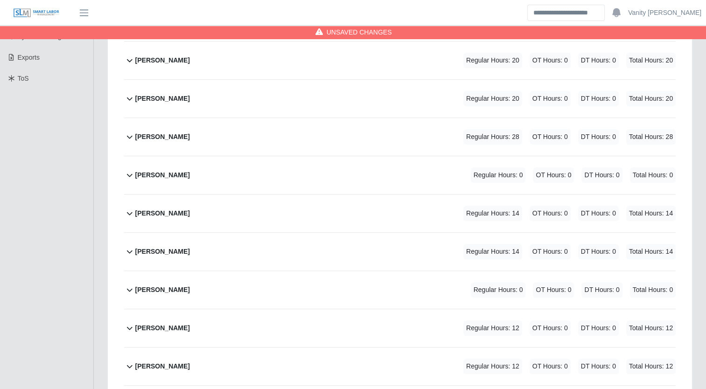
click at [149, 215] on b "Enrique Garcia" at bounding box center [162, 214] width 55 height 10
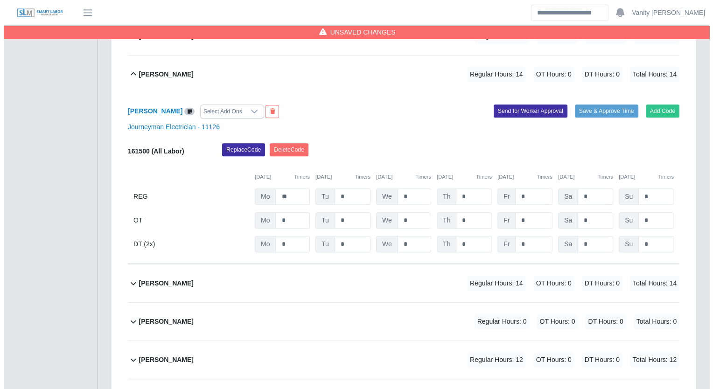
scroll to position [373, 0]
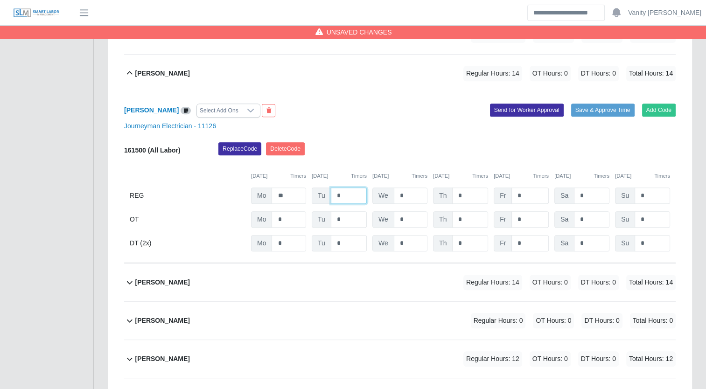
drag, startPoint x: 340, startPoint y: 191, endPoint x: 313, endPoint y: 197, distance: 27.2
click at [313, 197] on div "Tu *" at bounding box center [339, 196] width 55 height 16
type input "**"
click at [171, 69] on b "Enrique Garcia" at bounding box center [162, 74] width 55 height 10
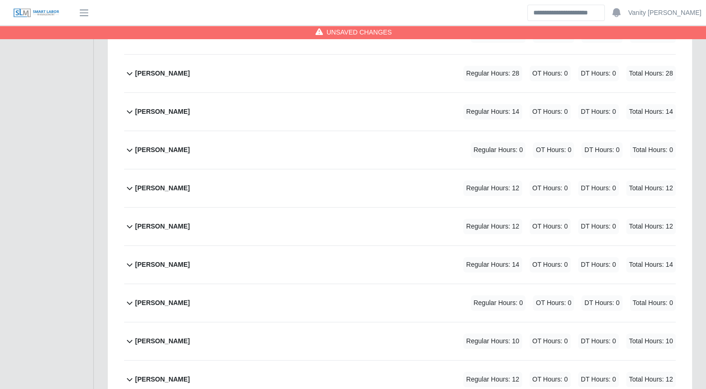
click at [159, 109] on b "Hernando Parra" at bounding box center [162, 112] width 55 height 10
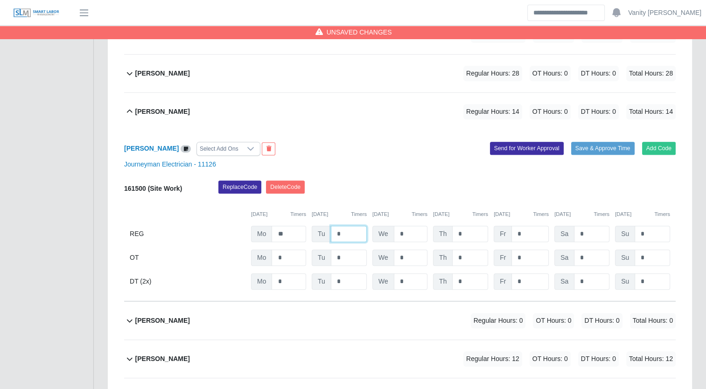
drag, startPoint x: 351, startPoint y: 233, endPoint x: 314, endPoint y: 228, distance: 37.7
click at [314, 228] on div "Tu *" at bounding box center [339, 234] width 55 height 16
type input "*"
click at [349, 233] on input "*" at bounding box center [349, 234] width 36 height 16
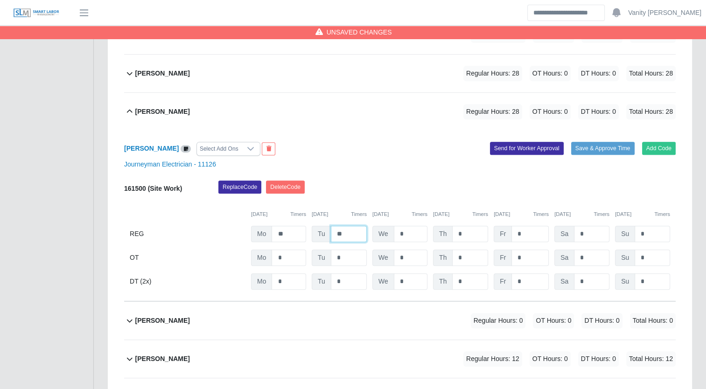
type input "**"
click at [153, 110] on b "Hernando Parra" at bounding box center [162, 112] width 55 height 10
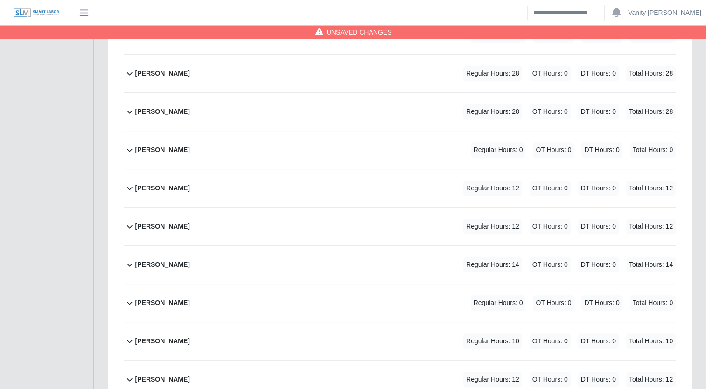
click at [149, 146] on b "Jasmon Frank" at bounding box center [162, 150] width 55 height 10
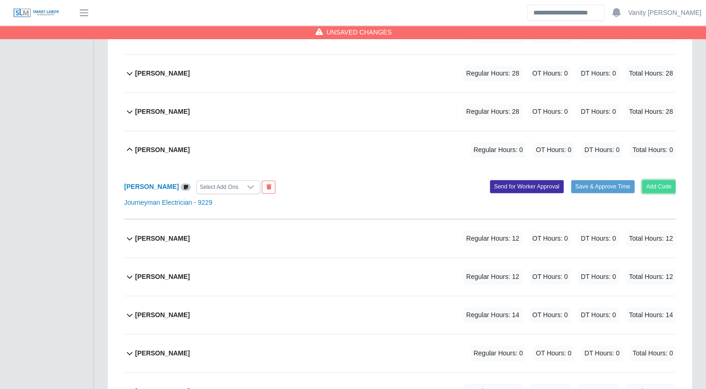
click at [653, 181] on button "Add Code" at bounding box center [659, 186] width 34 height 13
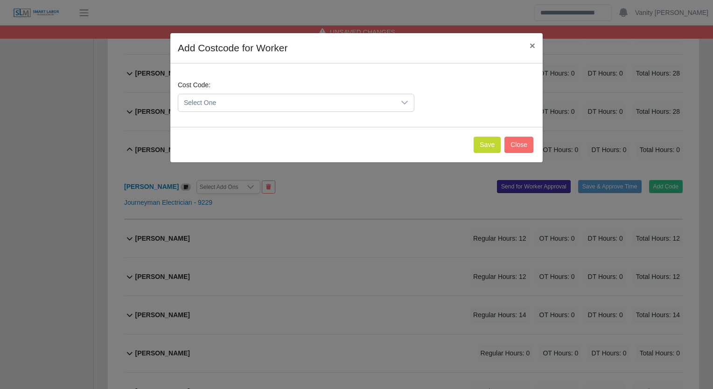
click at [318, 104] on span "Select One" at bounding box center [286, 102] width 217 height 17
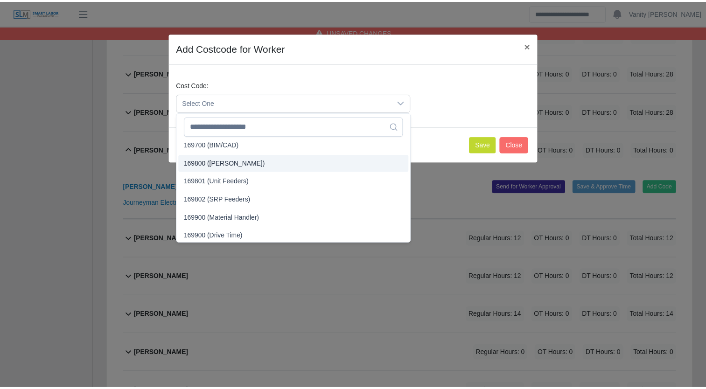
scroll to position [2136, 0]
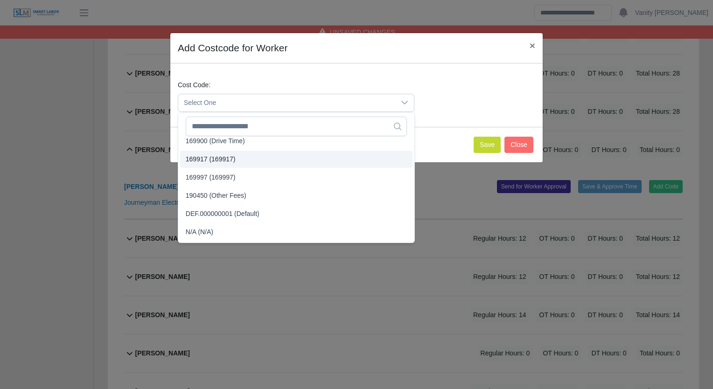
click at [228, 161] on span "169917 (169917)" at bounding box center [211, 159] width 50 height 10
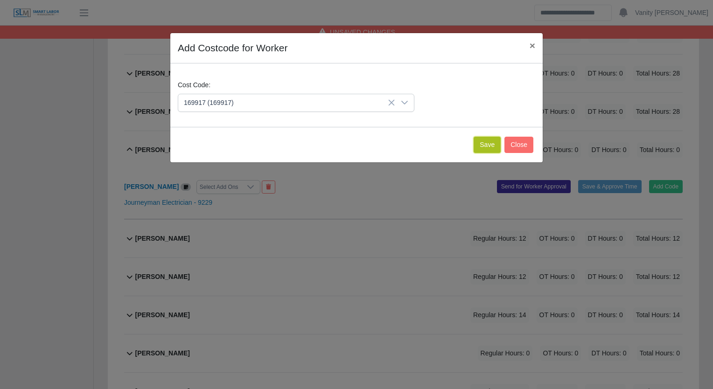
click at [483, 143] on button "Save" at bounding box center [486, 145] width 27 height 16
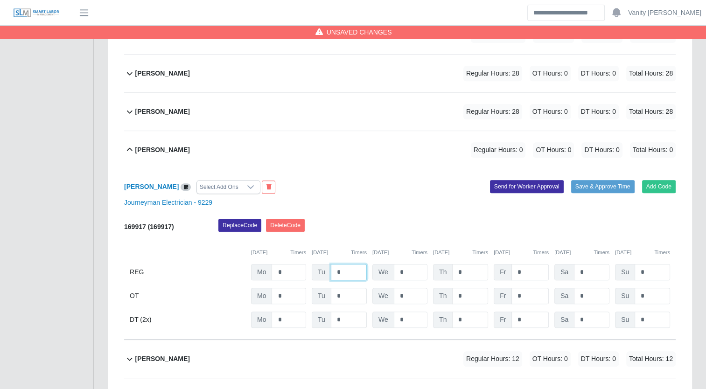
click at [332, 271] on input "*" at bounding box center [349, 272] width 36 height 16
type input "**"
click at [146, 150] on b "Jasmon Frank" at bounding box center [162, 150] width 55 height 10
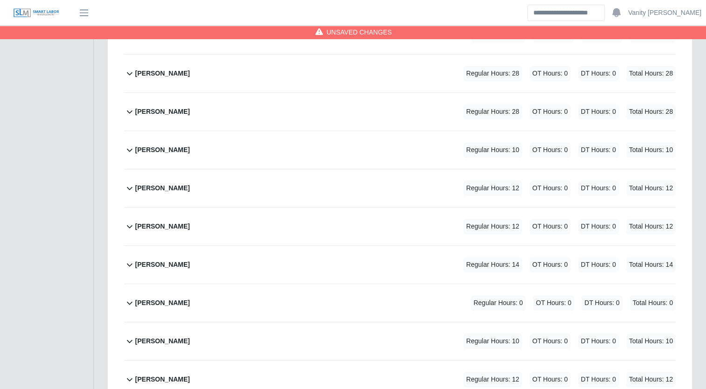
click at [142, 181] on div "Joe Belman" at bounding box center [162, 188] width 55 height 15
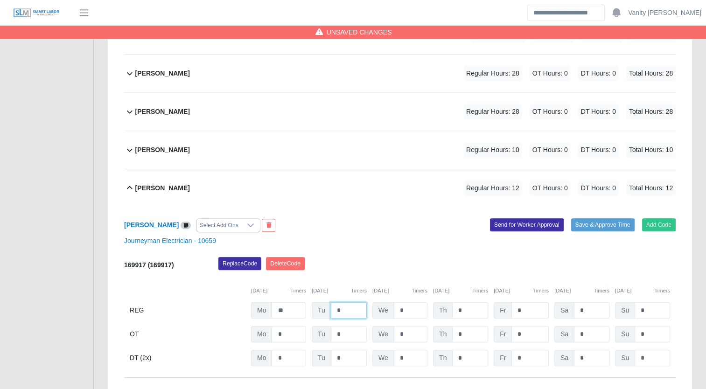
drag, startPoint x: 344, startPoint y: 307, endPoint x: 330, endPoint y: 306, distance: 14.5
click at [331, 306] on input "*" at bounding box center [349, 310] width 36 height 16
type input "**"
click at [154, 184] on b "Joe Belman" at bounding box center [162, 188] width 55 height 10
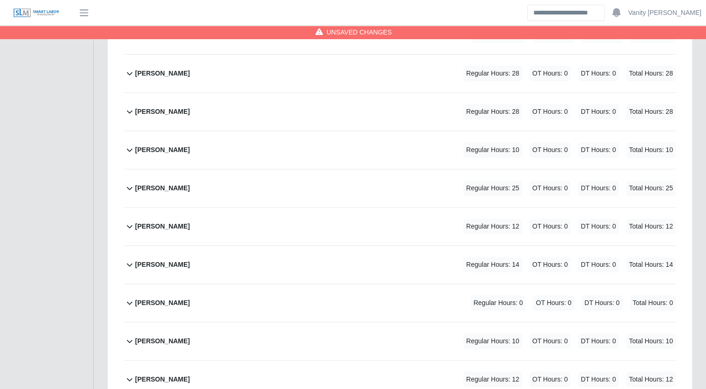
click at [148, 227] on b "Jonathan Aguilar" at bounding box center [162, 227] width 55 height 10
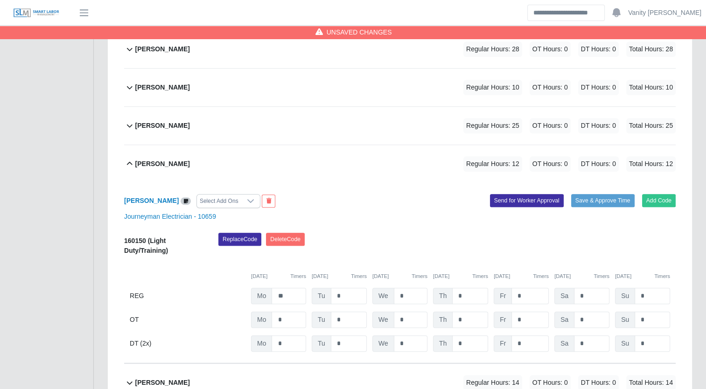
scroll to position [466, 0]
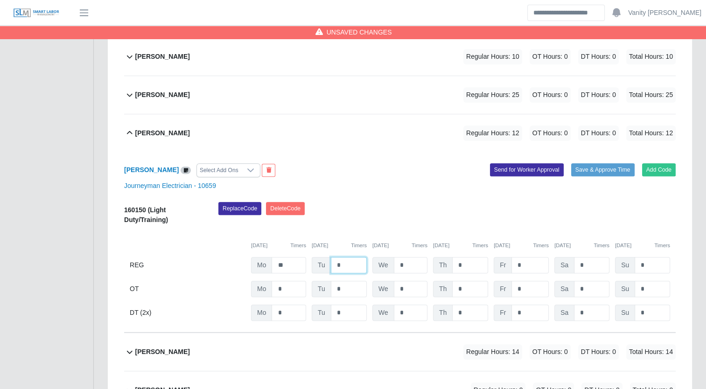
drag, startPoint x: 340, startPoint y: 262, endPoint x: 319, endPoint y: 262, distance: 20.5
click at [319, 262] on div "Tu *" at bounding box center [339, 265] width 55 height 16
type input "**"
click at [136, 130] on b "Jonathan Aguilar" at bounding box center [162, 133] width 55 height 10
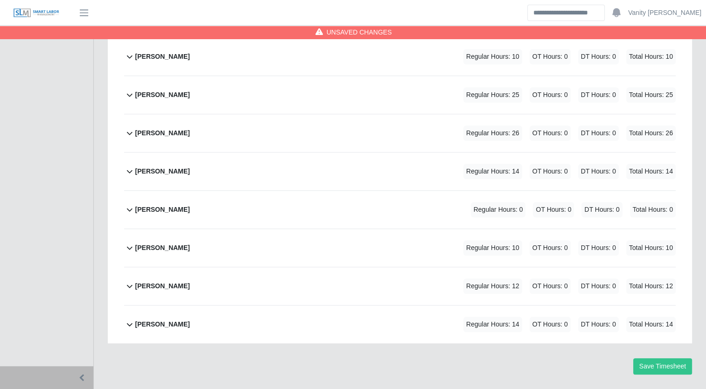
click at [138, 167] on b "Jorge Melo" at bounding box center [162, 172] width 55 height 10
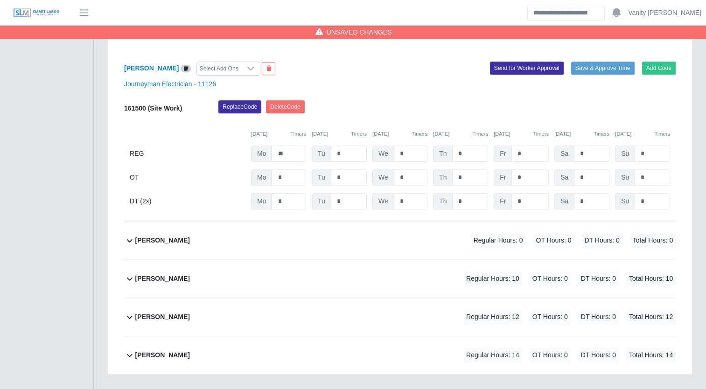
scroll to position [590, 0]
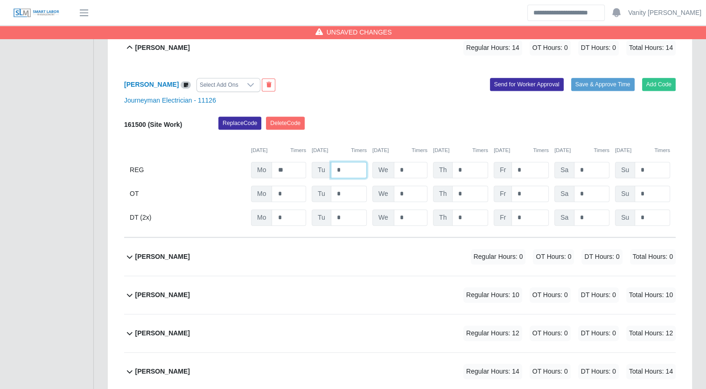
drag, startPoint x: 342, startPoint y: 169, endPoint x: 319, endPoint y: 162, distance: 24.3
click at [319, 162] on div "Tu *" at bounding box center [339, 170] width 55 height 16
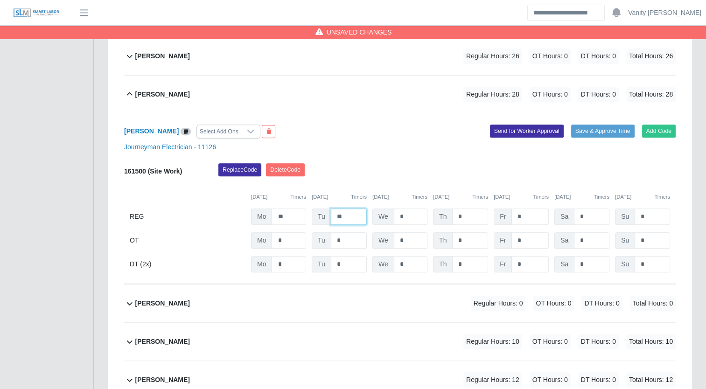
type input "**"
click at [140, 91] on b "Jorge Melo" at bounding box center [162, 95] width 55 height 10
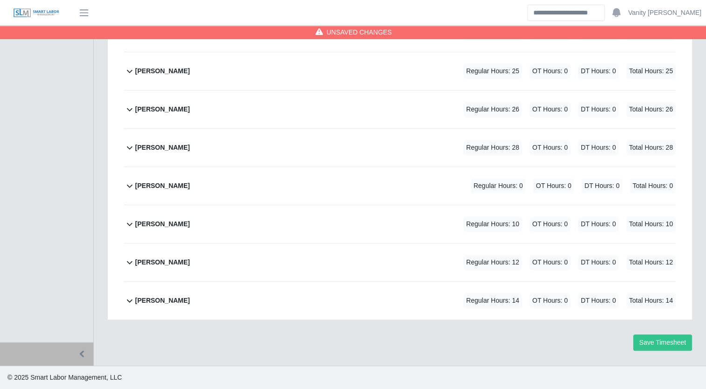
scroll to position [488, 0]
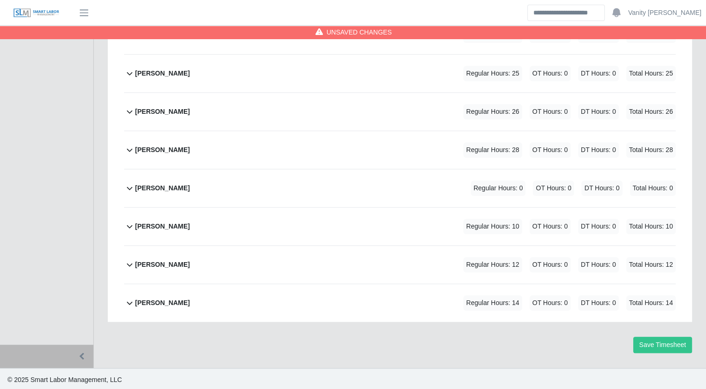
click at [153, 188] on b "Joshua Arenas" at bounding box center [162, 188] width 55 height 10
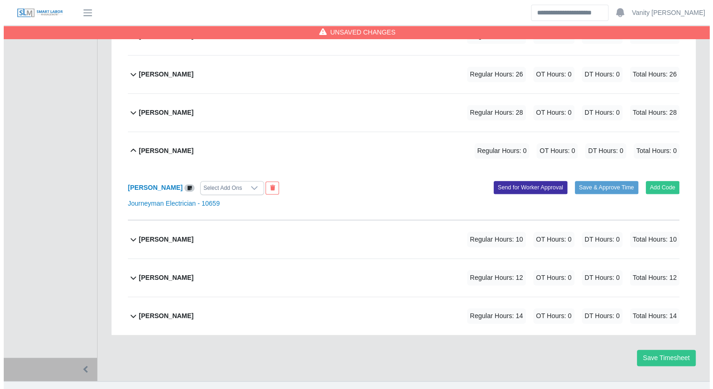
scroll to position [538, 0]
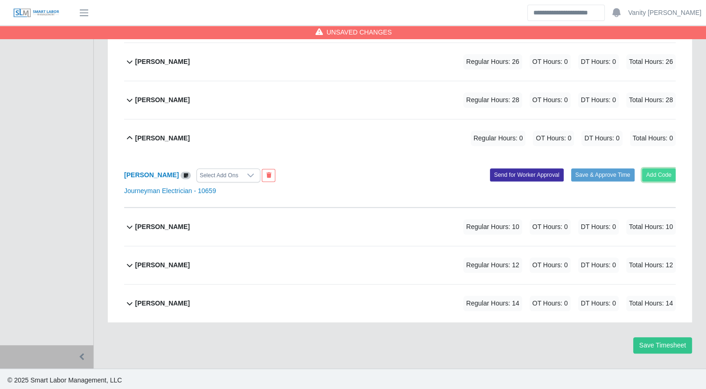
click at [651, 173] on button "Add Code" at bounding box center [659, 174] width 34 height 13
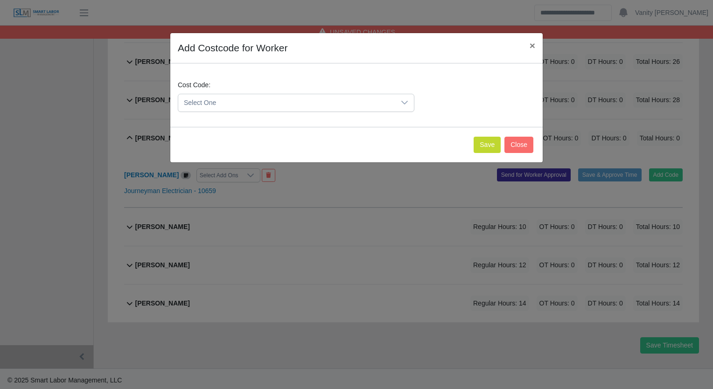
click at [276, 104] on span "Select One" at bounding box center [286, 102] width 217 height 17
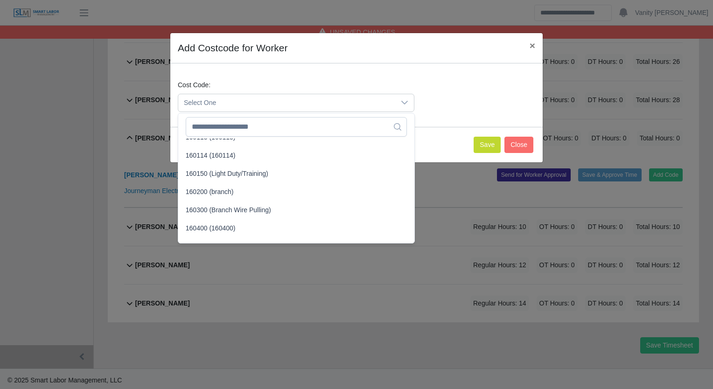
scroll to position [420, 0]
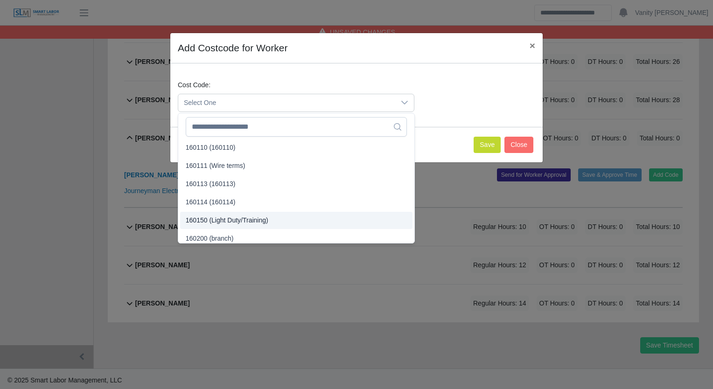
click at [247, 221] on span "160150 (Light Duty/Training)" at bounding box center [227, 221] width 83 height 10
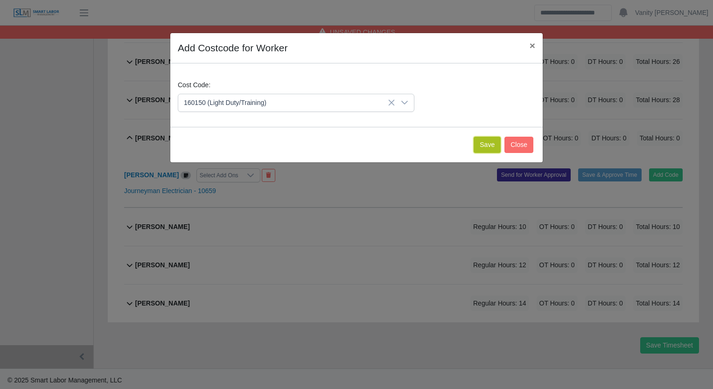
click at [489, 143] on button "Save" at bounding box center [486, 145] width 27 height 16
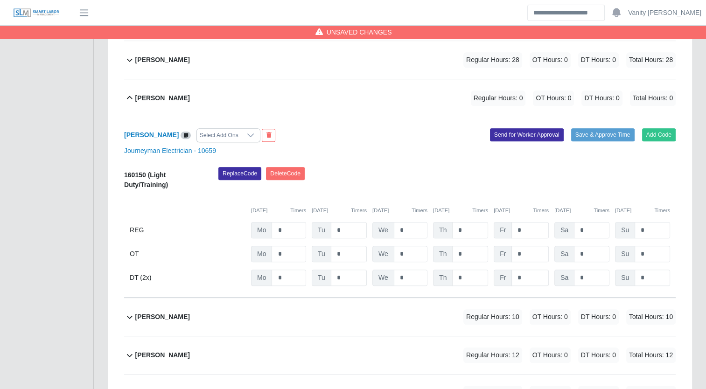
scroll to position [575, 0]
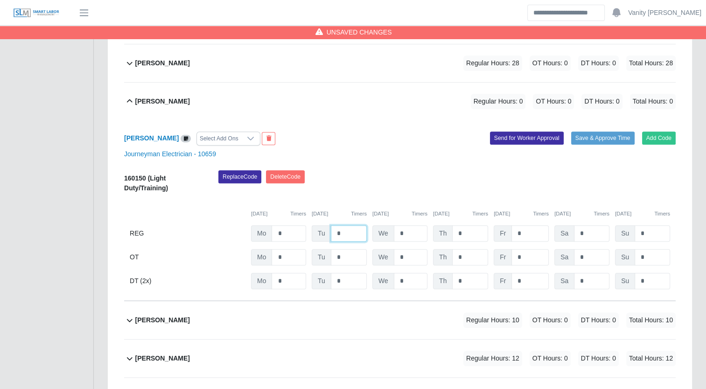
click at [334, 228] on input "*" at bounding box center [349, 233] width 36 height 16
type input "**"
click at [163, 105] on div "Joshua Arenas" at bounding box center [162, 101] width 55 height 15
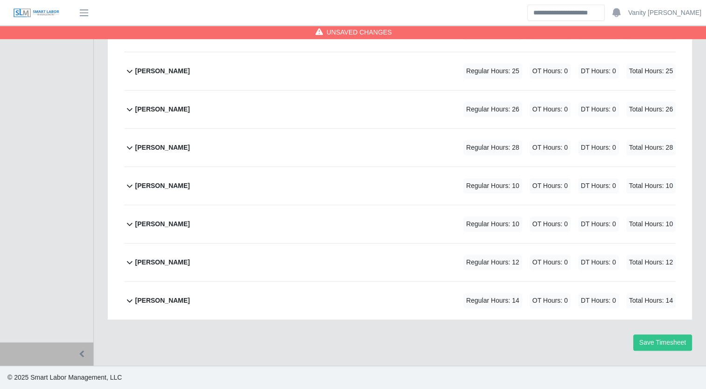
scroll to position [488, 0]
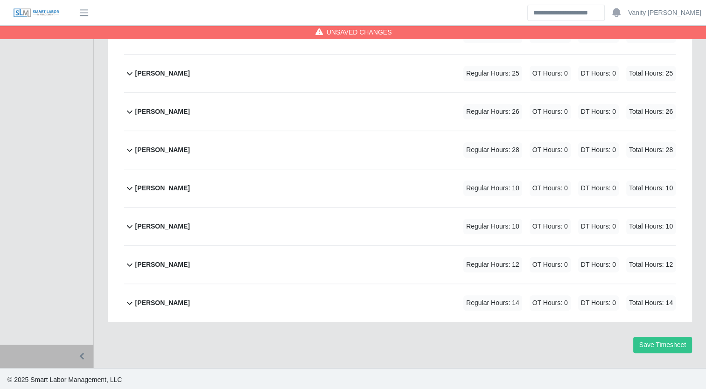
click at [153, 226] on b "Luis Perales" at bounding box center [162, 227] width 55 height 10
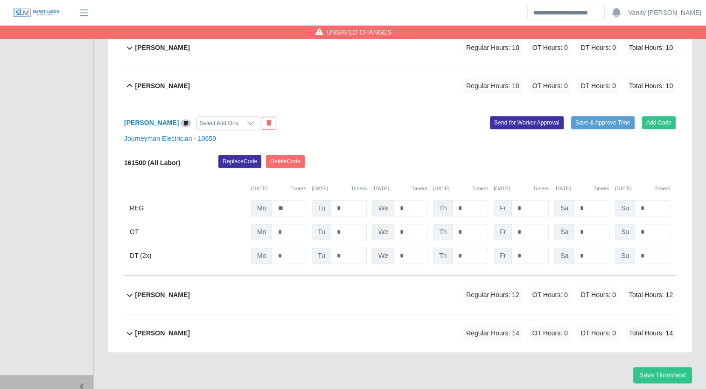
scroll to position [612, 0]
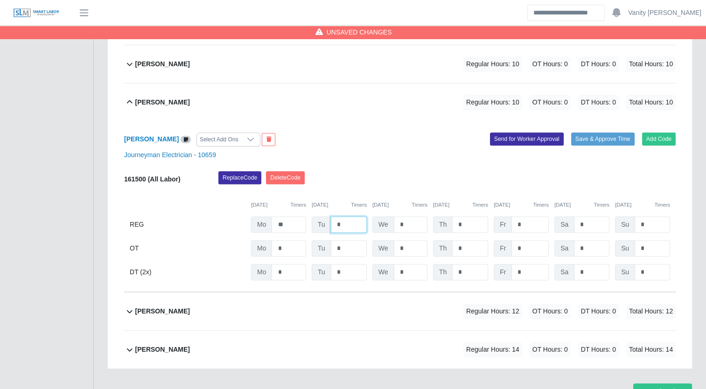
click at [331, 222] on input "*" at bounding box center [349, 224] width 36 height 16
type input "**"
click at [163, 104] on b "Luis Perales" at bounding box center [162, 102] width 55 height 10
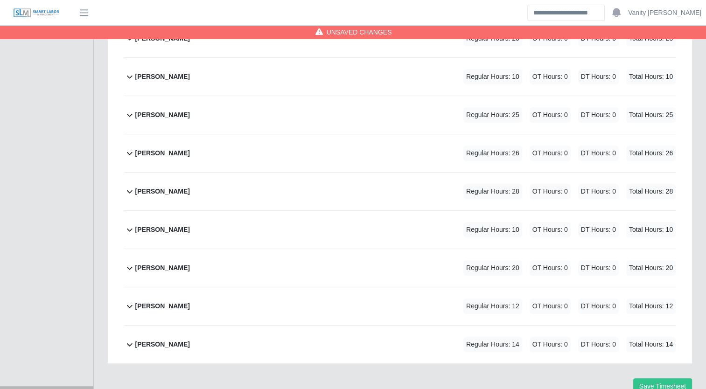
scroll to position [441, 0]
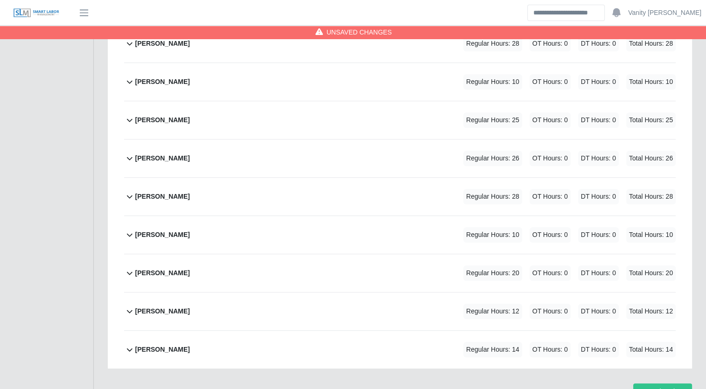
click at [146, 308] on b "Mauricio Moysen" at bounding box center [162, 311] width 55 height 10
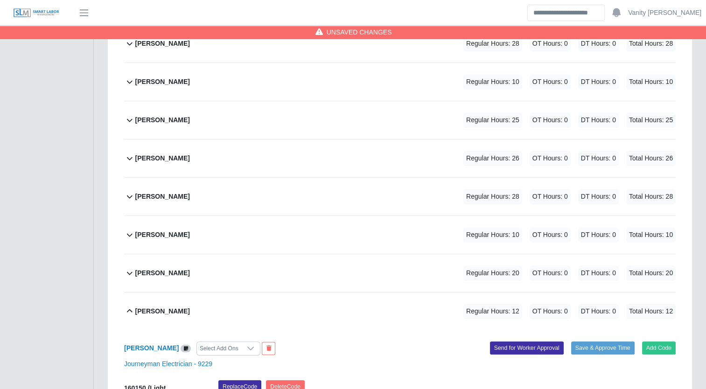
scroll to position [621, 0]
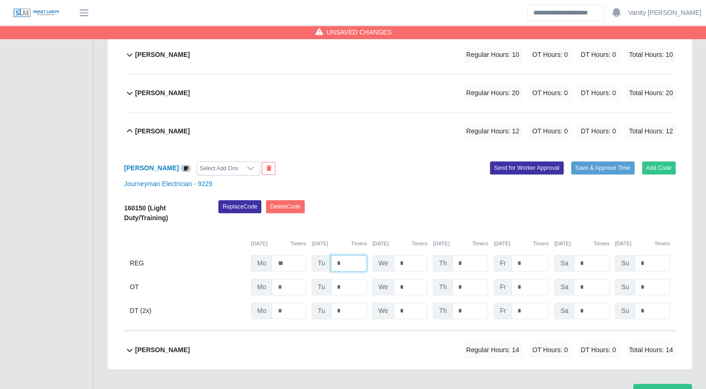
drag, startPoint x: 327, startPoint y: 256, endPoint x: 310, endPoint y: 254, distance: 16.9
click at [310, 255] on div "REG Mo ** Tu * We * Th * Fr * Sa * Su *" at bounding box center [399, 263] width 551 height 16
type input "**"
click at [183, 130] on b "Mauricio Moysen" at bounding box center [162, 131] width 55 height 10
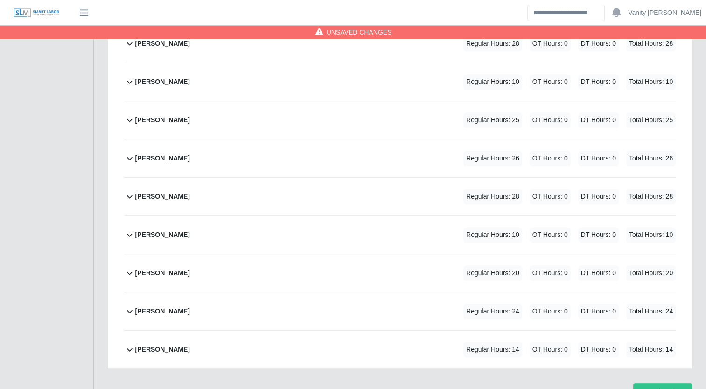
click at [160, 346] on b "Roberto Rincon" at bounding box center [162, 350] width 55 height 10
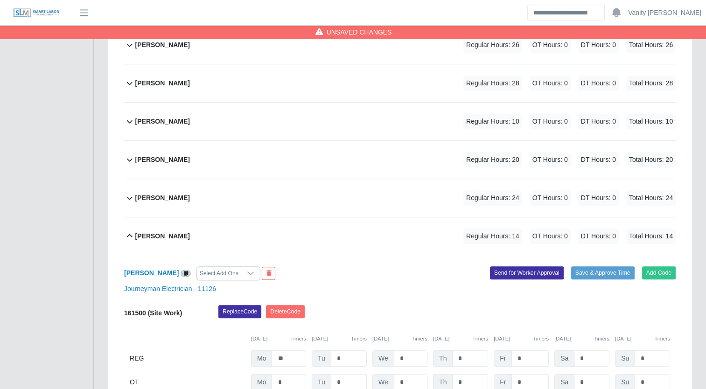
scroll to position [612, 0]
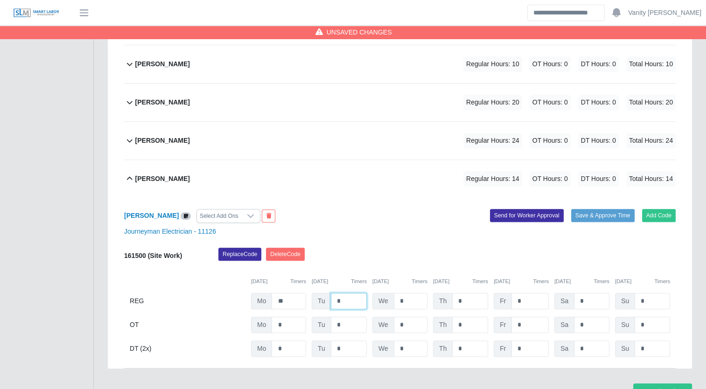
drag, startPoint x: 352, startPoint y: 297, endPoint x: 321, endPoint y: 298, distance: 31.3
click at [321, 297] on div "Tu *" at bounding box center [339, 301] width 55 height 16
type input "**"
click at [157, 180] on b "Roberto Rincon" at bounding box center [162, 179] width 55 height 10
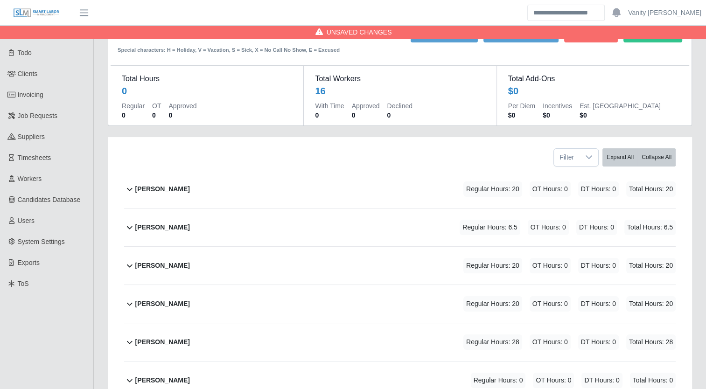
scroll to position [21, 0]
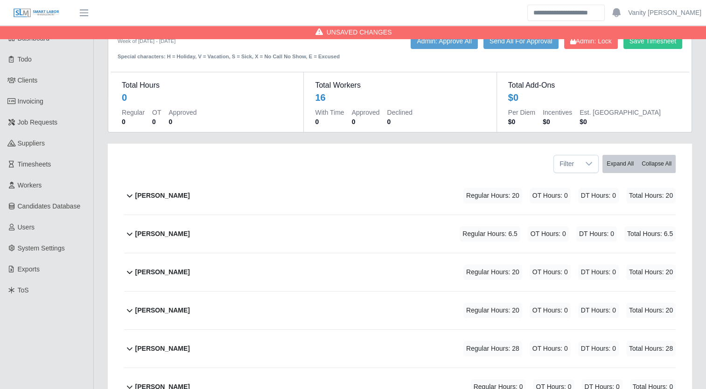
click at [146, 197] on b "Alienis Rodriguez" at bounding box center [162, 196] width 55 height 10
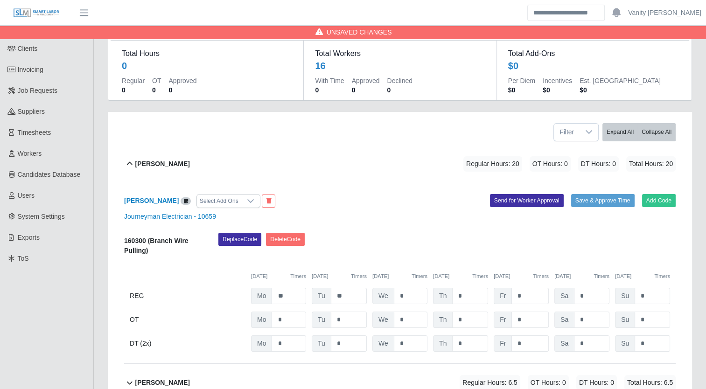
scroll to position [115, 0]
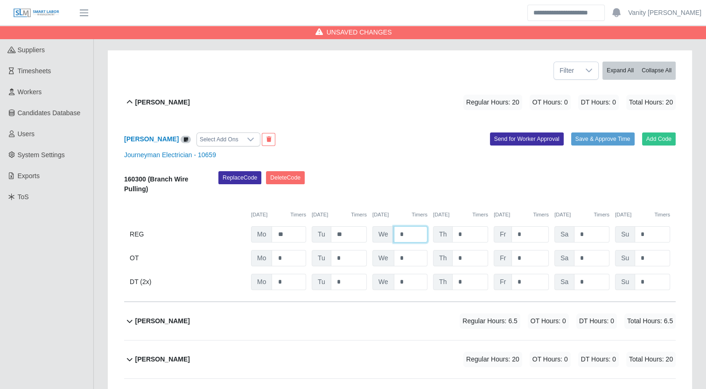
click at [396, 230] on input "*" at bounding box center [411, 234] width 34 height 16
type input "**"
click at [148, 102] on b "Alienis Rodriguez" at bounding box center [162, 102] width 55 height 10
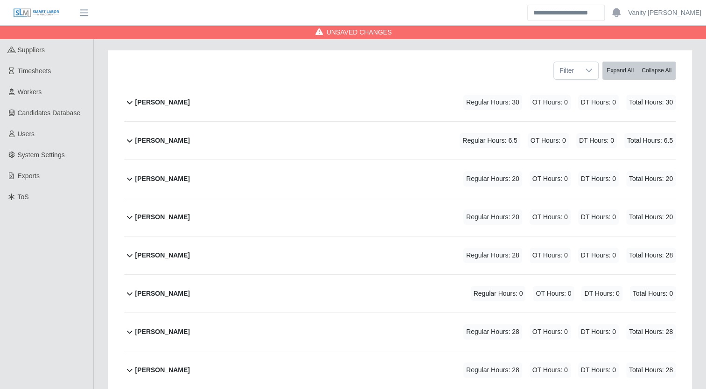
click at [141, 143] on b "Brennen Kelly" at bounding box center [162, 141] width 55 height 10
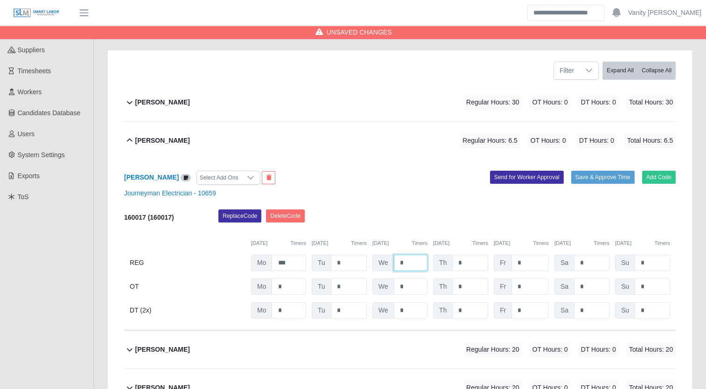
click at [396, 264] on input "*" at bounding box center [411, 263] width 34 height 16
type input "**"
click at [143, 142] on b "Brennen Kelly" at bounding box center [162, 141] width 55 height 10
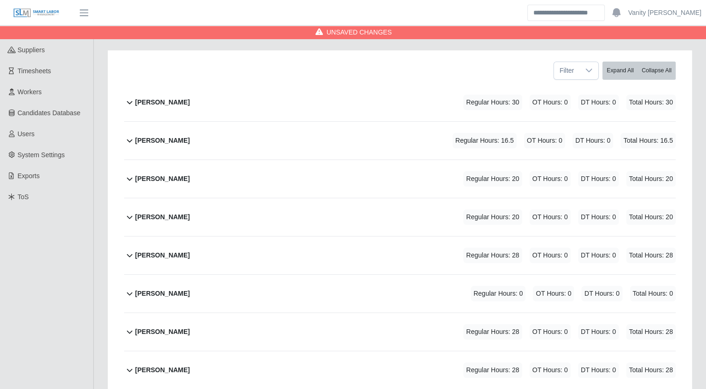
click at [144, 178] on b "Bryce O'neil" at bounding box center [162, 179] width 55 height 10
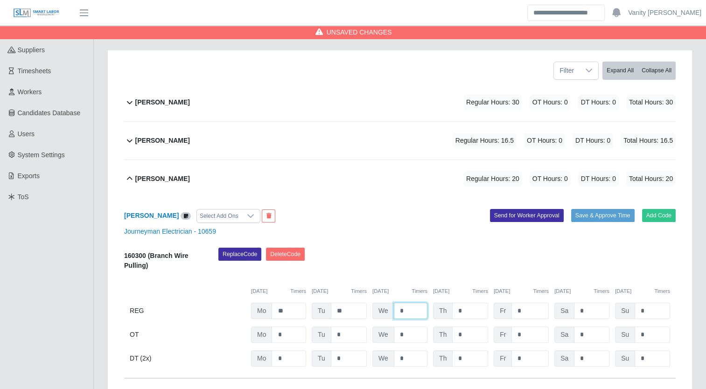
click at [396, 313] on input "*" at bounding box center [411, 311] width 34 height 16
type input "**"
click at [145, 174] on b "Bryce O'neil" at bounding box center [162, 179] width 55 height 10
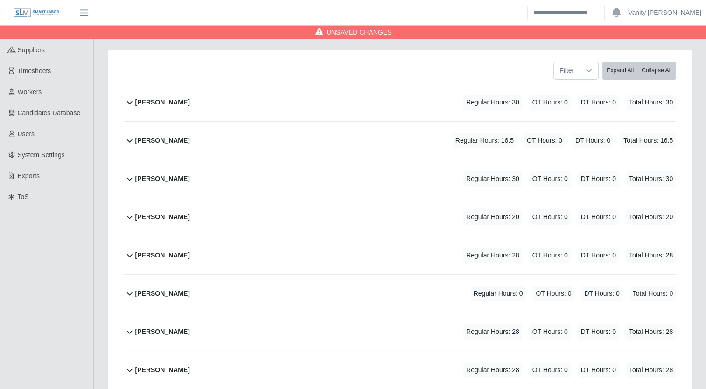
click at [142, 216] on b "Carlos Martinez" at bounding box center [162, 217] width 55 height 10
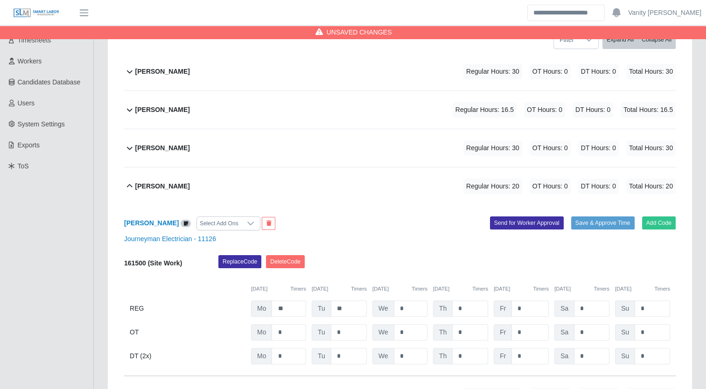
scroll to position [161, 0]
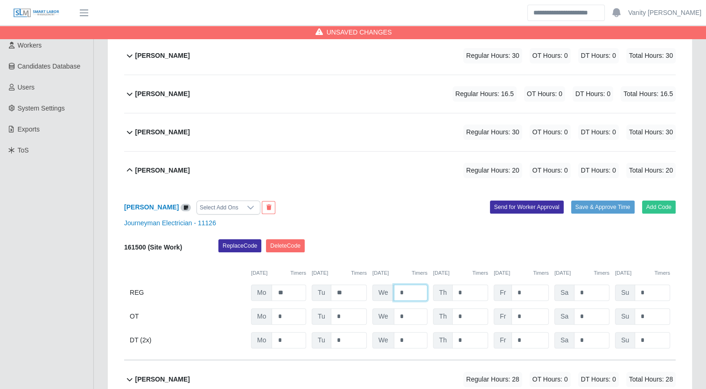
click at [402, 288] on input "*" at bounding box center [411, 293] width 34 height 16
click at [397, 288] on input "*" at bounding box center [411, 293] width 34 height 16
type input "**"
click at [158, 169] on b "Carlos Martinez" at bounding box center [162, 171] width 55 height 10
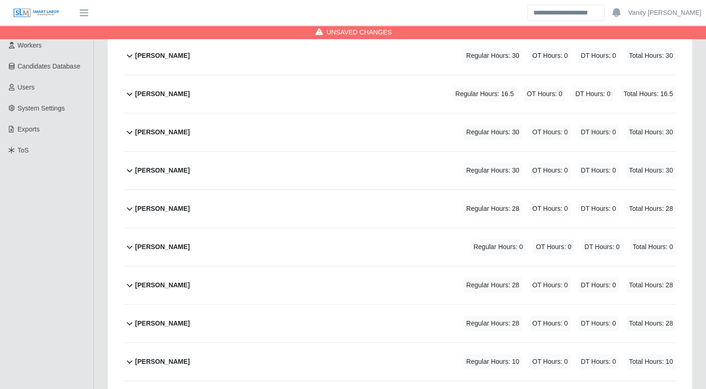
click at [146, 206] on b "Cesar Villa" at bounding box center [162, 209] width 55 height 10
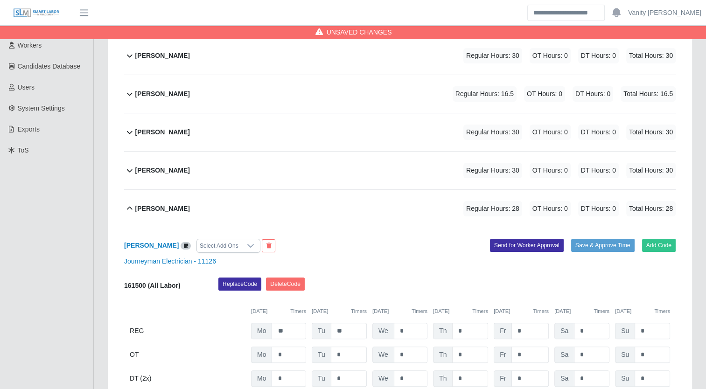
scroll to position [255, 0]
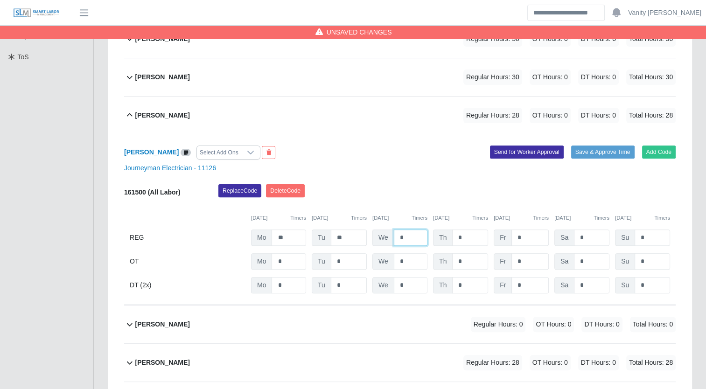
click at [396, 234] on input "*" at bounding box center [411, 237] width 34 height 16
drag, startPoint x: 411, startPoint y: 235, endPoint x: 377, endPoint y: 236, distance: 34.5
click at [377, 236] on div "We *" at bounding box center [399, 237] width 55 height 16
click at [414, 236] on input "**" at bounding box center [411, 237] width 34 height 16
type input "*"
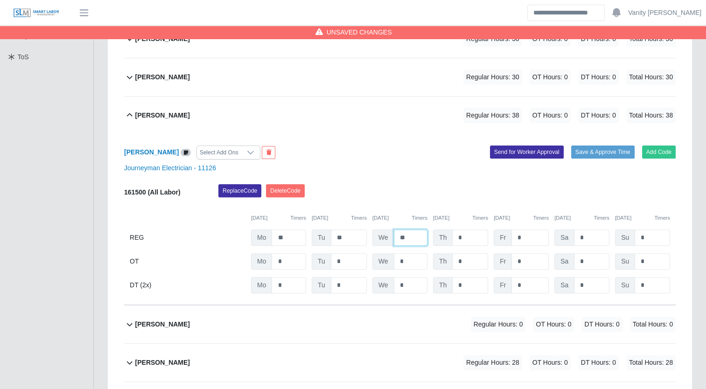
click at [414, 236] on input "**" at bounding box center [411, 237] width 34 height 16
type input "**"
click at [408, 259] on input "*" at bounding box center [411, 261] width 34 height 16
drag, startPoint x: 409, startPoint y: 260, endPoint x: 396, endPoint y: 260, distance: 12.1
click at [396, 260] on input "*" at bounding box center [411, 261] width 34 height 16
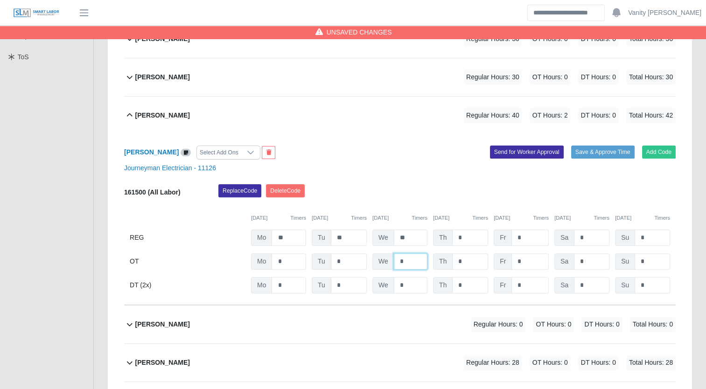
type input "*"
click at [172, 115] on div "Cesar Villa Regular Hours: 40 OT Hours: 2 DT Hours: 0 Total Hours: 42" at bounding box center [405, 116] width 540 height 38
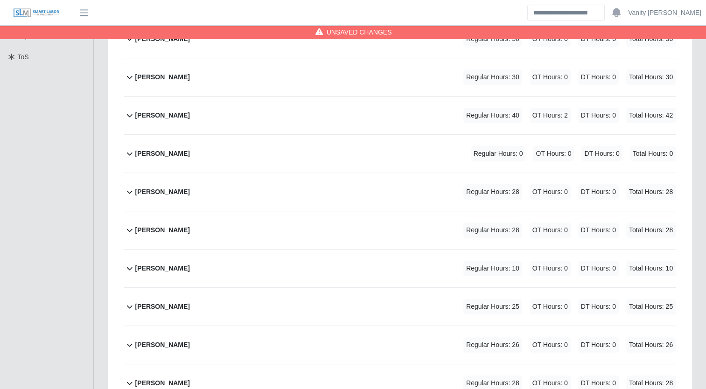
click at [153, 190] on b "Enrique Garcia" at bounding box center [162, 192] width 55 height 10
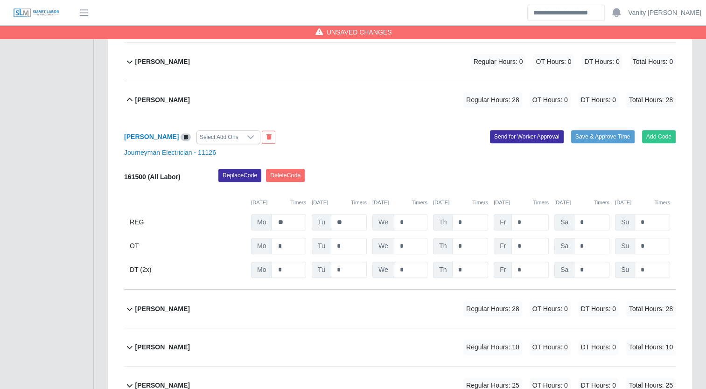
scroll to position [348, 0]
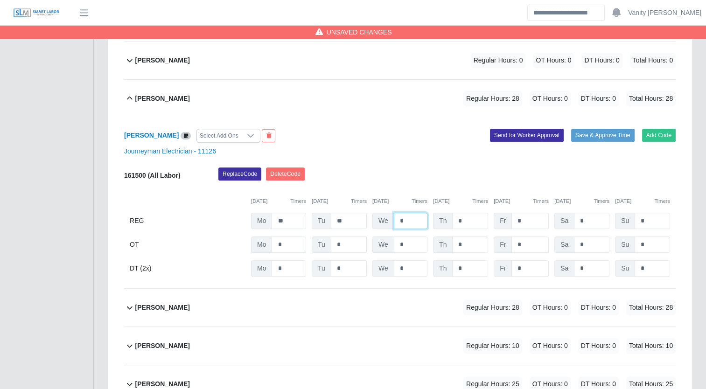
drag, startPoint x: 403, startPoint y: 217, endPoint x: 382, endPoint y: 213, distance: 21.5
click at [382, 213] on div "We *" at bounding box center [399, 221] width 55 height 16
type input "**"
drag, startPoint x: 409, startPoint y: 244, endPoint x: 396, endPoint y: 244, distance: 12.6
click at [396, 244] on input "*" at bounding box center [411, 244] width 34 height 16
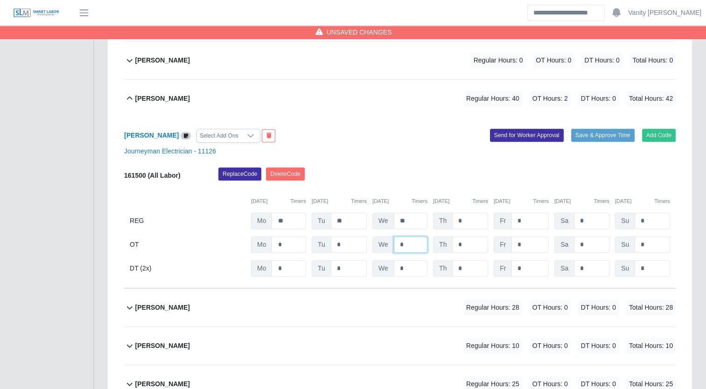
type input "*"
click at [154, 100] on b "Enrique Garcia" at bounding box center [162, 99] width 55 height 10
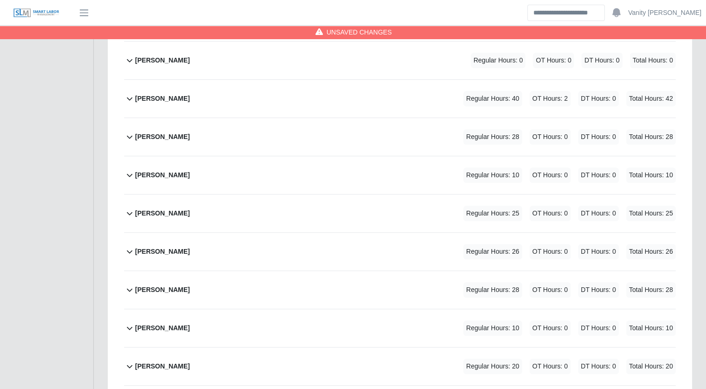
click at [147, 132] on b "Hernando Parra" at bounding box center [162, 137] width 55 height 10
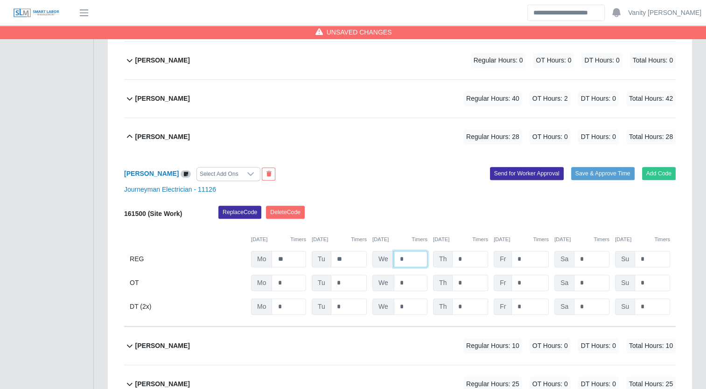
drag, startPoint x: 403, startPoint y: 257, endPoint x: 384, endPoint y: 250, distance: 20.5
click at [384, 251] on div "We *" at bounding box center [399, 259] width 55 height 16
type input "**"
drag, startPoint x: 406, startPoint y: 282, endPoint x: 391, endPoint y: 275, distance: 16.5
click at [391, 275] on div "We *" at bounding box center [399, 283] width 55 height 16
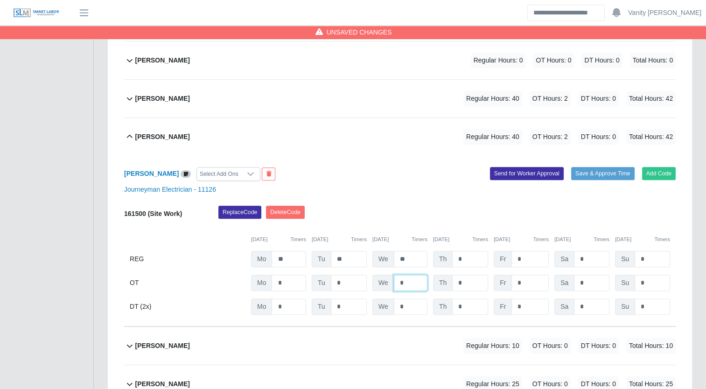
type input "*"
click at [170, 137] on b "Hernando Parra" at bounding box center [162, 137] width 55 height 10
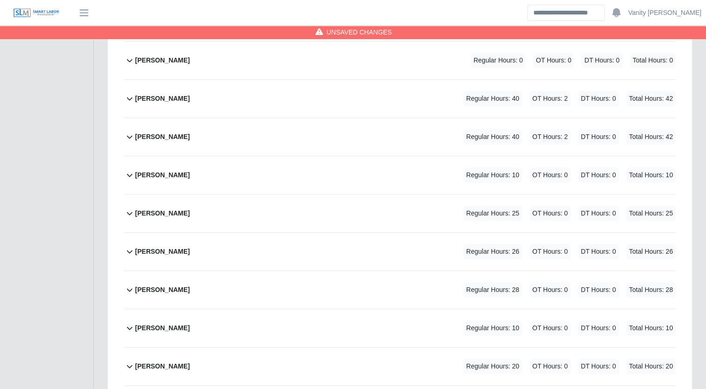
click at [159, 174] on b "Jasmon Frank" at bounding box center [162, 175] width 55 height 10
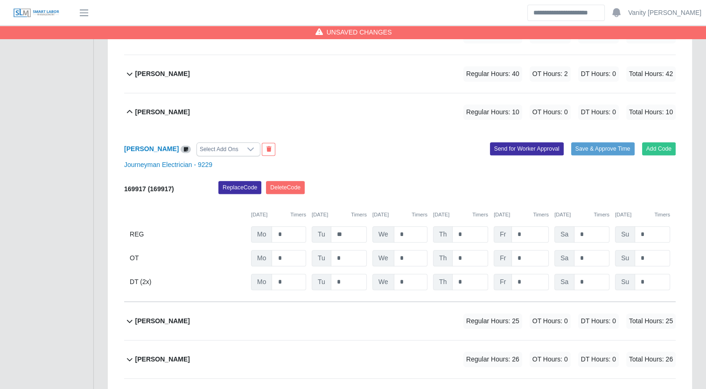
scroll to position [441, 0]
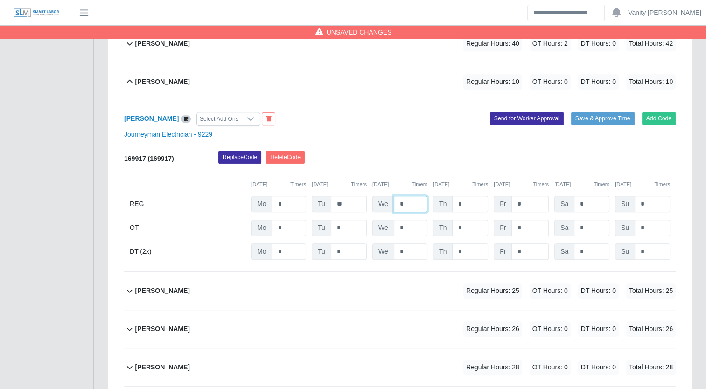
drag, startPoint x: 403, startPoint y: 201, endPoint x: 386, endPoint y: 200, distance: 17.3
click at [386, 200] on div "We *" at bounding box center [399, 204] width 55 height 16
type input "****"
click at [138, 78] on b "Jasmon Frank" at bounding box center [162, 82] width 55 height 10
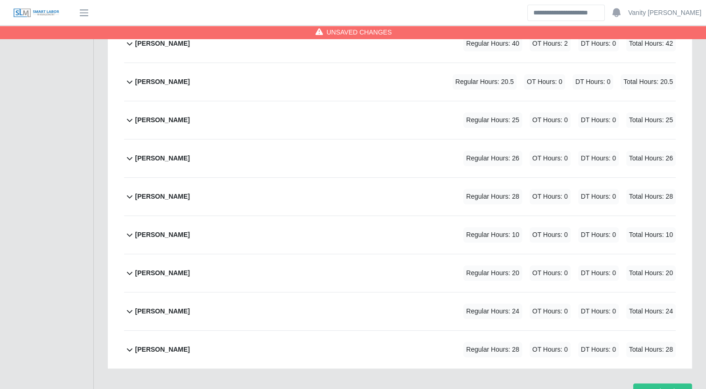
click at [139, 119] on b "Joe Belman" at bounding box center [162, 120] width 55 height 10
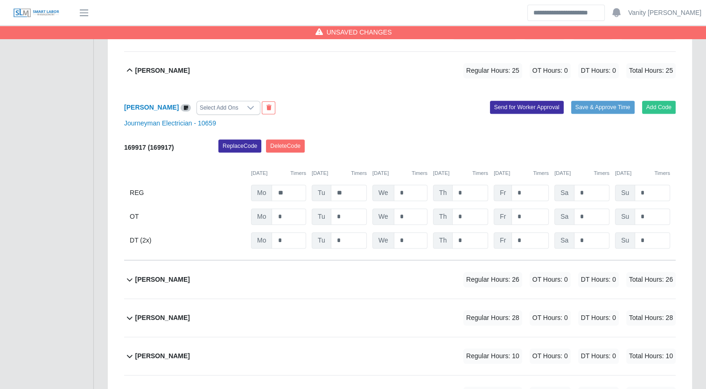
scroll to position [472, 0]
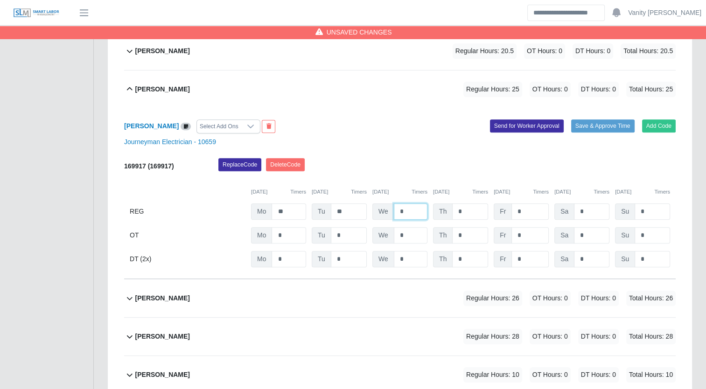
drag, startPoint x: 420, startPoint y: 212, endPoint x: 379, endPoint y: 212, distance: 41.0
click at [379, 212] on div "We *" at bounding box center [399, 211] width 55 height 16
type input "**"
click at [149, 89] on b "Joe Belman" at bounding box center [162, 89] width 55 height 10
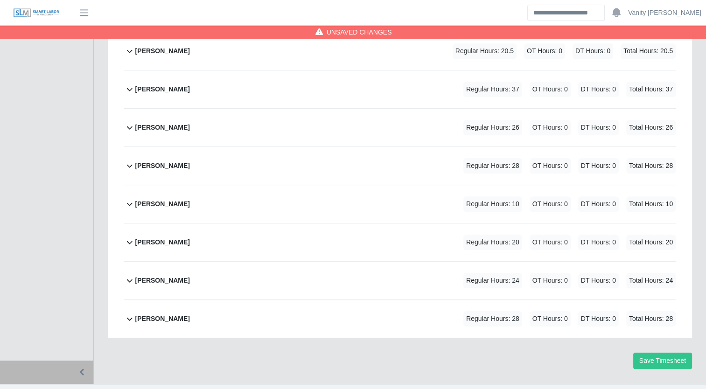
click at [146, 128] on b "Jonathan Aguilar" at bounding box center [162, 128] width 55 height 10
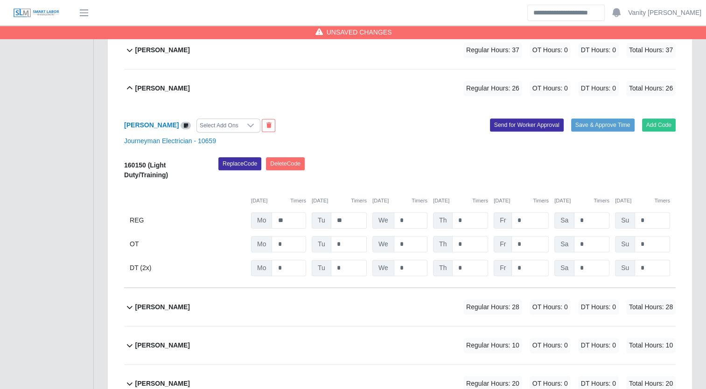
scroll to position [466, 0]
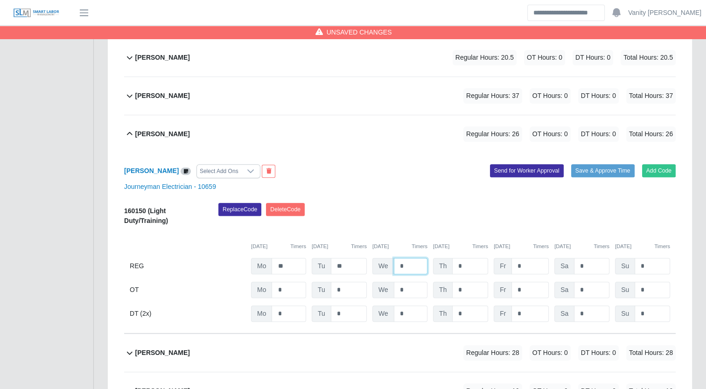
drag, startPoint x: 394, startPoint y: 261, endPoint x: 377, endPoint y: 259, distance: 17.4
click at [377, 259] on div "We *" at bounding box center [399, 266] width 55 height 16
type input "**"
click at [160, 135] on b "Jonathan Aguilar" at bounding box center [162, 134] width 55 height 10
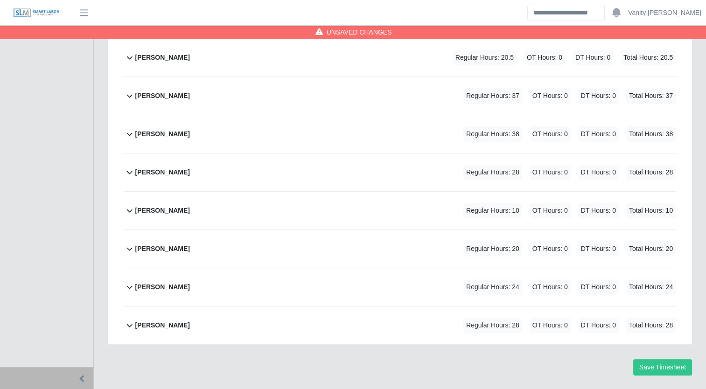
click at [152, 176] on div "Jorge Melo" at bounding box center [162, 172] width 55 height 15
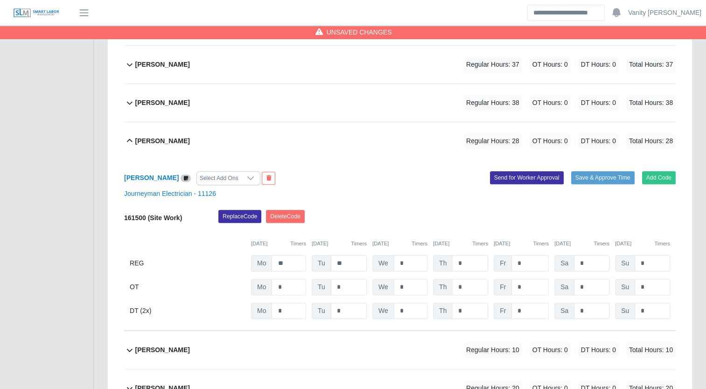
scroll to position [496, 0]
drag, startPoint x: 412, startPoint y: 260, endPoint x: 376, endPoint y: 259, distance: 35.9
click at [376, 259] on div "We *" at bounding box center [399, 264] width 55 height 16
type input "**"
drag, startPoint x: 408, startPoint y: 288, endPoint x: 389, endPoint y: 282, distance: 20.5
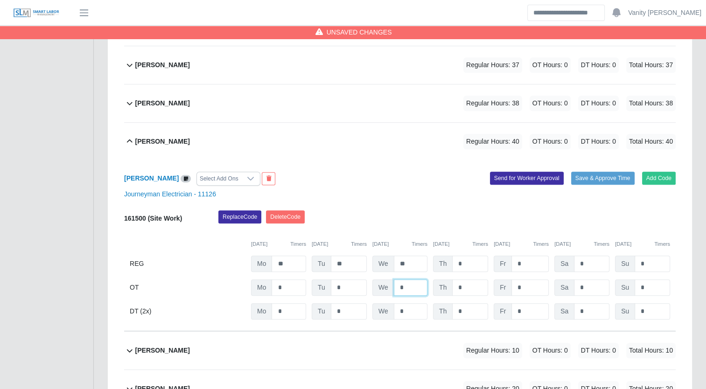
click at [389, 282] on div "We *" at bounding box center [399, 287] width 55 height 16
type input "*"
click at [155, 148] on div "Jorge Melo Regular Hours: 40 OT Hours: 2 DT Hours: 0 Total Hours: 42" at bounding box center [405, 142] width 540 height 38
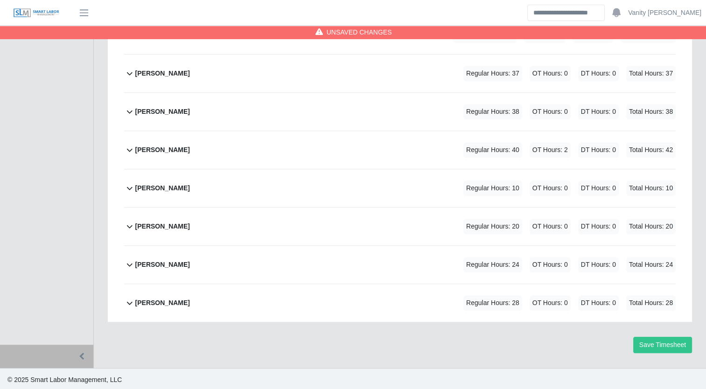
click at [150, 191] on b "Joshua Arenas" at bounding box center [162, 188] width 55 height 10
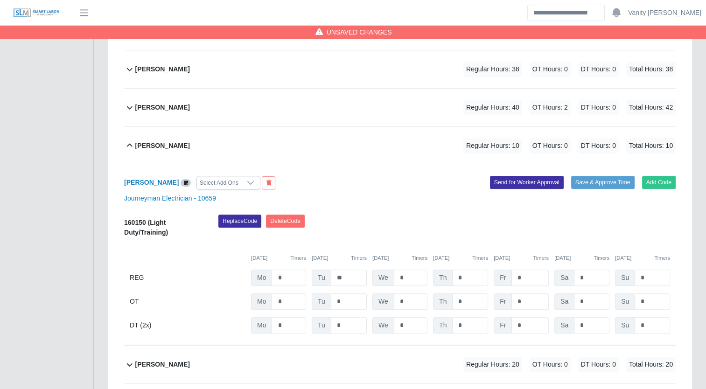
scroll to position [528, 0]
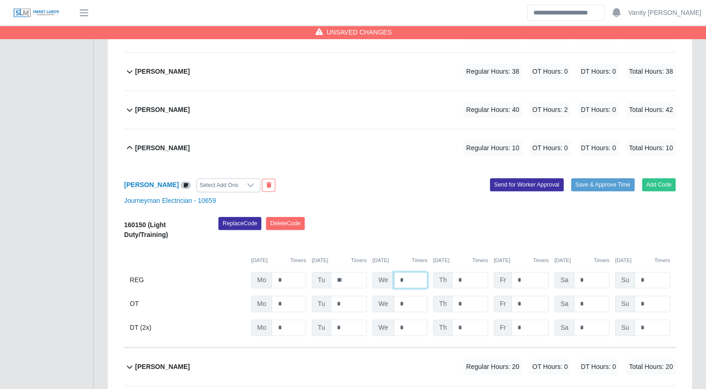
drag, startPoint x: 407, startPoint y: 283, endPoint x: 382, endPoint y: 282, distance: 24.3
click at [382, 282] on div "We *" at bounding box center [399, 280] width 55 height 16
type input "**"
click at [141, 149] on b "Joshua Arenas" at bounding box center [162, 148] width 55 height 10
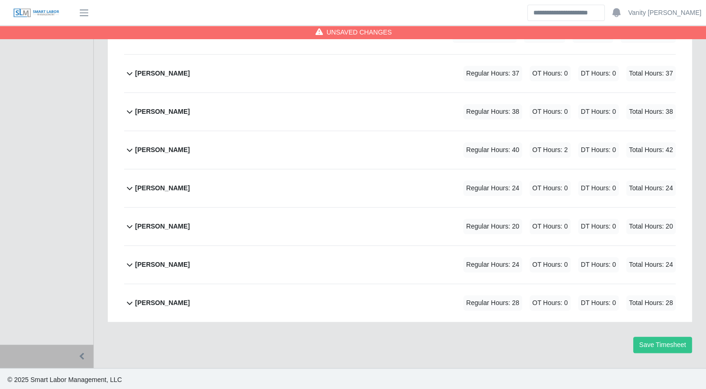
click at [146, 224] on b "Luis Perales" at bounding box center [162, 227] width 55 height 10
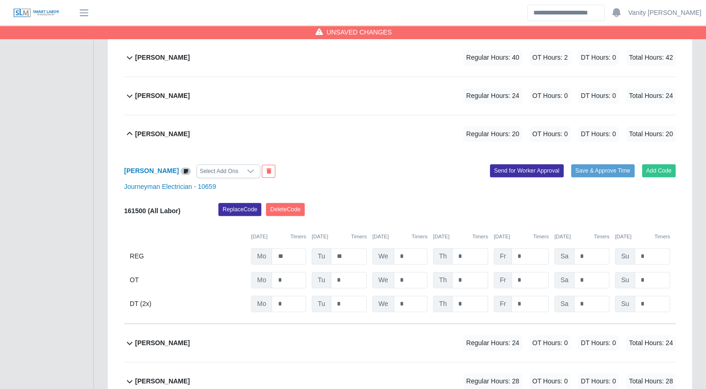
scroll to position [565, 0]
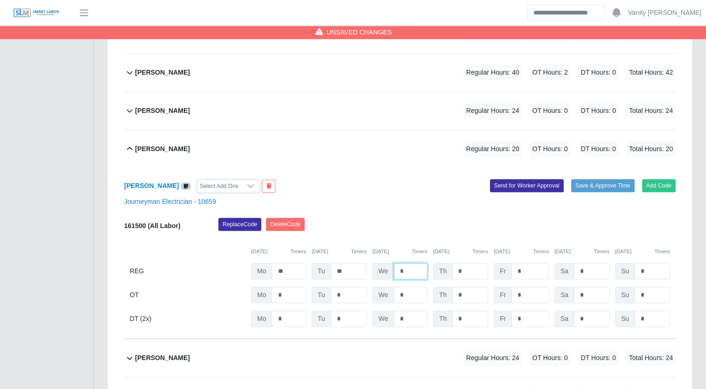
drag, startPoint x: 403, startPoint y: 268, endPoint x: 381, endPoint y: 264, distance: 23.2
click at [381, 264] on div "We *" at bounding box center [399, 271] width 55 height 16
type input "****"
click at [147, 146] on b "Luis Perales" at bounding box center [162, 149] width 55 height 10
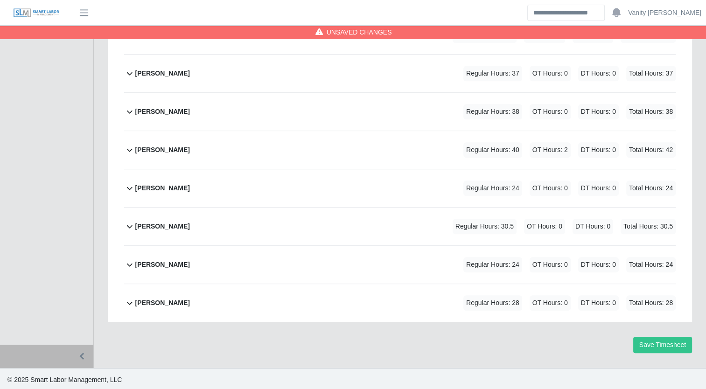
click at [151, 264] on b "Mauricio Moysen" at bounding box center [162, 265] width 55 height 10
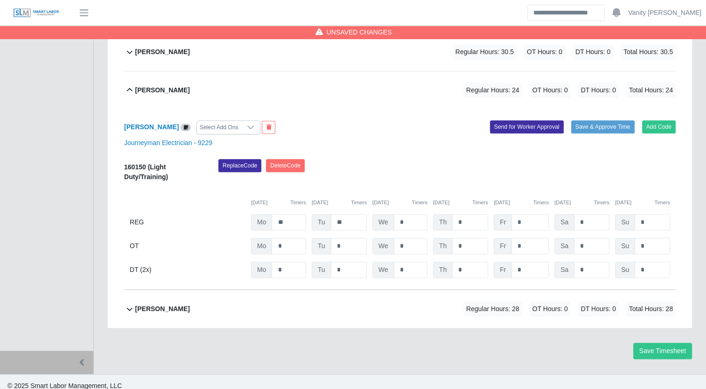
scroll to position [668, 0]
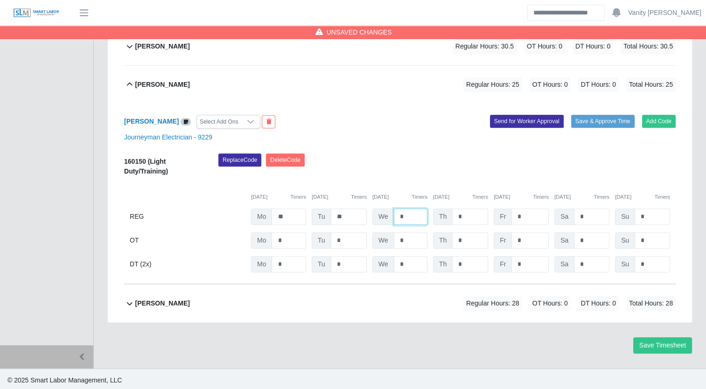
drag, startPoint x: 409, startPoint y: 214, endPoint x: 394, endPoint y: 211, distance: 14.7
click at [395, 212] on input "*" at bounding box center [411, 217] width 34 height 16
type input "**"
click at [150, 80] on b "Mauricio Moysen" at bounding box center [162, 85] width 55 height 10
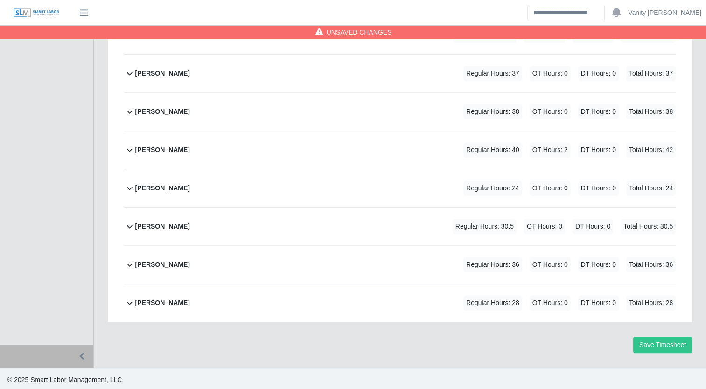
click at [148, 298] on b "Roberto Rincon" at bounding box center [162, 303] width 55 height 10
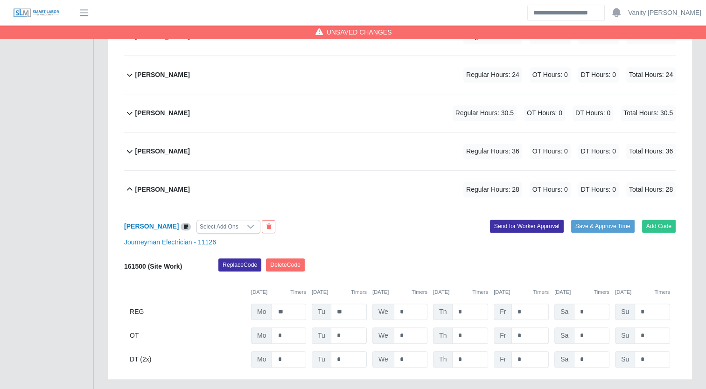
scroll to position [659, 0]
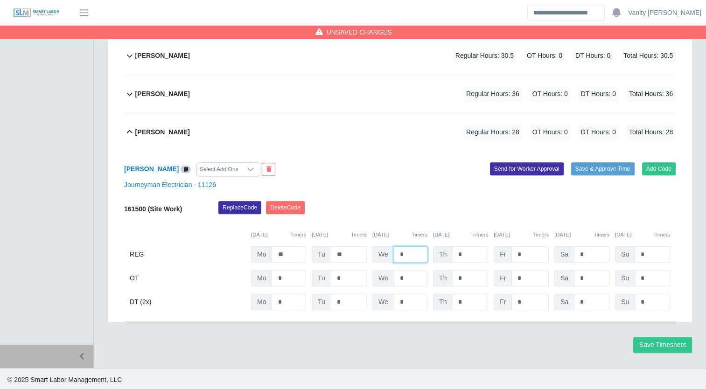
drag, startPoint x: 415, startPoint y: 255, endPoint x: 392, endPoint y: 243, distance: 25.5
click at [392, 243] on div "161500 (Site Work) Replace Code Delete Code 09/29/2025 Timers 09/30/2025 Timers…" at bounding box center [399, 255] width 551 height 109
type input "**"
drag, startPoint x: 413, startPoint y: 278, endPoint x: 383, endPoint y: 283, distance: 29.8
click at [383, 283] on div "We *" at bounding box center [399, 278] width 55 height 16
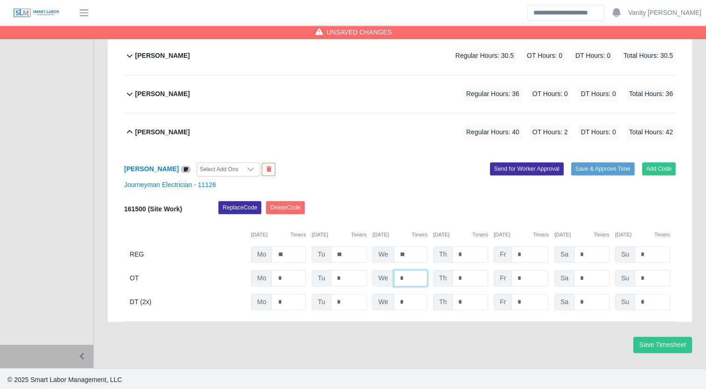
type input "*"
click at [168, 130] on b "Roberto Rincon" at bounding box center [162, 132] width 55 height 10
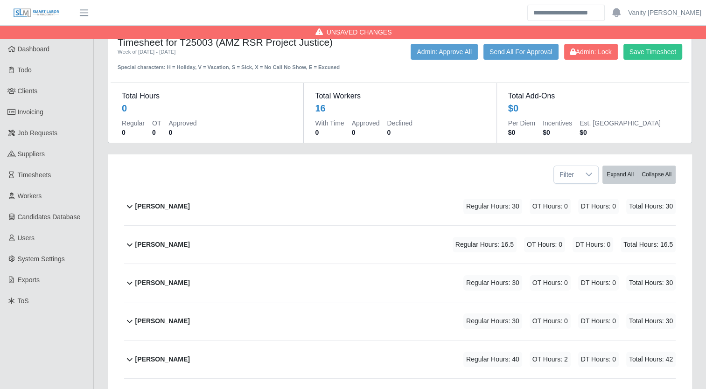
scroll to position [0, 0]
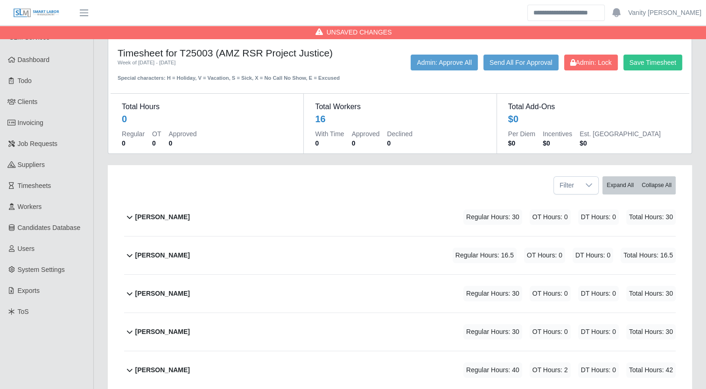
click at [167, 217] on b "Alienis Rodriguez" at bounding box center [162, 217] width 55 height 10
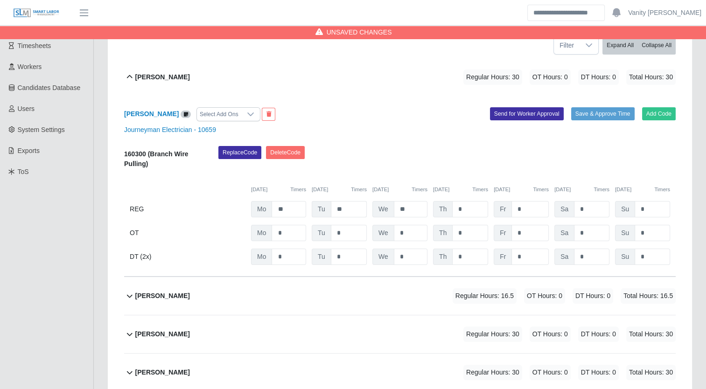
scroll to position [93, 0]
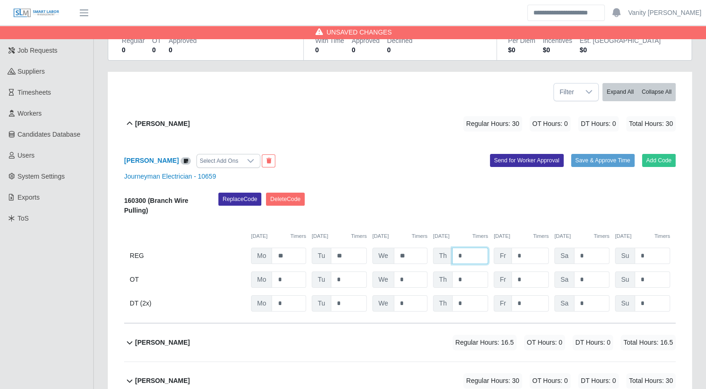
click at [455, 257] on input "*" at bounding box center [470, 256] width 36 height 16
type input "**"
click at [152, 122] on b "Alienis Rodriguez" at bounding box center [162, 124] width 55 height 10
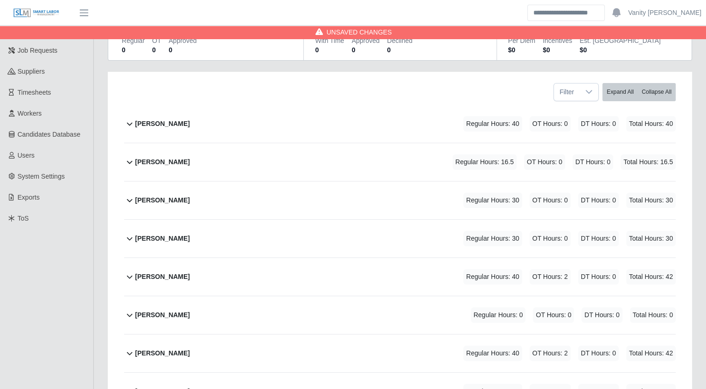
click at [150, 158] on b "Brennen Kelly" at bounding box center [162, 162] width 55 height 10
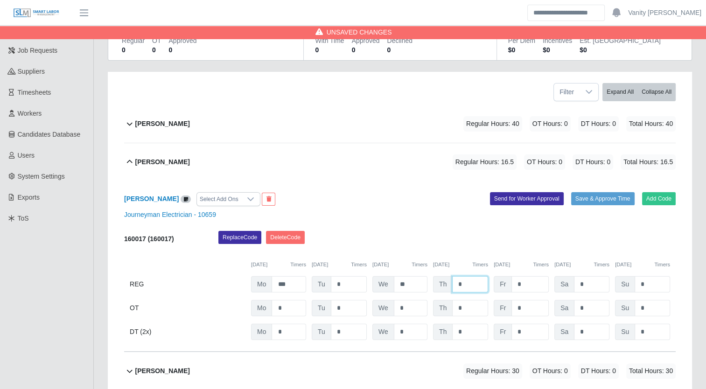
click at [457, 281] on input "*" at bounding box center [470, 284] width 36 height 16
type input "**"
click at [149, 157] on b "Brennen Kelly" at bounding box center [162, 162] width 55 height 10
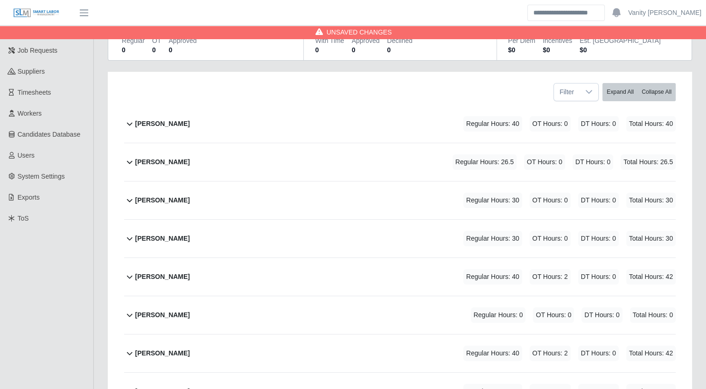
click at [152, 197] on b "Bryce O'neil" at bounding box center [162, 200] width 55 height 10
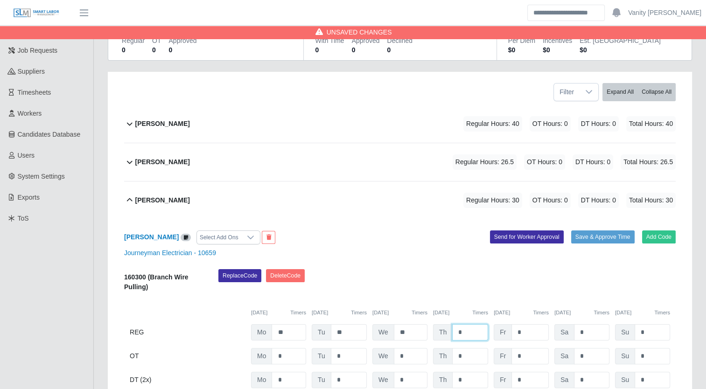
click at [457, 335] on input "*" at bounding box center [470, 332] width 36 height 16
type input "**"
click at [144, 199] on b "Bryce O'neil" at bounding box center [162, 200] width 55 height 10
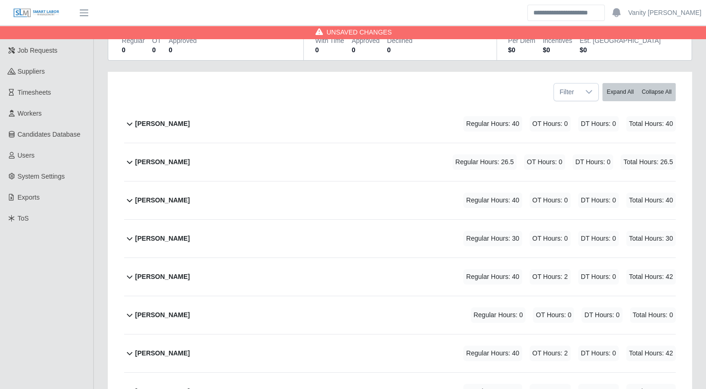
click at [143, 236] on b "Carlos Martinez" at bounding box center [162, 239] width 55 height 10
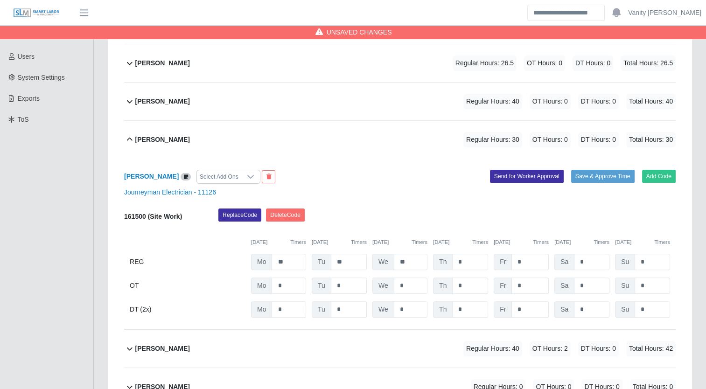
scroll to position [233, 0]
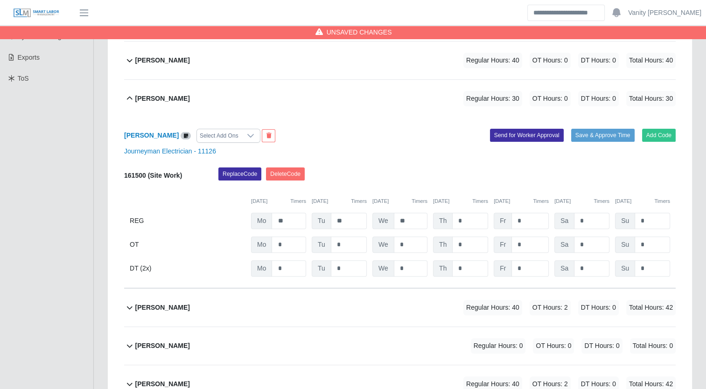
click at [154, 104] on div "Carlos Martinez" at bounding box center [162, 98] width 55 height 15
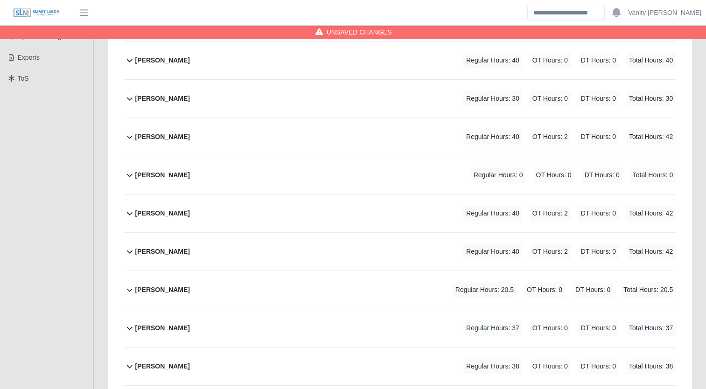
click at [155, 135] on b "Cesar Villa" at bounding box center [162, 137] width 55 height 10
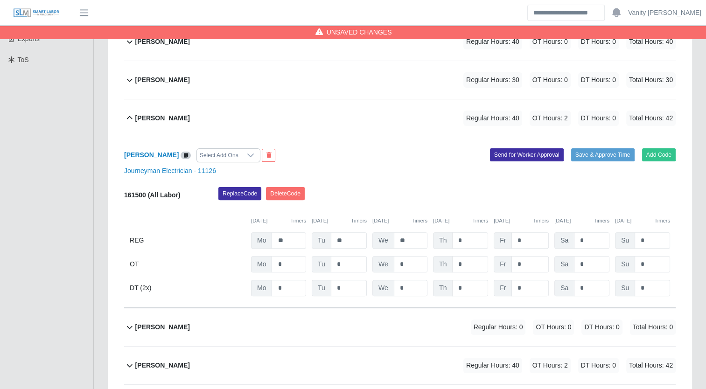
scroll to position [280, 0]
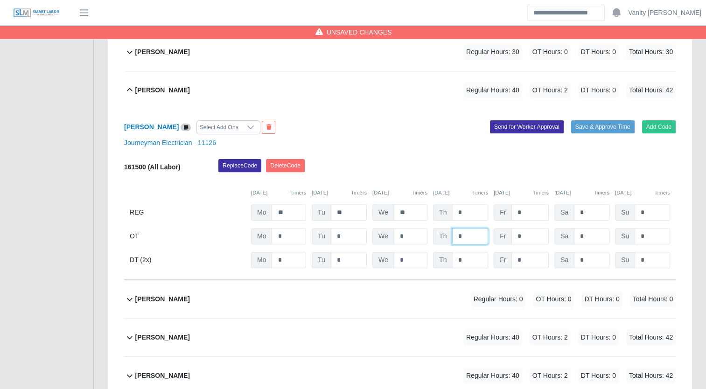
click at [455, 236] on input "*" at bounding box center [470, 236] width 36 height 16
type input "**"
click at [147, 93] on b "Cesar Villa" at bounding box center [162, 90] width 55 height 10
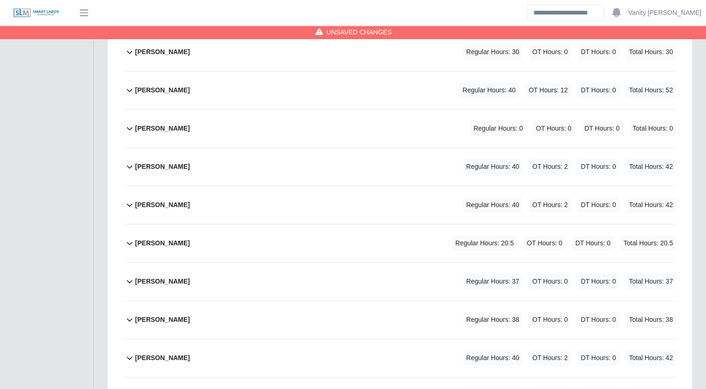
click at [148, 168] on b "Enrique Garcia" at bounding box center [162, 167] width 55 height 10
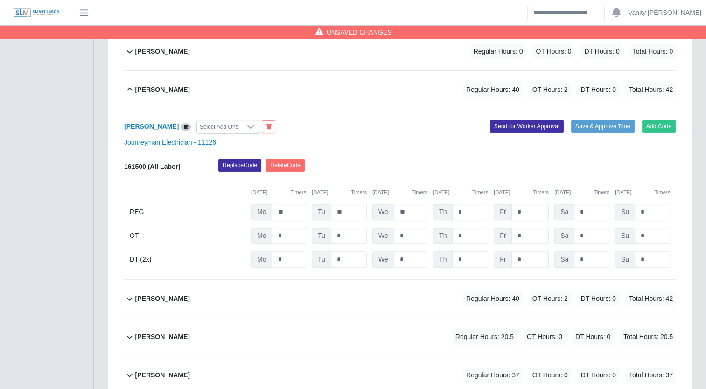
scroll to position [373, 0]
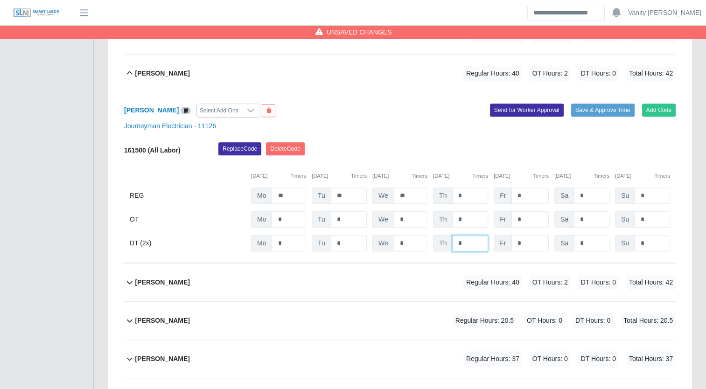
click at [454, 243] on input "*" at bounding box center [470, 243] width 36 height 16
type input "**"
click at [146, 76] on b "Enrique Garcia" at bounding box center [162, 74] width 55 height 10
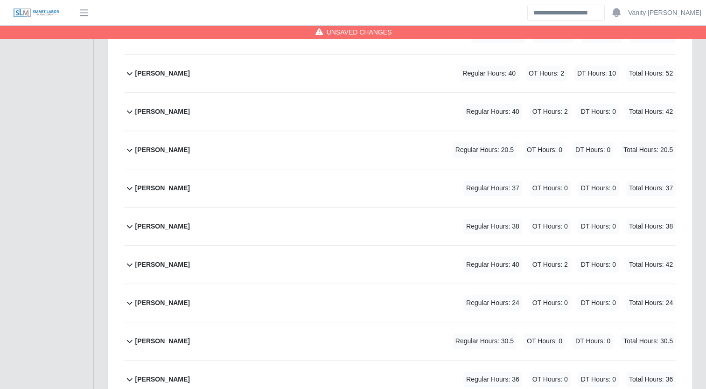
click at [145, 113] on b "Hernando Parra" at bounding box center [162, 112] width 55 height 10
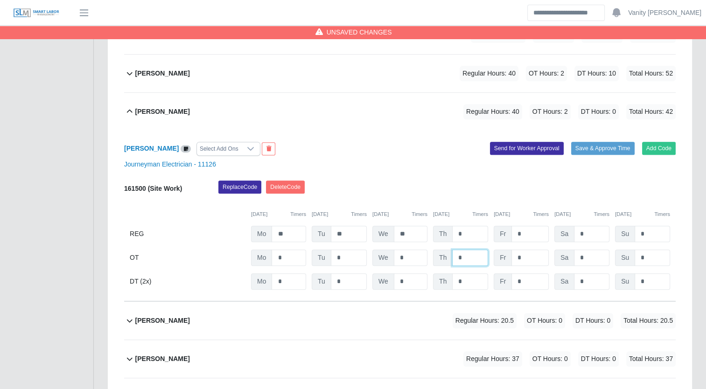
click at [456, 260] on input "*" at bounding box center [470, 258] width 36 height 16
type input "**"
click at [140, 116] on div "Hernando Parra" at bounding box center [162, 111] width 55 height 15
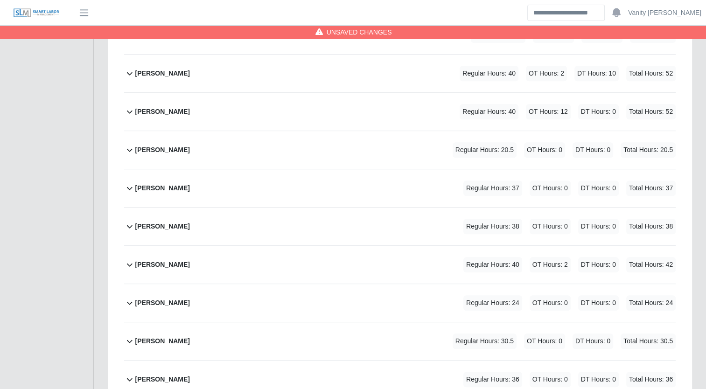
click at [138, 148] on b "Jasmon Frank" at bounding box center [162, 150] width 55 height 10
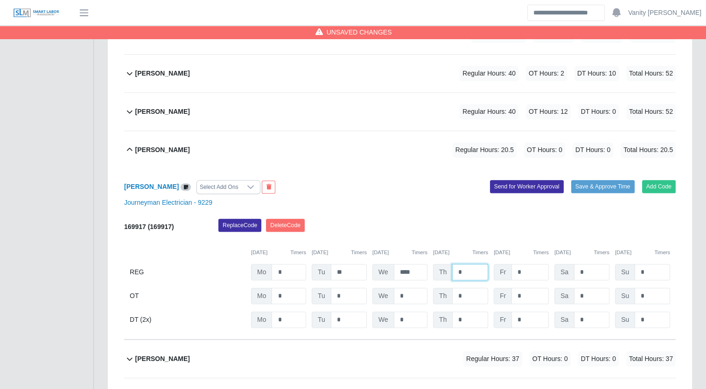
click at [453, 270] on input "*" at bounding box center [470, 272] width 36 height 16
type input "**"
click at [139, 150] on b "Jasmon Frank" at bounding box center [162, 150] width 55 height 10
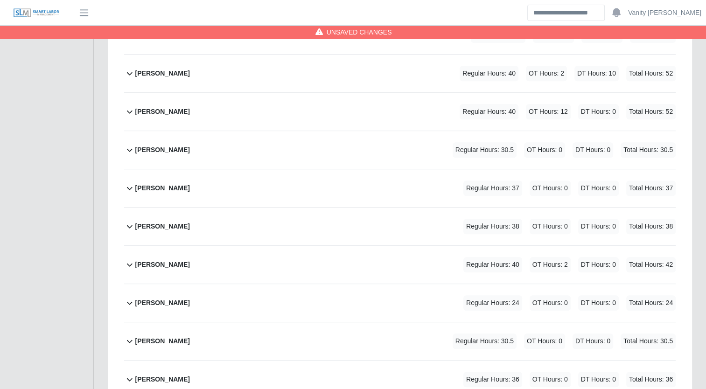
click at [137, 189] on b "Joe Belman" at bounding box center [162, 188] width 55 height 10
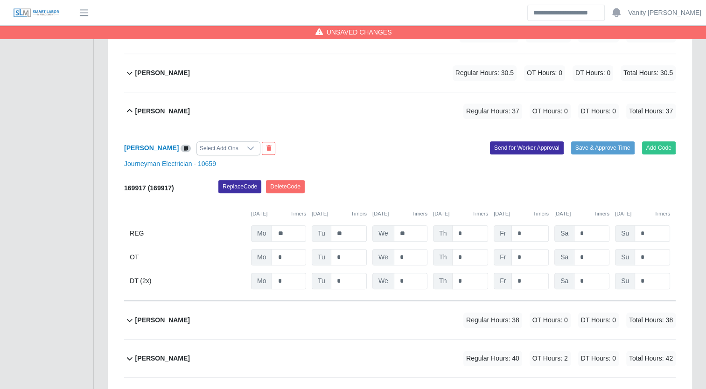
scroll to position [466, 0]
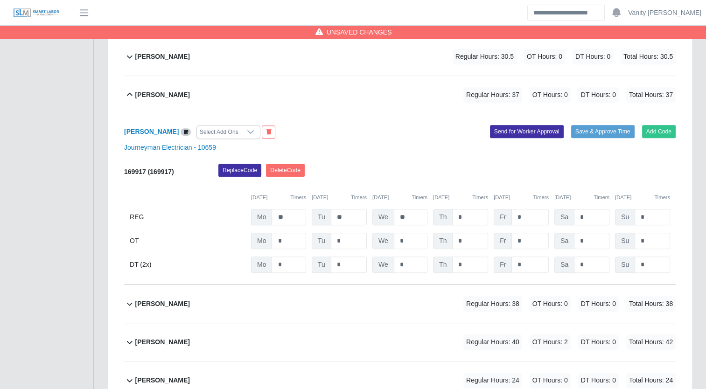
click at [146, 90] on b "Joe Belman" at bounding box center [162, 95] width 55 height 10
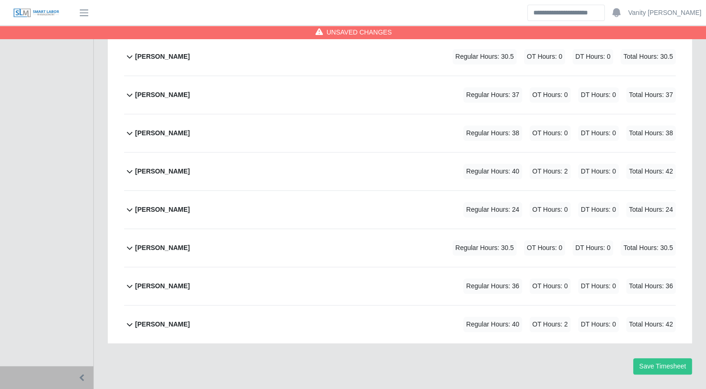
click at [140, 130] on b "Jonathan Aguilar" at bounding box center [162, 133] width 55 height 10
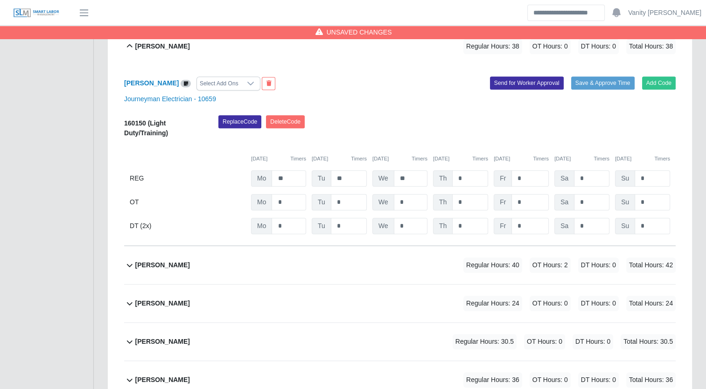
scroll to position [507, 0]
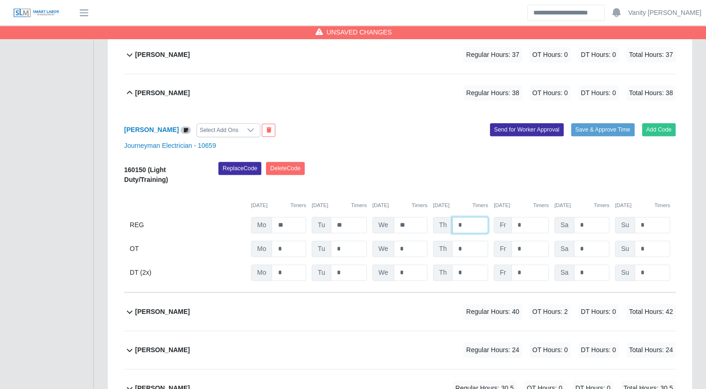
drag, startPoint x: 459, startPoint y: 225, endPoint x: 453, endPoint y: 225, distance: 6.5
click at [453, 225] on input "*" at bounding box center [470, 225] width 36 height 16
type input "*"
drag, startPoint x: 457, startPoint y: 245, endPoint x: 438, endPoint y: 241, distance: 20.1
click at [438, 241] on div "Th *" at bounding box center [460, 249] width 55 height 16
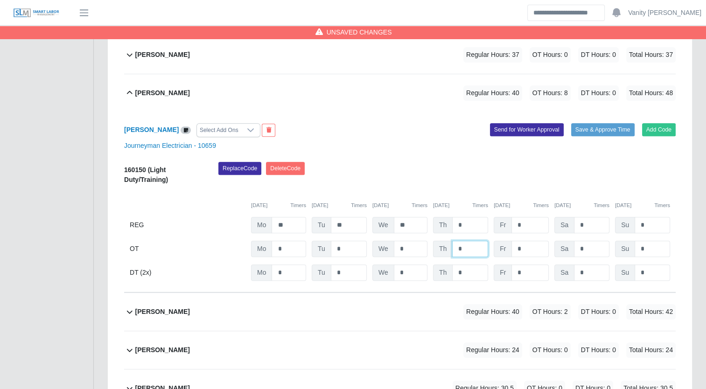
type input "*"
click at [152, 90] on b "Jonathan Aguilar" at bounding box center [162, 93] width 55 height 10
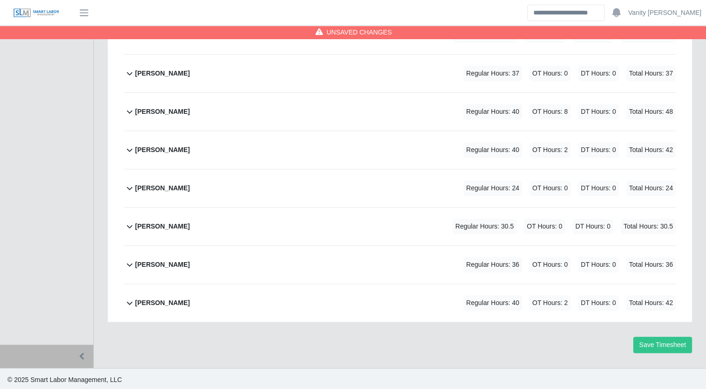
click at [151, 150] on b "Jorge Melo" at bounding box center [162, 150] width 55 height 10
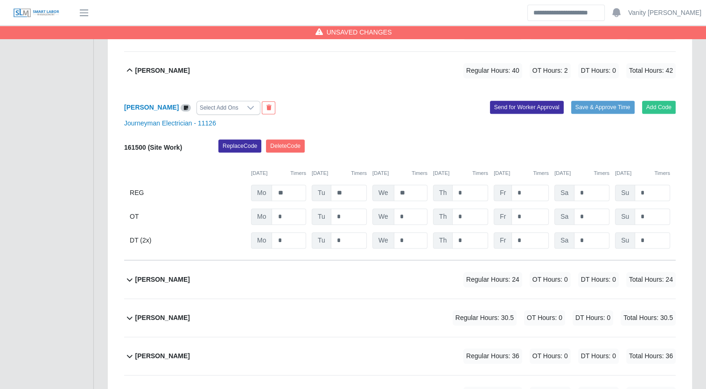
scroll to position [565, 0]
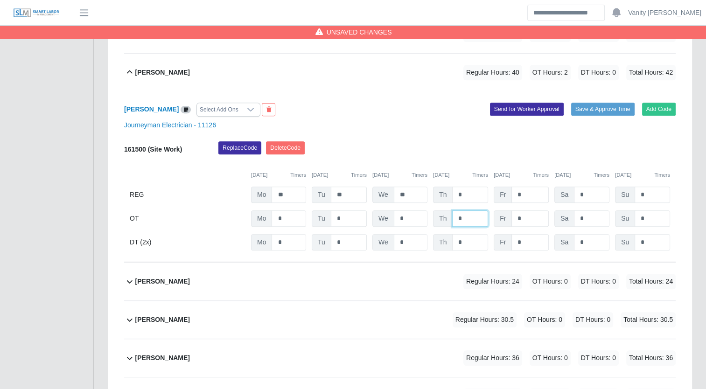
click at [455, 219] on input "*" at bounding box center [470, 218] width 36 height 16
type input "**"
click at [155, 71] on b "Jorge Melo" at bounding box center [162, 73] width 55 height 10
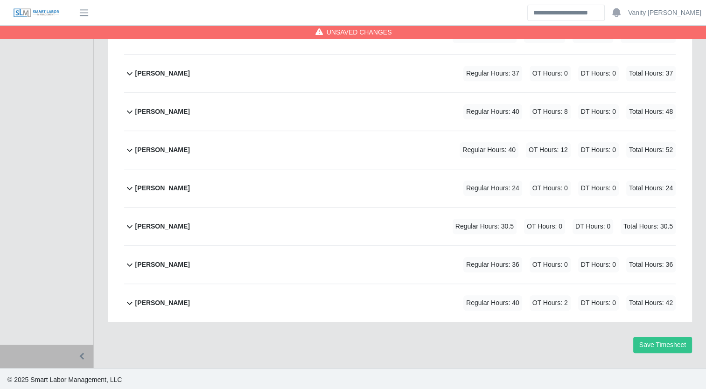
click at [160, 188] on b "Joshua Arenas" at bounding box center [162, 188] width 55 height 10
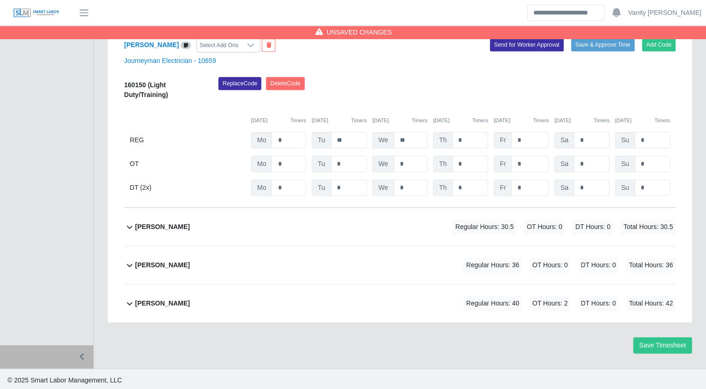
scroll to position [575, 0]
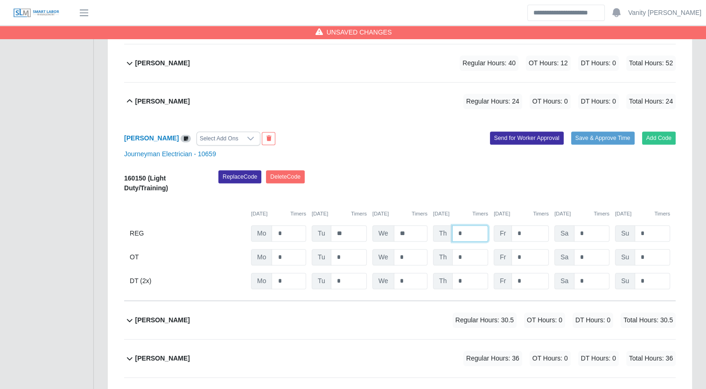
click at [457, 232] on input "*" at bounding box center [470, 233] width 36 height 16
type input "**"
click at [168, 97] on b "Joshua Arenas" at bounding box center [162, 102] width 55 height 10
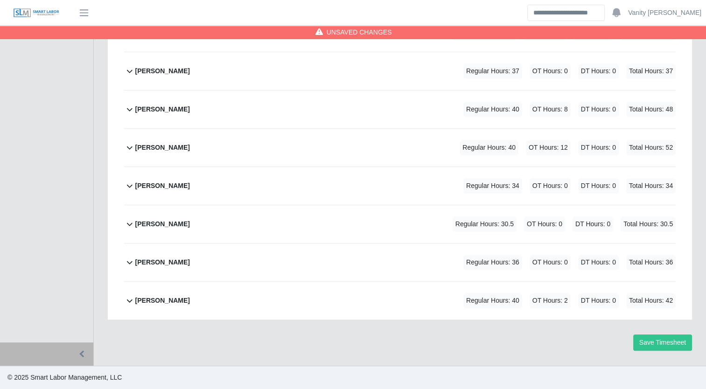
scroll to position [488, 0]
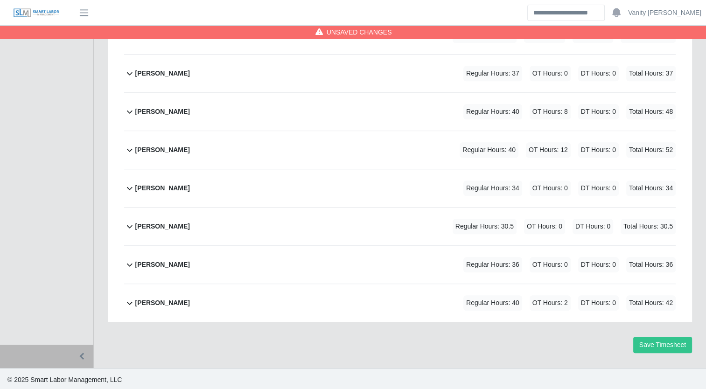
click at [156, 226] on b "Luis Perales" at bounding box center [162, 227] width 55 height 10
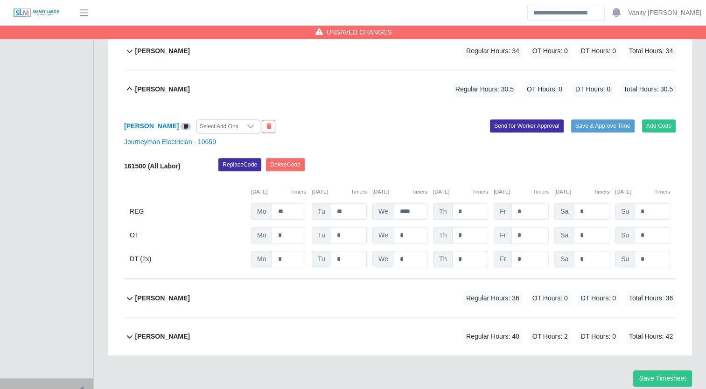
scroll to position [612, 0]
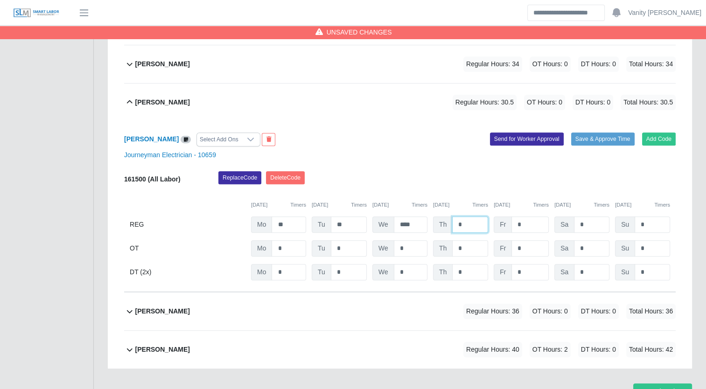
drag, startPoint x: 459, startPoint y: 220, endPoint x: 453, endPoint y: 219, distance: 6.1
click at [453, 219] on input "*" at bounding box center [470, 224] width 36 height 16
type input "***"
drag, startPoint x: 470, startPoint y: 247, endPoint x: 444, endPoint y: 247, distance: 26.1
click at [444, 247] on div "Th *" at bounding box center [460, 248] width 55 height 16
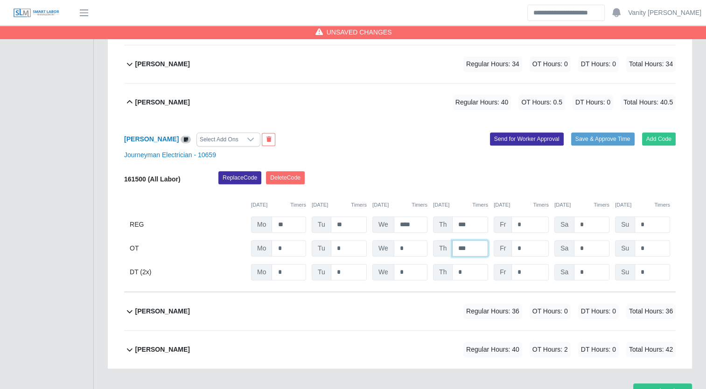
type input "***"
click at [148, 97] on b "Luis Perales" at bounding box center [162, 102] width 55 height 10
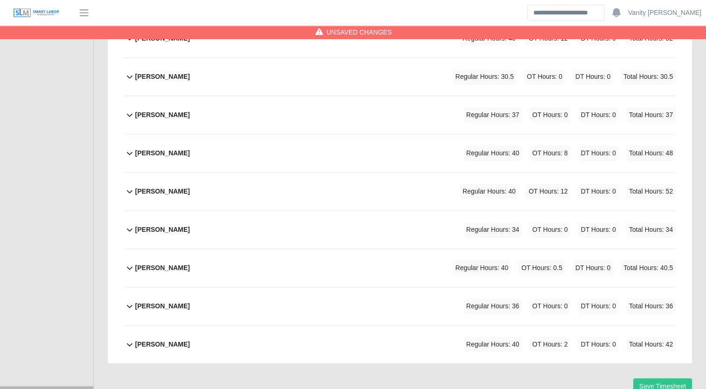
scroll to position [441, 0]
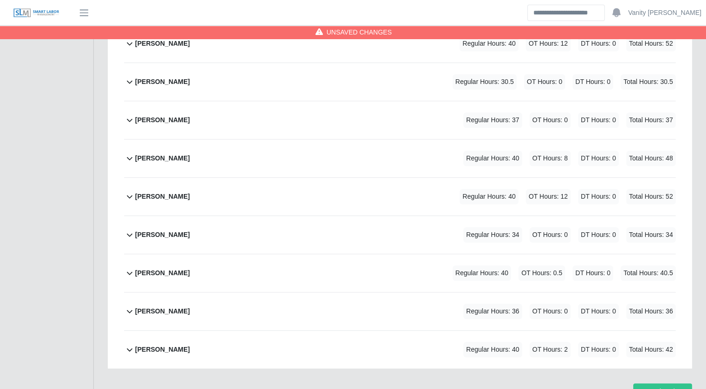
click at [169, 308] on b "Mauricio Moysen" at bounding box center [162, 311] width 55 height 10
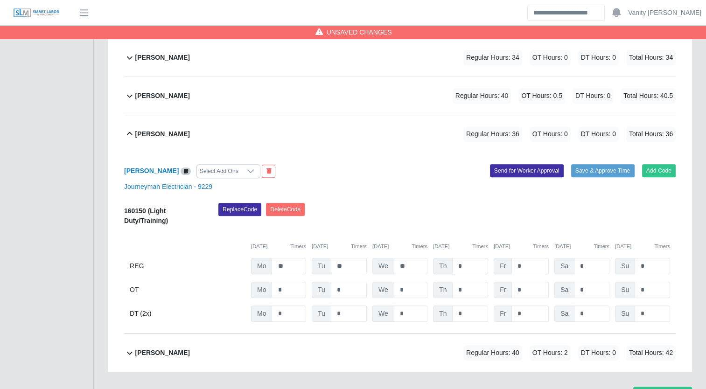
scroll to position [621, 0]
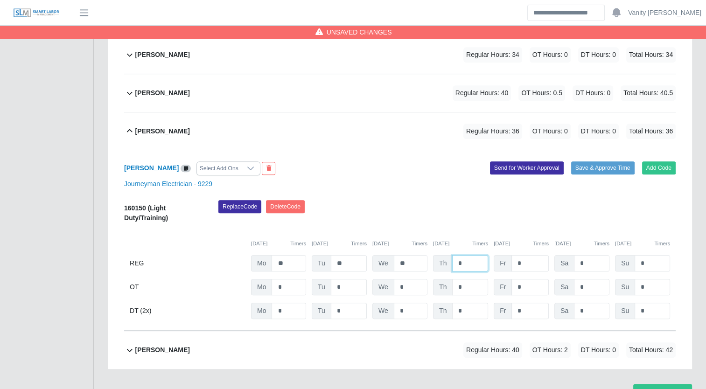
drag, startPoint x: 466, startPoint y: 262, endPoint x: 448, endPoint y: 257, distance: 19.2
click at [448, 257] on div "Th *" at bounding box center [460, 263] width 55 height 16
type input "*"
drag, startPoint x: 466, startPoint y: 281, endPoint x: 450, endPoint y: 281, distance: 16.8
click at [450, 281] on div "Th *" at bounding box center [460, 287] width 55 height 16
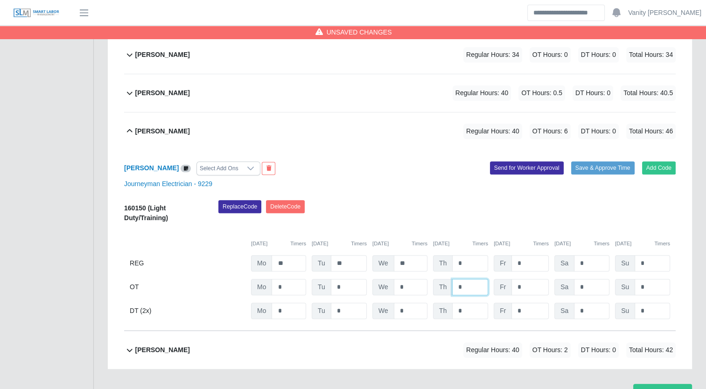
type input "*"
click at [148, 131] on b "Mauricio Moysen" at bounding box center [162, 131] width 55 height 10
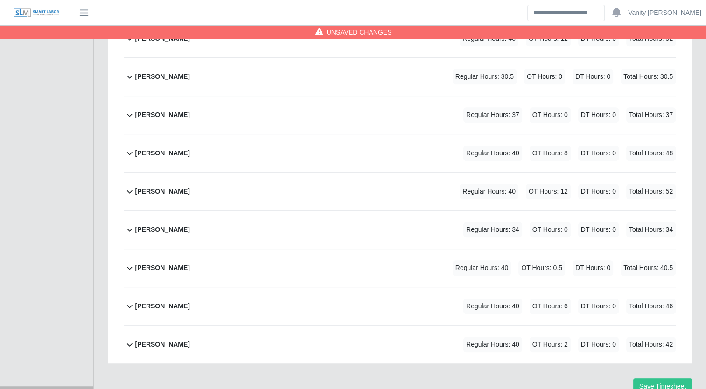
scroll to position [441, 0]
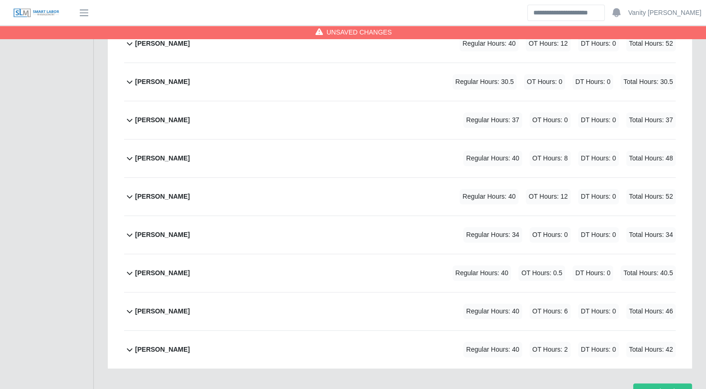
click at [151, 348] on b "Roberto Rincon" at bounding box center [162, 350] width 55 height 10
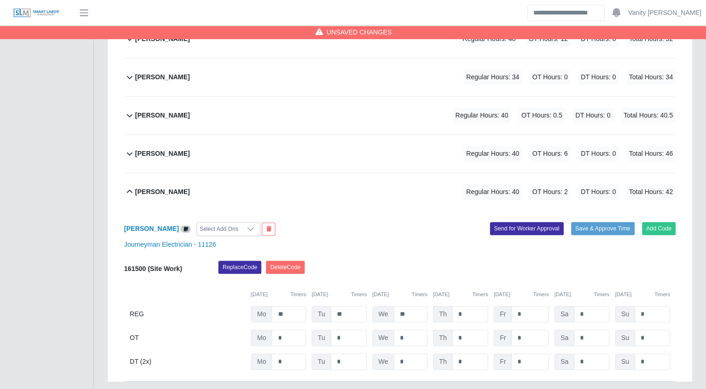
scroll to position [612, 0]
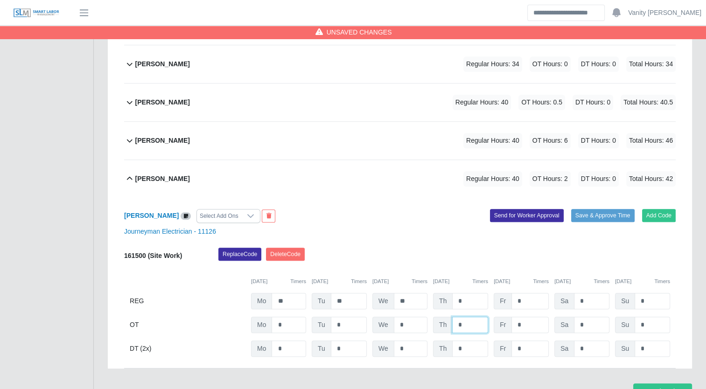
click at [455, 320] on input "*" at bounding box center [470, 325] width 36 height 16
type input "**"
click at [168, 184] on div "Roberto Rincon" at bounding box center [162, 178] width 55 height 15
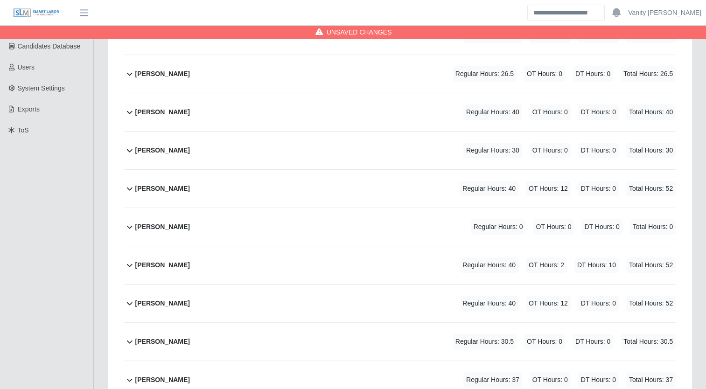
scroll to position [115, 0]
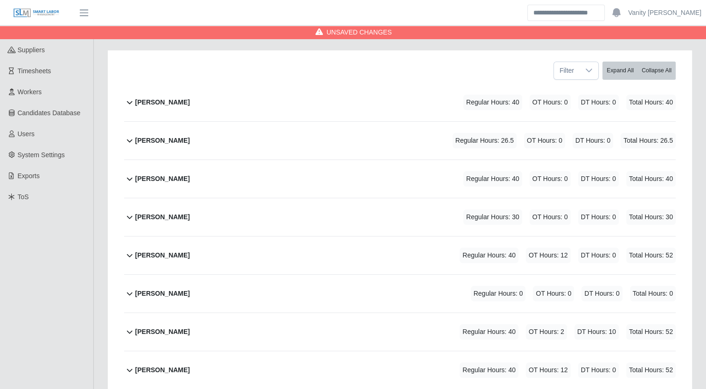
click at [151, 101] on b "Alienis Rodriguez" at bounding box center [162, 102] width 55 height 10
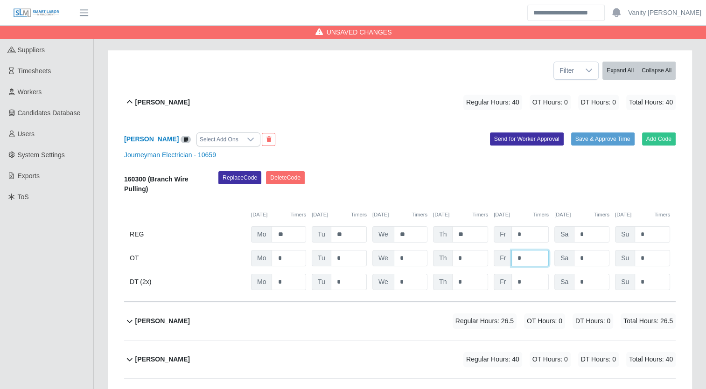
drag, startPoint x: 524, startPoint y: 261, endPoint x: 506, endPoint y: 255, distance: 19.0
click at [506, 255] on div "Fr *" at bounding box center [521, 258] width 55 height 16
type input "*"
click at [183, 102] on b "Alienis Rodriguez" at bounding box center [162, 102] width 55 height 10
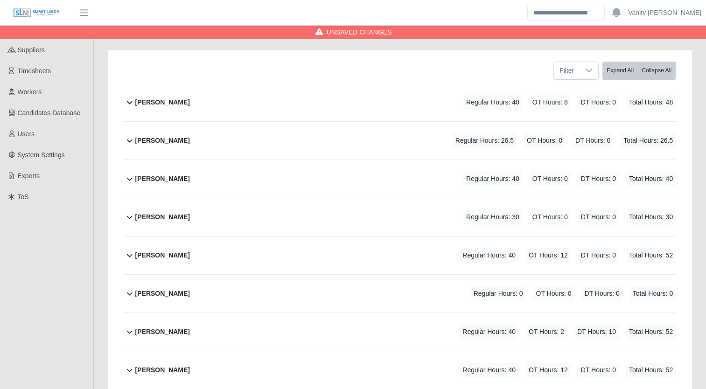
click at [169, 139] on b "Brennen Kelly" at bounding box center [162, 141] width 55 height 10
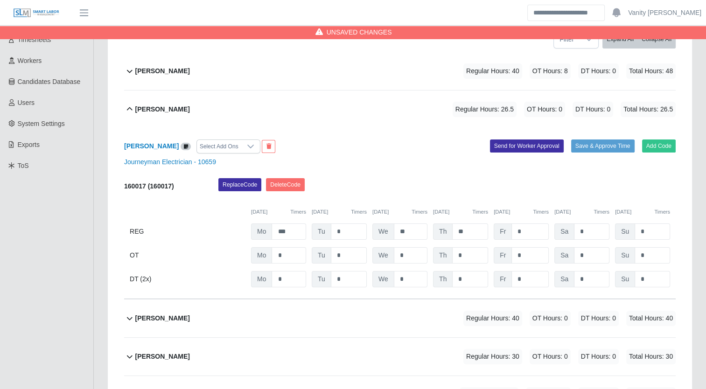
scroll to position [161, 0]
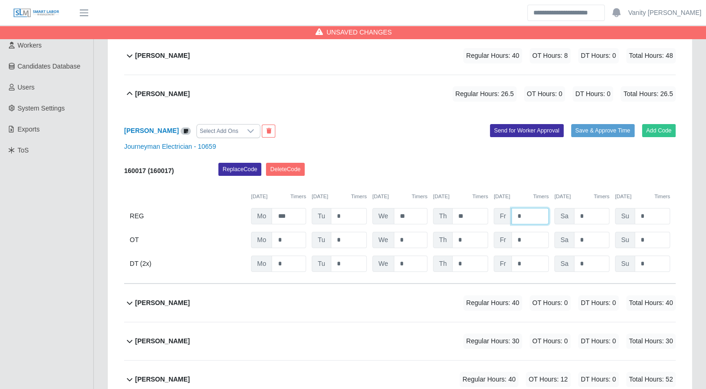
click at [514, 218] on input "*" at bounding box center [529, 216] width 37 height 16
type input "**"
click at [172, 91] on b "Brennen Kelly" at bounding box center [162, 94] width 55 height 10
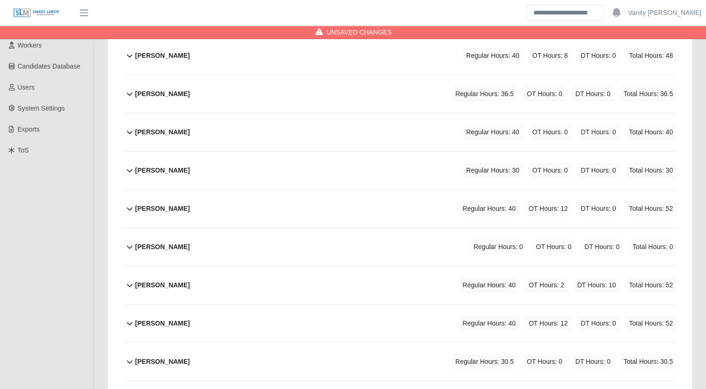
click at [157, 135] on b "Bryce O'neil" at bounding box center [162, 132] width 55 height 10
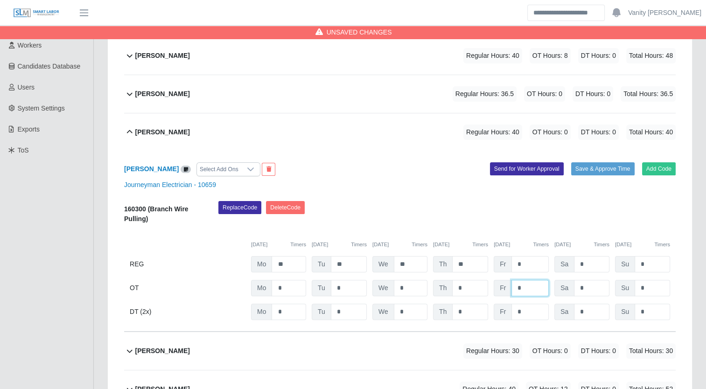
click at [514, 292] on input "*" at bounding box center [529, 288] width 37 height 16
type input "**"
click at [156, 137] on div "Bryce O'neil" at bounding box center [162, 132] width 55 height 15
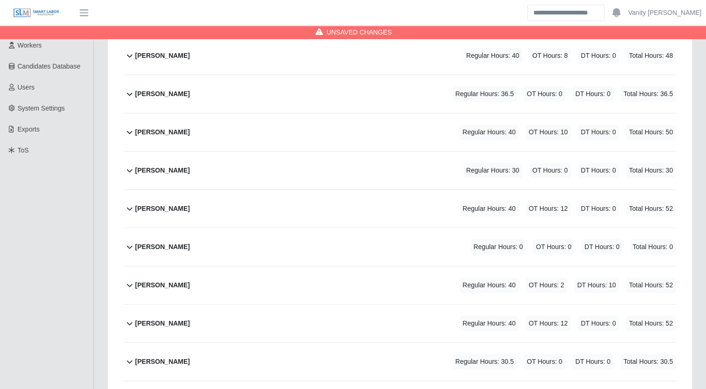
click at [148, 163] on div "Carlos Martinez" at bounding box center [162, 170] width 55 height 15
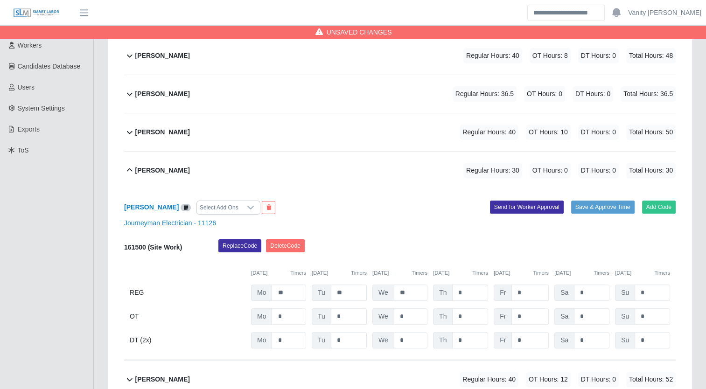
click at [153, 174] on b "Carlos Martinez" at bounding box center [162, 171] width 55 height 10
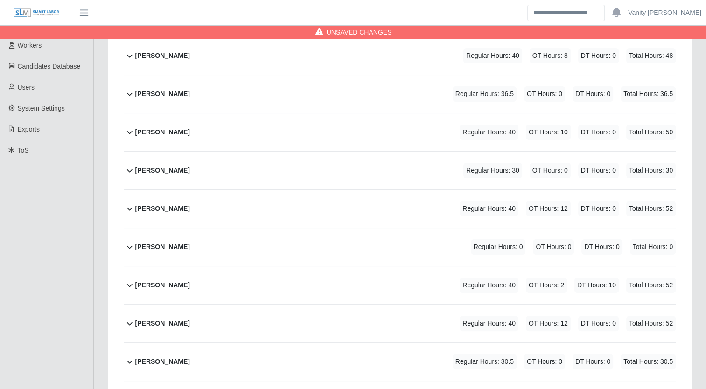
click at [146, 208] on b "Cesar Villa" at bounding box center [162, 209] width 55 height 10
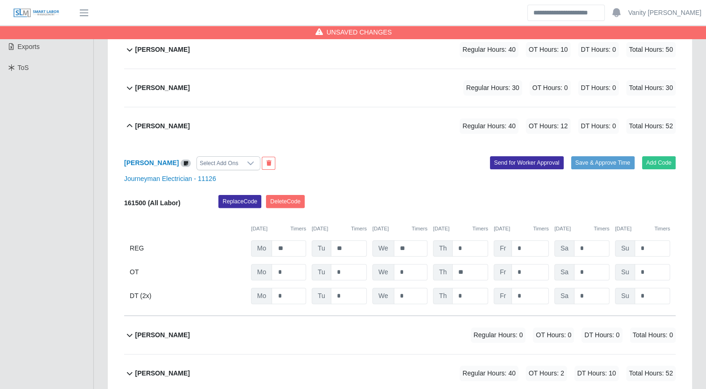
scroll to position [255, 0]
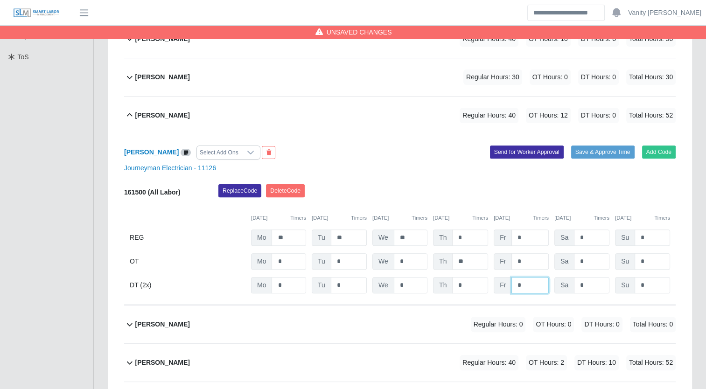
click at [514, 285] on input "*" at bounding box center [529, 285] width 37 height 16
type input "**"
click at [137, 114] on b "Cesar Villa" at bounding box center [162, 116] width 55 height 10
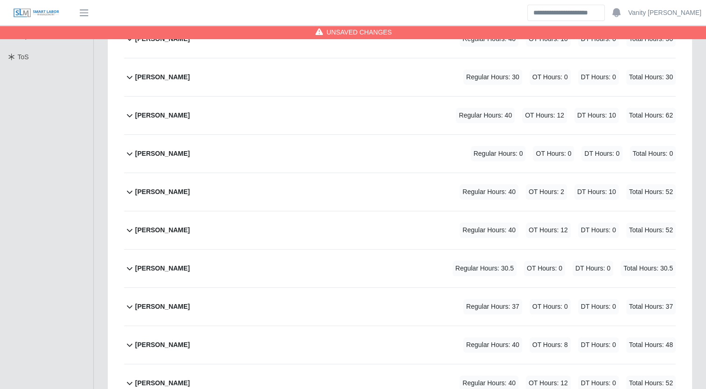
click at [150, 191] on b "Enrique Garcia" at bounding box center [162, 192] width 55 height 10
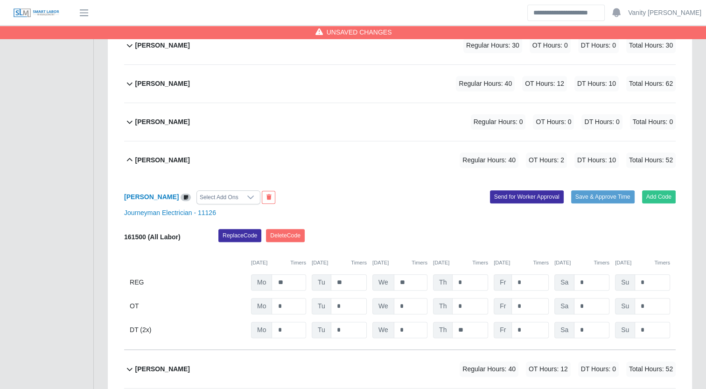
scroll to position [348, 0]
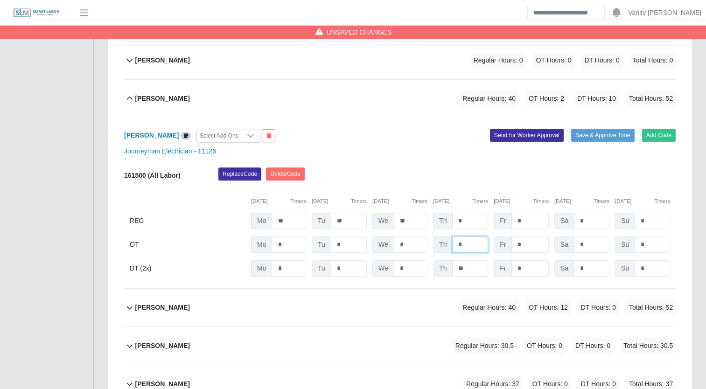
click at [453, 243] on input "*" at bounding box center [470, 244] width 36 height 16
type input "**"
drag, startPoint x: 465, startPoint y: 268, endPoint x: 445, endPoint y: 265, distance: 19.7
click at [445, 265] on div "Th **" at bounding box center [460, 268] width 55 height 16
type input "*"
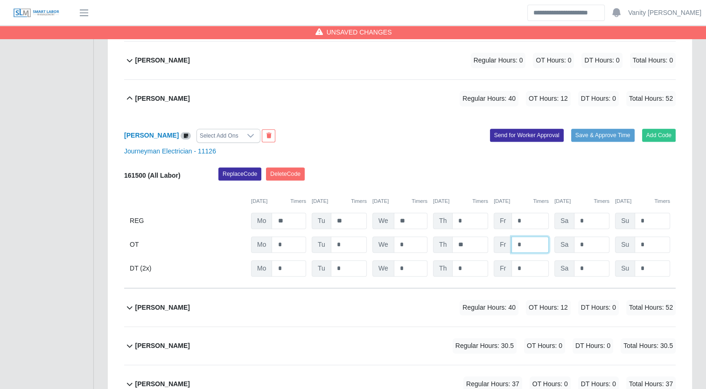
click at [513, 243] on input "*" at bounding box center [529, 244] width 37 height 16
type input "**"
click at [410, 251] on input "*" at bounding box center [411, 244] width 34 height 16
click at [567, 234] on div "161500 (All Labor) Replace Code Delete Code 09/29/2025 Timers 09/30/2025 Timers…" at bounding box center [399, 221] width 551 height 109
click at [155, 96] on b "Enrique Garcia" at bounding box center [162, 99] width 55 height 10
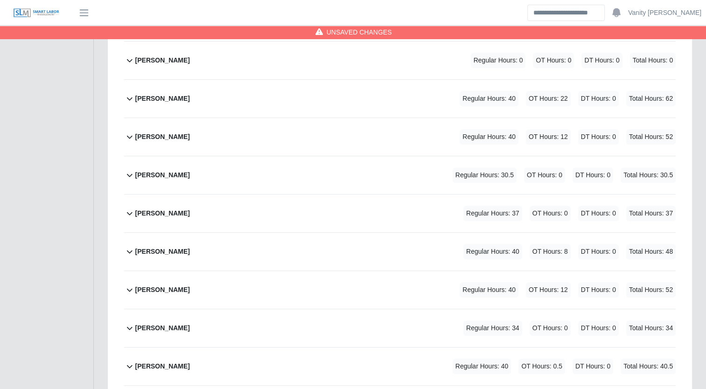
click at [155, 134] on b "Hernando Parra" at bounding box center [162, 137] width 55 height 10
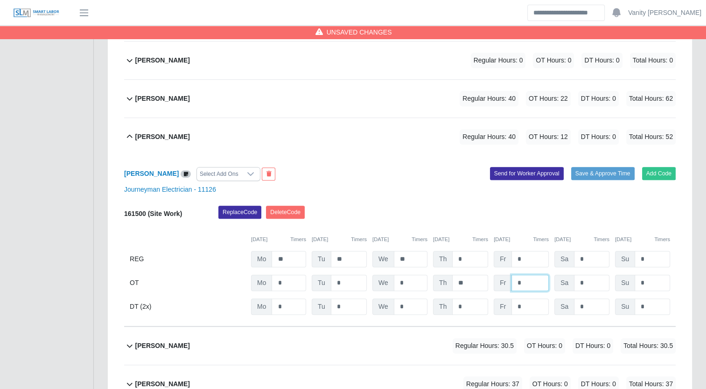
click at [514, 279] on input "*" at bounding box center [529, 283] width 37 height 16
type input "**"
click at [151, 137] on b "Hernando Parra" at bounding box center [162, 137] width 55 height 10
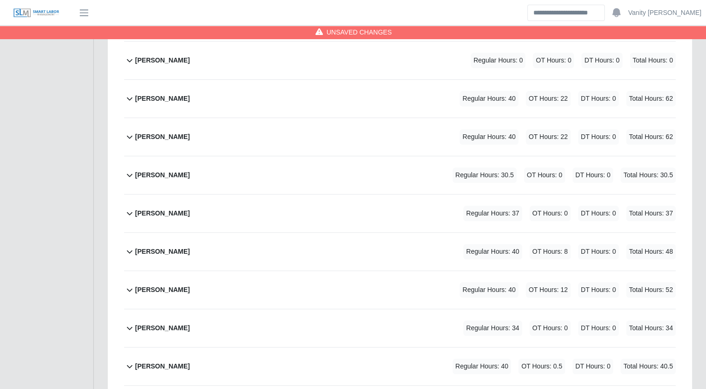
click at [149, 173] on b "Jasmon Frank" at bounding box center [162, 175] width 55 height 10
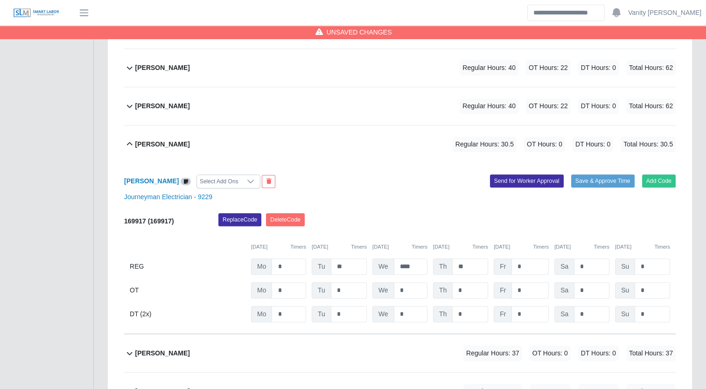
scroll to position [395, 0]
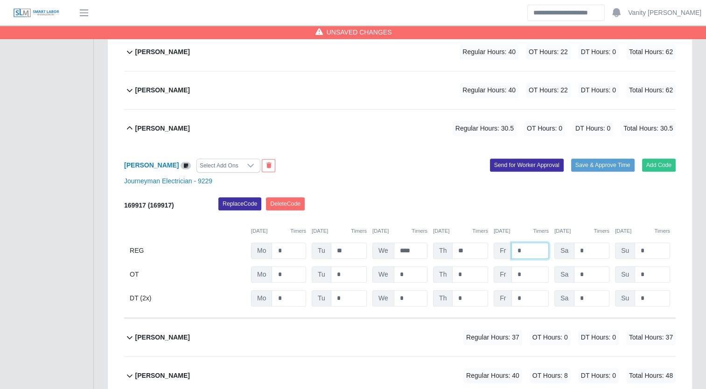
drag, startPoint x: 532, startPoint y: 251, endPoint x: 491, endPoint y: 250, distance: 41.5
click at [491, 250] on div "REG Mo * Tu ** We **** Th ** Fr * Sa * Su *" at bounding box center [399, 251] width 551 height 16
type input "***"
click at [530, 273] on input "*" at bounding box center [529, 274] width 37 height 16
type input "***"
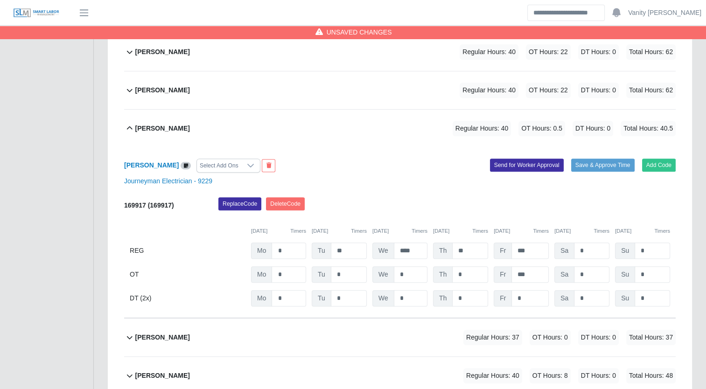
click at [142, 129] on b "Jasmon Frank" at bounding box center [162, 129] width 55 height 10
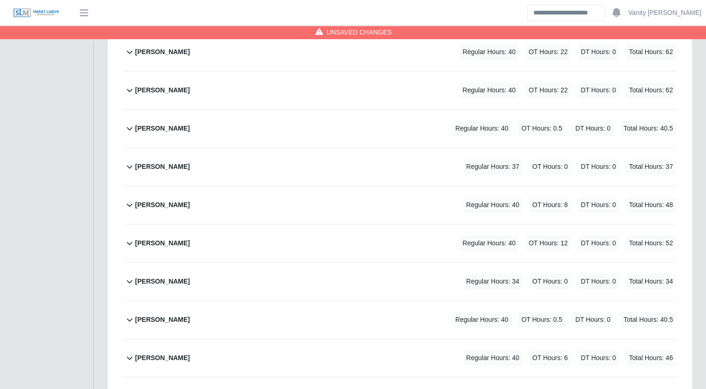
click at [142, 165] on b "Joe Belman" at bounding box center [162, 167] width 55 height 10
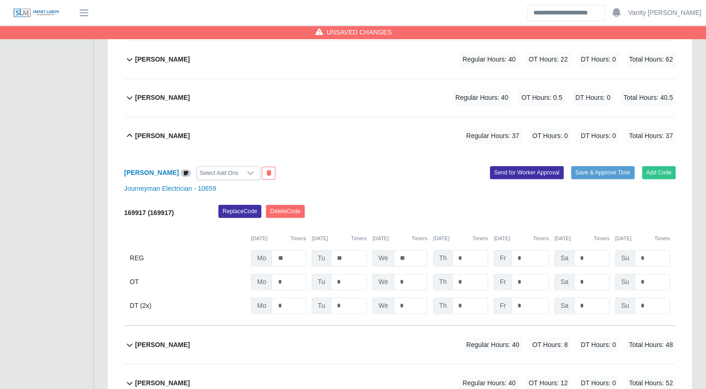
scroll to position [441, 0]
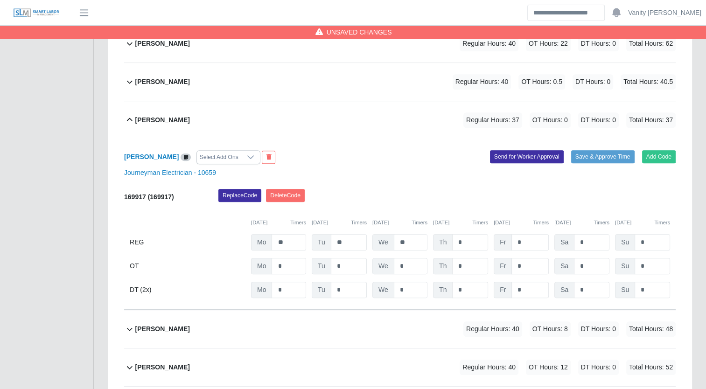
click at [150, 119] on b "Joe Belman" at bounding box center [162, 120] width 55 height 10
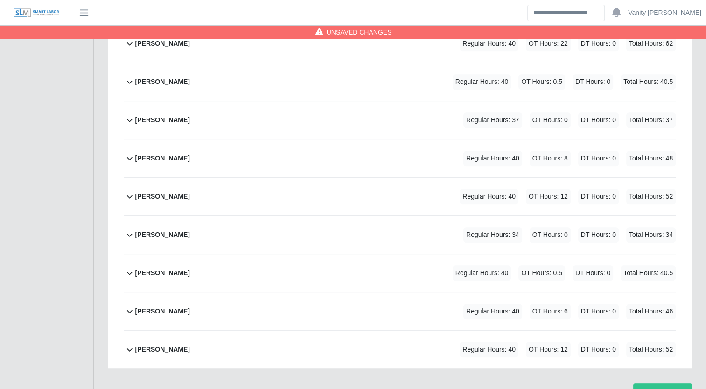
click at [151, 154] on b "Jonathan Aguilar" at bounding box center [162, 158] width 55 height 10
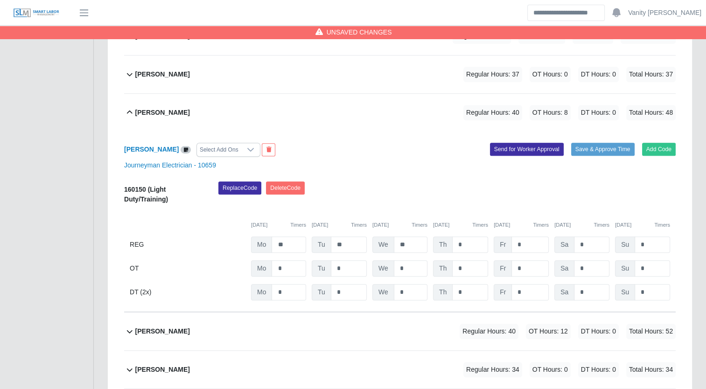
scroll to position [481, 0]
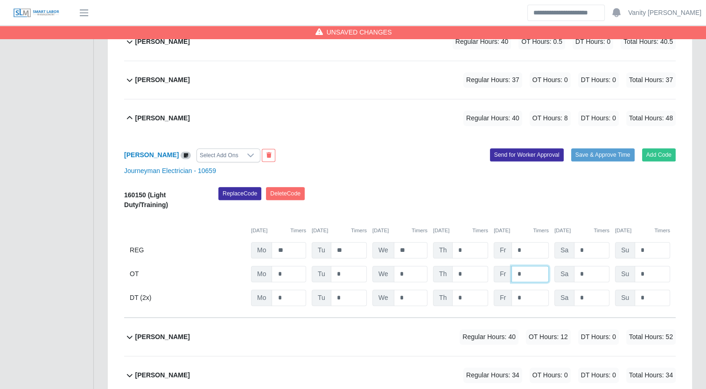
click at [513, 272] on input "*" at bounding box center [529, 274] width 37 height 16
type input "**"
click at [168, 118] on b "Jonathan Aguilar" at bounding box center [162, 118] width 55 height 10
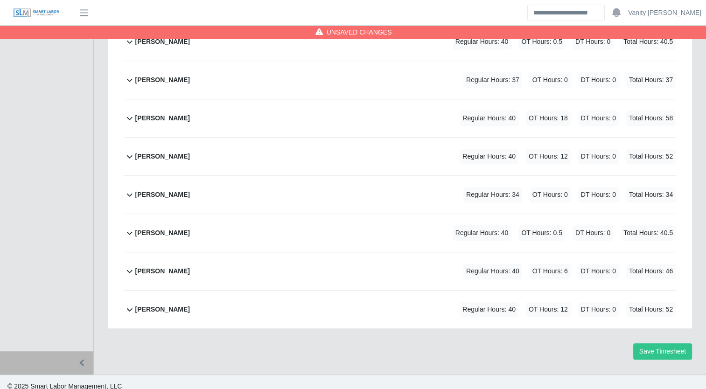
click at [153, 152] on b "Jorge Melo" at bounding box center [162, 157] width 55 height 10
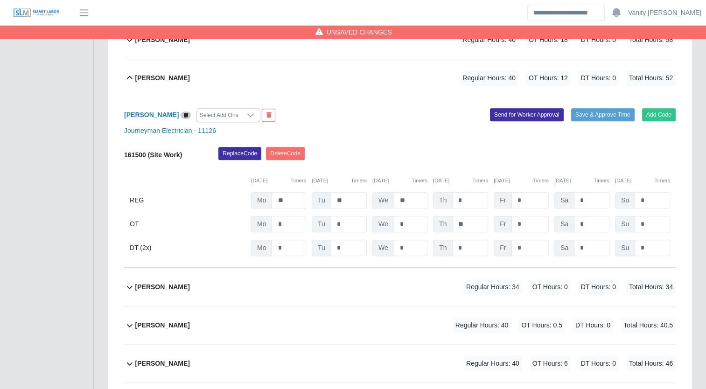
scroll to position [559, 0]
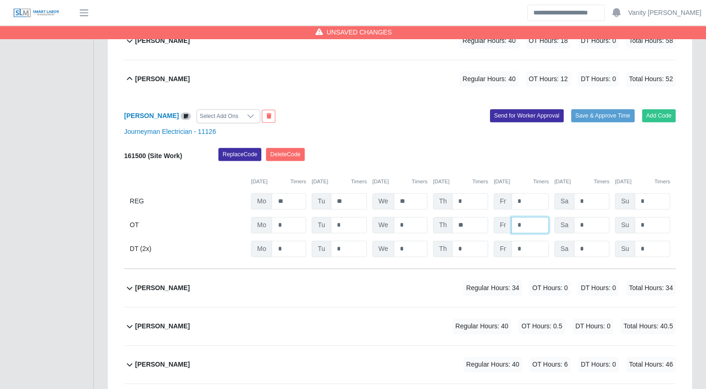
click at [515, 223] on input "*" at bounding box center [529, 225] width 37 height 16
type input "**"
click at [152, 77] on b "Jorge Melo" at bounding box center [162, 79] width 55 height 10
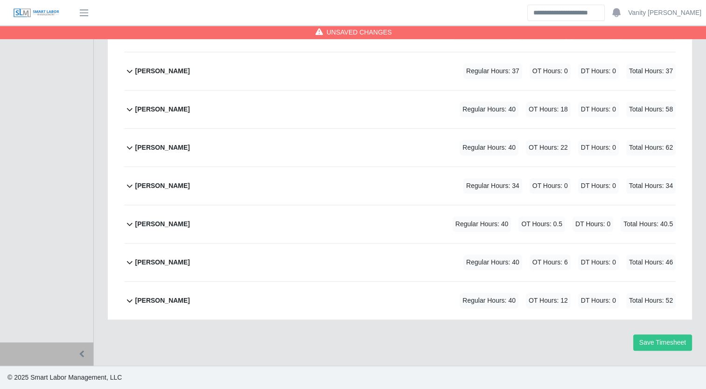
scroll to position [488, 0]
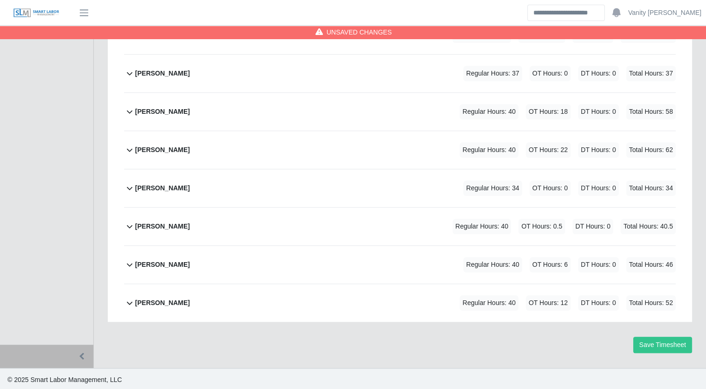
click at [152, 184] on b "Joshua Arenas" at bounding box center [162, 188] width 55 height 10
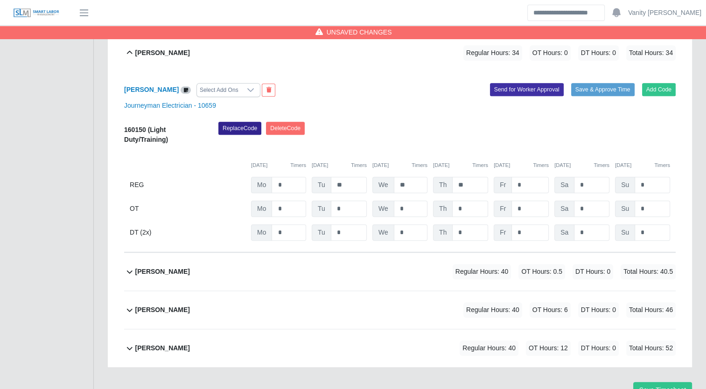
scroll to position [575, 0]
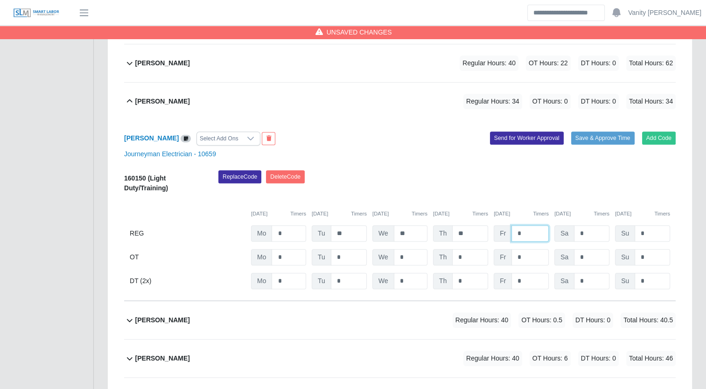
drag, startPoint x: 528, startPoint y: 233, endPoint x: 511, endPoint y: 229, distance: 17.8
click at [511, 229] on input "*" at bounding box center [529, 233] width 37 height 16
type input "*"
drag, startPoint x: 520, startPoint y: 251, endPoint x: 512, endPoint y: 251, distance: 7.9
click at [512, 251] on input "*" at bounding box center [529, 257] width 37 height 16
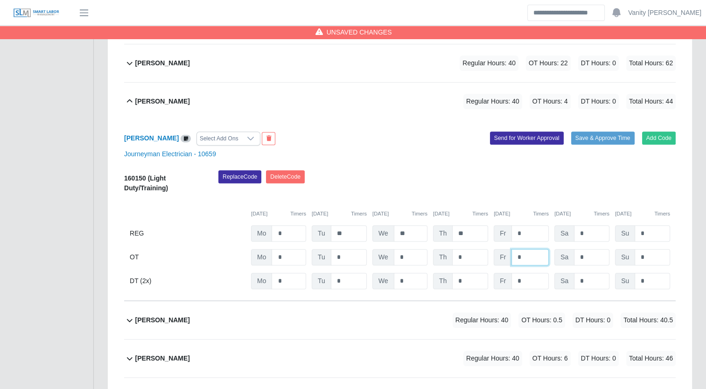
type input "*"
click at [142, 99] on b "Joshua Arenas" at bounding box center [162, 102] width 55 height 10
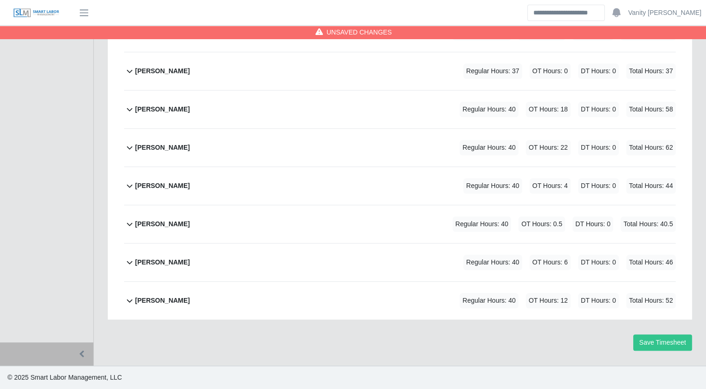
scroll to position [488, 0]
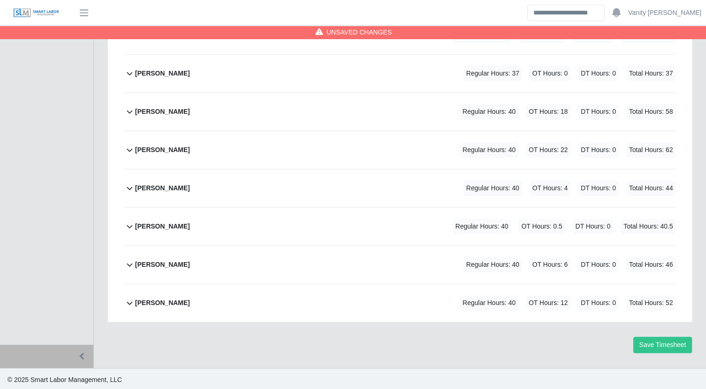
click at [162, 225] on b "Luis Perales" at bounding box center [162, 227] width 55 height 10
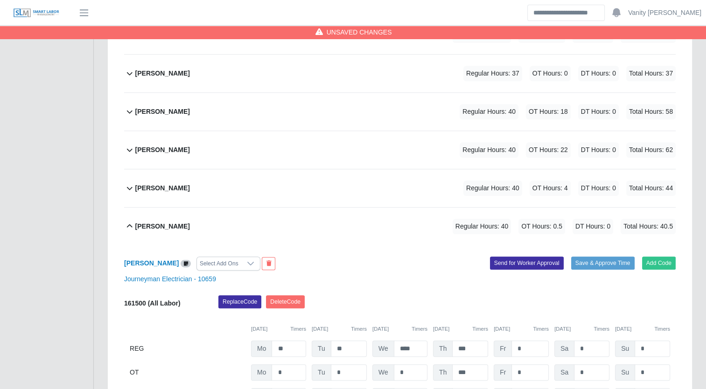
scroll to position [659, 0]
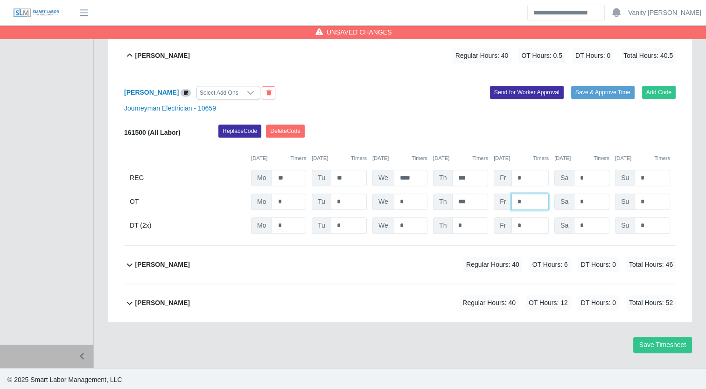
click at [517, 202] on input "*" at bounding box center [529, 202] width 37 height 16
type input "**"
click at [138, 55] on b "Luis Perales" at bounding box center [162, 56] width 55 height 10
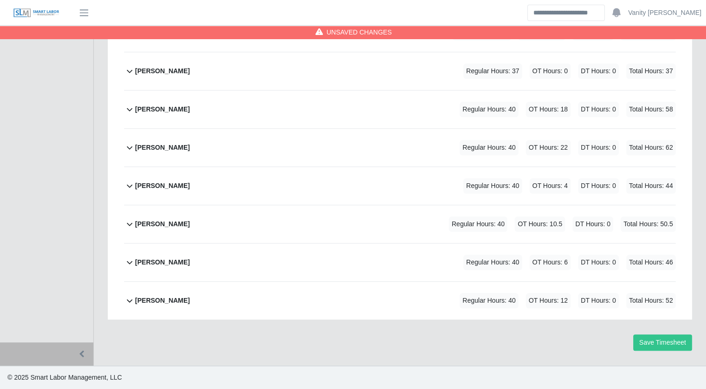
scroll to position [488, 0]
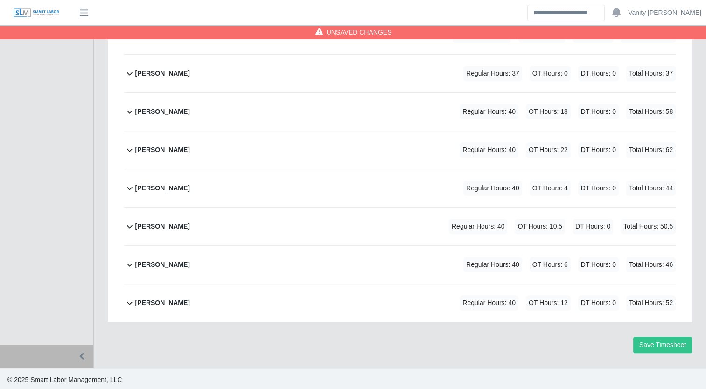
click at [162, 264] on b "Mauricio Moysen" at bounding box center [162, 265] width 55 height 10
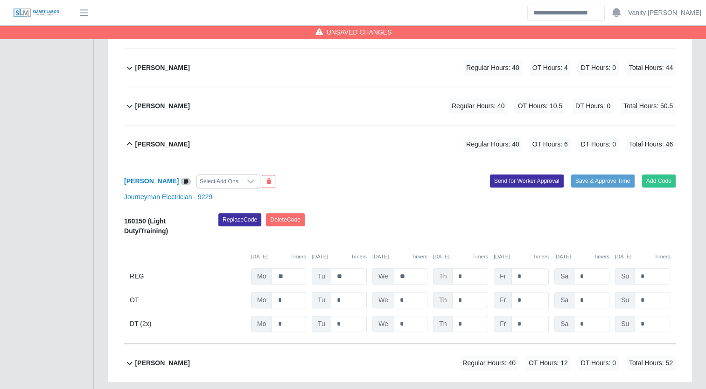
scroll to position [668, 0]
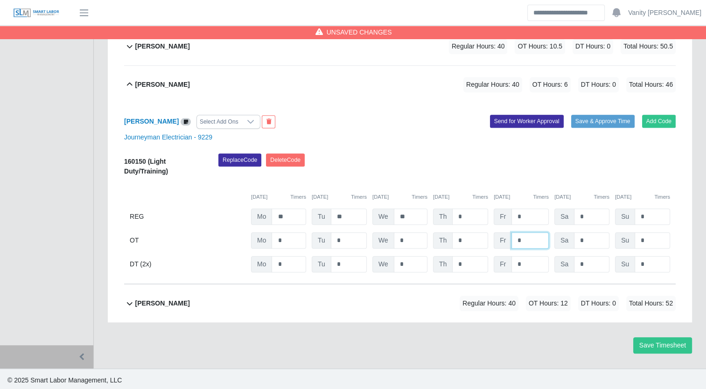
click at [516, 242] on input "*" at bounding box center [529, 240] width 37 height 16
type input "**"
click at [180, 83] on b "Mauricio Moysen" at bounding box center [162, 85] width 55 height 10
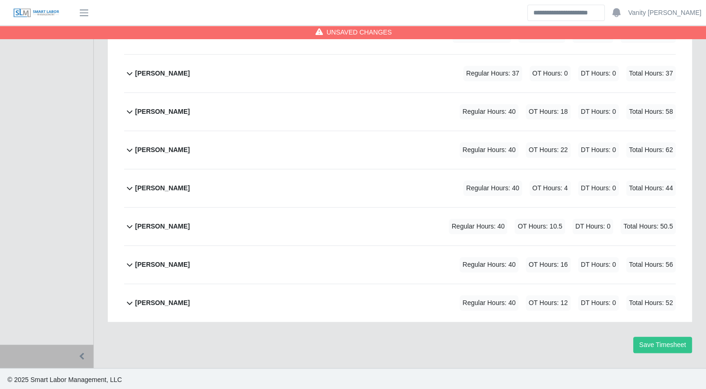
click at [146, 303] on b "Roberto Rincon" at bounding box center [162, 303] width 55 height 10
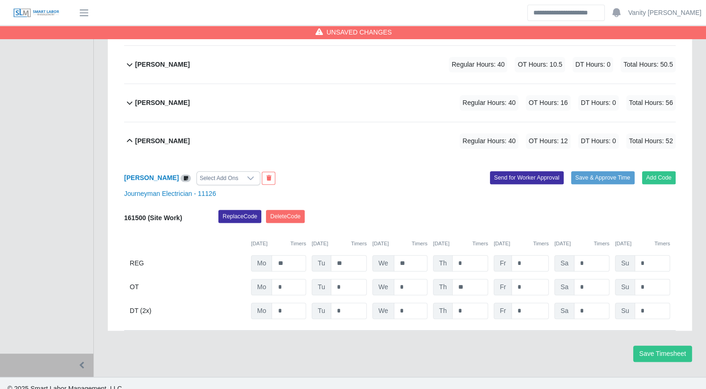
scroll to position [659, 0]
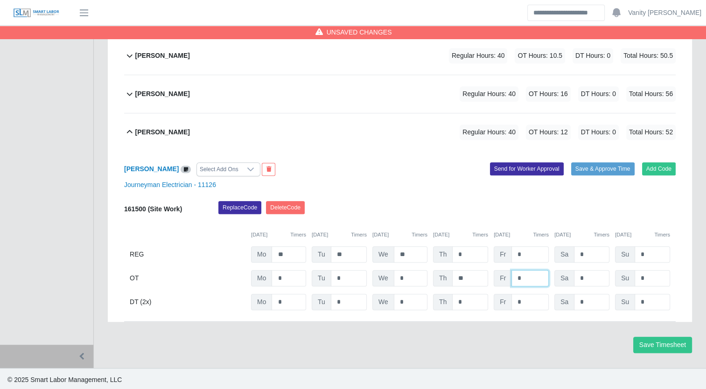
click at [516, 275] on input "*" at bounding box center [529, 278] width 37 height 16
type input "**"
click at [165, 125] on div "Roberto Rincon" at bounding box center [162, 132] width 55 height 15
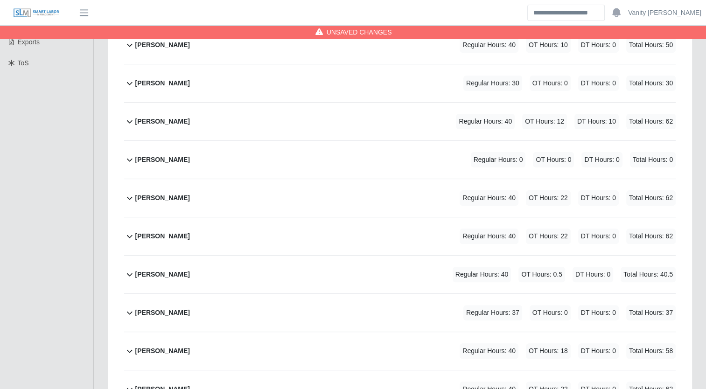
scroll to position [327, 0]
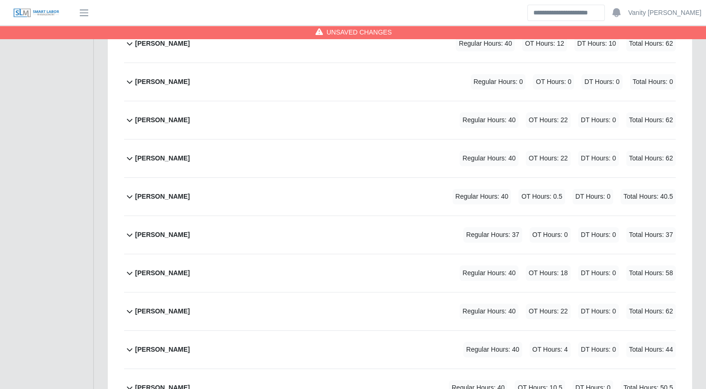
click at [188, 270] on div "Jonathan Aguilar Regular Hours: 40 OT Hours: 18 DT Hours: 0 Total Hours: 58" at bounding box center [405, 273] width 540 height 38
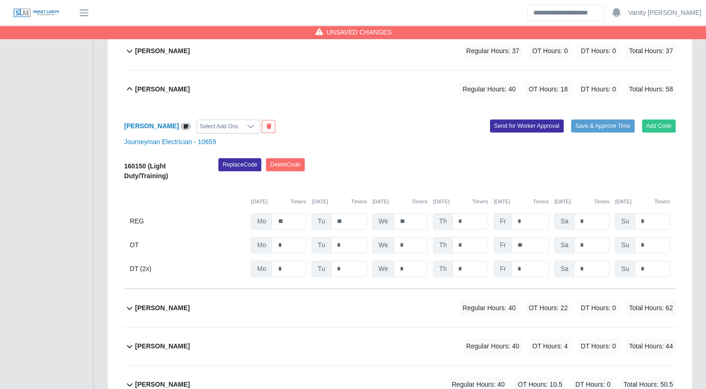
scroll to position [513, 0]
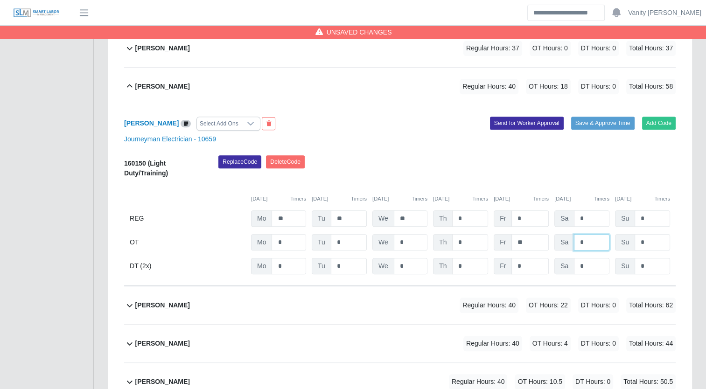
click at [578, 243] on input "*" at bounding box center [591, 242] width 35 height 16
type input "**"
click at [155, 85] on b "Jonathan Aguilar" at bounding box center [162, 87] width 55 height 10
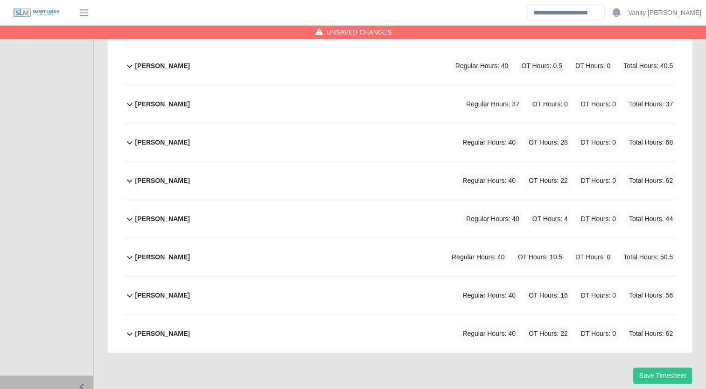
scroll to position [441, 0]
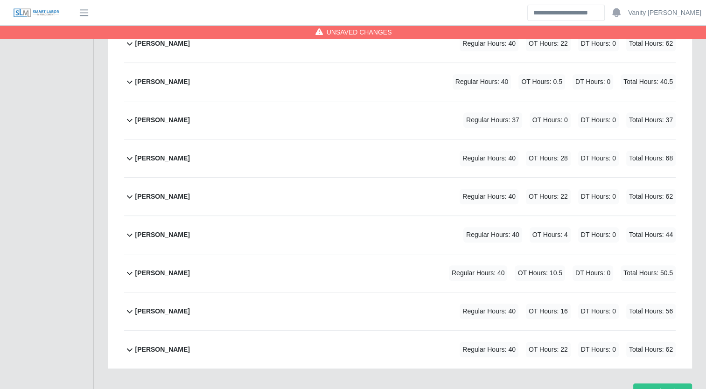
click at [157, 234] on b "Joshua Arenas" at bounding box center [162, 235] width 55 height 10
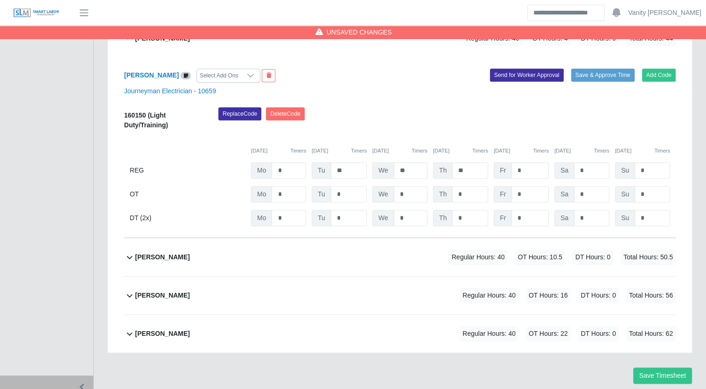
scroll to position [621, 0]
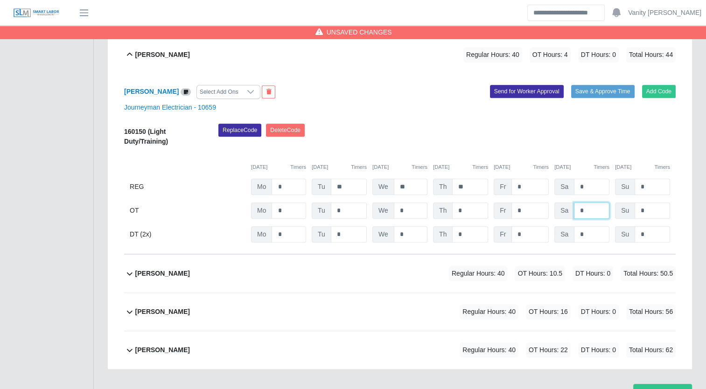
click at [577, 210] on input "*" at bounding box center [591, 210] width 35 height 16
type input "**"
click at [144, 54] on b "Joshua Arenas" at bounding box center [162, 55] width 55 height 10
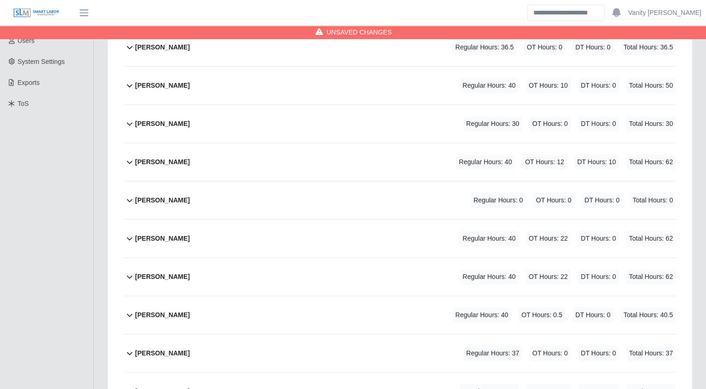
scroll to position [115, 0]
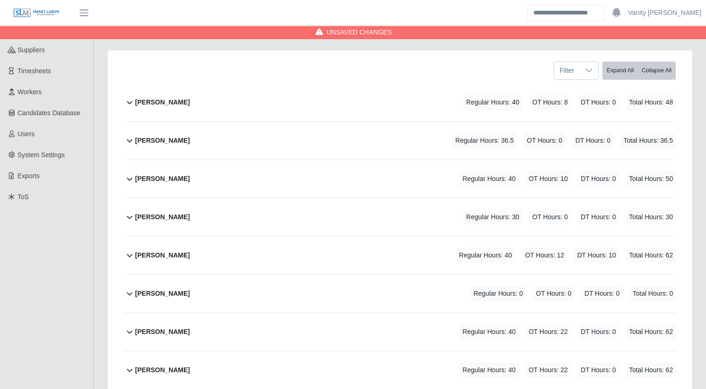
click at [154, 175] on b "Bryce O'neil" at bounding box center [162, 179] width 55 height 10
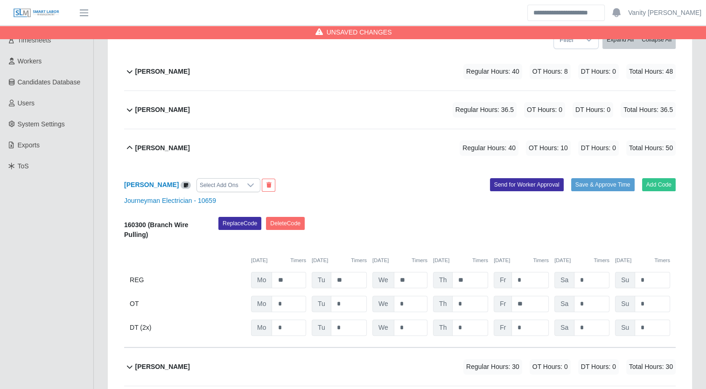
scroll to position [161, 0]
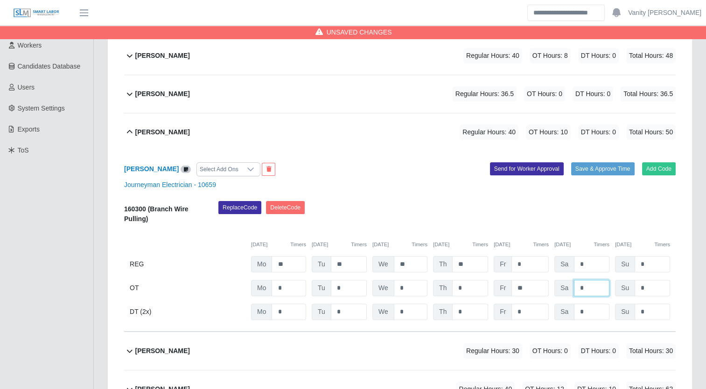
click at [579, 289] on input "*" at bounding box center [591, 288] width 35 height 16
type input "**"
click at [142, 128] on b "Bryce O'neil" at bounding box center [162, 132] width 55 height 10
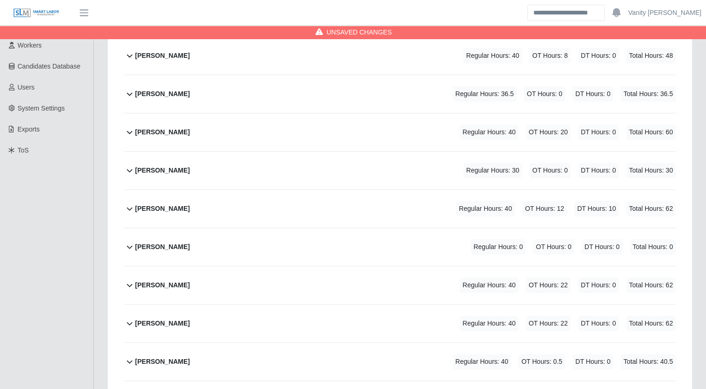
click at [167, 291] on div "Enrique Garcia" at bounding box center [162, 285] width 55 height 15
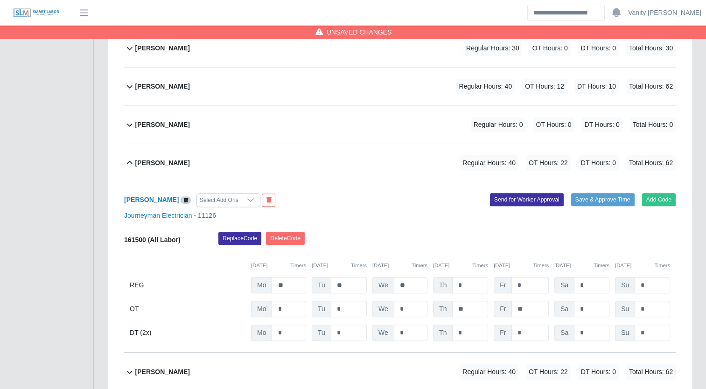
scroll to position [301, 0]
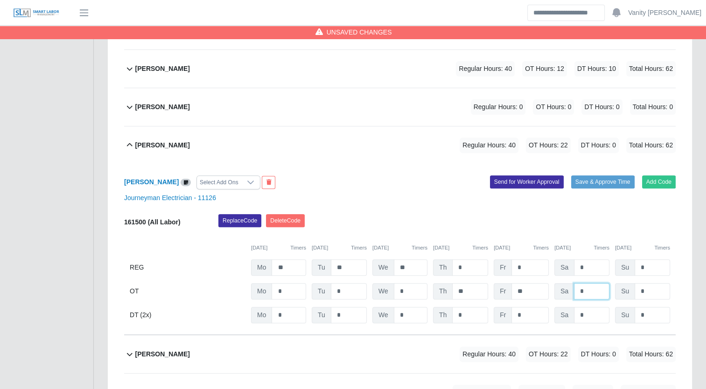
click at [578, 294] on input "*" at bounding box center [591, 291] width 35 height 16
type input "**"
click at [192, 147] on div "Enrique Garcia Regular Hours: 40 OT Hours: 32 DT Hours: 0 Total Hours: 72" at bounding box center [405, 145] width 540 height 38
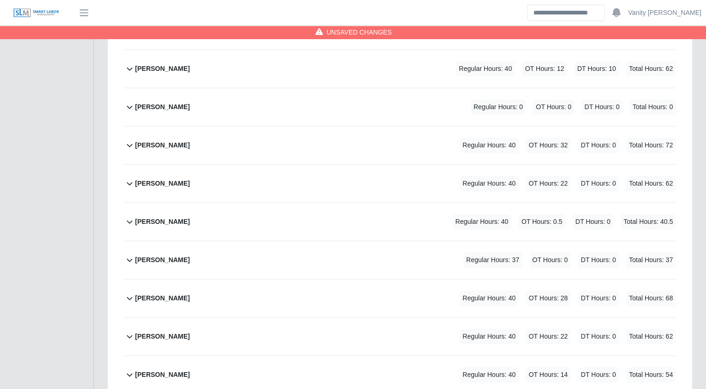
click at [162, 183] on b "Hernando Parra" at bounding box center [162, 184] width 55 height 10
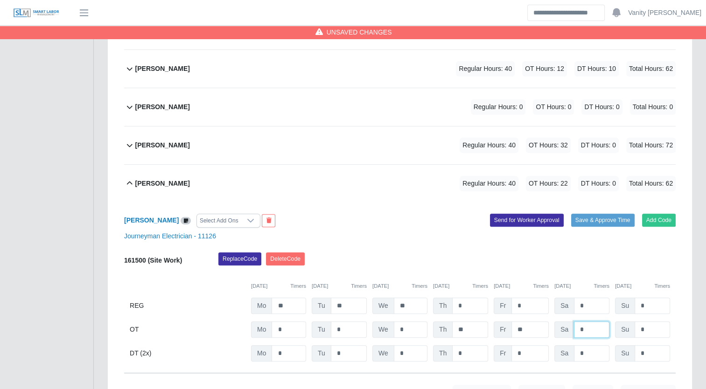
click at [575, 326] on input "*" at bounding box center [591, 329] width 35 height 16
type input "**"
click at [180, 184] on b "Hernando Parra" at bounding box center [162, 184] width 55 height 10
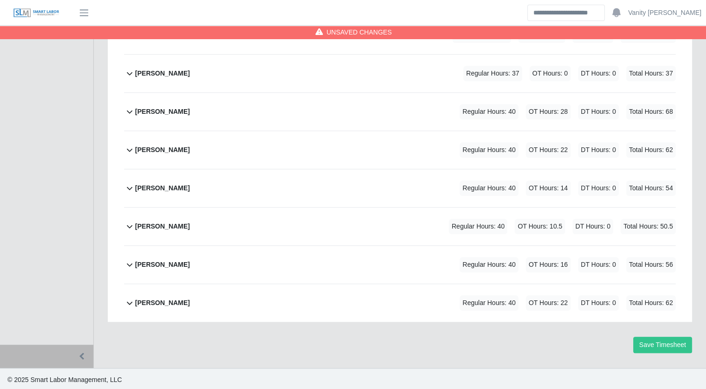
click at [173, 305] on b "Roberto Rincon" at bounding box center [162, 303] width 55 height 10
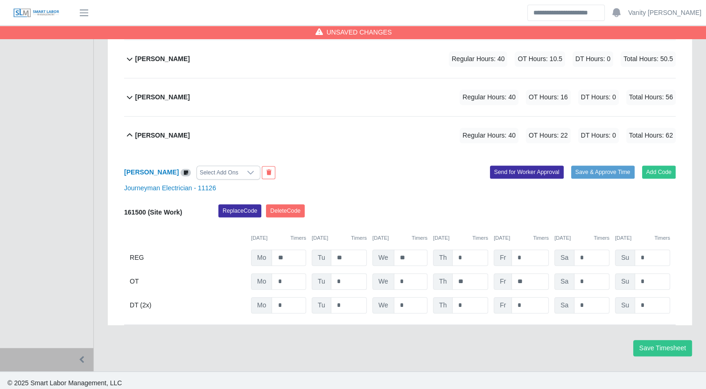
scroll to position [659, 0]
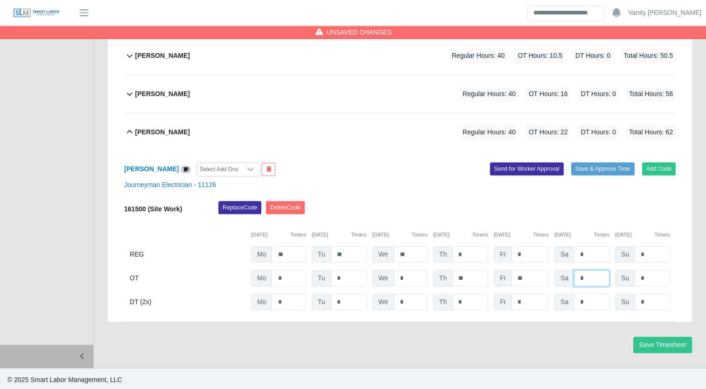
click at [577, 279] on input "*" at bounding box center [591, 278] width 35 height 16
type input "**"
click at [155, 136] on div "Roberto Rincon" at bounding box center [162, 132] width 55 height 15
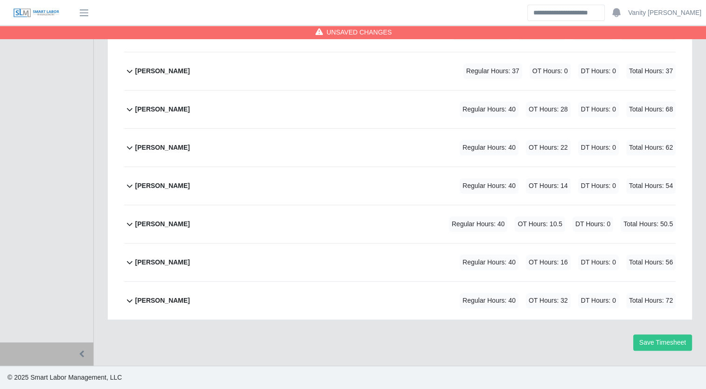
scroll to position [488, 0]
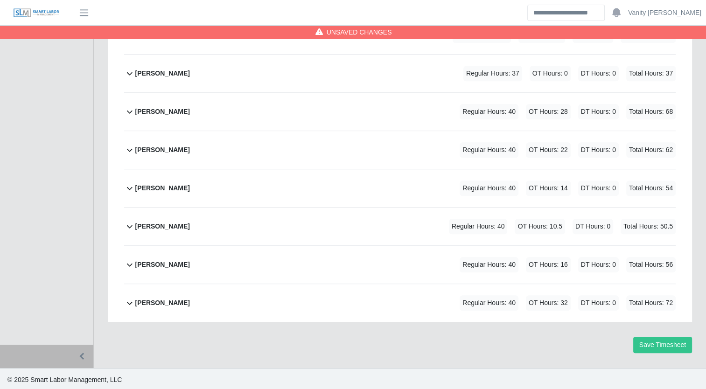
click at [158, 149] on b "Jorge Melo" at bounding box center [162, 150] width 55 height 10
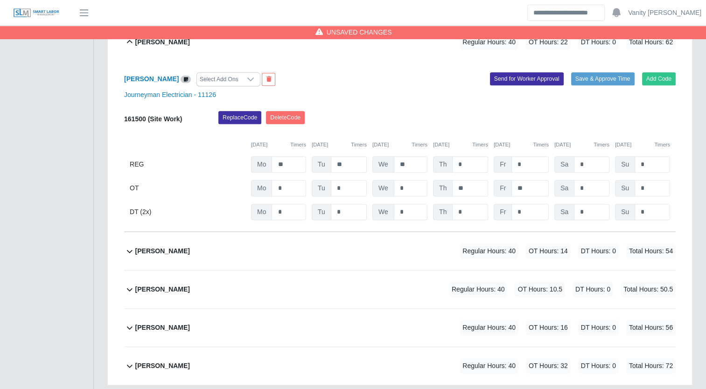
scroll to position [519, 0]
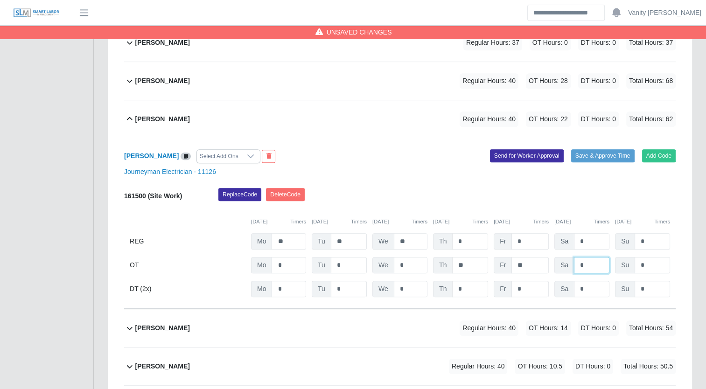
click at [577, 264] on input "*" at bounding box center [591, 265] width 35 height 16
type input "**"
click at [140, 114] on b "Jorge Melo" at bounding box center [162, 119] width 55 height 10
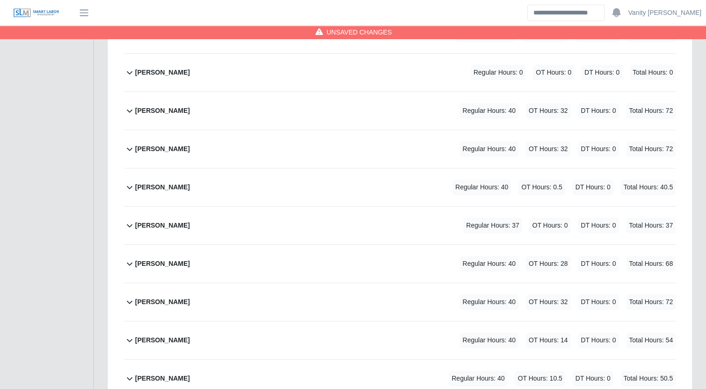
scroll to position [255, 0]
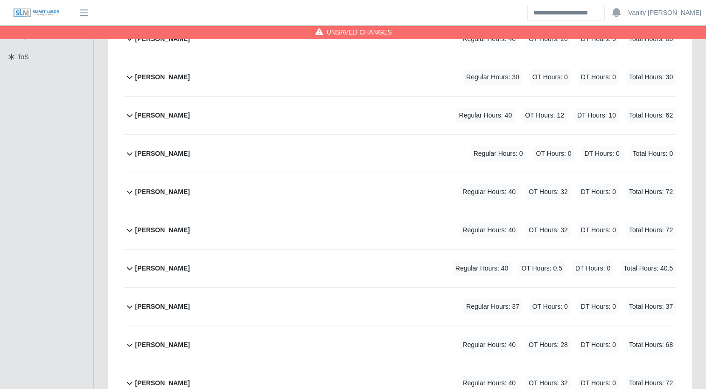
click at [156, 118] on b "Cesar Villa" at bounding box center [162, 116] width 55 height 10
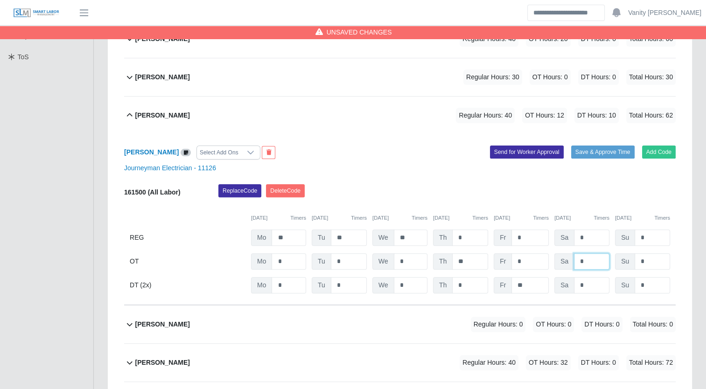
click at [574, 267] on input "*" at bounding box center [591, 261] width 35 height 16
type input "**"
click at [151, 118] on b "Cesar Villa" at bounding box center [162, 116] width 55 height 10
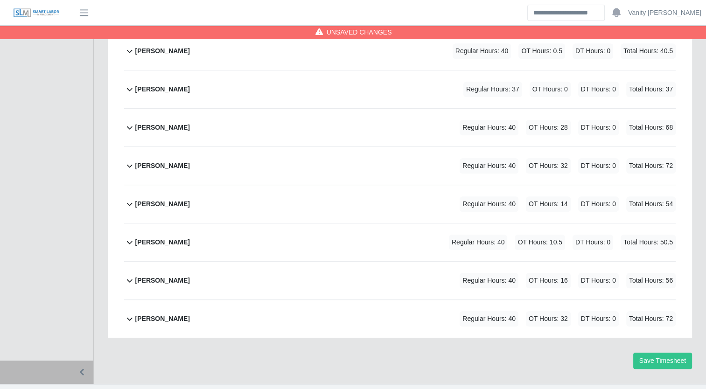
scroll to position [488, 0]
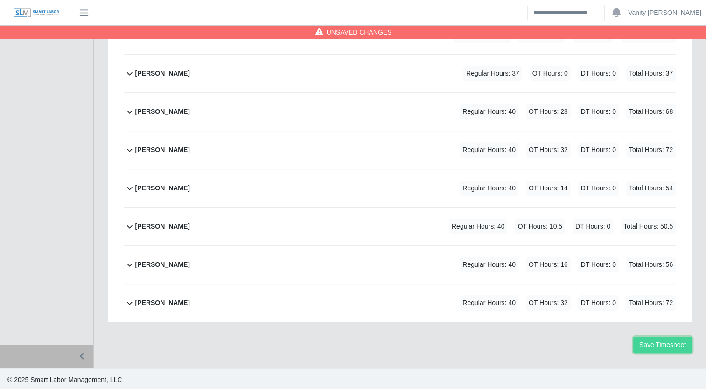
click at [657, 341] on button "Save Timesheet" at bounding box center [662, 345] width 59 height 16
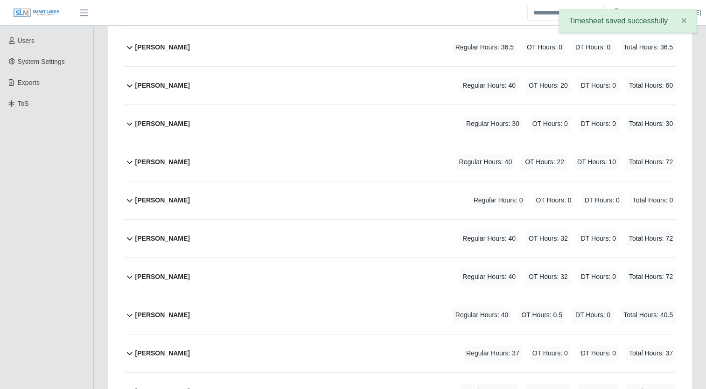
scroll to position [0, 0]
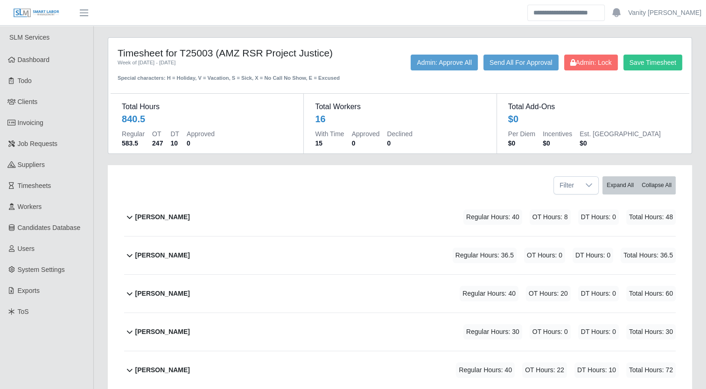
click at [188, 216] on b "[PERSON_NAME]" at bounding box center [162, 217] width 55 height 10
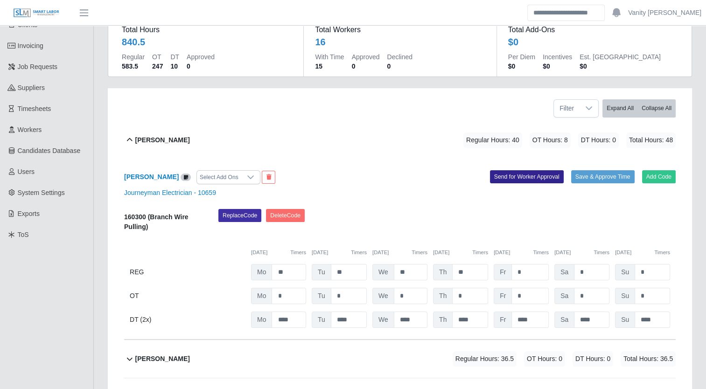
scroll to position [93, 0]
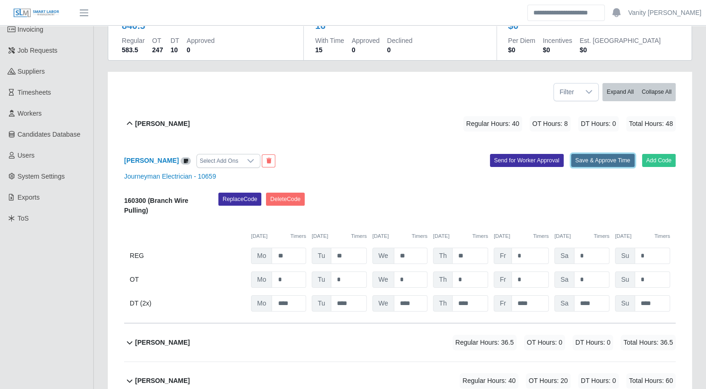
click at [592, 154] on button "Save & Approve Time" at bounding box center [602, 160] width 63 height 13
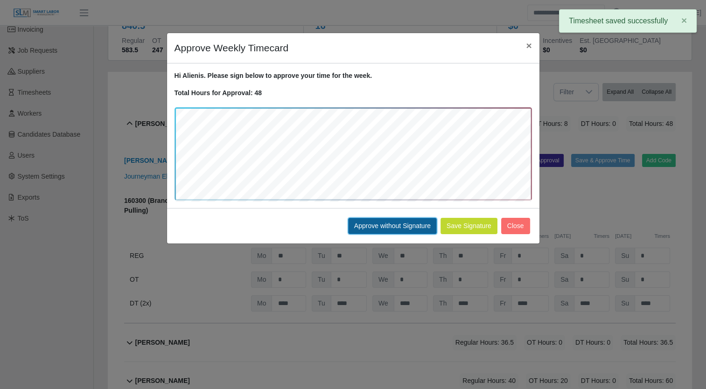
click at [396, 222] on button "Approve without Signature" at bounding box center [392, 226] width 89 height 16
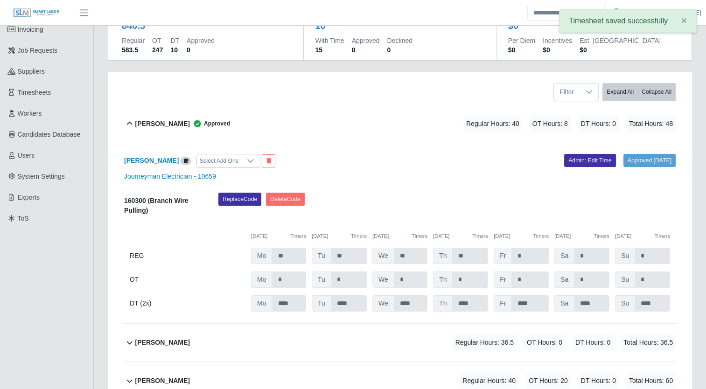
click at [174, 128] on b "[PERSON_NAME]" at bounding box center [162, 124] width 55 height 10
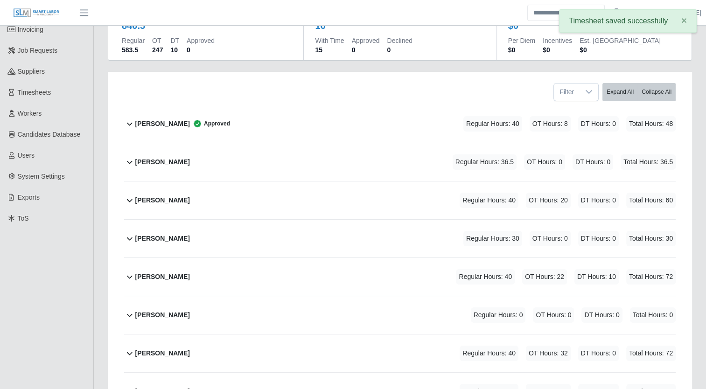
click at [151, 161] on b "[PERSON_NAME]" at bounding box center [162, 162] width 55 height 10
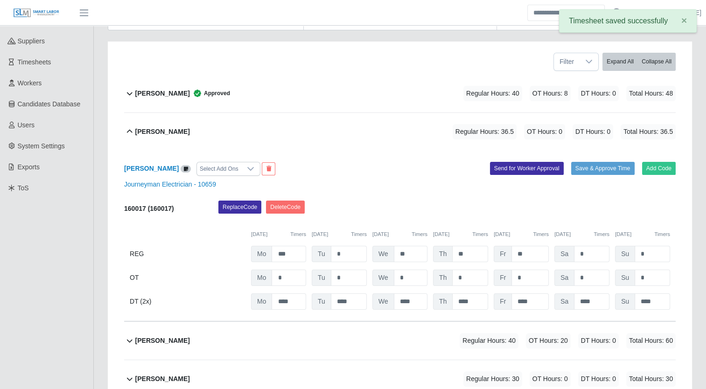
scroll to position [140, 0]
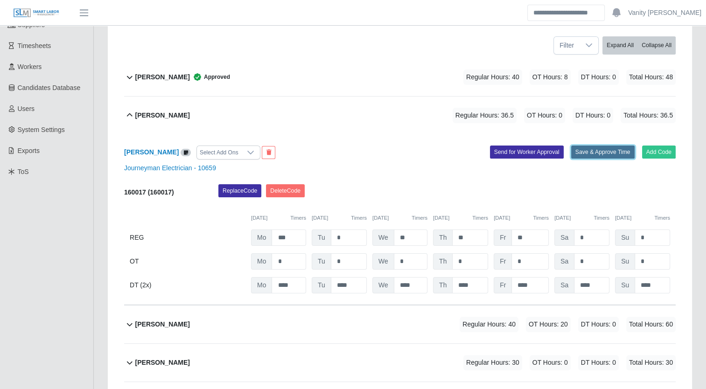
drag, startPoint x: 601, startPoint y: 153, endPoint x: 519, endPoint y: 151, distance: 82.1
click at [601, 153] on button "Save & Approve Time" at bounding box center [602, 152] width 63 height 13
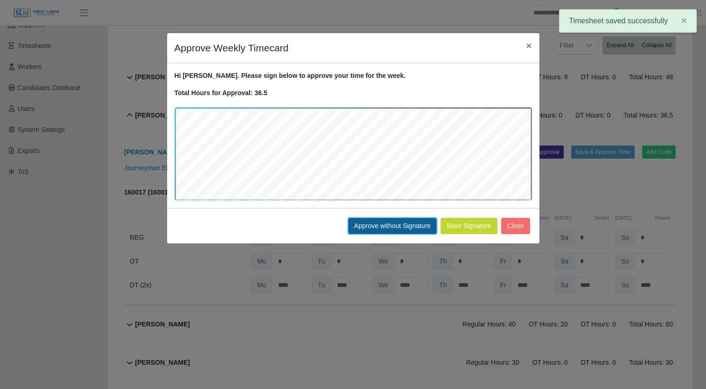
click at [370, 230] on button "Approve without Signature" at bounding box center [392, 226] width 89 height 16
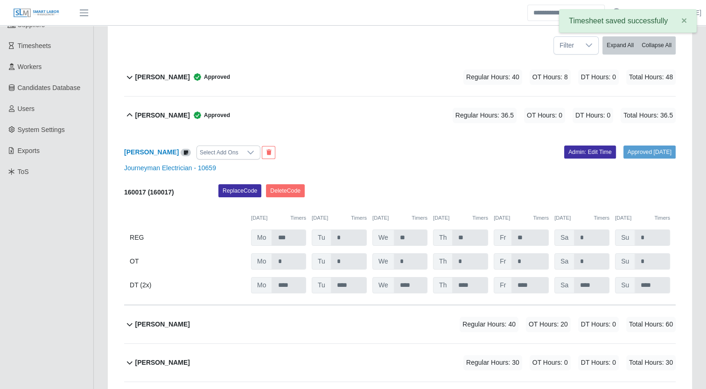
click at [162, 117] on b "[PERSON_NAME]" at bounding box center [162, 116] width 55 height 10
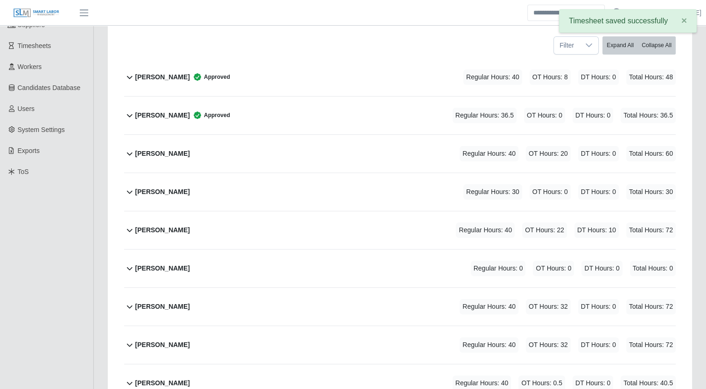
click at [150, 146] on div "[PERSON_NAME]" at bounding box center [162, 153] width 55 height 15
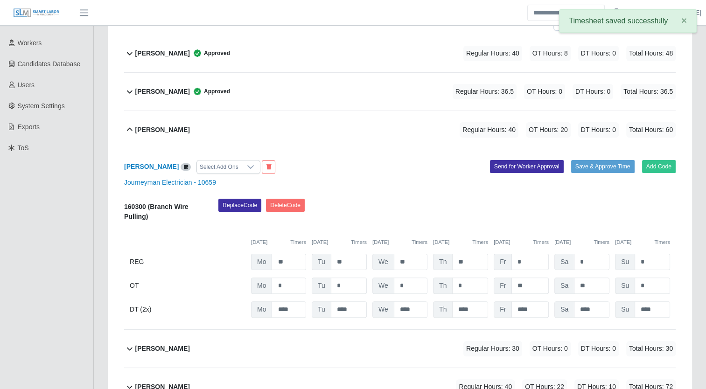
scroll to position [187, 0]
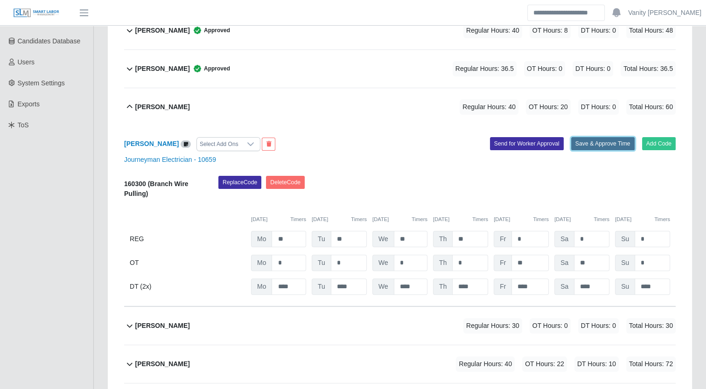
click at [606, 144] on button "Save & Approve Time" at bounding box center [602, 143] width 63 height 13
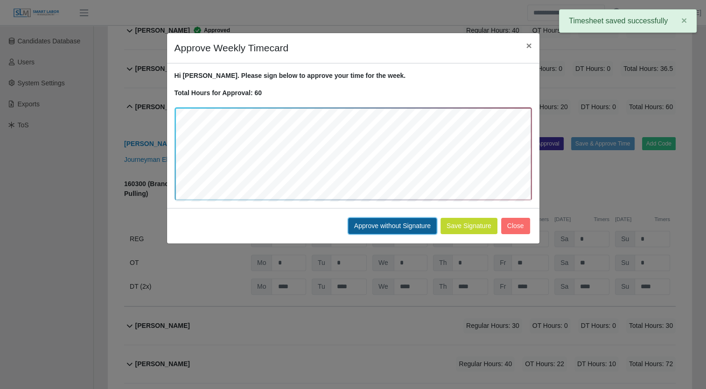
click at [379, 222] on button "Approve without Signature" at bounding box center [392, 226] width 89 height 16
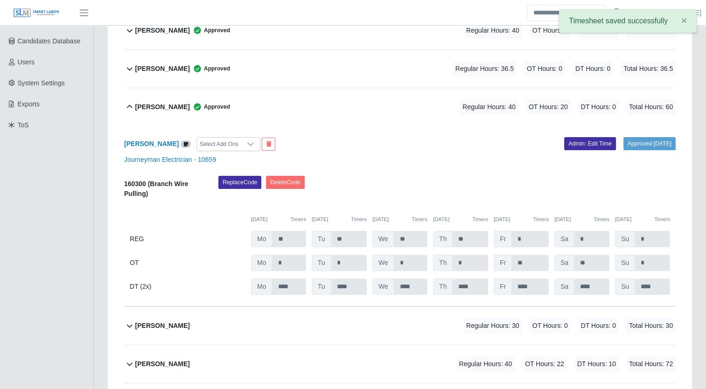
click at [159, 104] on b "[PERSON_NAME]" at bounding box center [162, 107] width 55 height 10
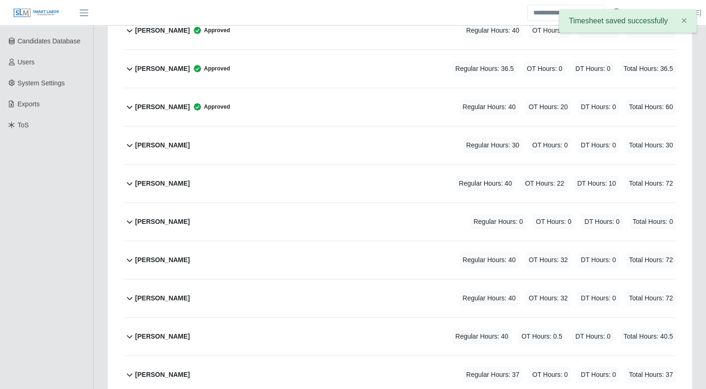
click at [157, 145] on b "[PERSON_NAME]" at bounding box center [162, 145] width 55 height 10
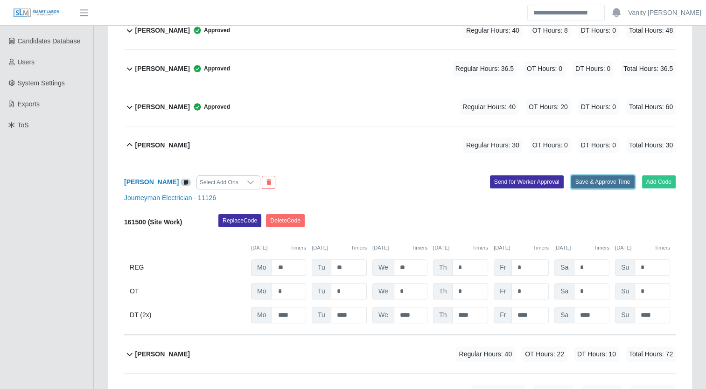
click at [608, 178] on button "Save & Approve Time" at bounding box center [602, 181] width 63 height 13
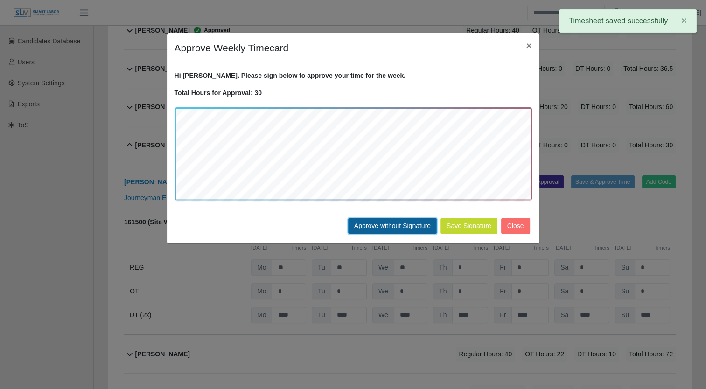
click at [403, 225] on button "Approve without Signature" at bounding box center [392, 226] width 89 height 16
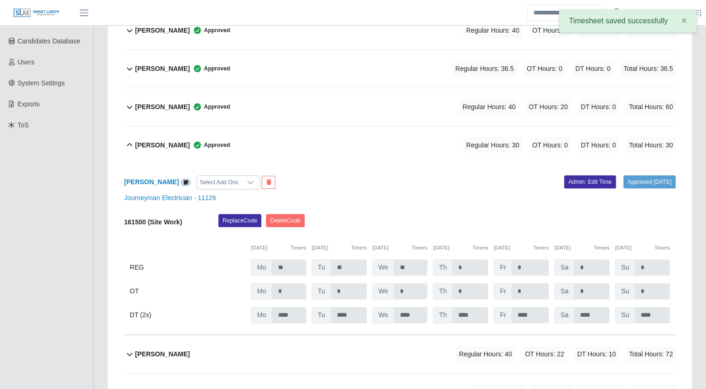
click at [165, 141] on b "[PERSON_NAME]" at bounding box center [162, 145] width 55 height 10
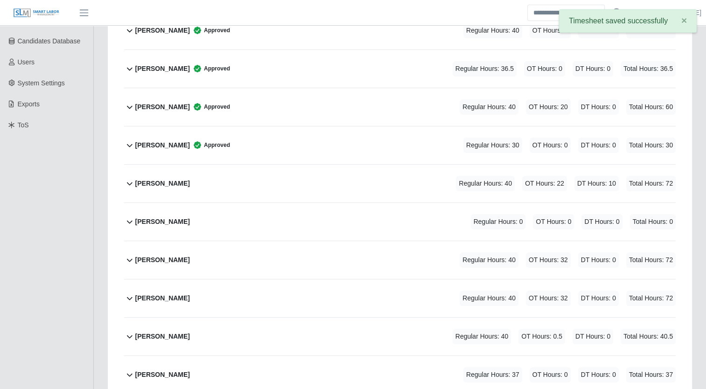
click at [153, 181] on b "[PERSON_NAME]" at bounding box center [162, 184] width 55 height 10
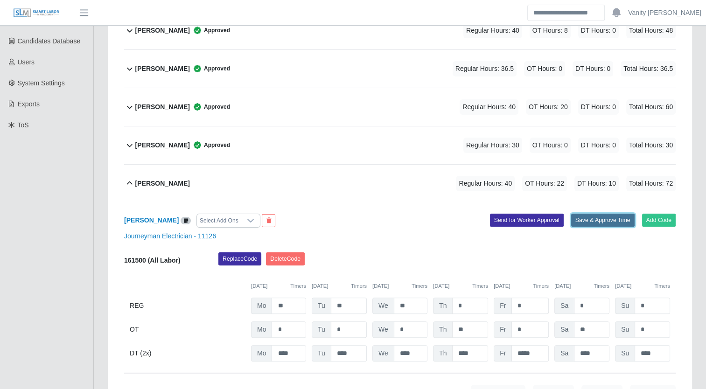
click at [598, 221] on button "Save & Approve Time" at bounding box center [602, 220] width 63 height 13
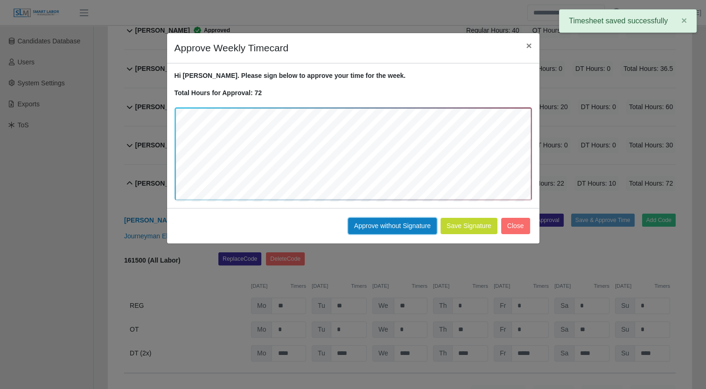
click at [370, 226] on button "Approve without Signature" at bounding box center [392, 226] width 89 height 16
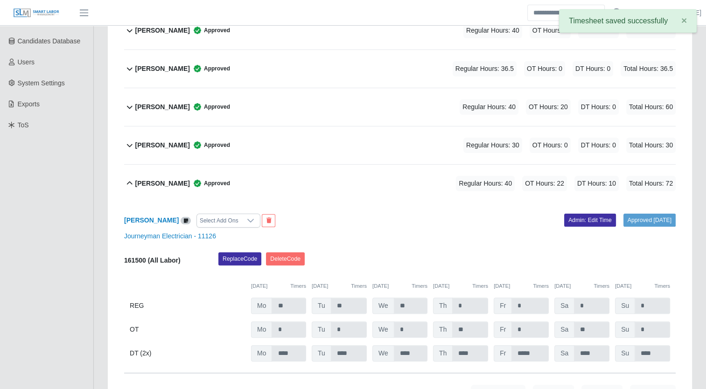
click at [159, 181] on b "[PERSON_NAME]" at bounding box center [162, 184] width 55 height 10
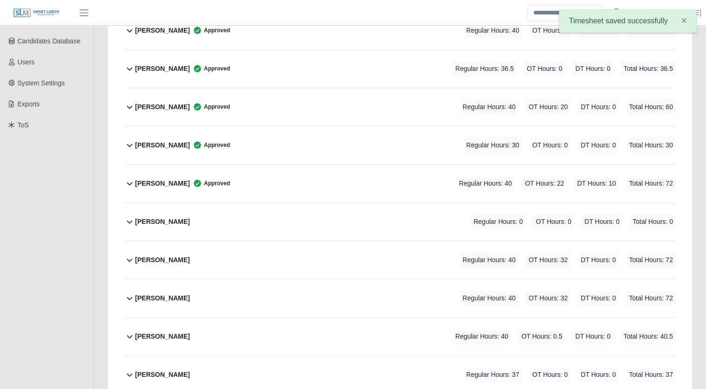
click at [160, 263] on b "[PERSON_NAME]" at bounding box center [162, 260] width 55 height 10
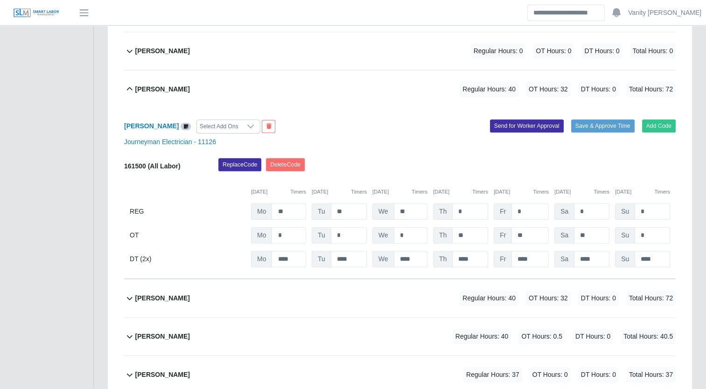
scroll to position [373, 0]
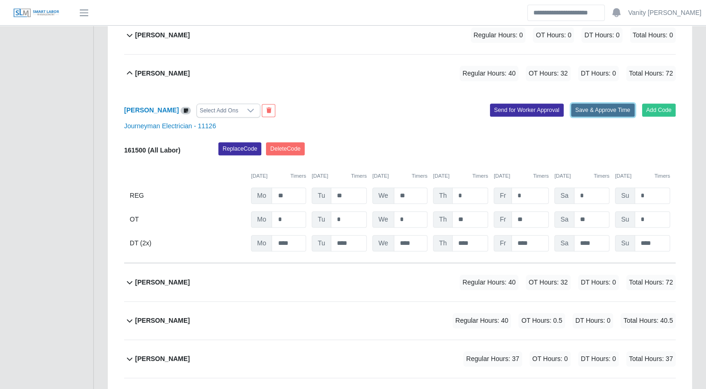
click at [593, 108] on button "Save & Approve Time" at bounding box center [602, 110] width 63 height 13
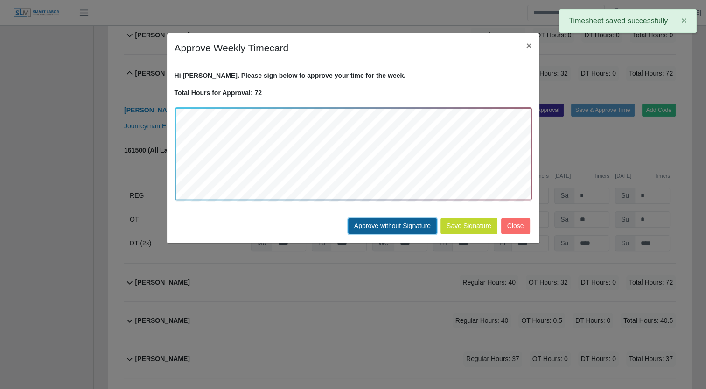
click at [374, 219] on button "Approve without Signature" at bounding box center [392, 226] width 89 height 16
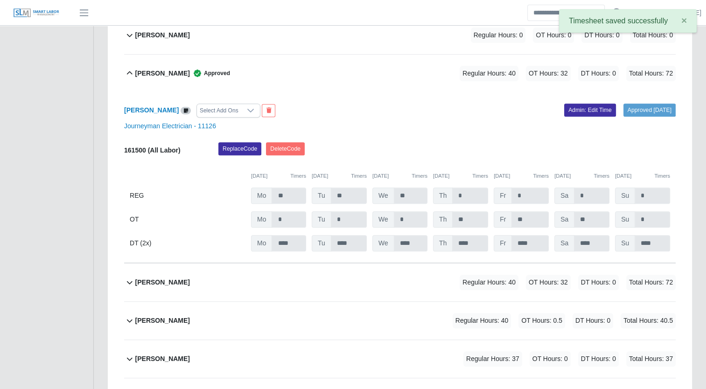
click at [146, 72] on b "[PERSON_NAME]" at bounding box center [162, 74] width 55 height 10
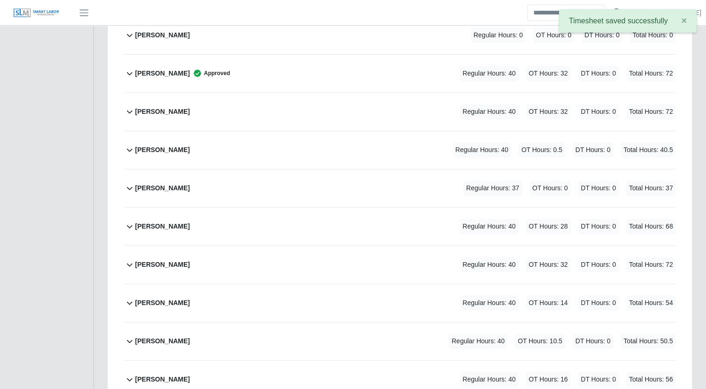
click at [153, 111] on b "[PERSON_NAME]" at bounding box center [162, 112] width 55 height 10
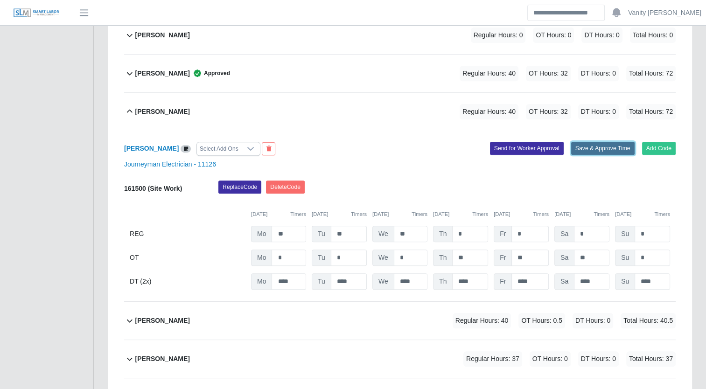
drag, startPoint x: 609, startPoint y: 148, endPoint x: 590, endPoint y: 148, distance: 19.6
click at [609, 148] on button "Save & Approve Time" at bounding box center [602, 148] width 63 height 13
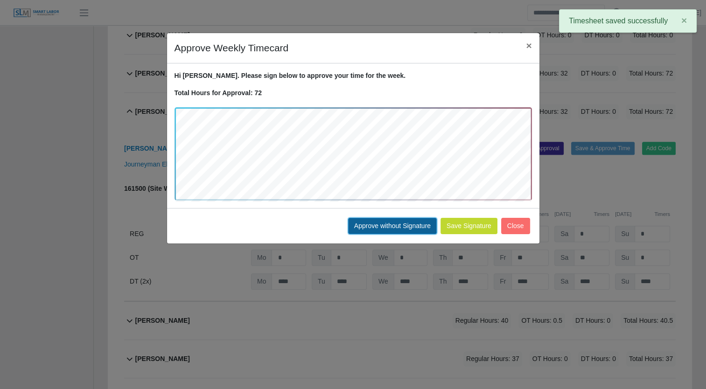
click at [411, 223] on button "Approve without Signature" at bounding box center [392, 226] width 89 height 16
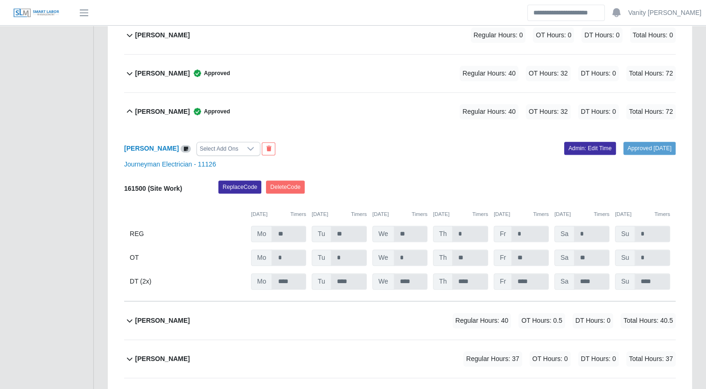
click at [158, 107] on b "[PERSON_NAME]" at bounding box center [162, 112] width 55 height 10
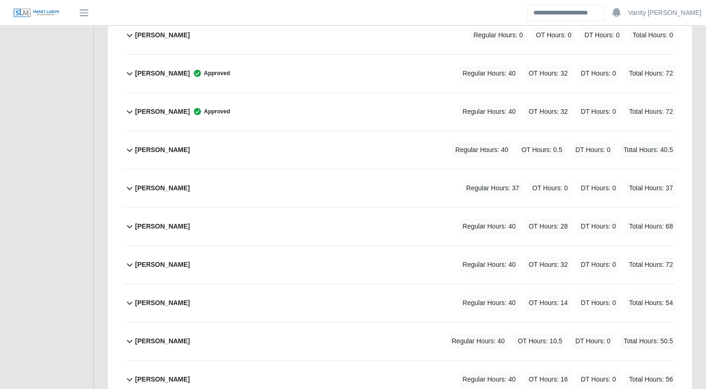
click at [163, 147] on b "[PERSON_NAME]" at bounding box center [162, 150] width 55 height 10
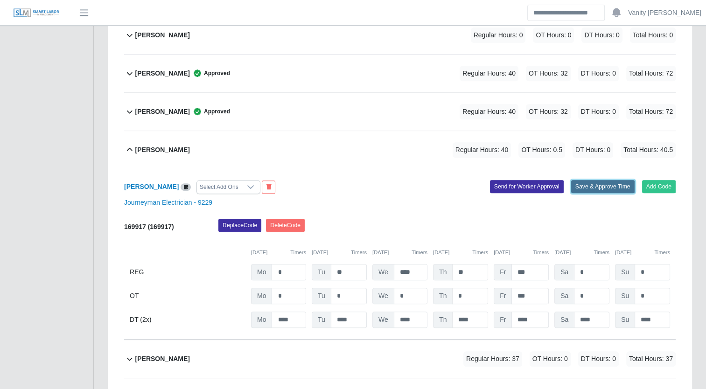
click at [598, 187] on button "Save & Approve Time" at bounding box center [602, 186] width 63 height 13
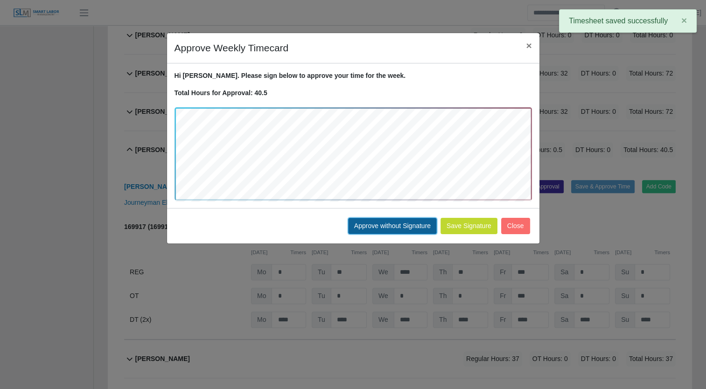
click at [399, 224] on button "Approve without Signature" at bounding box center [392, 226] width 89 height 16
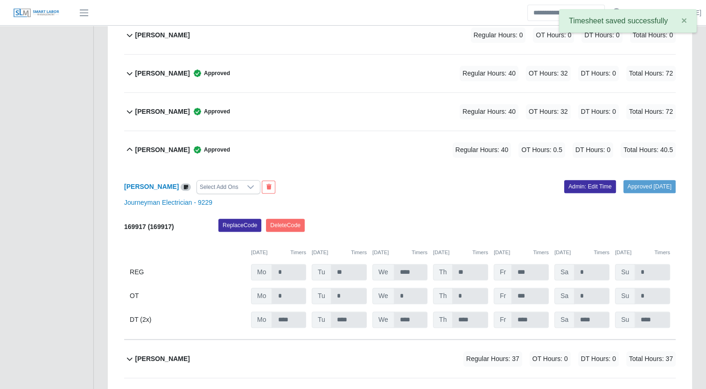
click at [157, 154] on div "[PERSON_NAME] Approved" at bounding box center [182, 149] width 95 height 15
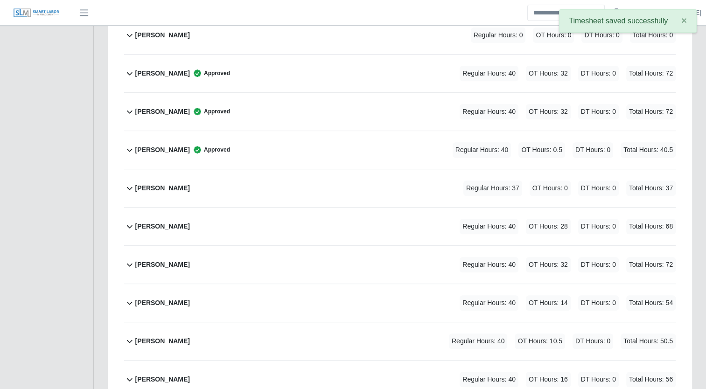
click at [153, 185] on b "[PERSON_NAME]" at bounding box center [162, 188] width 55 height 10
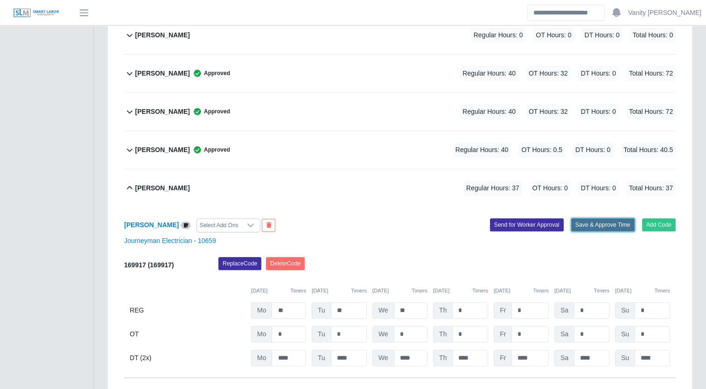
click at [585, 221] on button "Save & Approve Time" at bounding box center [602, 224] width 63 height 13
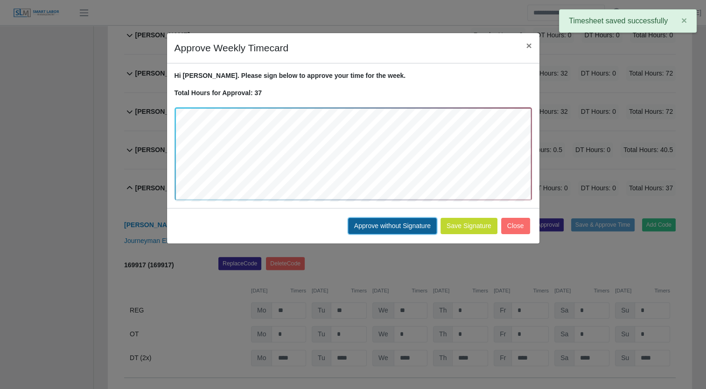
drag, startPoint x: 368, startPoint y: 223, endPoint x: 363, endPoint y: 224, distance: 5.8
click at [368, 223] on button "Approve without Signature" at bounding box center [392, 226] width 89 height 16
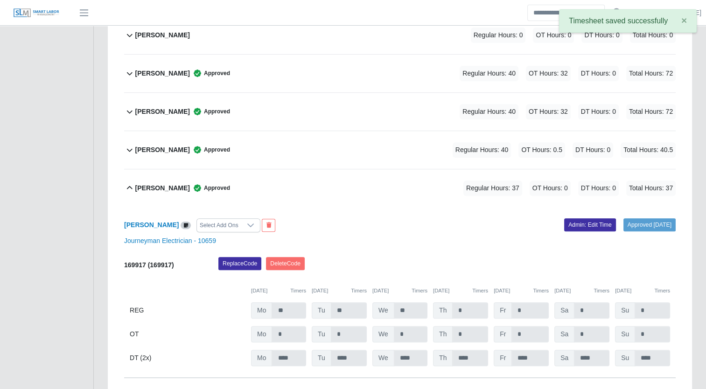
click at [153, 188] on b "[PERSON_NAME]" at bounding box center [162, 188] width 55 height 10
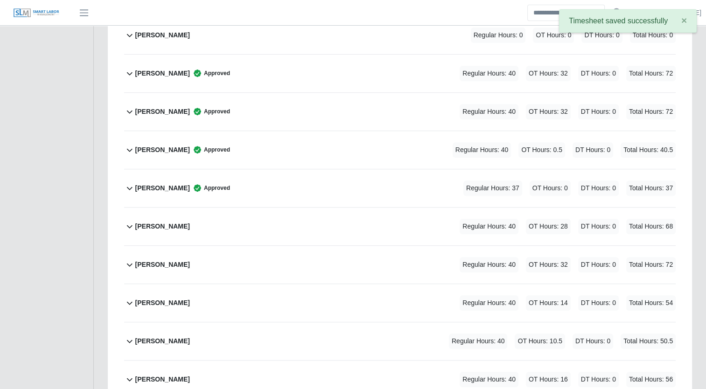
click at [162, 224] on b "[PERSON_NAME]" at bounding box center [162, 227] width 55 height 10
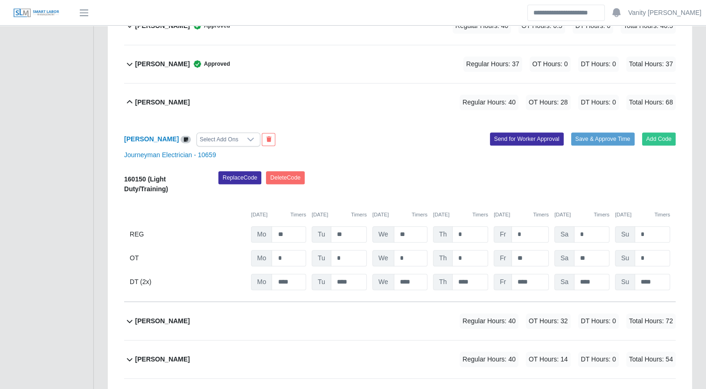
scroll to position [513, 0]
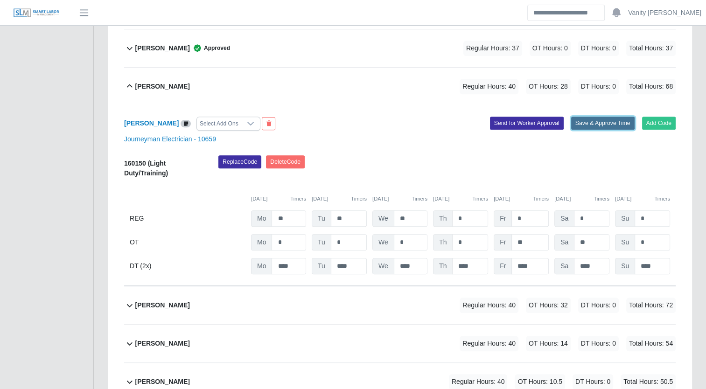
click at [598, 120] on button "Save & Approve Time" at bounding box center [602, 123] width 63 height 13
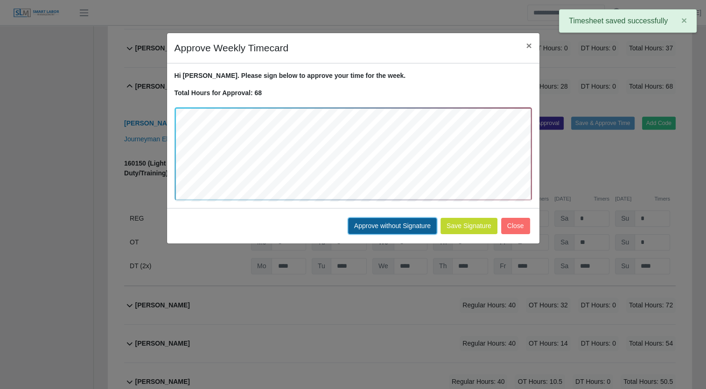
click at [351, 218] on button "Approve without Signature" at bounding box center [392, 226] width 89 height 16
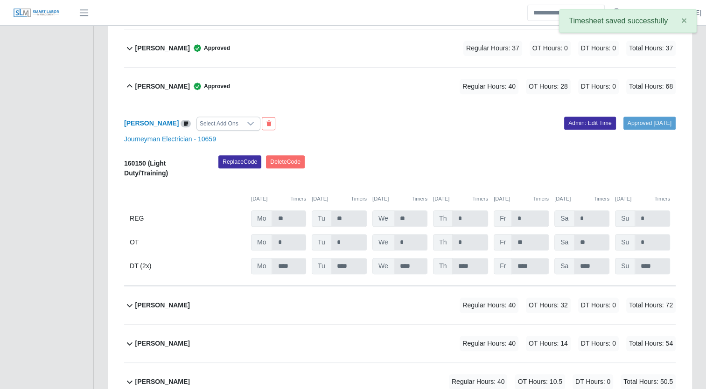
click at [149, 82] on b "[PERSON_NAME]" at bounding box center [162, 87] width 55 height 10
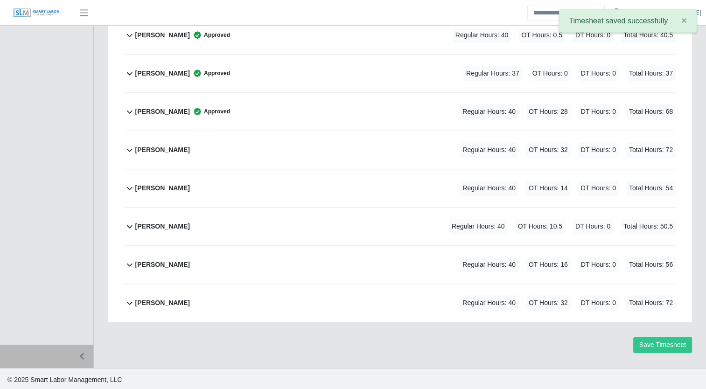
click at [146, 145] on b "[PERSON_NAME]" at bounding box center [162, 150] width 55 height 10
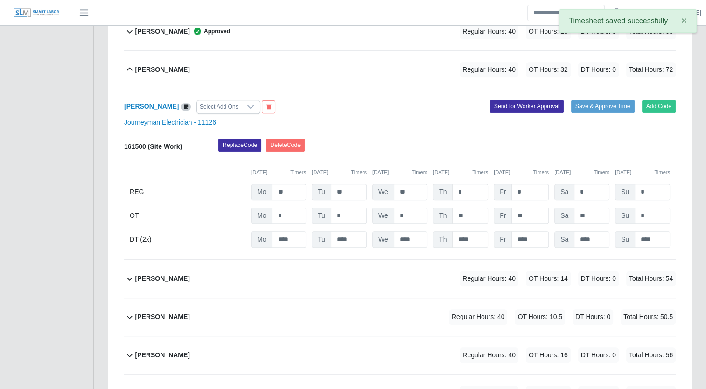
scroll to position [565, 0]
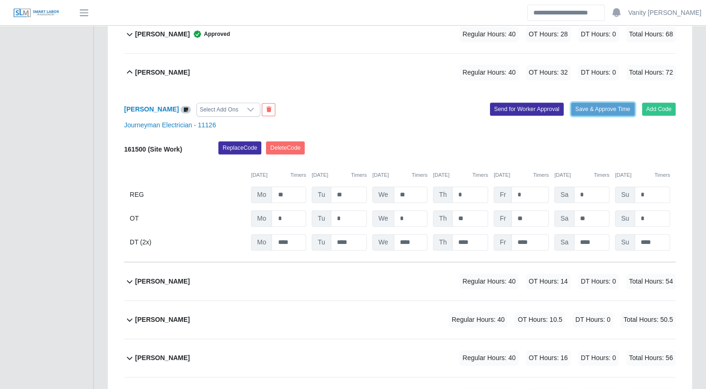
drag, startPoint x: 610, startPoint y: 108, endPoint x: 587, endPoint y: 118, distance: 25.1
click at [610, 108] on button "Save & Approve Time" at bounding box center [602, 109] width 63 height 13
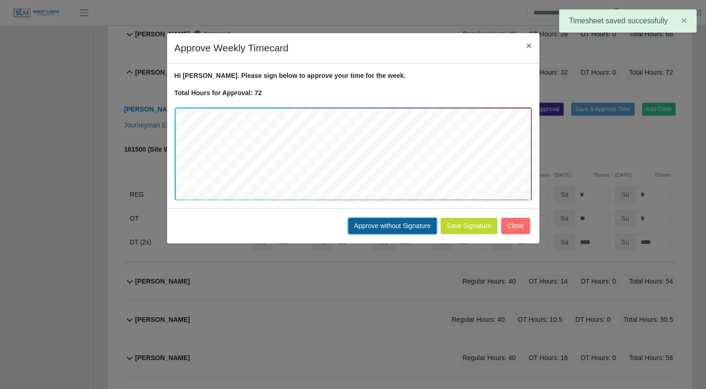
click at [408, 227] on button "Approve without Signature" at bounding box center [392, 226] width 89 height 16
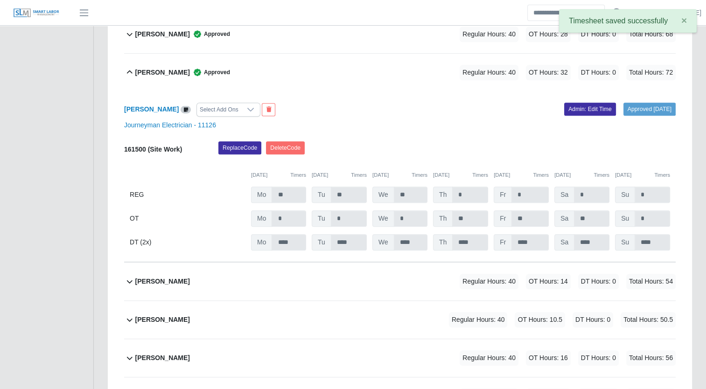
click at [151, 74] on b "[PERSON_NAME]" at bounding box center [162, 73] width 55 height 10
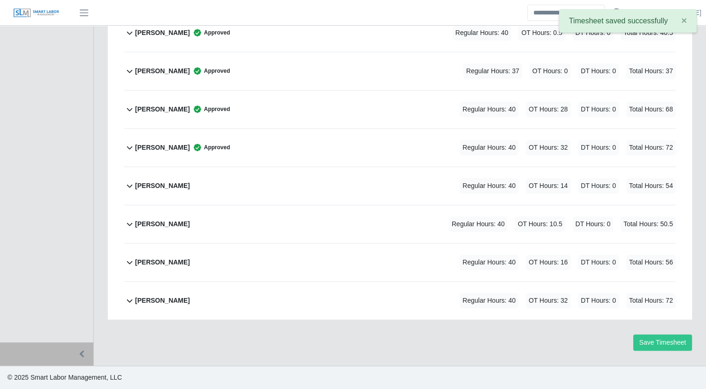
scroll to position [488, 0]
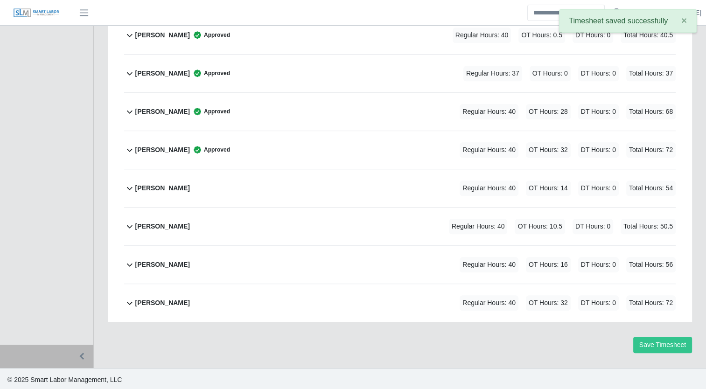
click at [149, 188] on b "[PERSON_NAME]" at bounding box center [162, 188] width 55 height 10
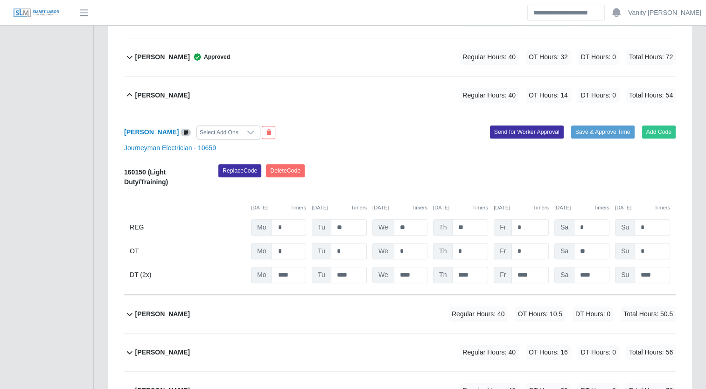
scroll to position [575, 0]
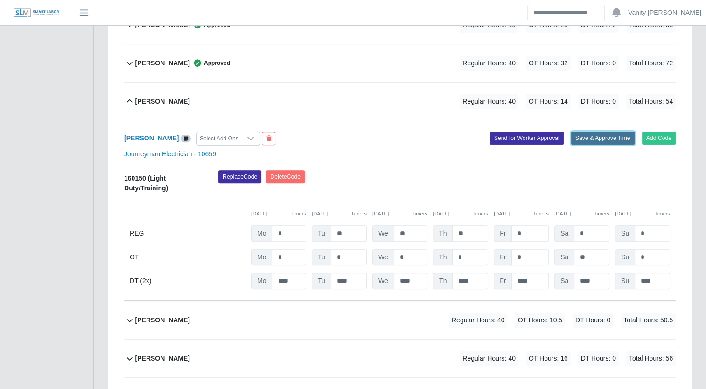
click at [606, 134] on button "Save & Approve Time" at bounding box center [602, 138] width 63 height 13
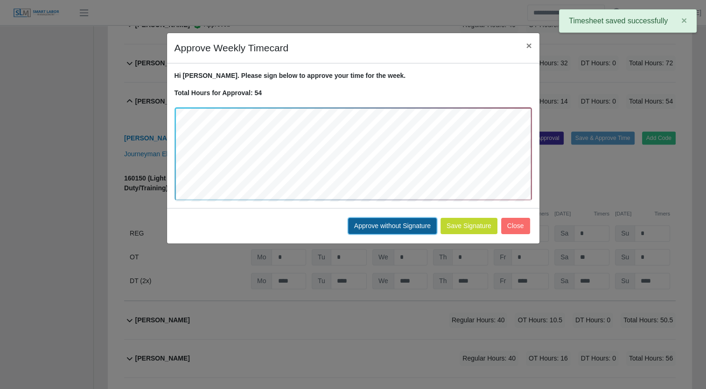
click at [381, 223] on button "Approve without Signature" at bounding box center [392, 226] width 89 height 16
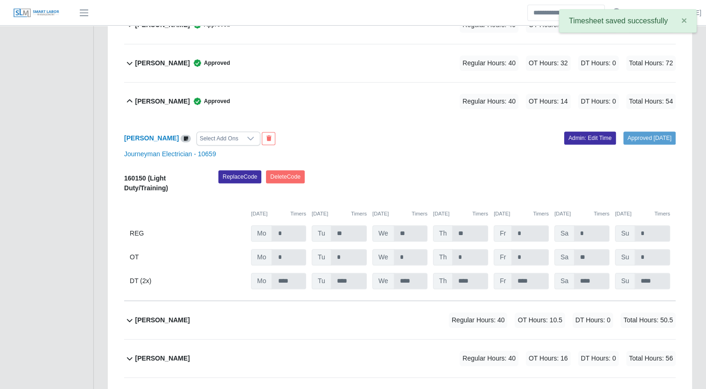
click at [157, 100] on b "[PERSON_NAME]" at bounding box center [162, 102] width 55 height 10
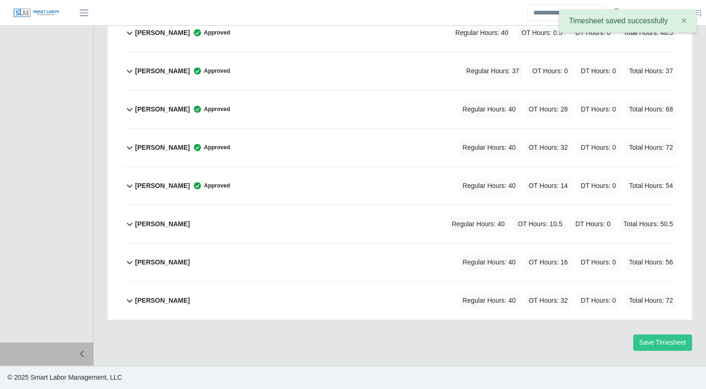
scroll to position [488, 0]
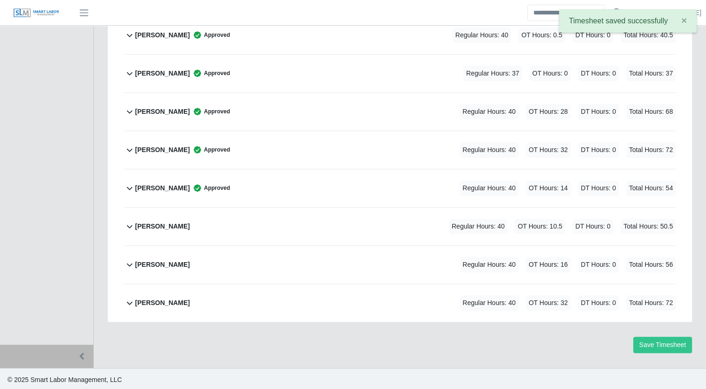
click at [160, 227] on b "[PERSON_NAME]" at bounding box center [162, 227] width 55 height 10
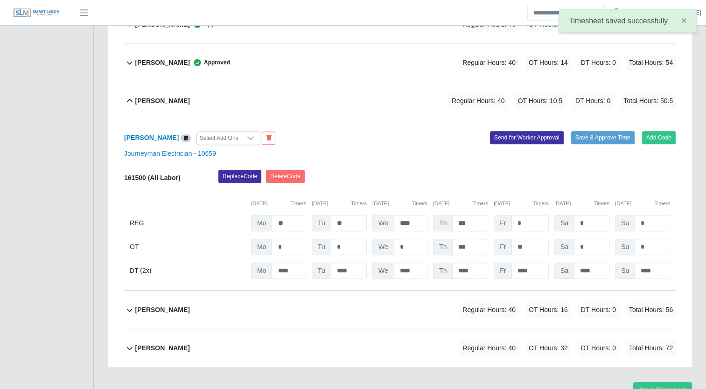
scroll to position [659, 0]
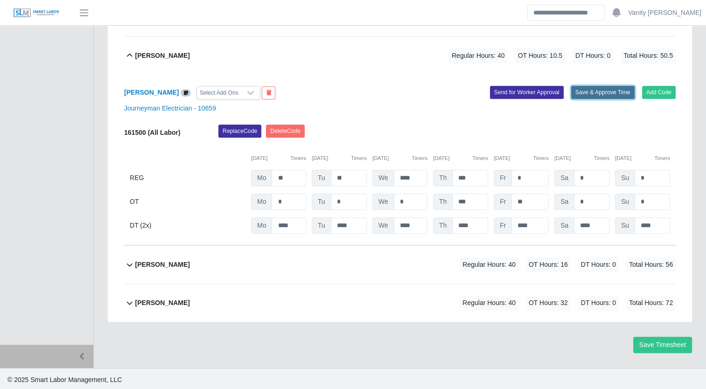
click at [611, 90] on button "Save & Approve Time" at bounding box center [602, 92] width 63 height 13
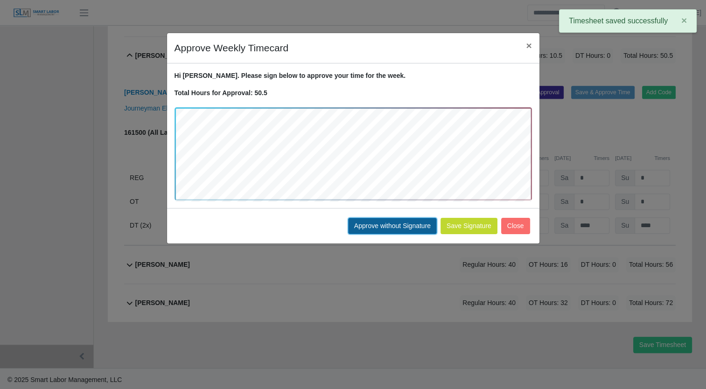
click at [362, 218] on button "Approve without Signature" at bounding box center [392, 226] width 89 height 16
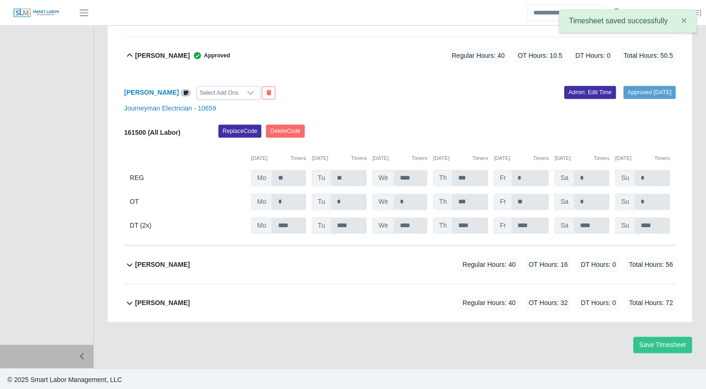
click at [152, 51] on b "[PERSON_NAME]" at bounding box center [162, 56] width 55 height 10
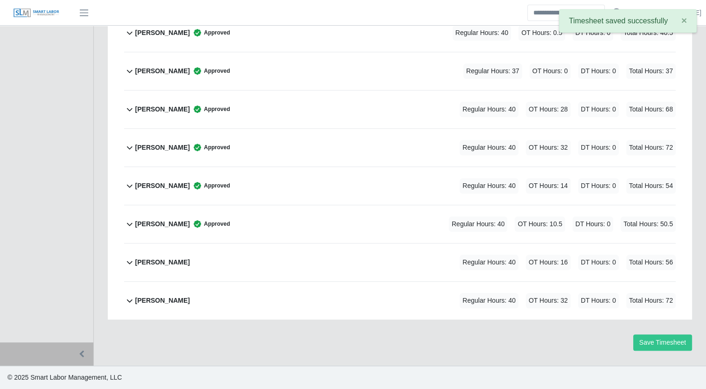
scroll to position [488, 0]
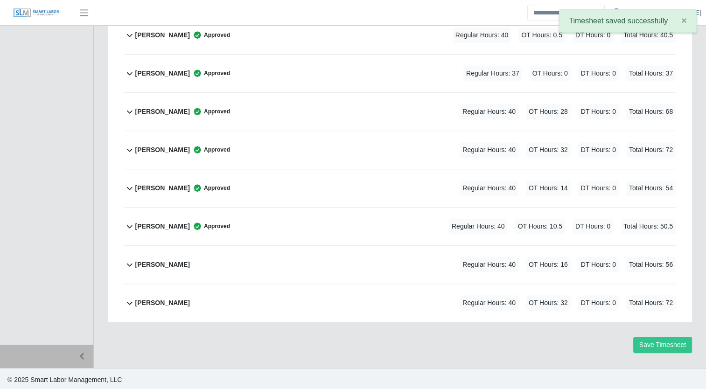
click at [161, 268] on div "[PERSON_NAME]" at bounding box center [162, 264] width 55 height 15
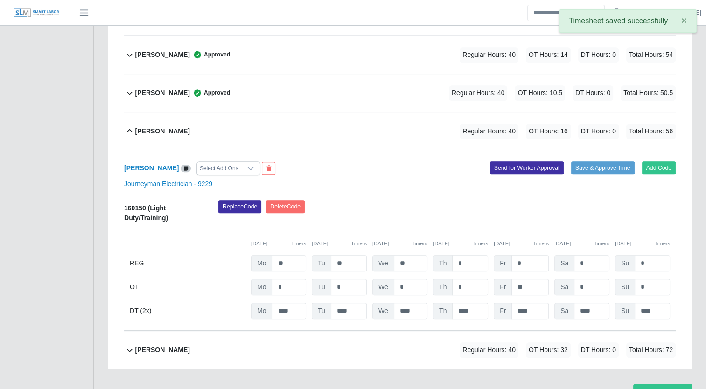
scroll to position [668, 0]
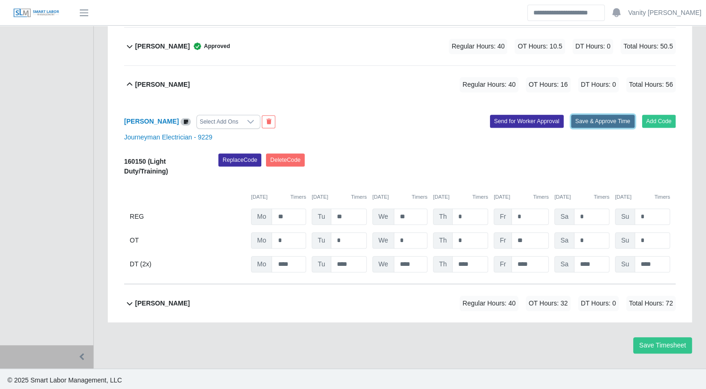
click at [585, 118] on button "Save & Approve Time" at bounding box center [602, 121] width 63 height 13
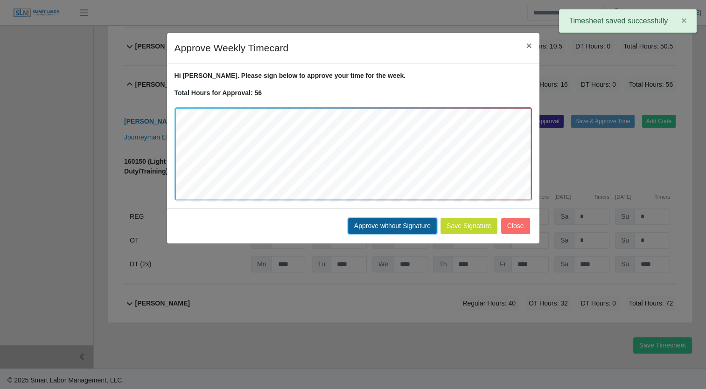
click at [368, 219] on button "Approve without Signature" at bounding box center [392, 226] width 89 height 16
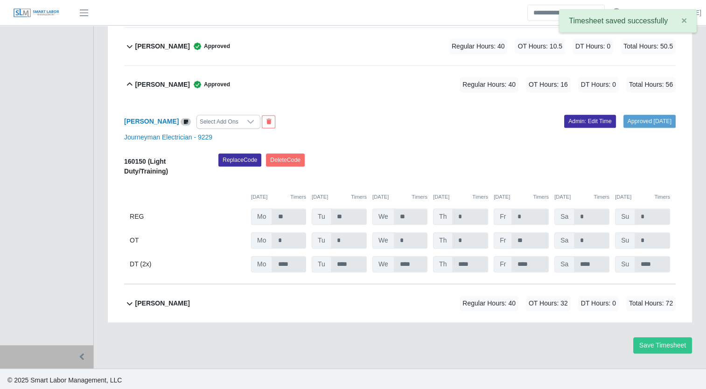
click at [139, 82] on b "[PERSON_NAME]" at bounding box center [162, 85] width 55 height 10
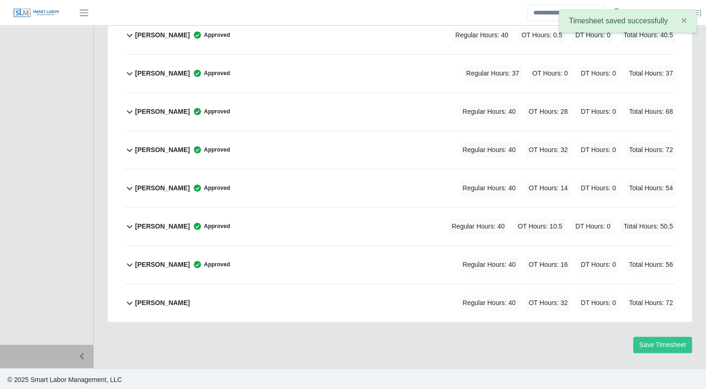
click at [143, 304] on b "[PERSON_NAME]" at bounding box center [162, 303] width 55 height 10
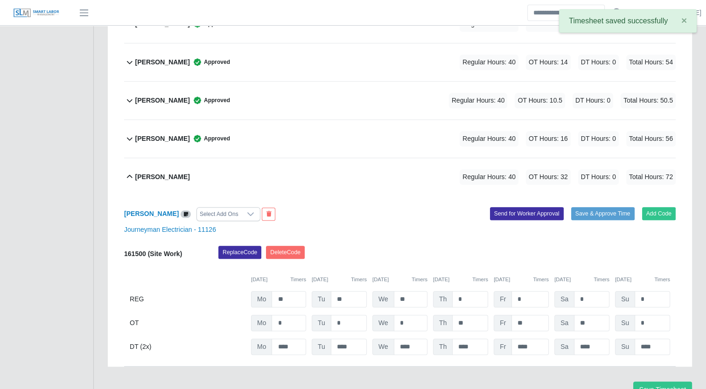
scroll to position [659, 0]
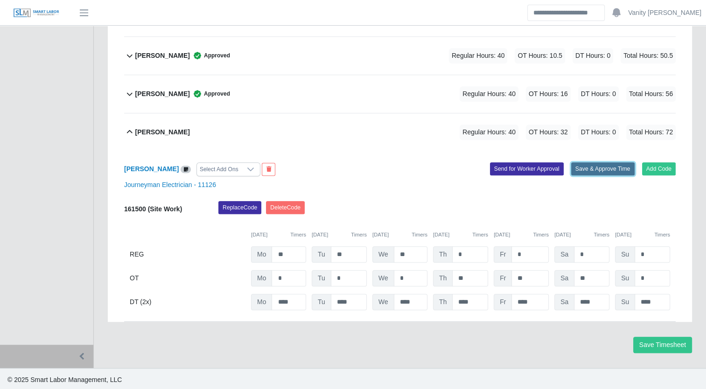
click at [595, 163] on button "Save & Approve Time" at bounding box center [602, 168] width 63 height 13
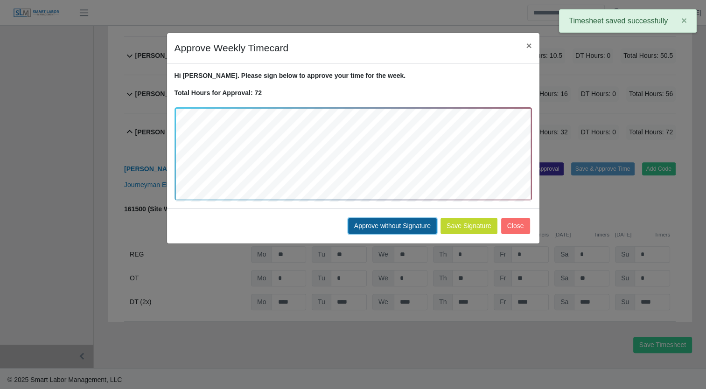
click at [399, 225] on button "Approve without Signature" at bounding box center [392, 226] width 89 height 16
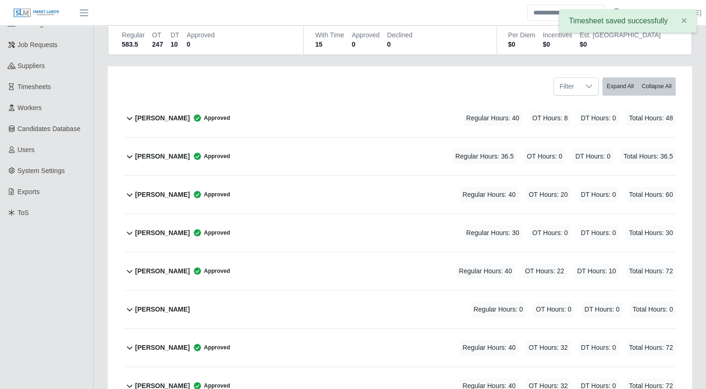
scroll to position [0, 0]
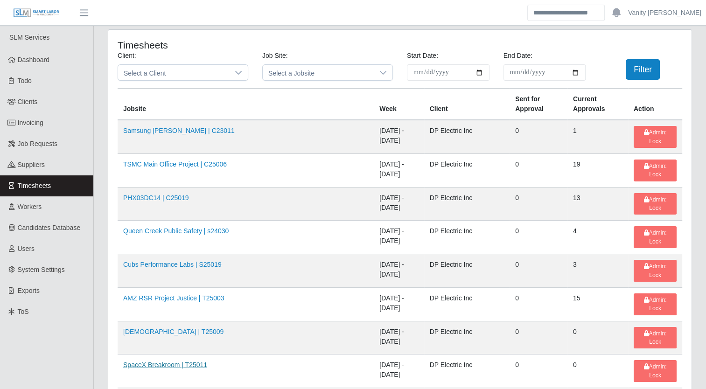
click at [139, 361] on link "SpaceX Breakroom | T25011" at bounding box center [165, 364] width 84 height 7
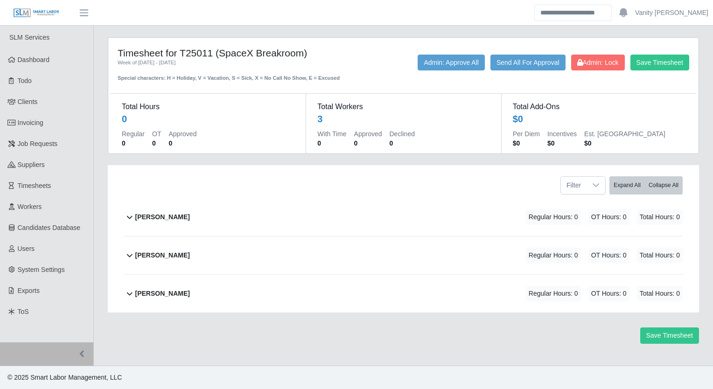
click at [172, 216] on b "[PERSON_NAME]" at bounding box center [162, 217] width 55 height 10
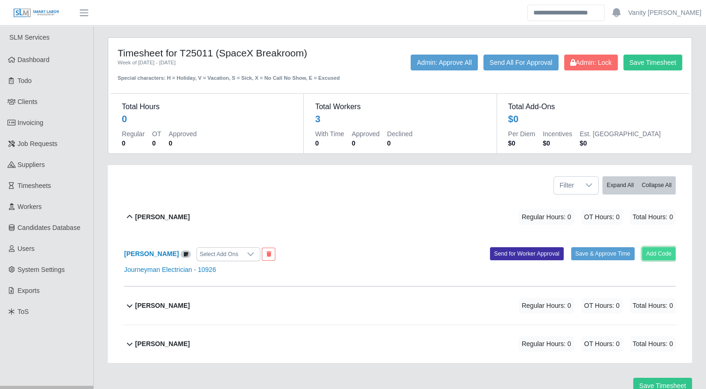
click at [661, 251] on button "Add Code" at bounding box center [659, 253] width 34 height 13
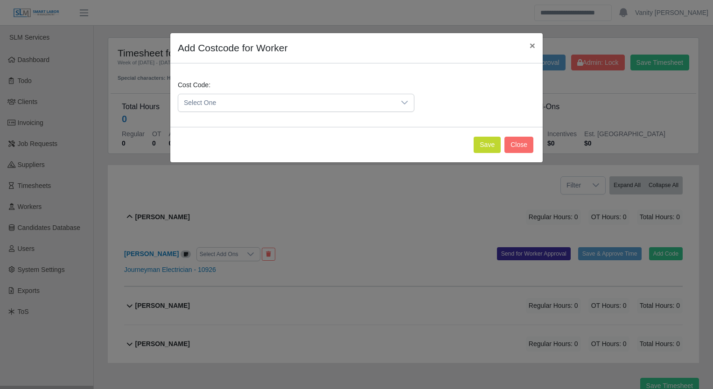
click at [343, 102] on span "Select One" at bounding box center [286, 102] width 217 height 17
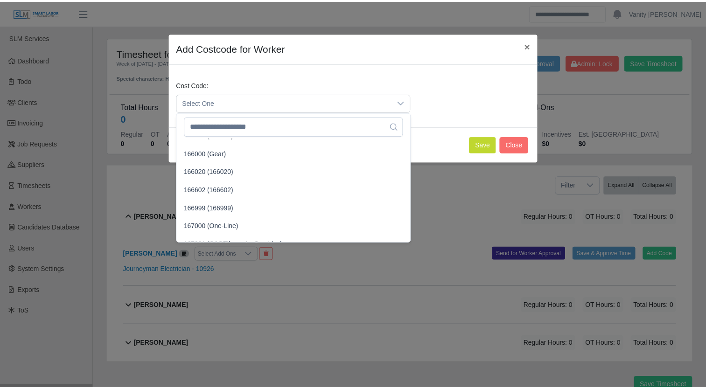
scroll to position [1446, 0]
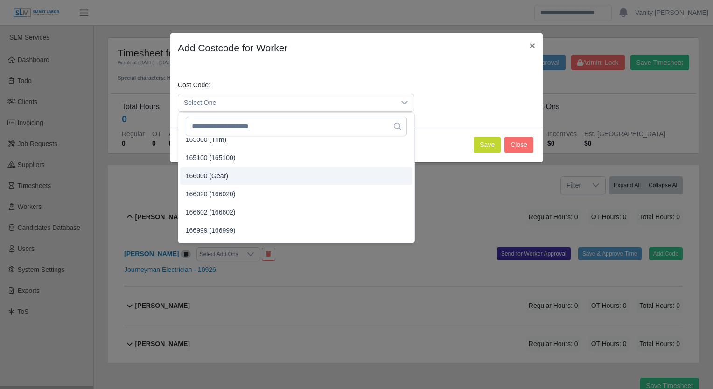
click at [222, 178] on span "166000 (Gear)" at bounding box center [207, 176] width 42 height 10
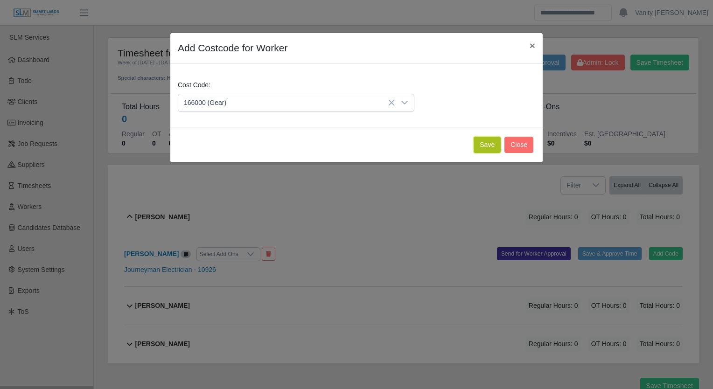
click at [486, 146] on button "Save" at bounding box center [486, 145] width 27 height 16
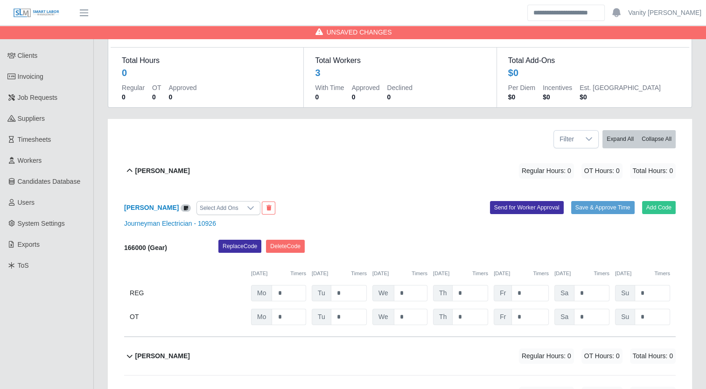
scroll to position [47, 0]
click at [276, 294] on input "*" at bounding box center [288, 293] width 35 height 16
type input "**"
click at [338, 295] on input "*" at bounding box center [349, 293] width 36 height 16
type input "**"
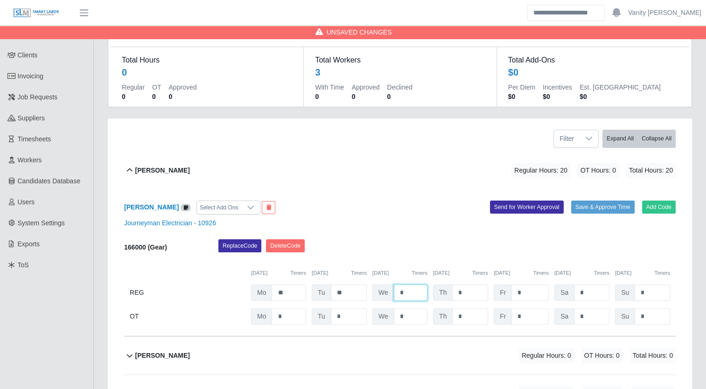
click at [399, 290] on input "*" at bounding box center [411, 293] width 34 height 16
type input "**"
click at [456, 292] on input "*" at bounding box center [470, 293] width 36 height 16
type input "**"
click at [527, 290] on input "*" at bounding box center [529, 293] width 37 height 16
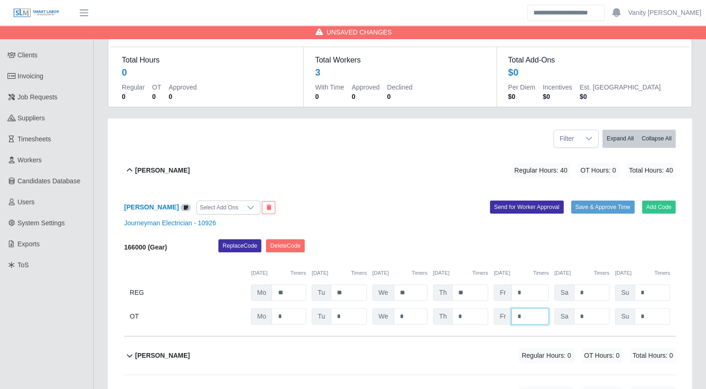
click at [511, 314] on input "*" at bounding box center [529, 316] width 37 height 16
drag, startPoint x: 532, startPoint y: 314, endPoint x: 494, endPoint y: 314, distance: 37.8
click at [494, 314] on div "Fr *" at bounding box center [521, 316] width 55 height 16
type input "*"
drag, startPoint x: 584, startPoint y: 319, endPoint x: 566, endPoint y: 316, distance: 18.4
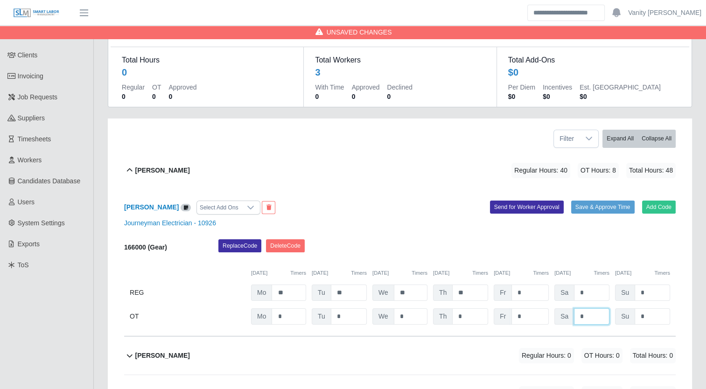
click at [566, 316] on div "Sa *" at bounding box center [581, 316] width 55 height 16
type input "*"
click at [603, 205] on button "Save & Approve Time" at bounding box center [602, 207] width 63 height 13
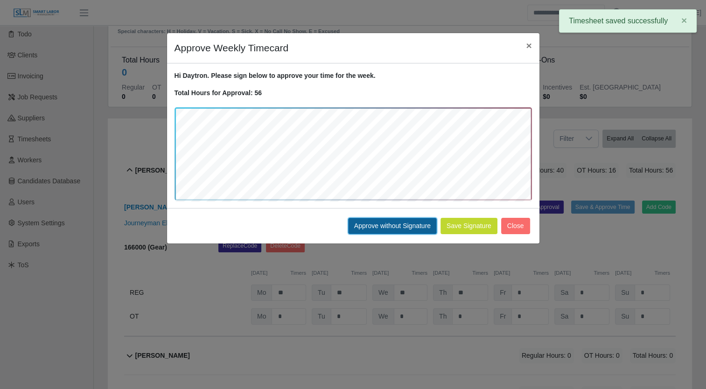
click at [391, 232] on button "Approve without Signature" at bounding box center [392, 226] width 89 height 16
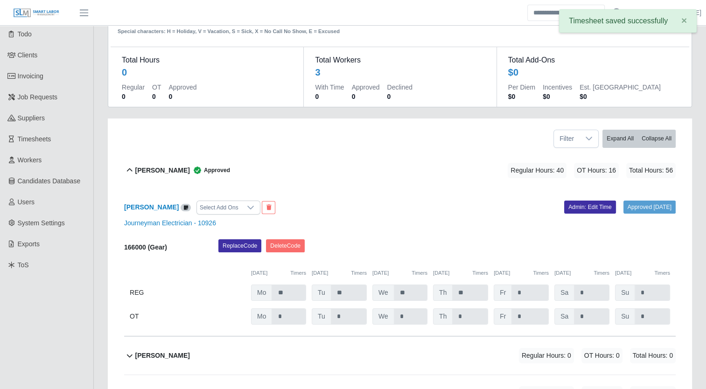
click at [132, 172] on icon at bounding box center [129, 170] width 11 height 11
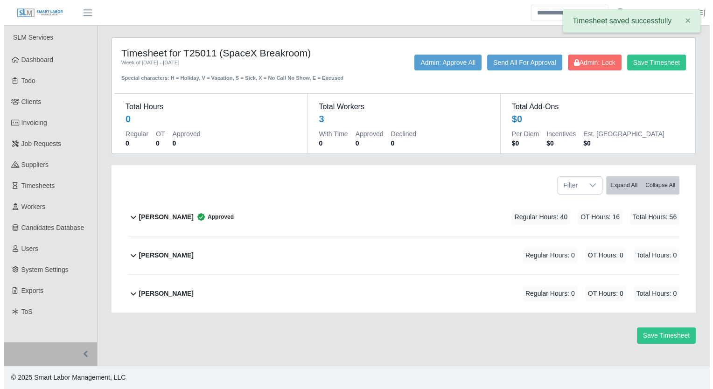
scroll to position [0, 0]
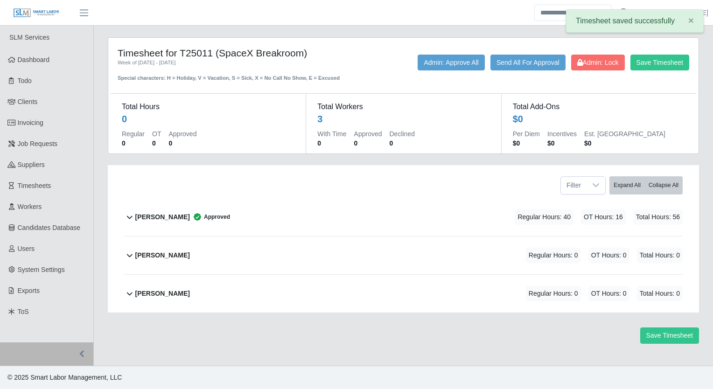
click at [146, 258] on b "[PERSON_NAME]" at bounding box center [162, 255] width 55 height 10
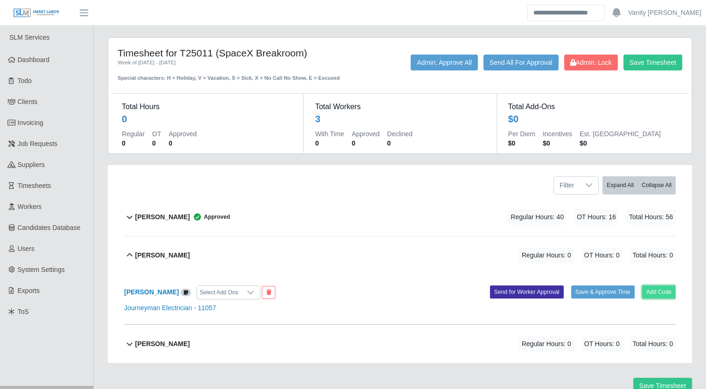
click at [663, 292] on button "Add Code" at bounding box center [659, 291] width 34 height 13
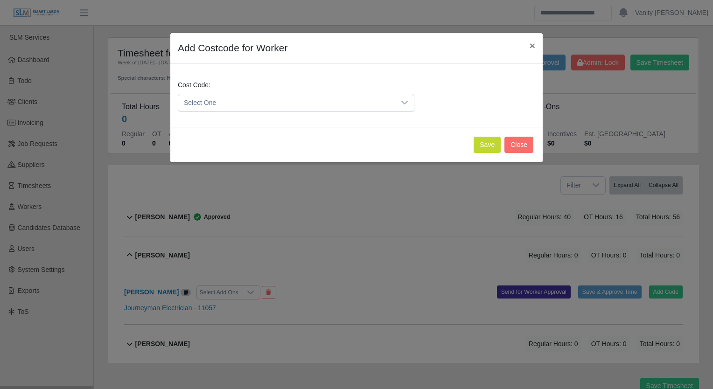
click at [264, 96] on span "Select One" at bounding box center [286, 102] width 217 height 17
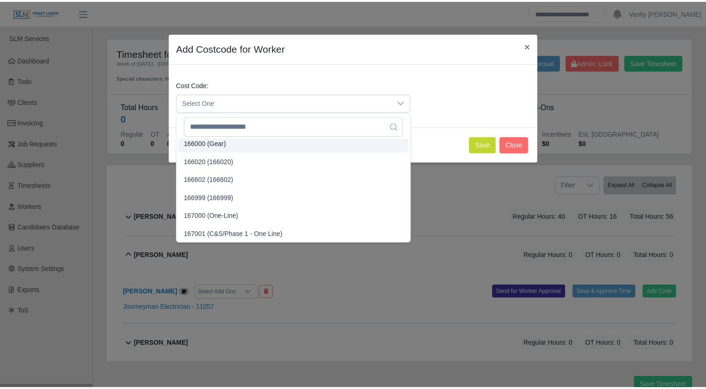
scroll to position [1475, 0]
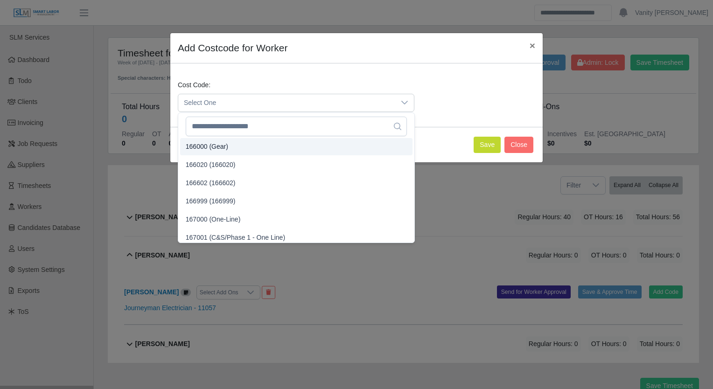
click at [204, 145] on span "166000 (Gear)" at bounding box center [207, 147] width 42 height 10
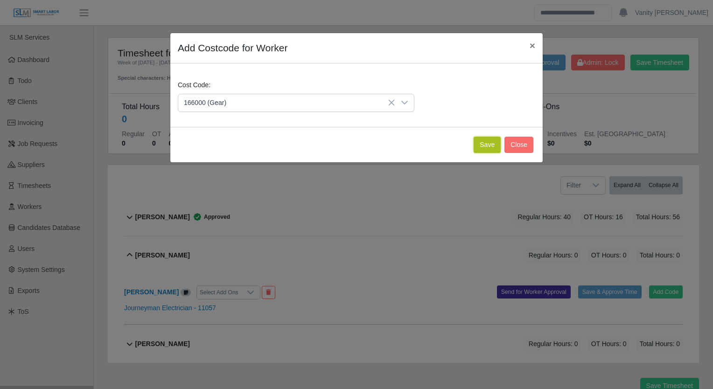
click at [482, 142] on button "Save" at bounding box center [486, 145] width 27 height 16
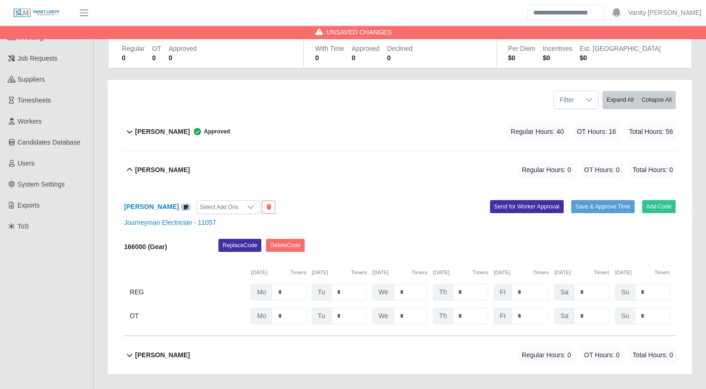
scroll to position [93, 0]
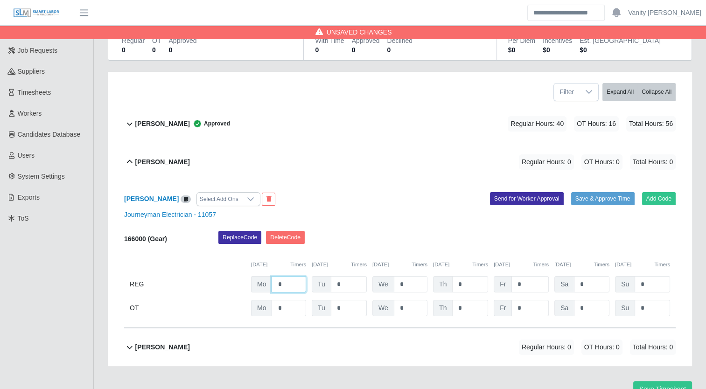
click at [273, 281] on input "*" at bounding box center [288, 284] width 35 height 16
type input "**"
click at [335, 282] on input "*" at bounding box center [349, 284] width 36 height 16
type input "**"
click at [397, 285] on input "*" at bounding box center [411, 284] width 34 height 16
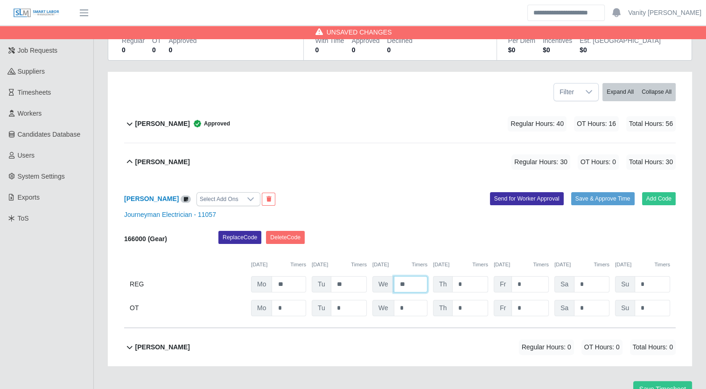
type input "**"
click at [457, 284] on input "*" at bounding box center [470, 284] width 36 height 16
type input "**"
drag, startPoint x: 530, startPoint y: 311, endPoint x: 520, endPoint y: 310, distance: 9.8
click at [520, 310] on input "*" at bounding box center [529, 308] width 37 height 16
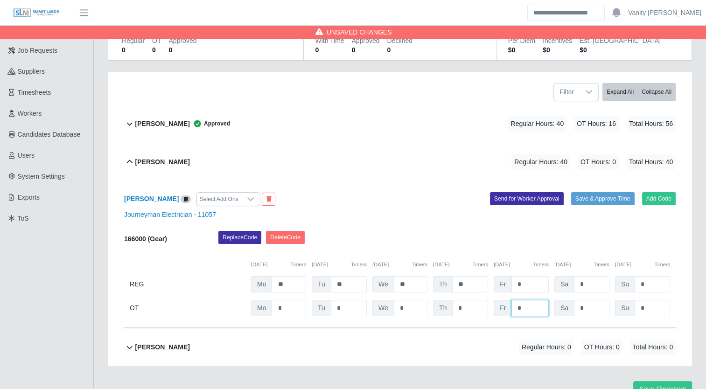
drag, startPoint x: 520, startPoint y: 309, endPoint x: 511, endPoint y: 308, distance: 8.4
click at [511, 308] on input "*" at bounding box center [529, 308] width 37 height 16
type input "*"
click at [571, 305] on div "Sa *" at bounding box center [581, 308] width 55 height 16
type input "*"
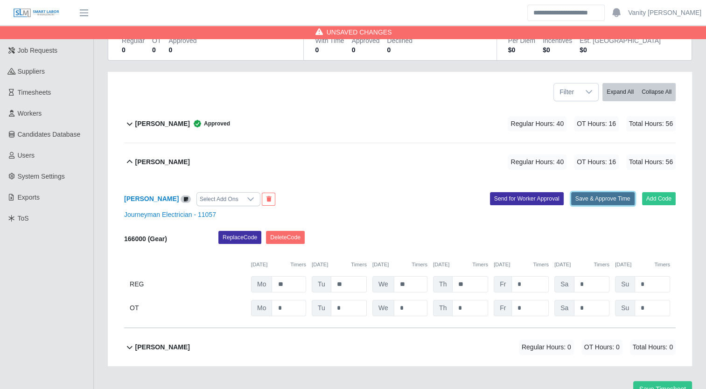
click at [605, 192] on button "Save & Approve Time" at bounding box center [602, 198] width 63 height 13
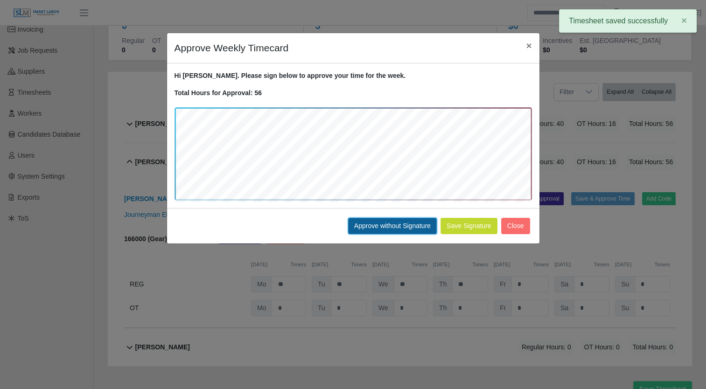
click at [401, 219] on button "Approve without Signature" at bounding box center [392, 226] width 89 height 16
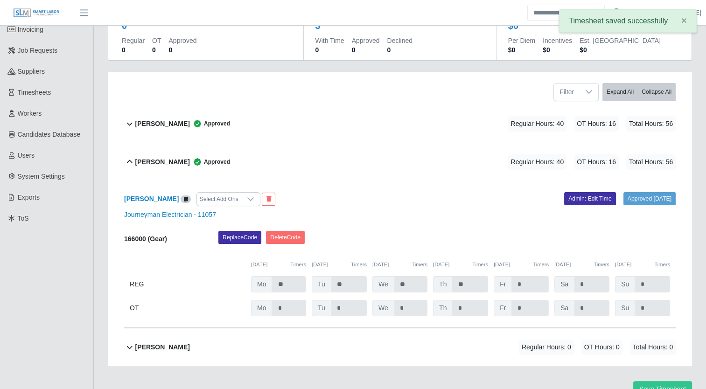
click at [151, 169] on div "[PERSON_NAME] Approved Regular Hours: 40 OT Hours: 16 Total Hours: 56" at bounding box center [405, 162] width 540 height 38
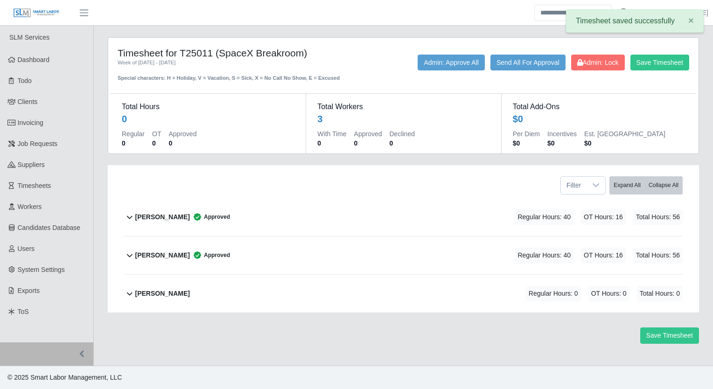
click at [152, 299] on div "[PERSON_NAME]" at bounding box center [162, 293] width 55 height 15
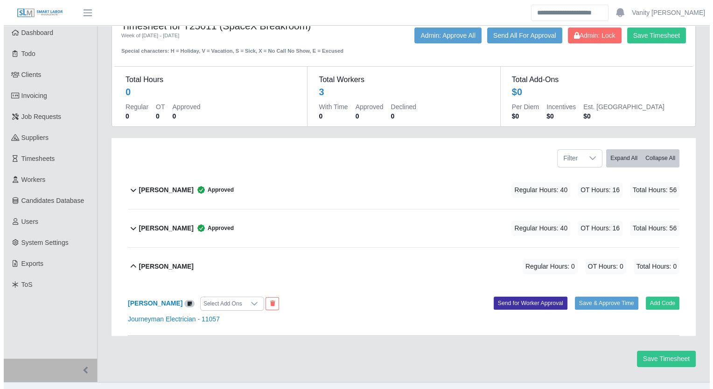
scroll to position [42, 0]
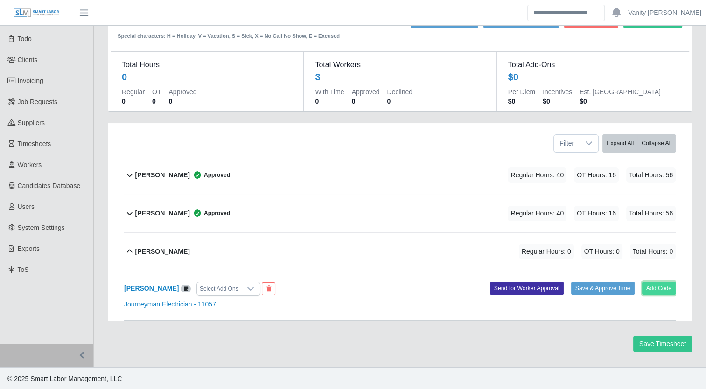
click at [667, 290] on button "Add Code" at bounding box center [659, 288] width 34 height 13
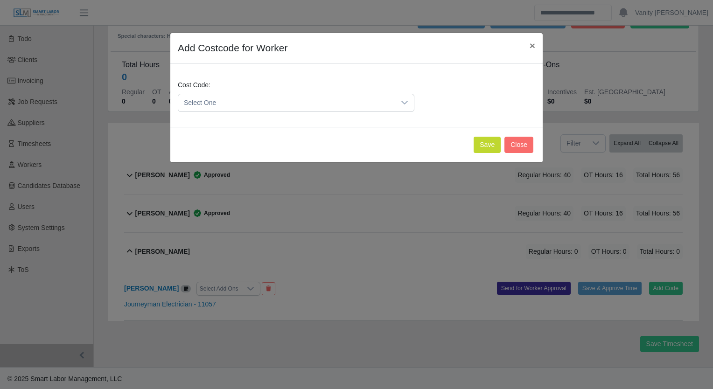
click at [219, 107] on span "Select One" at bounding box center [286, 102] width 217 height 17
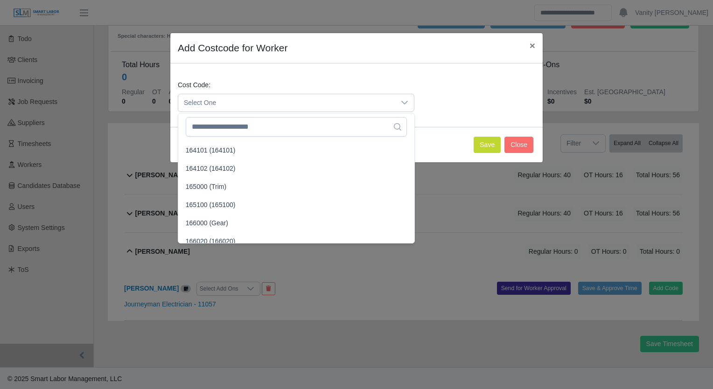
scroll to position [1446, 0]
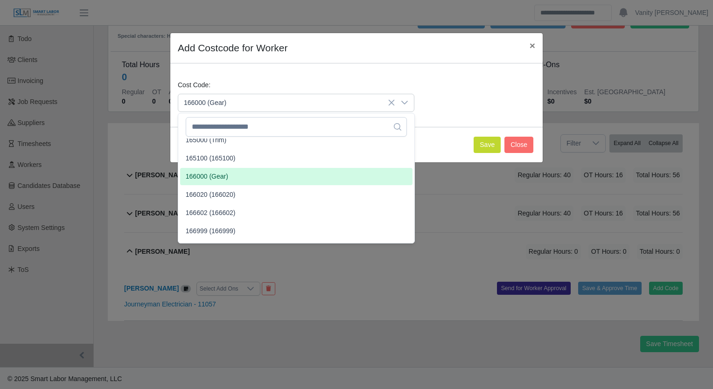
click at [217, 177] on span "166000 (Gear)" at bounding box center [207, 177] width 42 height 10
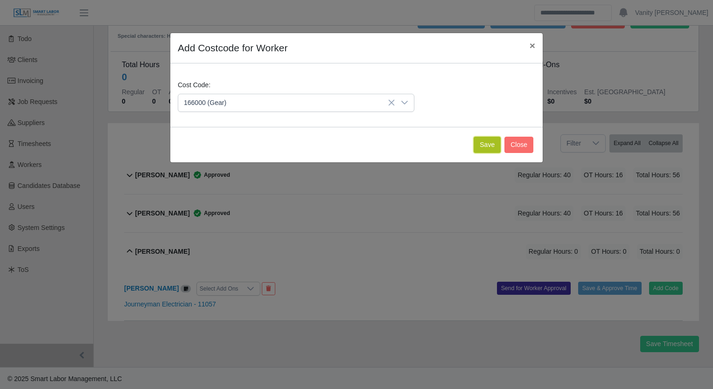
click at [478, 140] on button "Save" at bounding box center [486, 145] width 27 height 16
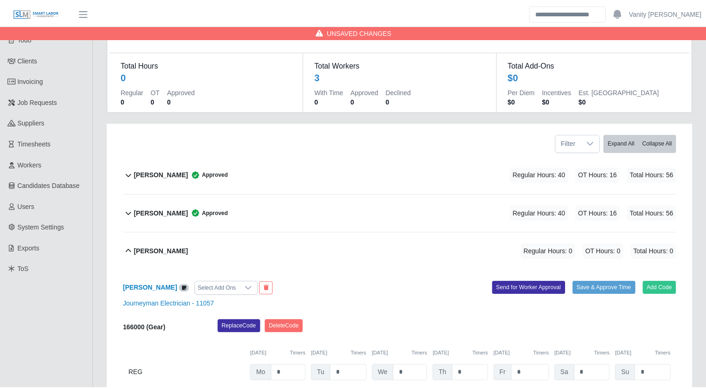
scroll to position [139, 0]
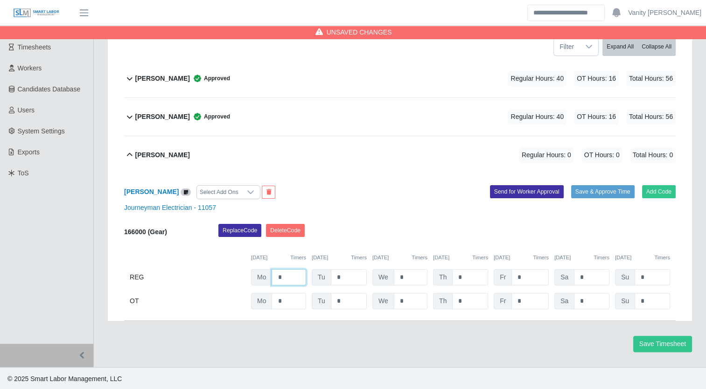
click at [276, 277] on input "*" at bounding box center [288, 277] width 35 height 16
type input "**"
click at [331, 274] on input "*" at bounding box center [349, 277] width 36 height 16
type input "**"
click at [398, 271] on input "*" at bounding box center [411, 277] width 34 height 16
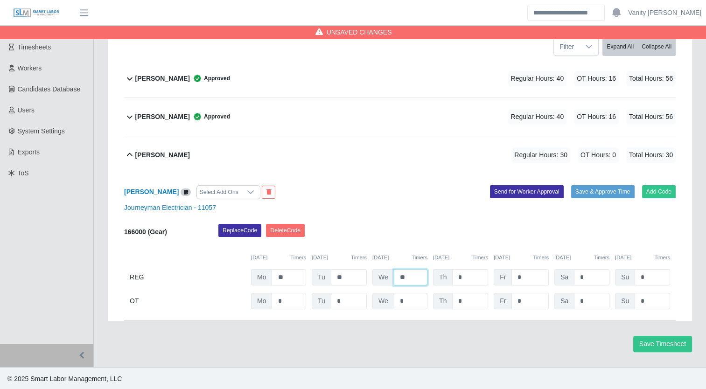
type input "**"
click at [453, 277] on input "*" at bounding box center [470, 277] width 36 height 16
type input "**"
click at [523, 298] on input "*" at bounding box center [529, 301] width 37 height 16
drag, startPoint x: 533, startPoint y: 301, endPoint x: 508, endPoint y: 299, distance: 25.3
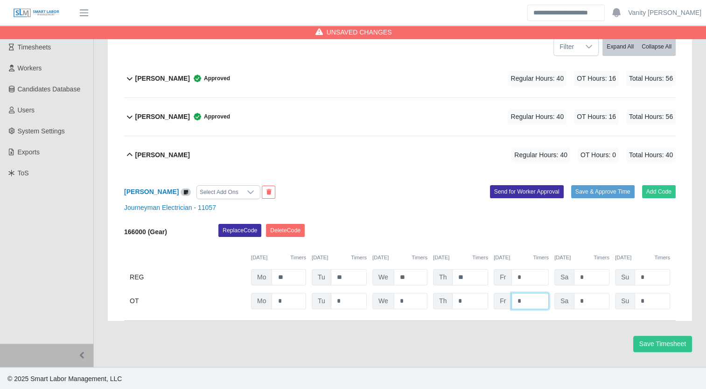
click at [508, 299] on div "Fr *" at bounding box center [521, 301] width 55 height 16
type input "*"
click at [612, 191] on button "Save & Approve Time" at bounding box center [602, 191] width 63 height 13
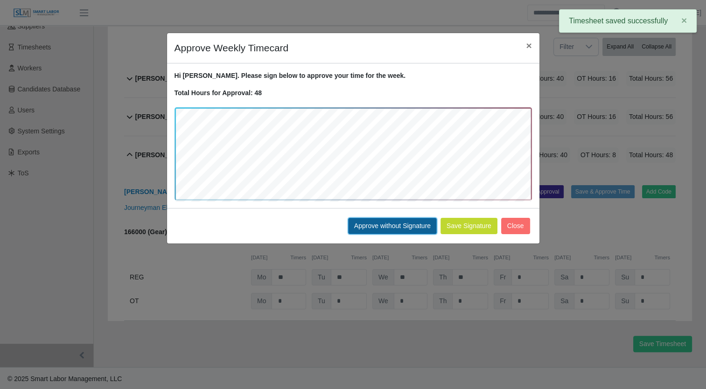
click at [389, 220] on button "Approve without Signature" at bounding box center [392, 226] width 89 height 16
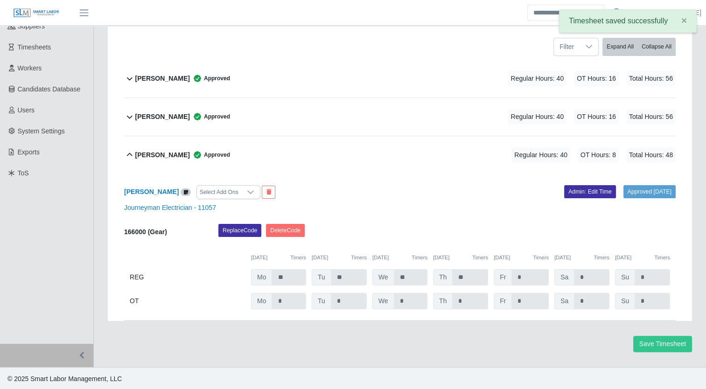
click at [160, 150] on b "[PERSON_NAME]" at bounding box center [162, 155] width 55 height 10
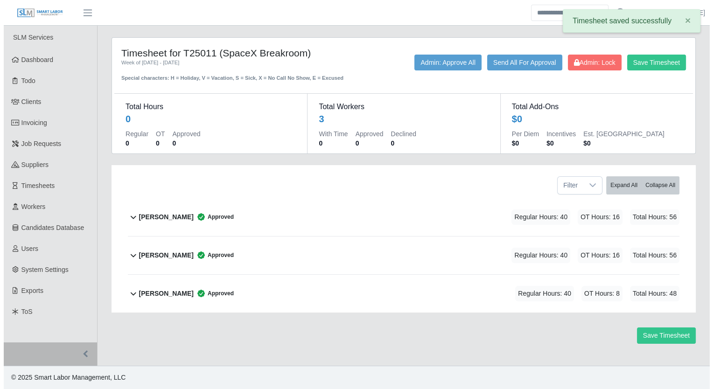
scroll to position [0, 0]
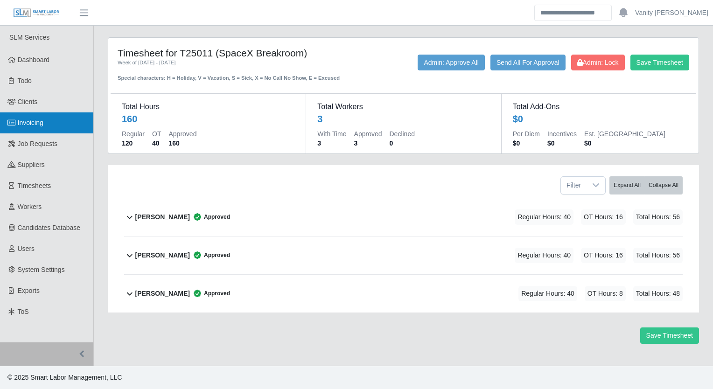
click at [31, 119] on span "Invoicing" at bounding box center [31, 122] width 26 height 7
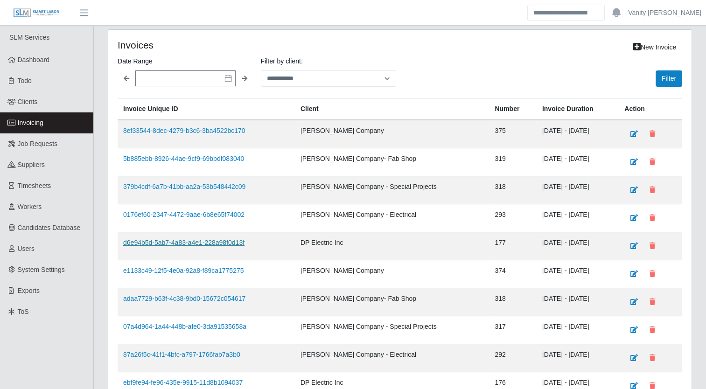
click at [229, 239] on link "d6e94b5d-5ab7-4a83-a4e1-228a98f0d13f" at bounding box center [183, 242] width 121 height 7
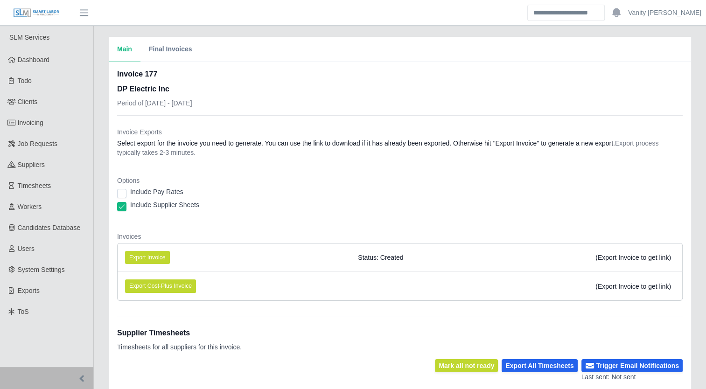
scroll to position [23, 0]
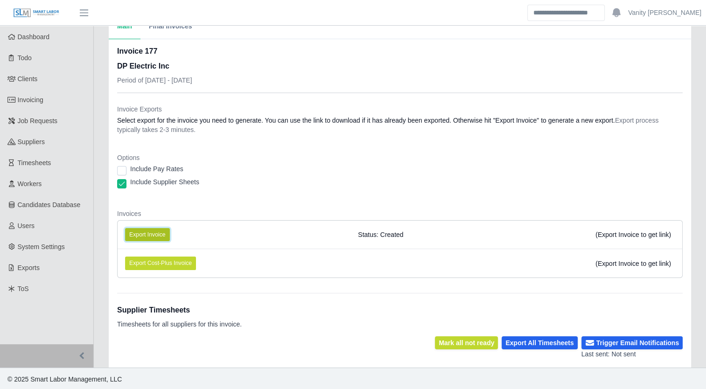
click at [160, 234] on button "Export Invoice" at bounding box center [147, 234] width 45 height 13
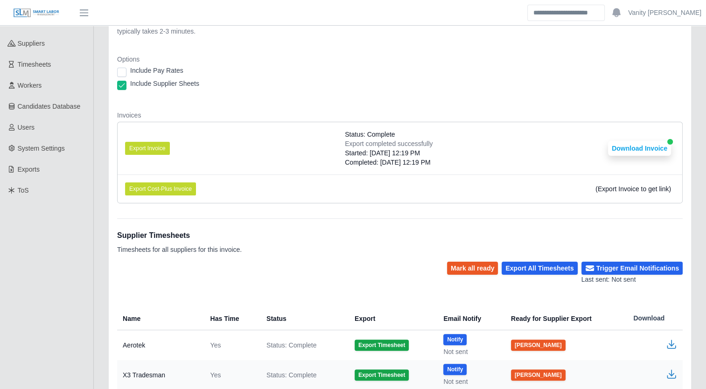
scroll to position [116, 0]
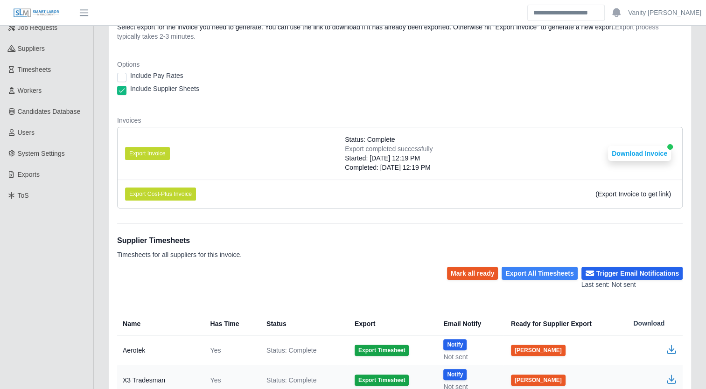
click at [544, 269] on button "Export All Timesheets" at bounding box center [539, 273] width 76 height 13
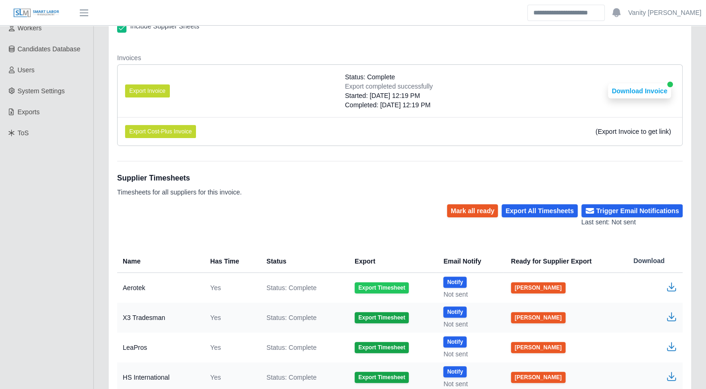
scroll to position [163, 0]
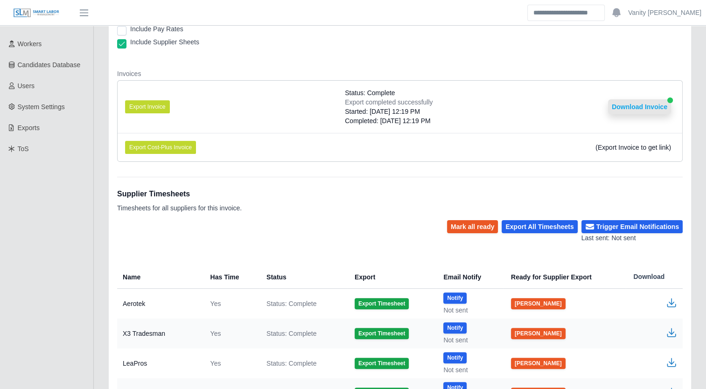
click at [617, 111] on button "Download Invoice" at bounding box center [639, 106] width 63 height 15
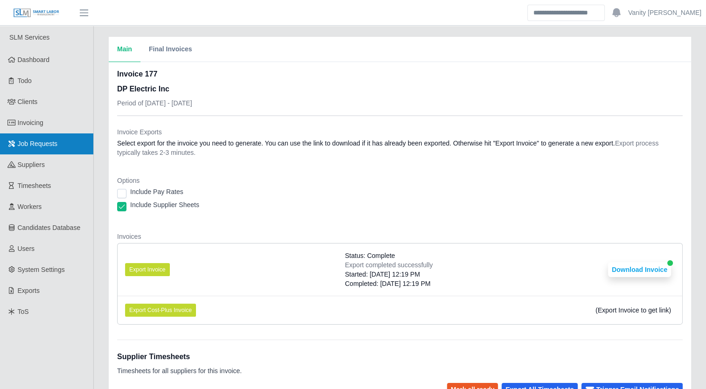
click at [21, 141] on span "Job Requests" at bounding box center [38, 143] width 40 height 7
